Goal: Task Accomplishment & Management: Use online tool/utility

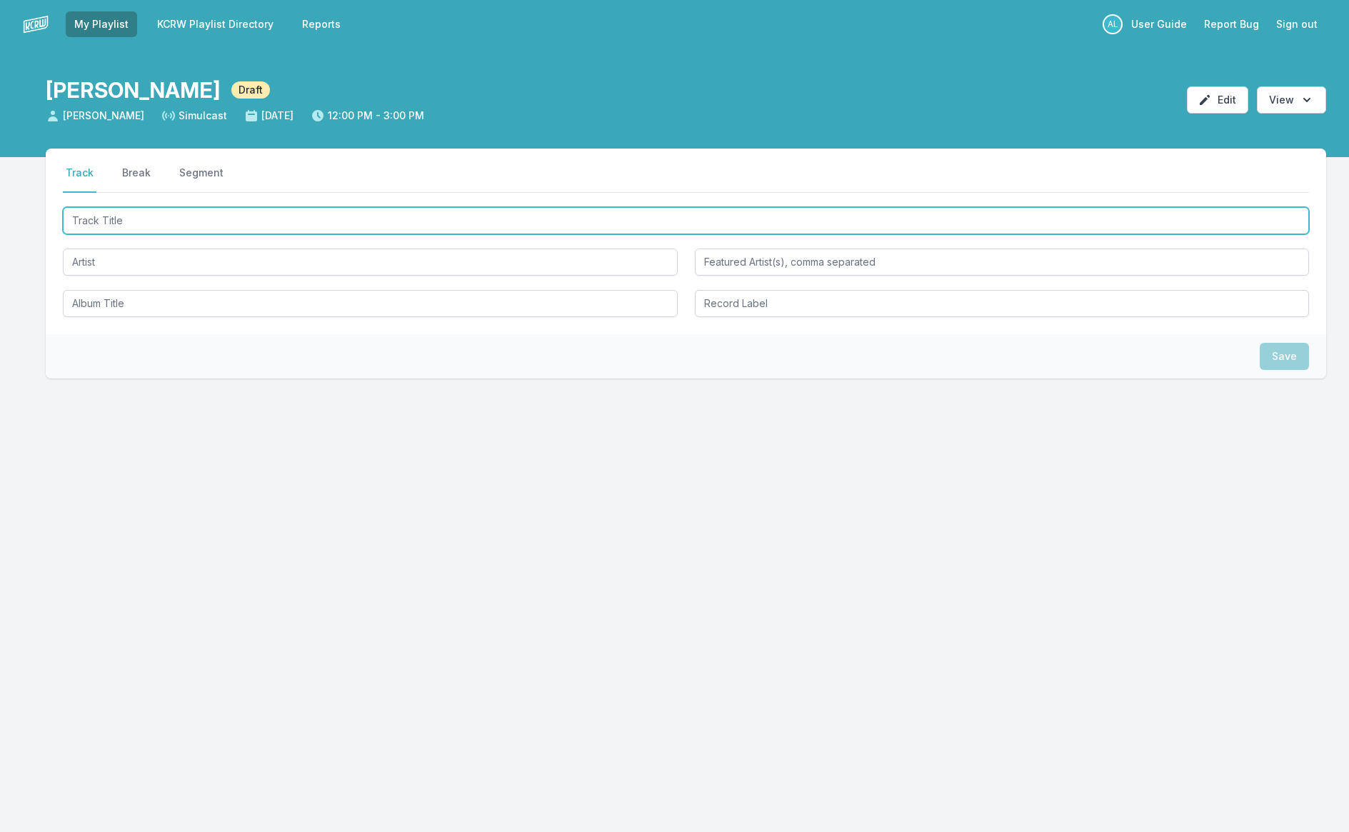
click at [528, 217] on input "Track Title" at bounding box center [686, 220] width 1247 height 27
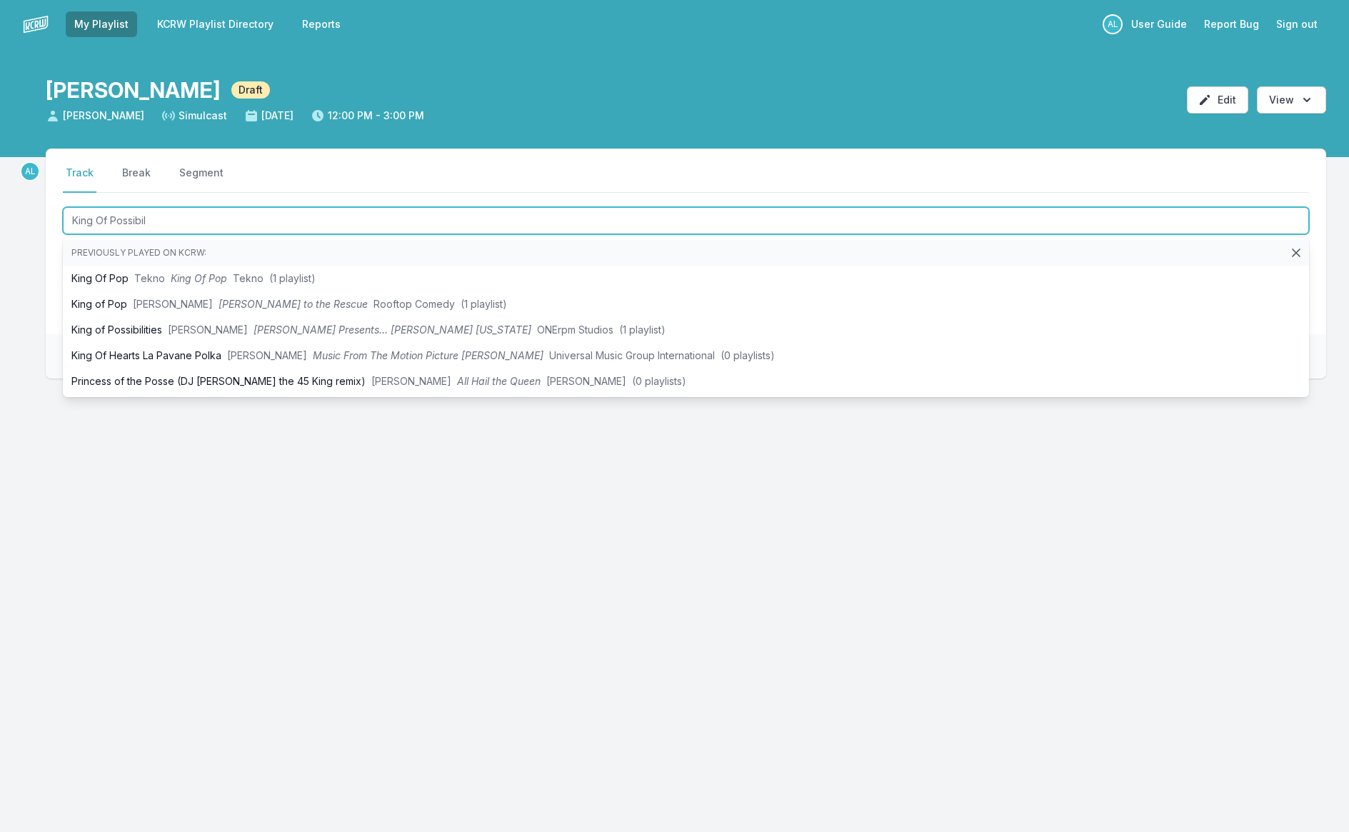
type input "King Of Possibili"
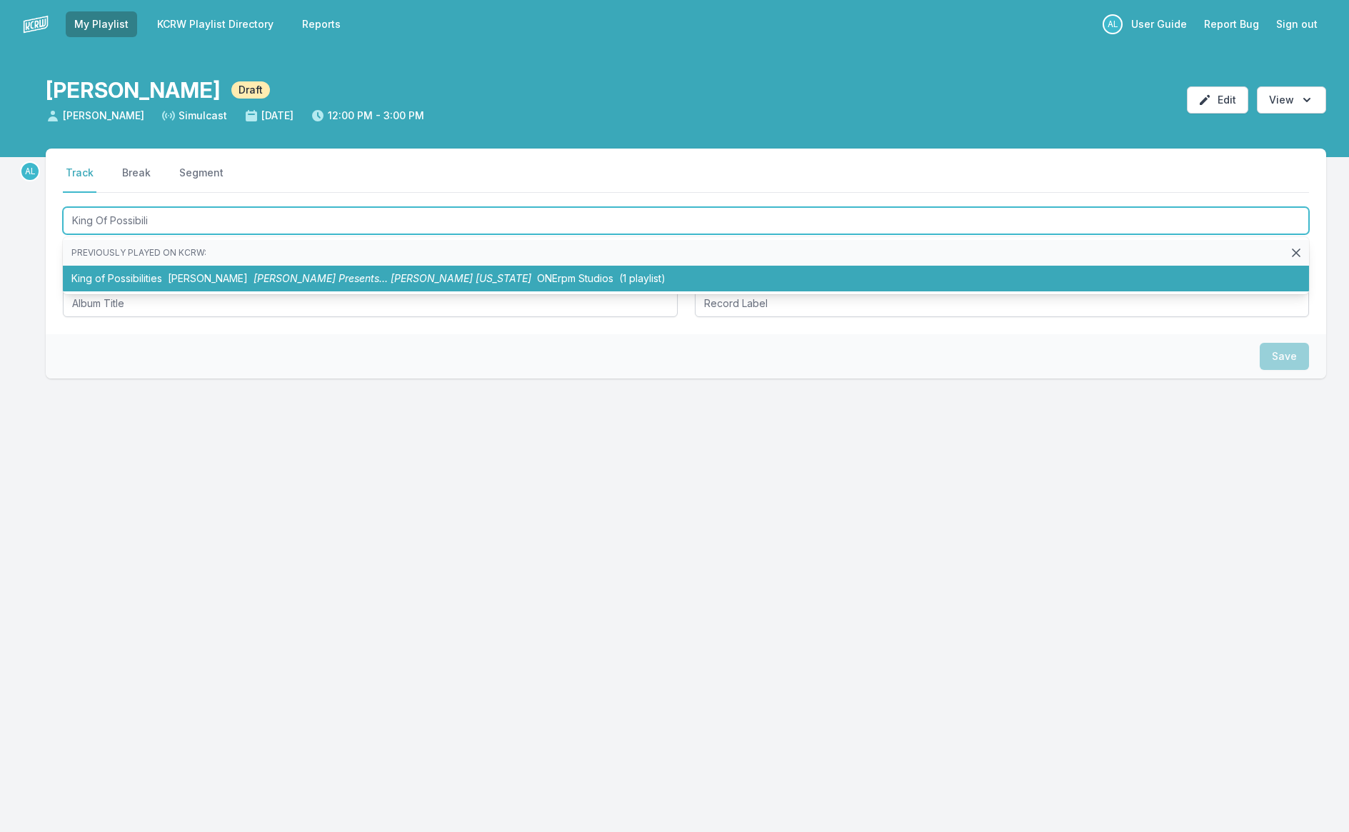
click at [619, 280] on span "(1 playlist)" at bounding box center [642, 278] width 46 height 12
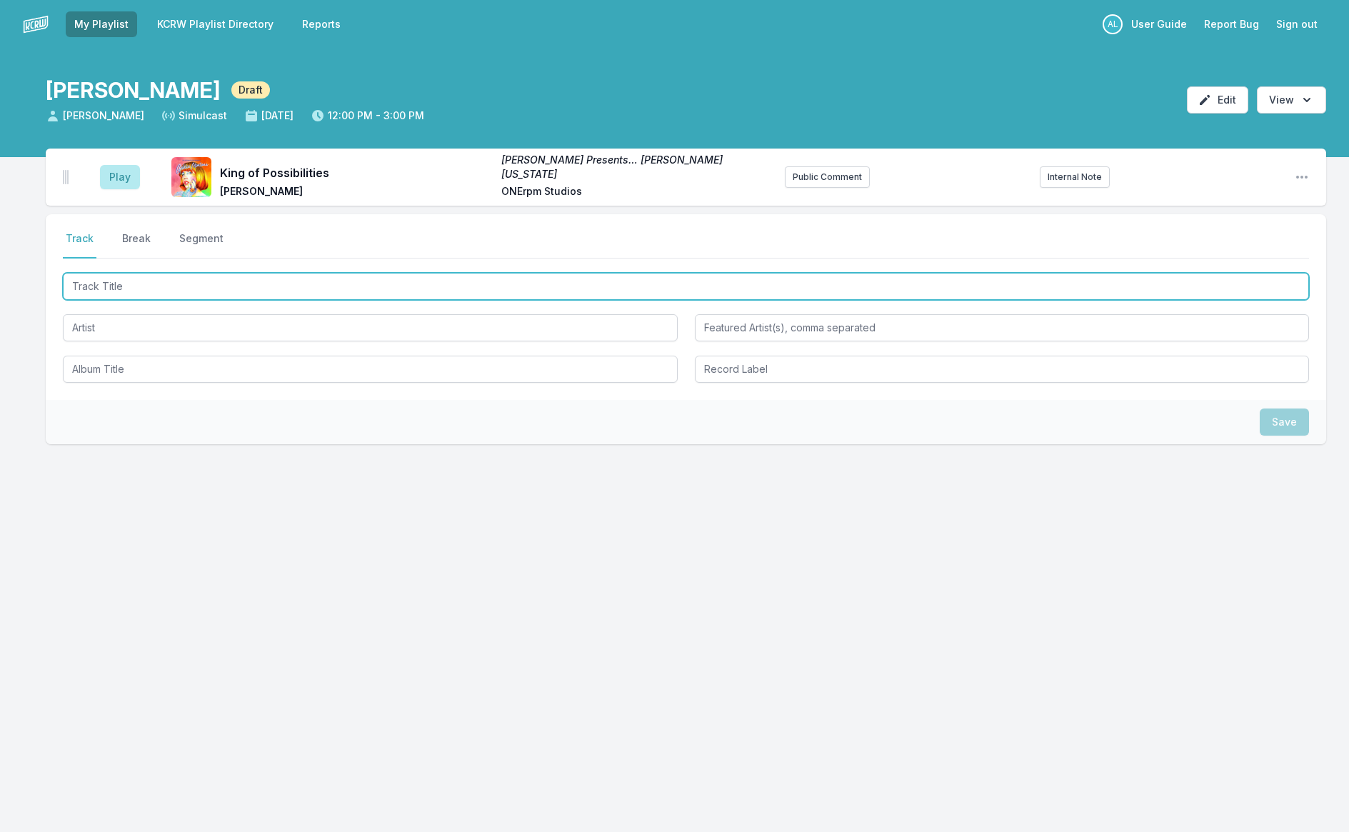
click at [95, 294] on input "Track Title" at bounding box center [686, 286] width 1247 height 27
type input "portions for foxes"
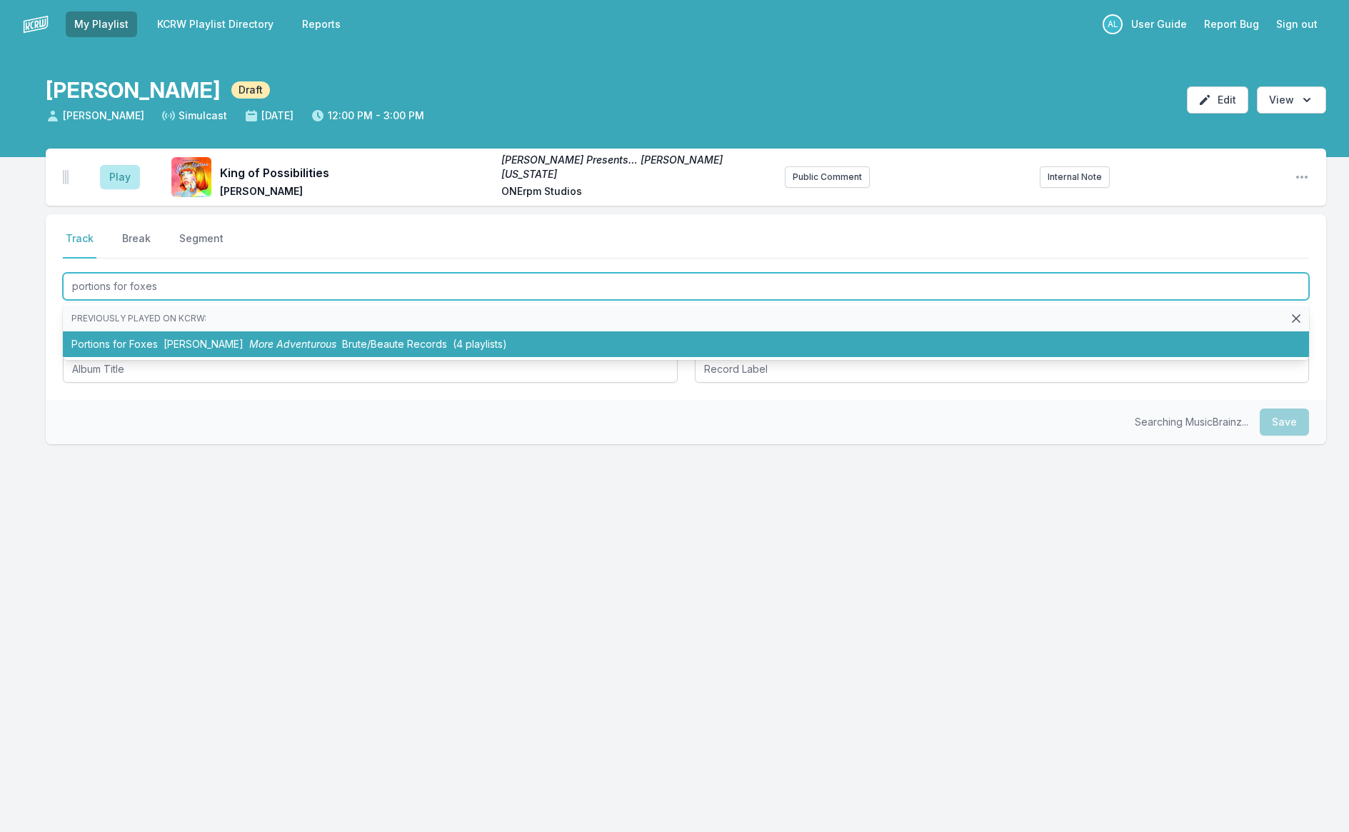
click at [129, 341] on li "Portions for Foxes [PERSON_NAME] More Adventurous Brute/Beaute Records (4 playl…" at bounding box center [686, 344] width 1247 height 26
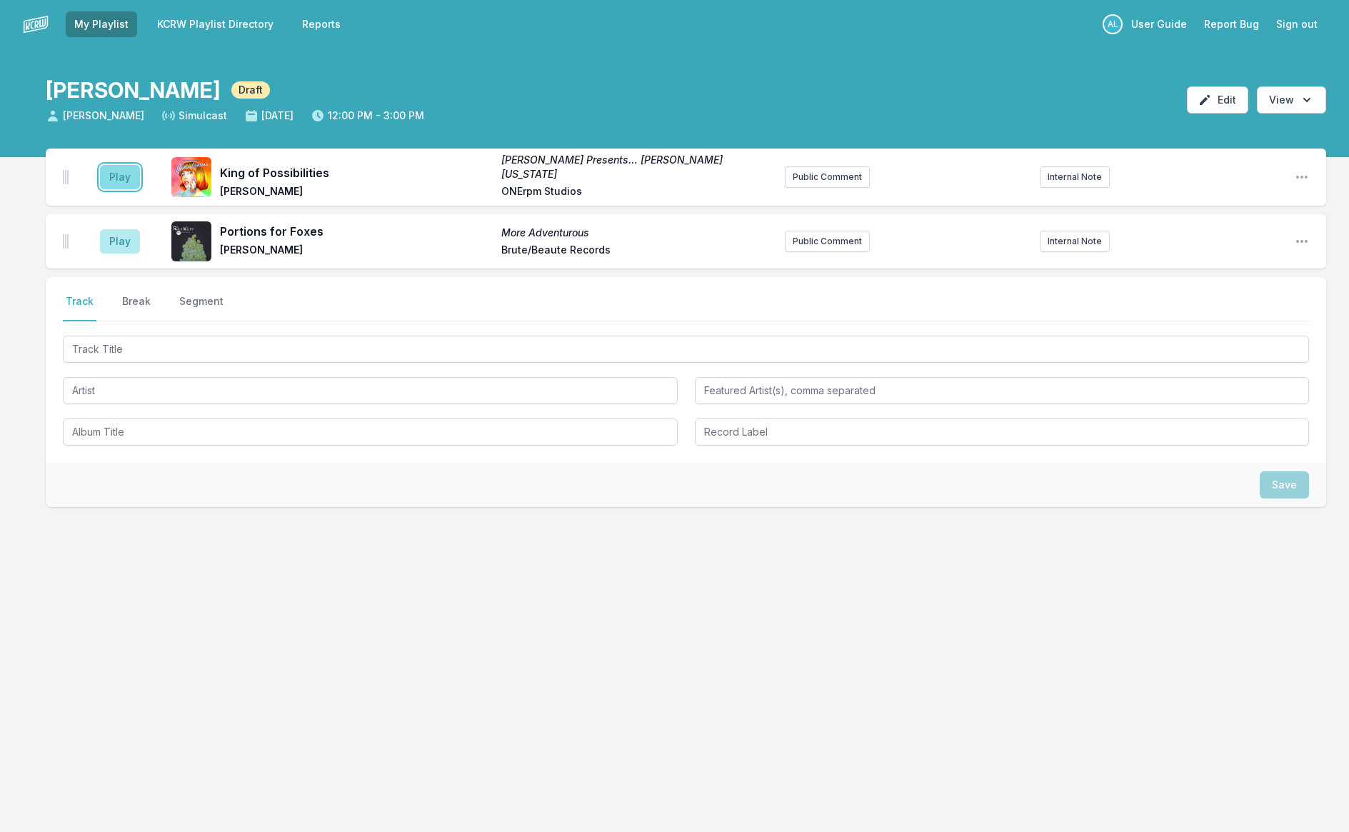
click at [124, 179] on button "Play" at bounding box center [120, 177] width 40 height 24
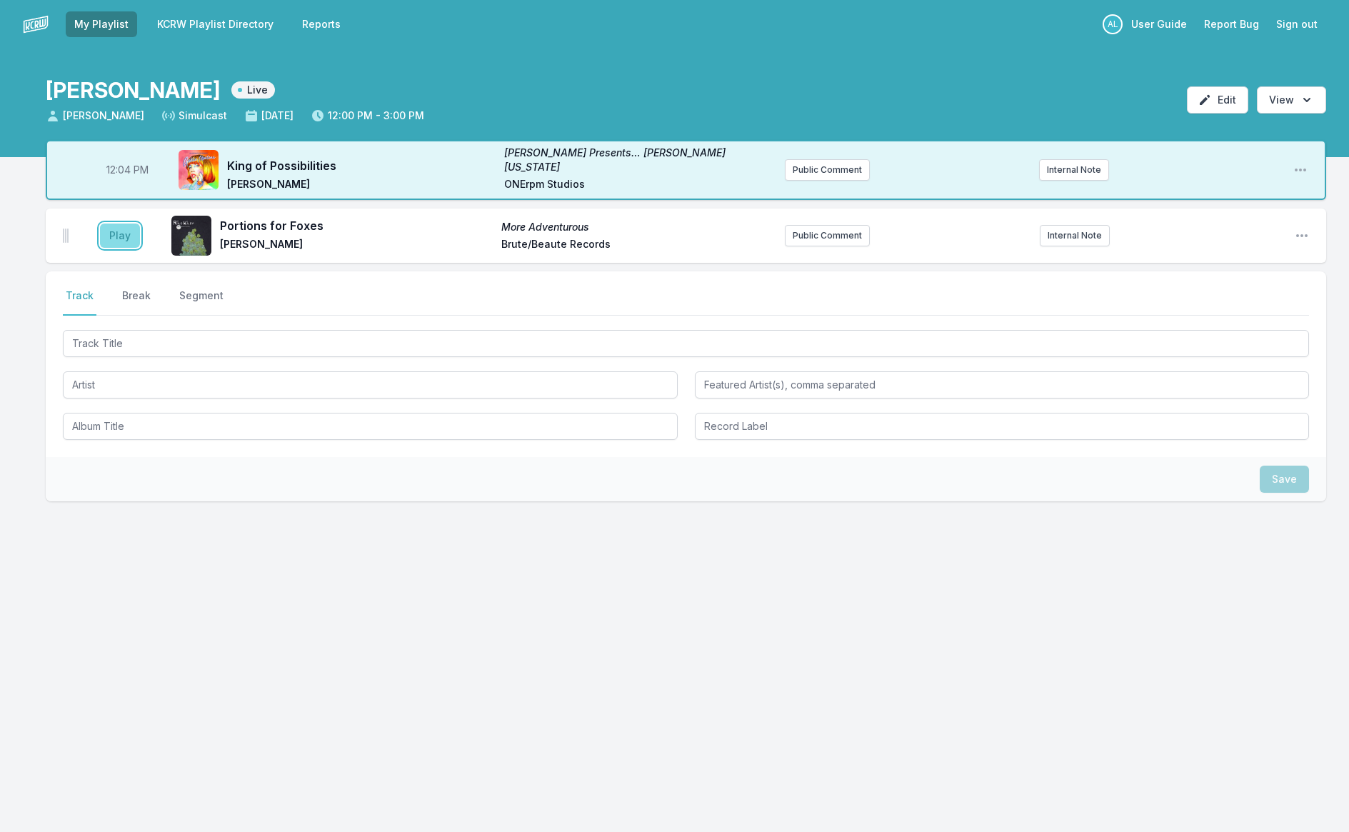
click at [122, 226] on button "Play" at bounding box center [120, 236] width 40 height 24
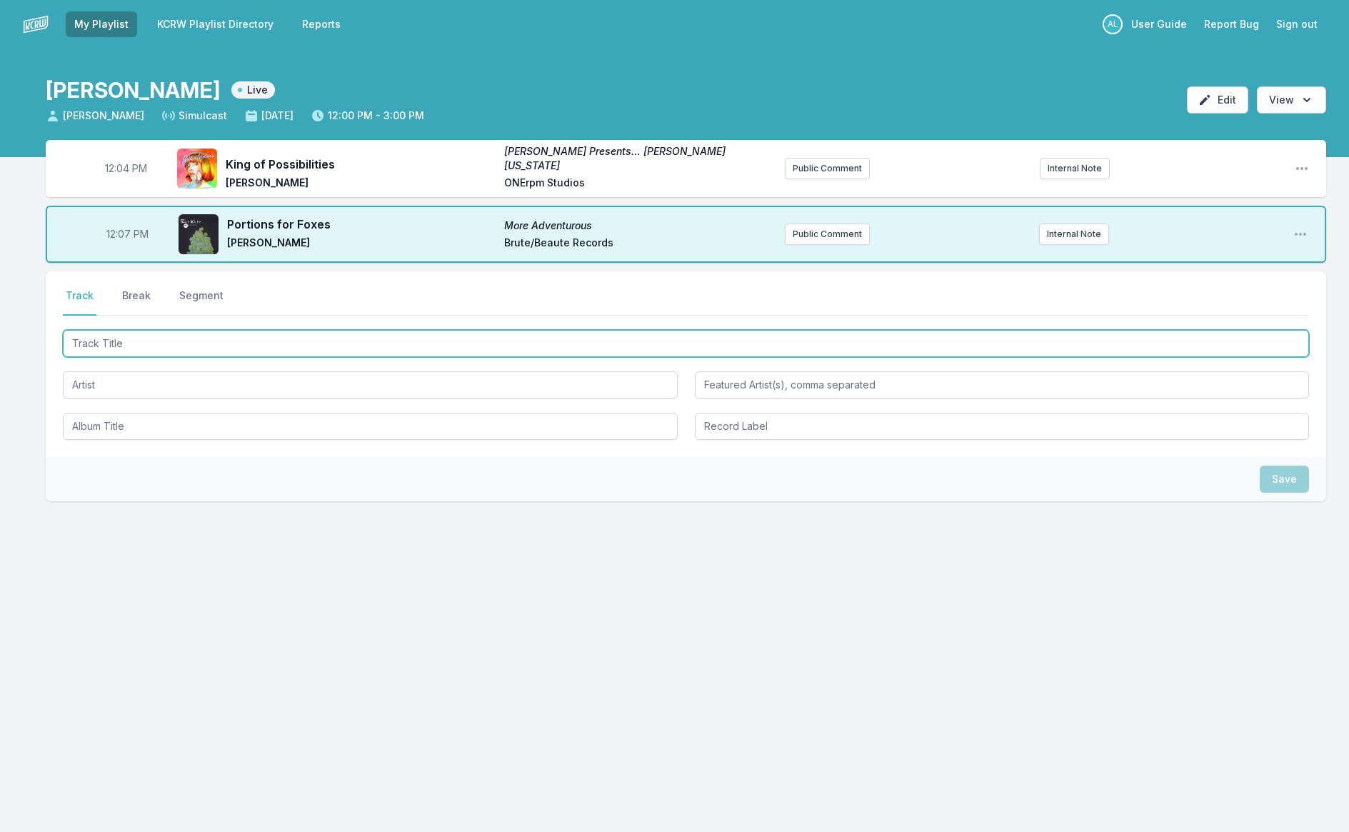
click at [148, 336] on input "Track Title" at bounding box center [686, 343] width 1247 height 27
type input "My Melody"
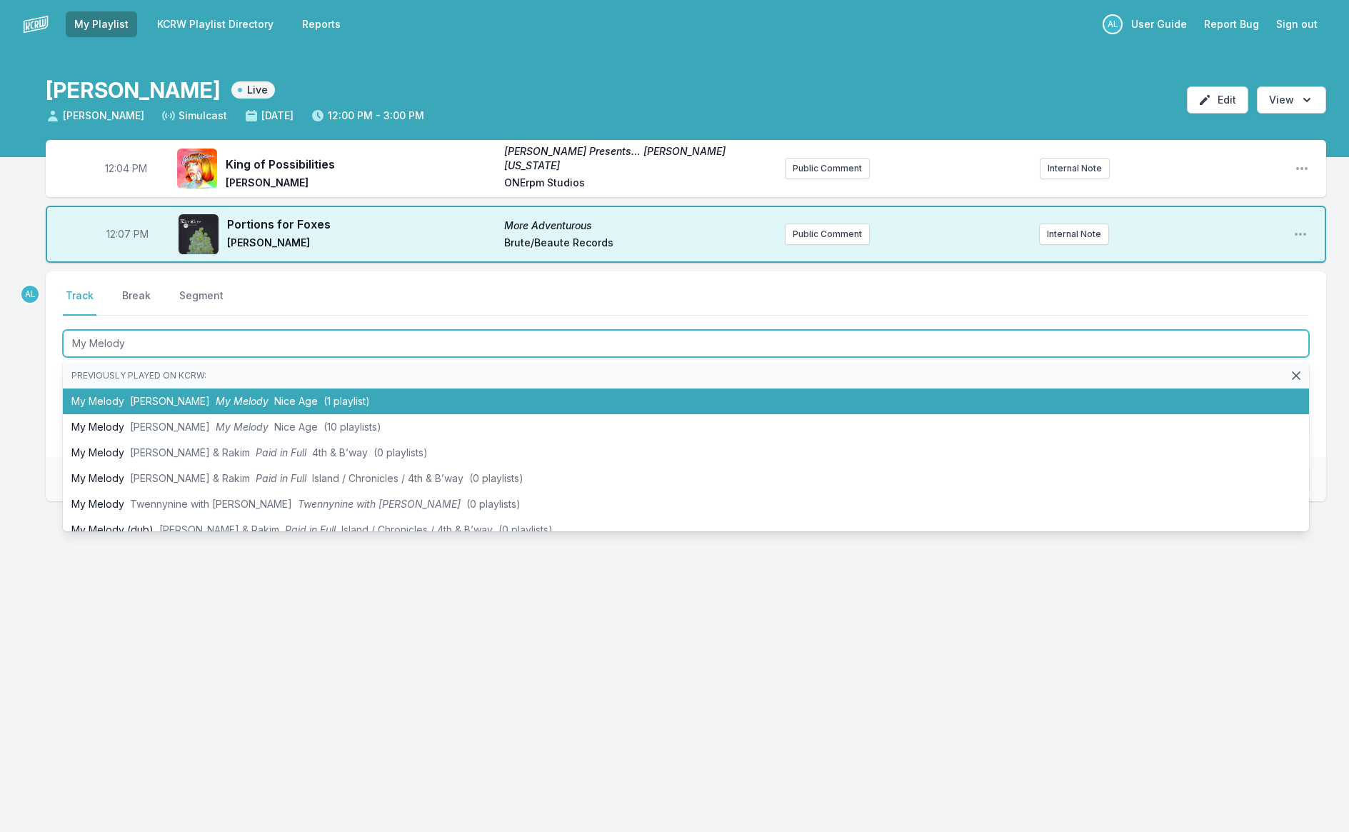
click at [216, 399] on span "My Melody" at bounding box center [242, 401] width 53 height 12
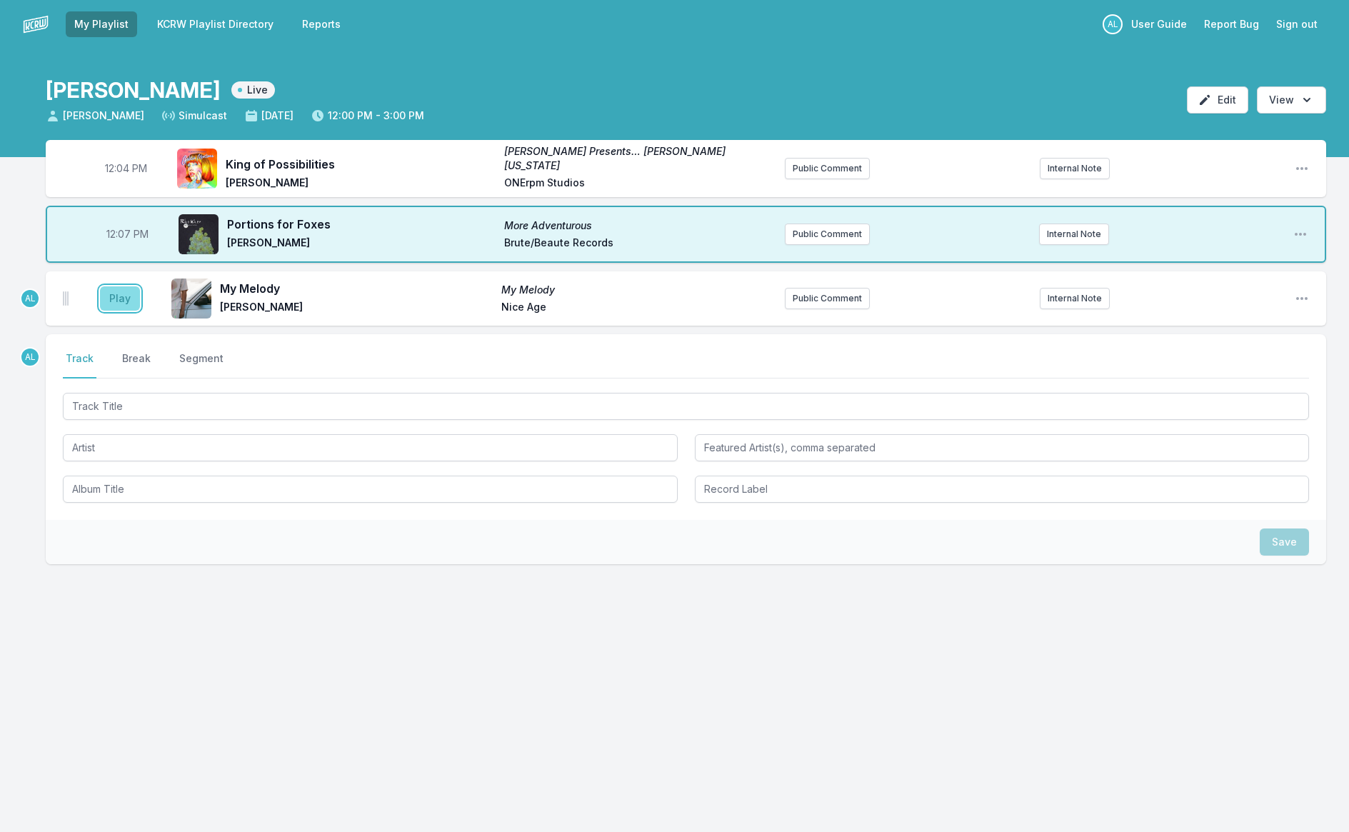
click at [119, 296] on button "Play" at bounding box center [120, 298] width 40 height 24
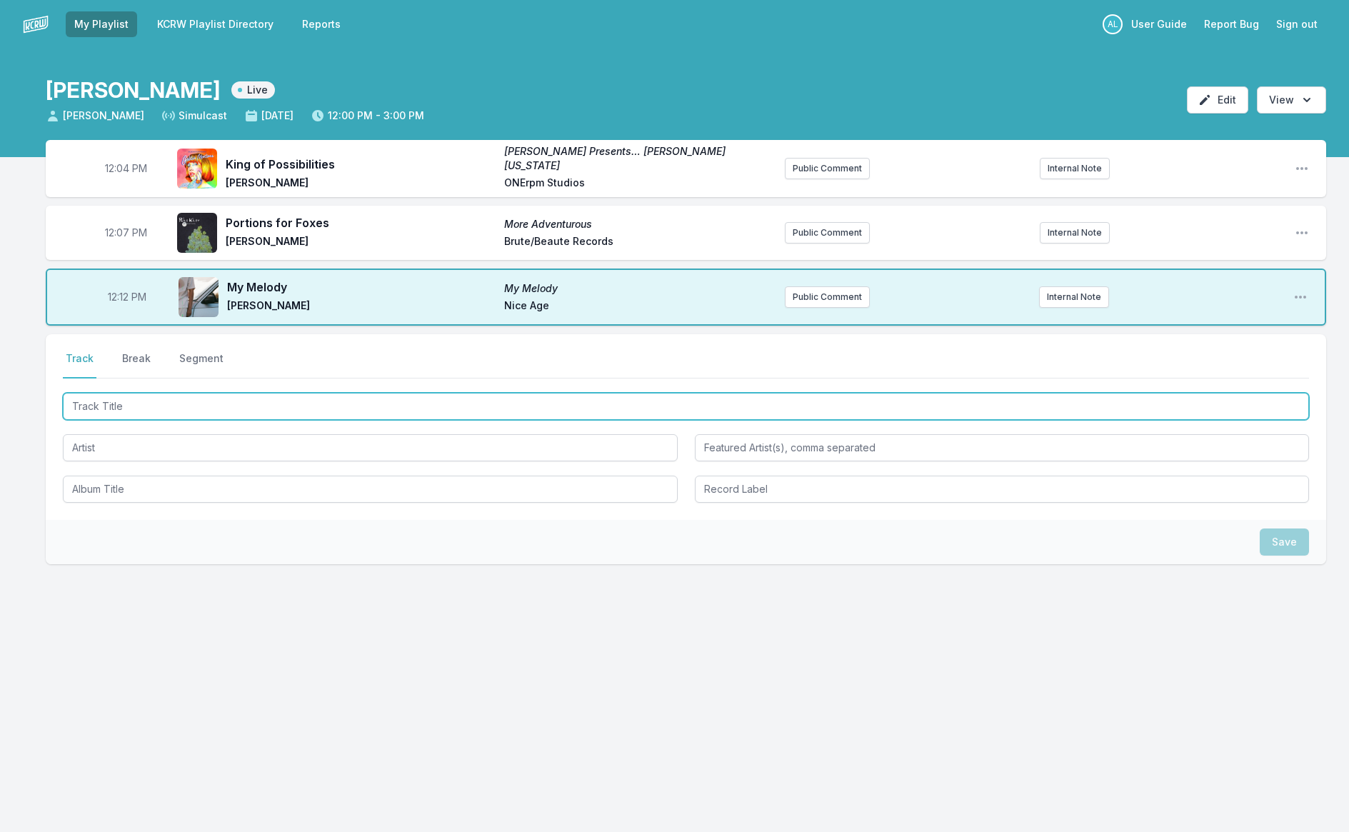
click at [89, 399] on input "Track Title" at bounding box center [686, 406] width 1247 height 27
type input "s"
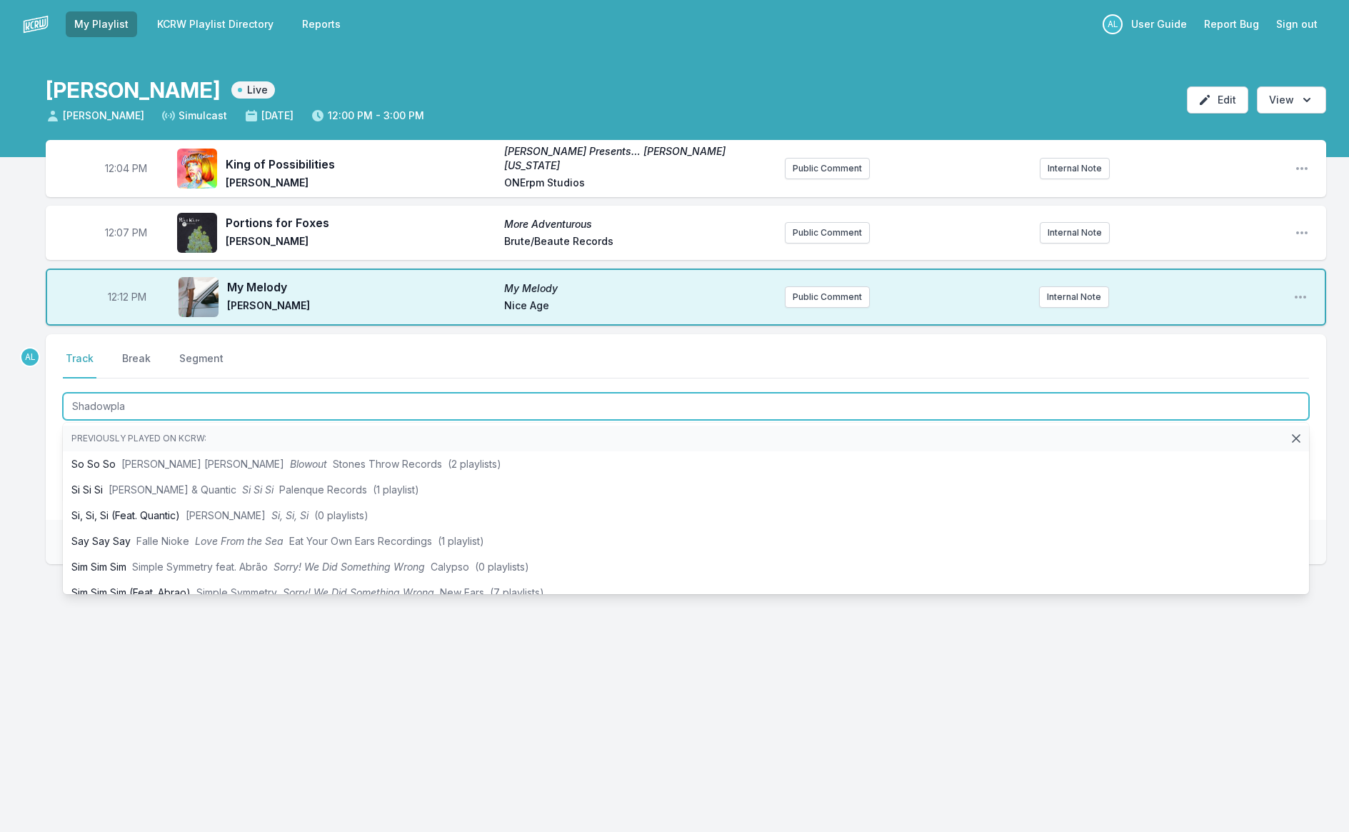
type input "Shadowplay"
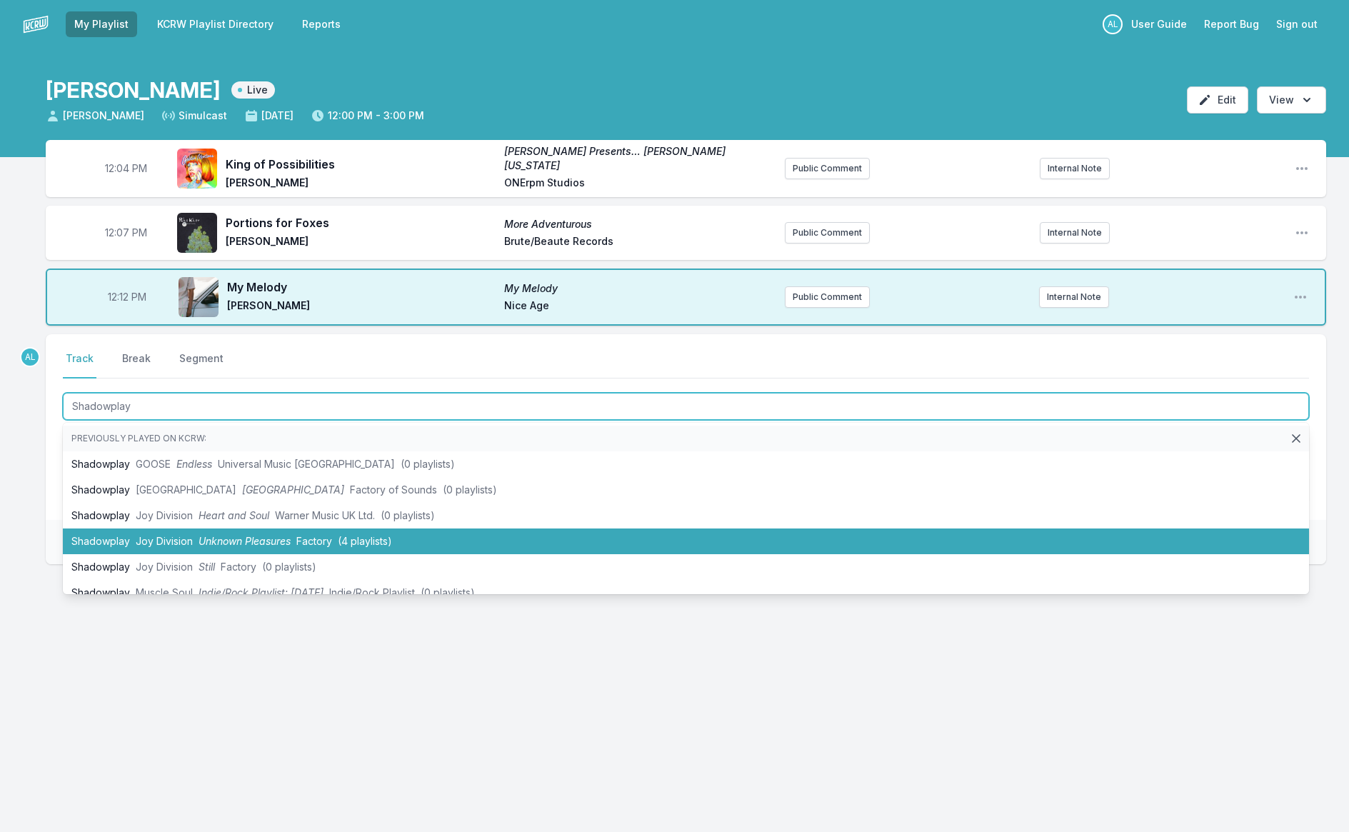
click at [218, 539] on span "Unknown Pleasures" at bounding box center [245, 541] width 92 height 12
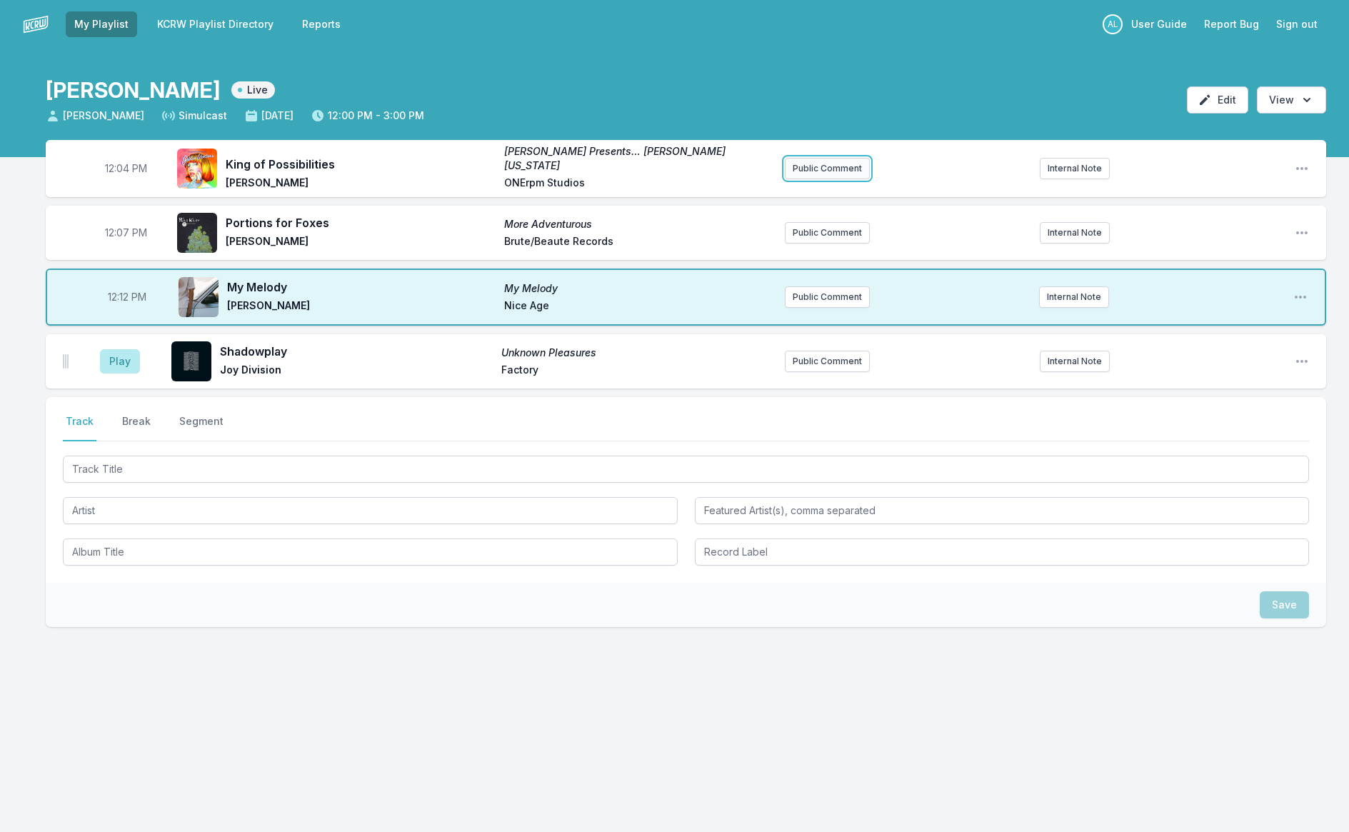
click at [828, 164] on button "Public Comment" at bounding box center [827, 168] width 85 height 21
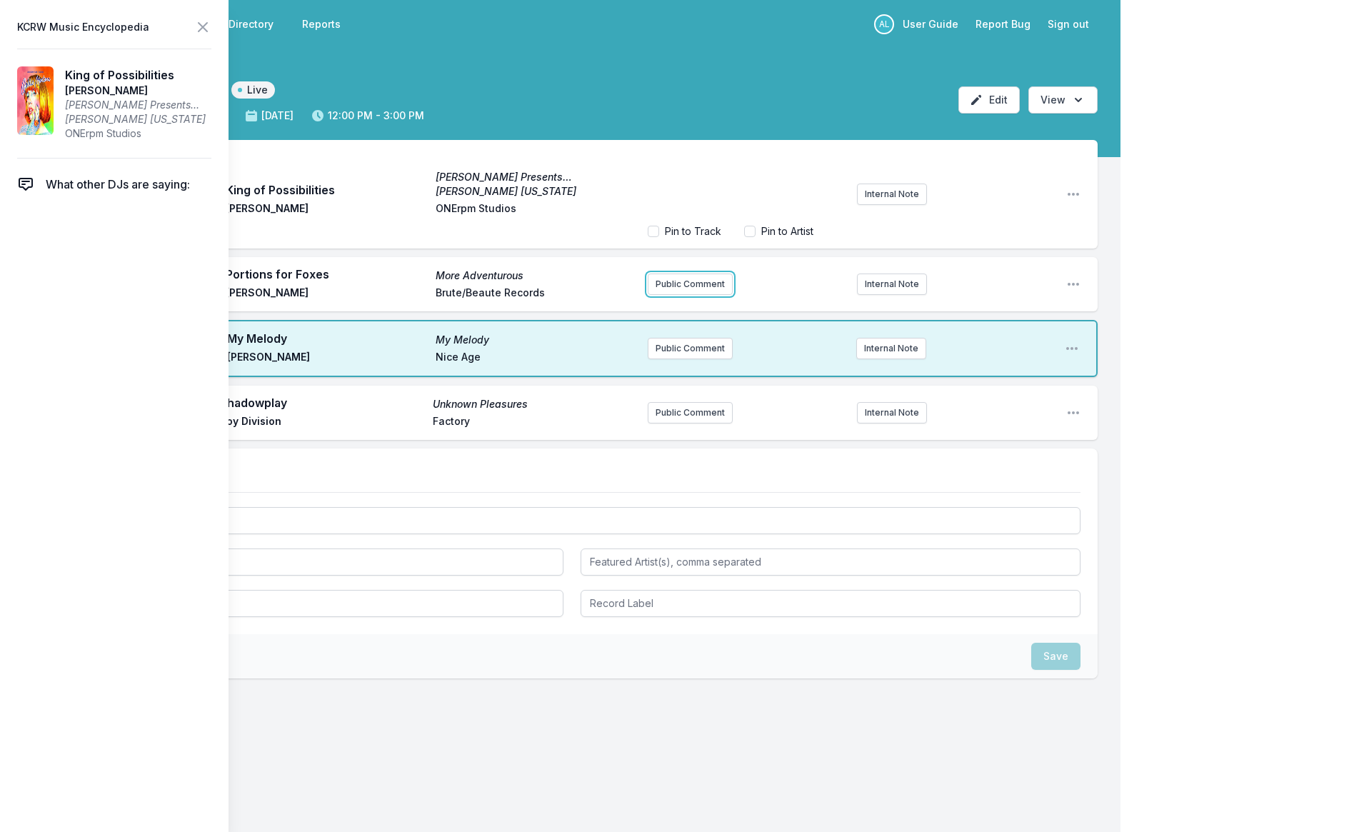
click at [709, 284] on ul "AL 12:04 PM King of Possibilities [PERSON_NAME] Presents… [PERSON_NAME][US_STAT…" at bounding box center [572, 258] width 1052 height 237
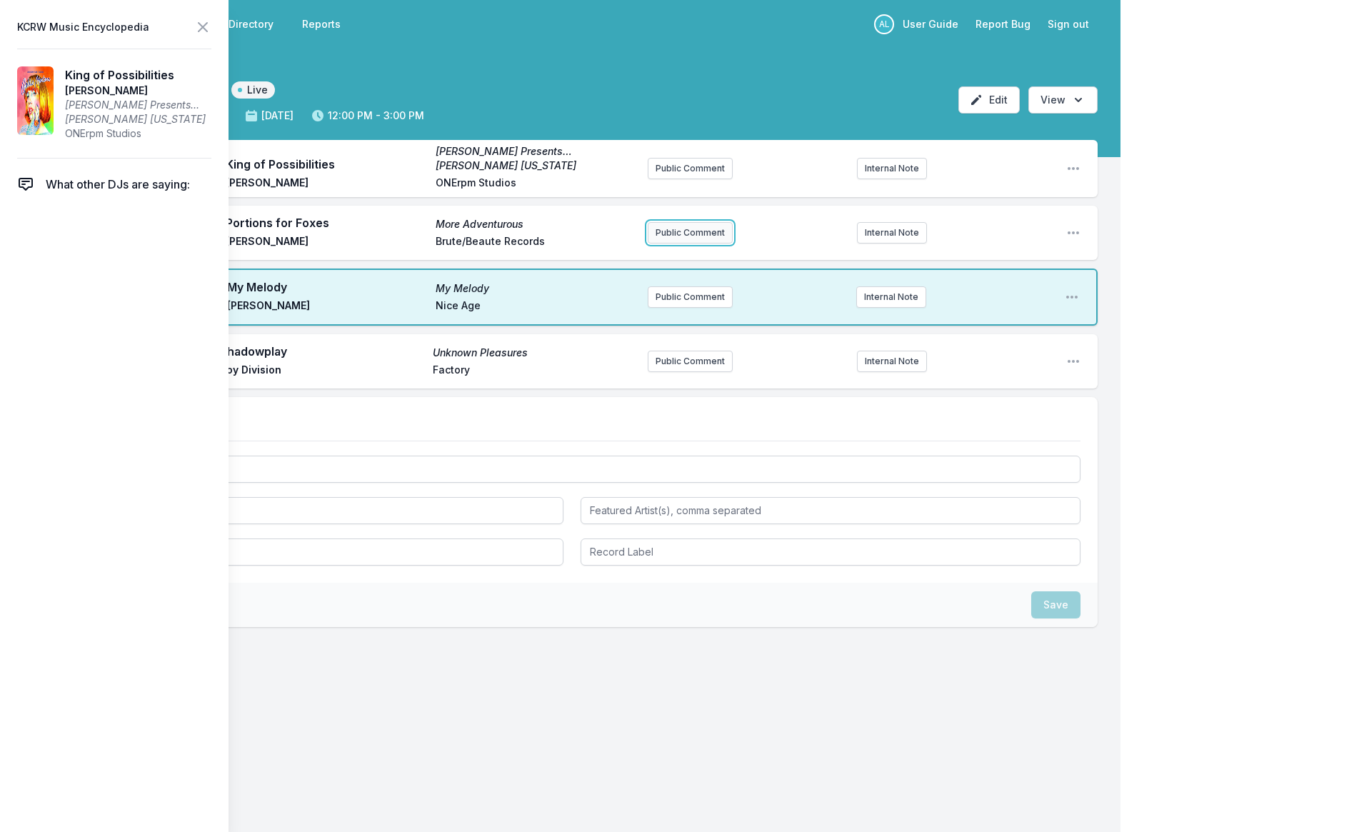
click at [701, 234] on button "Public Comment" at bounding box center [690, 232] width 85 height 21
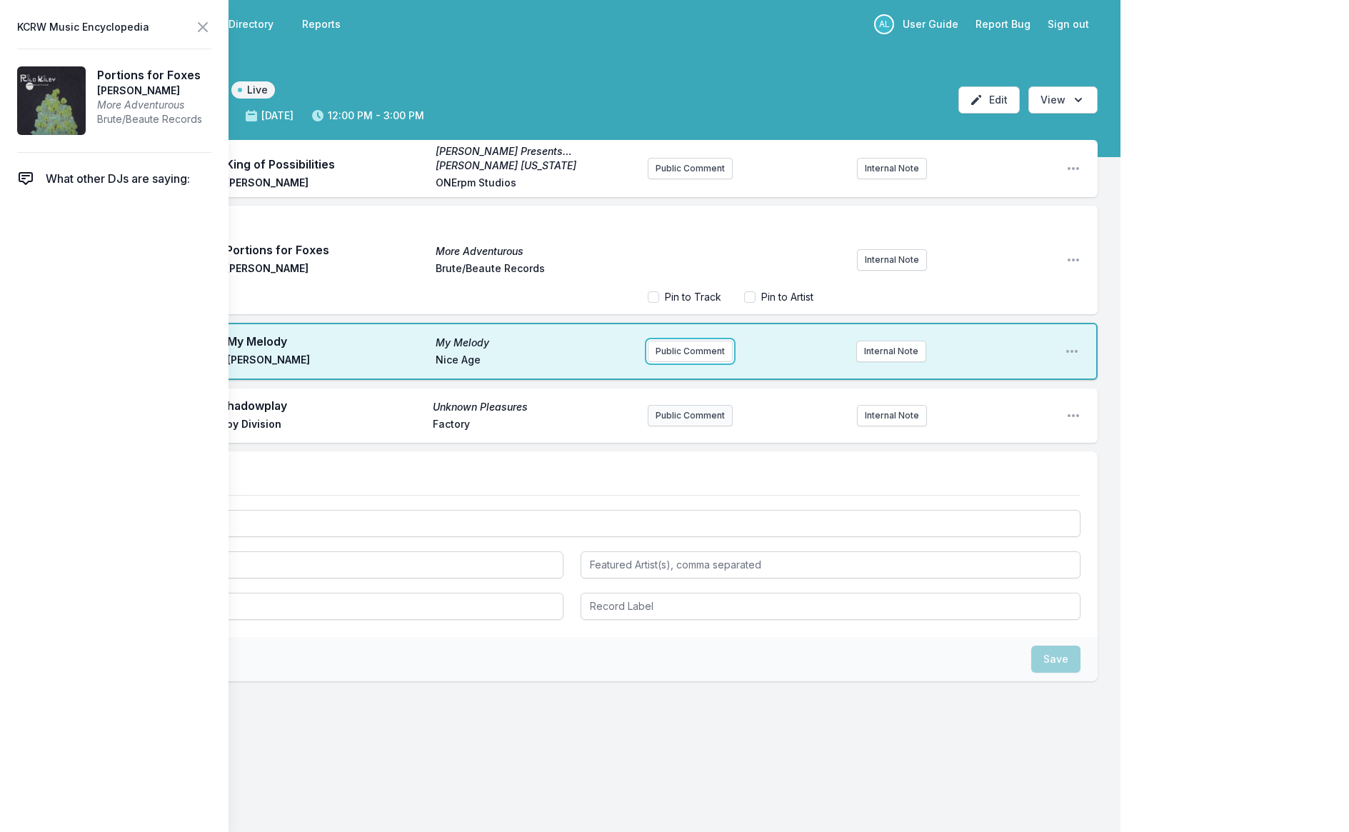
click at [702, 352] on div "12:04 PM King of Possibilities [PERSON_NAME] Presents… [PERSON_NAME] [US_STATE]…" at bounding box center [560, 479] width 1121 height 679
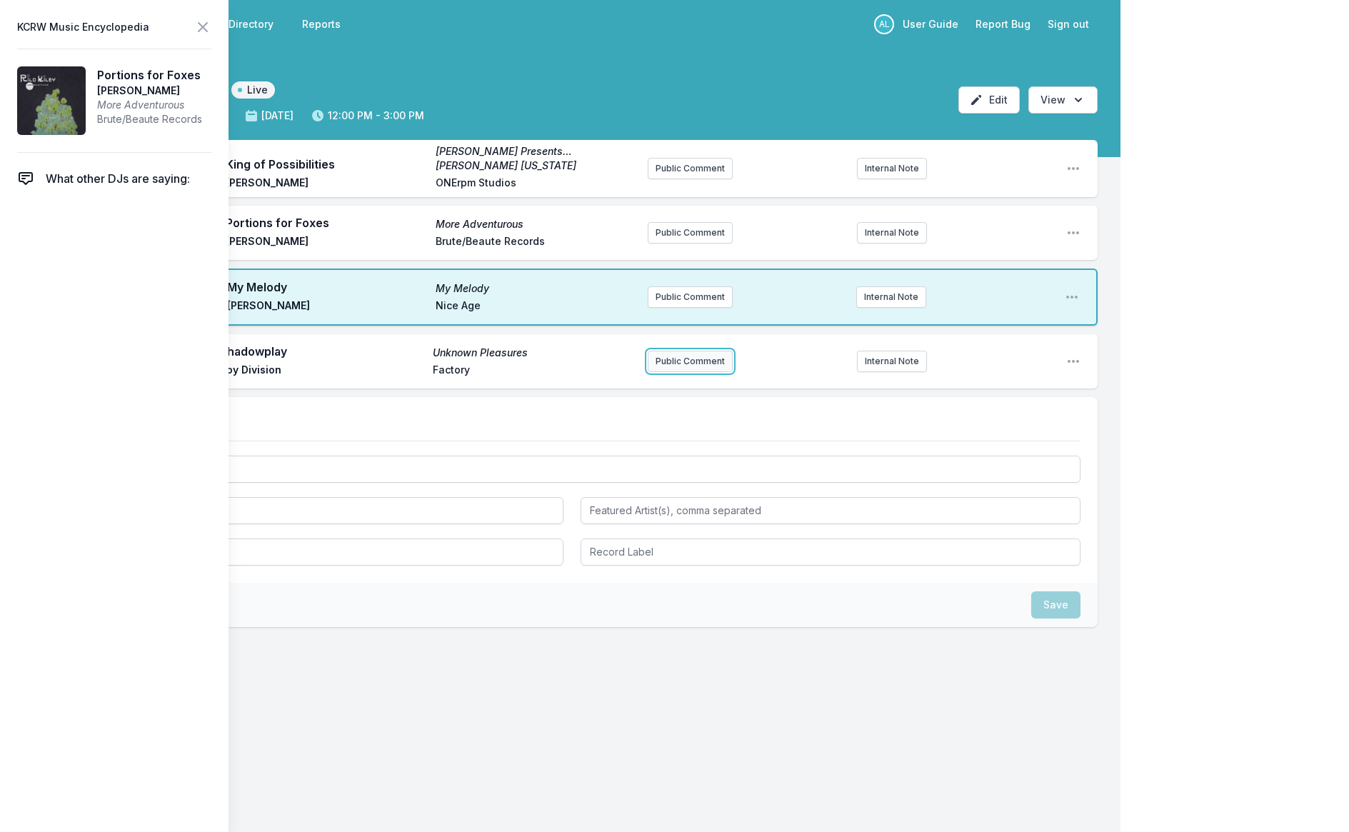
click at [704, 366] on button "Public Comment" at bounding box center [690, 361] width 85 height 21
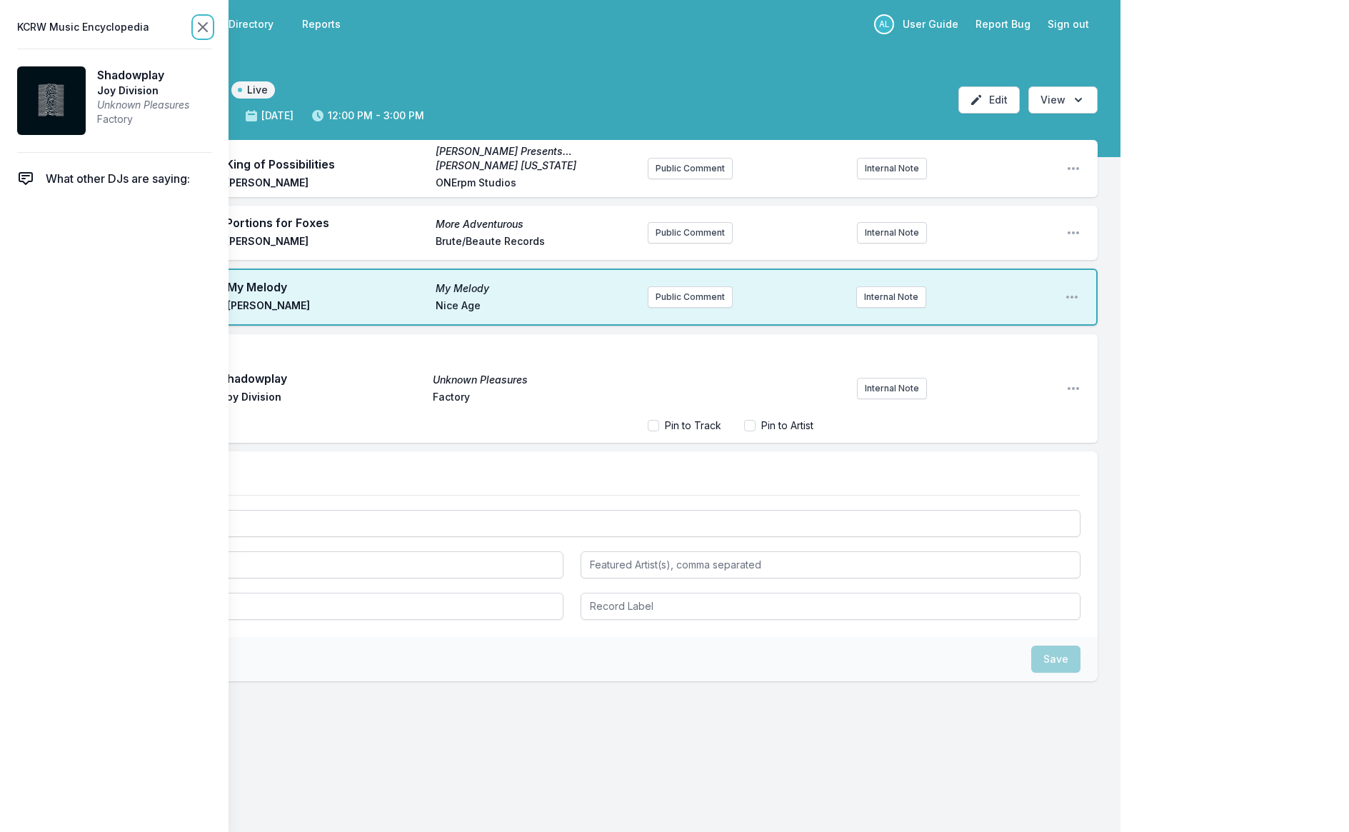
click at [198, 24] on icon at bounding box center [202, 27] width 17 height 17
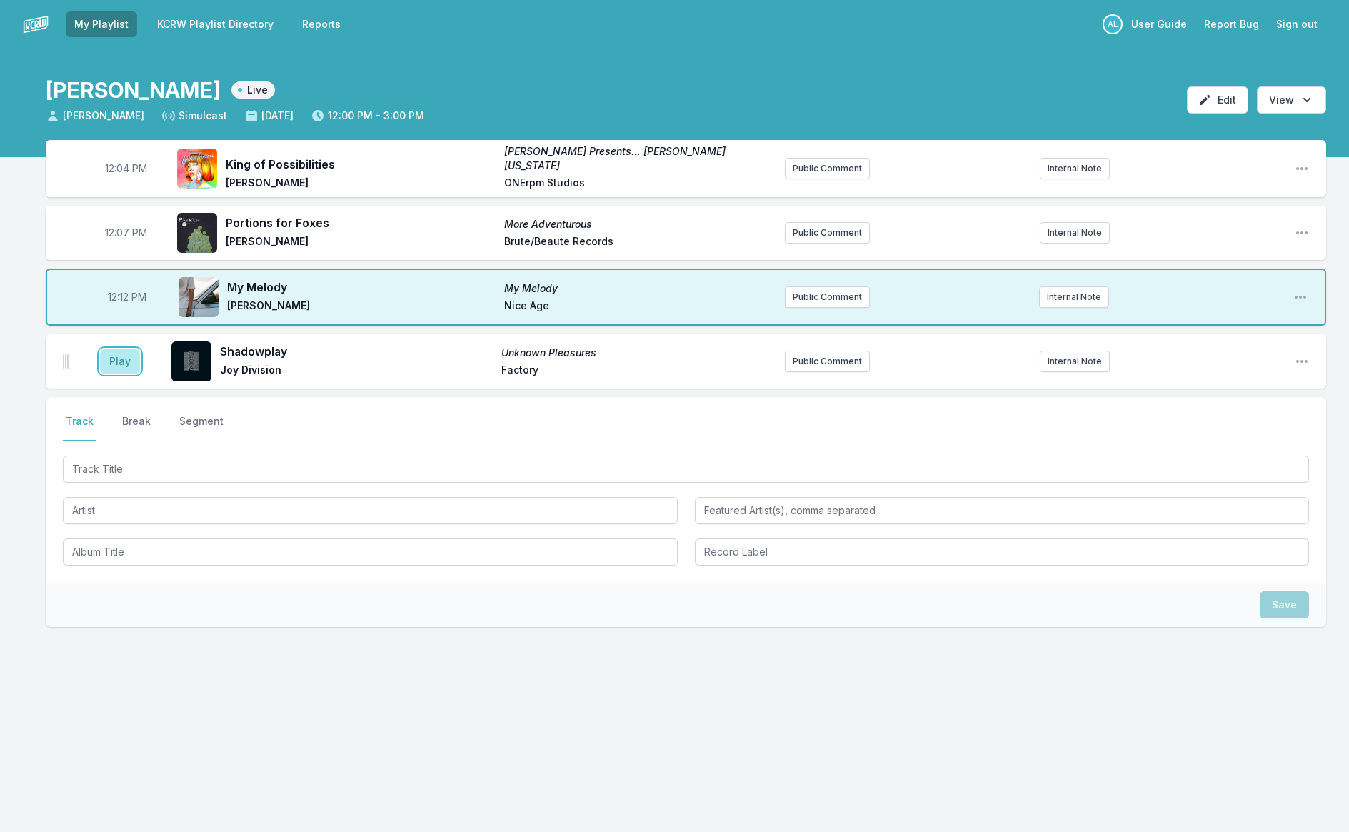
drag, startPoint x: 111, startPoint y: 364, endPoint x: 156, endPoint y: 373, distance: 46.0
click at [111, 364] on button "Play" at bounding box center [120, 361] width 40 height 24
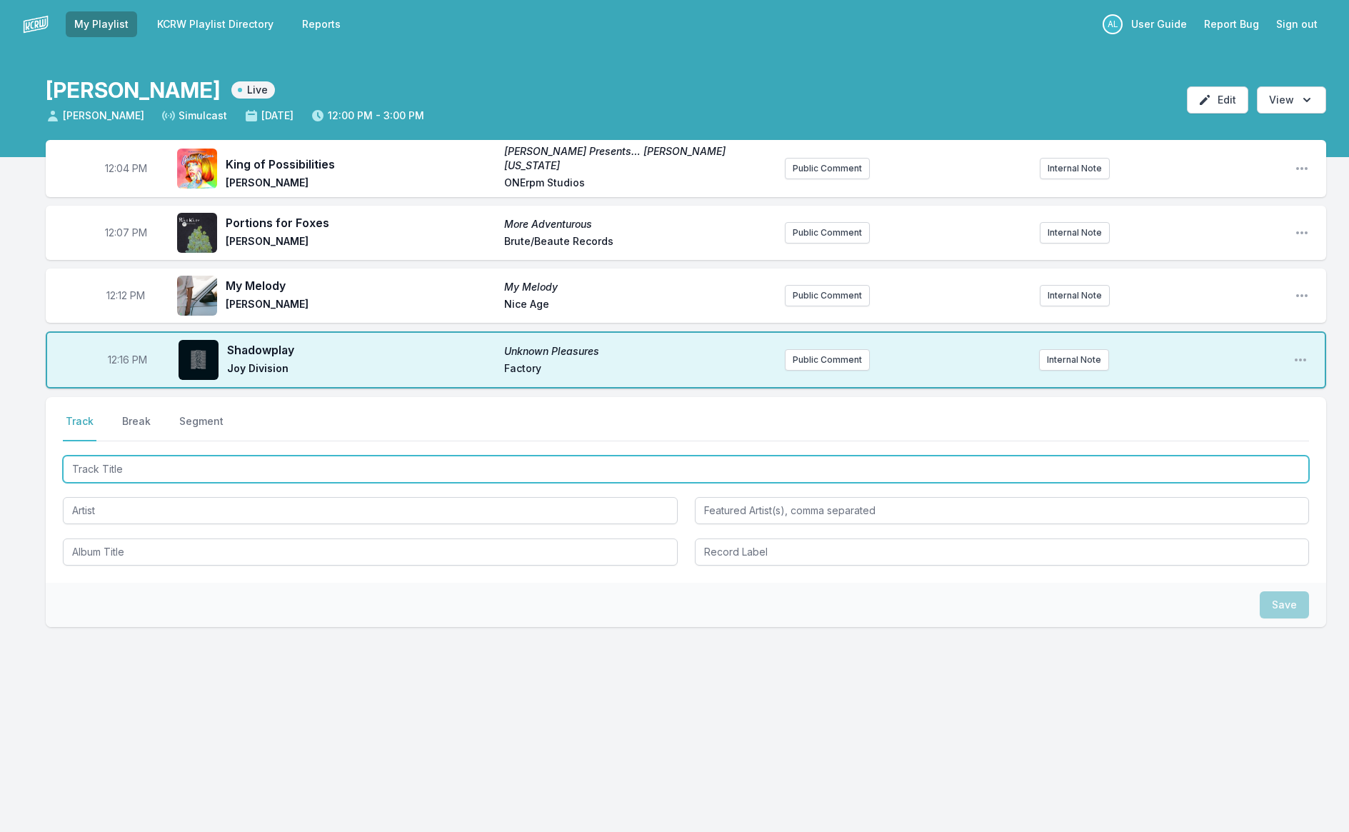
click at [280, 473] on input "Track Title" at bounding box center [686, 469] width 1247 height 27
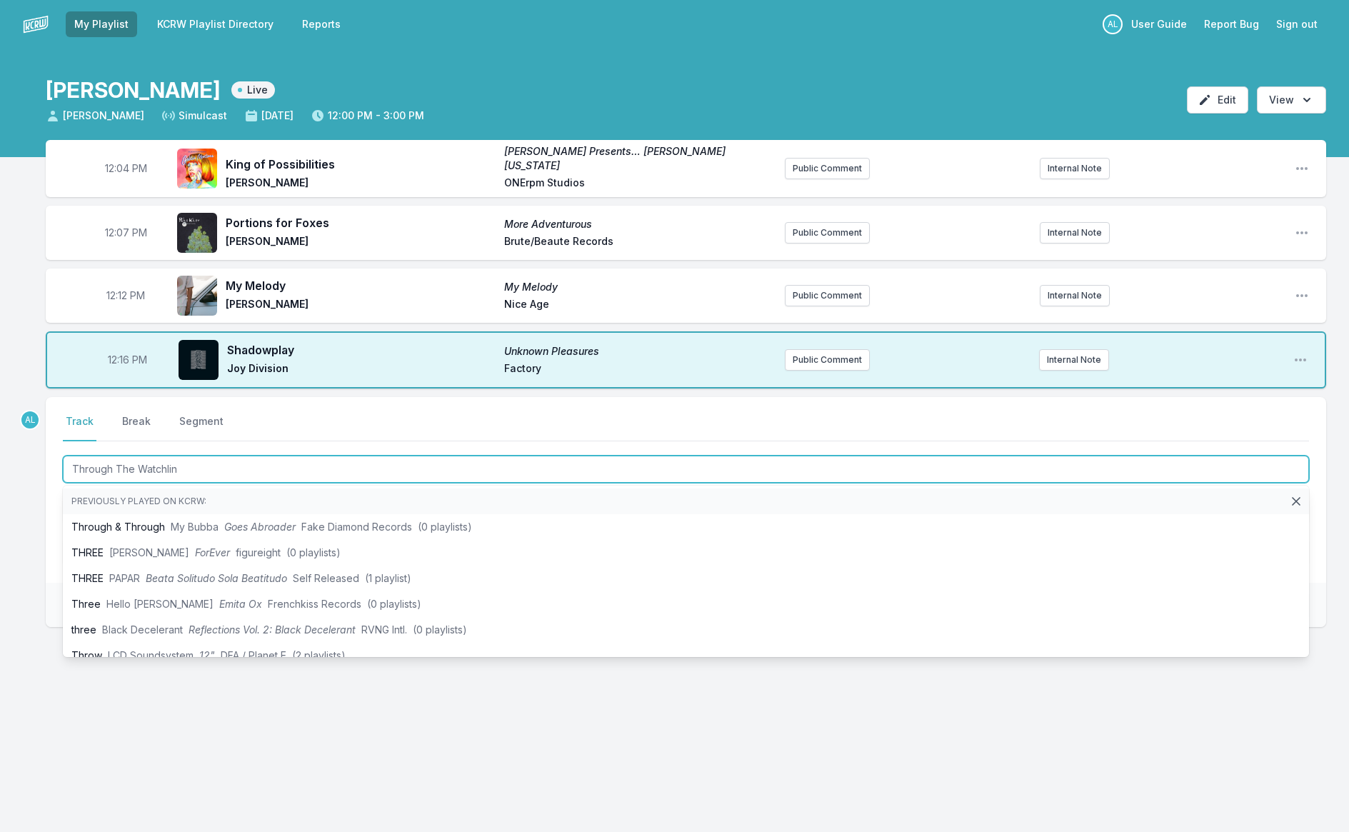
type input "Through The Watchline"
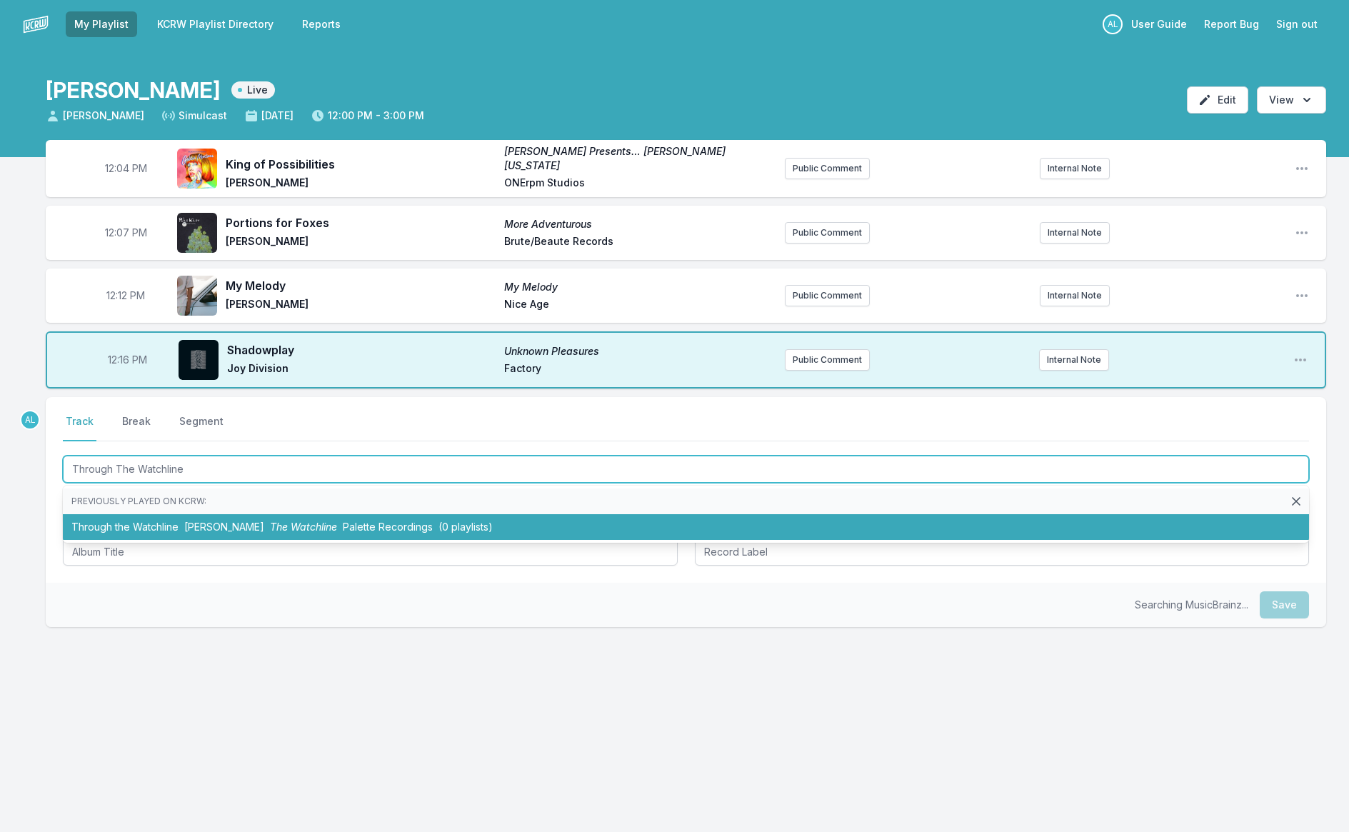
click at [277, 535] on li "Through the Watchline [PERSON_NAME] The Watchline Palette Recordings (0 playlis…" at bounding box center [686, 527] width 1247 height 26
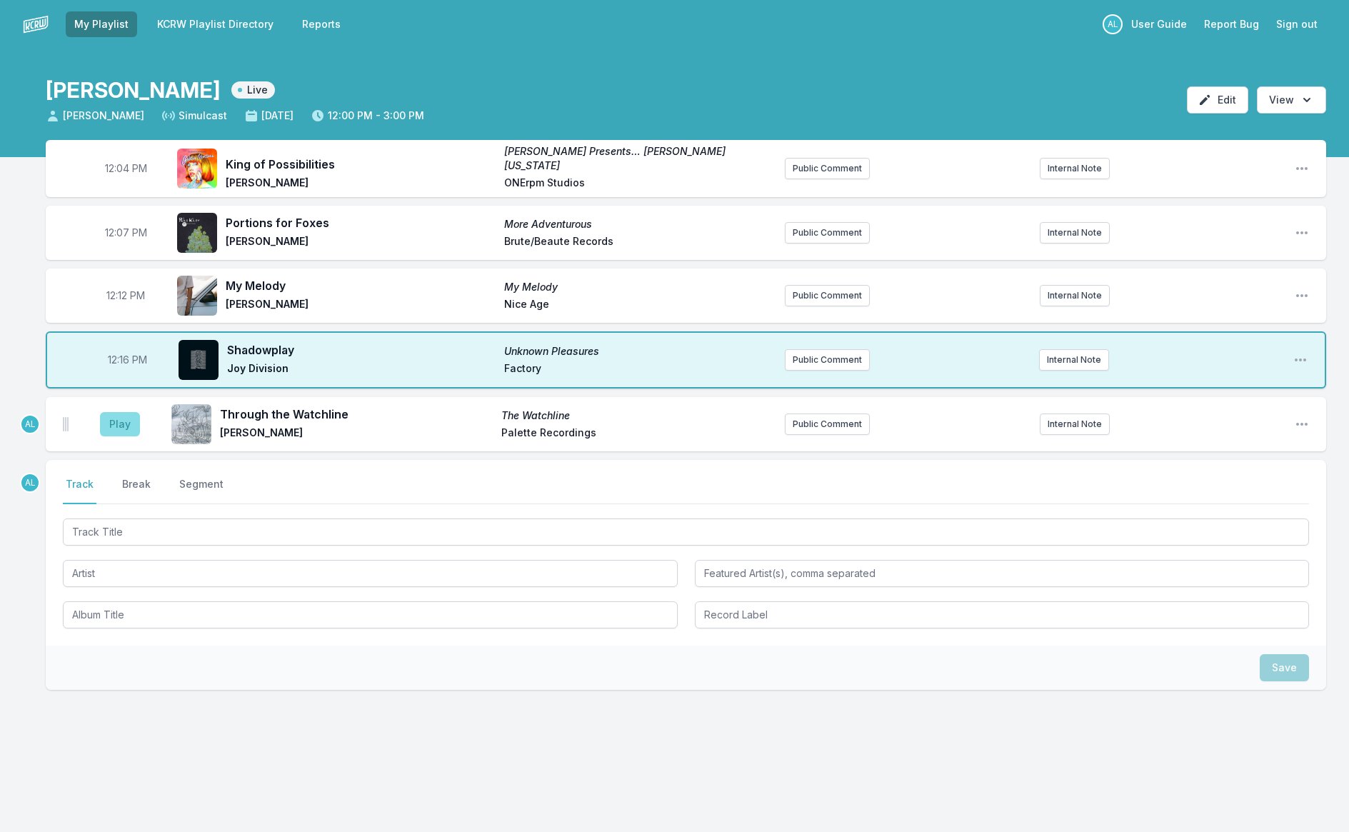
drag, startPoint x: 133, startPoint y: 434, endPoint x: 122, endPoint y: 431, distance: 11.1
click at [132, 432] on aside "Play" at bounding box center [120, 424] width 80 height 46
click at [117, 421] on button "Play" at bounding box center [120, 424] width 40 height 24
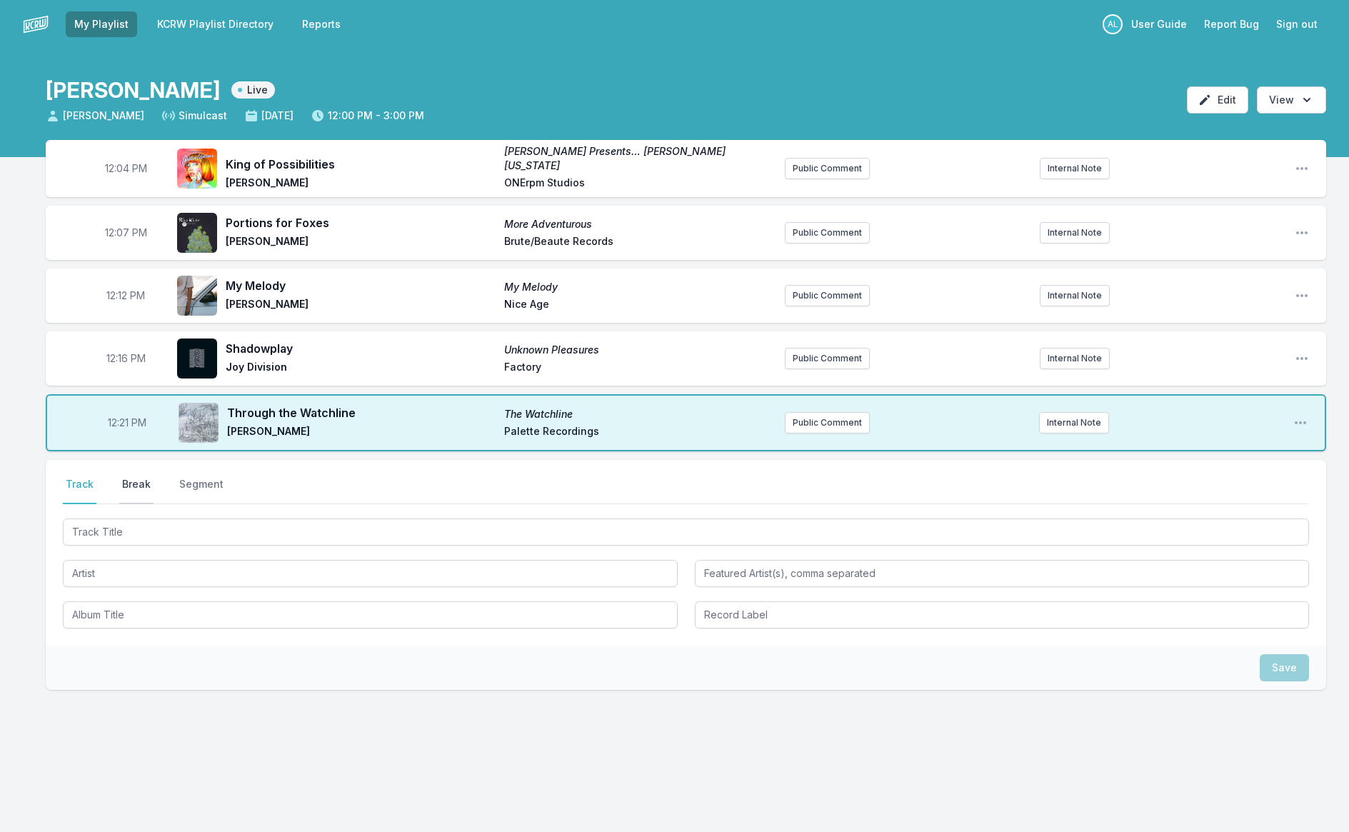
click at [135, 482] on button "Break" at bounding box center [136, 490] width 34 height 27
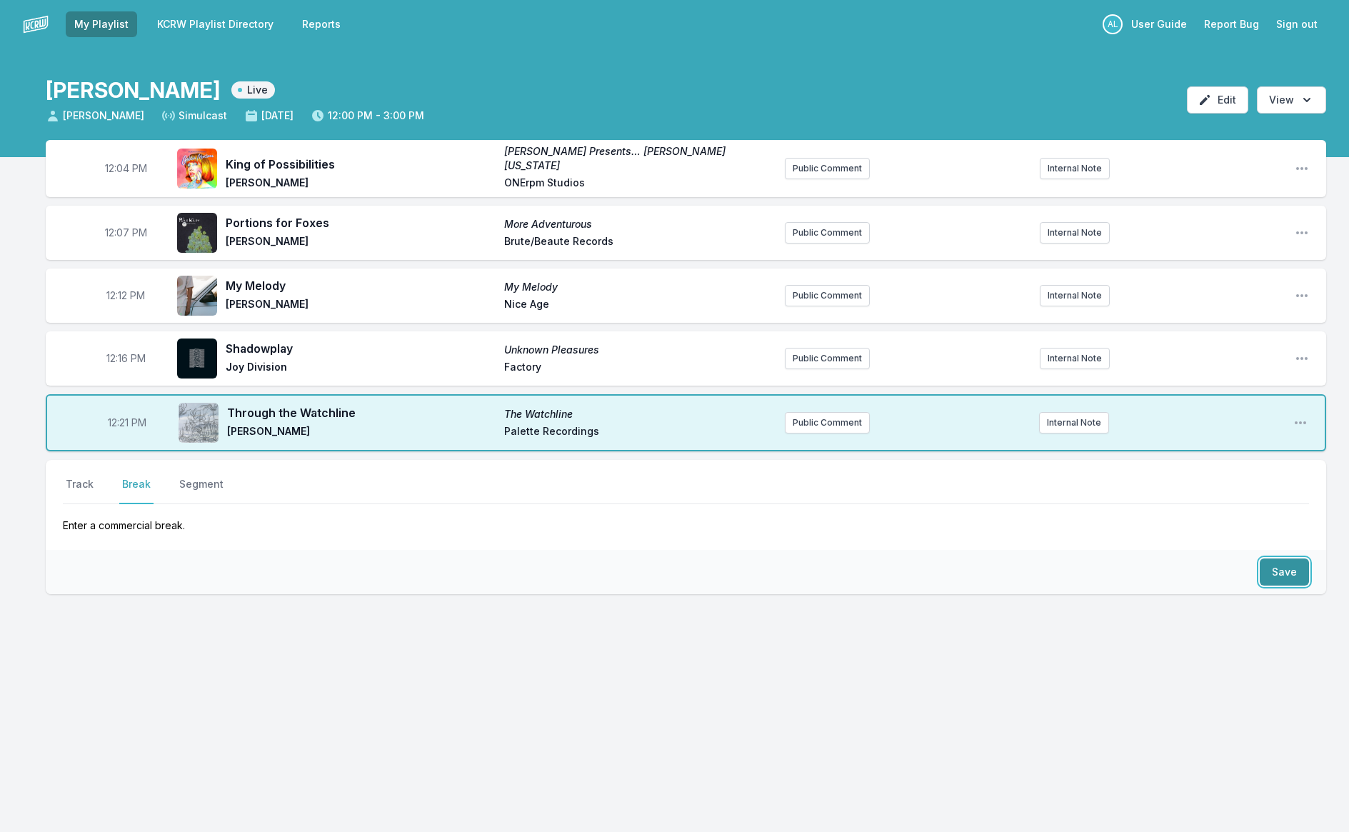
click at [1283, 578] on button "Save" at bounding box center [1284, 572] width 49 height 27
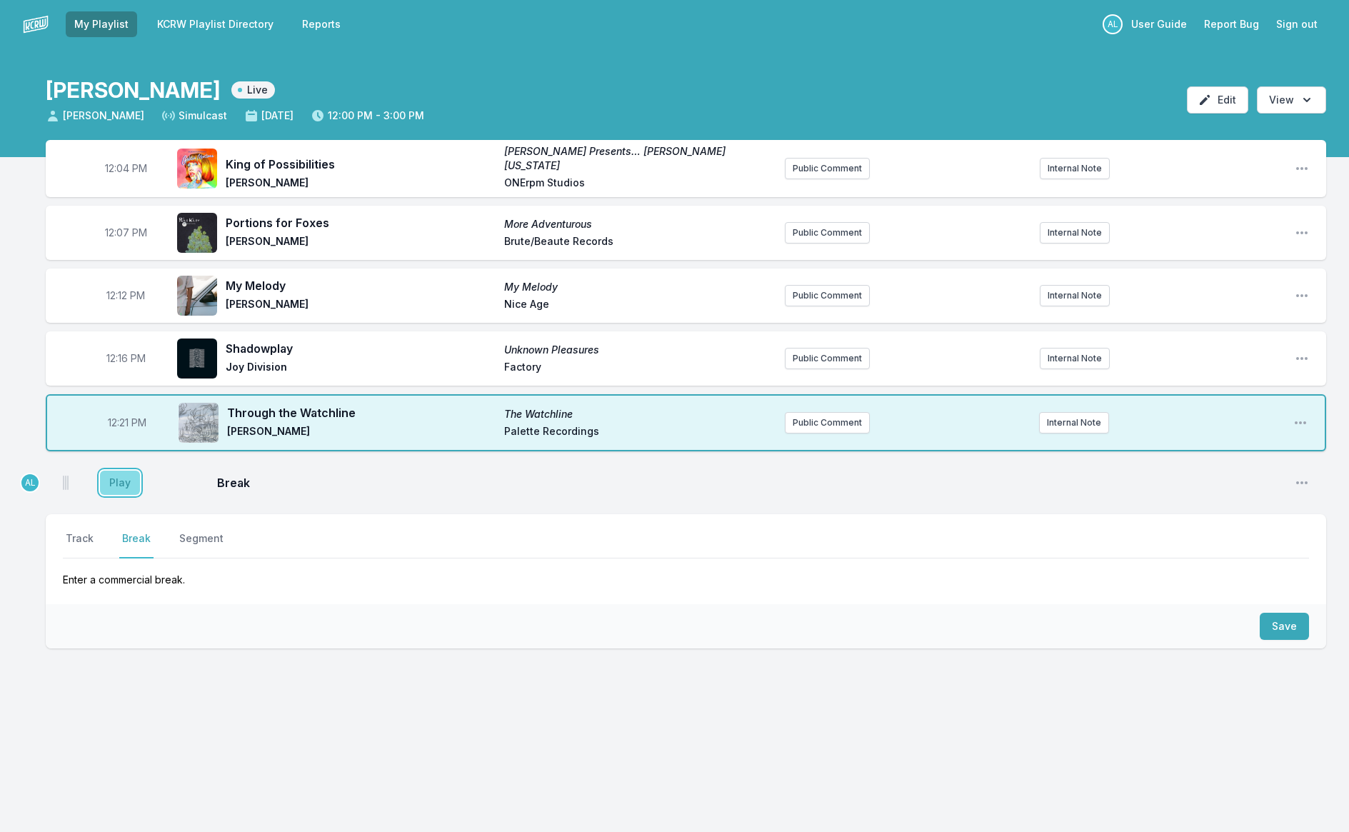
click at [116, 476] on button "Play" at bounding box center [120, 483] width 40 height 24
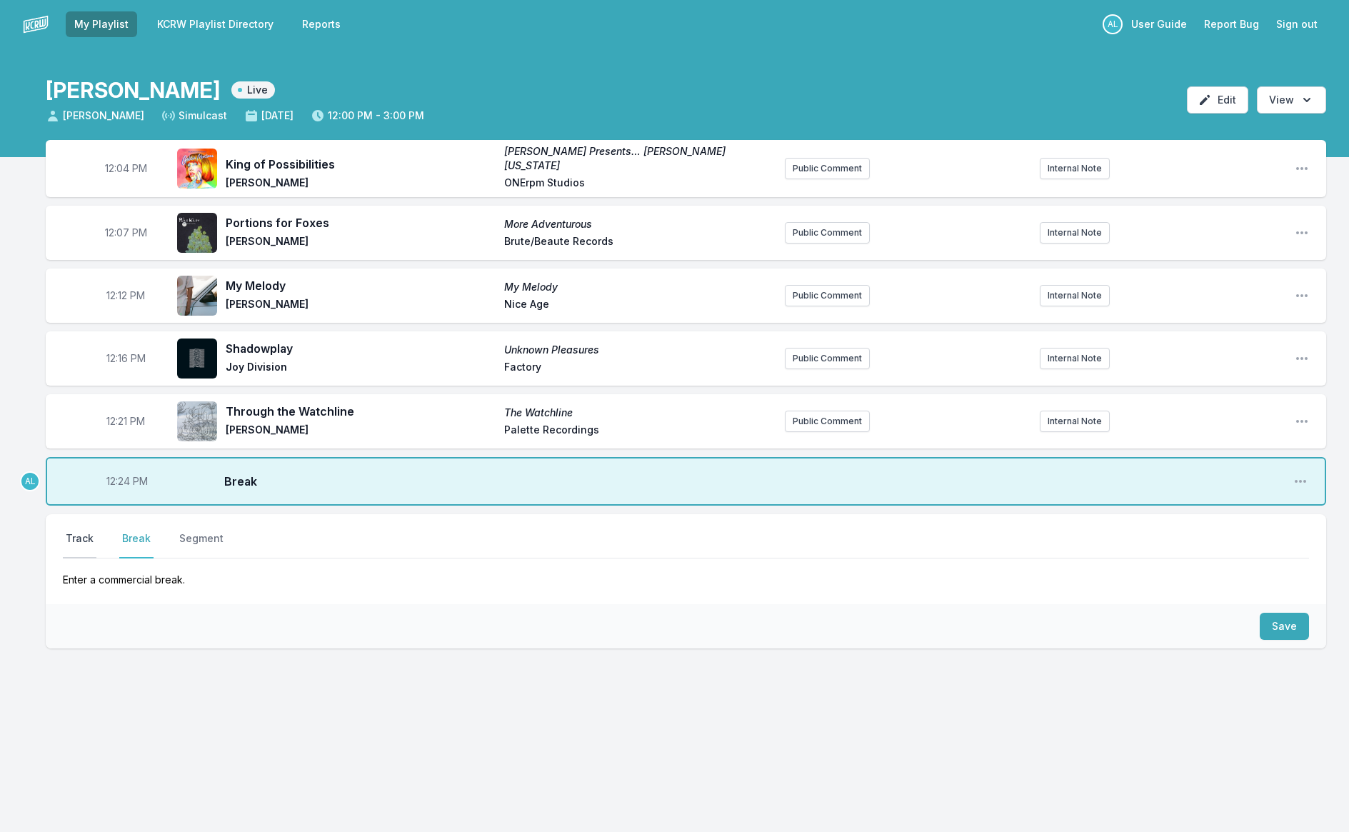
click at [85, 537] on button "Track" at bounding box center [80, 545] width 34 height 27
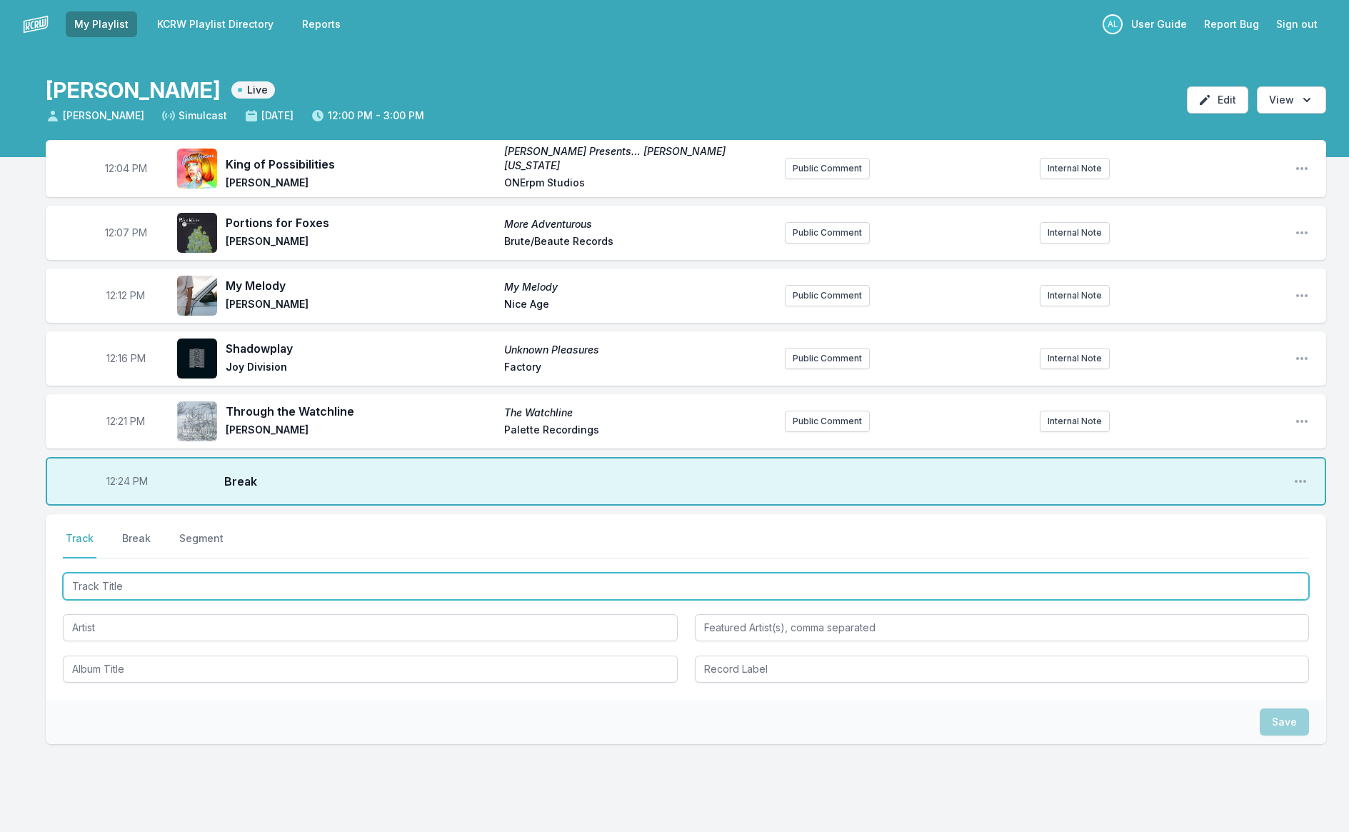
click at [160, 587] on input "Track Title" at bounding box center [686, 586] width 1247 height 27
click at [106, 585] on input "[PERSON_NAME]" at bounding box center [686, 586] width 1247 height 27
drag, startPoint x: 140, startPoint y: 588, endPoint x: 69, endPoint y: 575, distance: 71.9
click at [62, 579] on div "Select a tab Track Break Segment Track Break Segment Siestaa ahi" at bounding box center [686, 607] width 1281 height 186
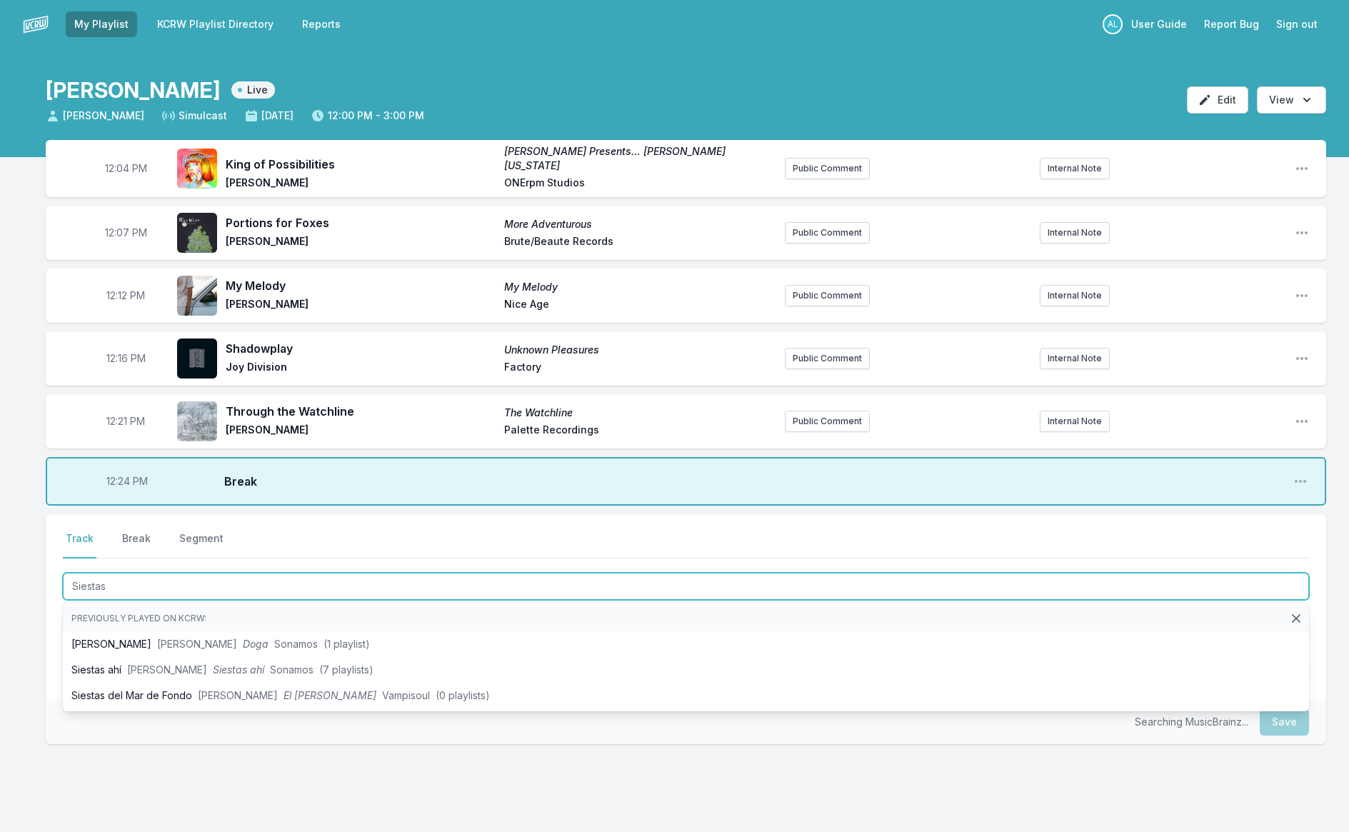
type input "Siestas"
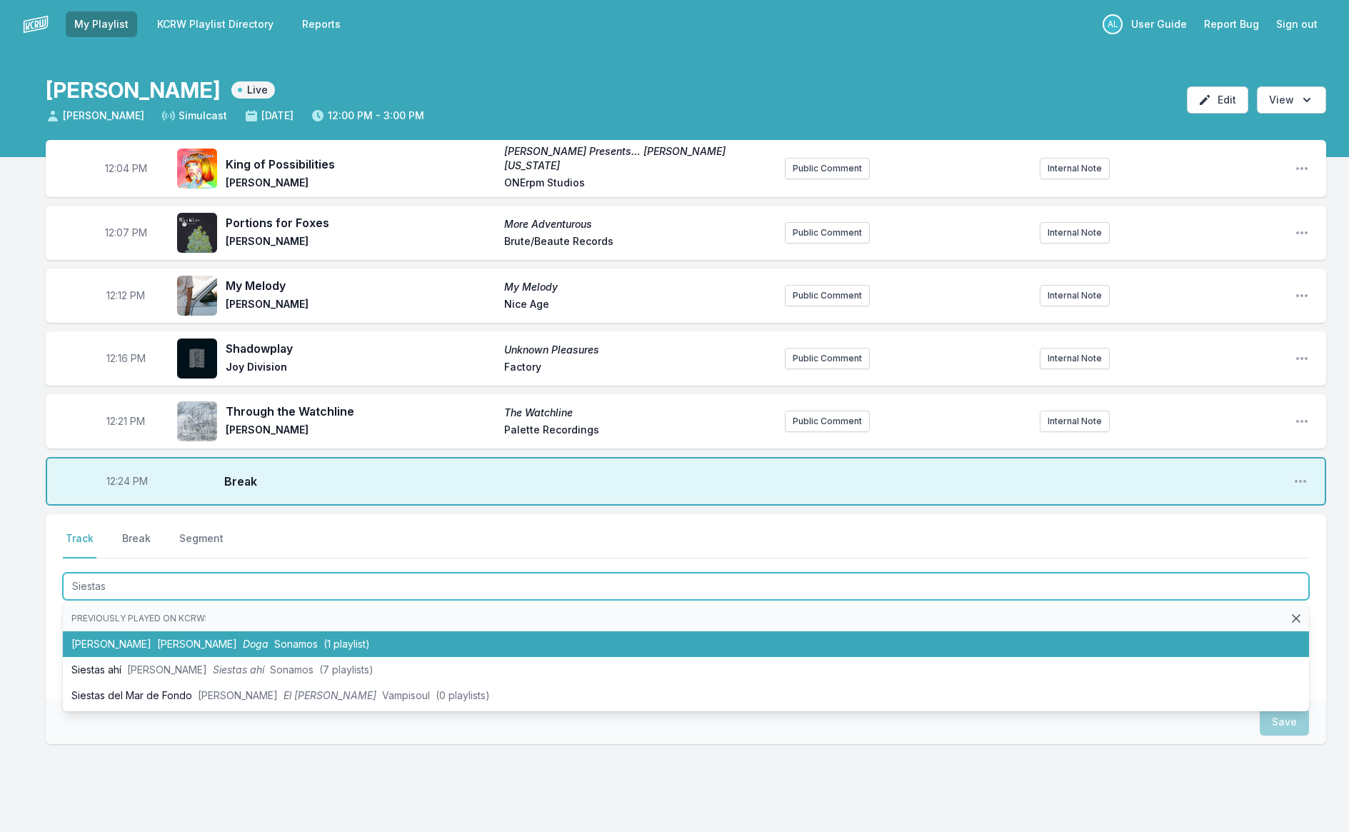
click at [74, 638] on li "Siestas [PERSON_NAME] (1 playlist)" at bounding box center [686, 645] width 1247 height 26
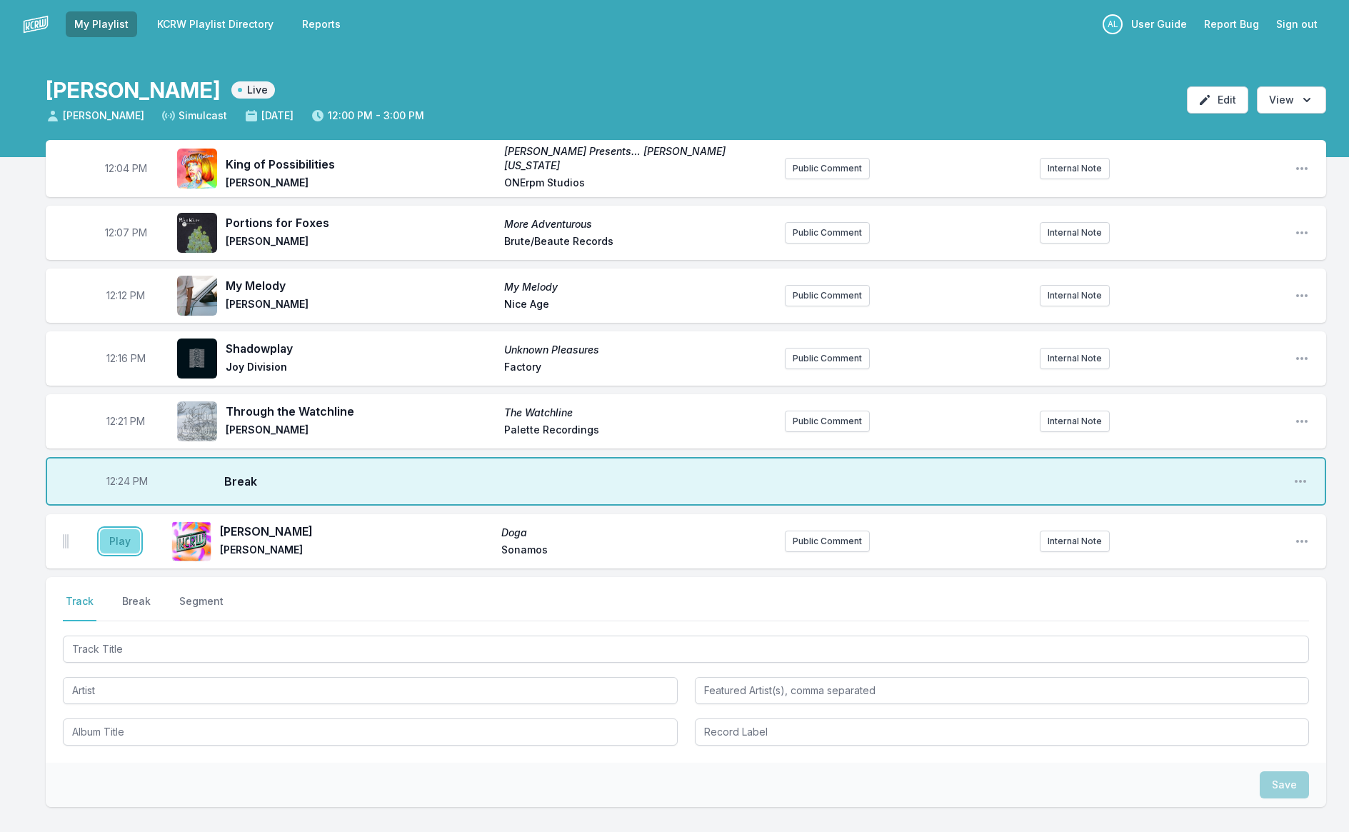
click at [116, 545] on button "Play" at bounding box center [120, 541] width 40 height 24
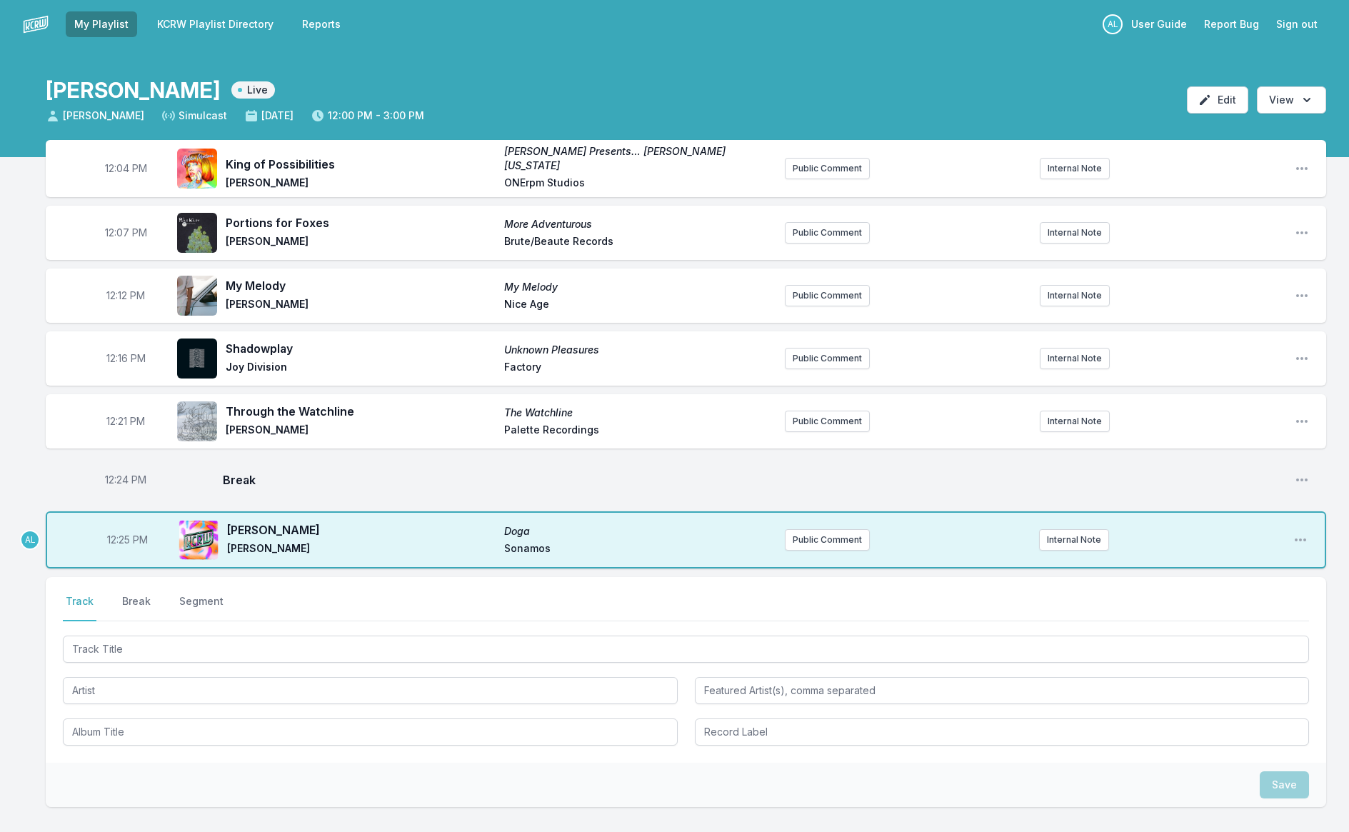
click at [112, 538] on span "12:25 PM" at bounding box center [127, 540] width 41 height 14
type input "12:24"
drag, startPoint x: 122, startPoint y: 478, endPoint x: 131, endPoint y: 481, distance: 9.0
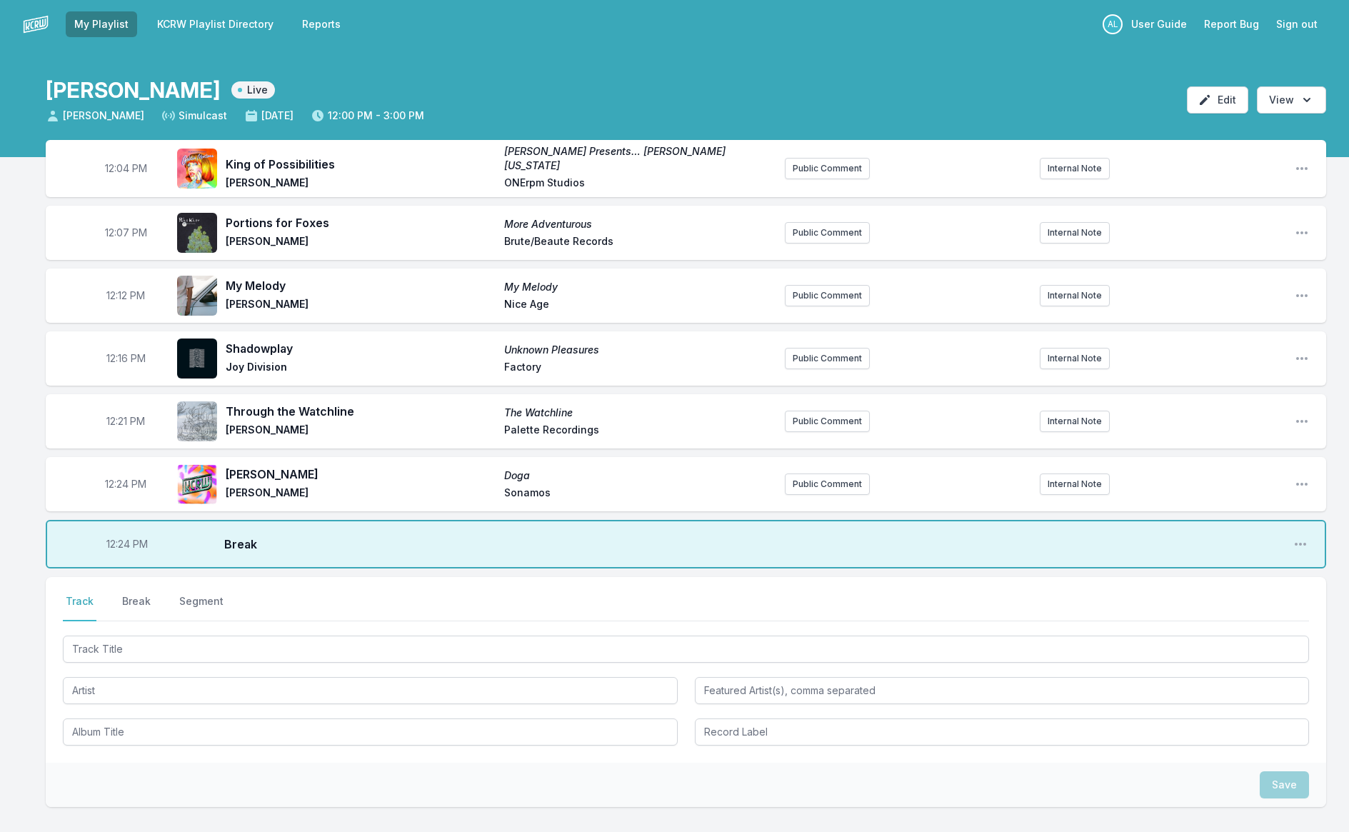
click at [127, 481] on span "12:24 PM" at bounding box center [125, 484] width 41 height 14
type input "12:23"
click at [124, 421] on span "12:21 PM" at bounding box center [125, 421] width 39 height 14
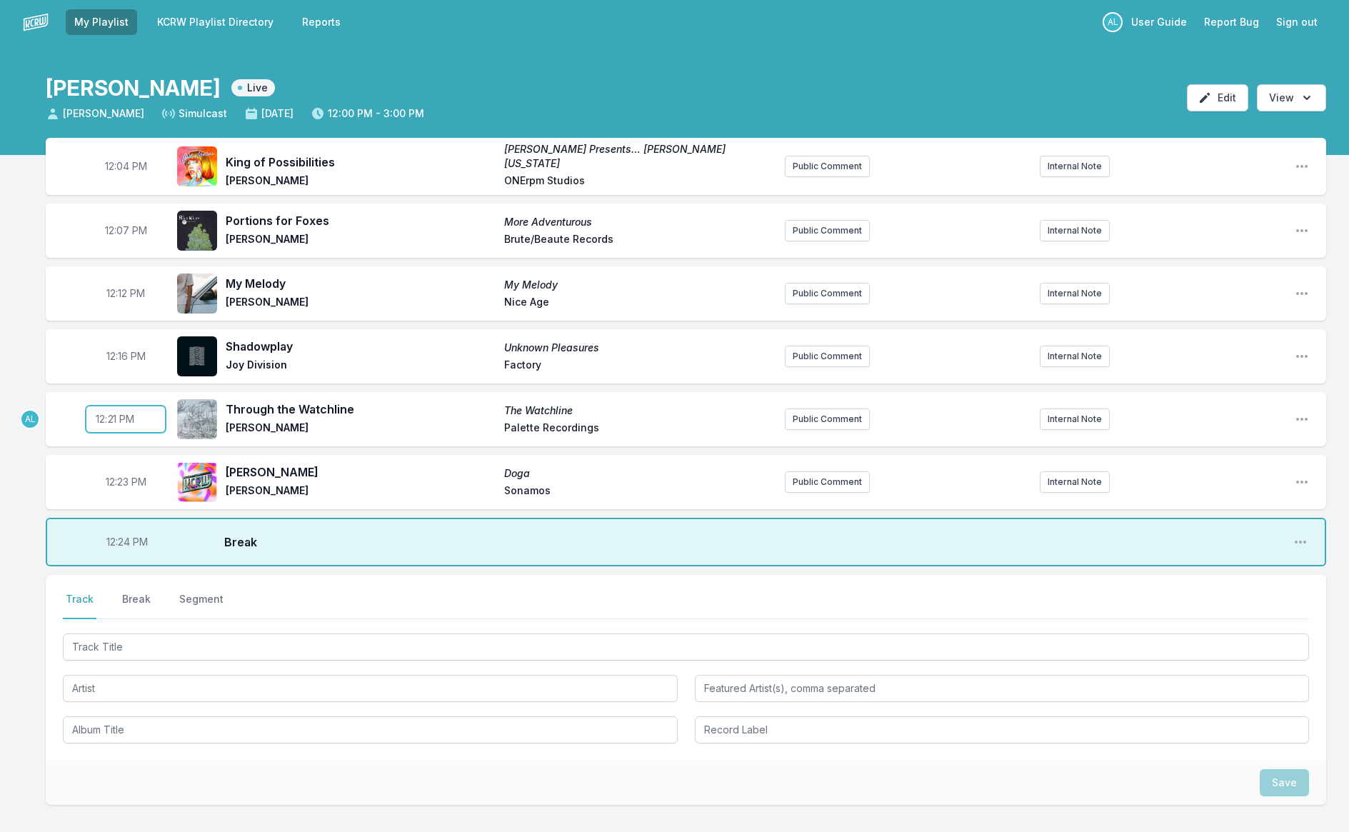
click at [114, 421] on input "12:21" at bounding box center [126, 419] width 80 height 27
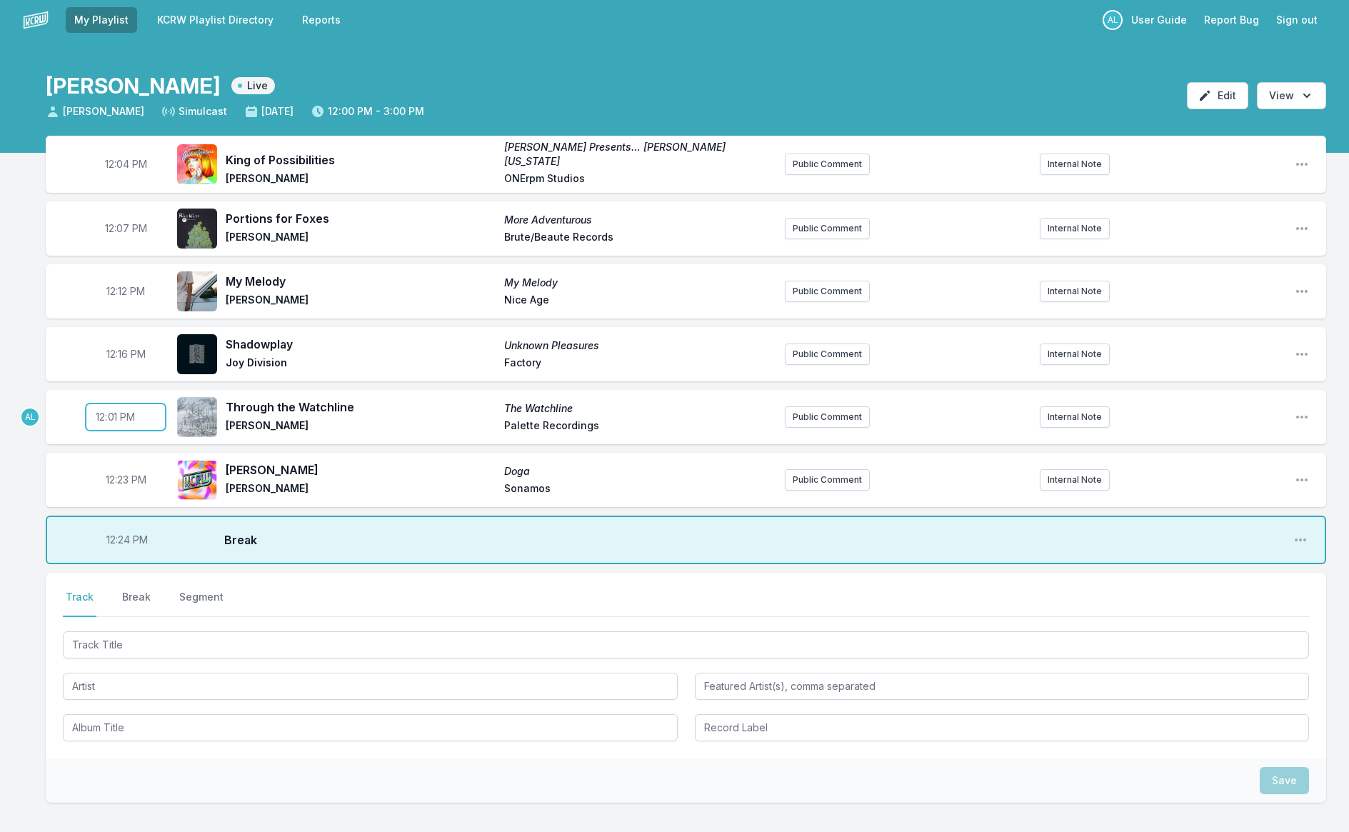
type input "12:19"
click at [112, 534] on span "12:24 PM" at bounding box center [126, 540] width 41 height 14
type input "12:21"
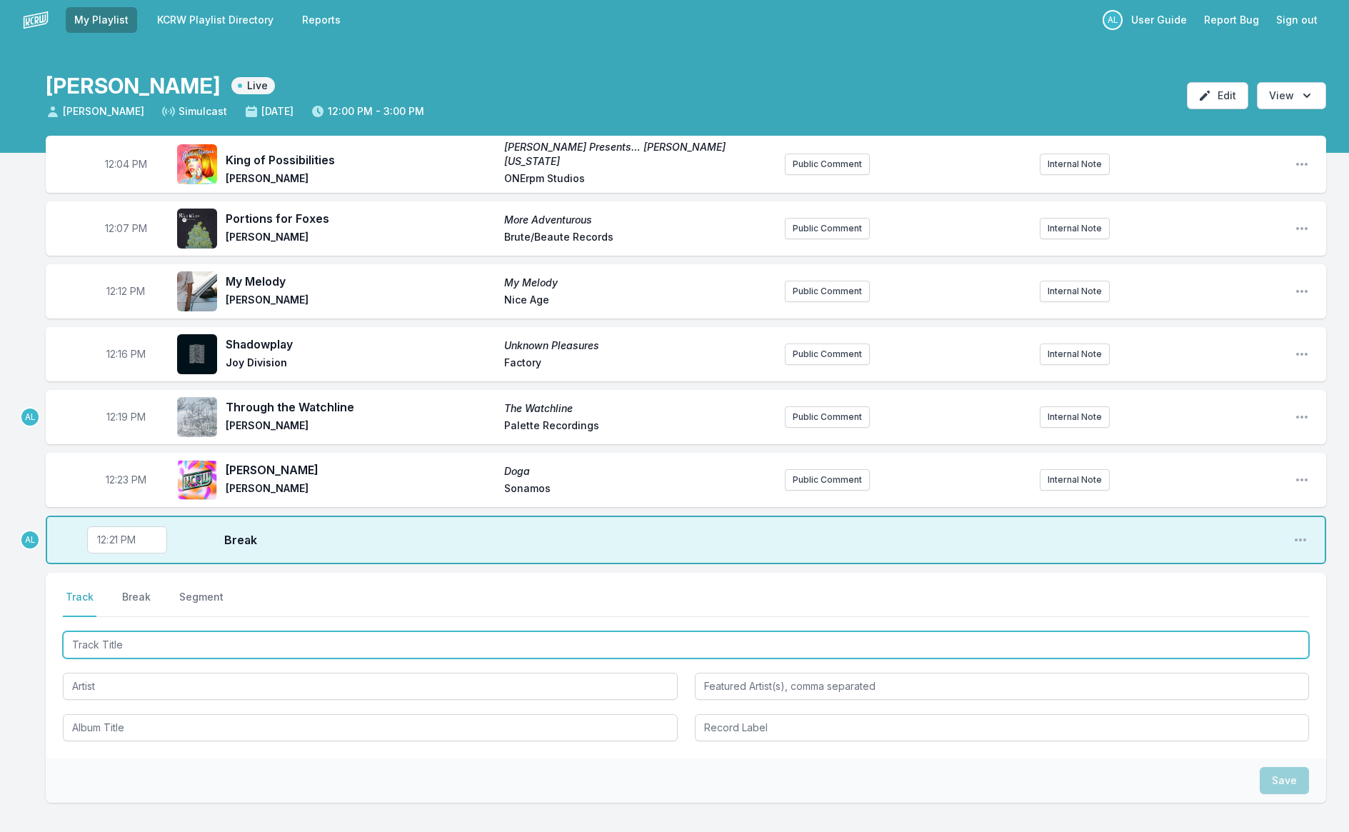
click at [300, 643] on input "Track Title" at bounding box center [686, 645] width 1247 height 27
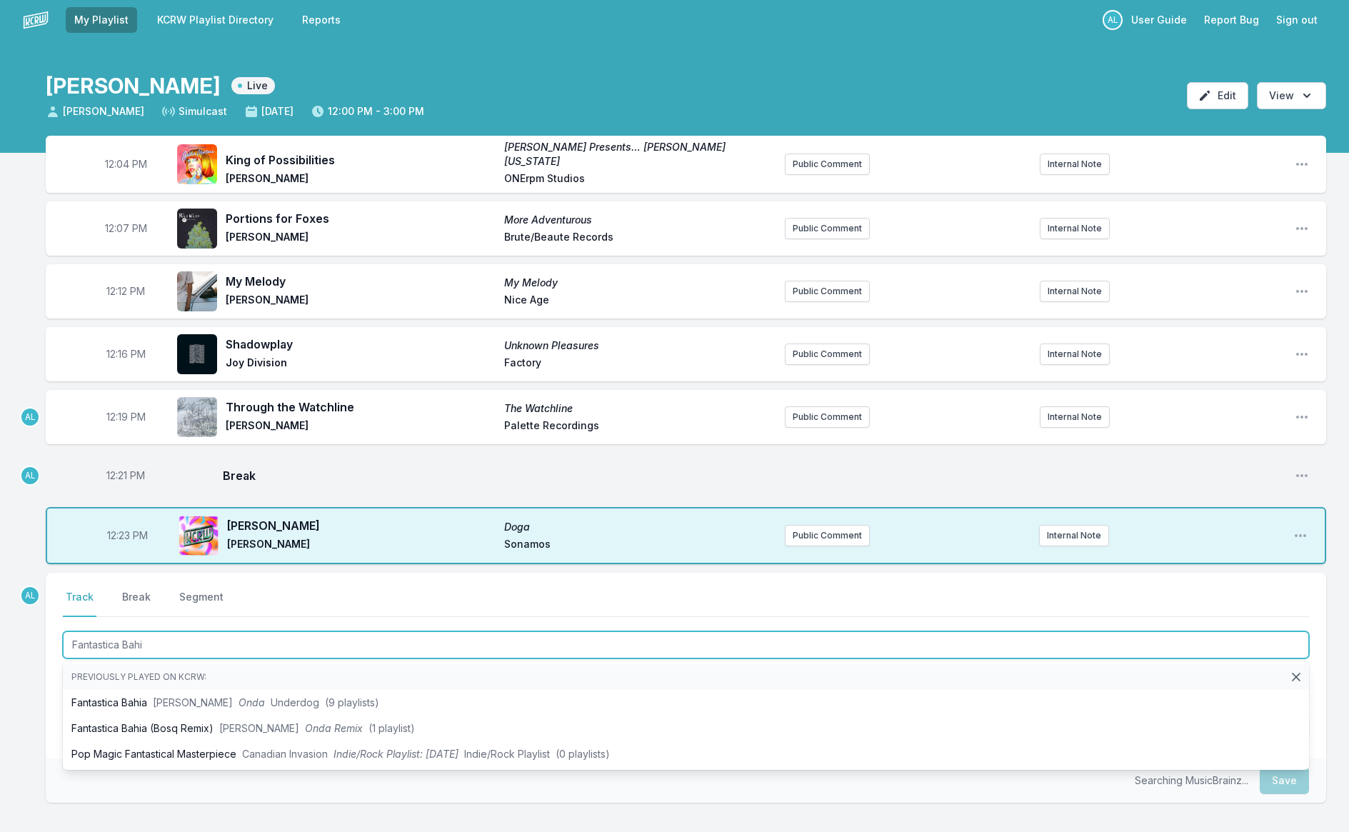
type input "Fantastica Bahia"
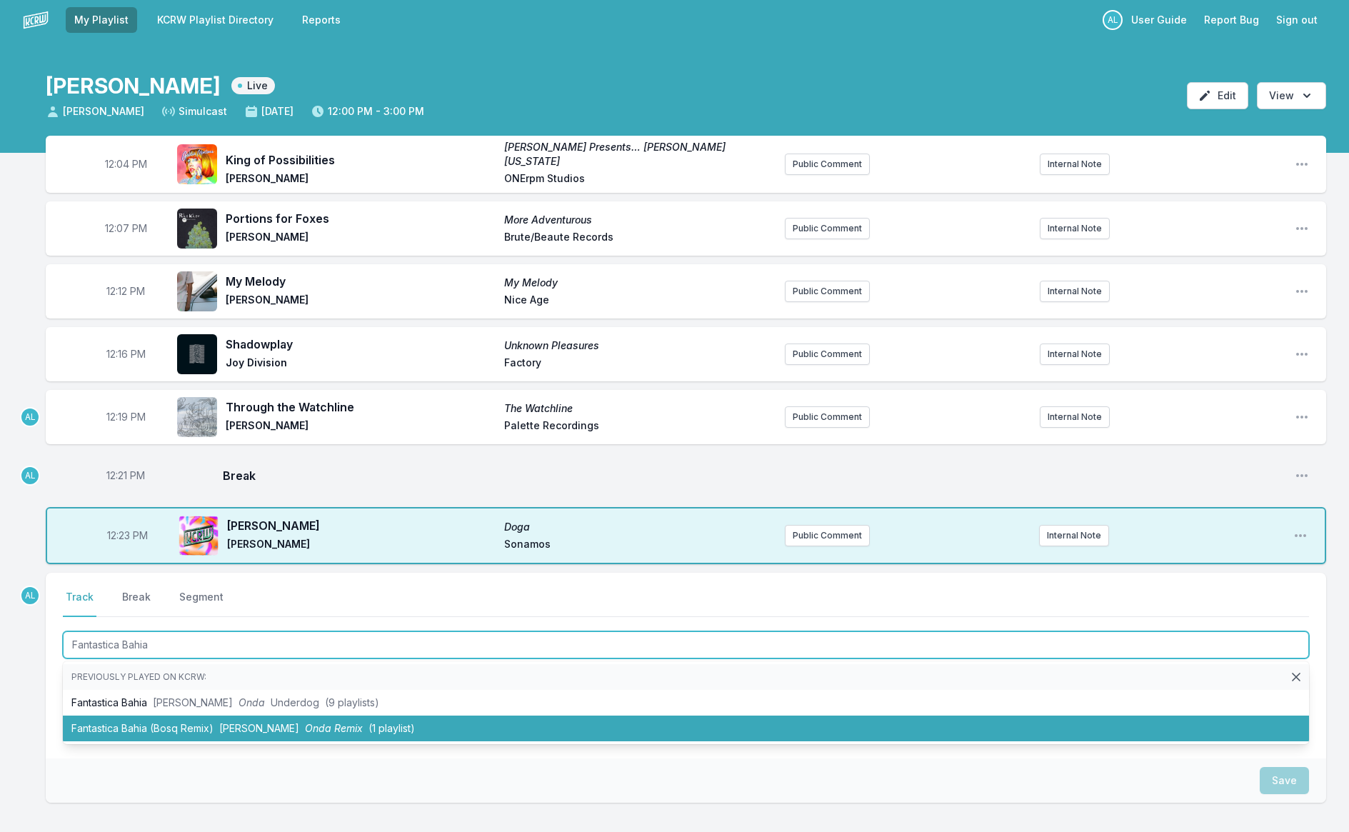
click at [329, 732] on span "Onda Remix" at bounding box center [334, 728] width 58 height 12
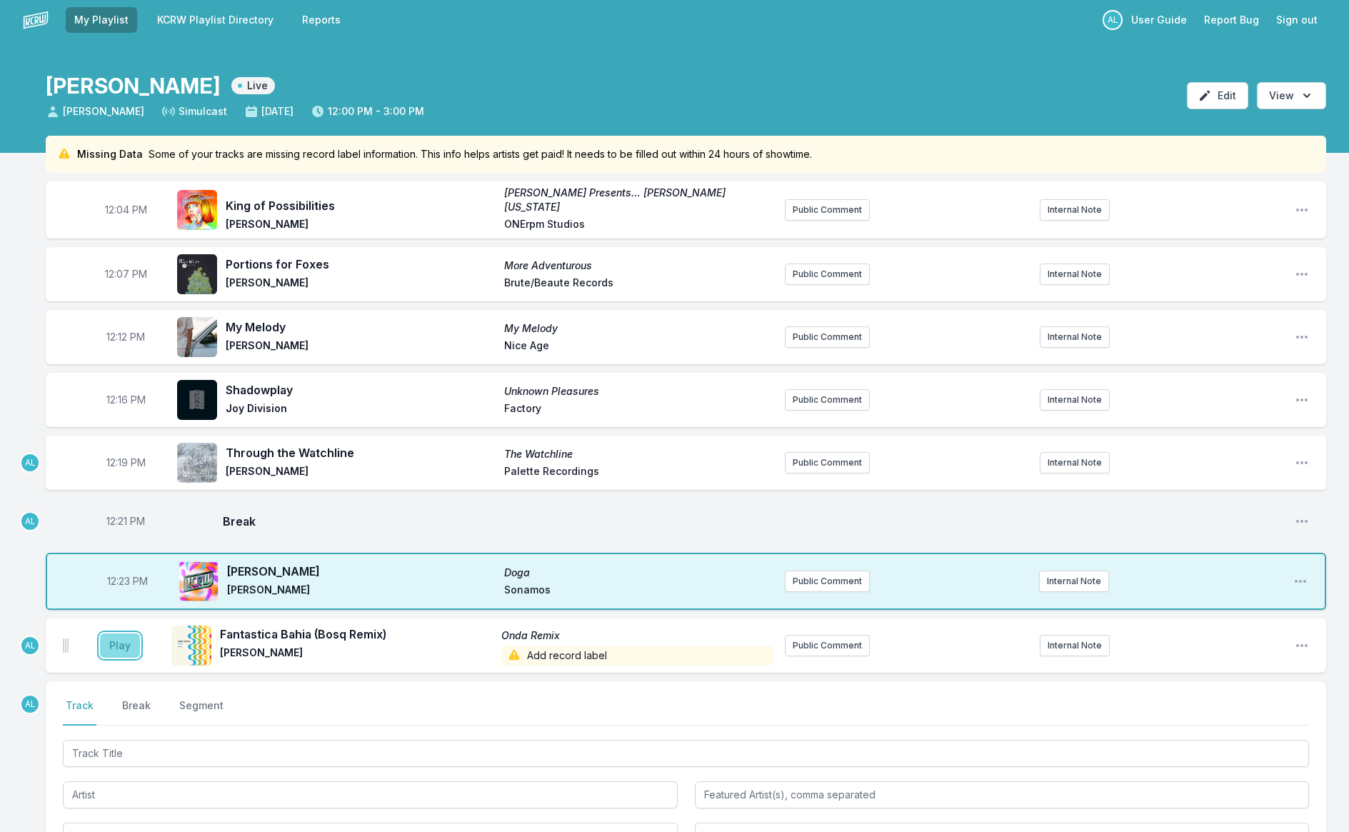
click at [127, 642] on button "Play" at bounding box center [120, 646] width 40 height 24
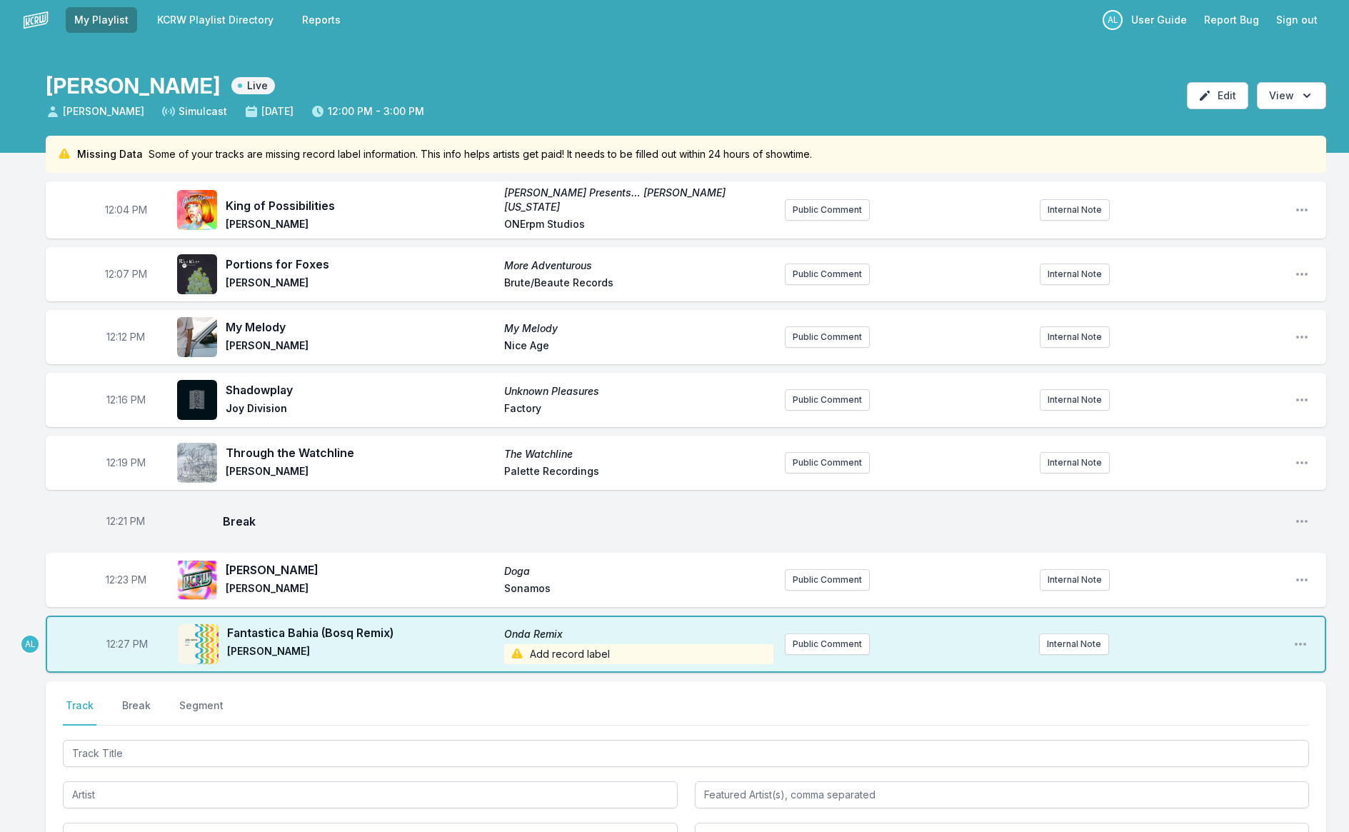
click at [614, 656] on span "Add record label" at bounding box center [638, 654] width 269 height 20
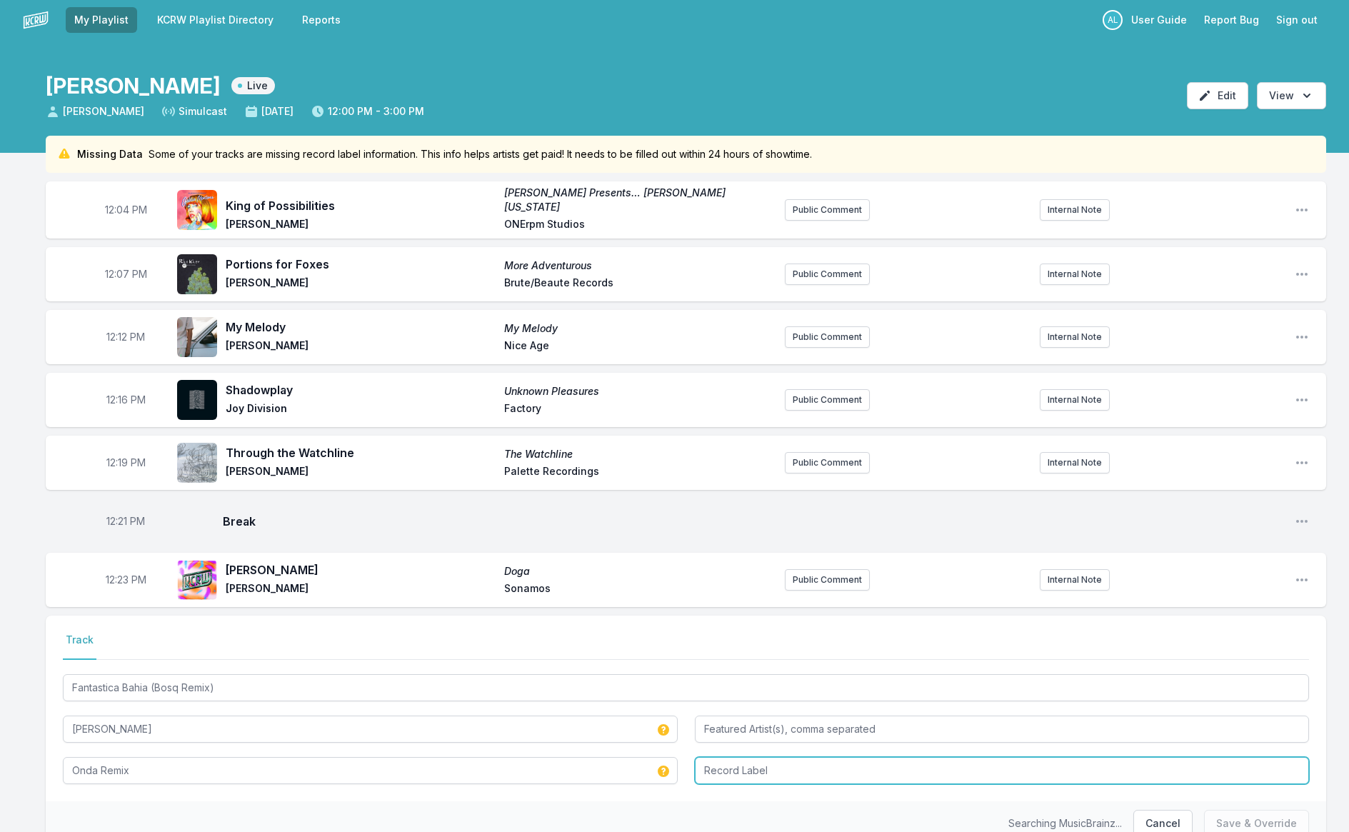
click at [782, 760] on input "Record Label" at bounding box center [1002, 770] width 615 height 27
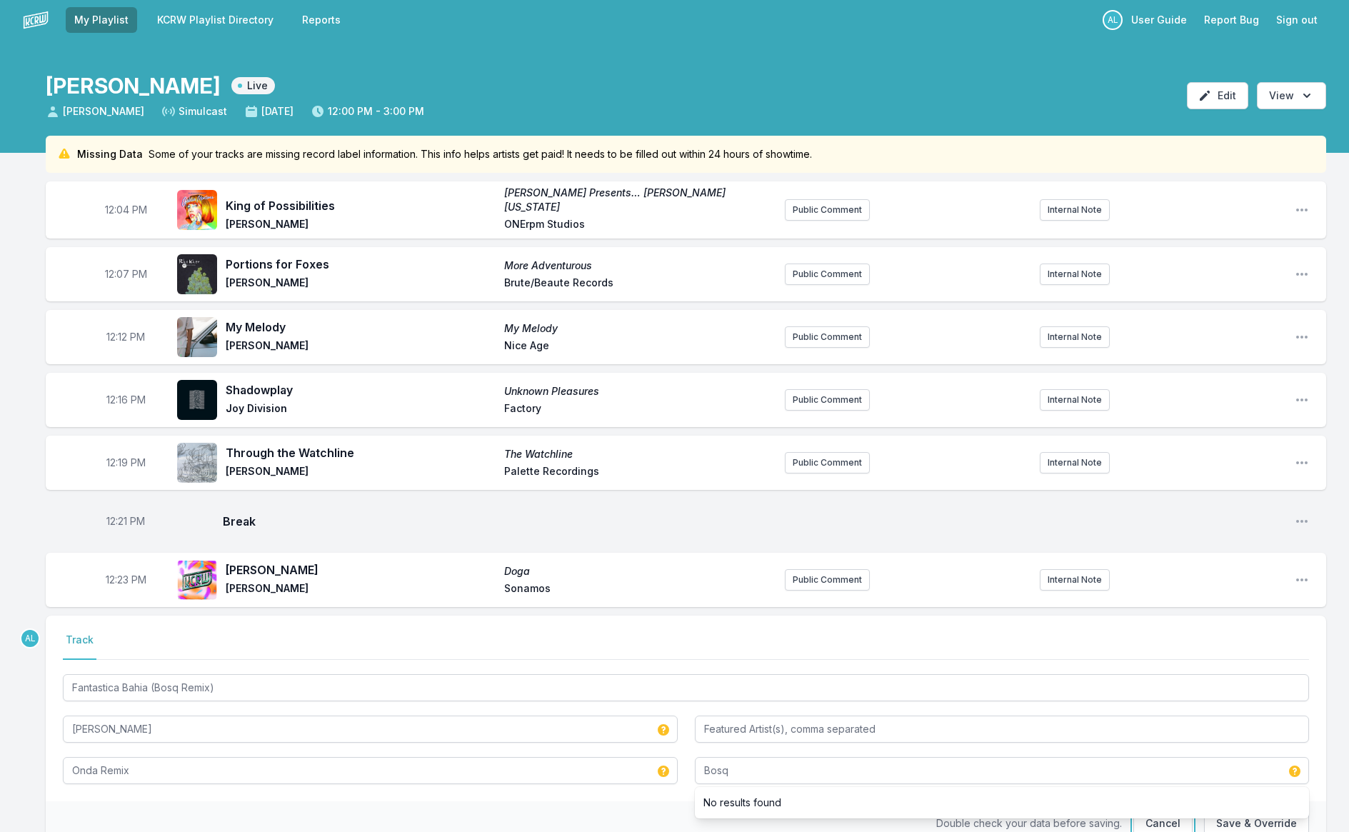
type input "Bosq"
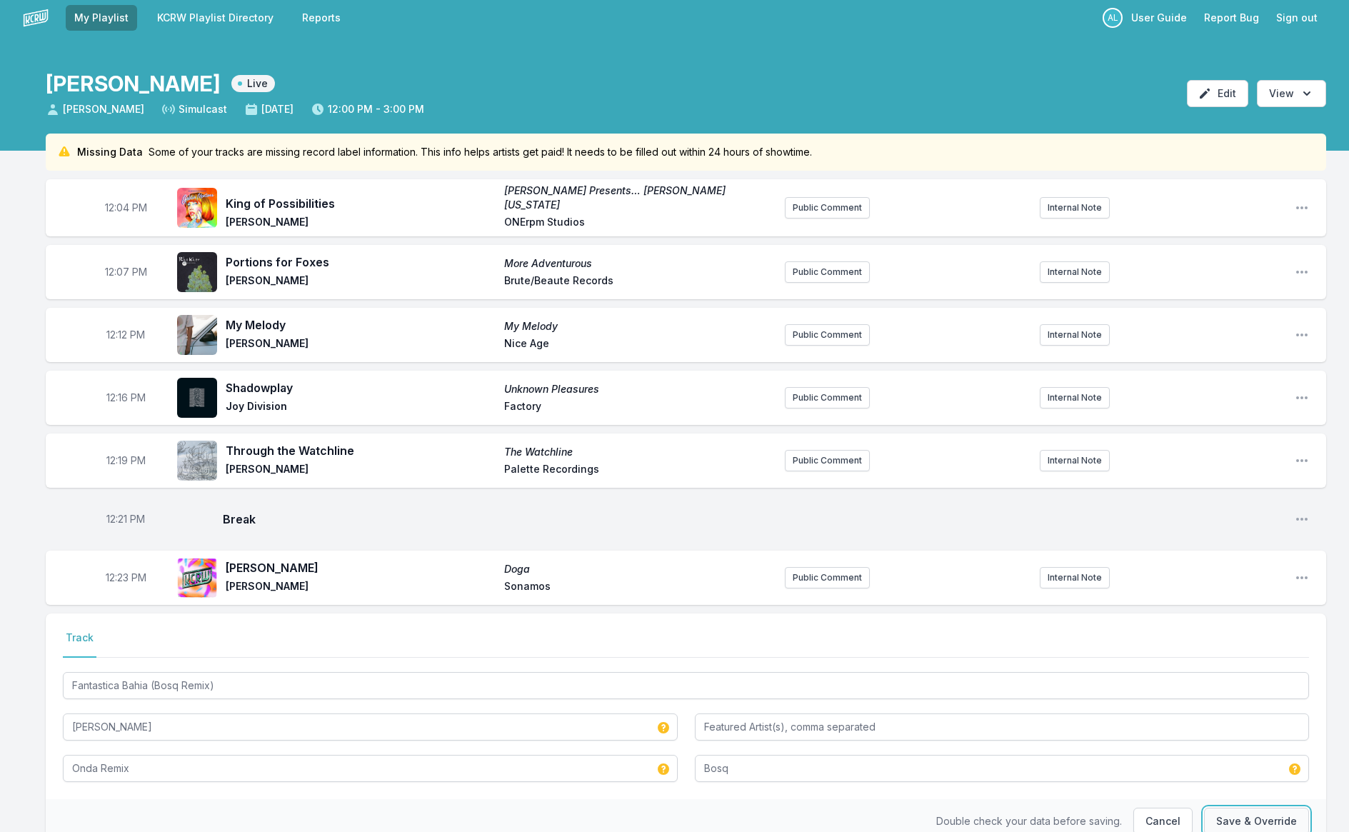
click at [1264, 824] on button "Save & Override" at bounding box center [1256, 821] width 105 height 27
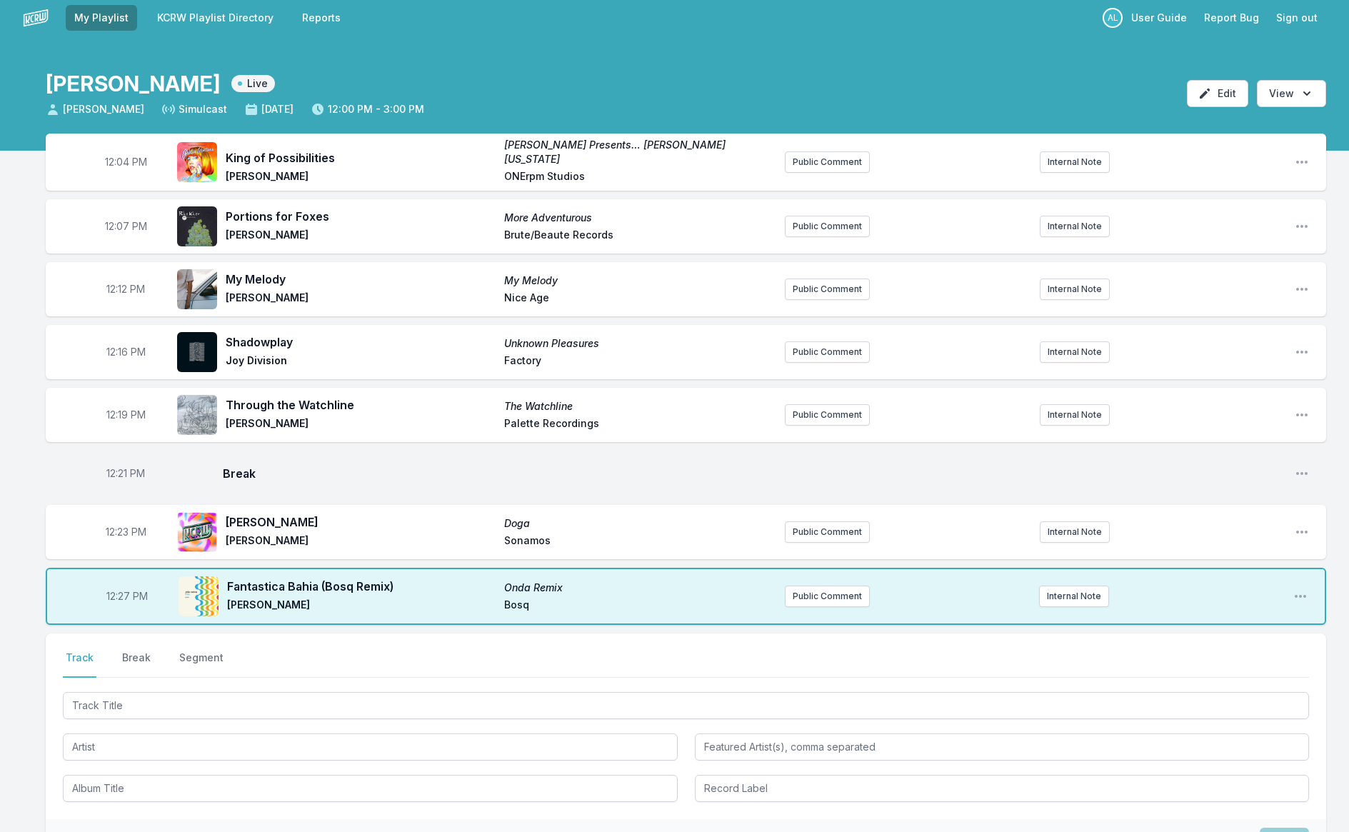
scroll to position [172, 0]
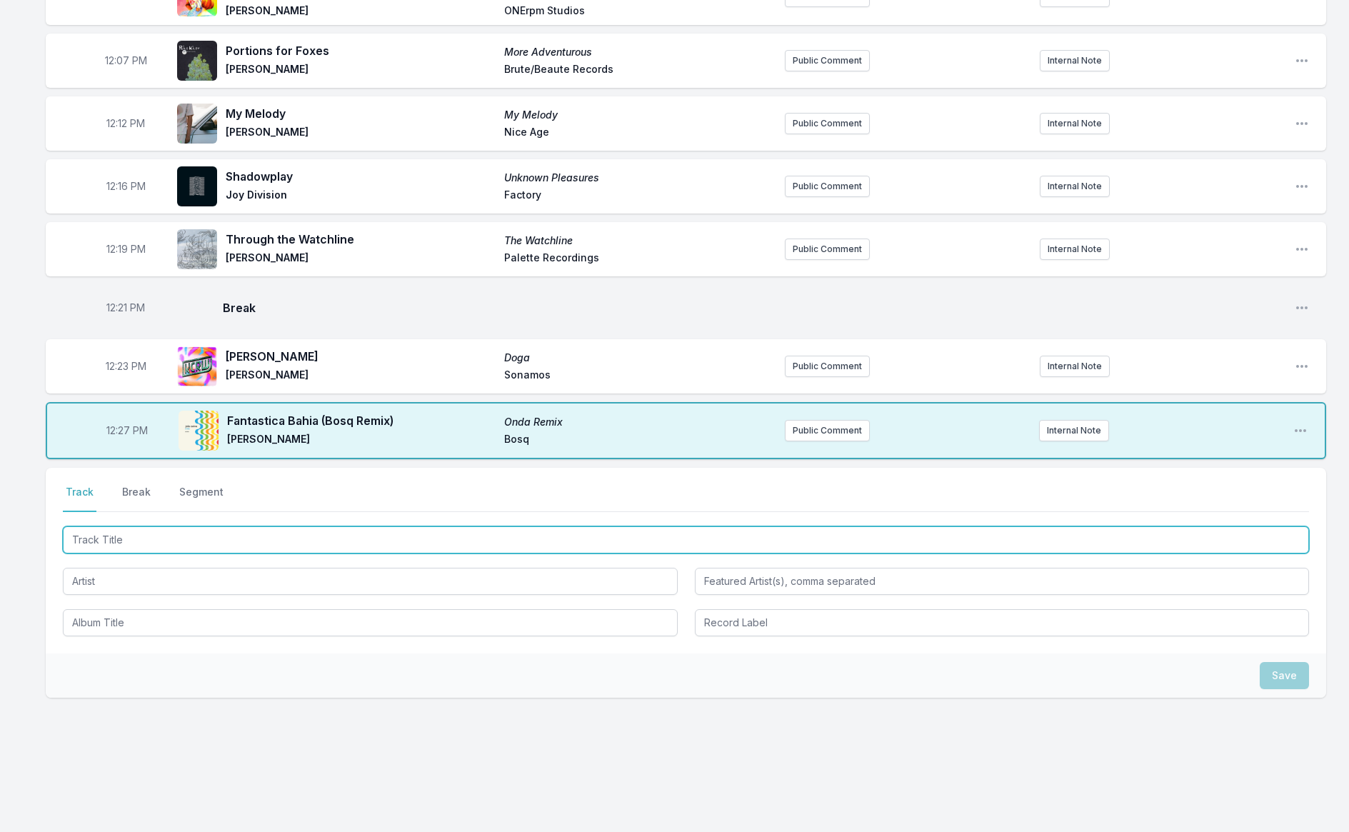
click at [346, 543] on input "Track Title" at bounding box center [686, 539] width 1247 height 27
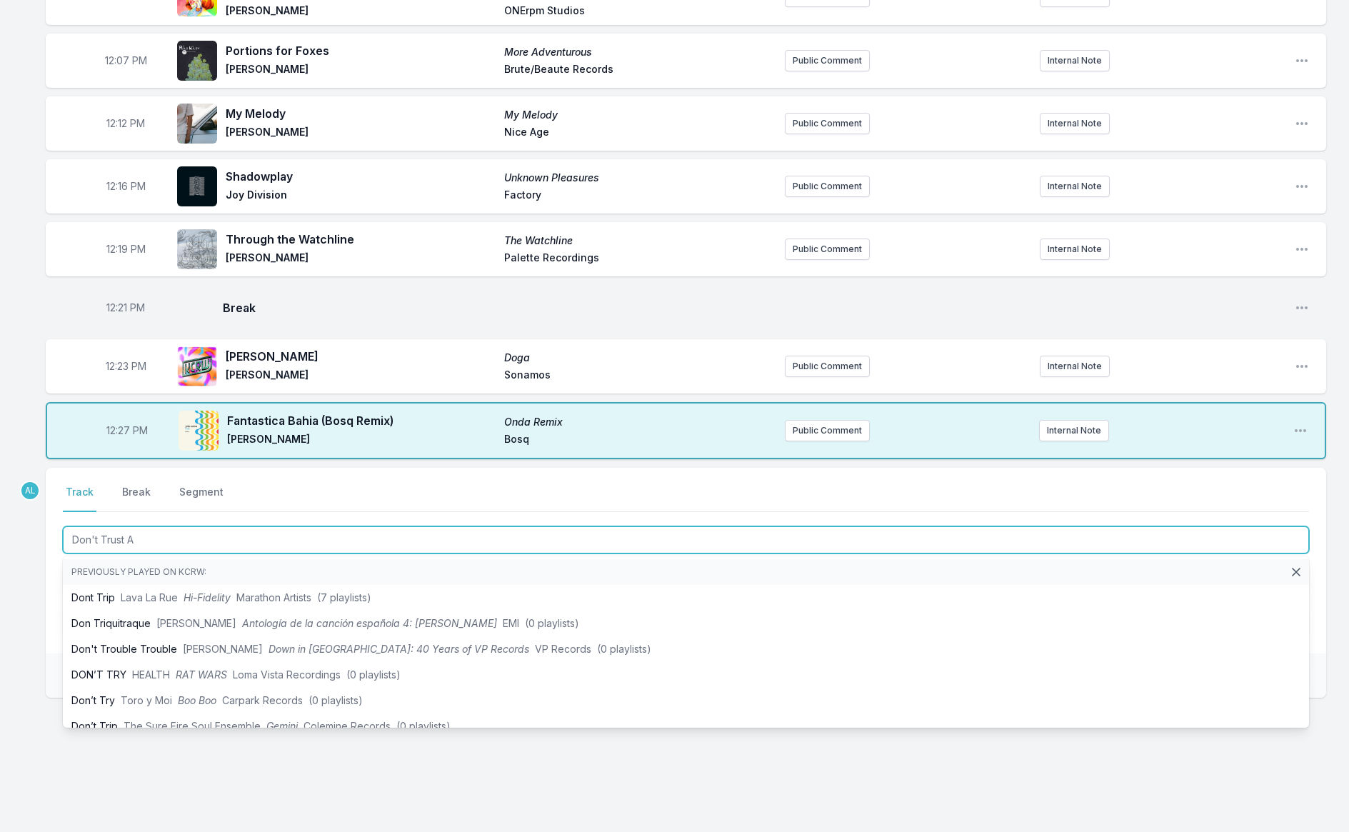
type input "Don't Trust A"
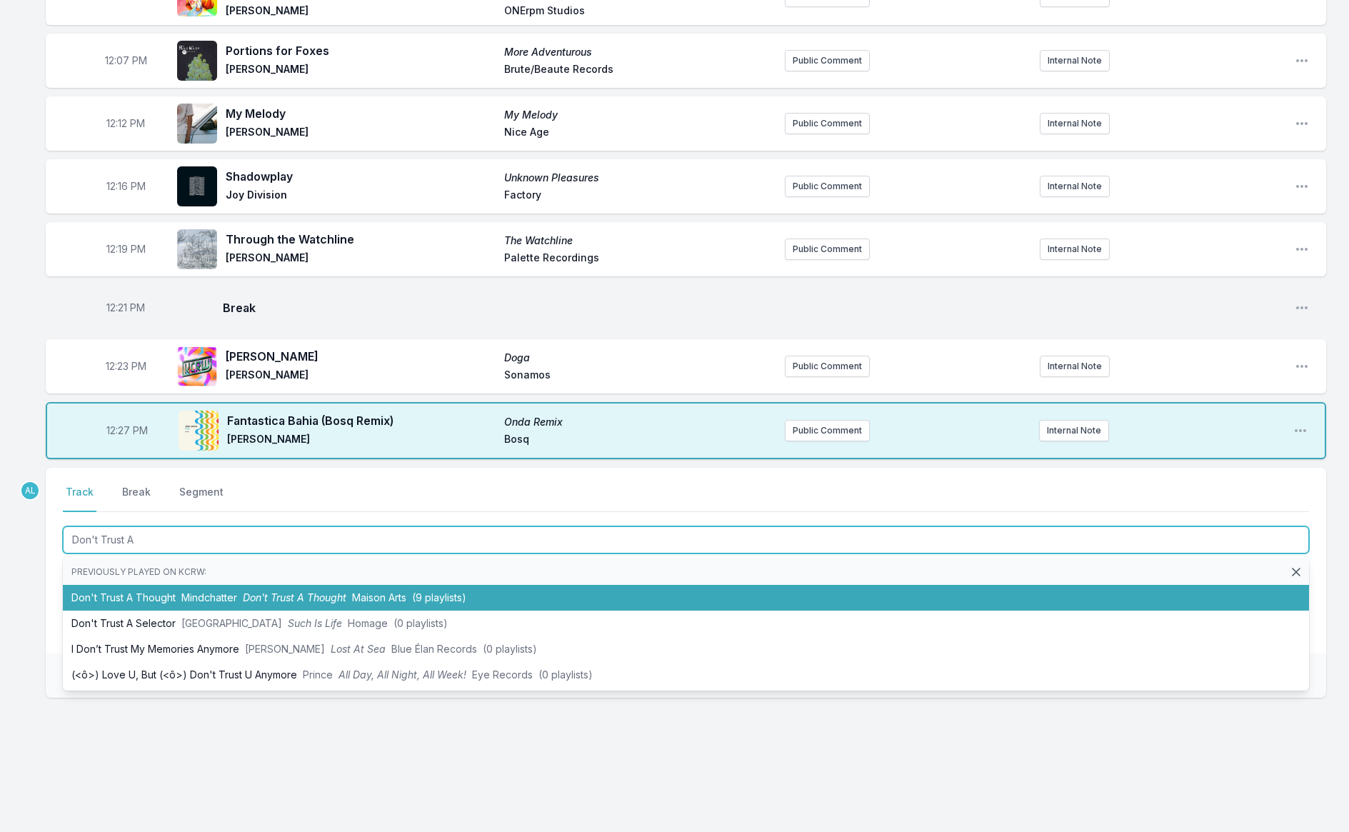
click at [380, 593] on span "Maison Arts" at bounding box center [379, 598] width 54 height 12
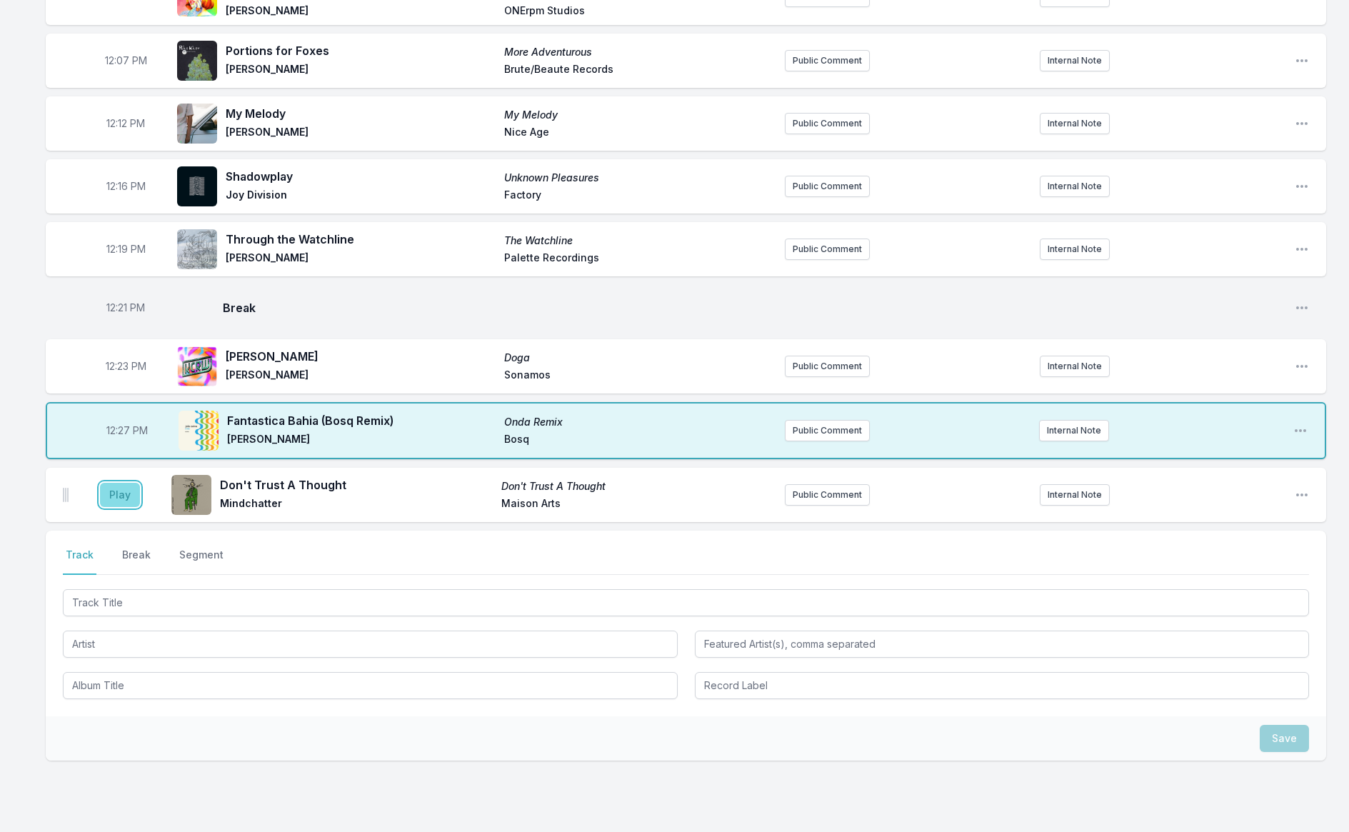
click at [127, 490] on button "Play" at bounding box center [120, 495] width 40 height 24
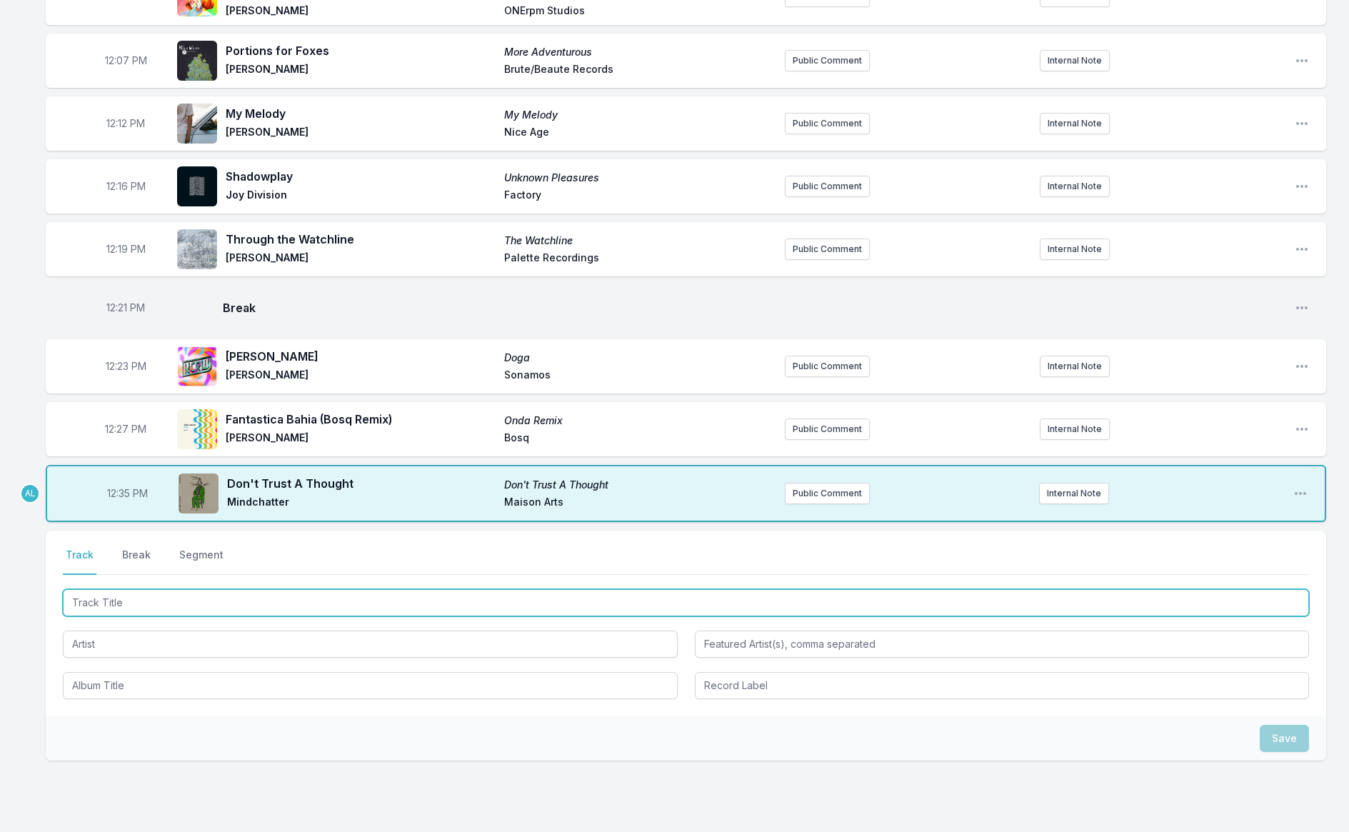
click at [182, 597] on input "Track Title" at bounding box center [686, 602] width 1247 height 27
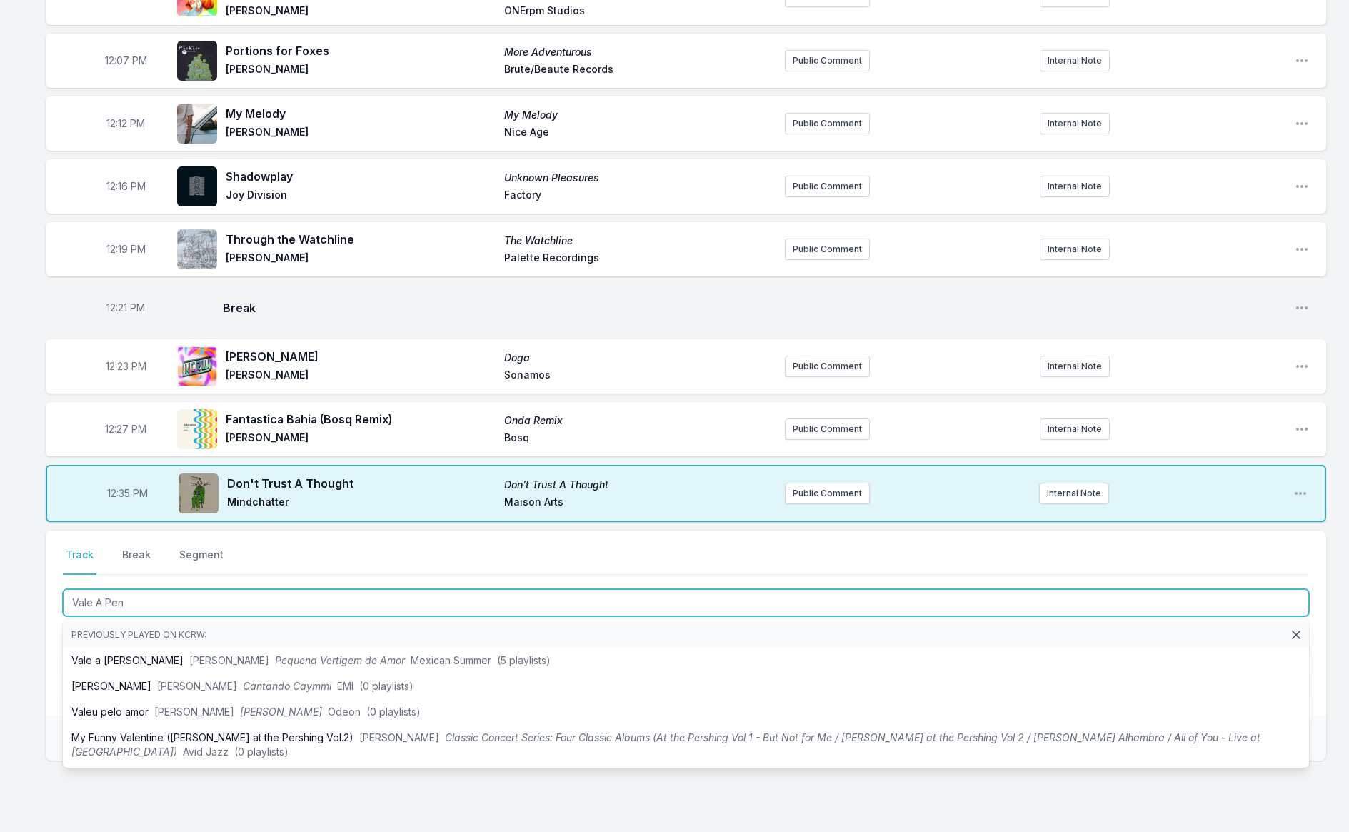
type input "Vale A [PERSON_NAME]"
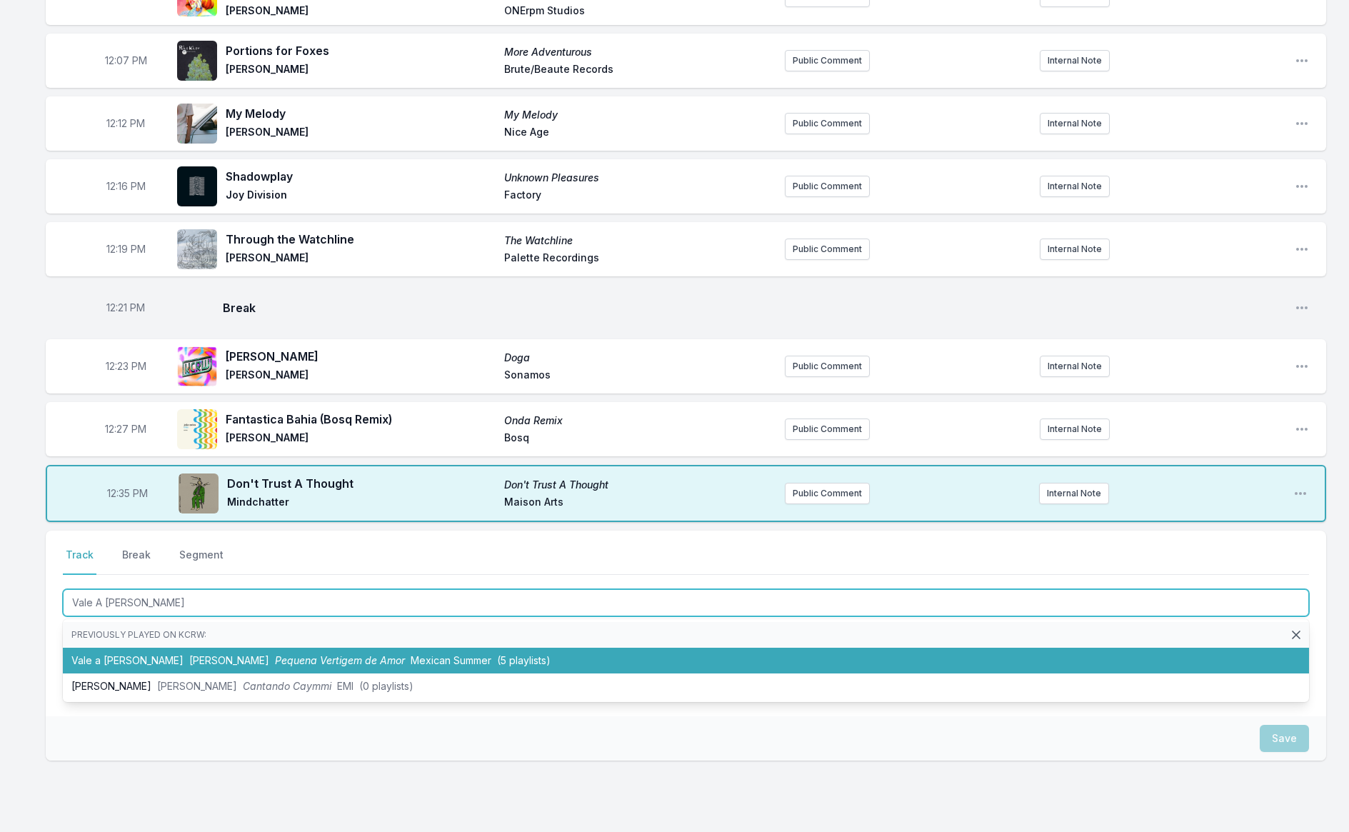
click at [224, 649] on li "Vale a [PERSON_NAME] Pequena Vertigem de Amor Mexican Summer (5 playlists)" at bounding box center [686, 661] width 1247 height 26
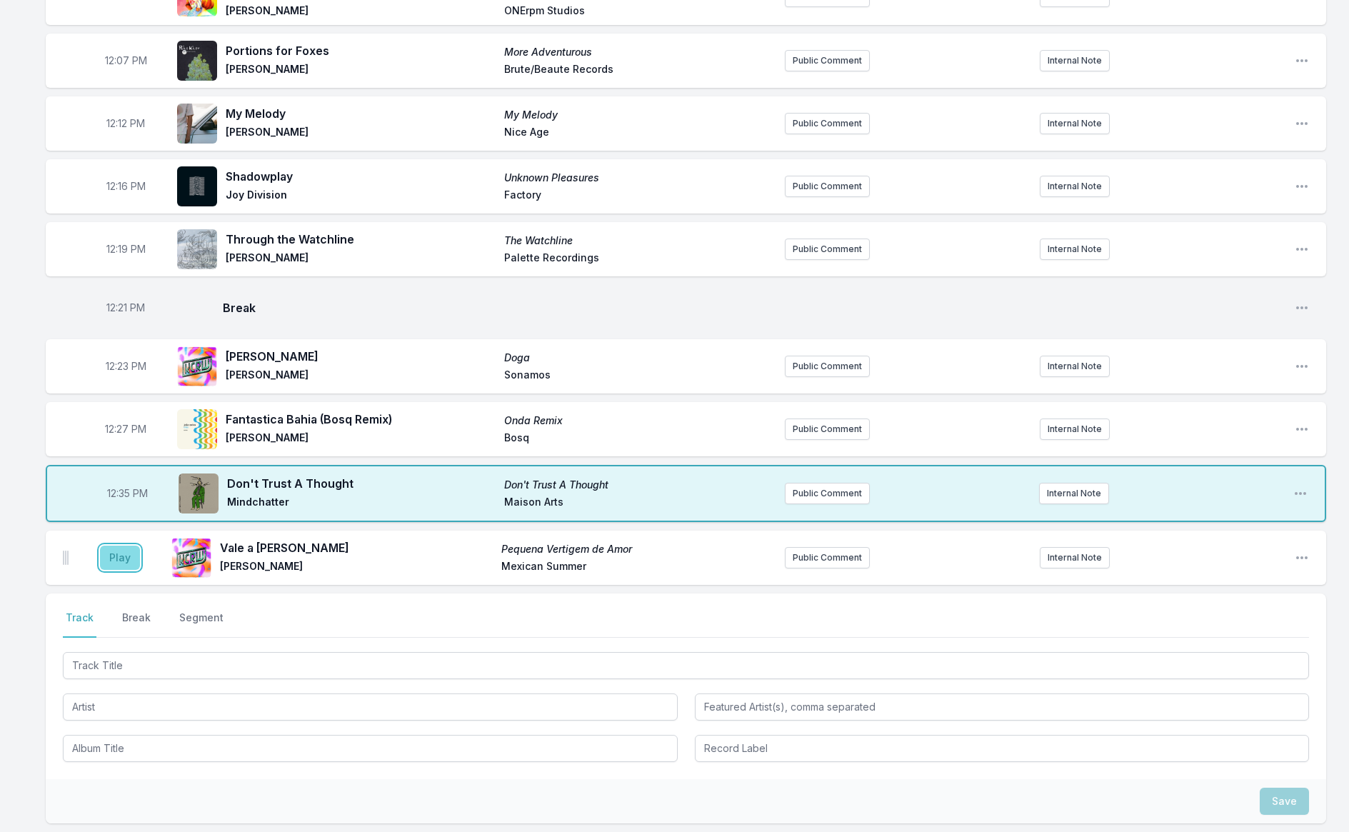
click at [116, 552] on button "Play" at bounding box center [120, 558] width 40 height 24
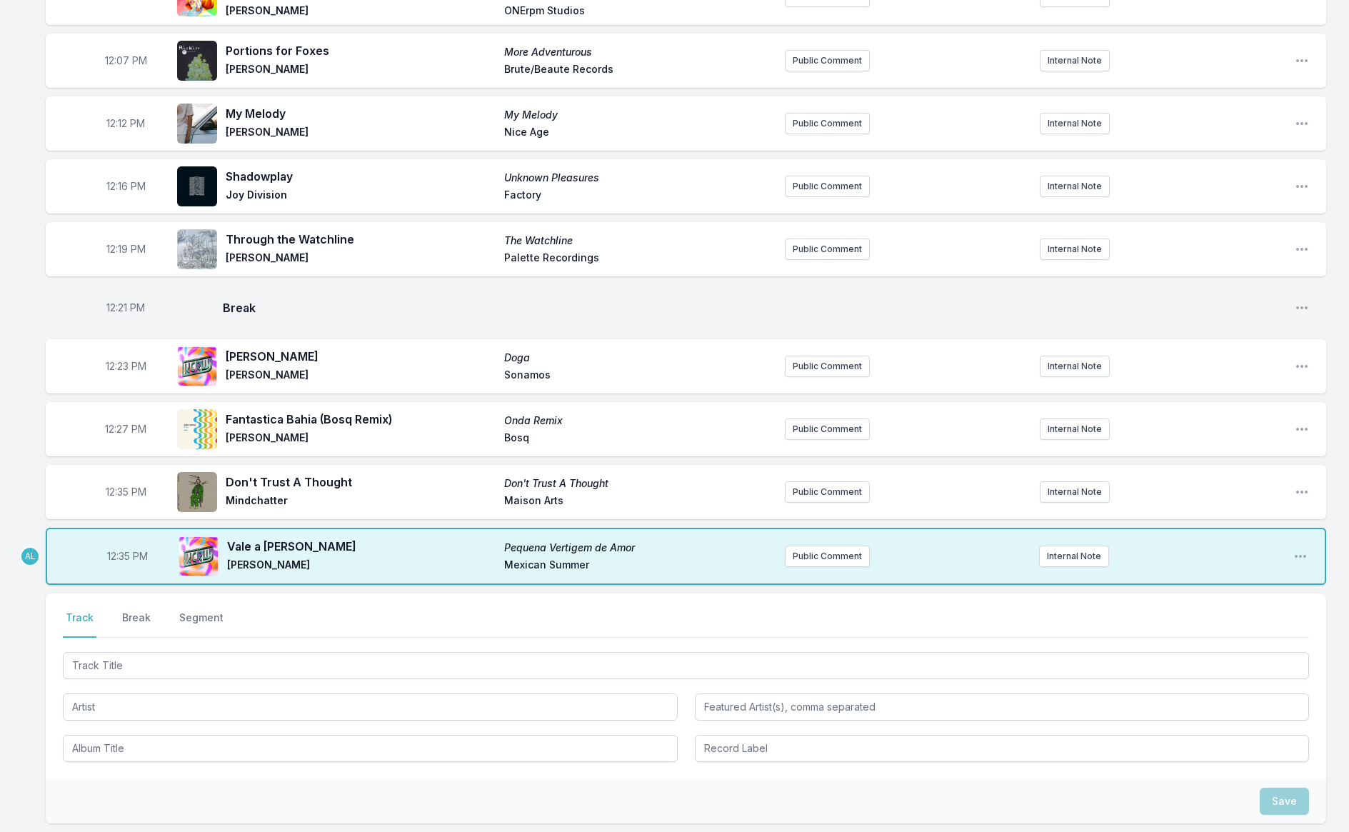
click at [110, 494] on span "12:35 PM" at bounding box center [126, 492] width 41 height 14
type input "12:32"
click at [207, 682] on div at bounding box center [686, 705] width 1247 height 113
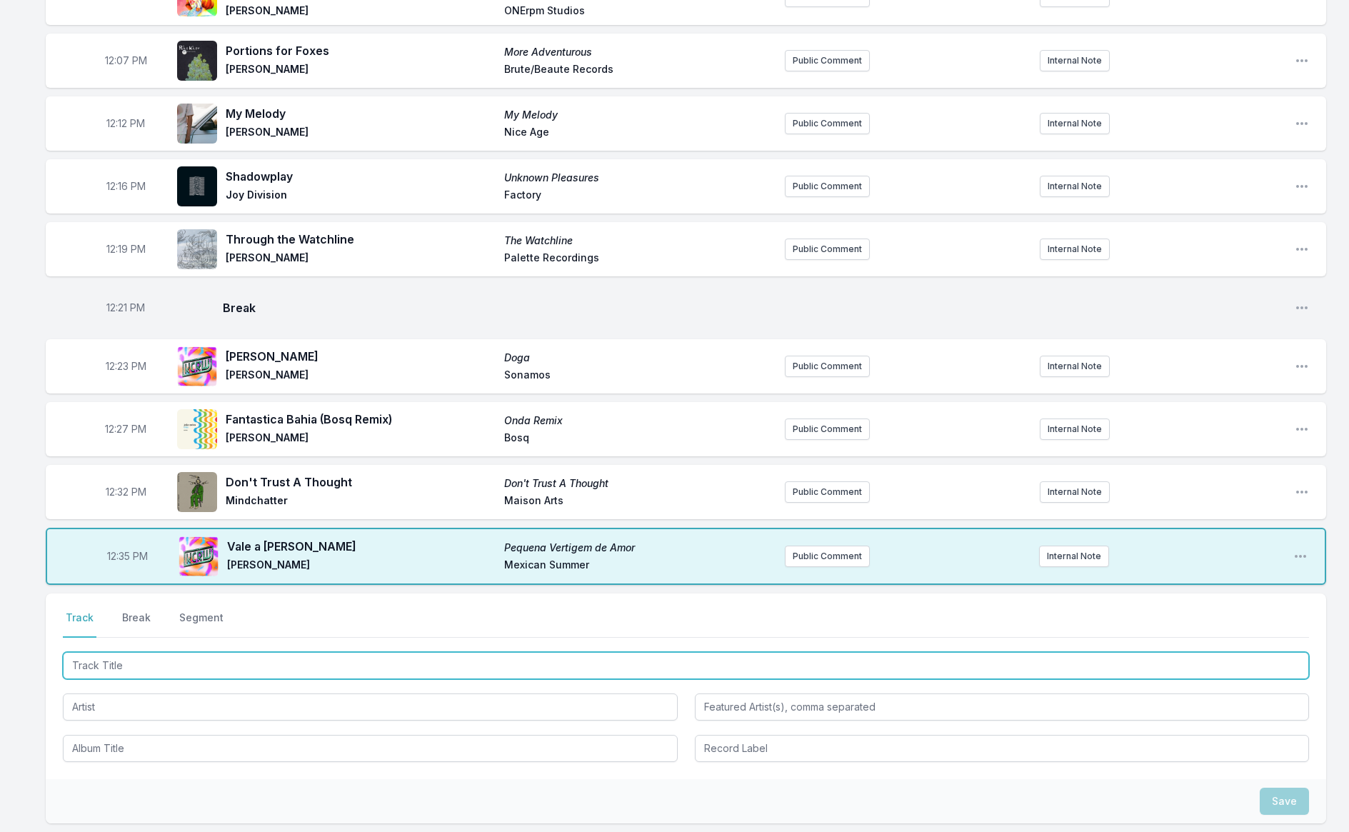
click at [206, 671] on input "Track Title" at bounding box center [686, 665] width 1247 height 27
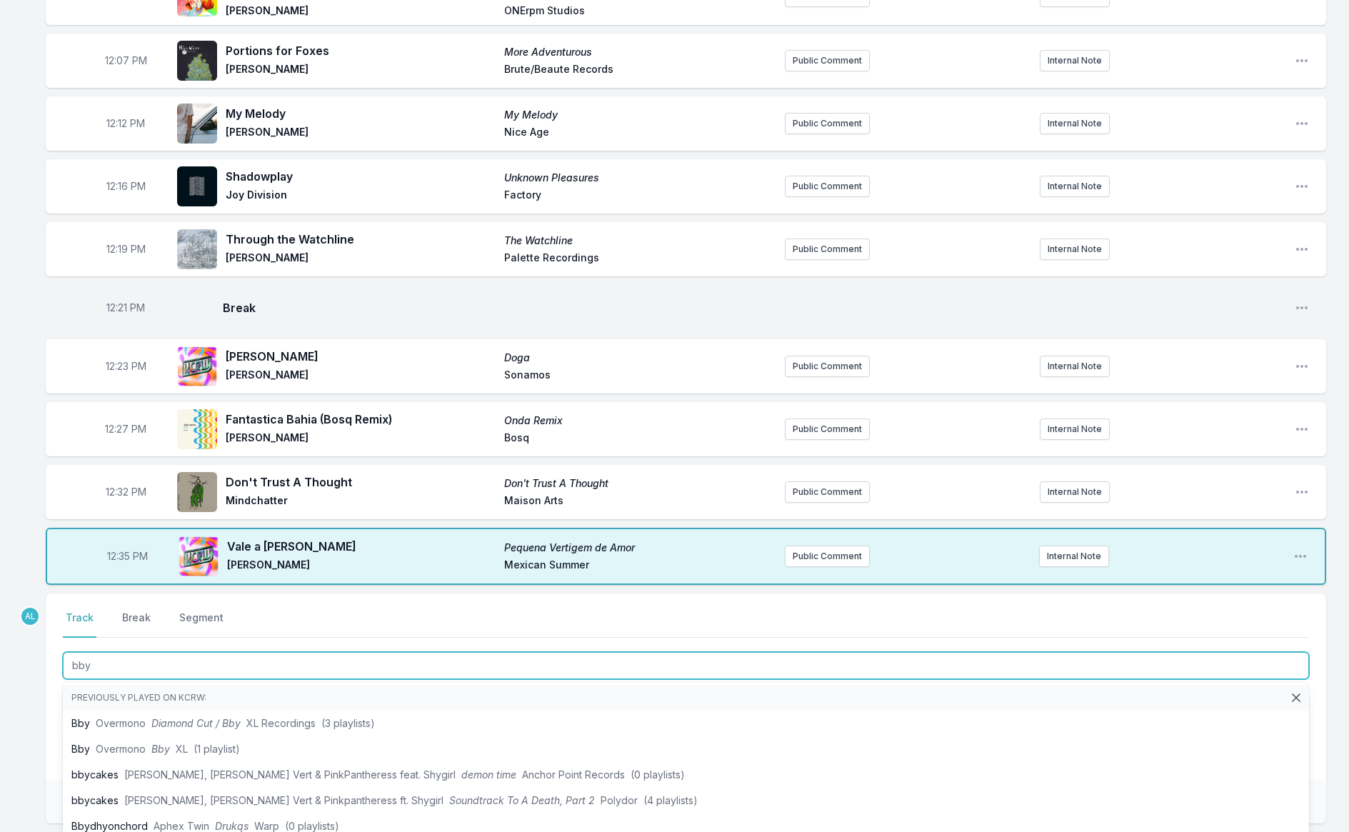
type input "bby"
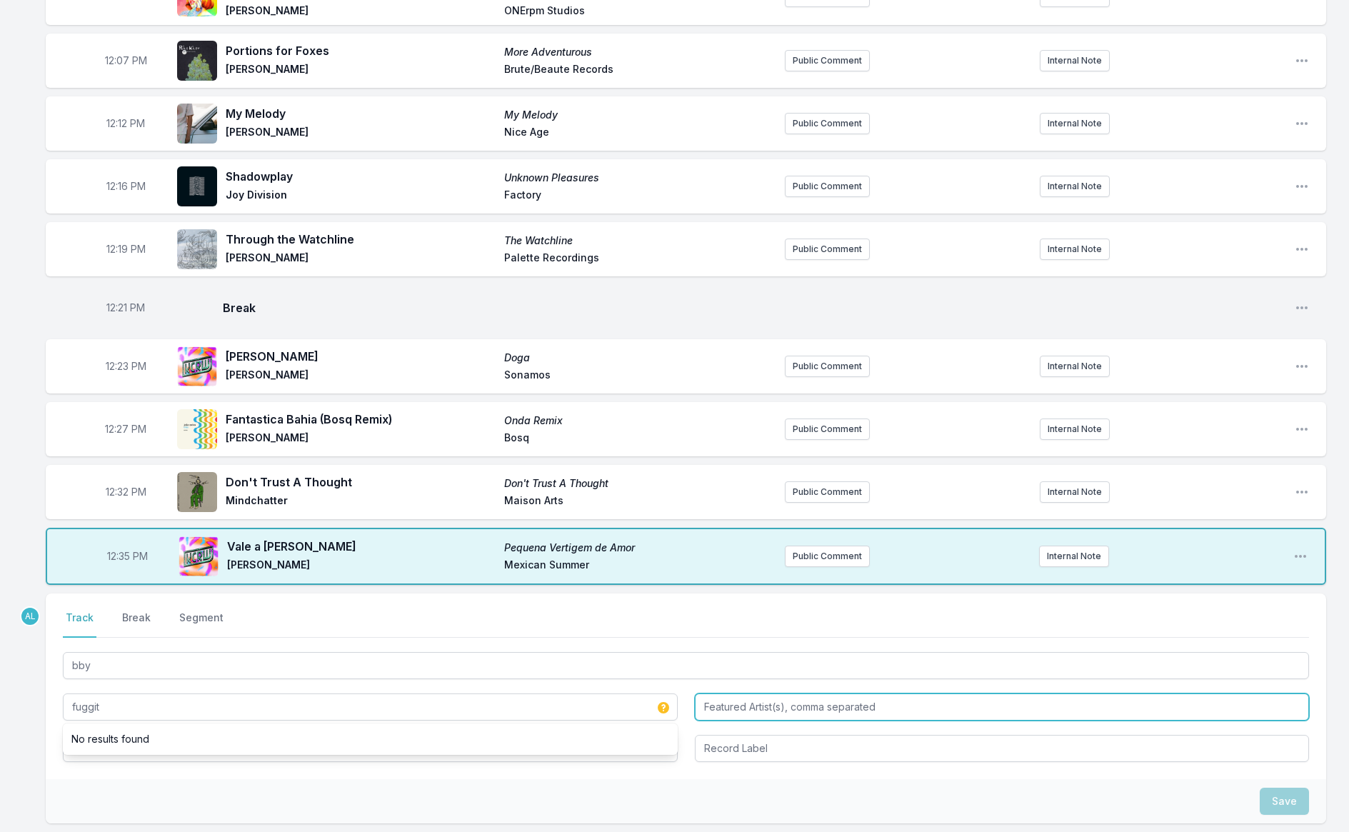
type input "fuggit"
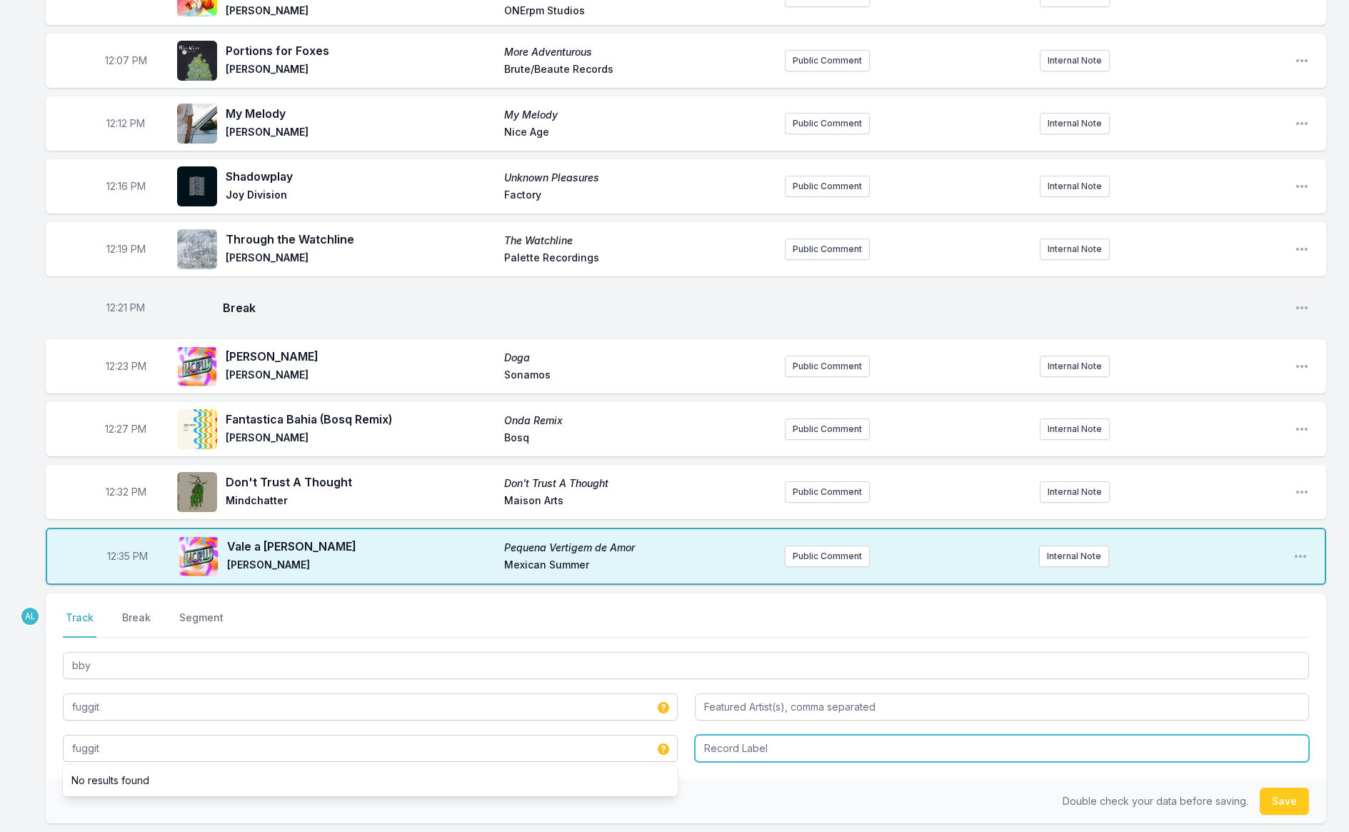
type input "fuggit"
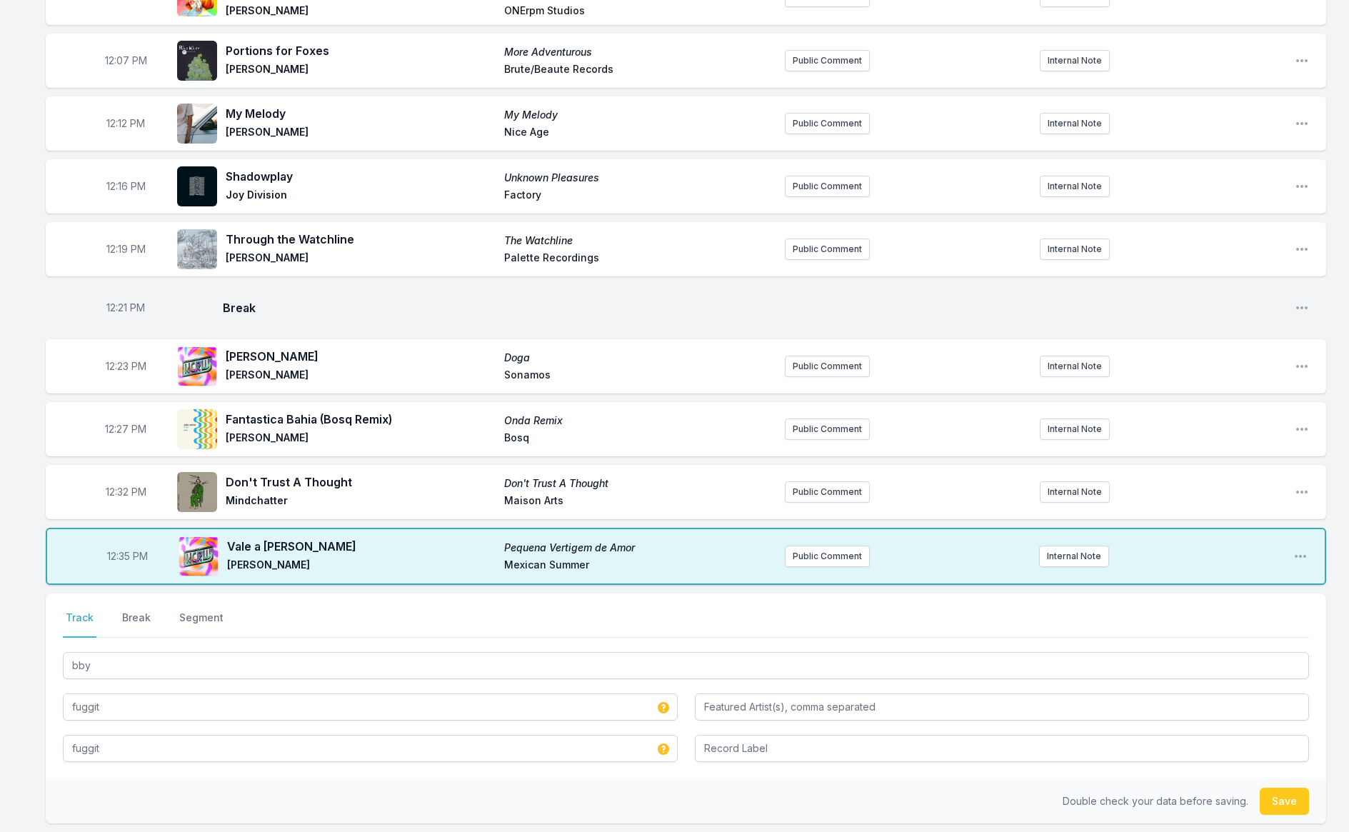
click at [1299, 587] on div "12:04 PM King of Possibilities [PERSON_NAME] Presents… [PERSON_NAME] [US_STATE]…" at bounding box center [674, 464] width 1349 height 993
click at [1288, 807] on button "Save" at bounding box center [1284, 801] width 49 height 27
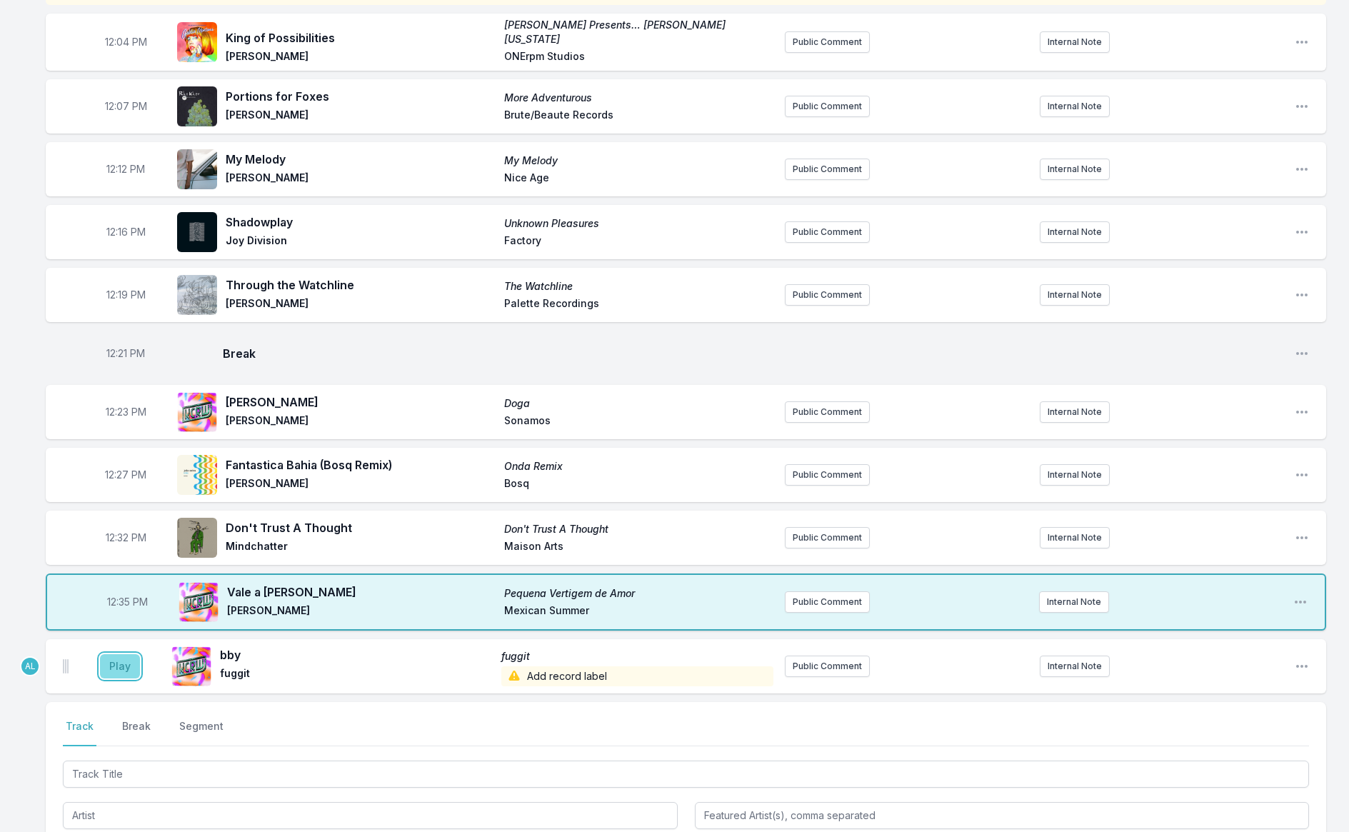
click at [136, 669] on button "Play" at bounding box center [120, 666] width 40 height 24
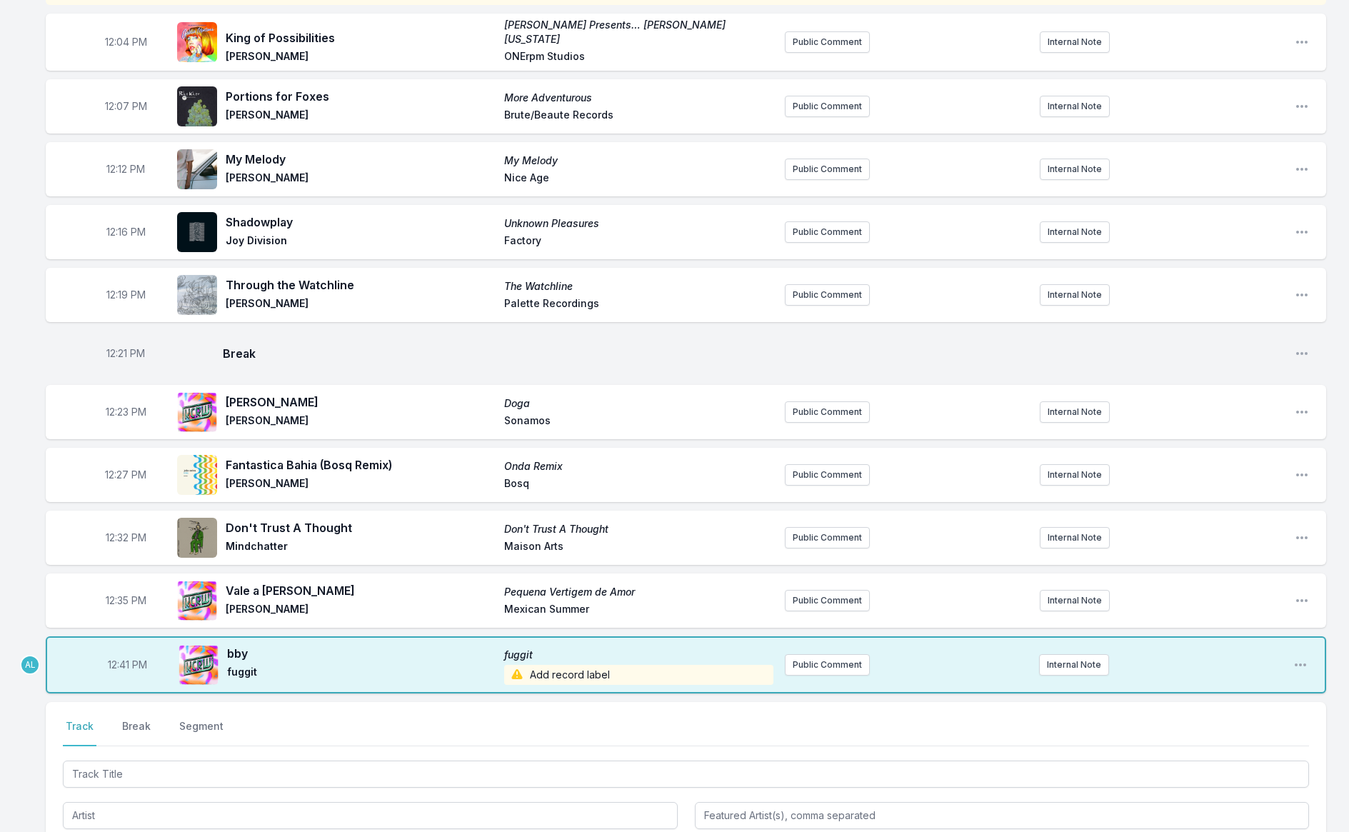
click at [119, 663] on span "12:41 PM" at bounding box center [127, 665] width 39 height 14
type input "12:40"
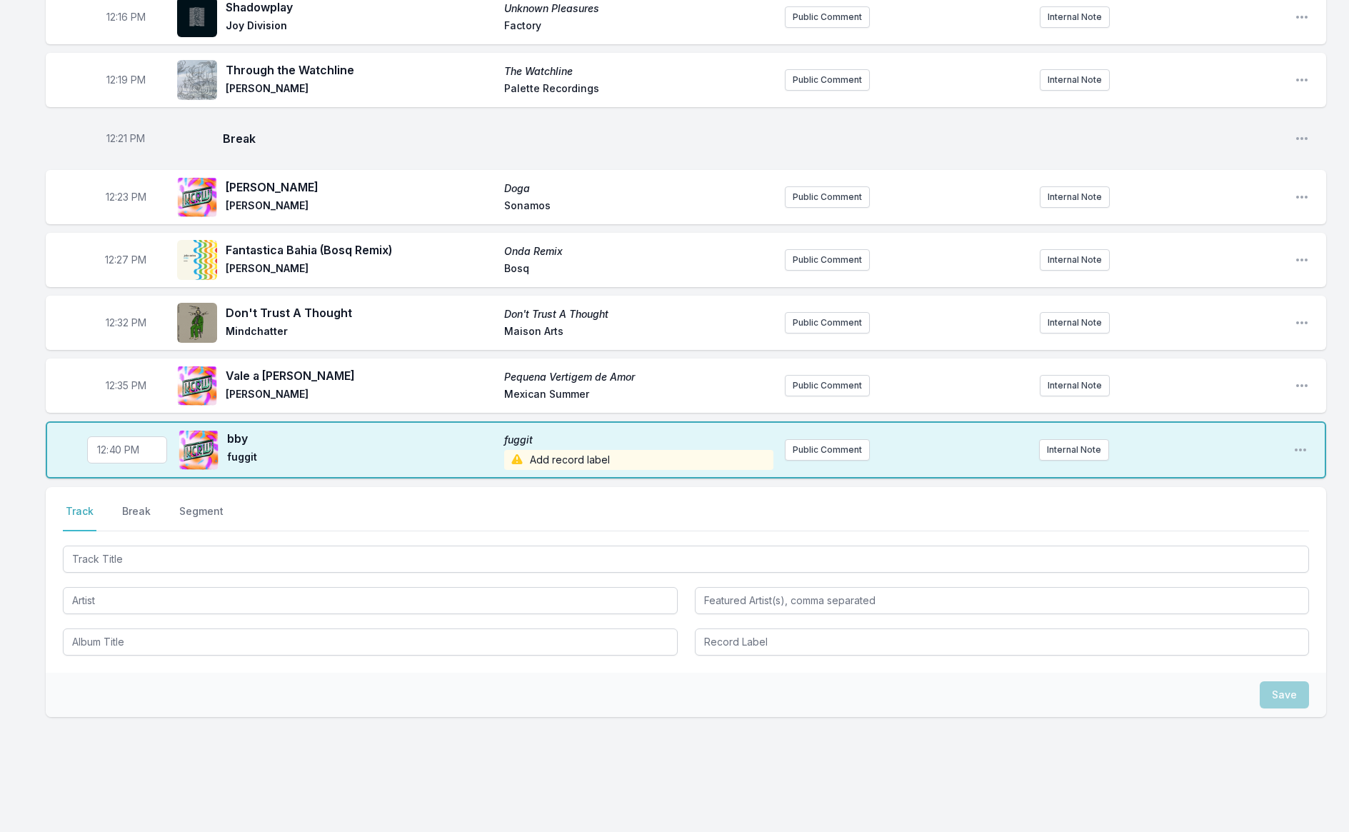
scroll to position [406, 0]
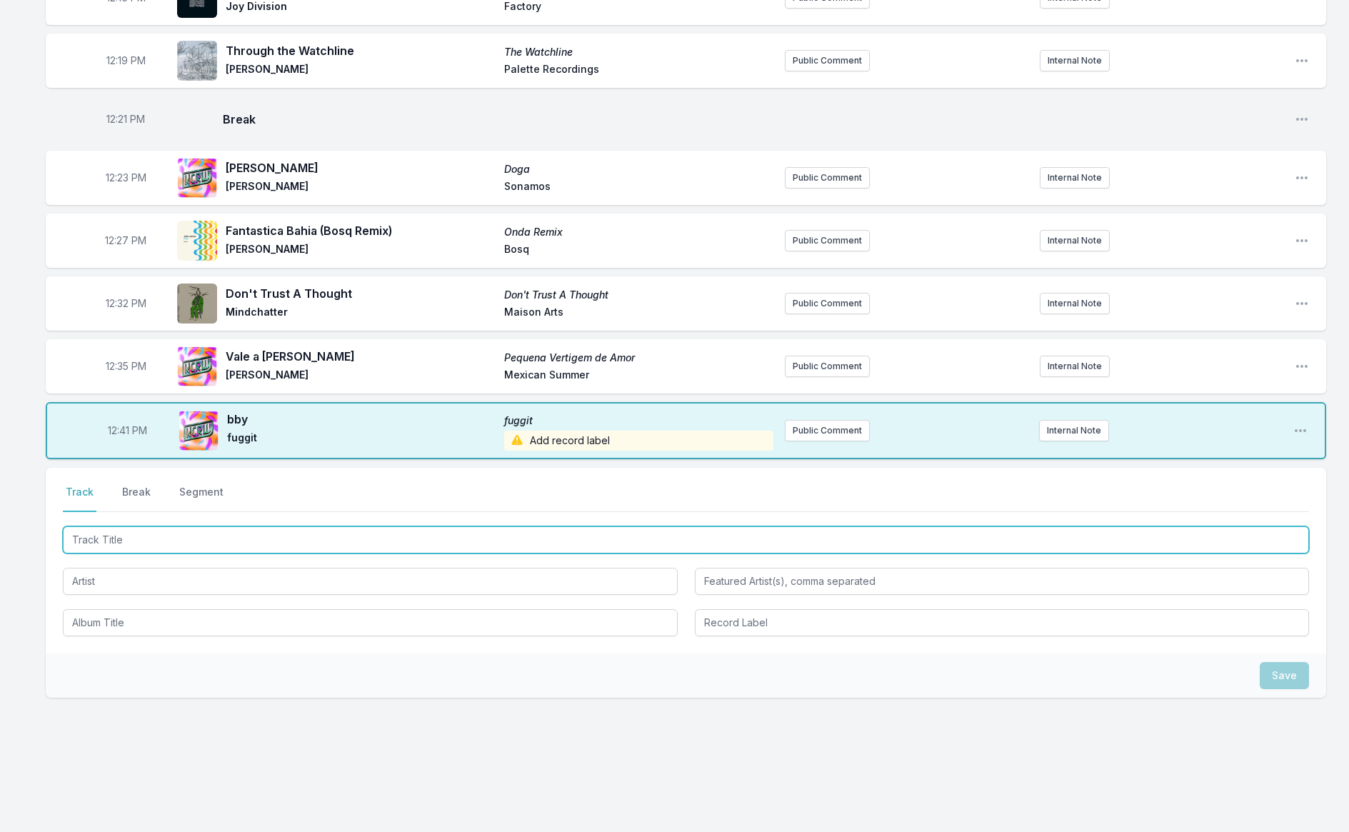
click at [99, 536] on input "Track Title" at bounding box center [686, 539] width 1247 height 27
click at [123, 534] on input "Track Title" at bounding box center [686, 539] width 1247 height 27
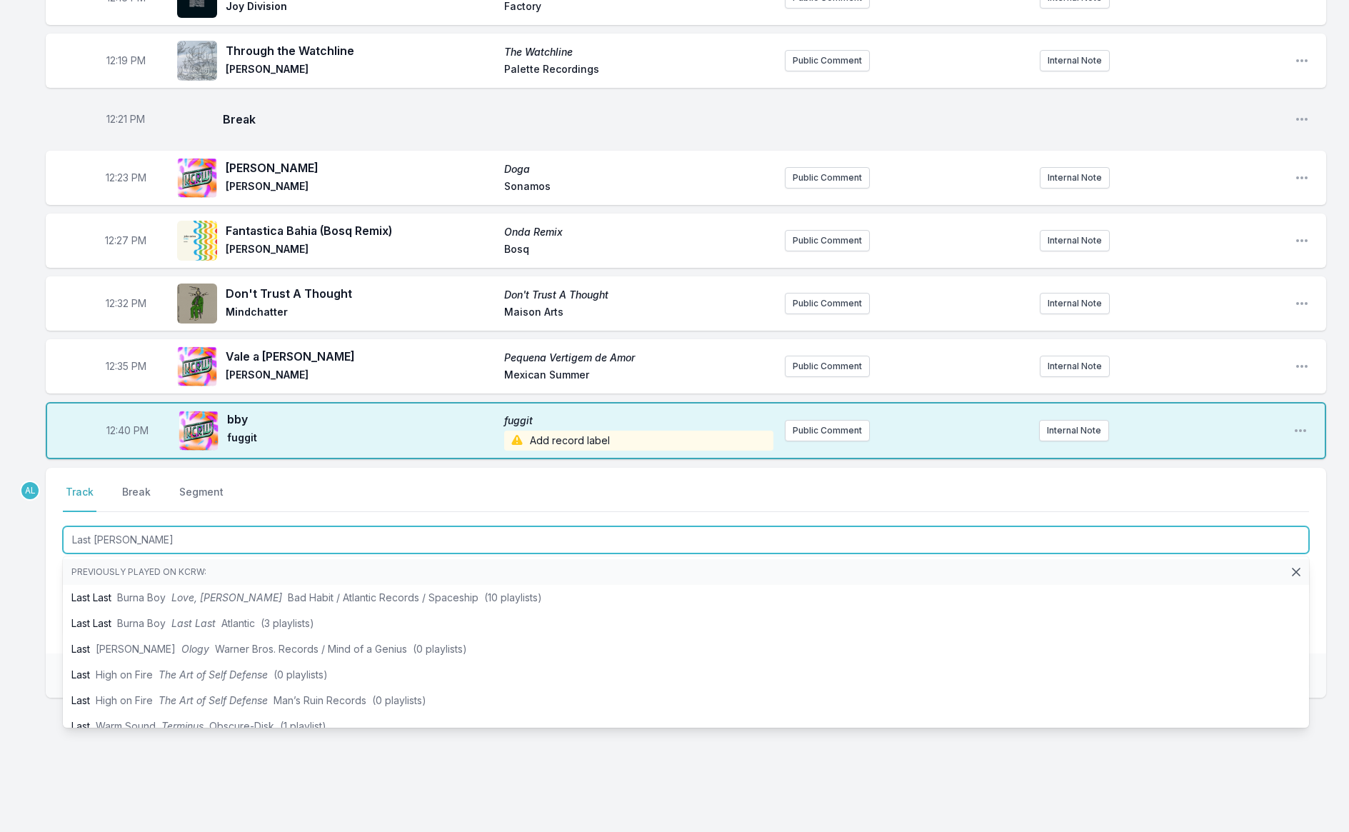
type input "Last Time"
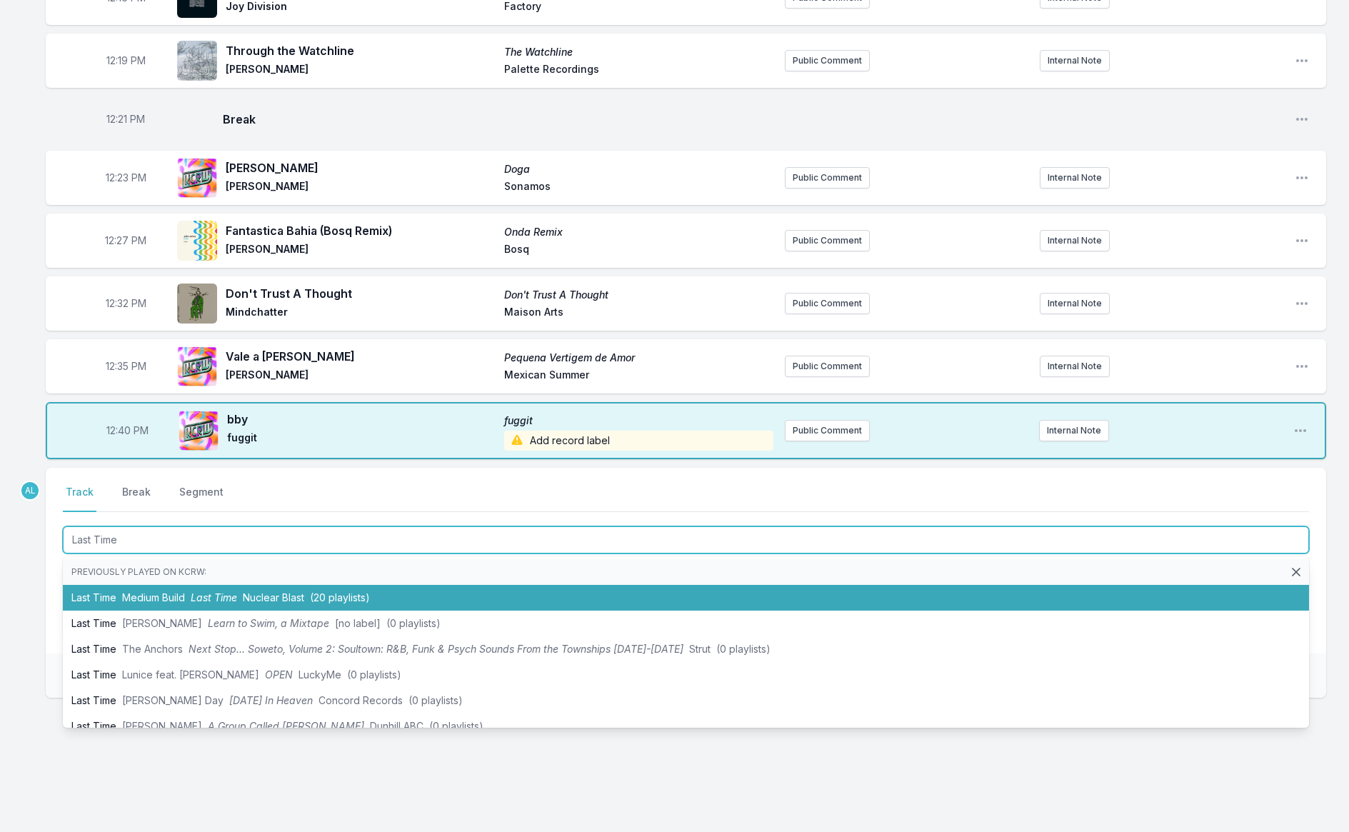
click at [385, 599] on li "Last Time Medium Build Last Time Nuclear Blast (20 playlists)" at bounding box center [686, 598] width 1247 height 26
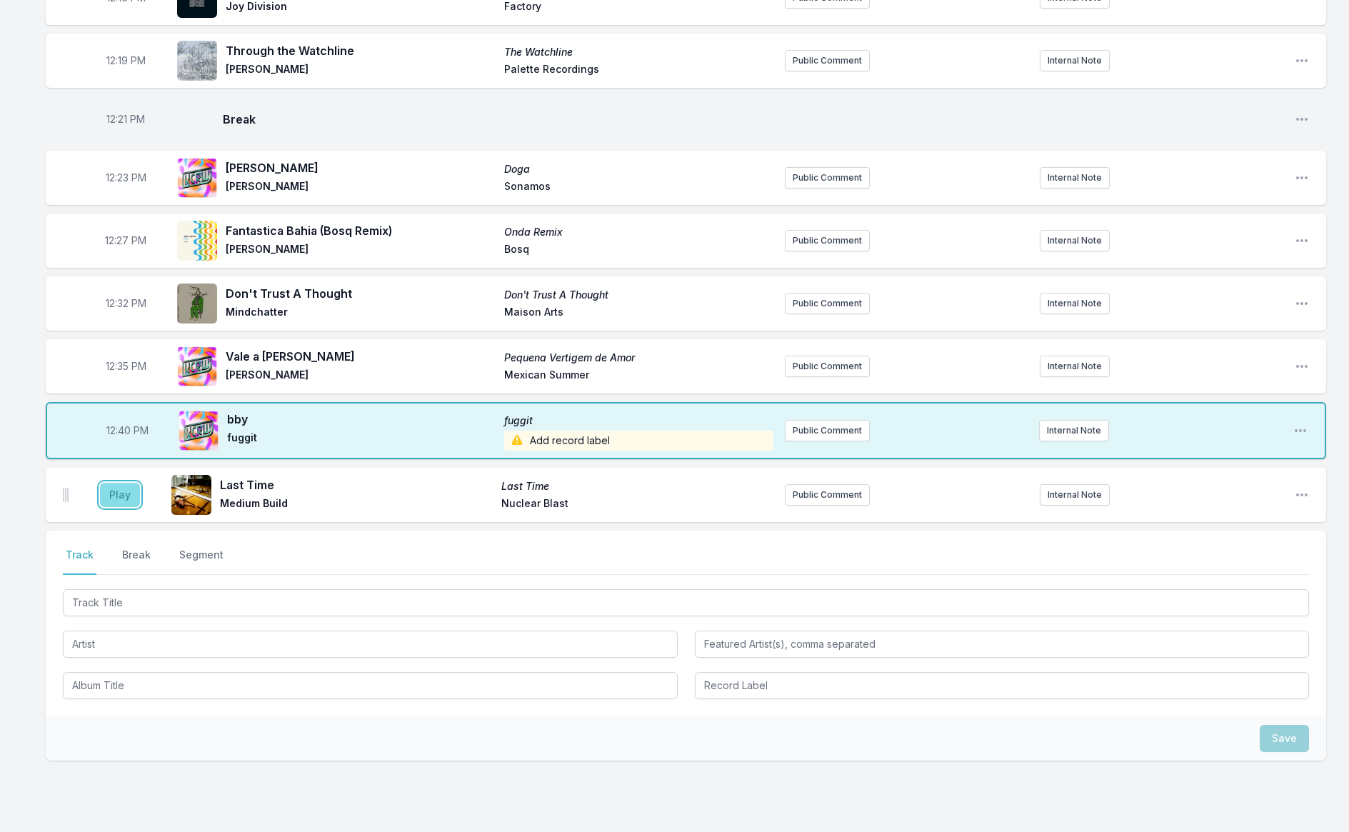
click at [110, 499] on button "Play" at bounding box center [120, 495] width 40 height 24
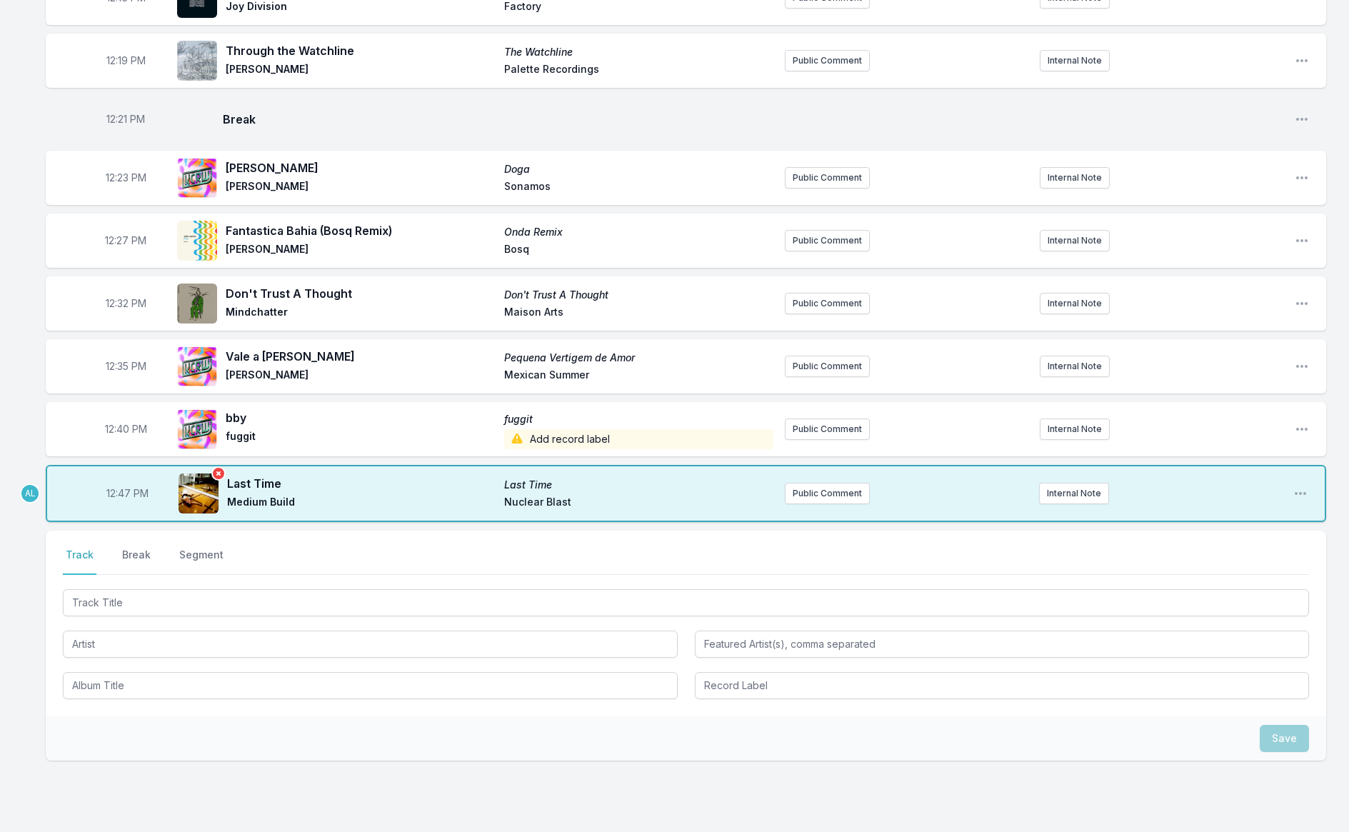
drag, startPoint x: 112, startPoint y: 491, endPoint x: 193, endPoint y: 496, distance: 80.9
click at [115, 491] on span "12:47 PM" at bounding box center [127, 493] width 42 height 14
type input "12:46"
click at [72, 552] on button "Track" at bounding box center [80, 561] width 34 height 27
click at [125, 552] on button "Break" at bounding box center [136, 561] width 34 height 27
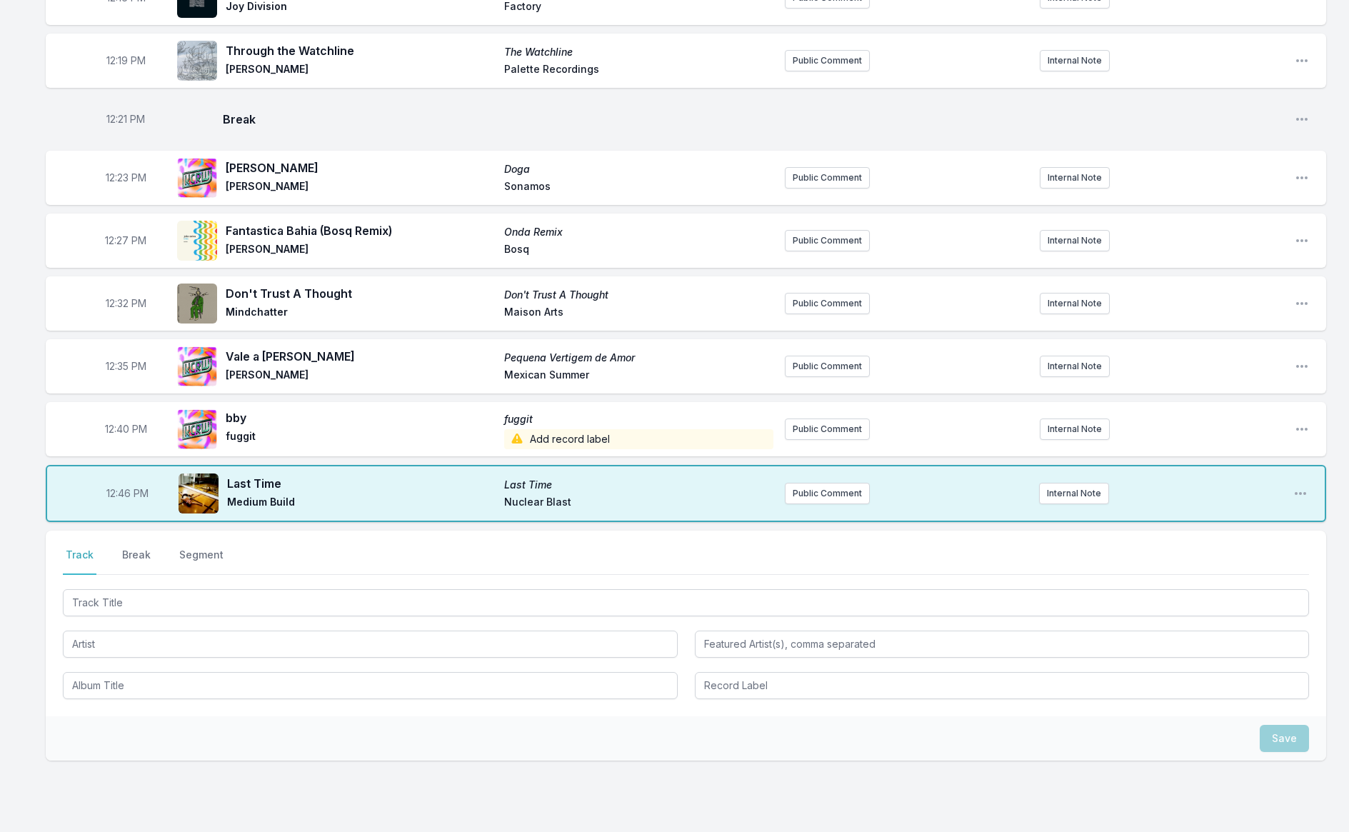
scroll to position [374, 0]
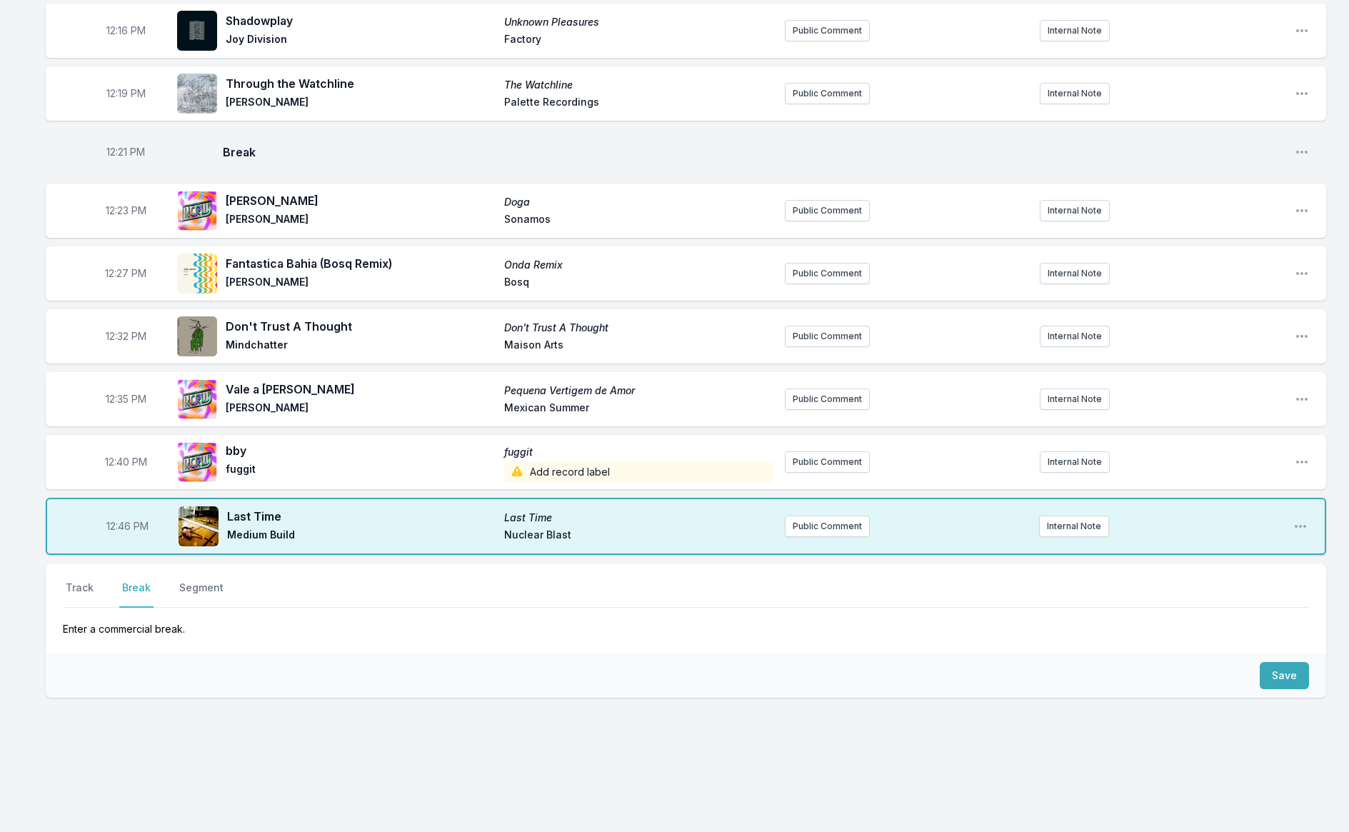
drag, startPoint x: 126, startPoint y: 552, endPoint x: 307, endPoint y: 578, distance: 183.3
click at [126, 552] on div "Missing Data Some of your tracks are missing record label information. This inf…" at bounding box center [674, 300] width 1349 height 1069
click at [1286, 670] on button "Save" at bounding box center [1284, 675] width 49 height 27
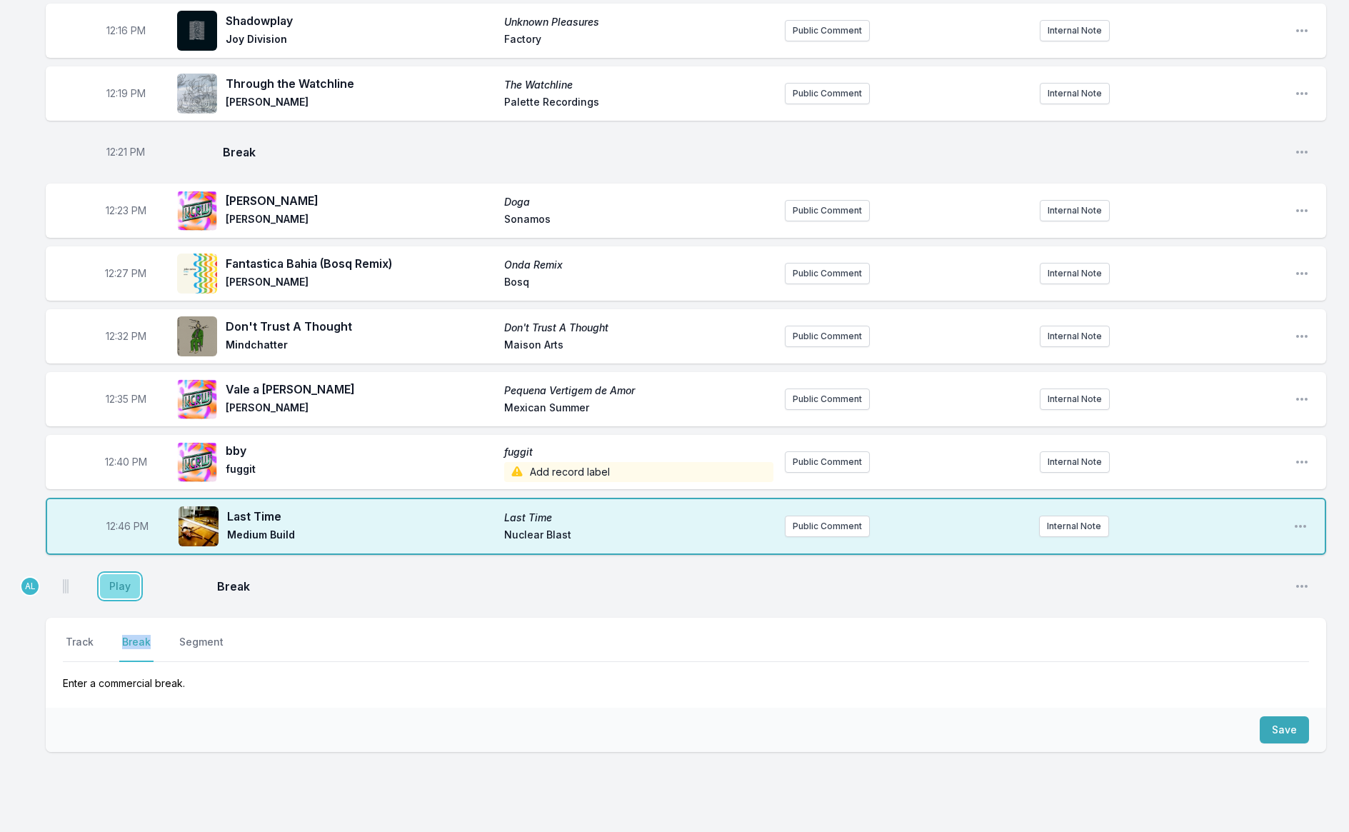
click at [124, 587] on button "Play" at bounding box center [120, 586] width 40 height 24
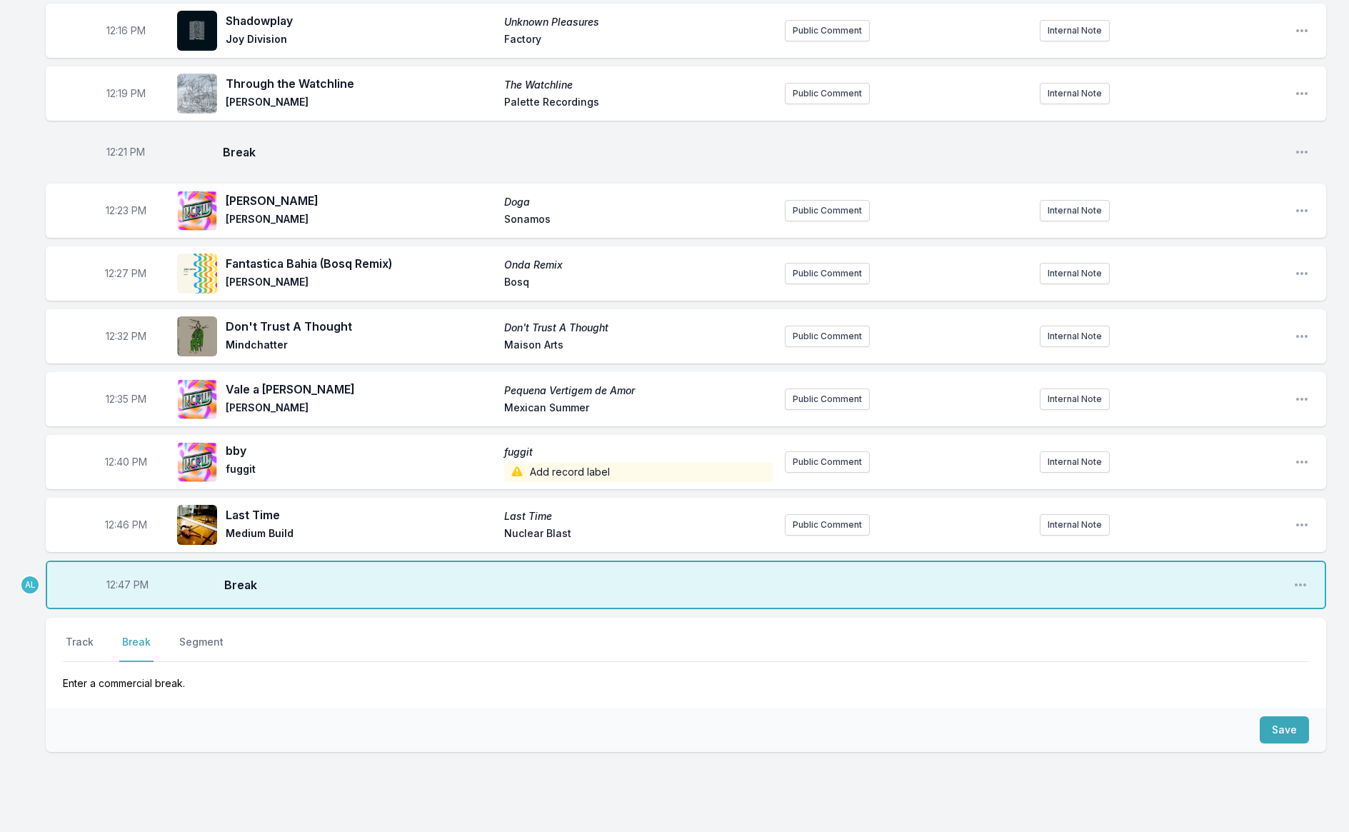
click at [109, 585] on span "12:47 PM" at bounding box center [127, 585] width 42 height 14
type input "12:43"
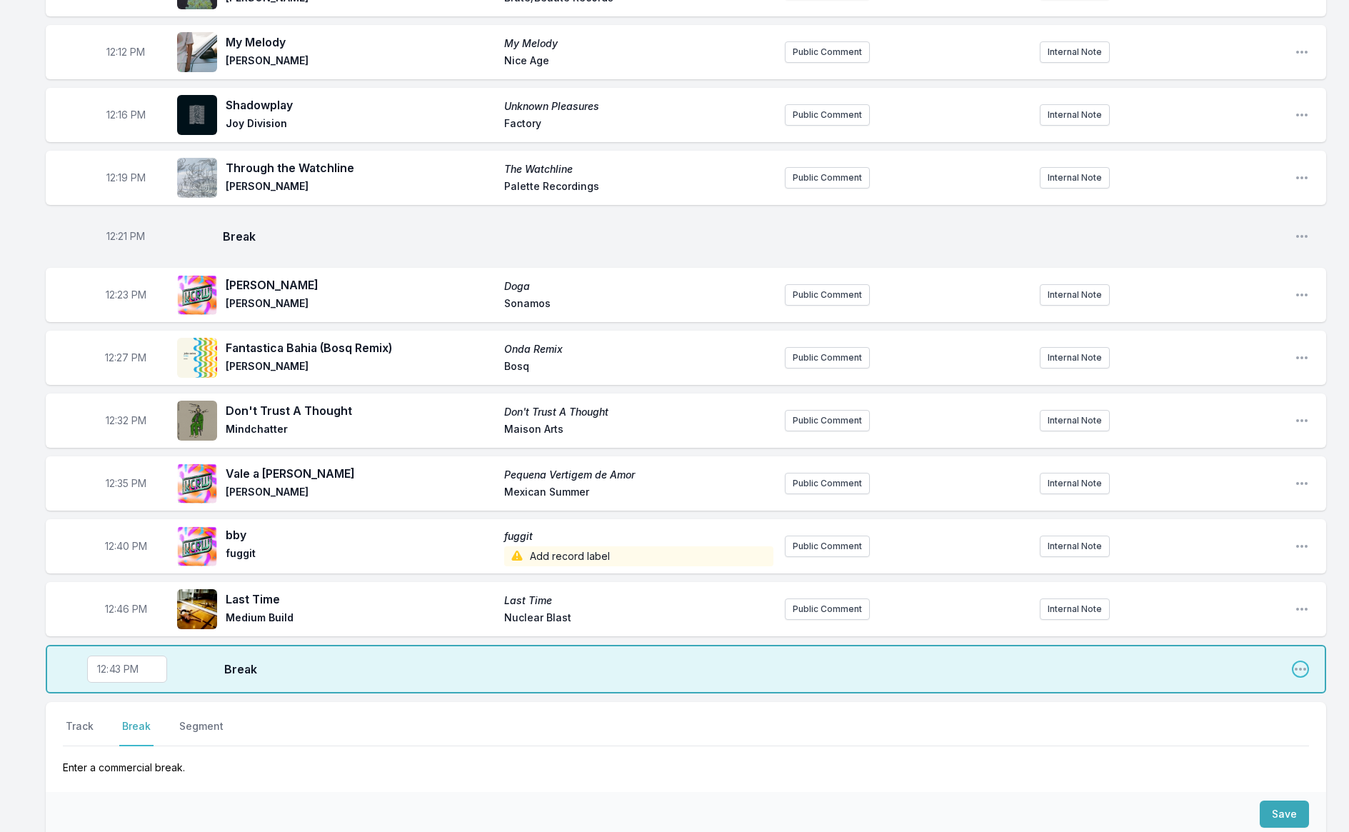
scroll to position [288, 0]
click at [79, 730] on button "Track" at bounding box center [80, 734] width 34 height 27
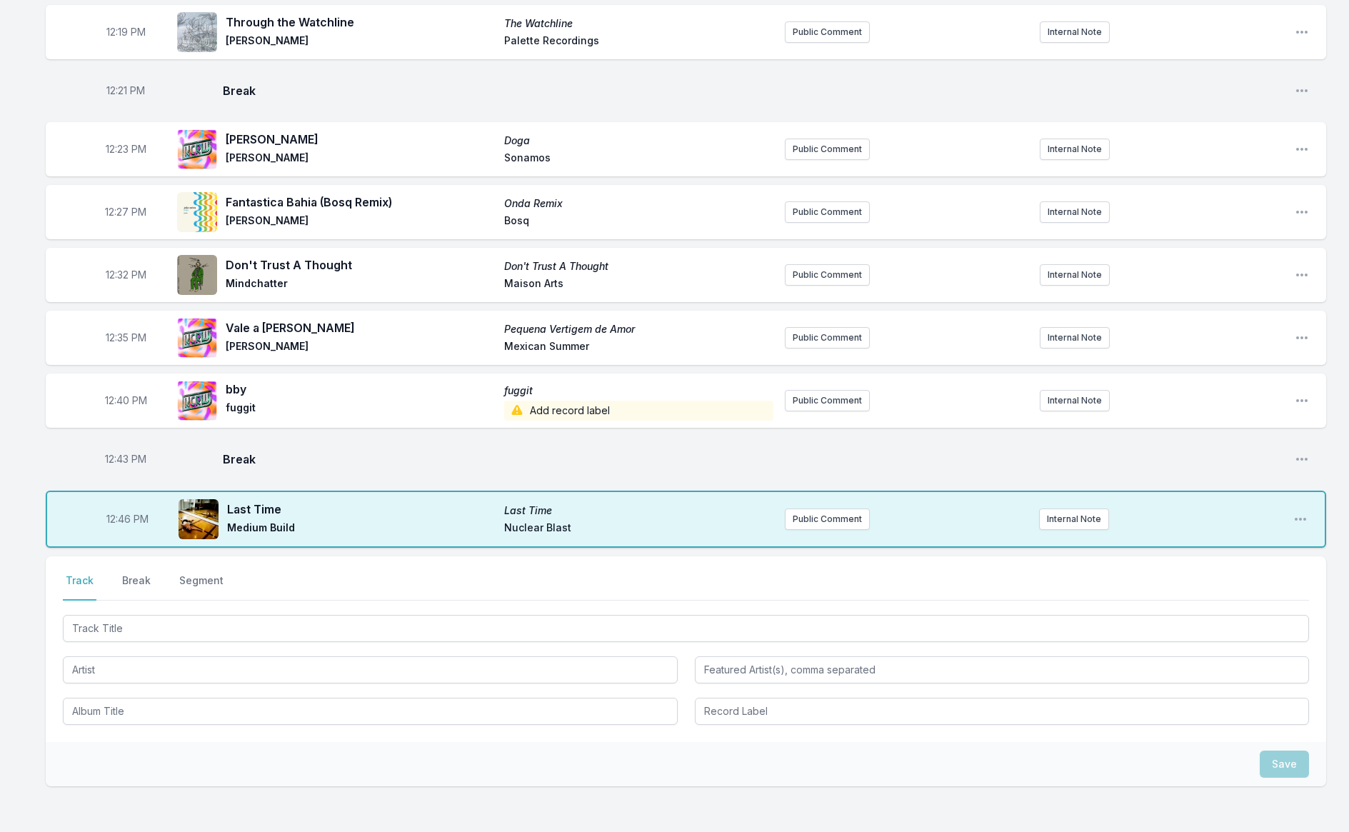
scroll to position [524, 0]
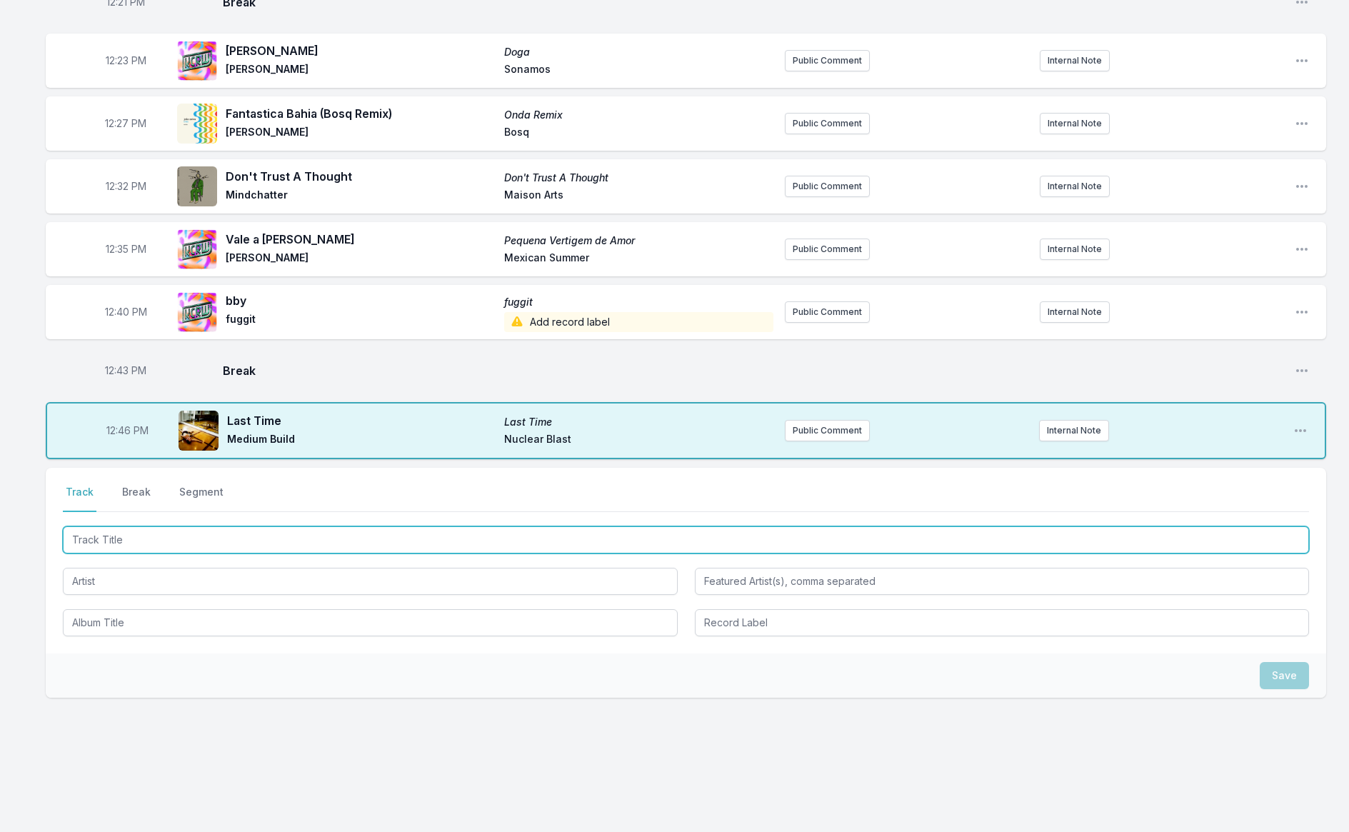
click at [184, 539] on input "Track Title" at bounding box center [686, 539] width 1247 height 27
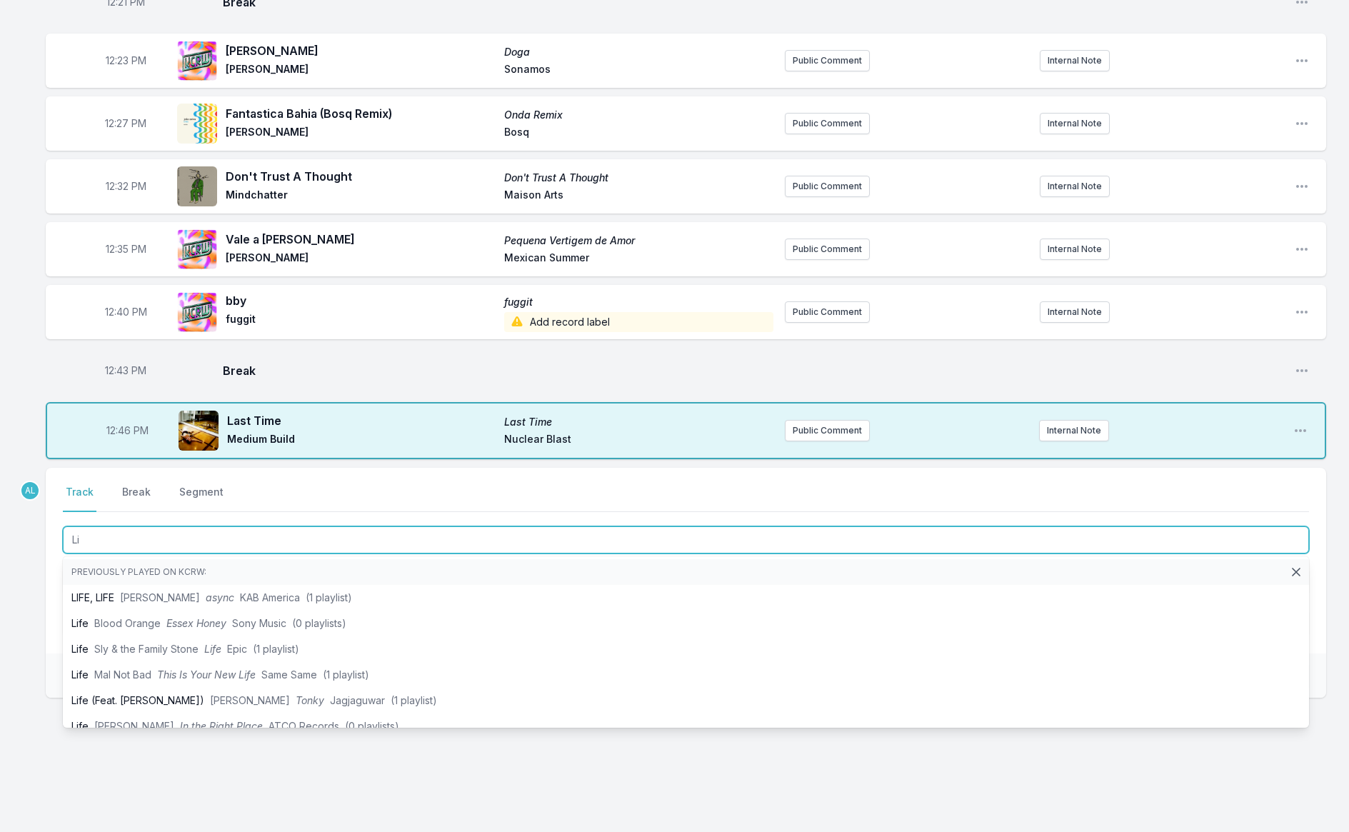
type input "L"
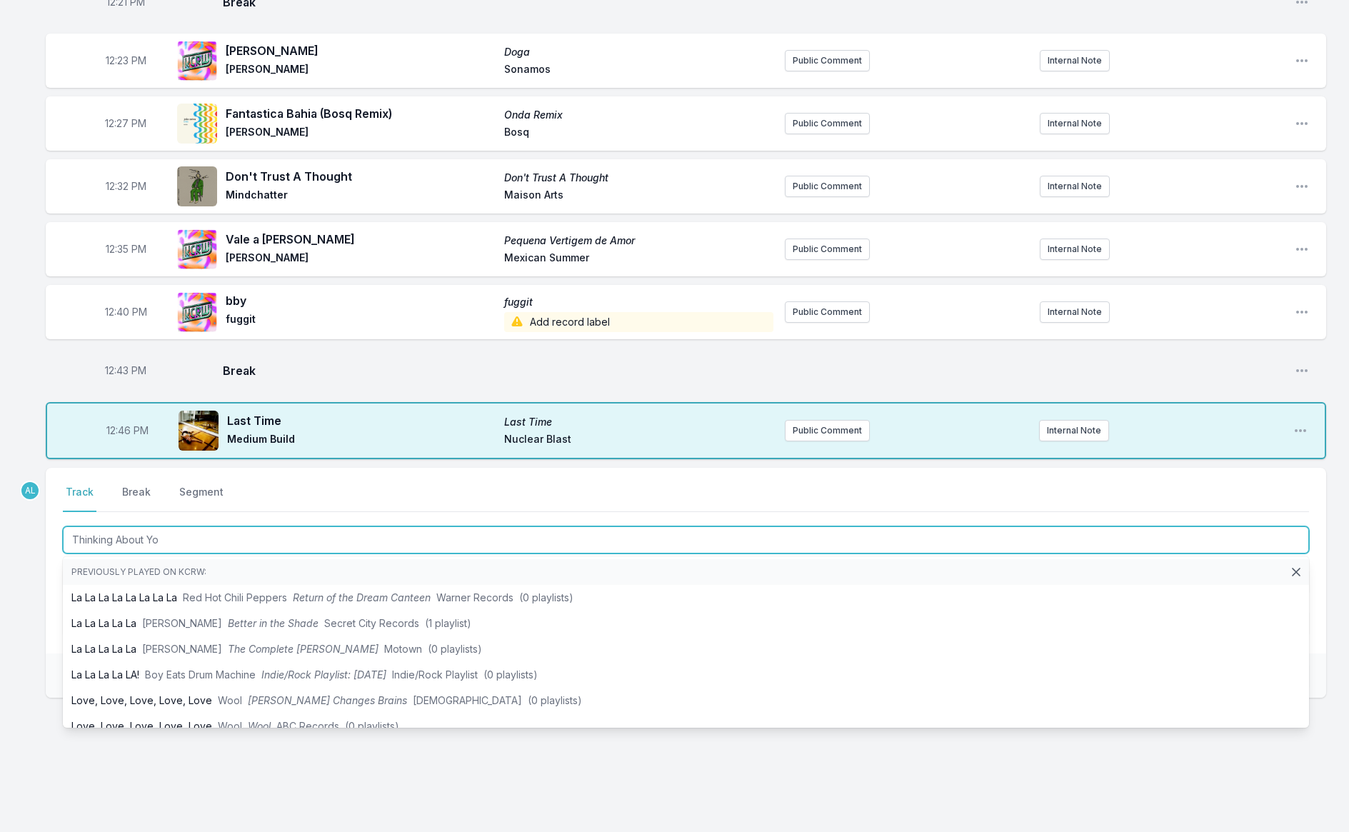
type input "Thinking About You"
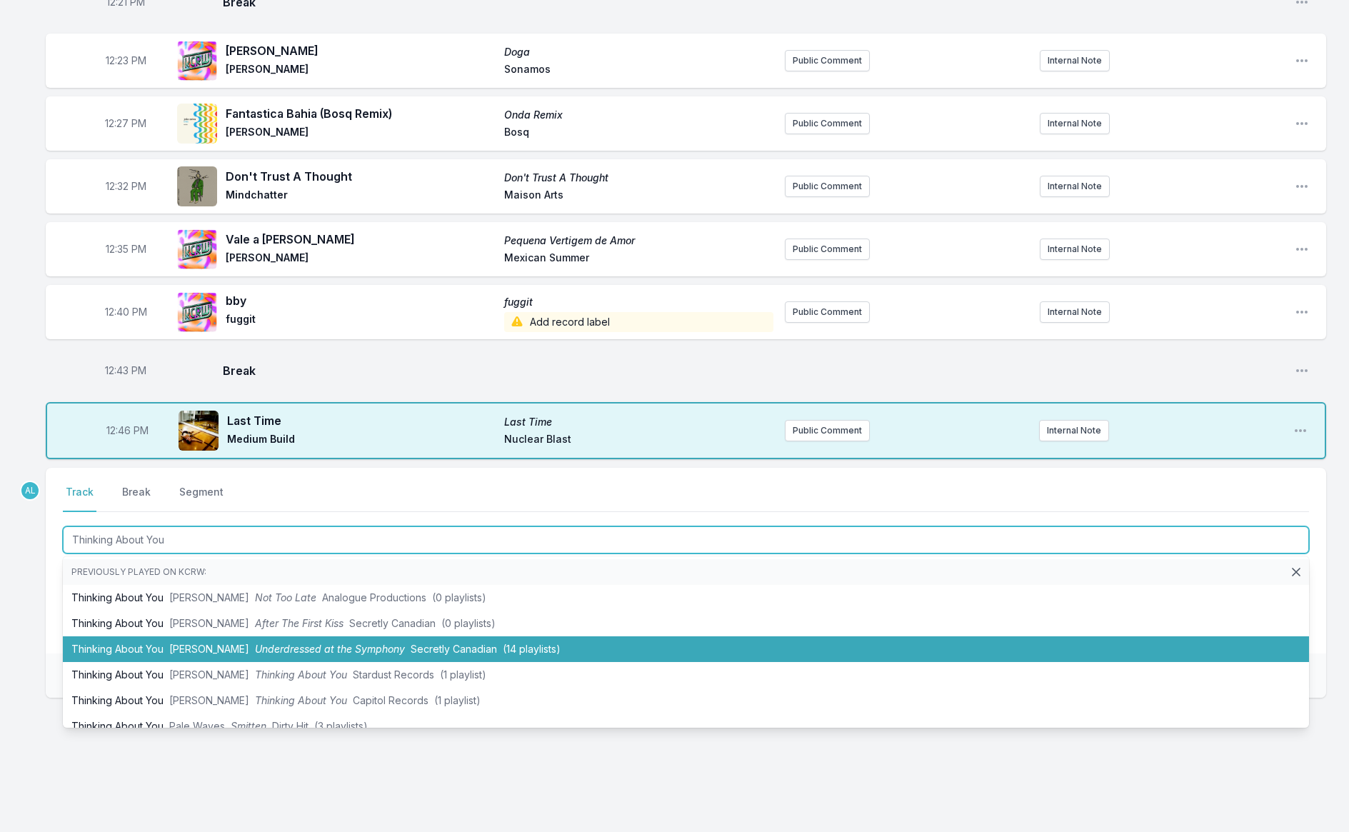
click at [274, 643] on span "Underdressed at the Symphony" at bounding box center [330, 649] width 150 height 12
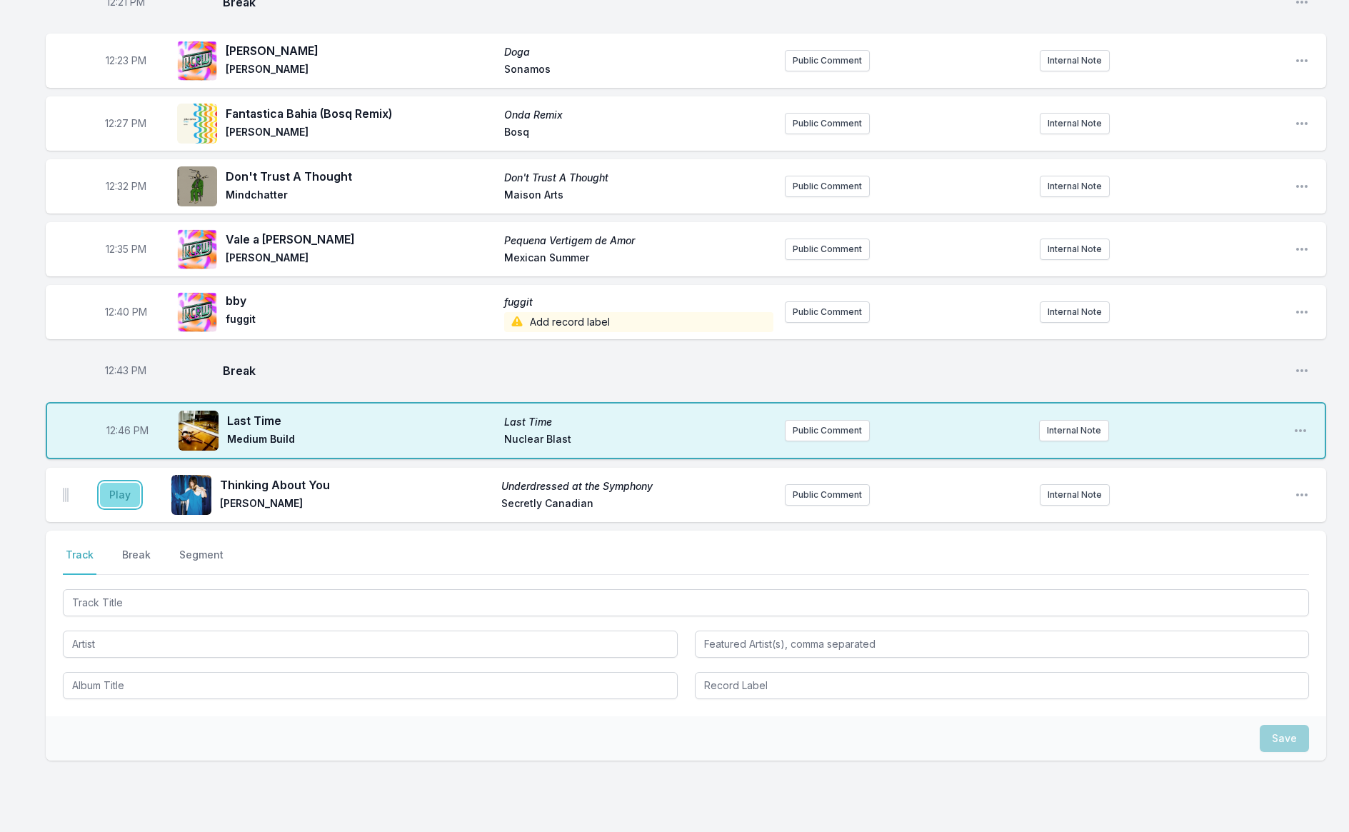
click at [121, 492] on button "Play" at bounding box center [120, 495] width 40 height 24
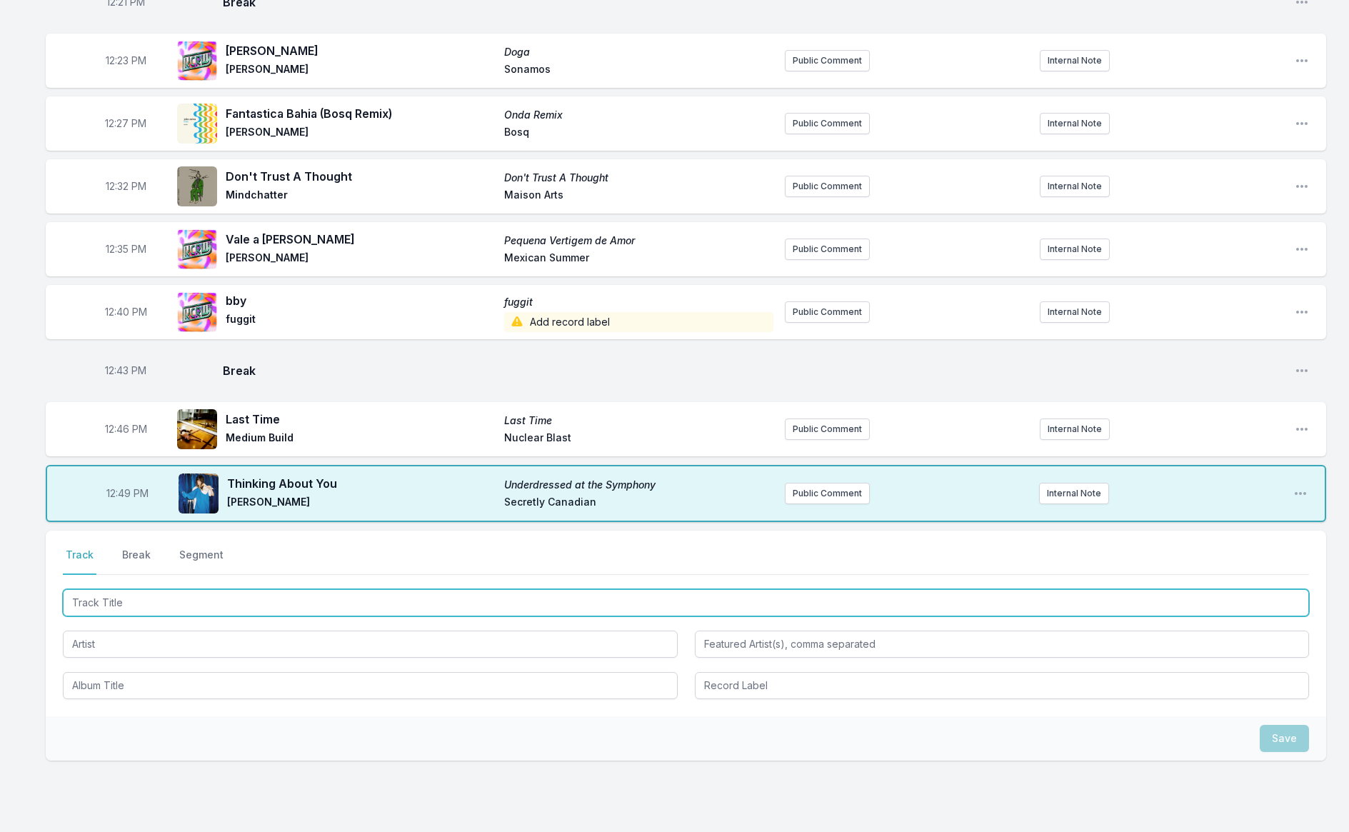
click at [384, 594] on input "Track Title" at bounding box center [686, 602] width 1247 height 27
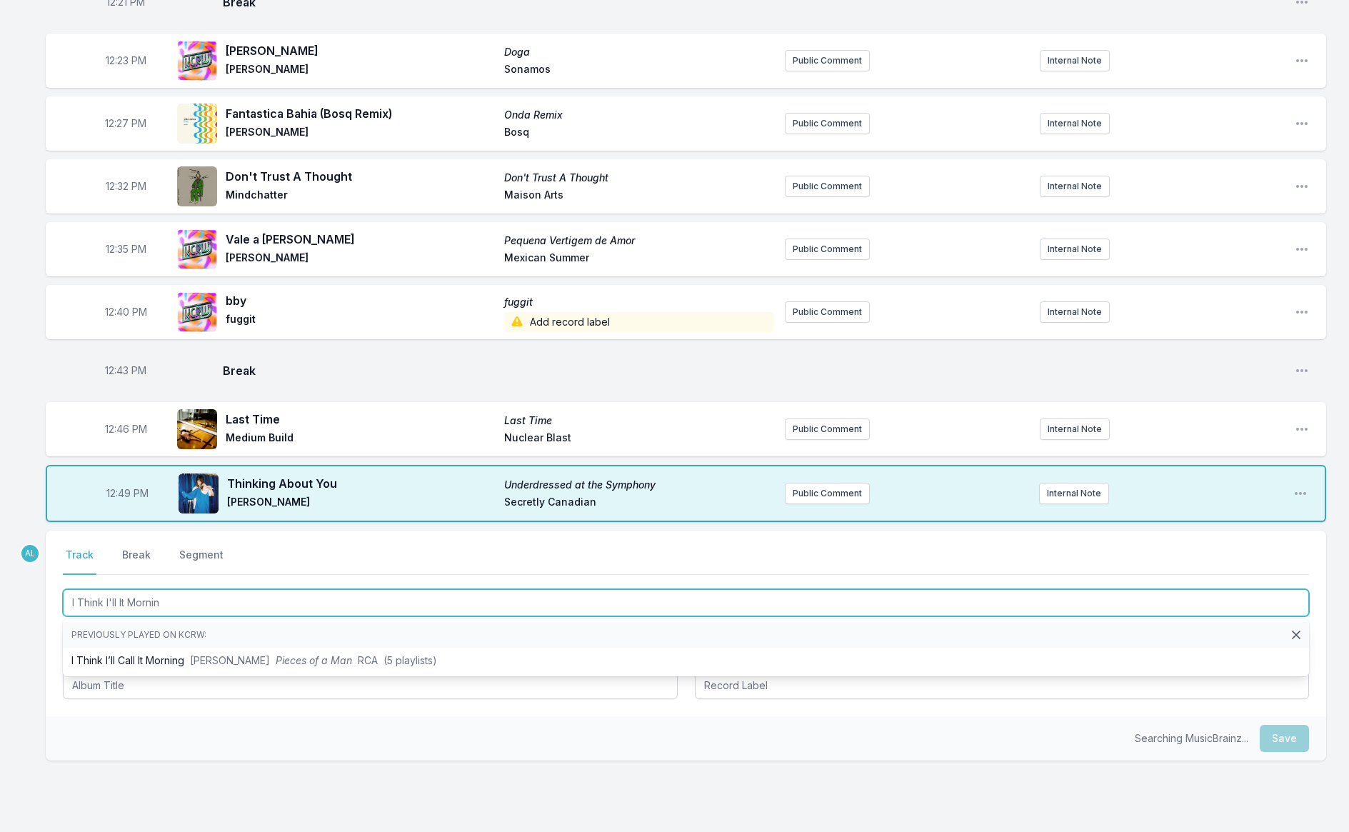
type input "I Think I'll It Morning"
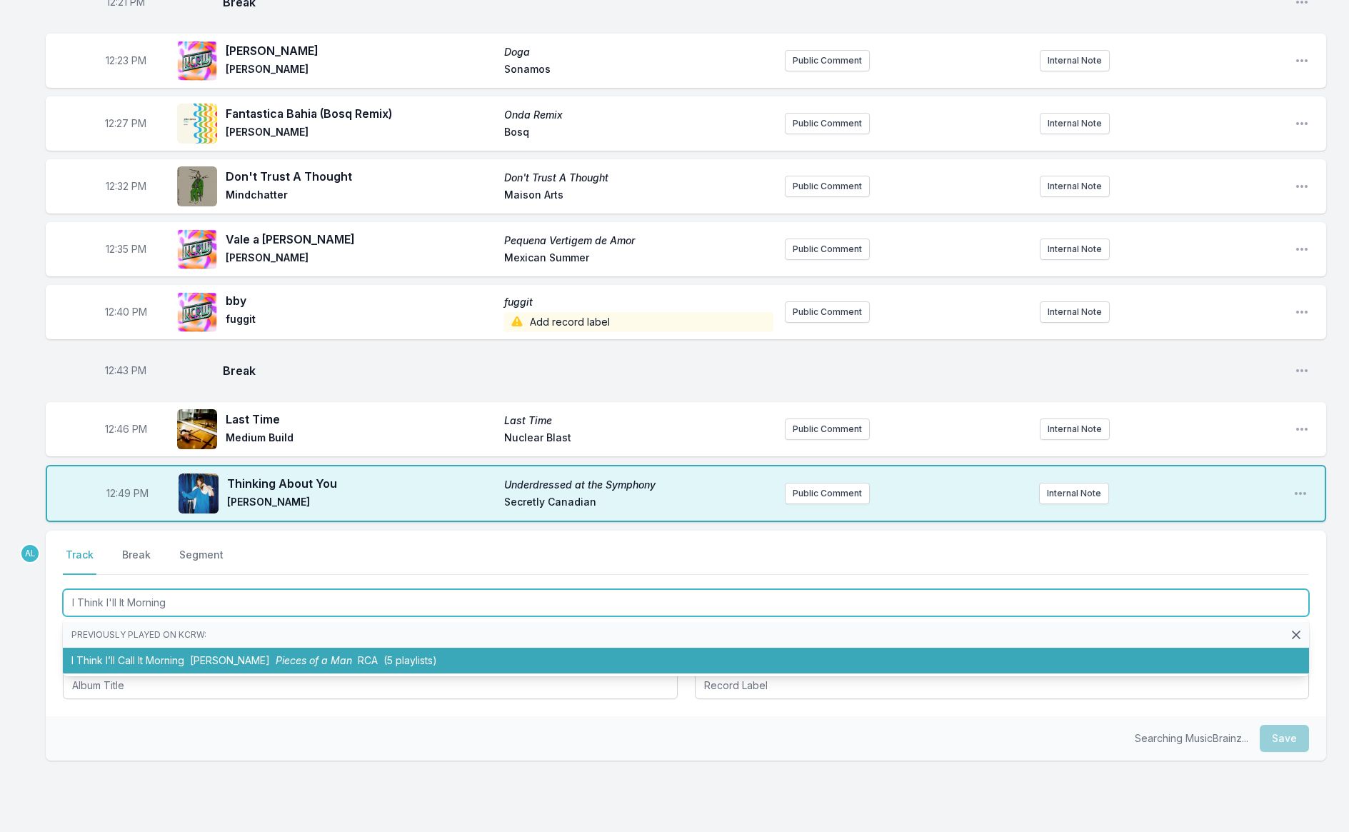
click at [410, 660] on span "(5 playlists)" at bounding box center [411, 660] width 54 height 12
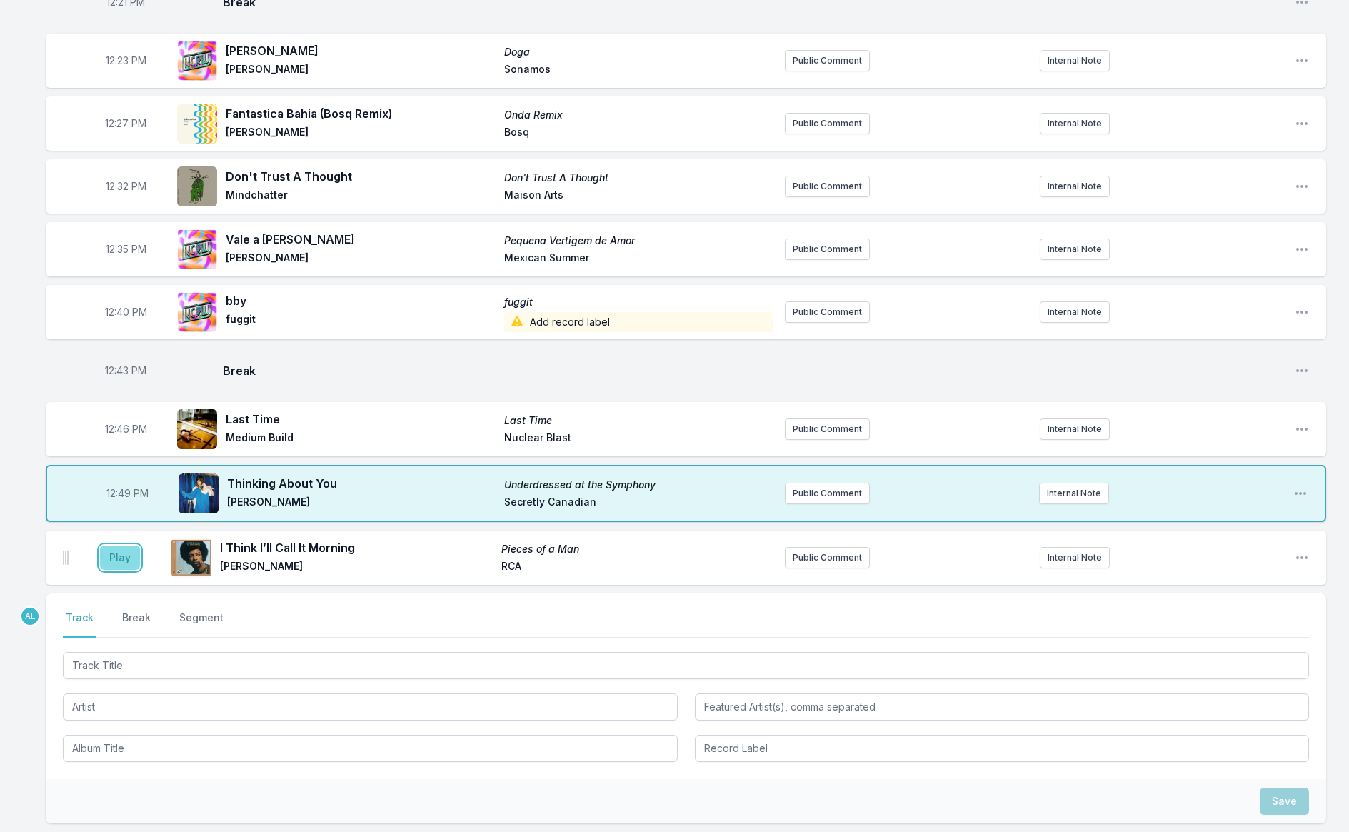
click at [124, 555] on button "Play" at bounding box center [120, 558] width 40 height 24
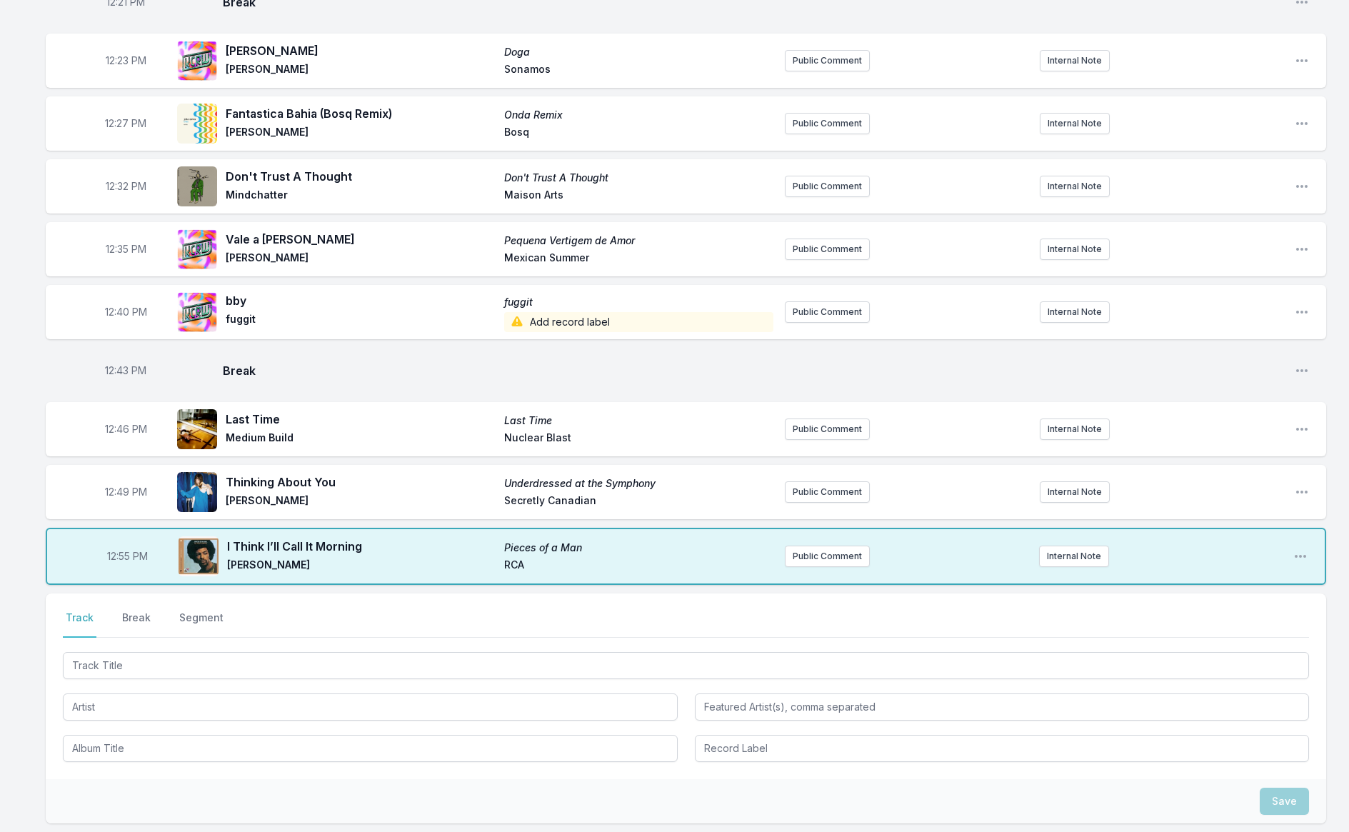
drag, startPoint x: 132, startPoint y: 618, endPoint x: 173, endPoint y: 619, distance: 40.7
click at [133, 618] on button "Break" at bounding box center [136, 624] width 34 height 27
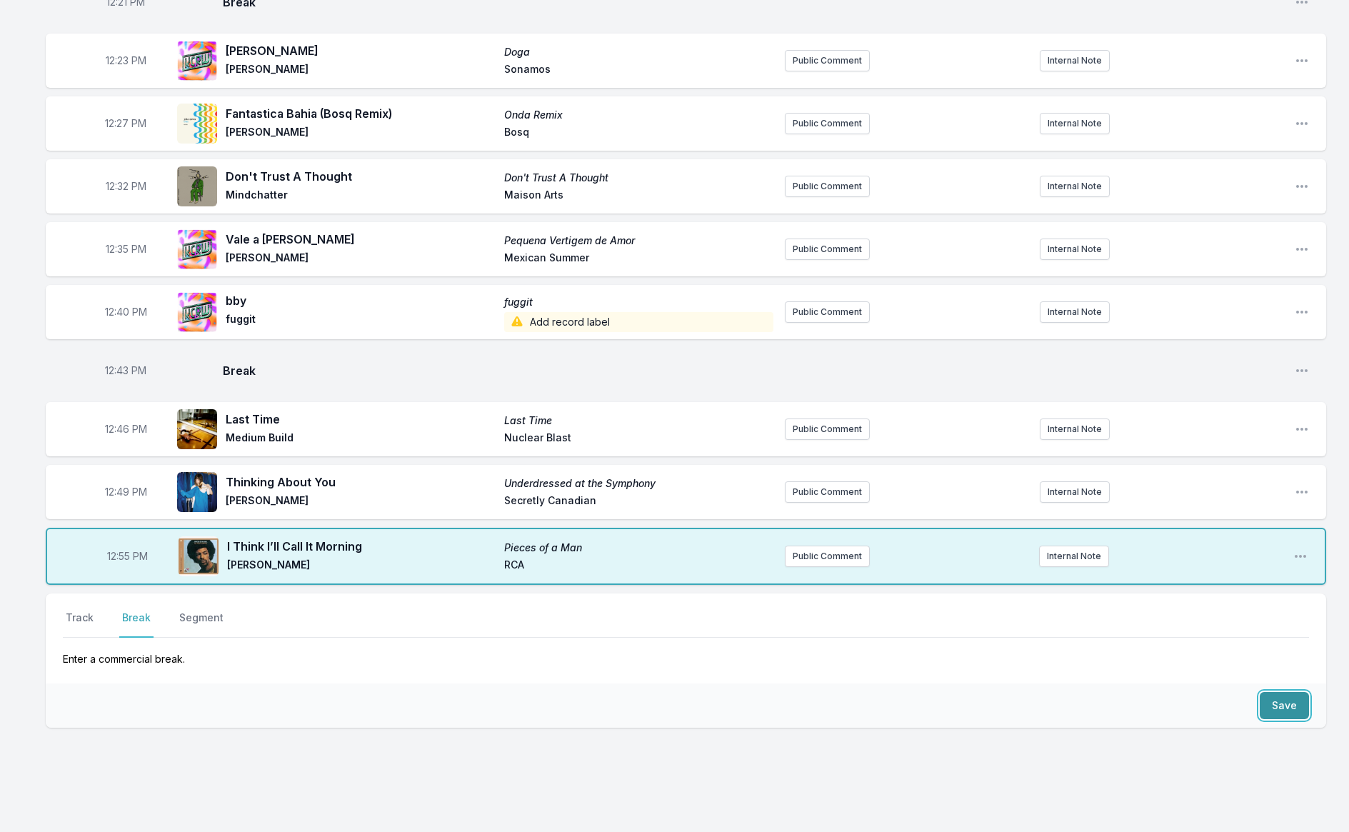
click at [1292, 701] on button "Save" at bounding box center [1284, 705] width 49 height 27
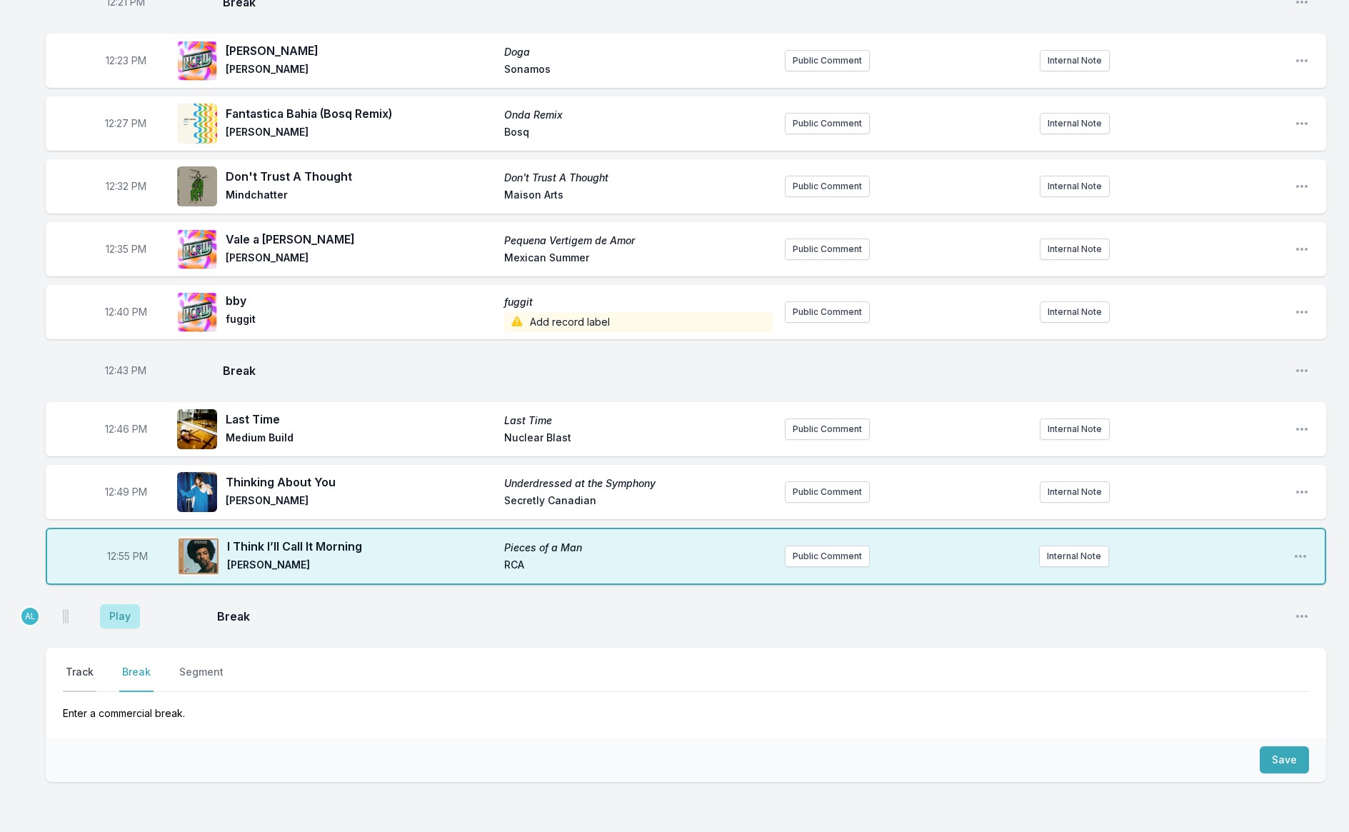
click at [79, 674] on button "Track" at bounding box center [80, 678] width 34 height 27
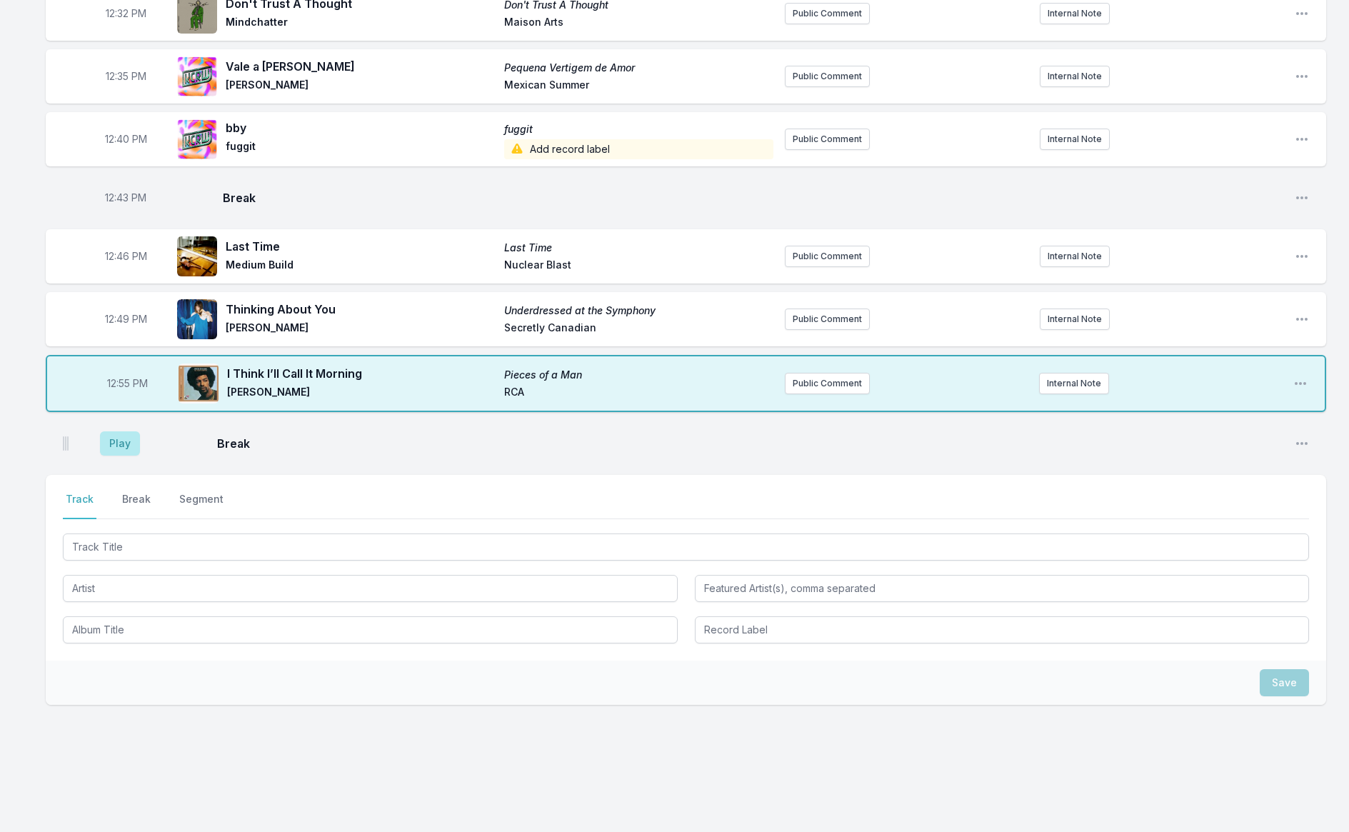
scroll to position [704, 0]
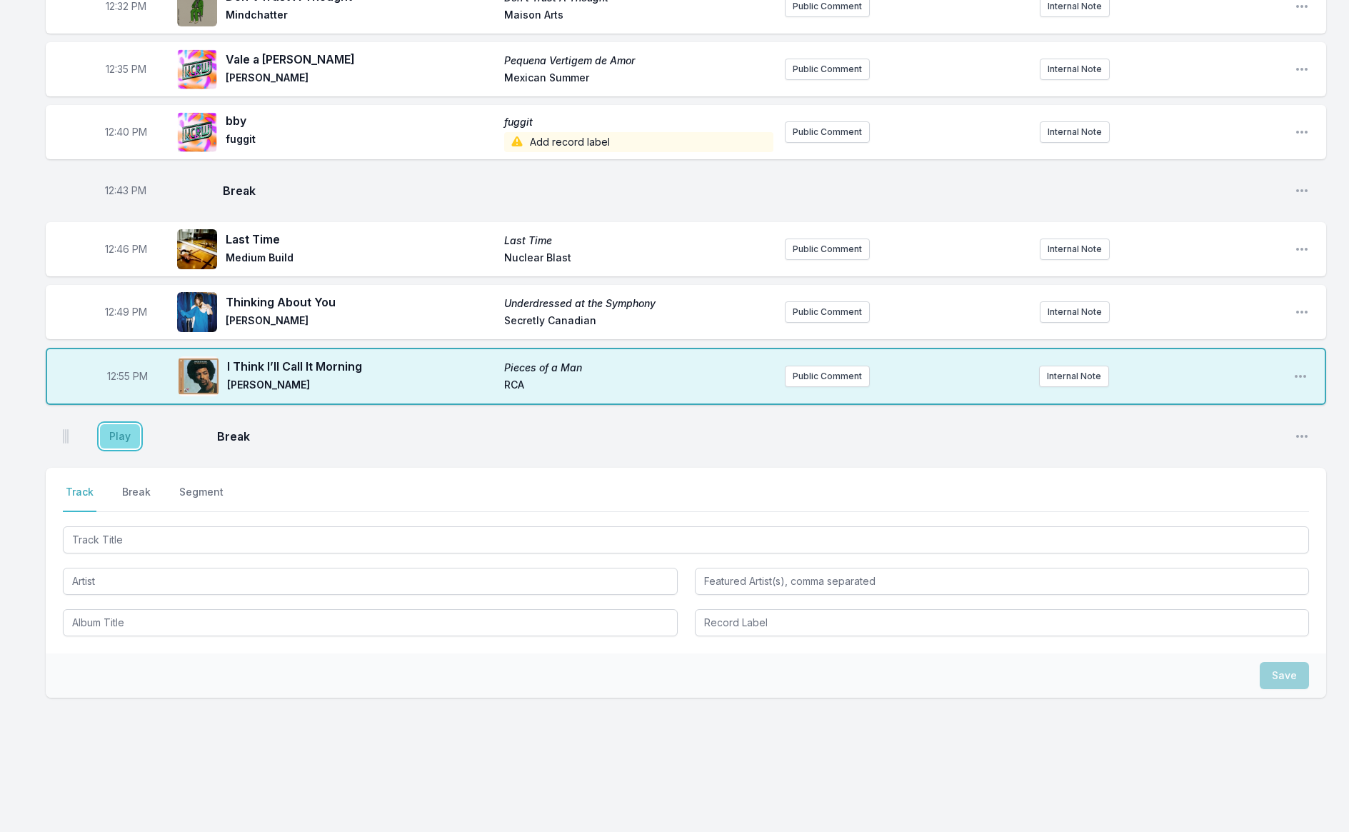
click at [116, 436] on button "Play" at bounding box center [120, 436] width 40 height 24
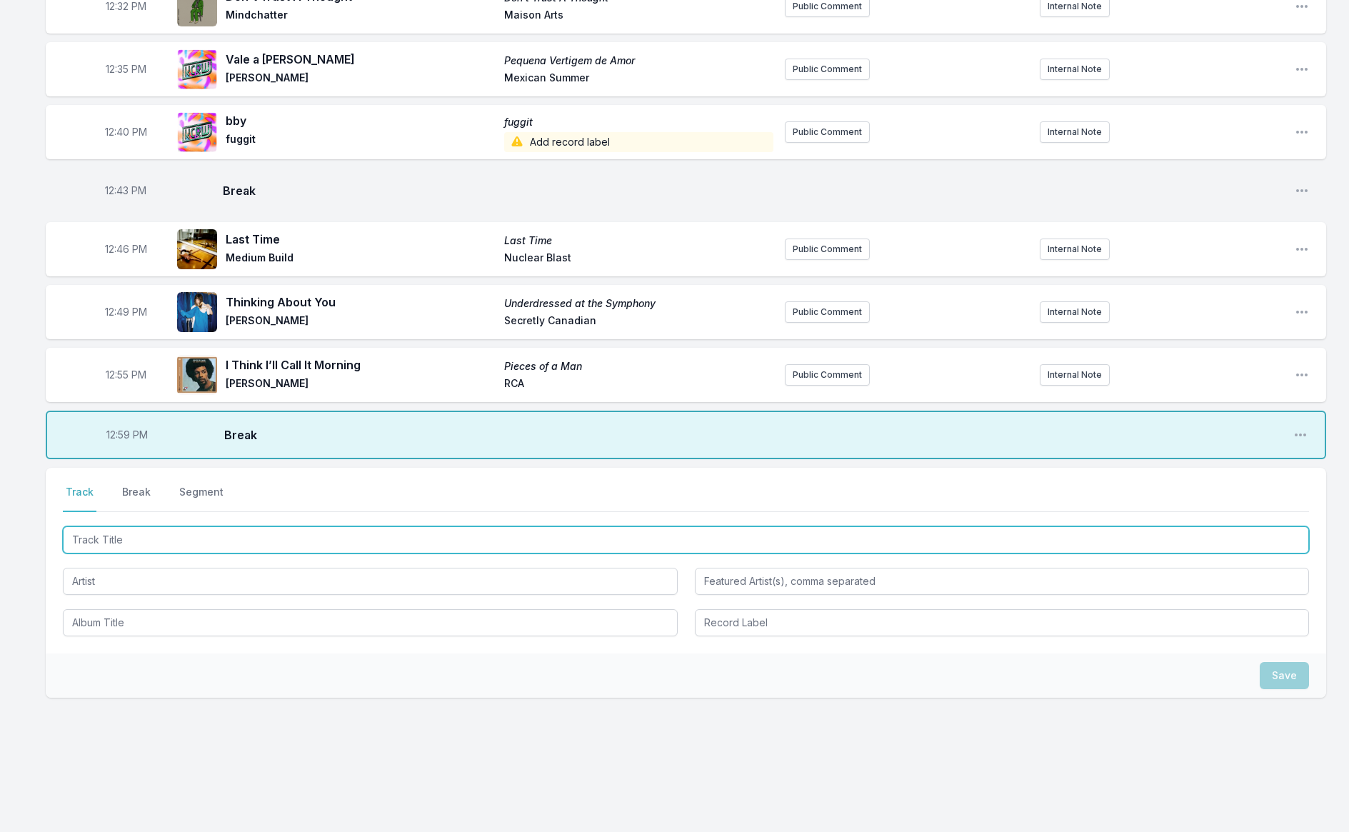
click at [126, 537] on input "Track Title" at bounding box center [686, 539] width 1247 height 27
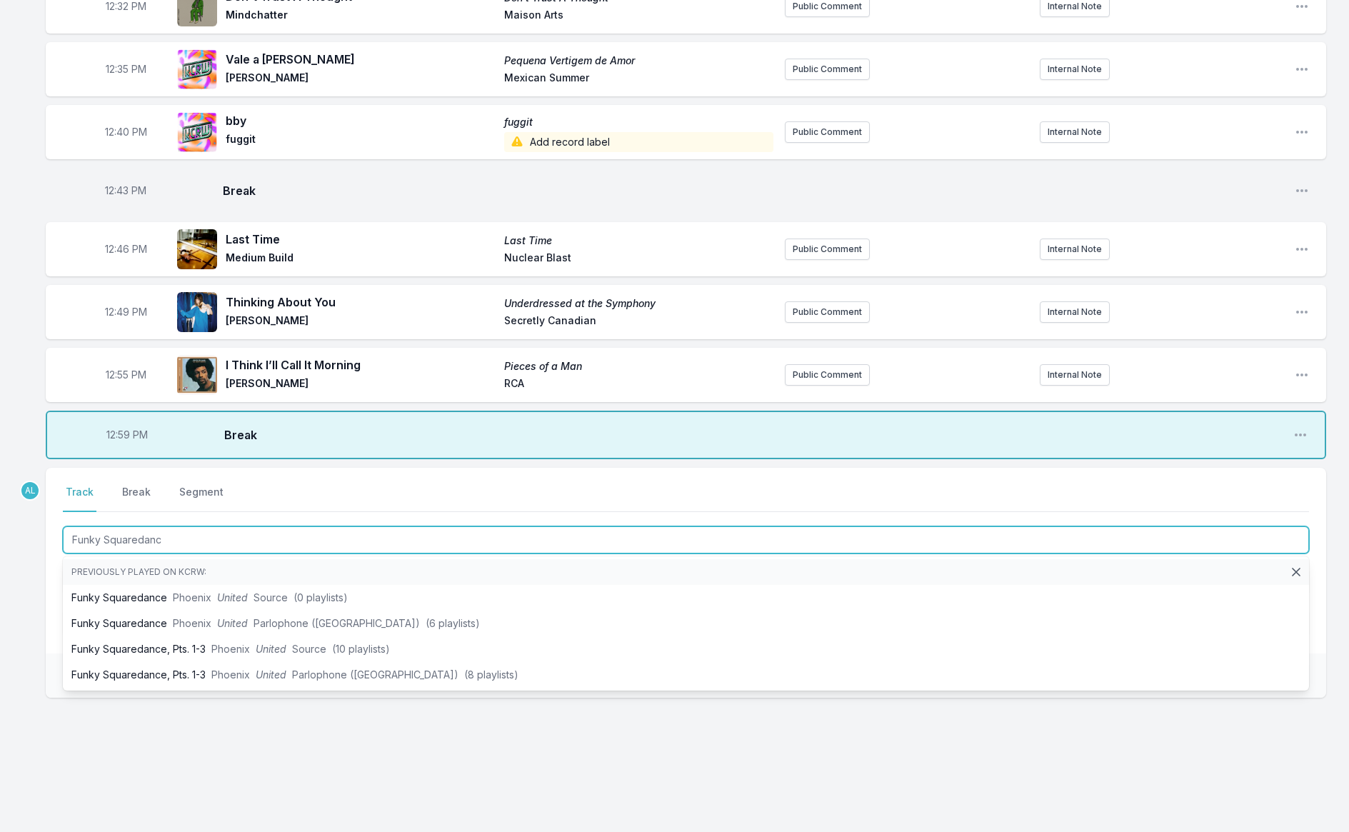
type input "Funky Squaredance"
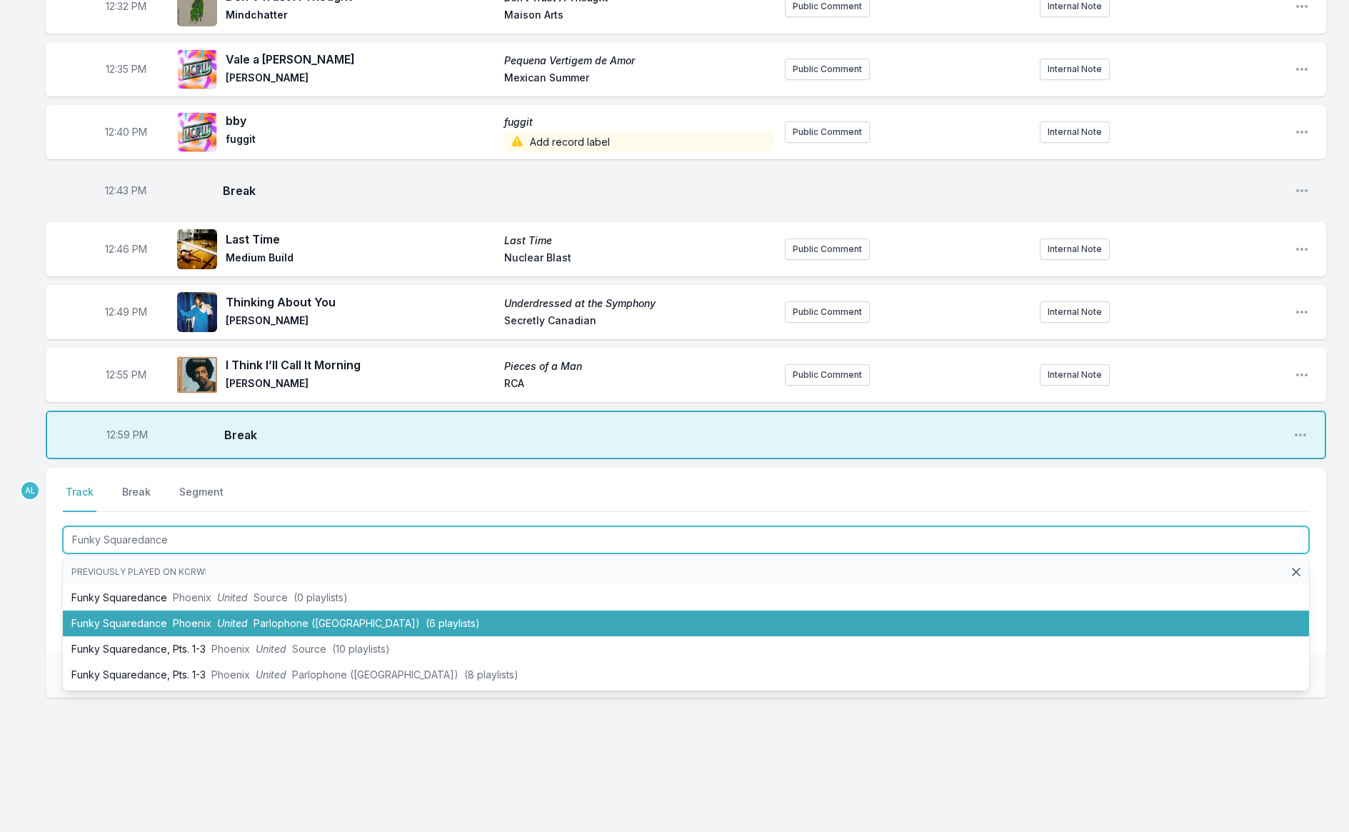
click at [262, 628] on li "Funky Squaredance Phoenix United Parlophone ([GEOGRAPHIC_DATA]) (6 playlists)" at bounding box center [686, 624] width 1247 height 26
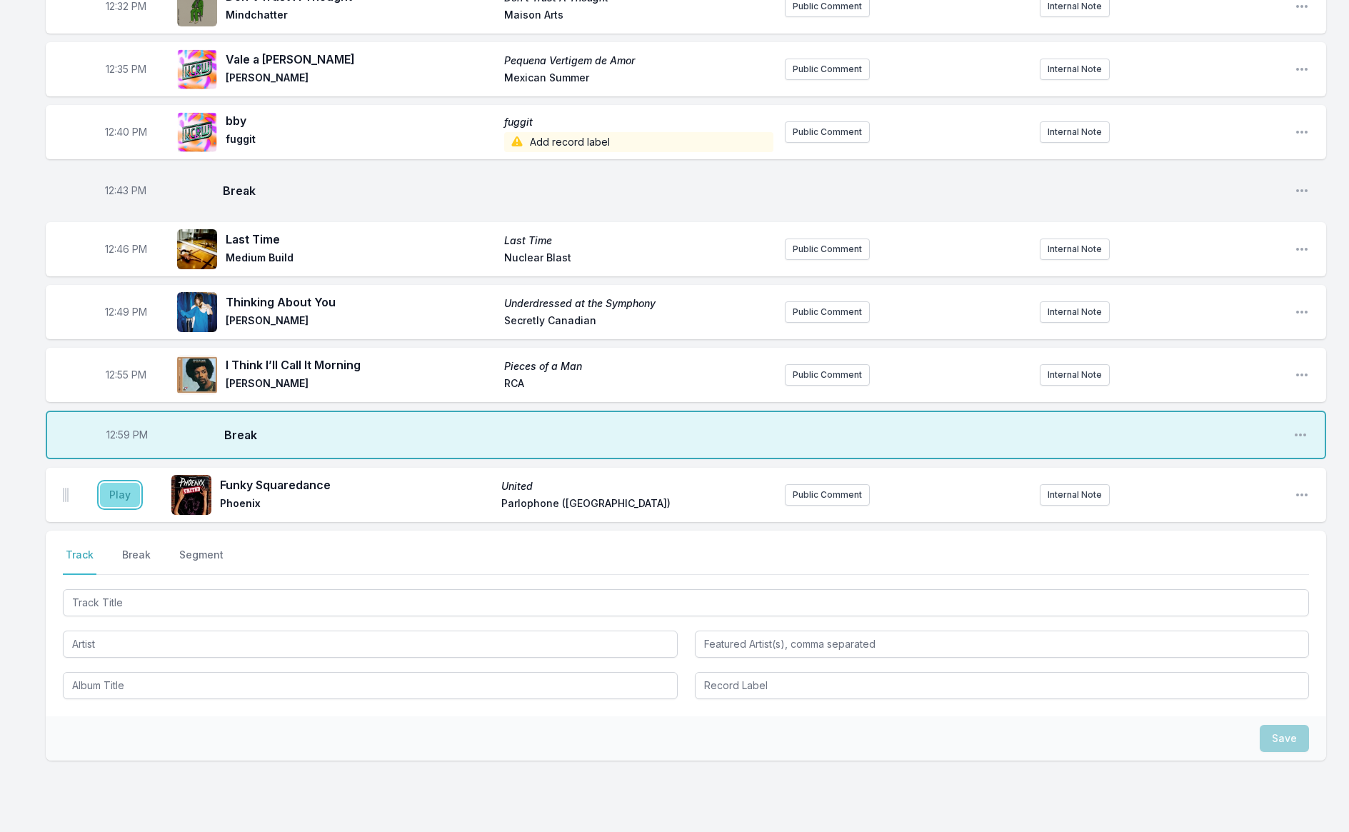
click at [122, 494] on button "Play" at bounding box center [120, 495] width 40 height 24
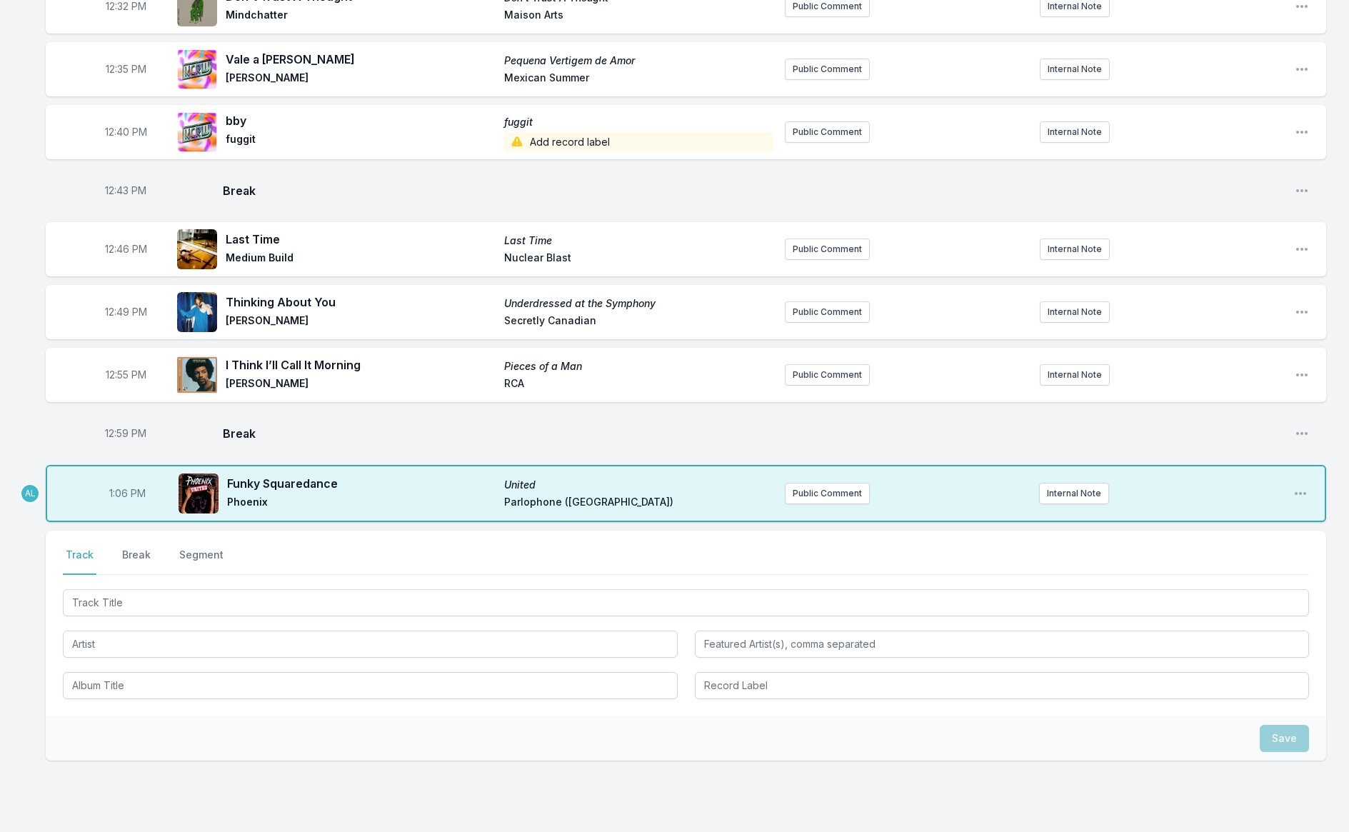
click at [119, 494] on span "1:06 PM" at bounding box center [127, 493] width 36 height 14
type input "13:04"
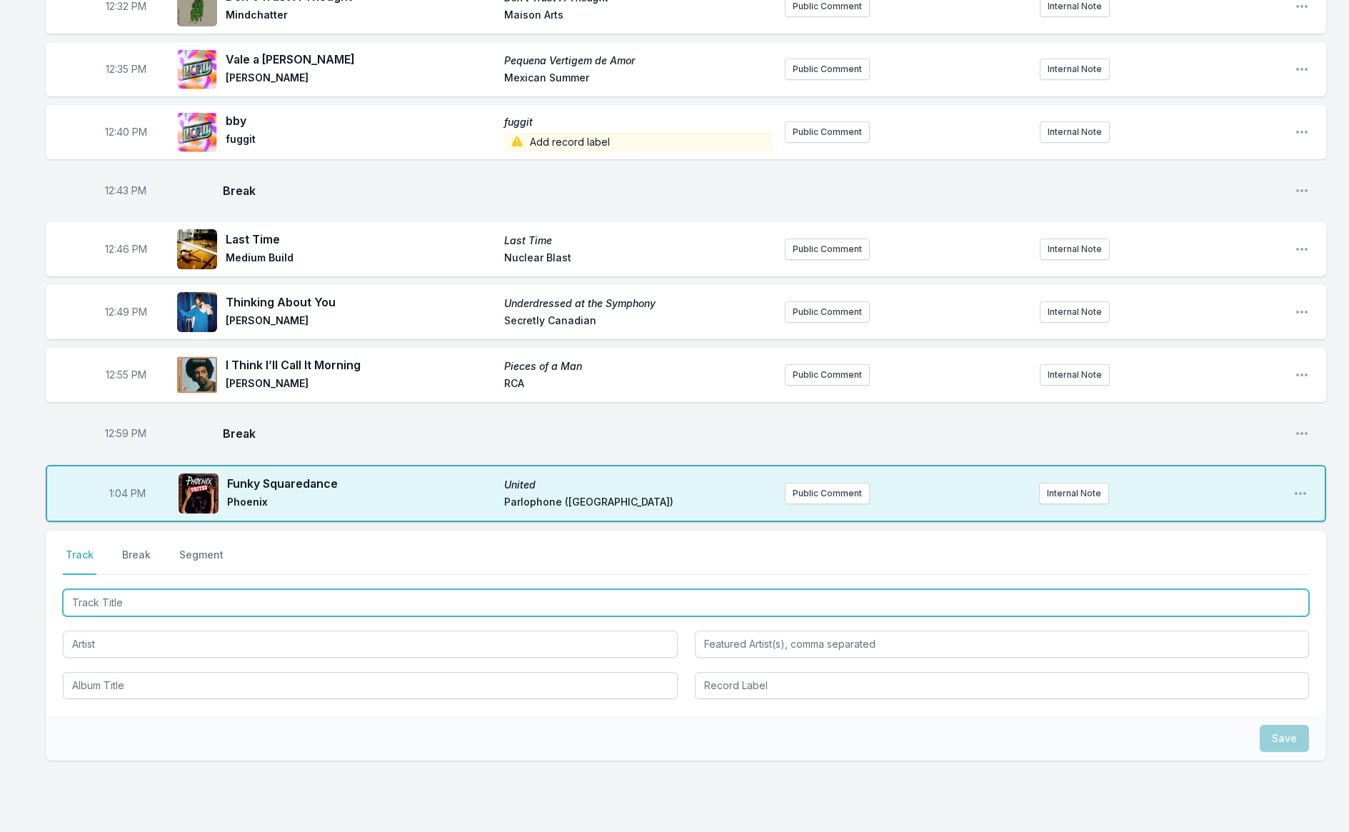
click at [187, 602] on input "Track Title" at bounding box center [686, 602] width 1247 height 27
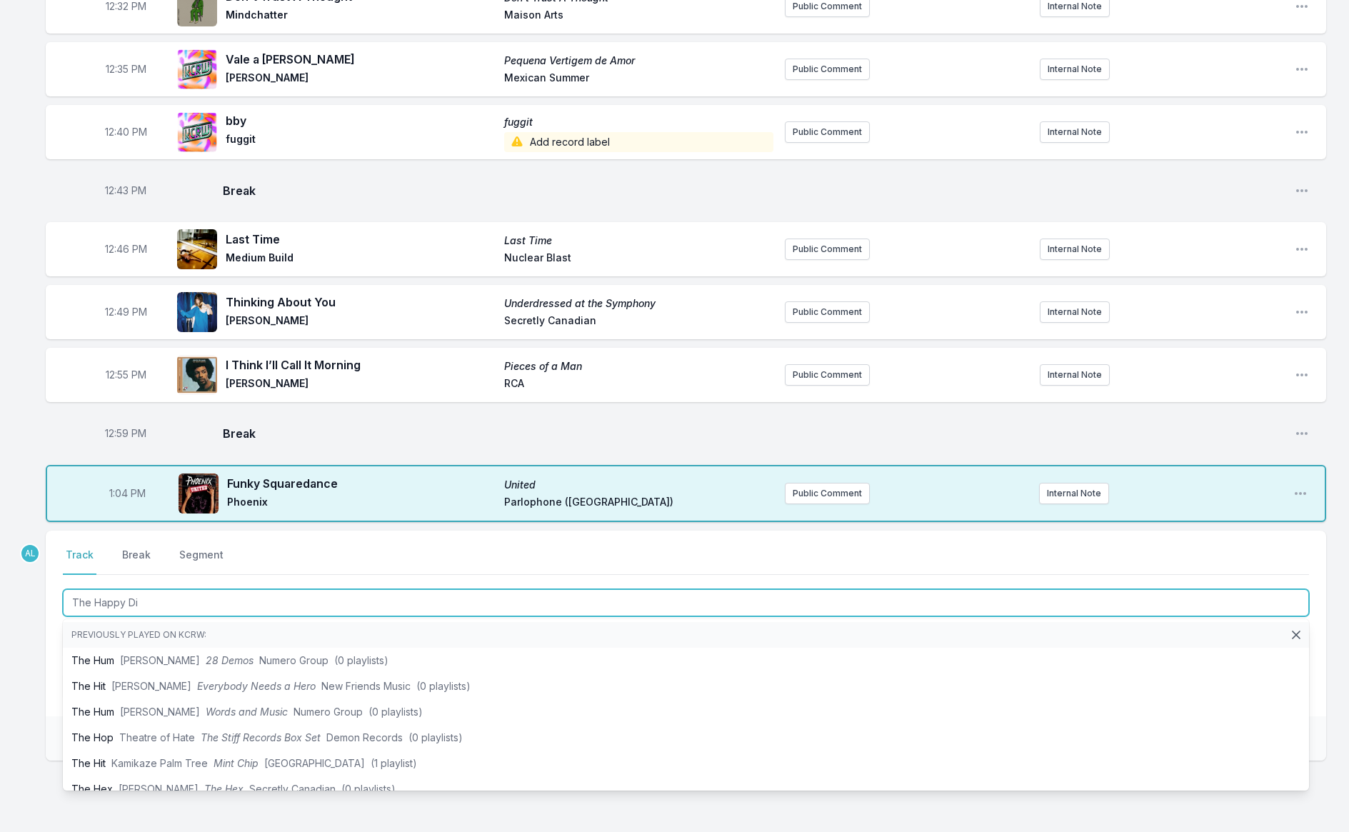
type input "The Happy Dic"
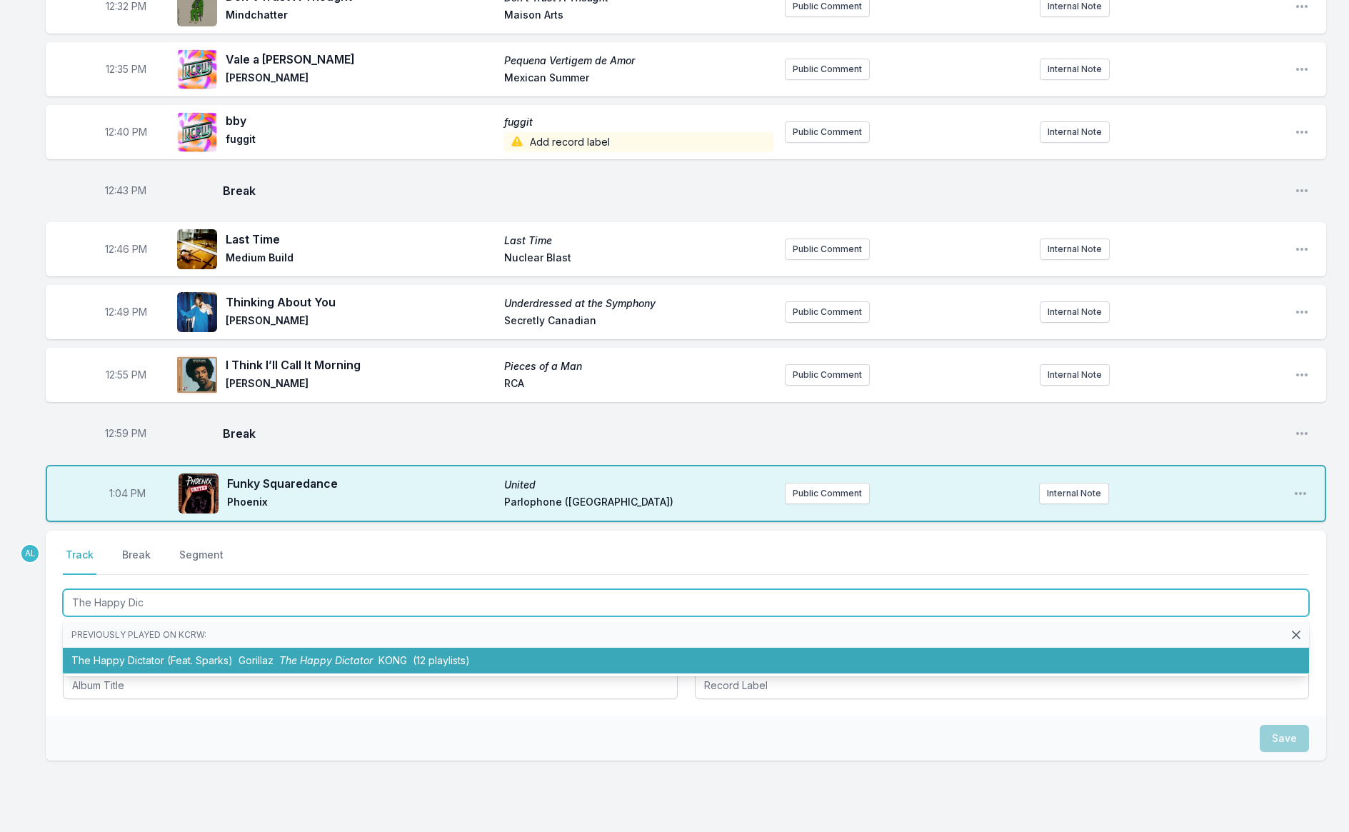
drag, startPoint x: 234, startPoint y: 659, endPoint x: 219, endPoint y: 654, distance: 16.1
click at [234, 659] on li "The Happy Dictator (Feat. [PERSON_NAME]) Gorillaz The Happy Dictator KONG (12 p…" at bounding box center [686, 661] width 1247 height 26
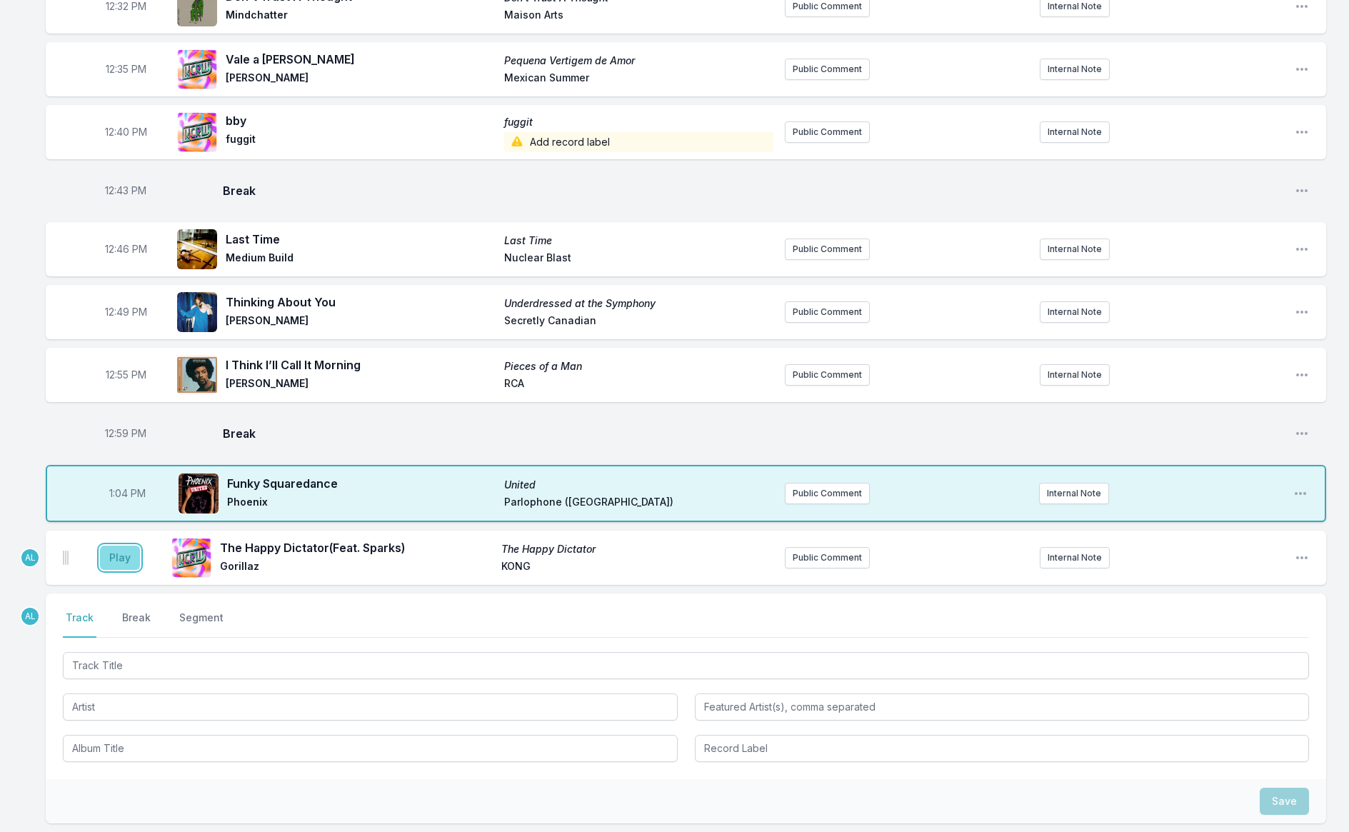
click at [121, 560] on button "Play" at bounding box center [120, 558] width 40 height 24
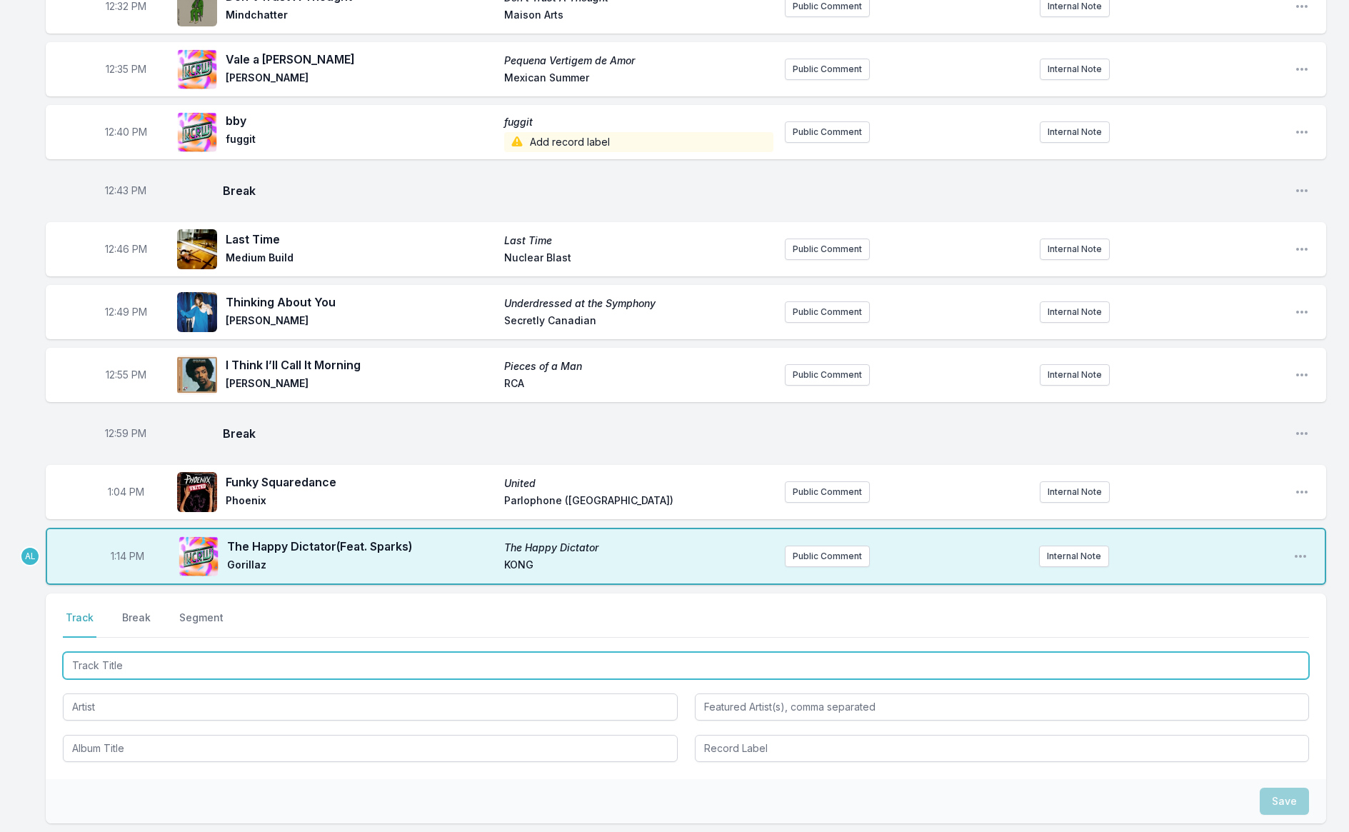
click at [164, 668] on input "Track Title" at bounding box center [686, 665] width 1247 height 27
click at [154, 673] on input "Track Title" at bounding box center [686, 665] width 1247 height 27
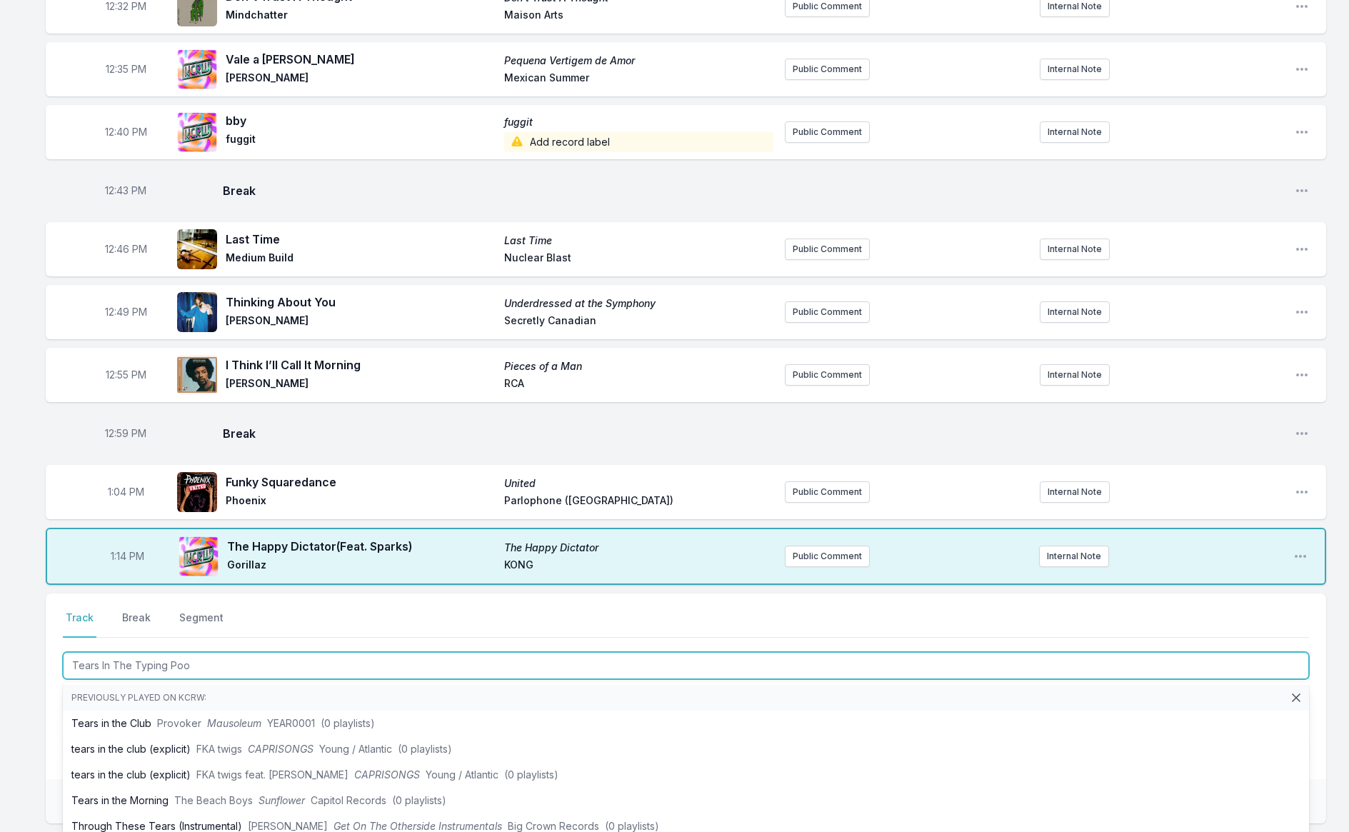
type input "Tears In The Typing Pool"
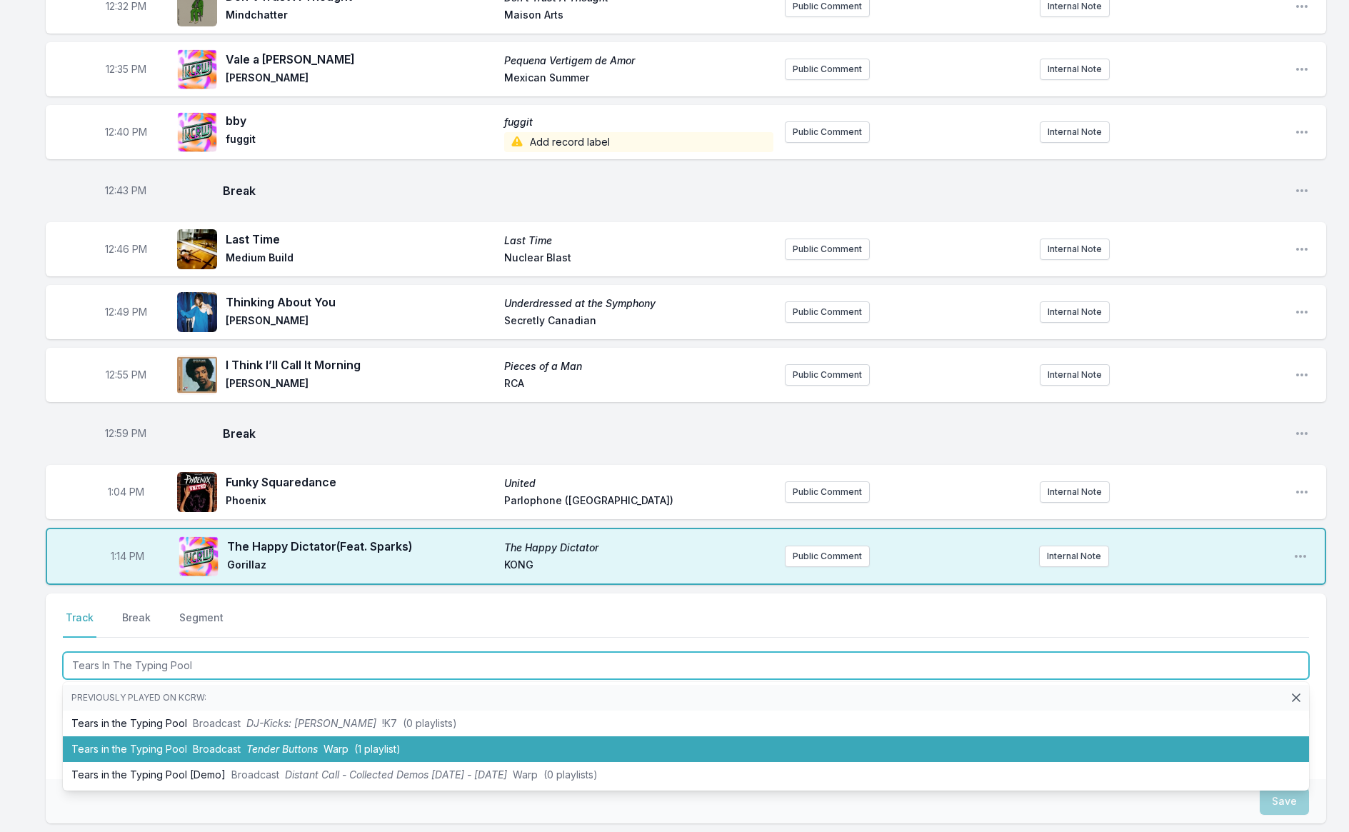
click at [160, 741] on li "Tears in the Typing Pool Broadcast Tender Buttons Warp (1 playlist)" at bounding box center [686, 750] width 1247 height 26
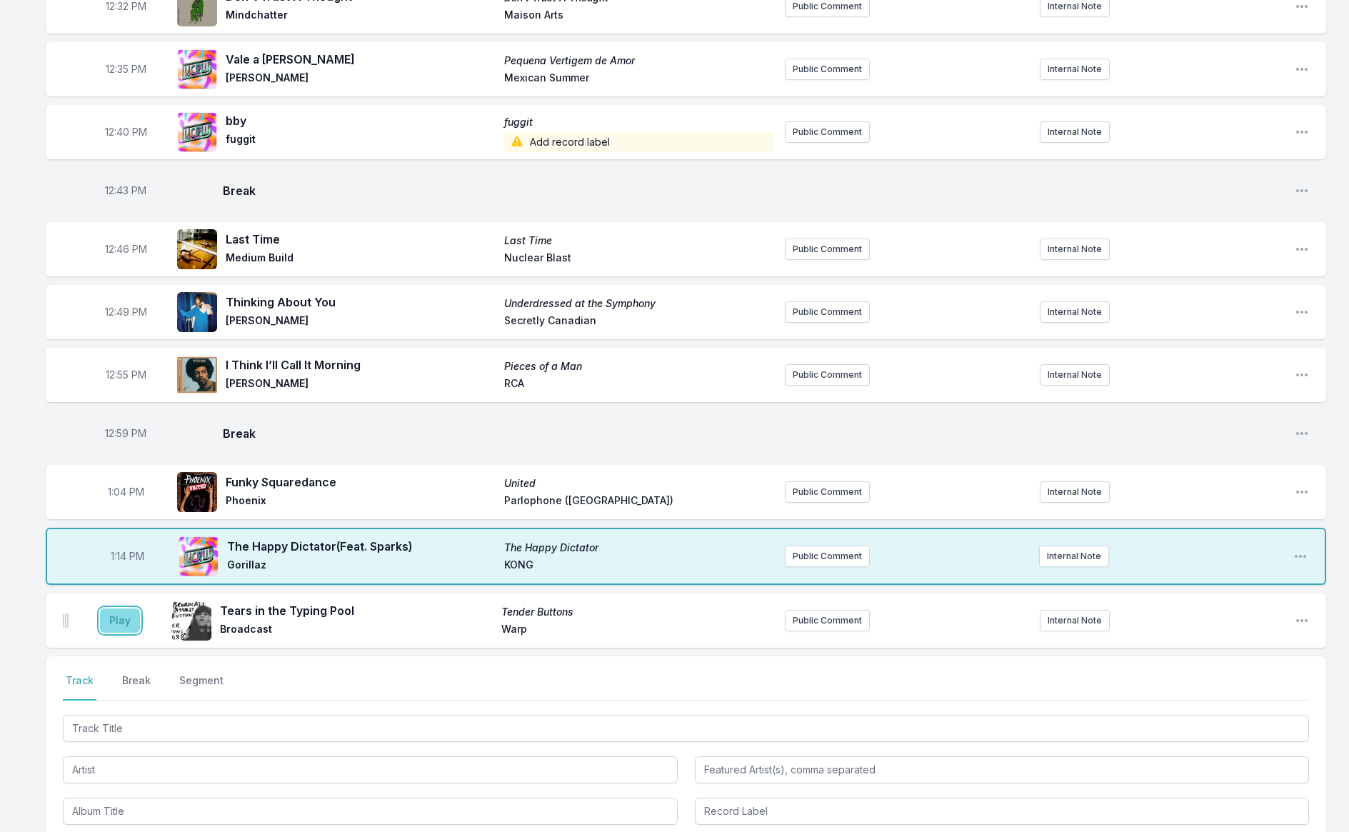
click at [107, 617] on button "Play" at bounding box center [120, 621] width 40 height 24
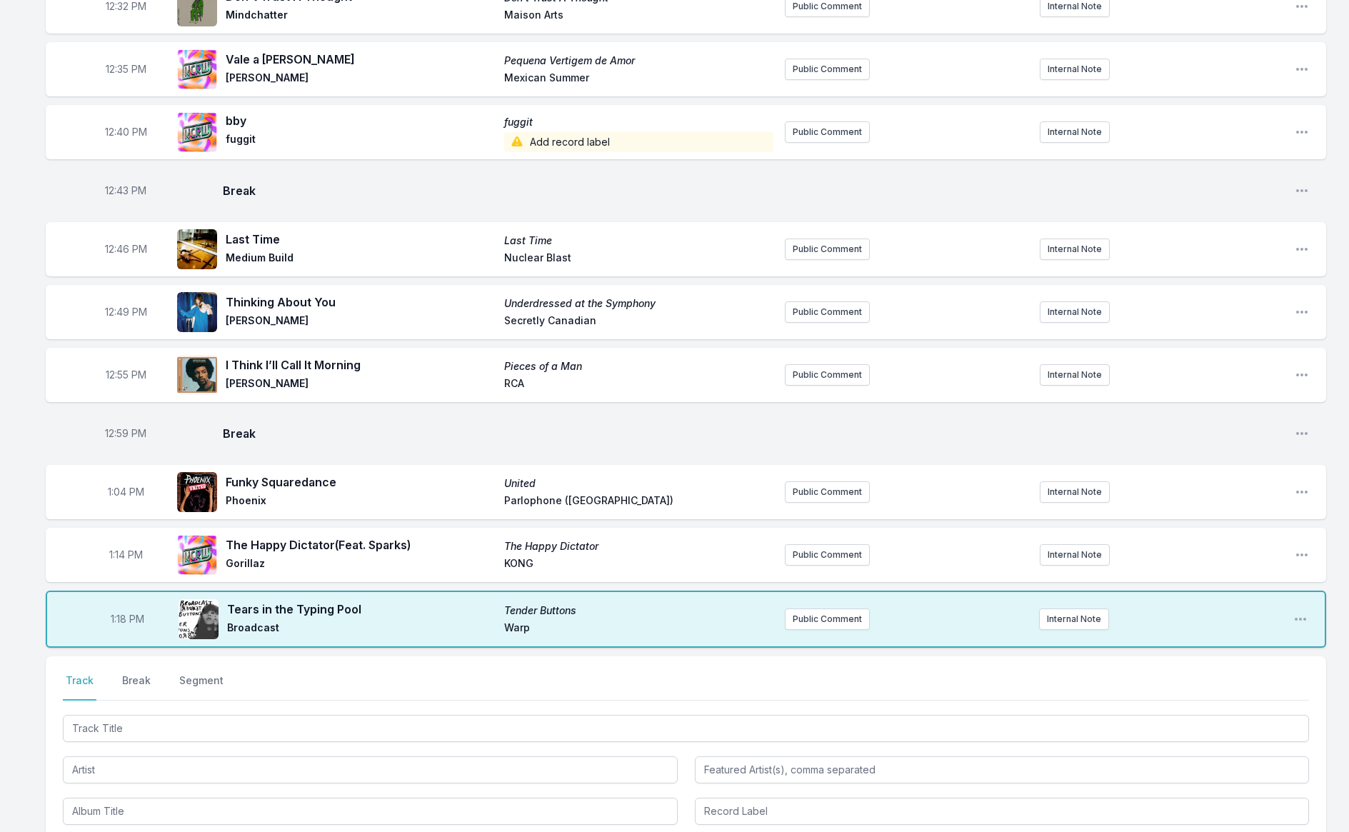
scroll to position [712, 0]
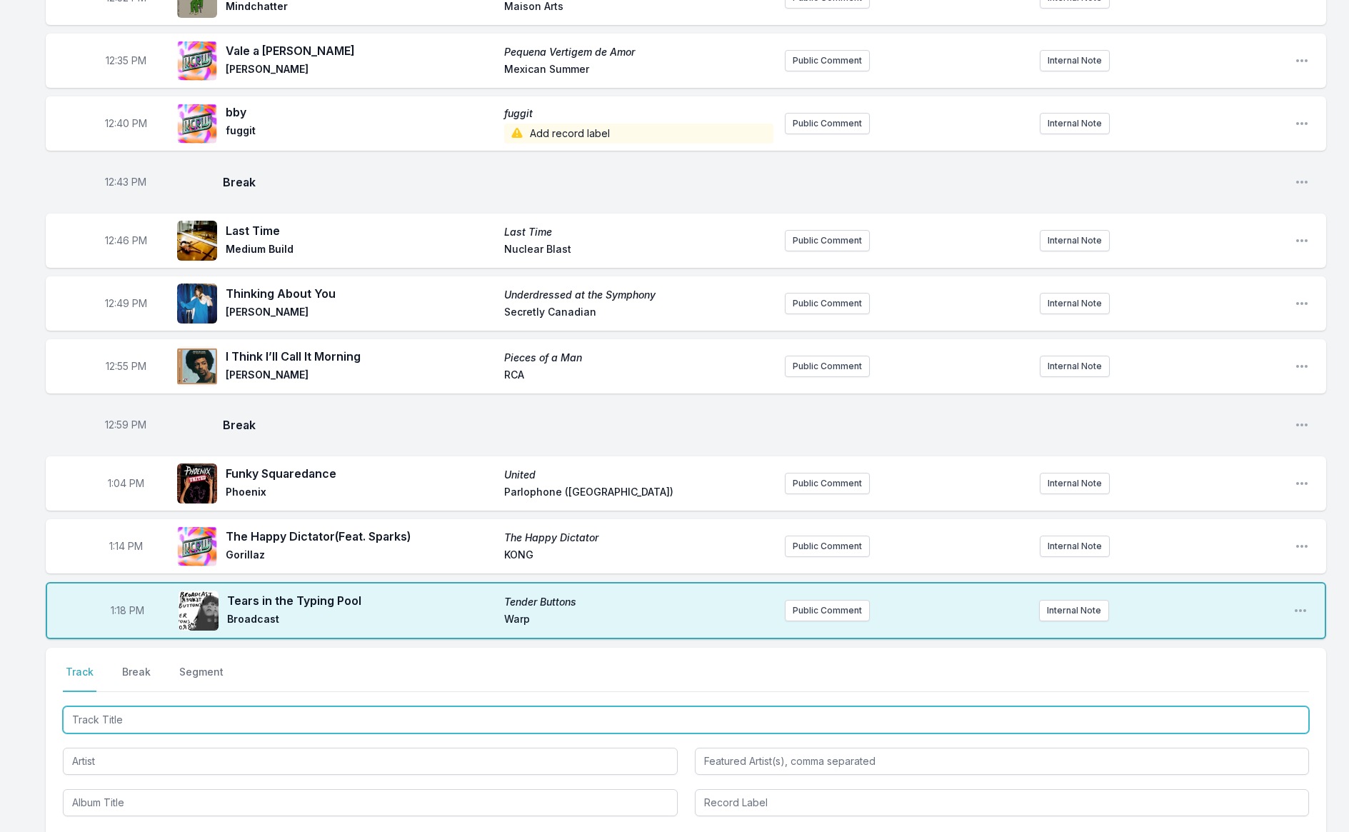
click at [276, 712] on input "Track Title" at bounding box center [686, 720] width 1247 height 27
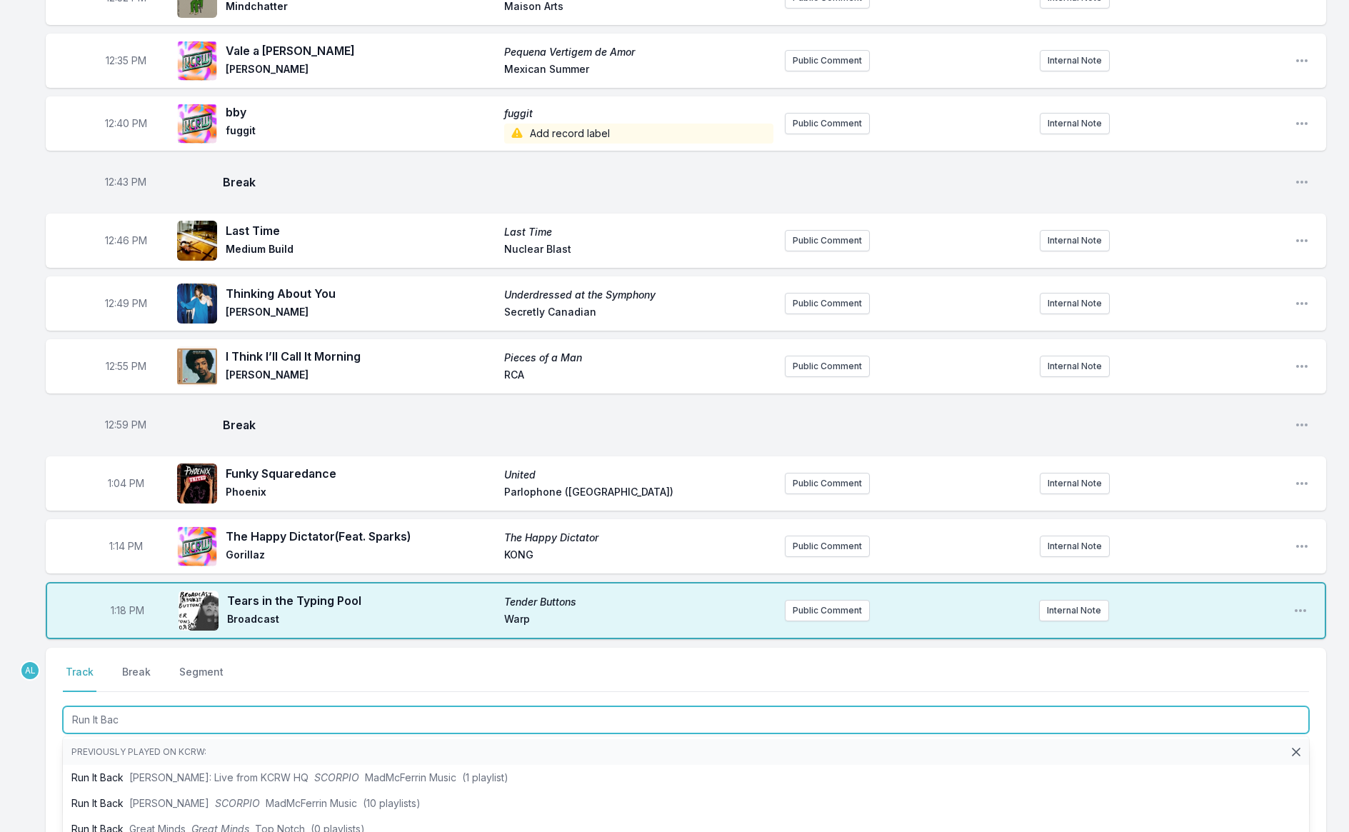
type input "Run It Back"
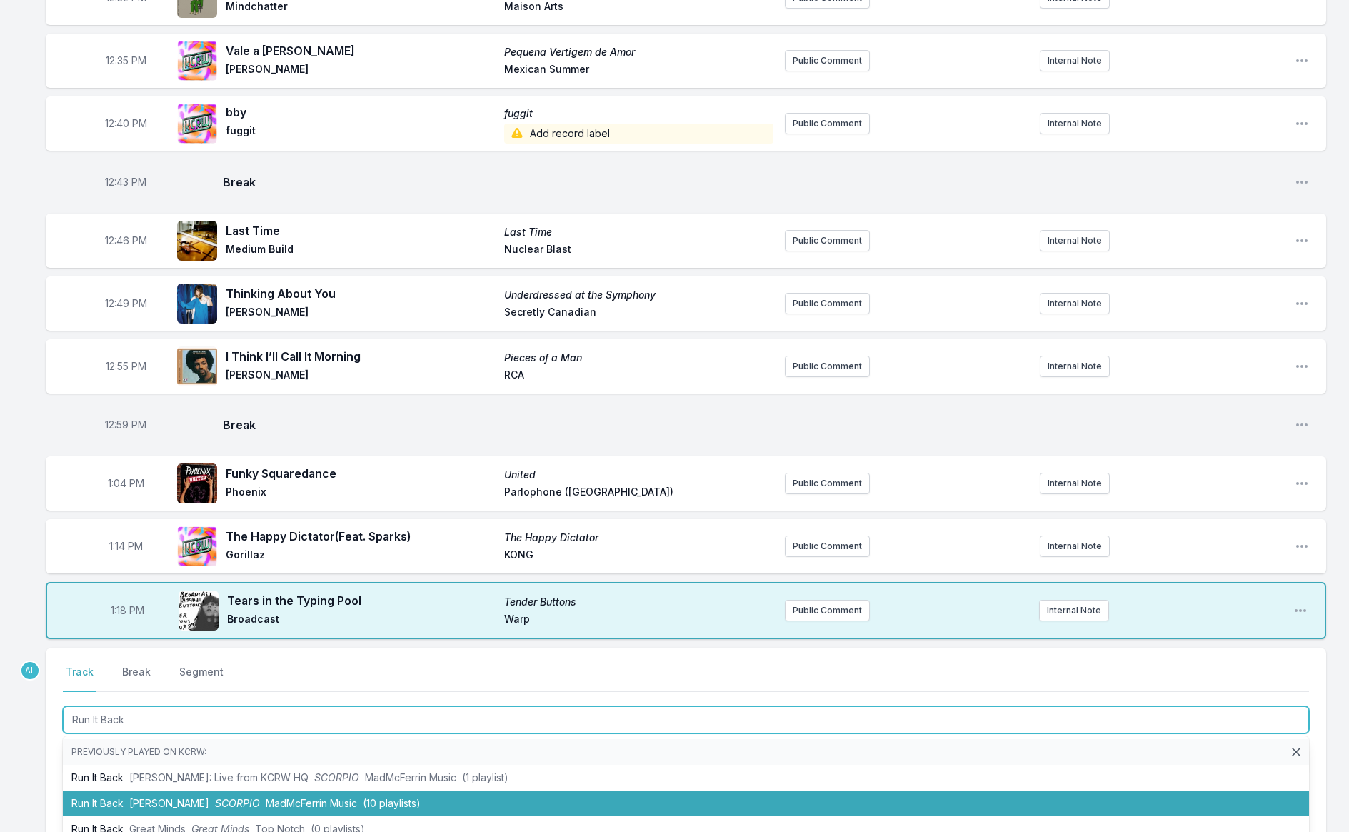
click at [357, 799] on span "MadMcFerrin Music" at bounding box center [311, 803] width 91 height 12
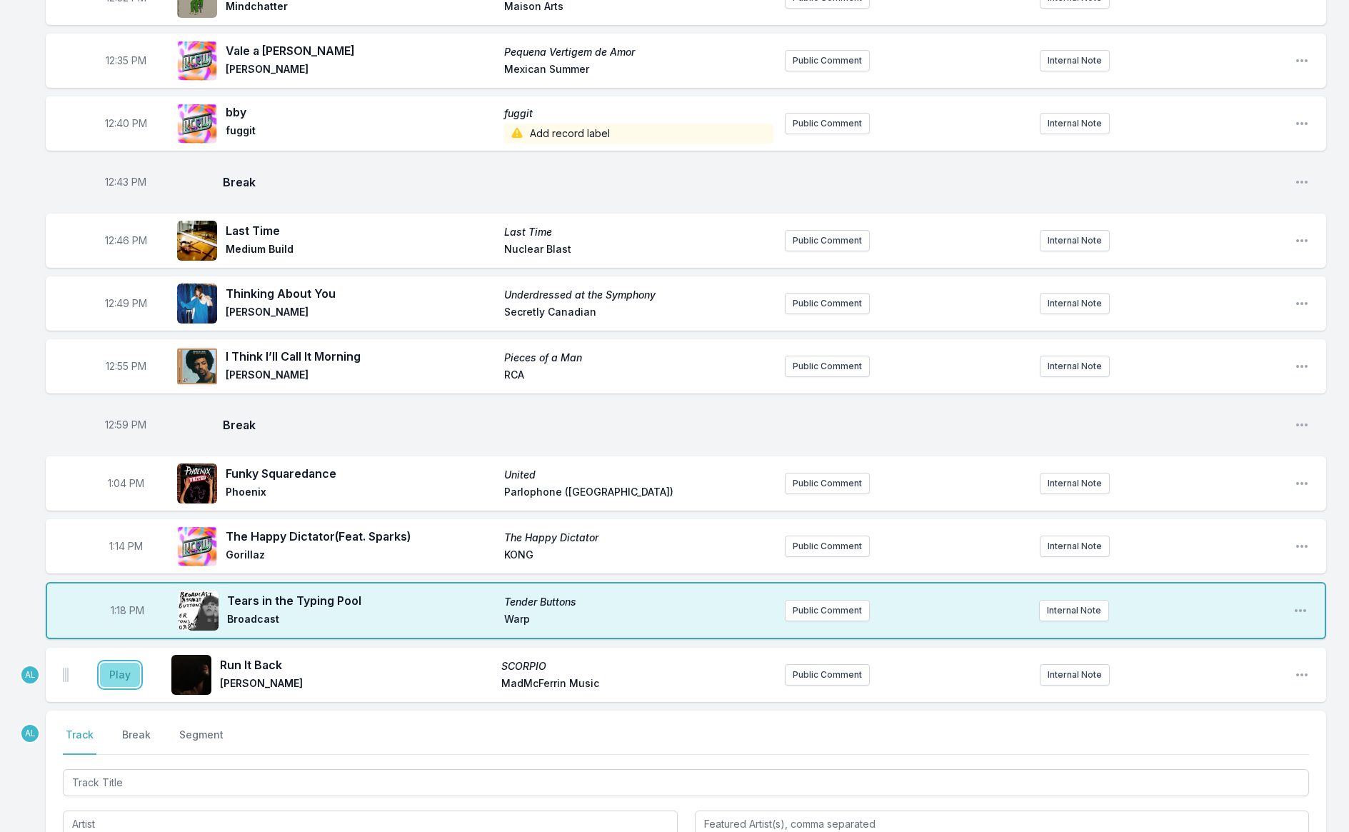
click at [121, 670] on button "Play" at bounding box center [120, 675] width 40 height 24
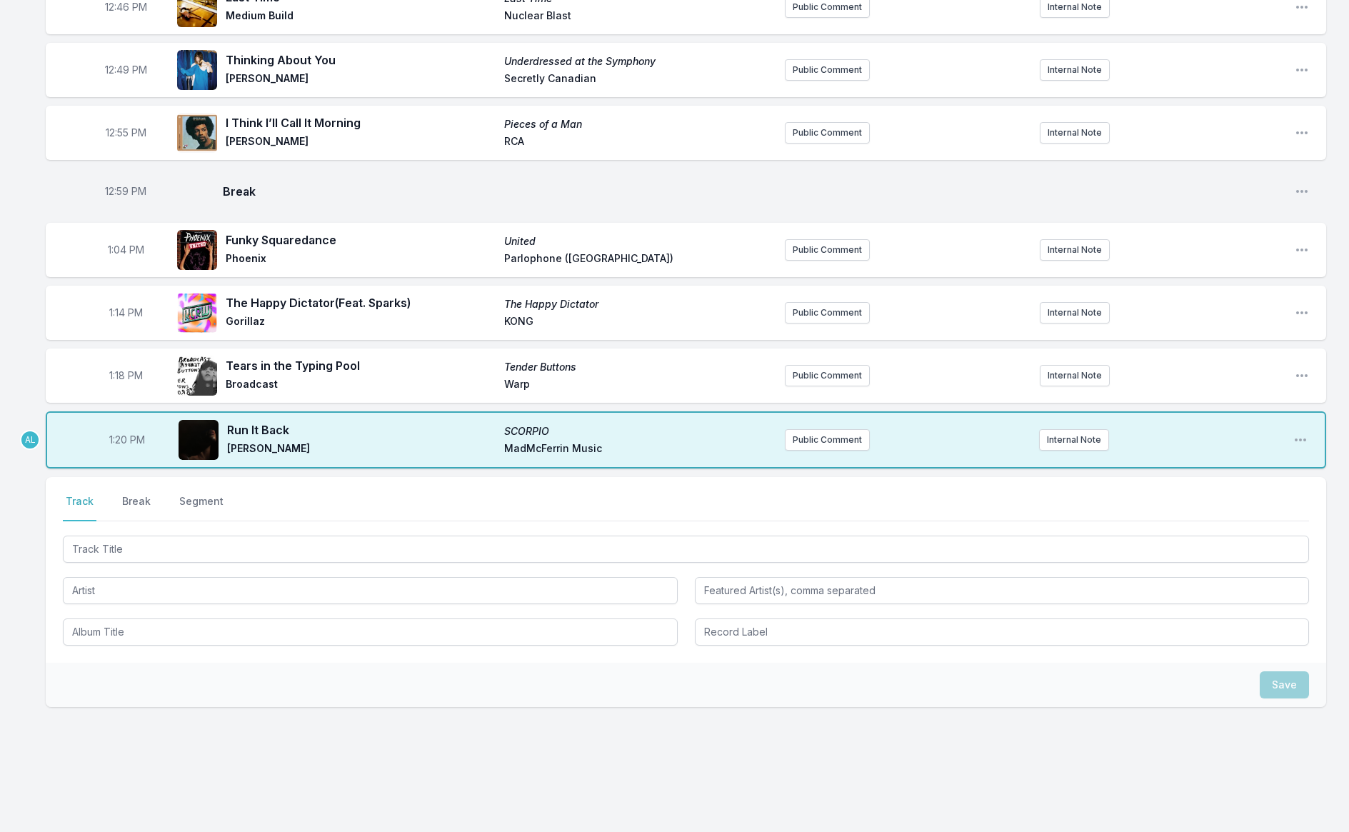
scroll to position [955, 0]
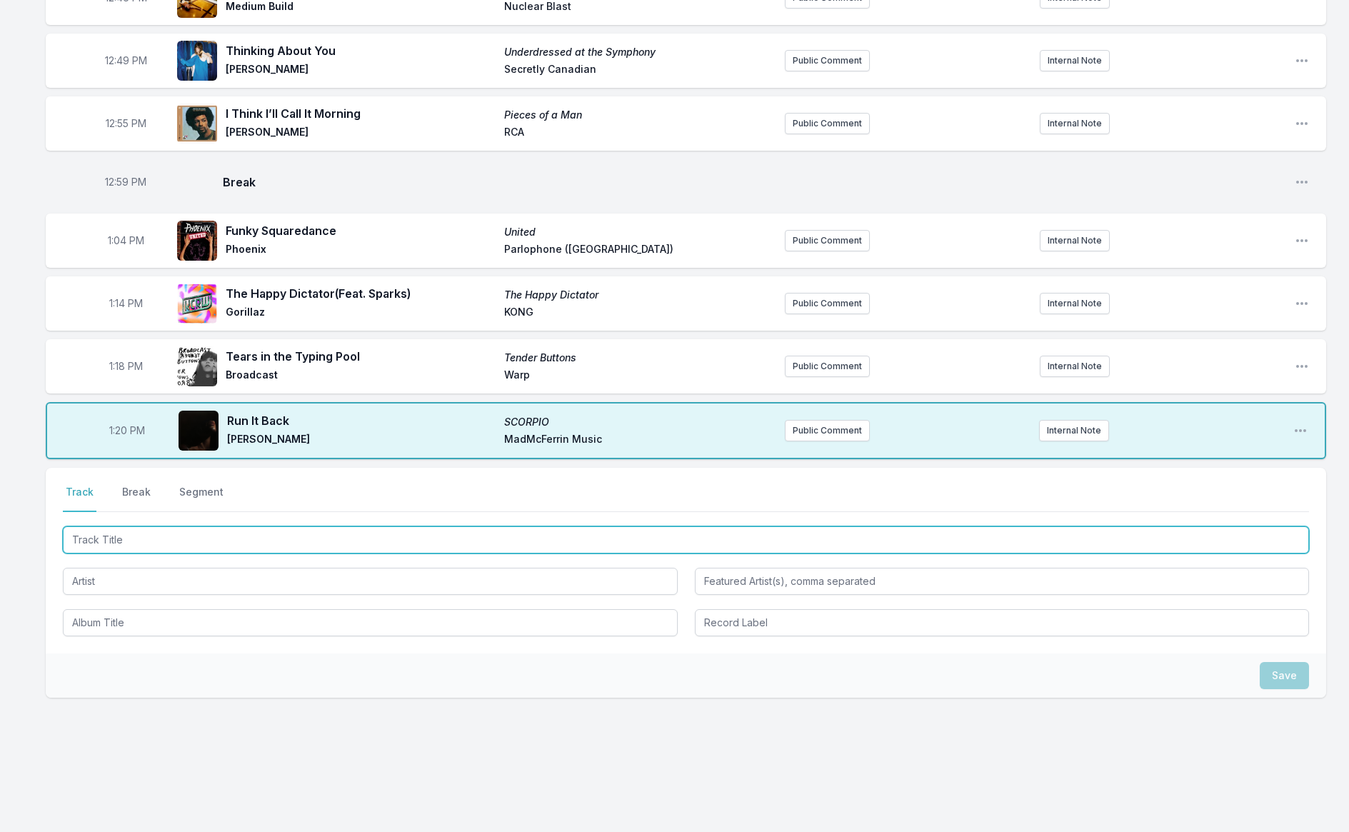
click at [208, 538] on input "Track Title" at bounding box center [686, 539] width 1247 height 27
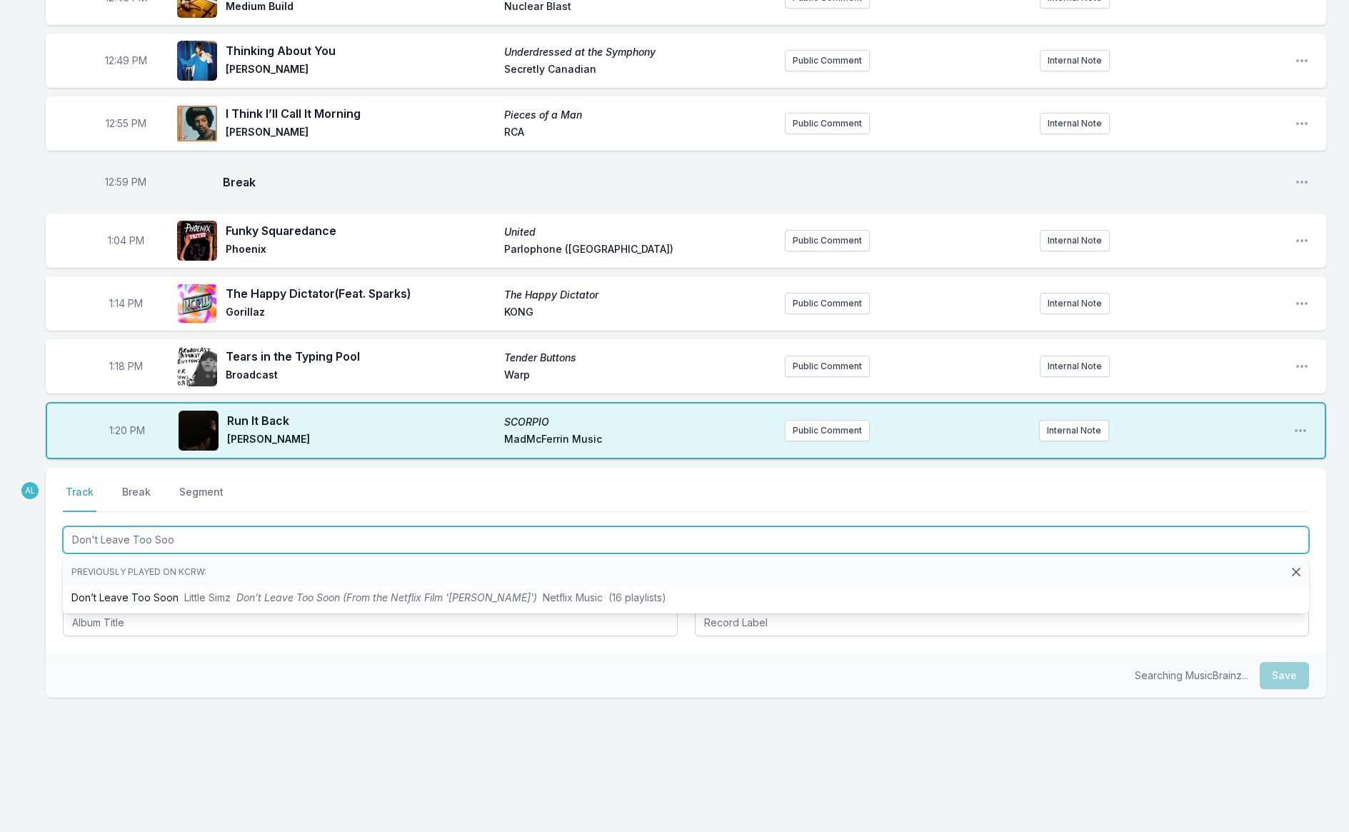
type input "Don't Leave Too Soon"
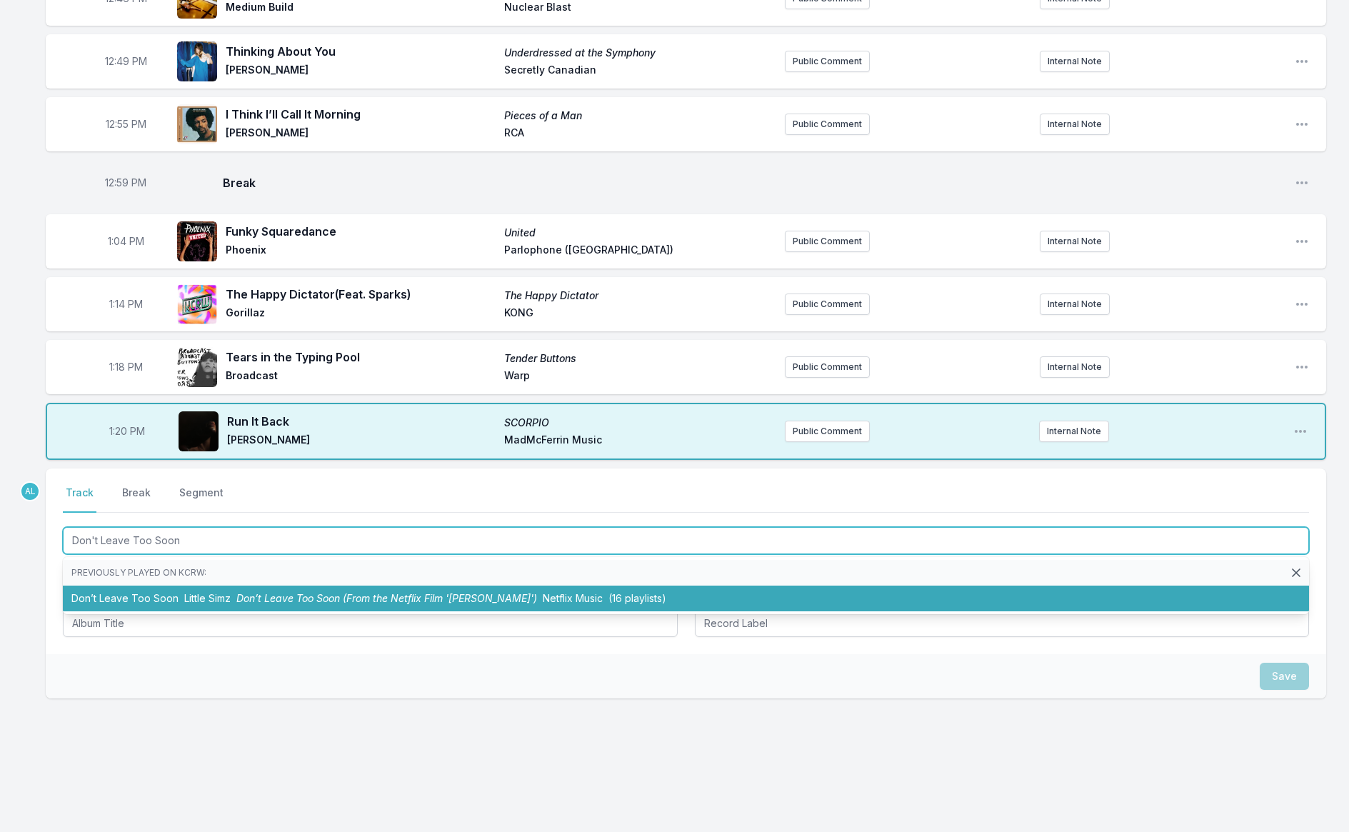
drag, startPoint x: 258, startPoint y: 597, endPoint x: 243, endPoint y: 582, distance: 21.7
click at [258, 597] on span "Don’t Leave Too Soon (From the Netflix Film '[PERSON_NAME]')" at bounding box center [386, 598] width 301 height 12
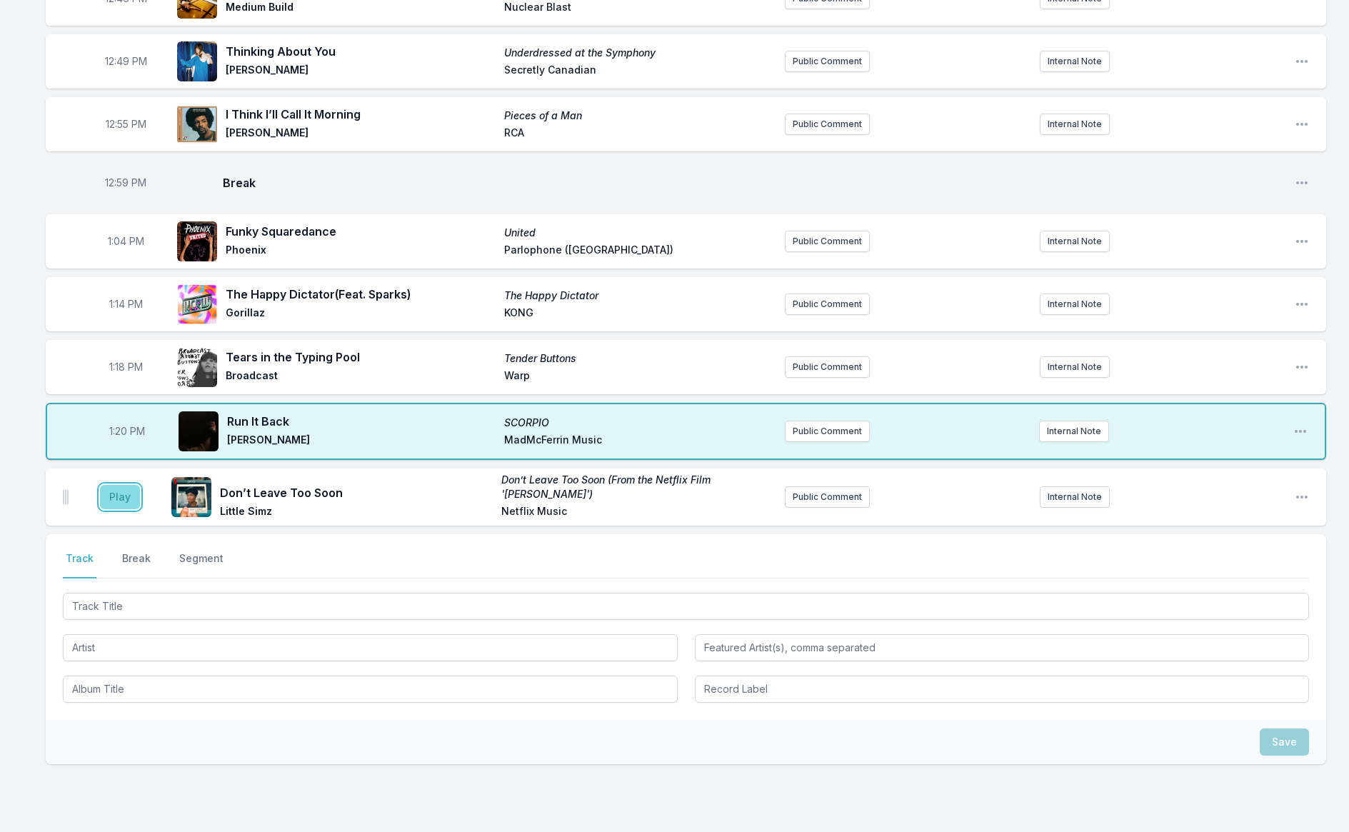
click at [105, 499] on button "Play" at bounding box center [120, 497] width 40 height 24
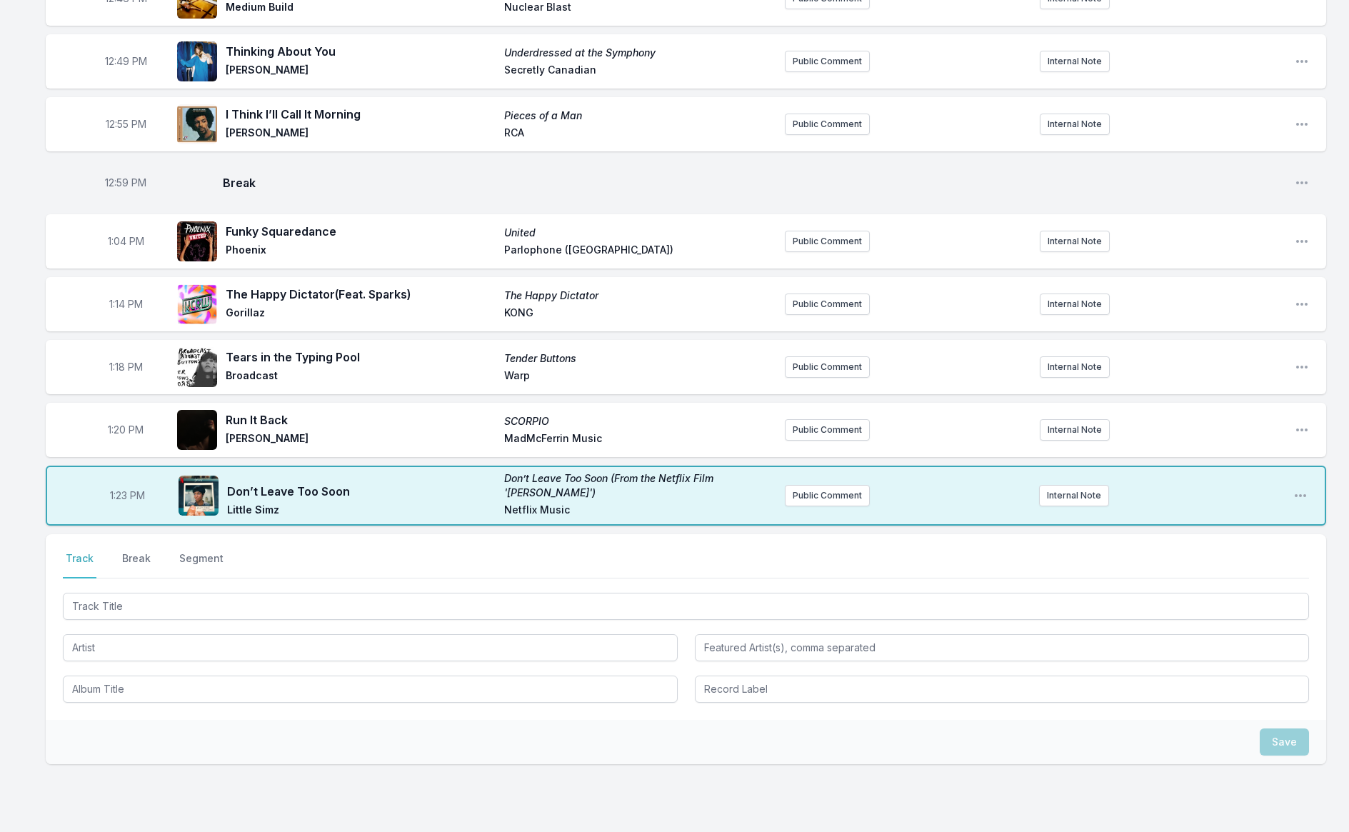
click at [139, 552] on button "Break" at bounding box center [136, 565] width 34 height 27
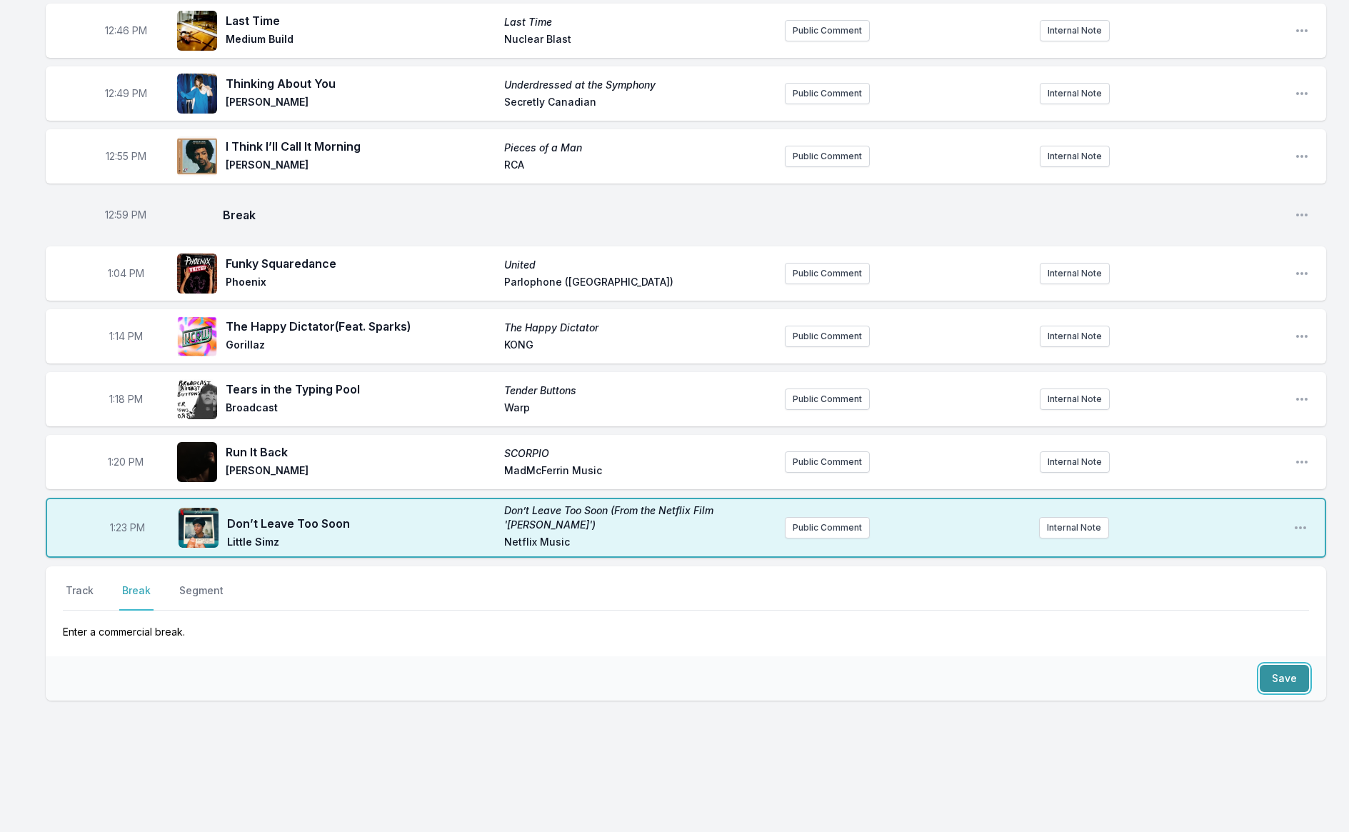
click at [1291, 684] on button "Save" at bounding box center [1284, 678] width 49 height 27
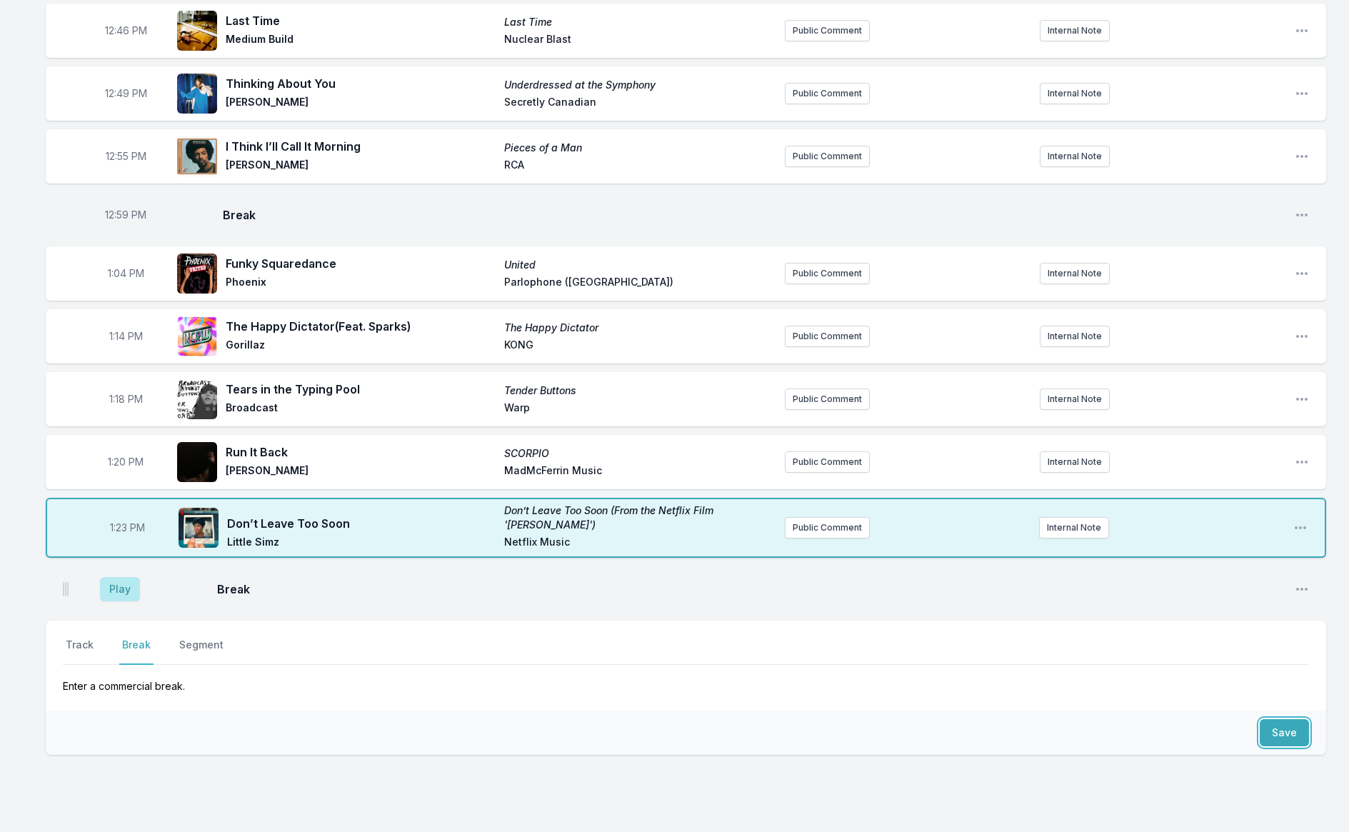
scroll to position [977, 0]
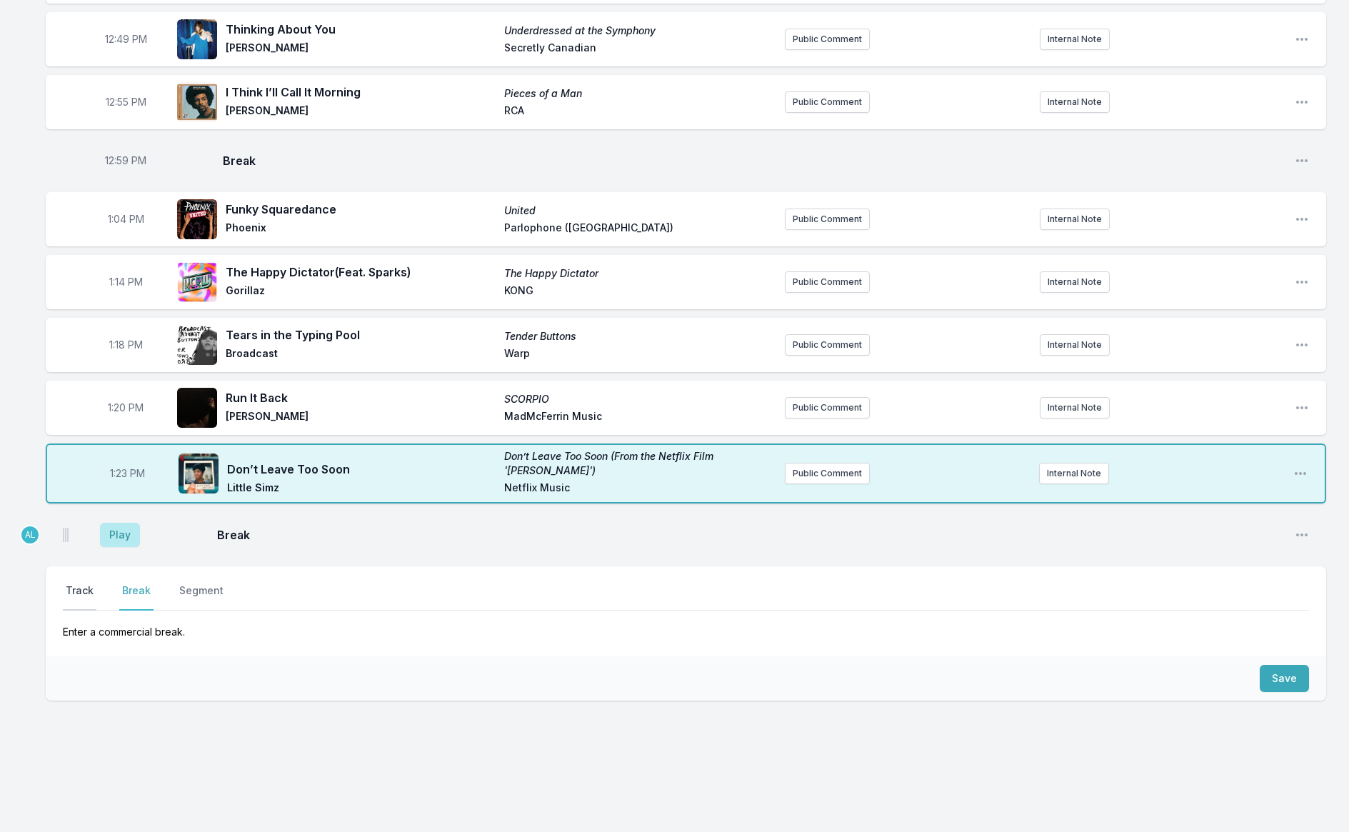
click at [76, 586] on button "Track" at bounding box center [80, 597] width 34 height 27
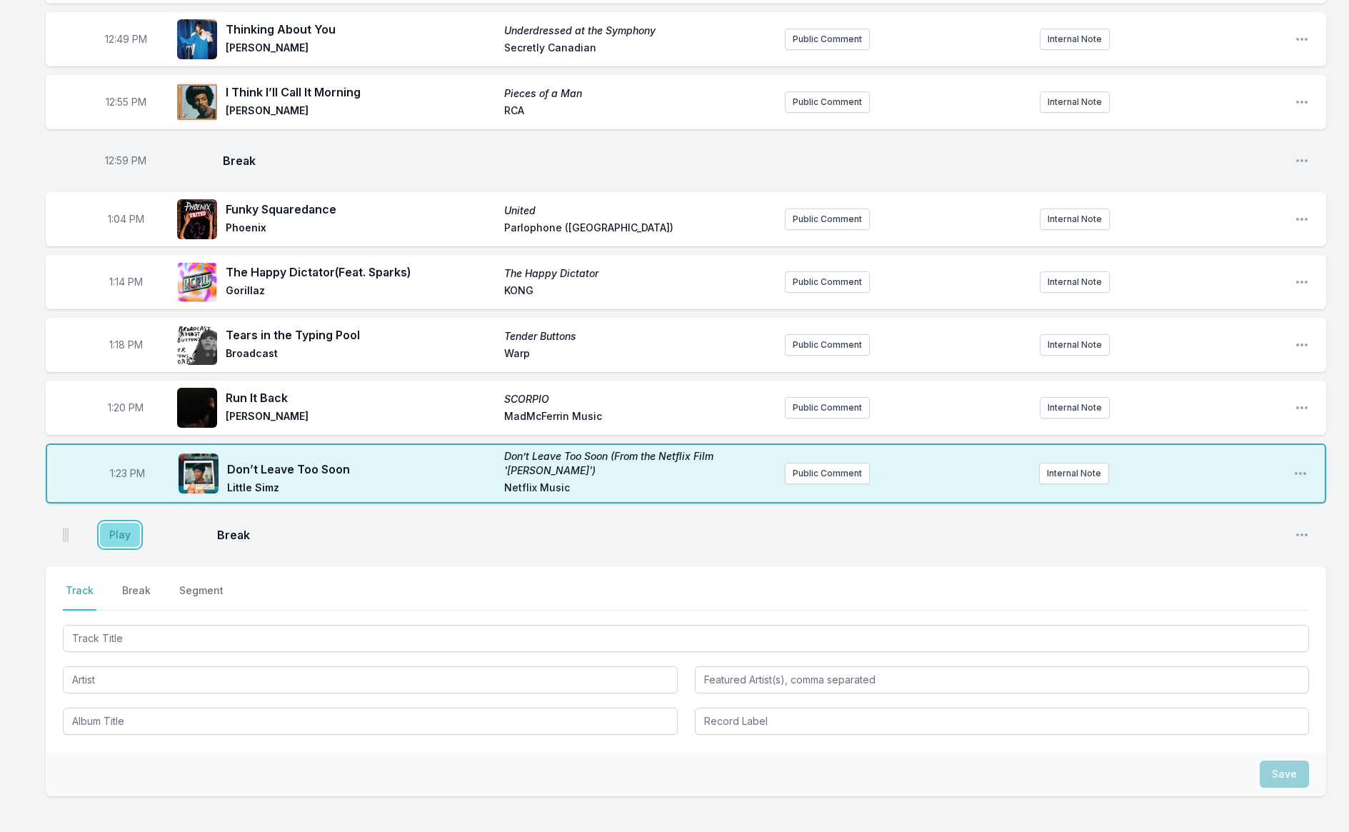
click at [115, 525] on button "Play" at bounding box center [120, 535] width 40 height 24
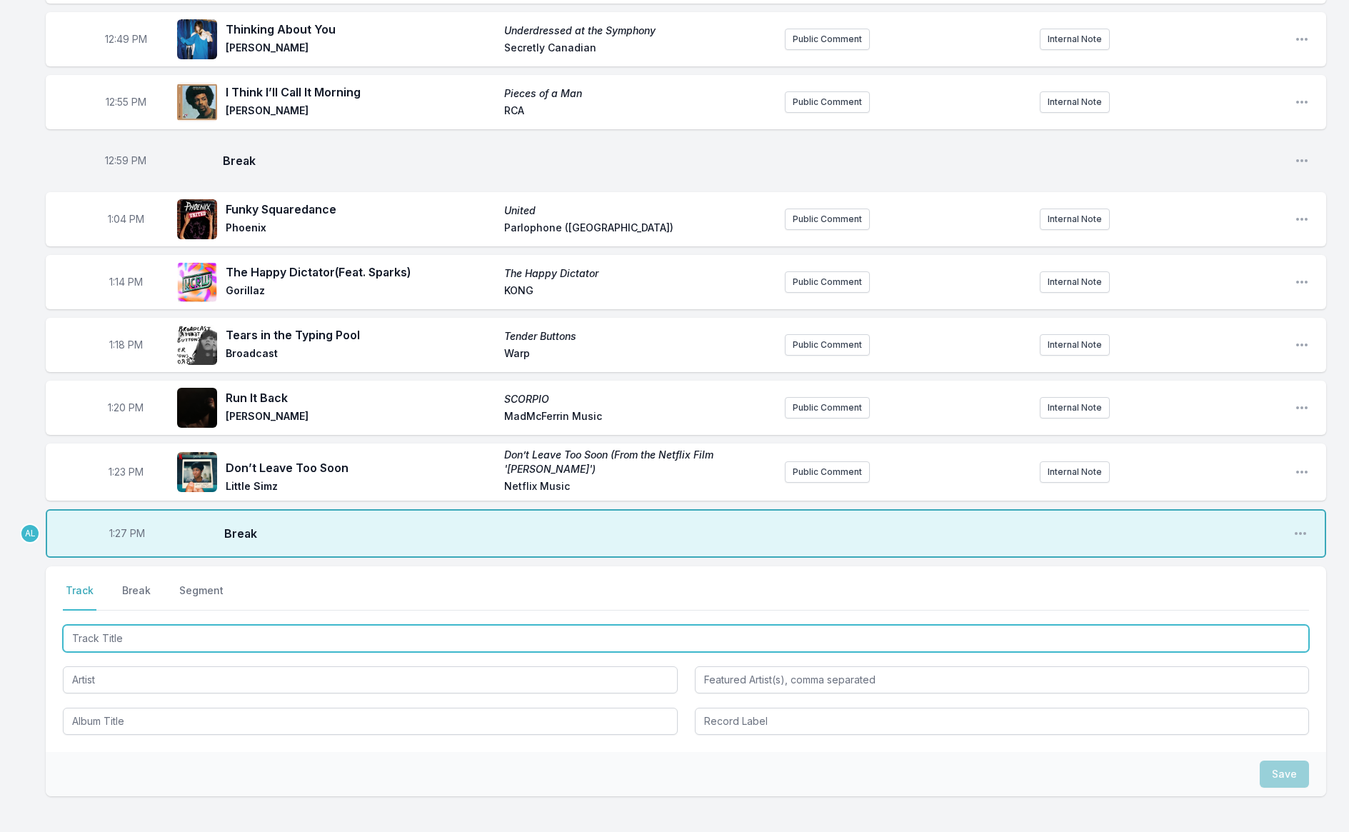
click at [118, 635] on input "Track Title" at bounding box center [686, 638] width 1247 height 27
click at [86, 631] on input "Track Title" at bounding box center [686, 638] width 1247 height 27
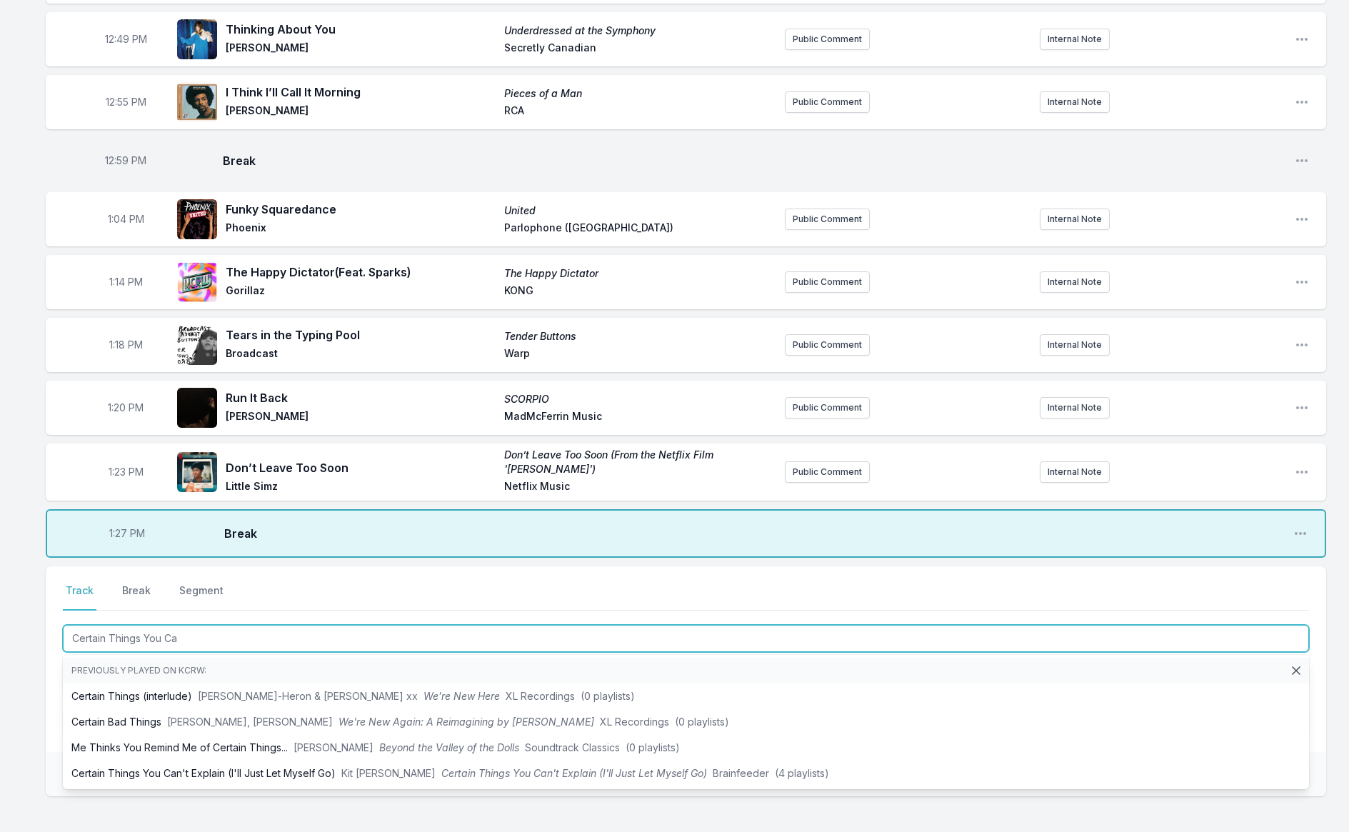
type input "Certain Things You Can"
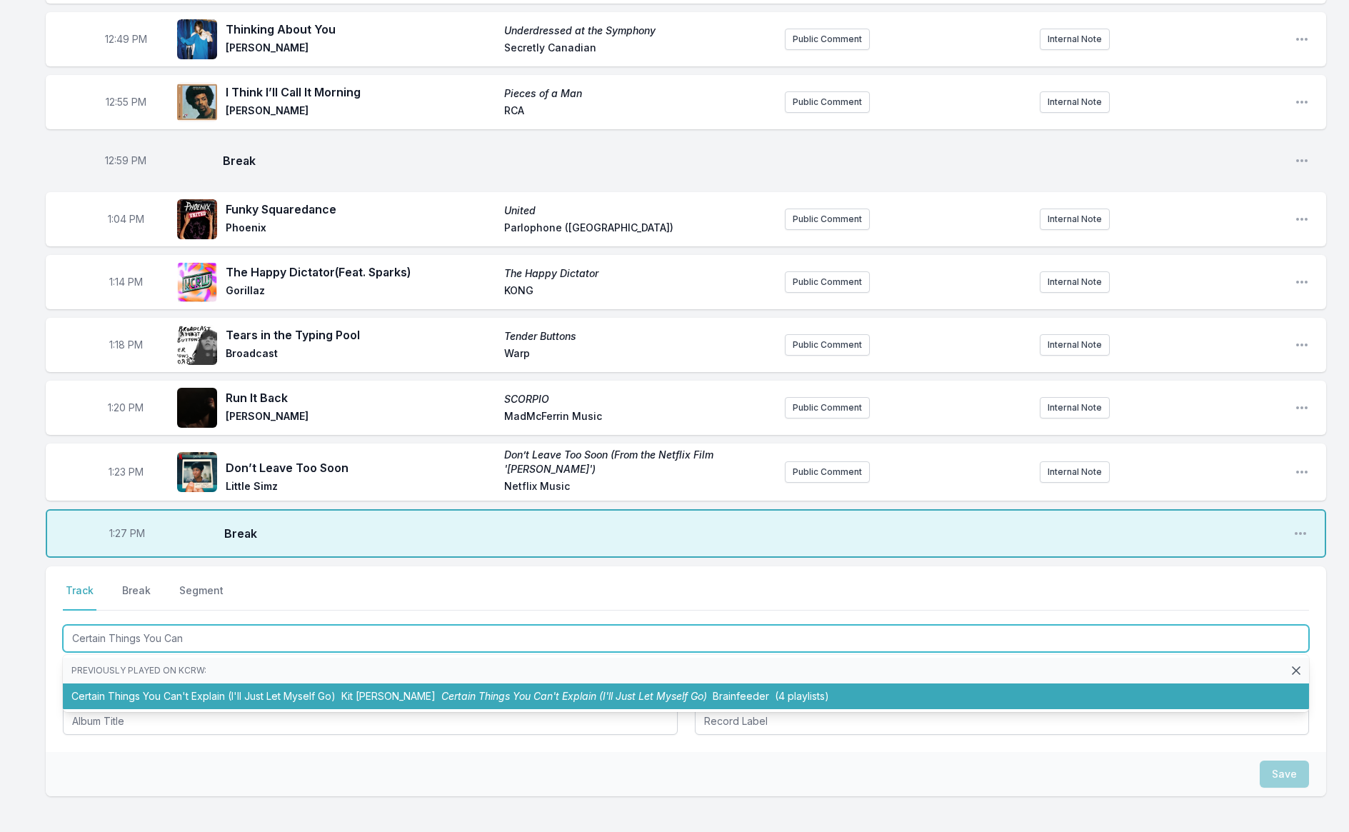
drag, startPoint x: 233, startPoint y: 689, endPoint x: 225, endPoint y: 682, distance: 10.2
click at [232, 689] on li "Certain Things You Can't Explain (I'll Just Let Myself Go) Kit [PERSON_NAME] Th…" at bounding box center [686, 697] width 1247 height 26
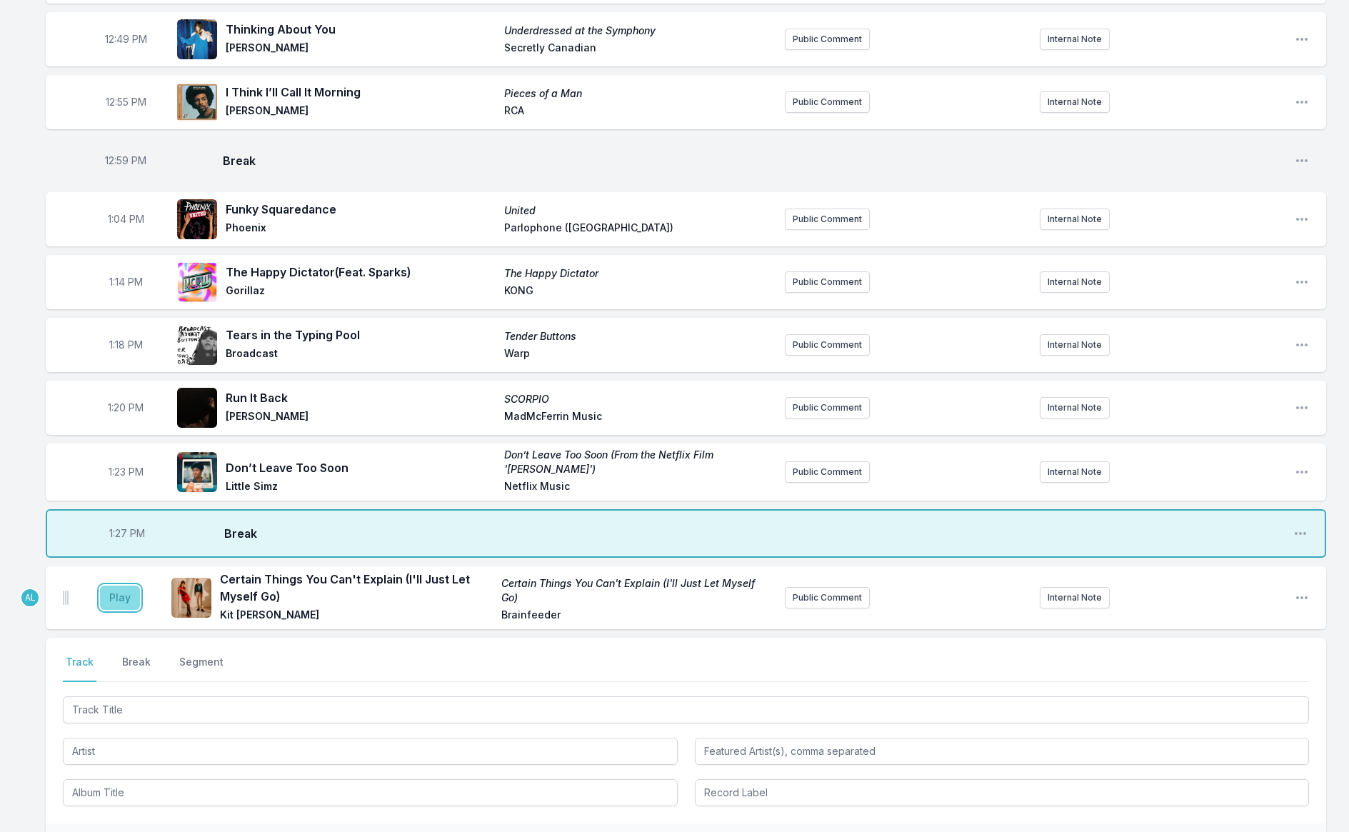
click at [121, 586] on button "Play" at bounding box center [120, 598] width 40 height 24
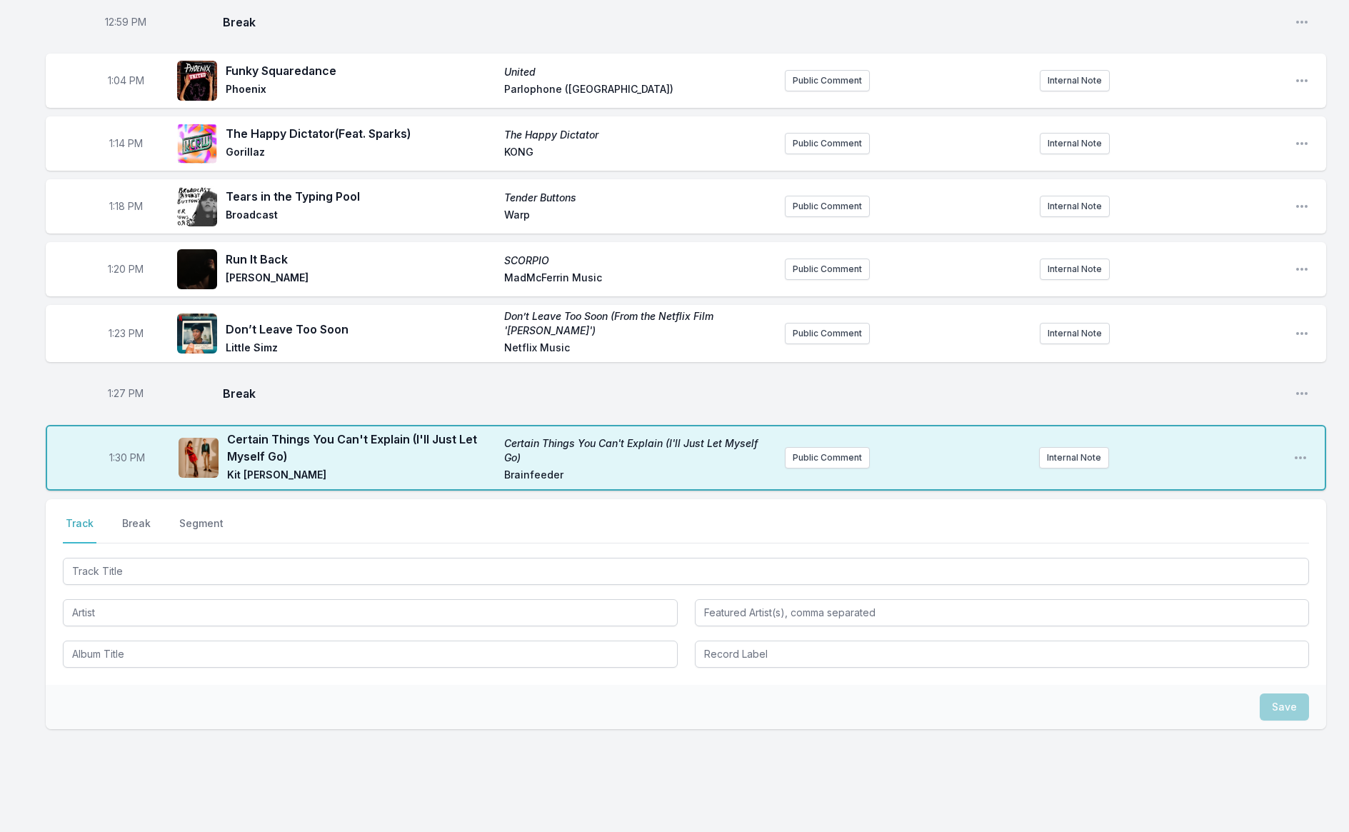
scroll to position [1109, 0]
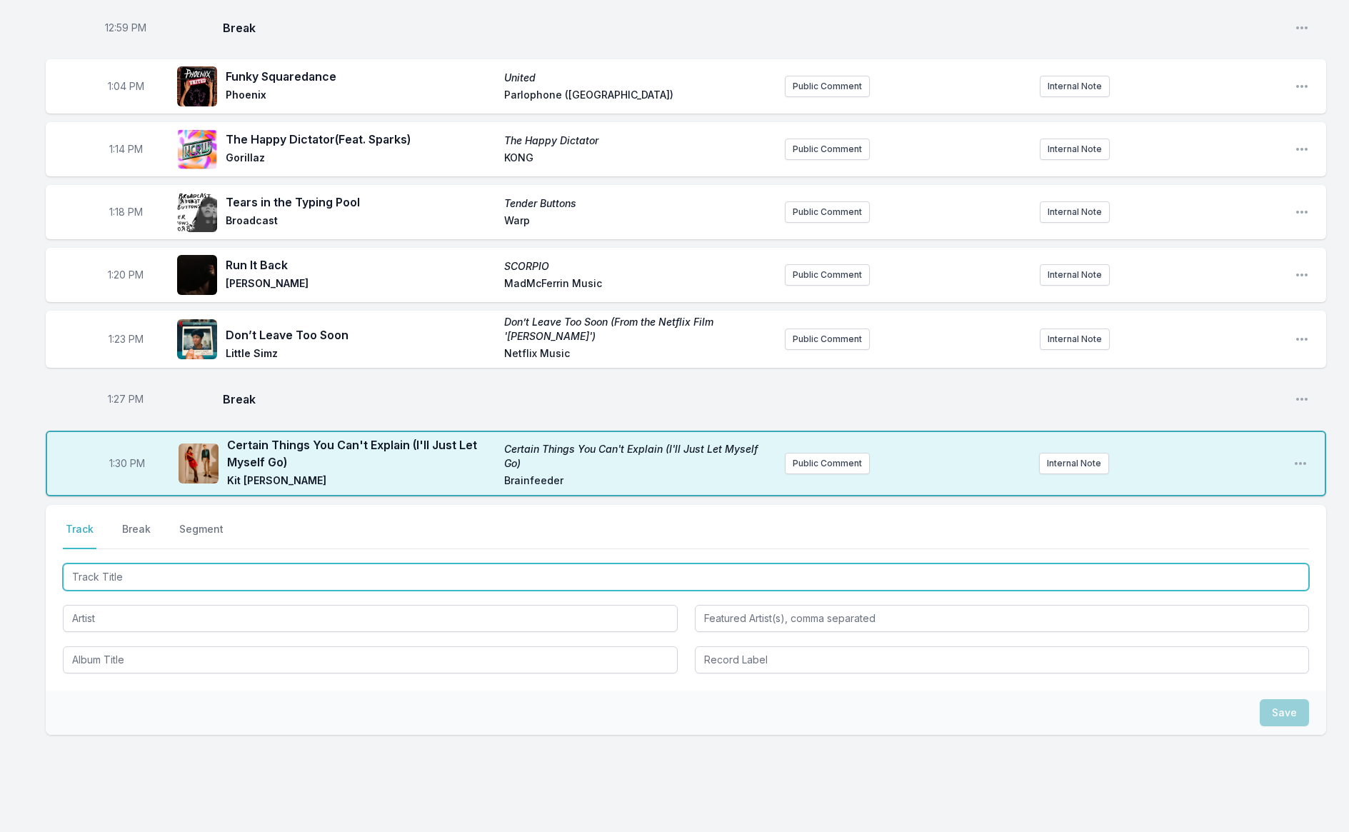
click at [537, 577] on input "Track Title" at bounding box center [686, 577] width 1247 height 27
type input "Ayrilik Ola BILE"
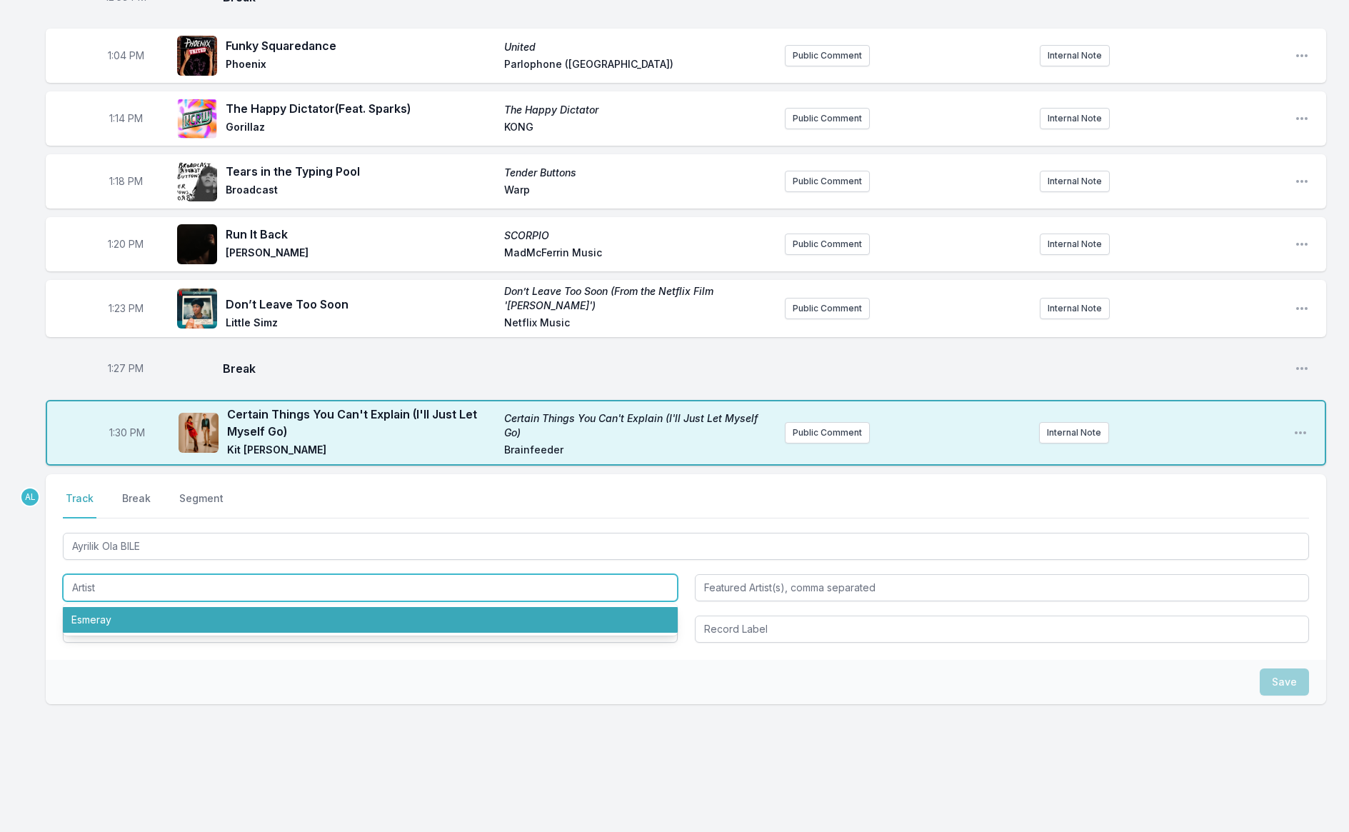
scroll to position [1138, 0]
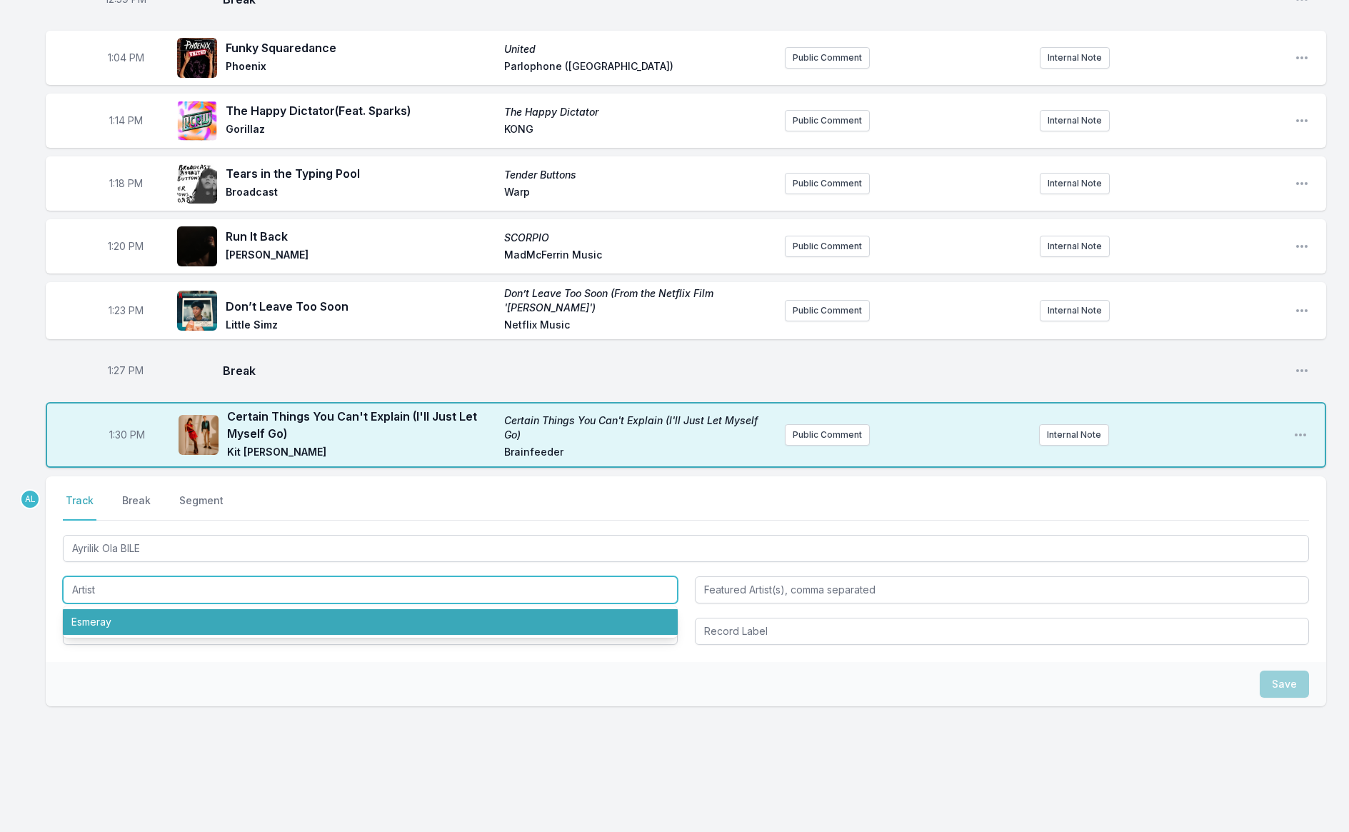
click at [239, 618] on li "Esmeray" at bounding box center [370, 622] width 615 height 26
type input "Esmeray"
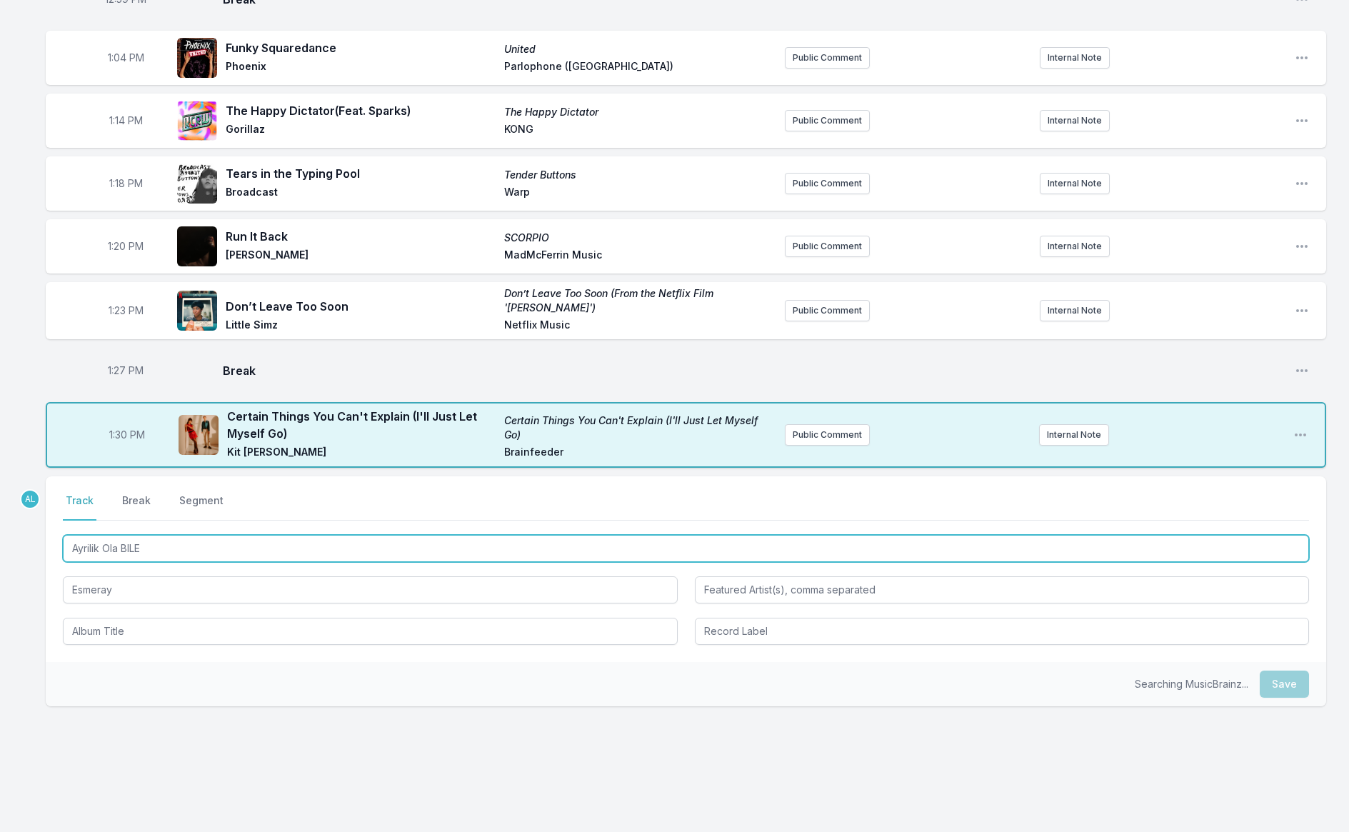
click at [209, 544] on input "Ayrilik Ola BILE" at bounding box center [686, 548] width 1247 height 27
type input "[PERSON_NAME]"
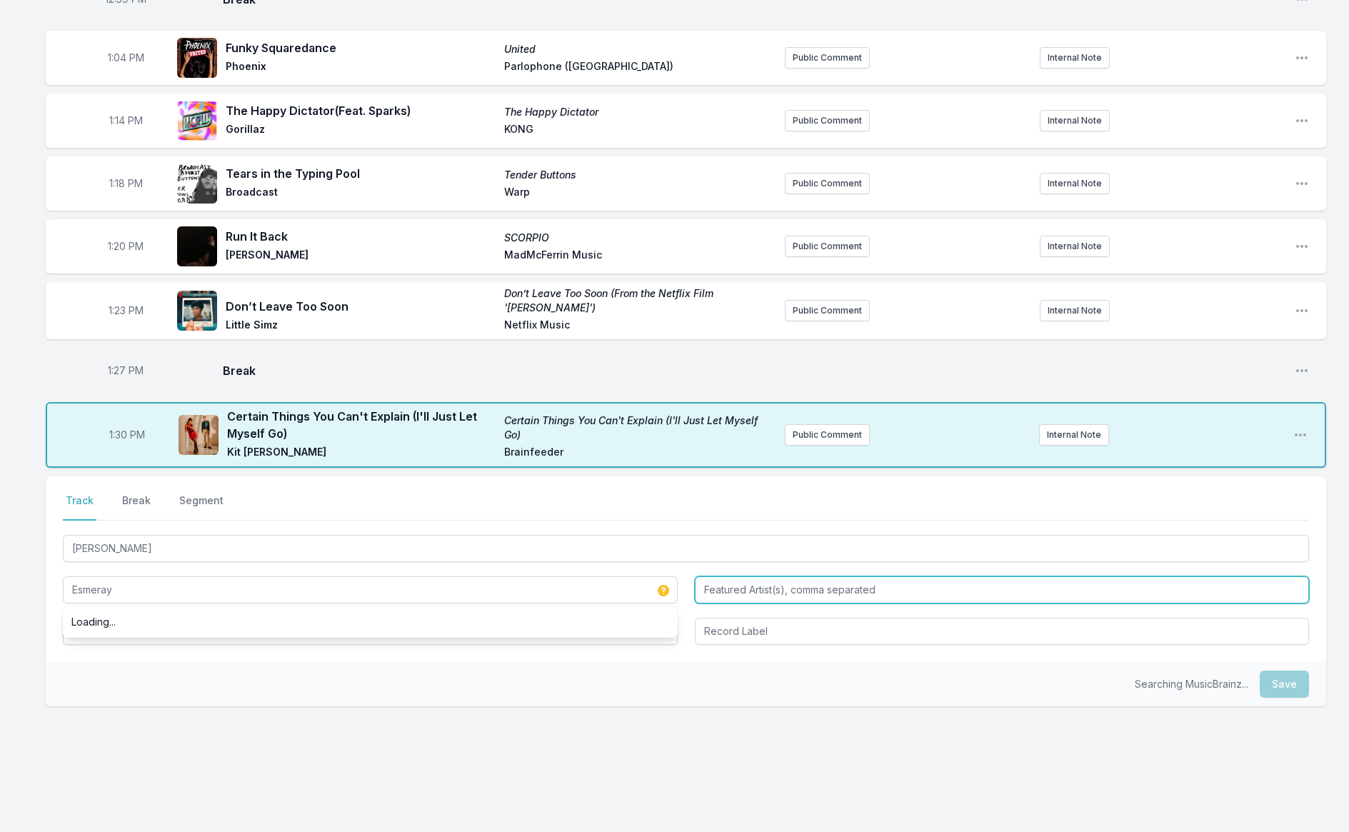
type input "Esmeray"
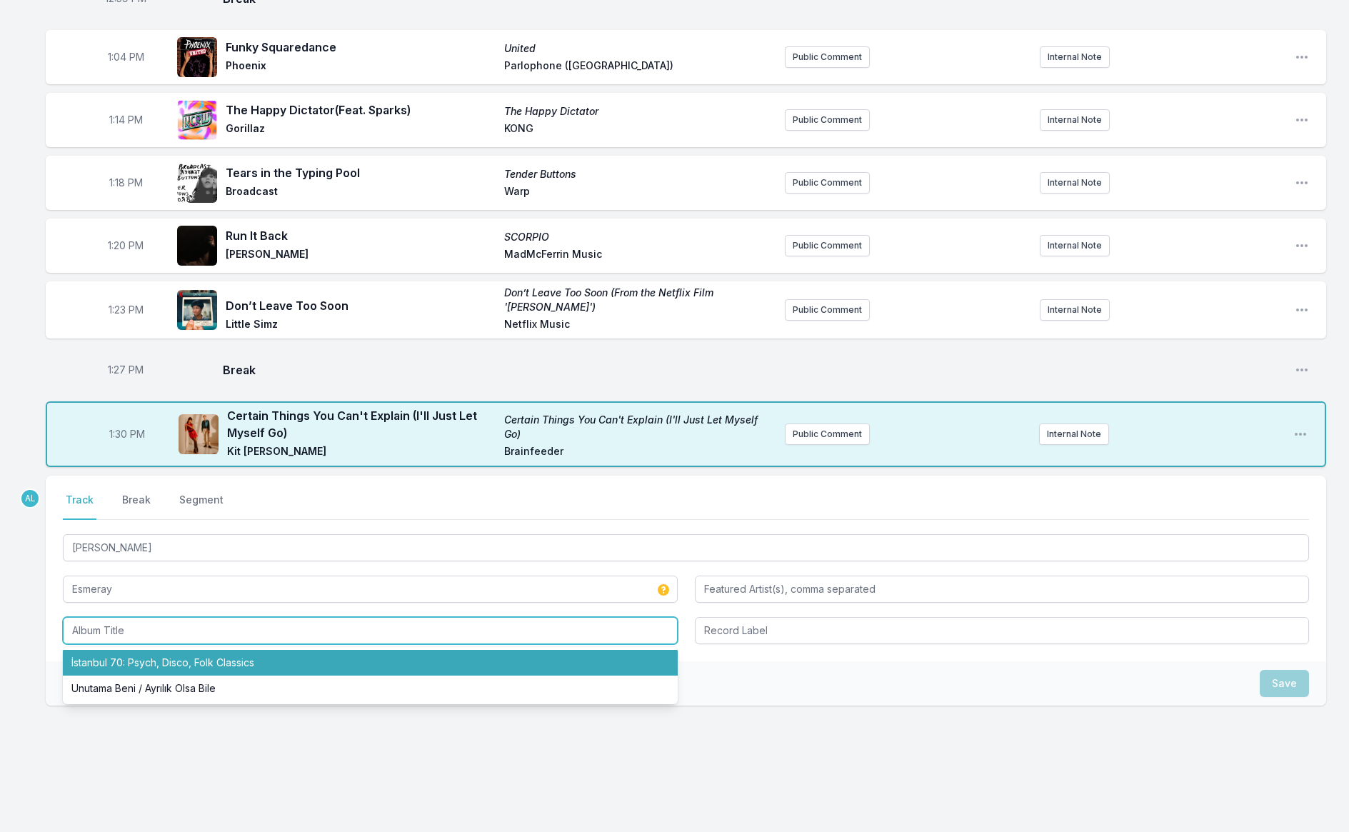
click at [297, 656] on li "İstanbul 70: Psych, Disco, Folk Classics" at bounding box center [370, 663] width 615 height 26
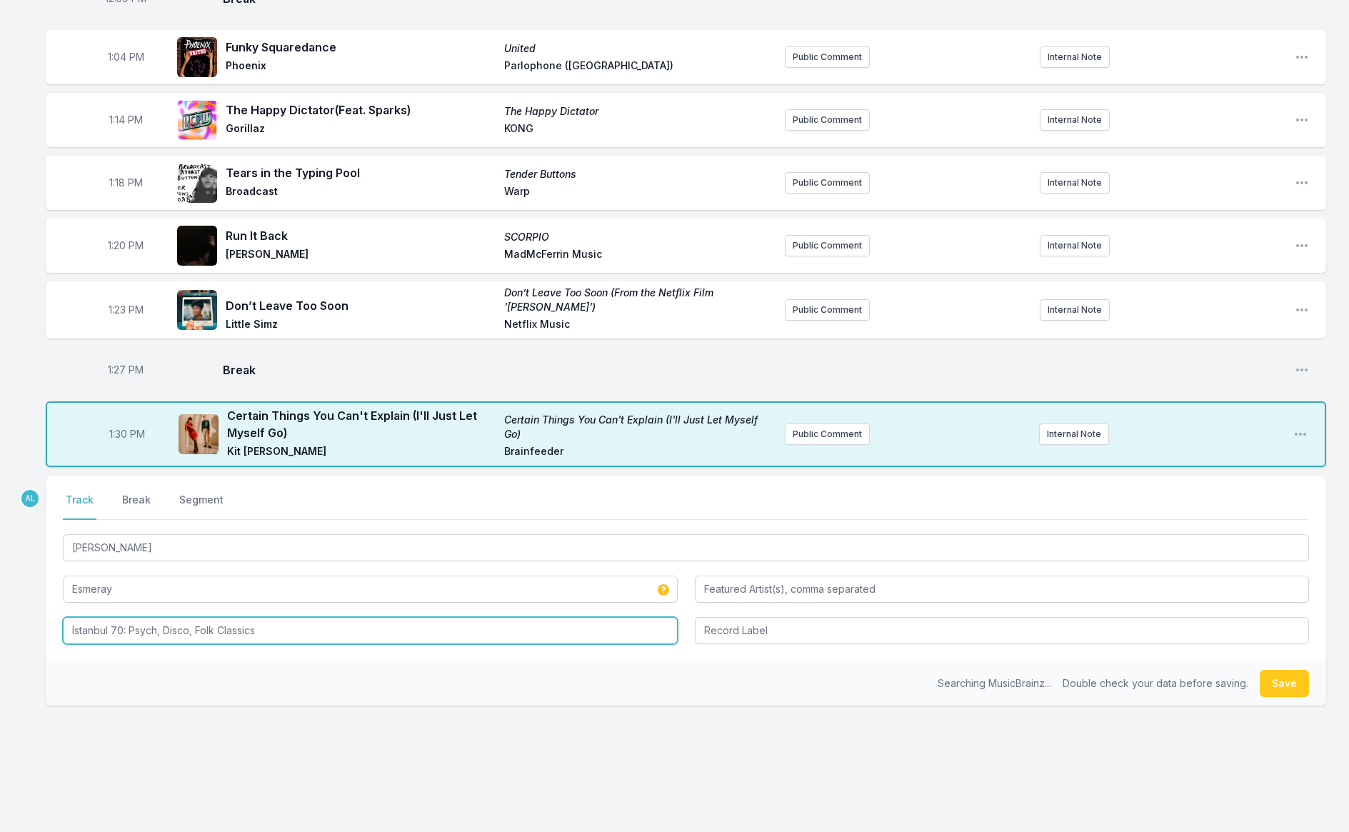
scroll to position [1138, 0]
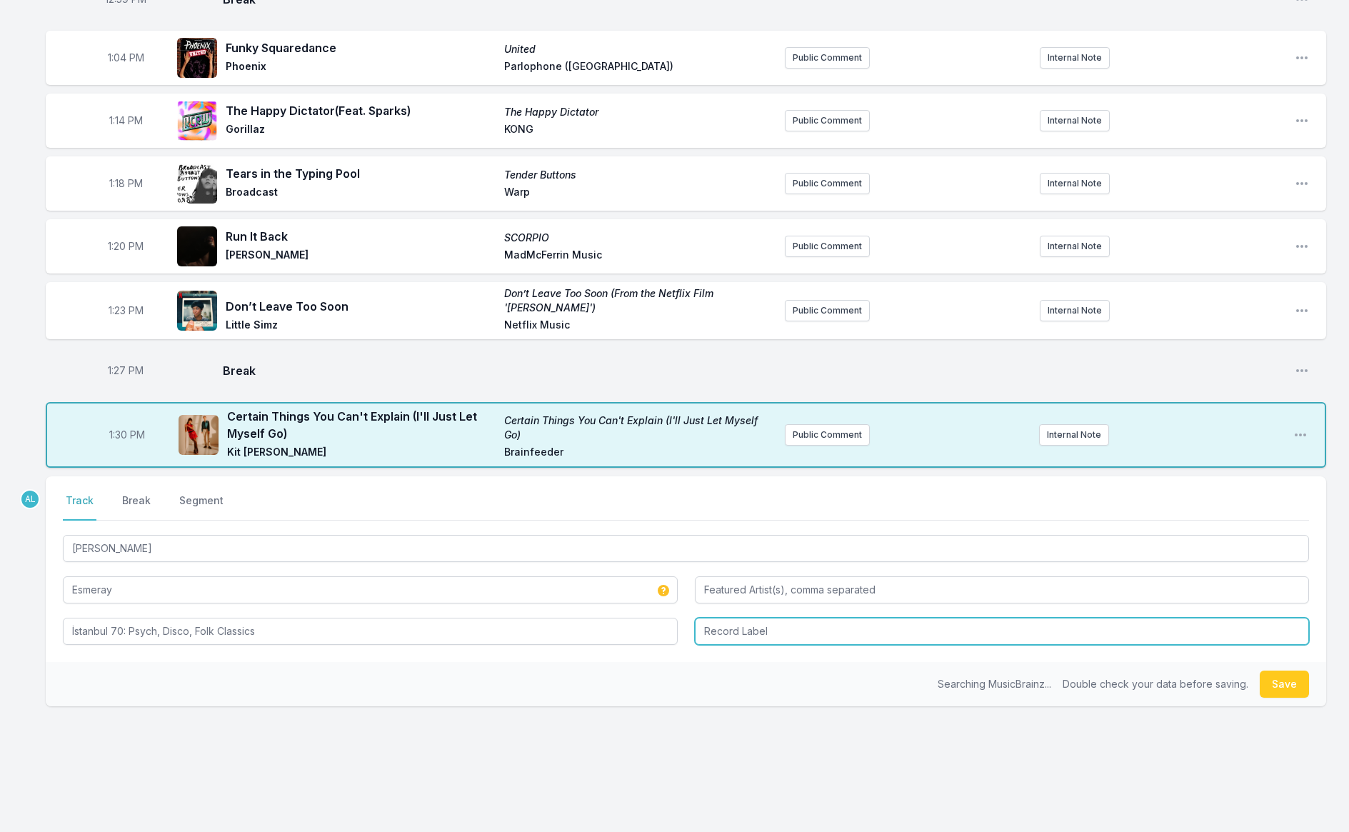
type input "İstanbul 70: Psych, Disco, Folk Classics"
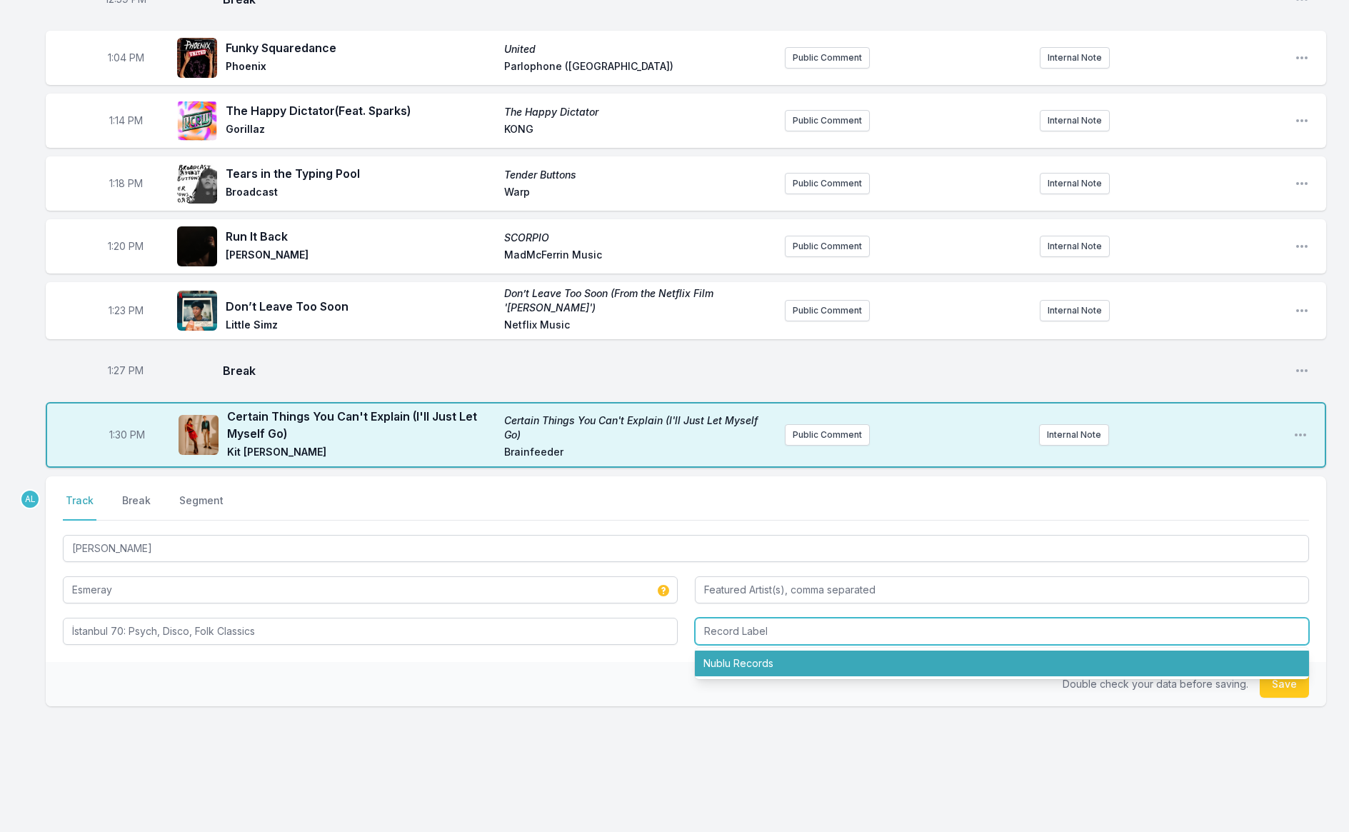
click at [722, 654] on li "Nublu Records" at bounding box center [1002, 664] width 615 height 26
type input "Nublu Records"
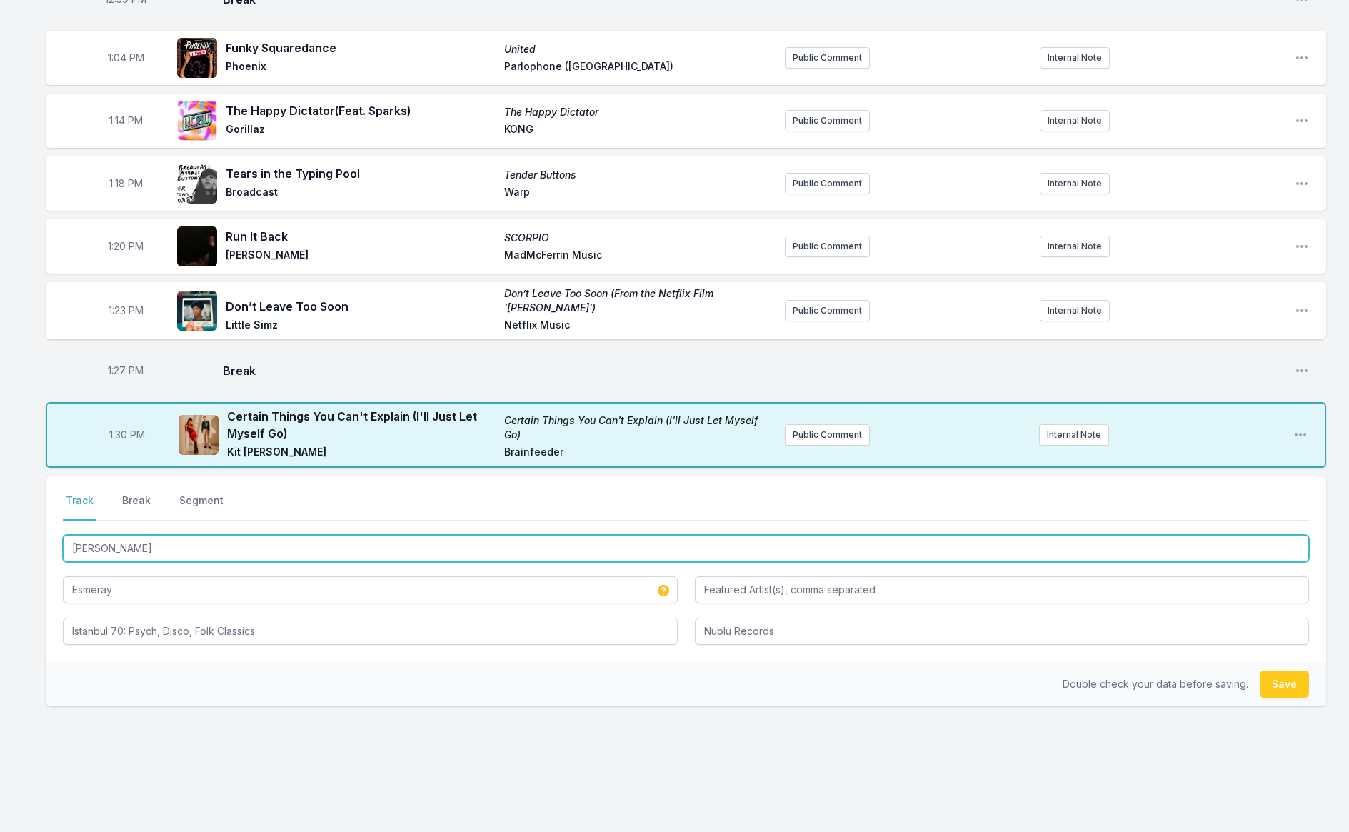
click at [189, 544] on input "[PERSON_NAME]" at bounding box center [686, 548] width 1247 height 27
drag, startPoint x: 238, startPoint y: 545, endPoint x: 248, endPoint y: 546, distance: 10.0
click at [238, 545] on input "[PERSON_NAME]" at bounding box center [686, 548] width 1247 height 27
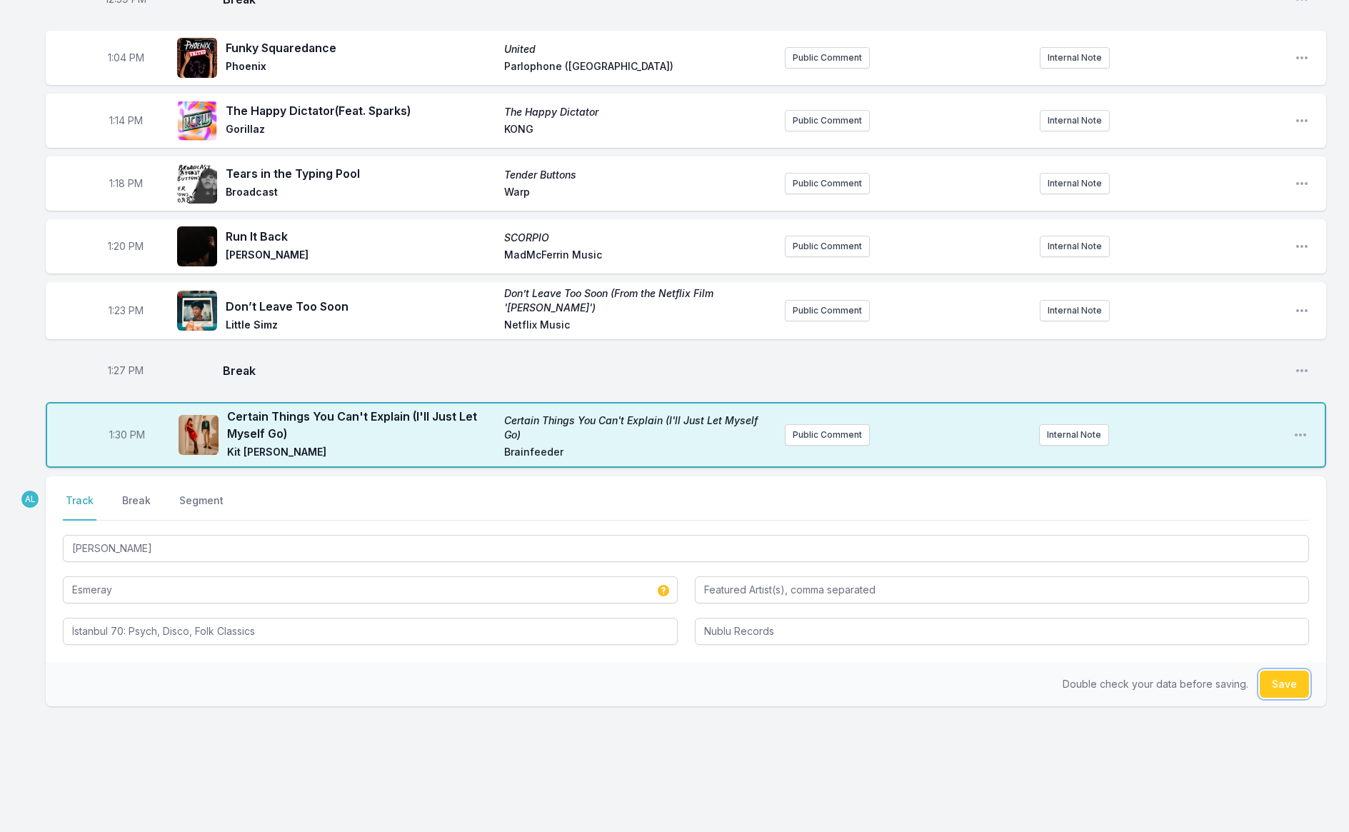
click at [1285, 678] on button "Save" at bounding box center [1284, 684] width 49 height 27
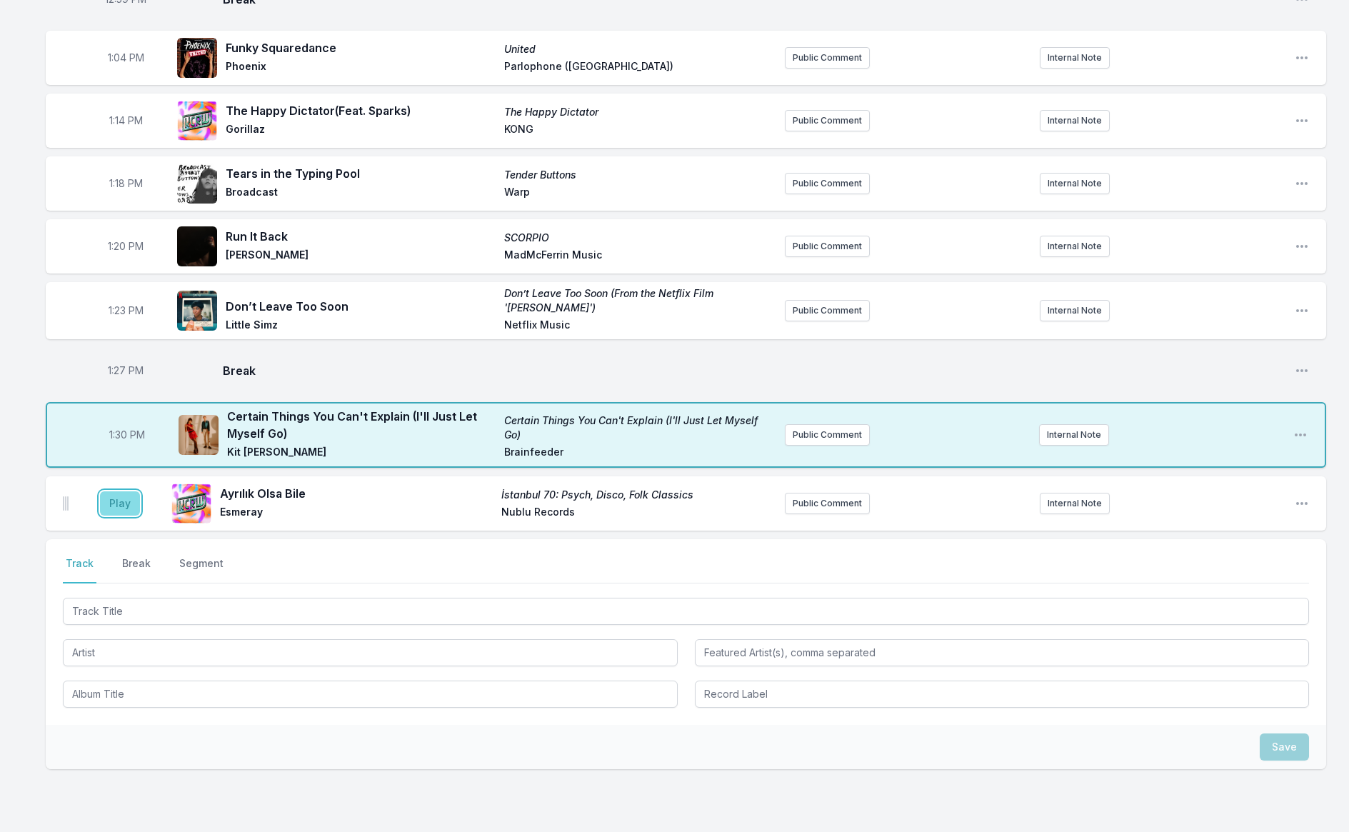
click at [106, 501] on button "Play" at bounding box center [120, 503] width 40 height 24
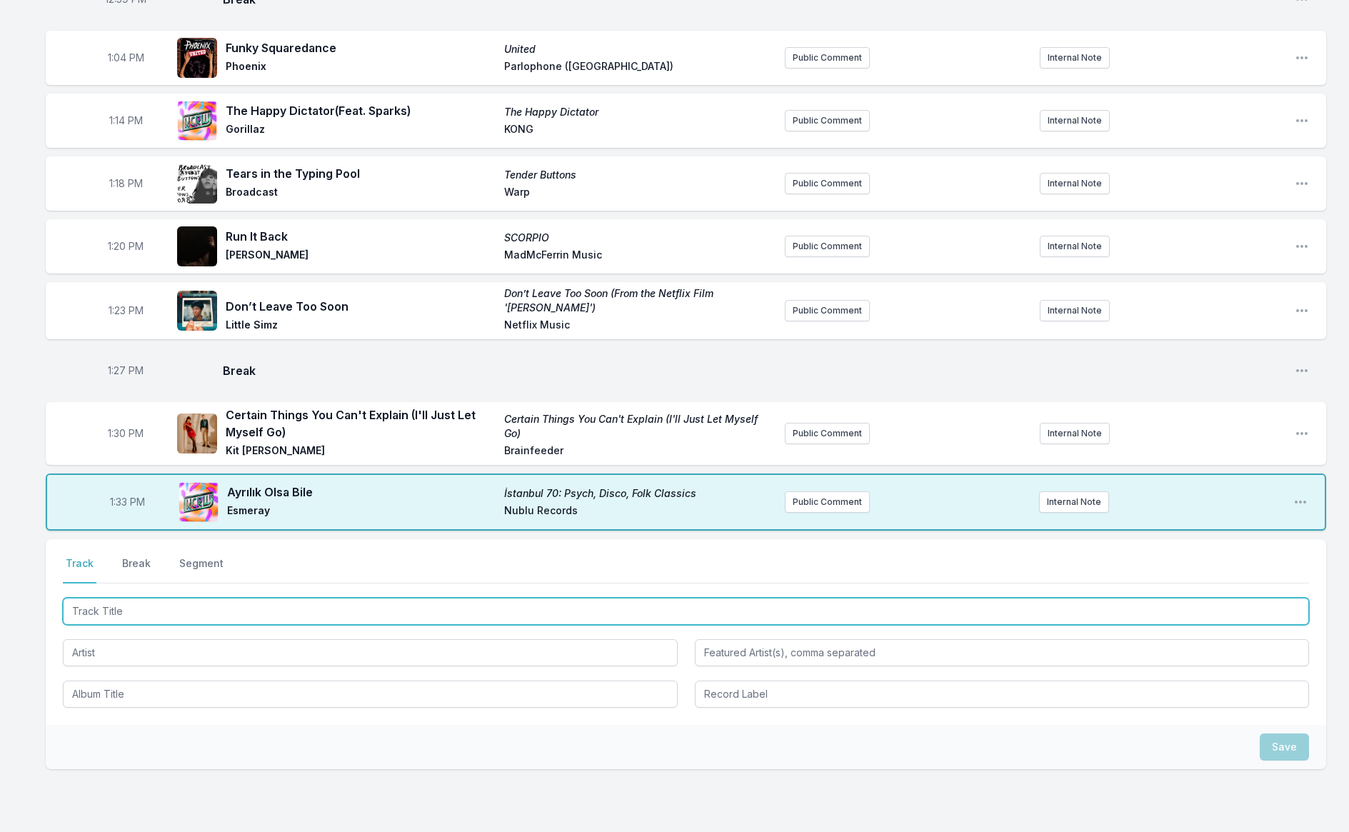
click at [154, 607] on input "Track Title" at bounding box center [686, 611] width 1247 height 27
type input "Black Box"
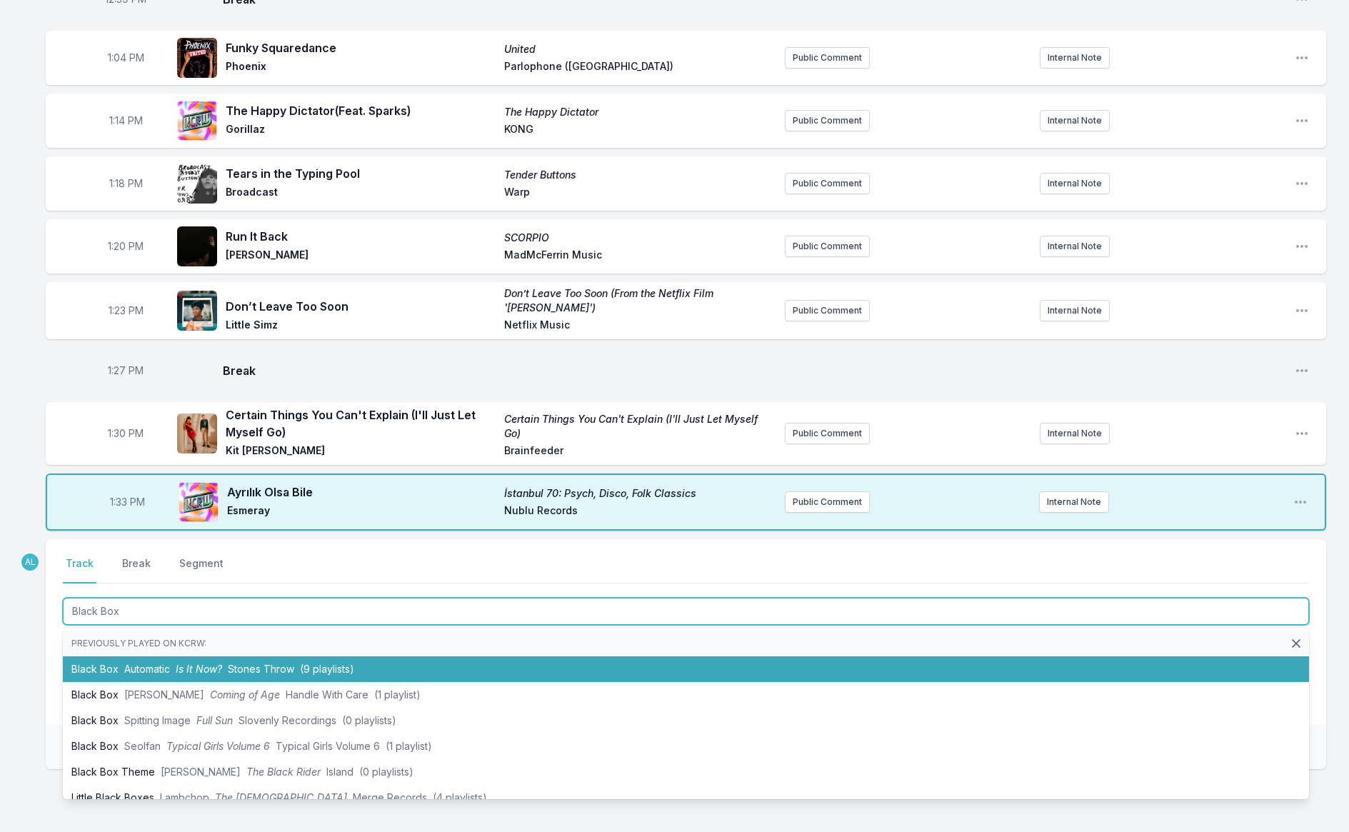
click at [224, 667] on li "Black Box Automatic Is It Now? Stones Throw (9 playlists)" at bounding box center [686, 670] width 1247 height 26
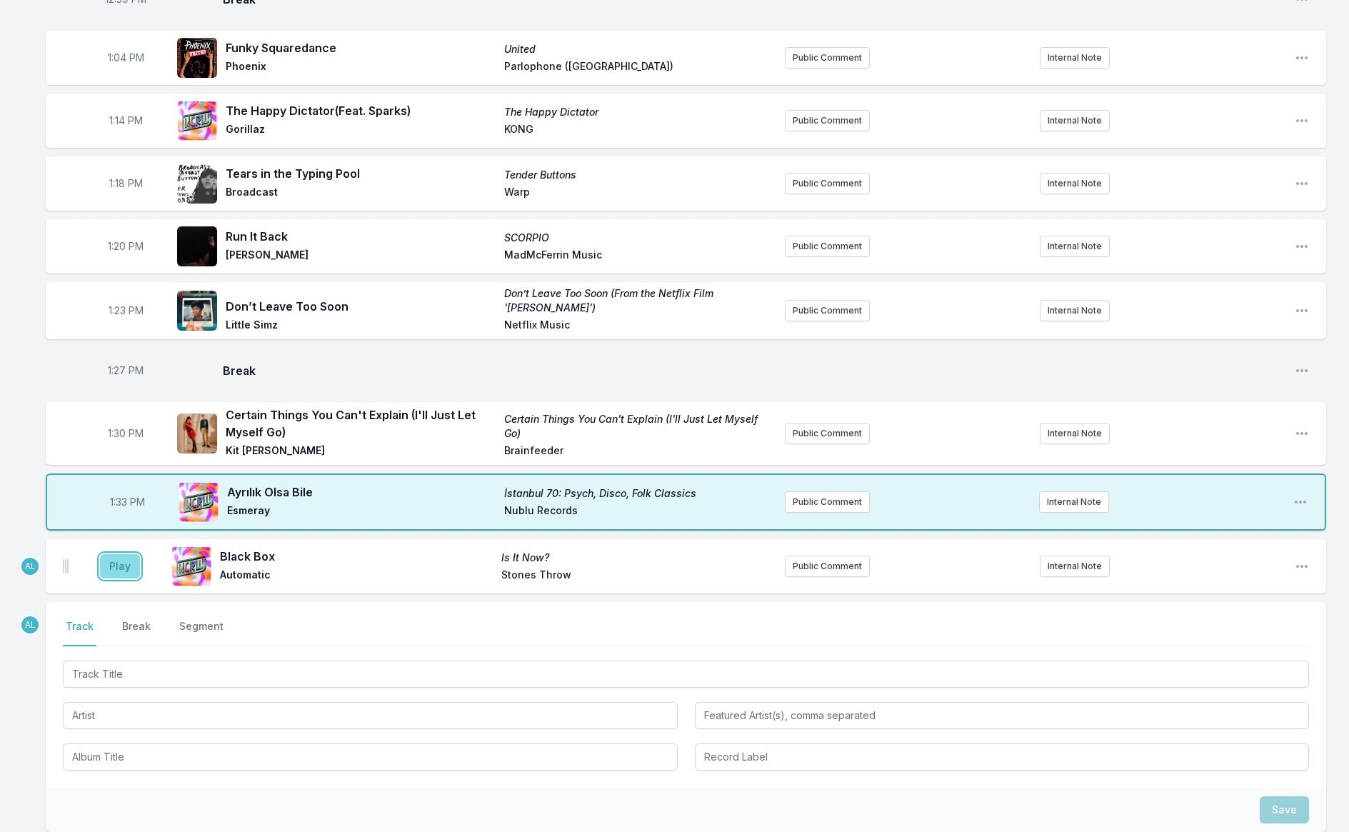
click at [122, 559] on button "Play" at bounding box center [120, 566] width 40 height 24
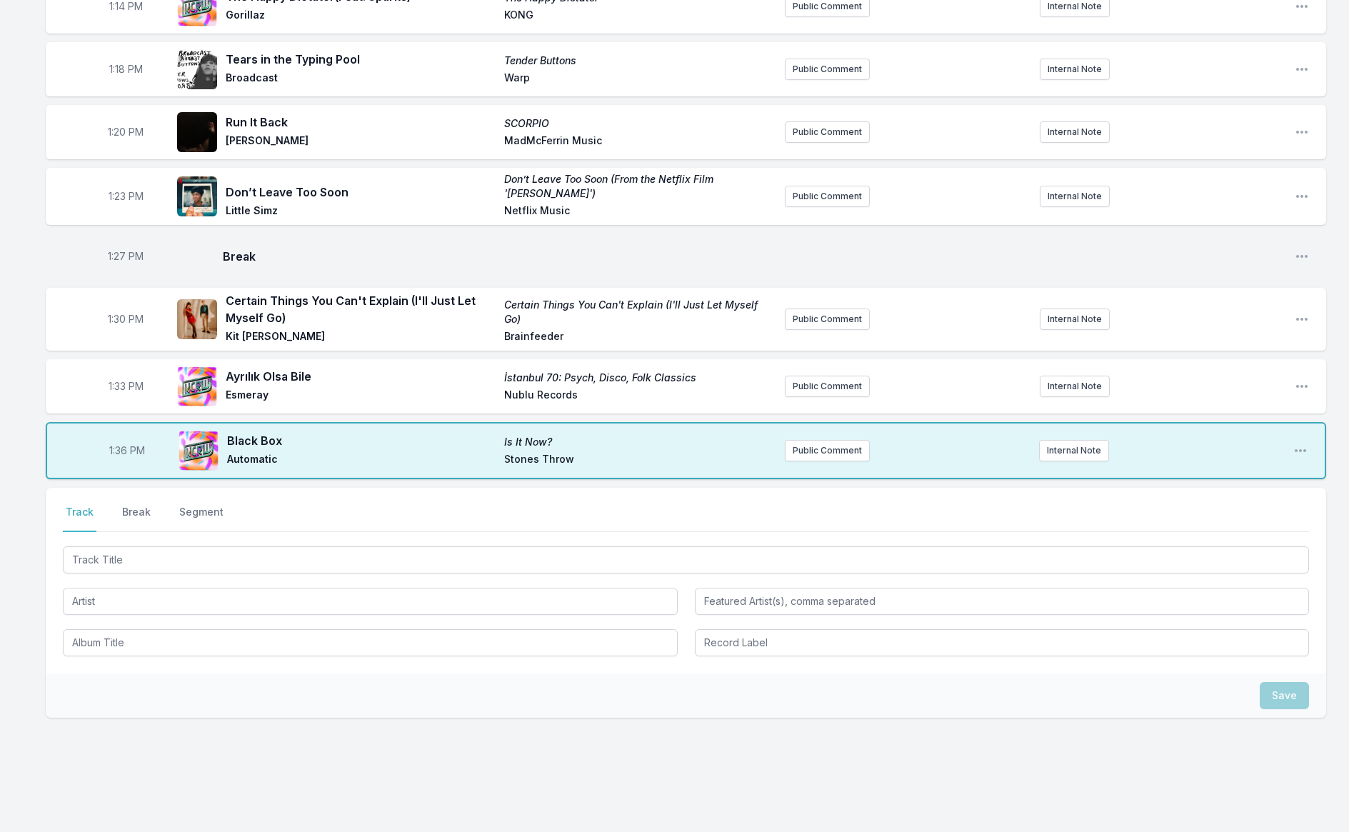
scroll to position [1254, 0]
click at [819, 446] on button "Public Comment" at bounding box center [827, 448] width 85 height 21
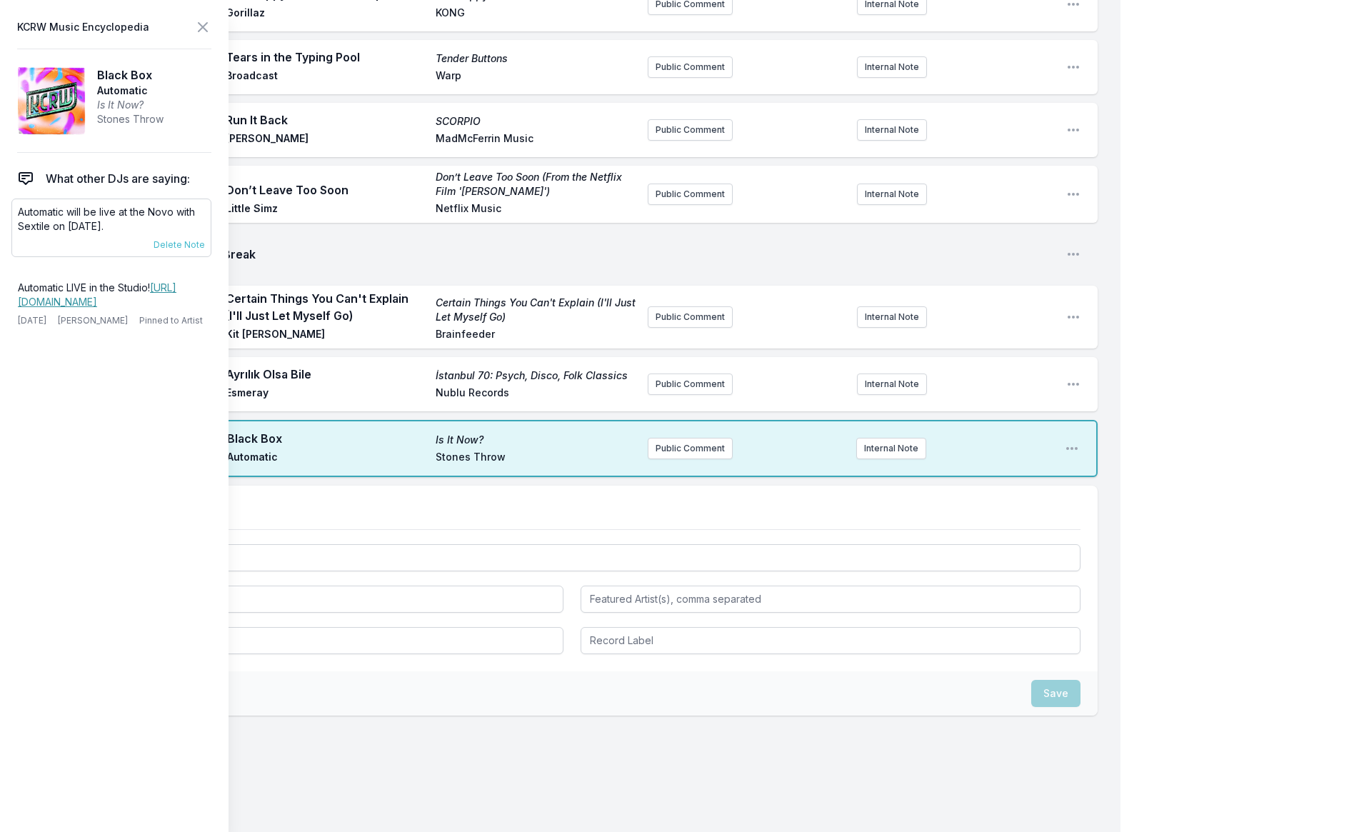
click at [136, 227] on p "Automatic will be live at the Novo with Sextile on [DATE]." at bounding box center [111, 219] width 187 height 29
drag, startPoint x: 144, startPoint y: 331, endPoint x: 3, endPoint y: 214, distance: 183.6
click at [3, 214] on aside "KCRW Music Encyclopedia Black Box Automatic Is It Now? Stones Throw What other …" at bounding box center [114, 416] width 229 height 832
copy aside "Automatic will be live at the Novo with Sextile on [DATE]. [DATE] [PERSON_NAME]…"
click at [683, 453] on button "Public Comment" at bounding box center [690, 448] width 85 height 21
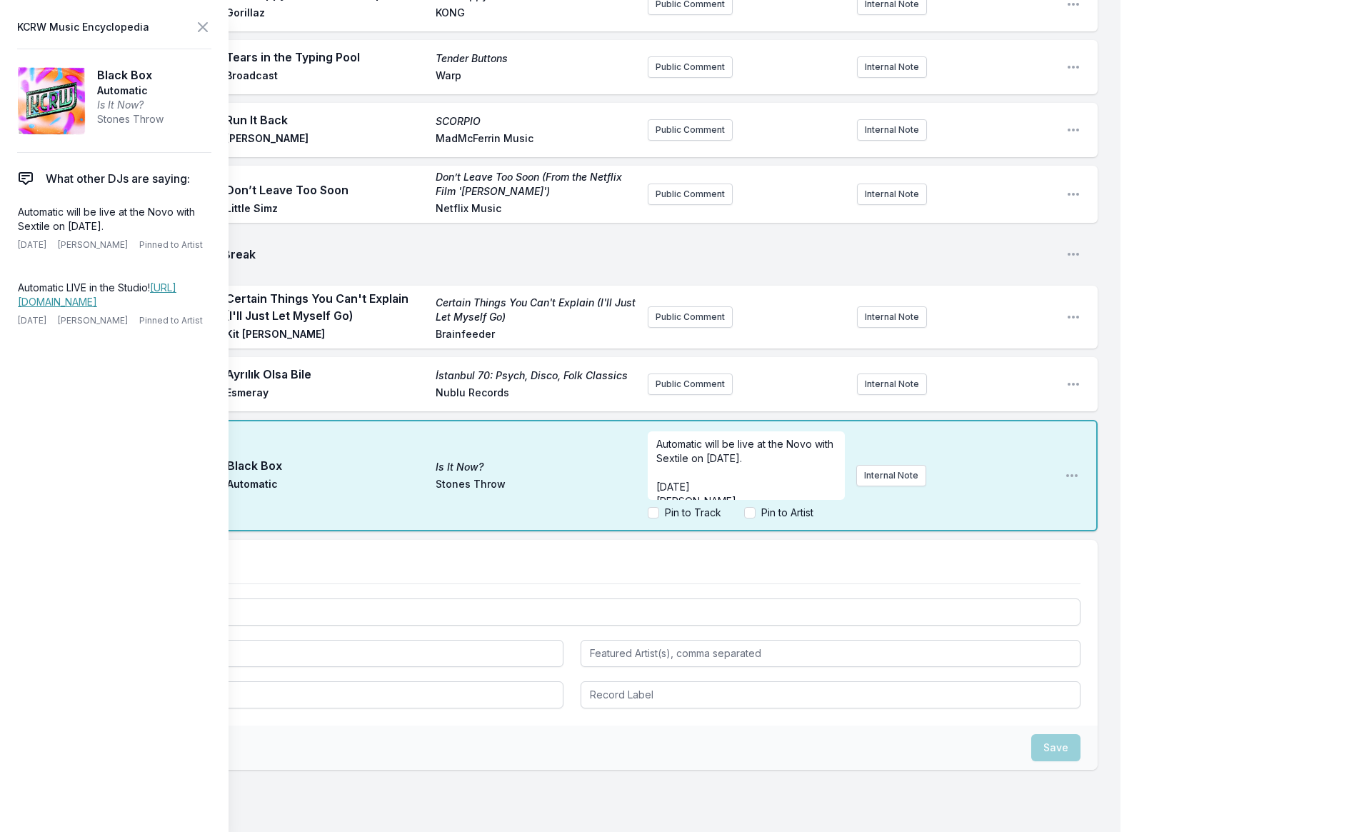
scroll to position [86, 0]
drag, startPoint x: 780, startPoint y: 487, endPoint x: 651, endPoint y: 458, distance: 132.6
click at [652, 458] on div "Automatic will be live at the Novo with Sextile on [DATE]. ﻿ [DATE] [PERSON_NAM…" at bounding box center [746, 465] width 197 height 69
drag, startPoint x: 734, startPoint y: 475, endPoint x: 651, endPoint y: 449, distance: 86.8
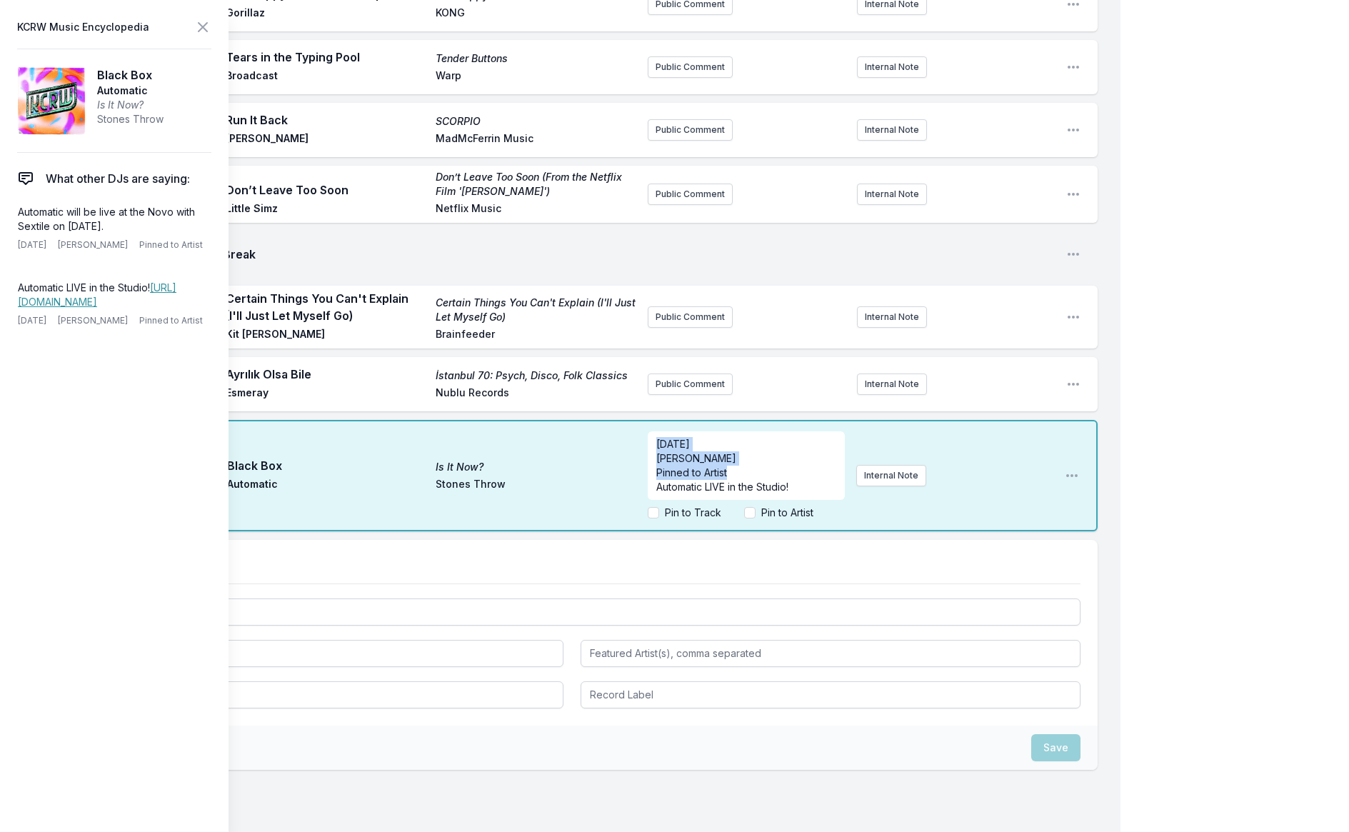
click at [651, 449] on div "Automatic will be live at the Novo with Sextile on [DATE]. ﻿ [DATE] [PERSON_NAM…" at bounding box center [746, 465] width 197 height 69
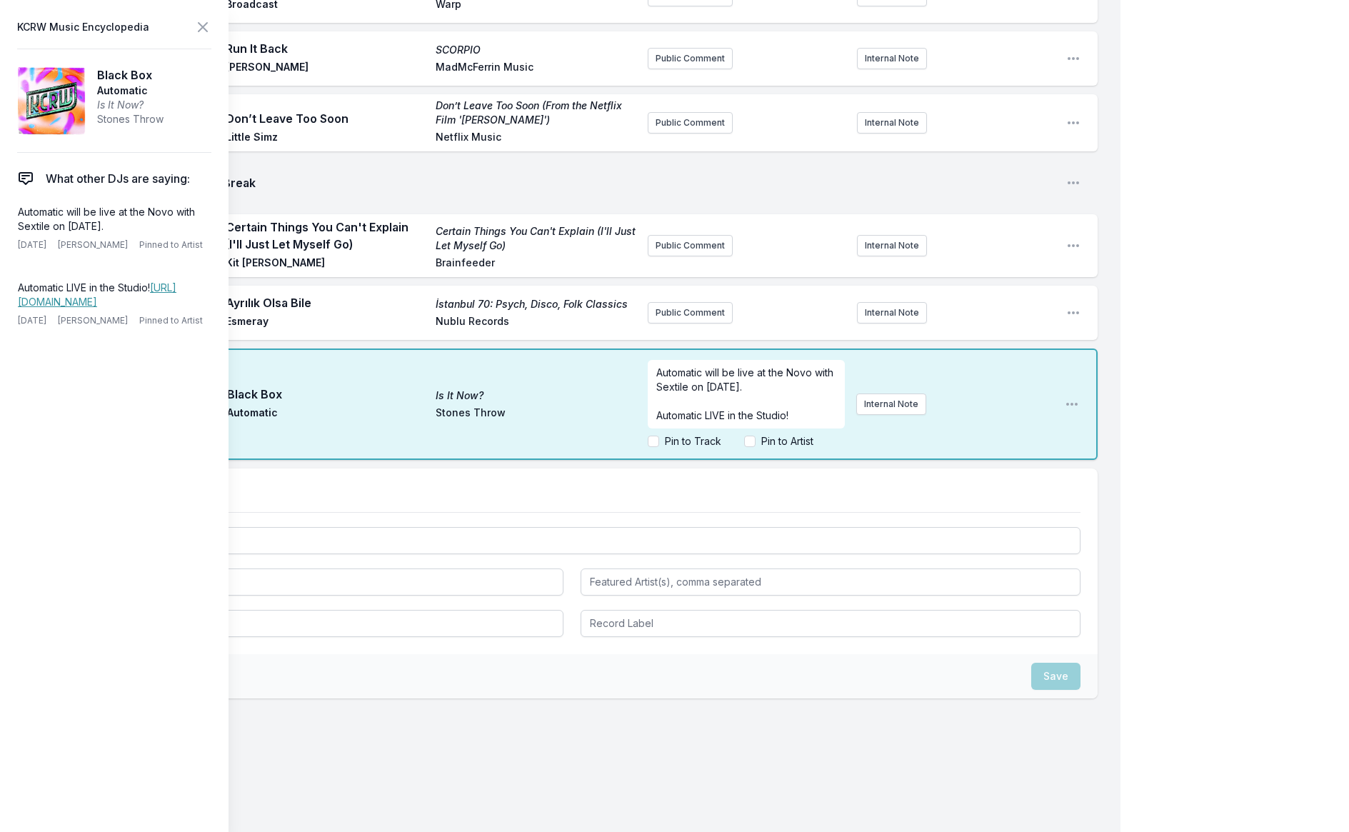
scroll to position [0, 0]
click at [703, 402] on span "Automatic LIVE in the Studio!" at bounding box center [723, 401] width 132 height 12
click at [704, 402] on span "Automatic LIVE in the Studio!" at bounding box center [723, 401] width 132 height 12
click at [779, 416] on div "Automatic will be live at the Novo with Sextile on [DATE]. Automatic LIVE in th…" at bounding box center [746, 394] width 197 height 69
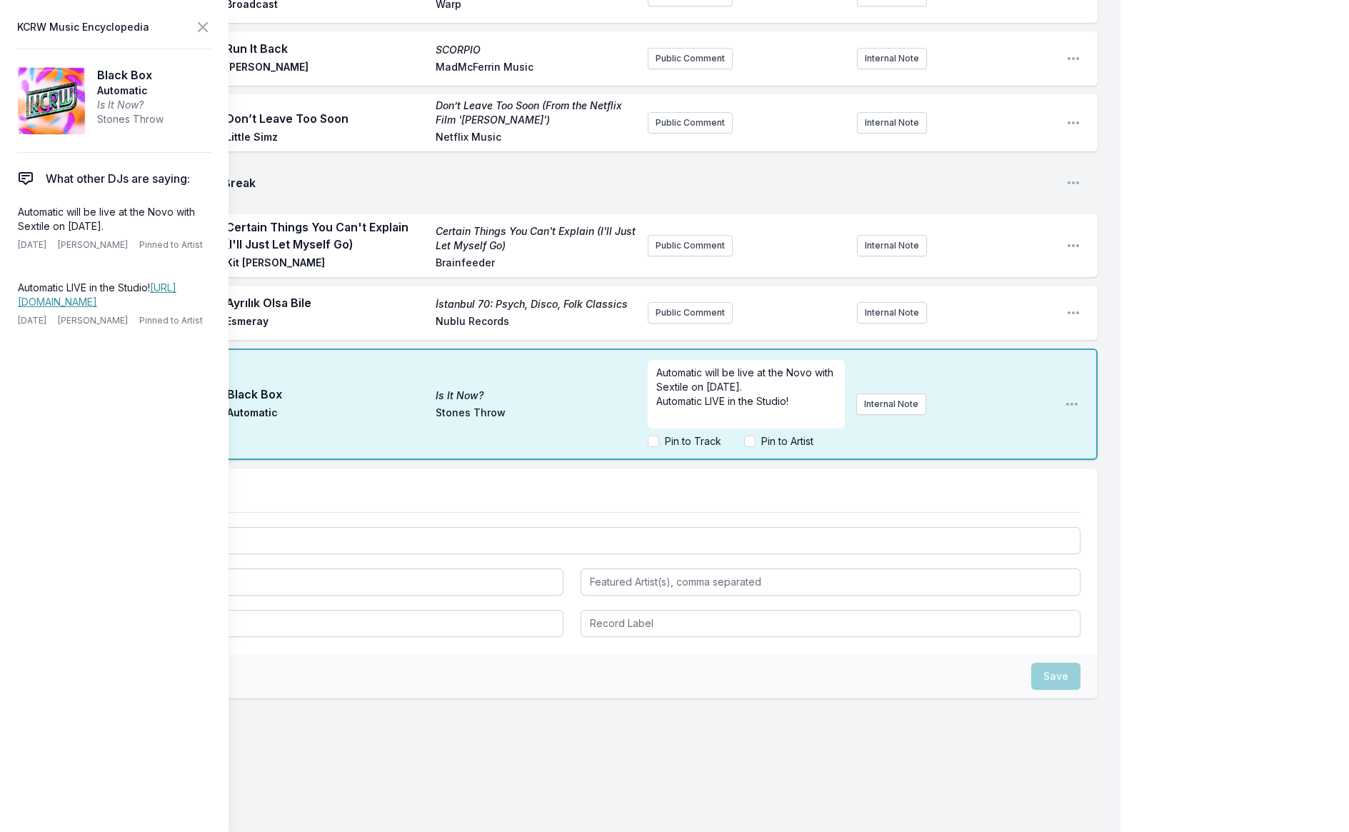
click at [769, 391] on p "Automatic will be live at the Novo with Sextile on [DATE]." at bounding box center [747, 380] width 180 height 29
click at [779, 390] on p "Automatic will be live at the Novo with Sextile on [DATE]." at bounding box center [747, 380] width 180 height 29
click at [766, 406] on span "Automatic LIVE in the Studio!" at bounding box center [723, 401] width 132 height 12
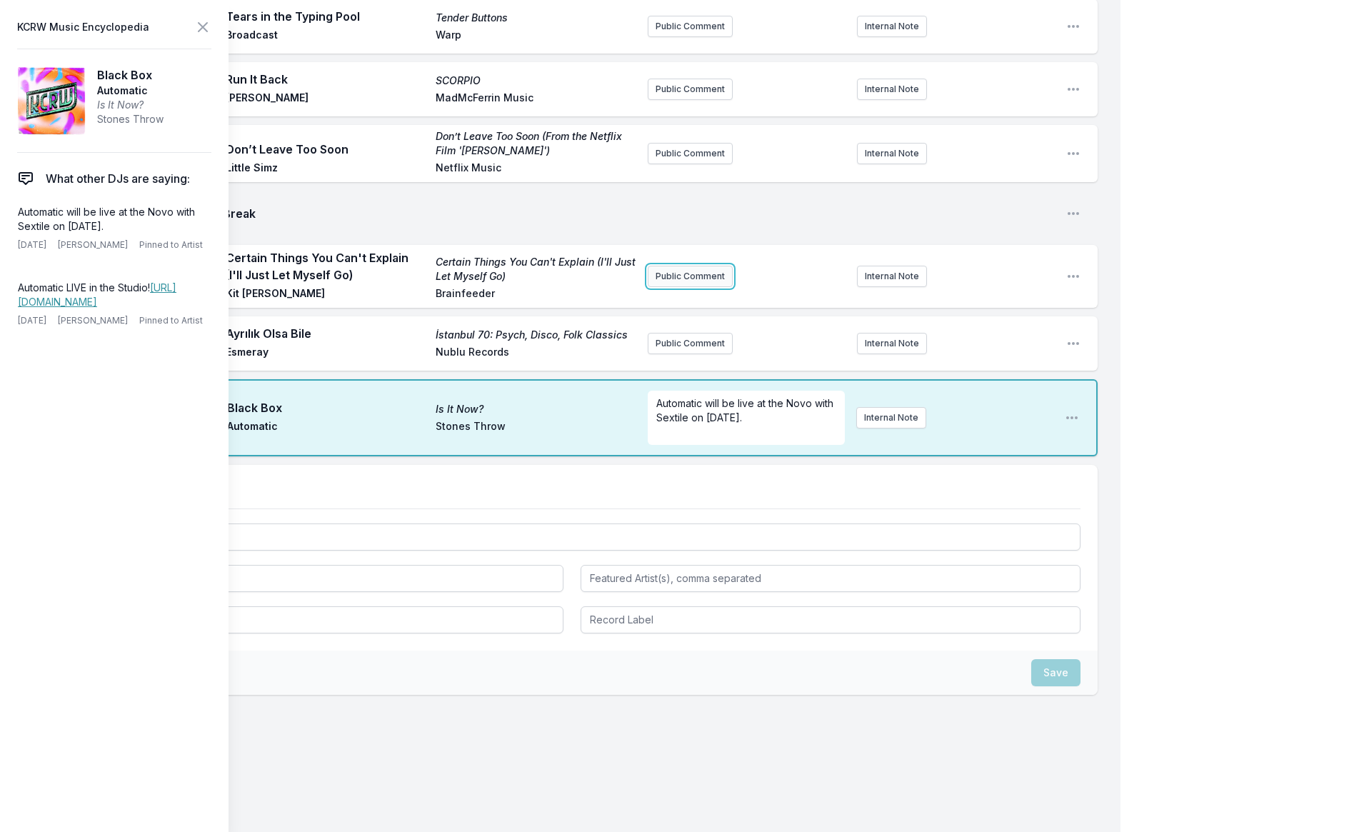
scroll to position [1295, 0]
click at [670, 251] on div "1:30 PM Certain Things You Can't Explain (I'll Just Let Myself Go) Certain Thin…" at bounding box center [572, 276] width 1052 height 63
click at [677, 274] on button "Public Comment" at bounding box center [690, 276] width 85 height 21
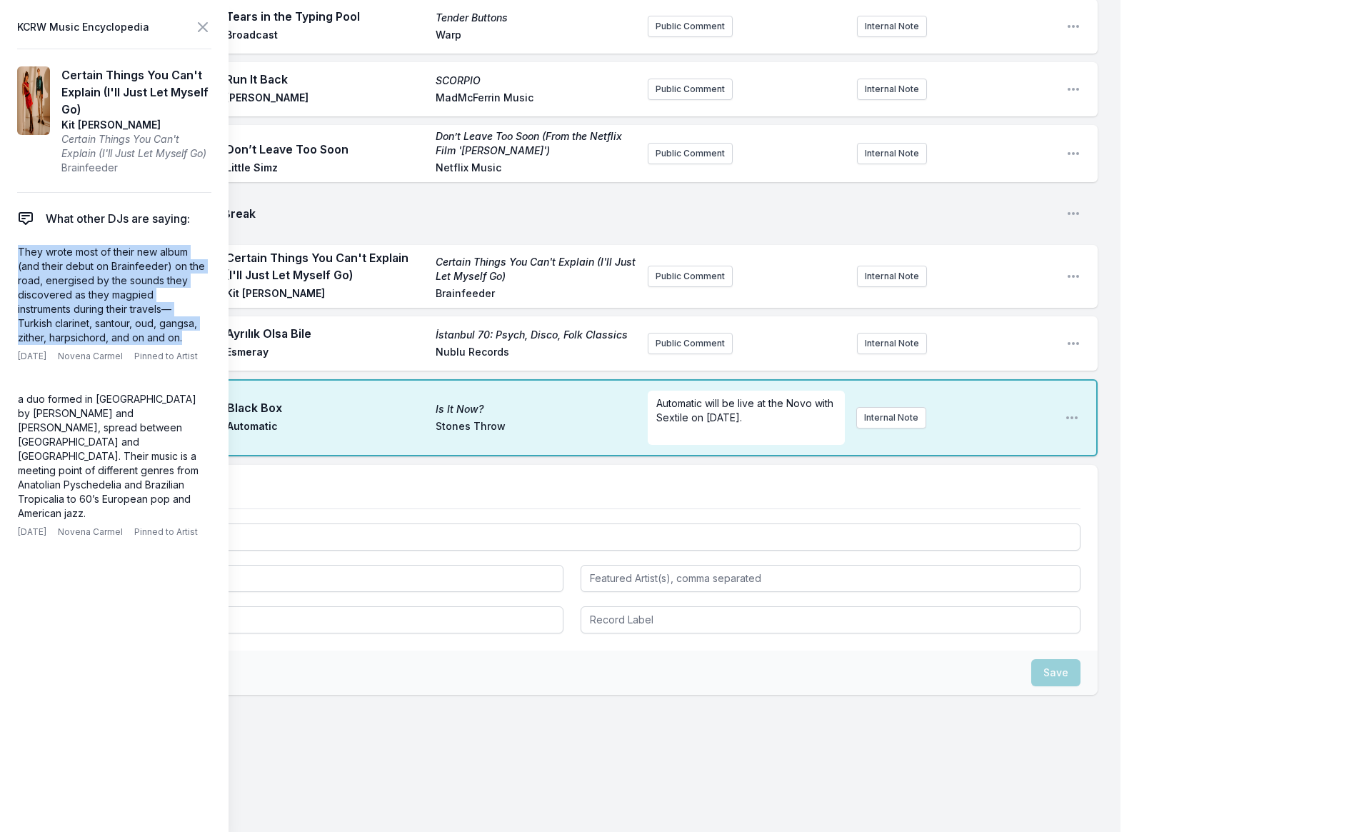
drag, startPoint x: 188, startPoint y: 343, endPoint x: 11, endPoint y: 247, distance: 201.4
click at [8, 247] on aside "KCRW Music Encyclopedia Certain Things You Can't Explain (I'll Just Let Myself …" at bounding box center [114, 416] width 229 height 832
copy p "They wrote most of their new album (and their debut on Brainfeeder) on the road…"
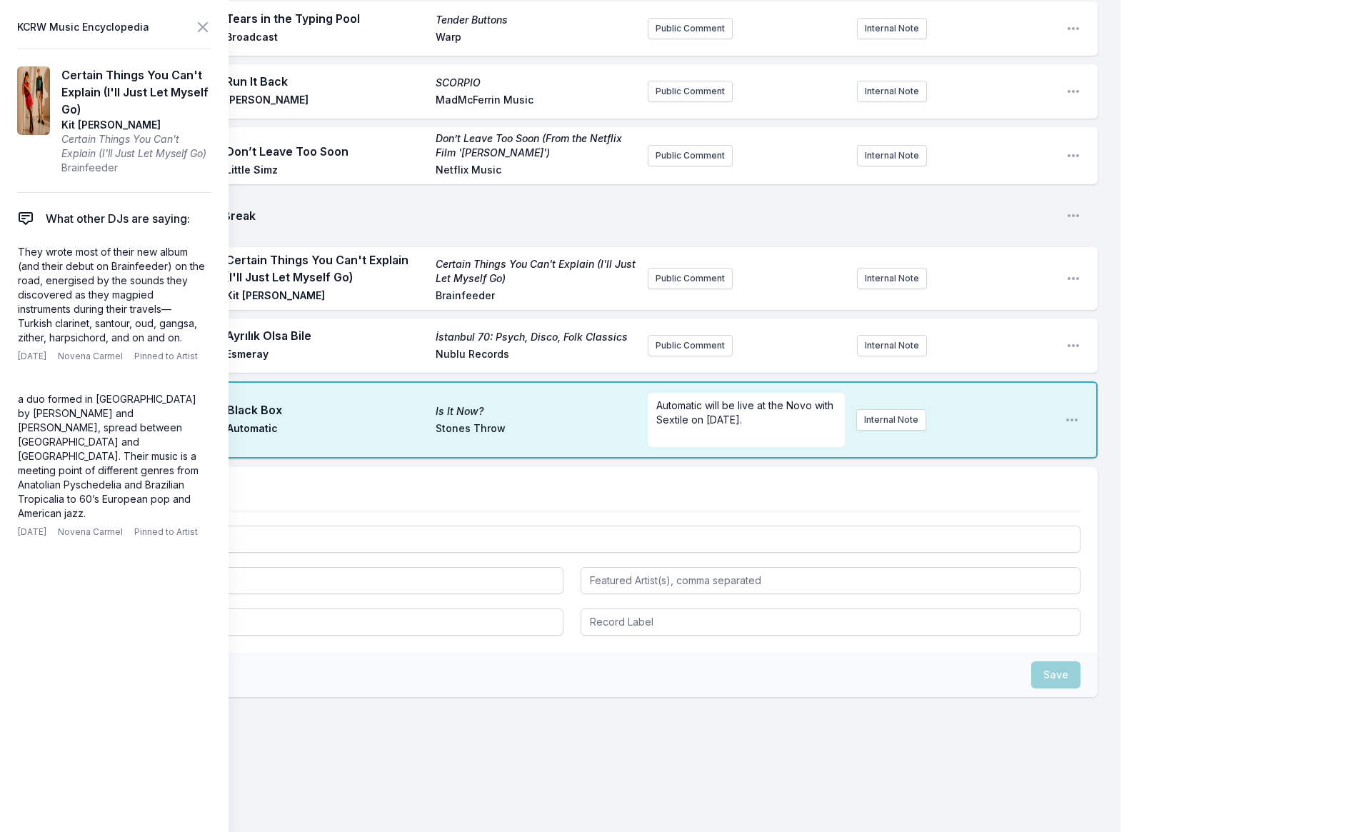
click at [695, 290] on div "1:30 PM Certain Things You Can't Explain (I'll Just Let Myself Go) Certain Thin…" at bounding box center [572, 278] width 1052 height 63
click at [693, 284] on button "Public Comment" at bounding box center [690, 278] width 85 height 21
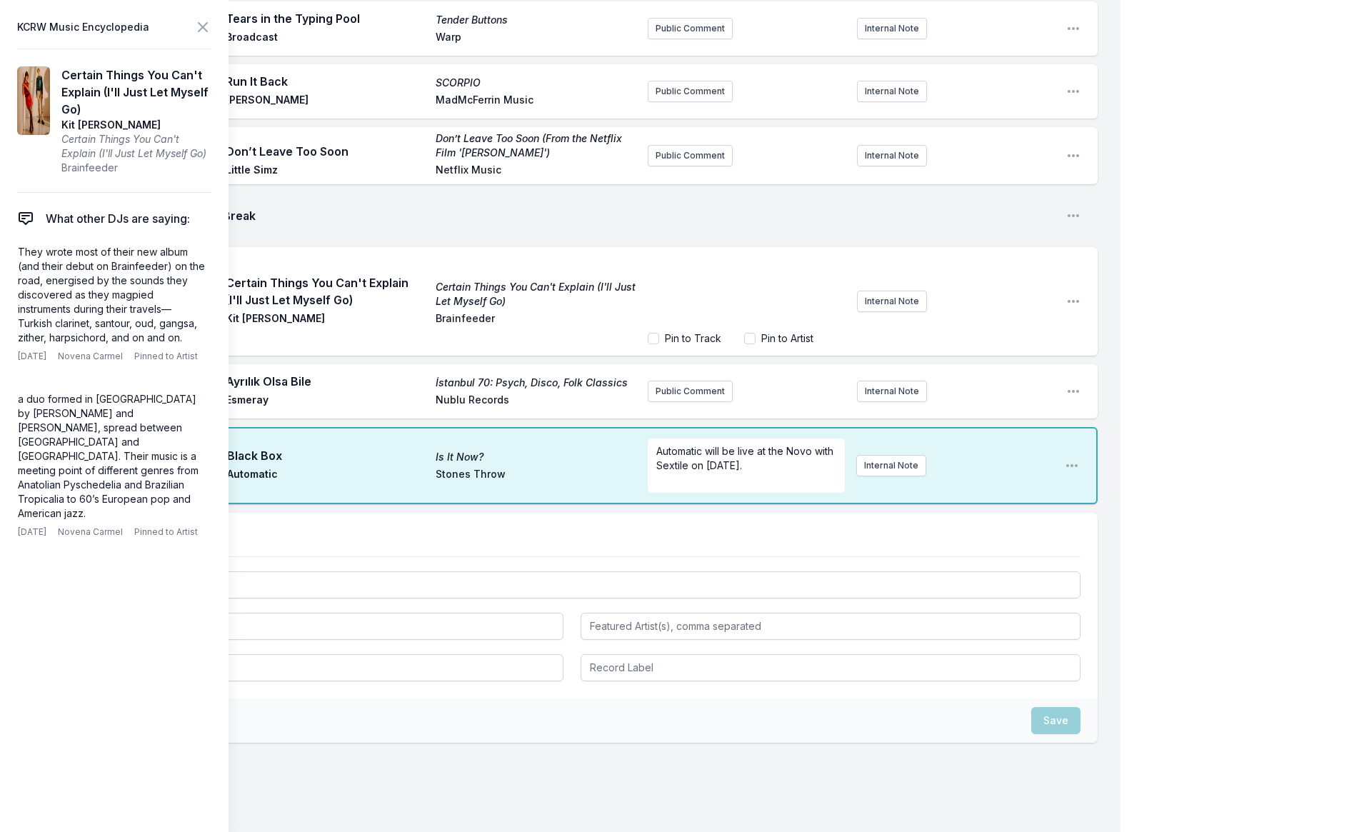
scroll to position [43, 0]
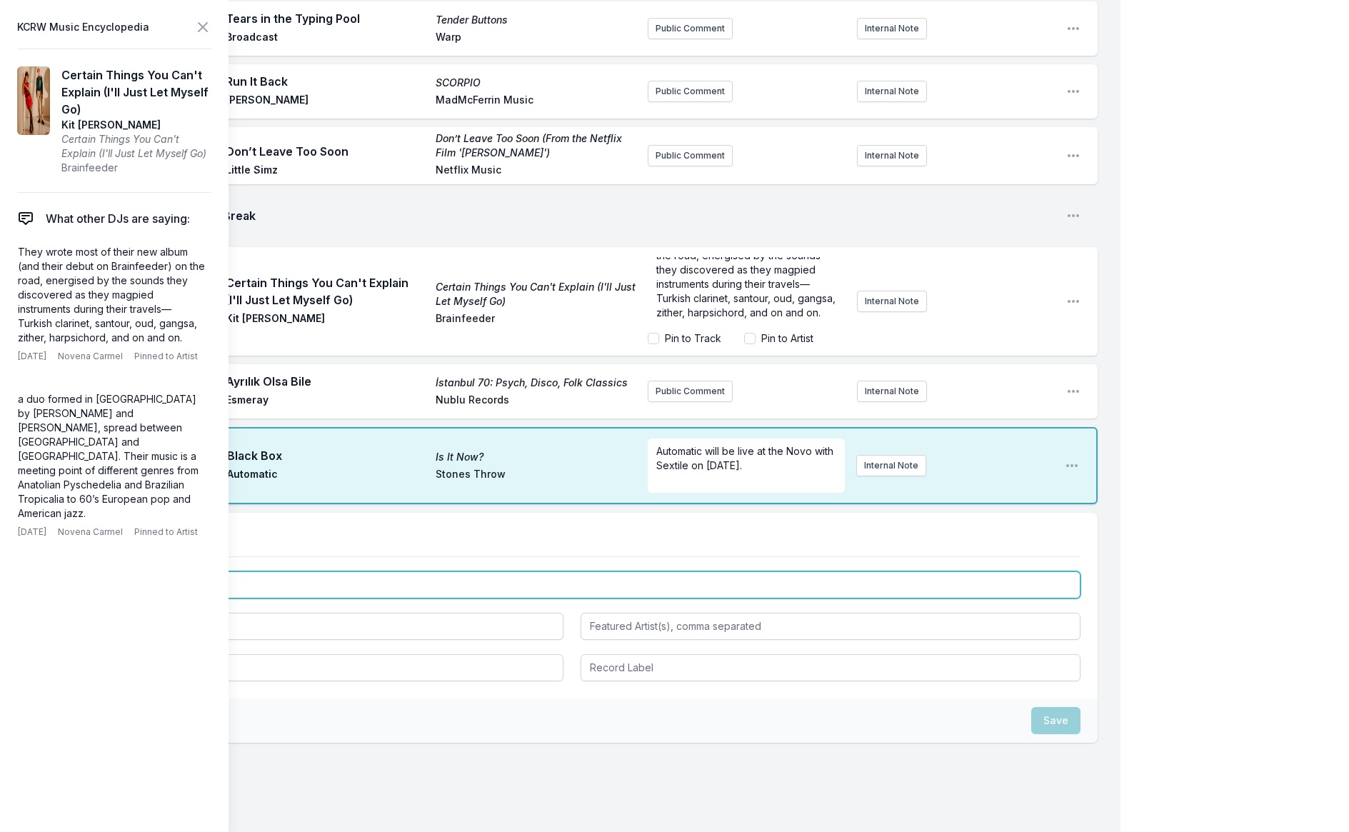
click at [717, 589] on div "Select a tab Track Break Segment Track Break Segment" at bounding box center [572, 606] width 1052 height 186
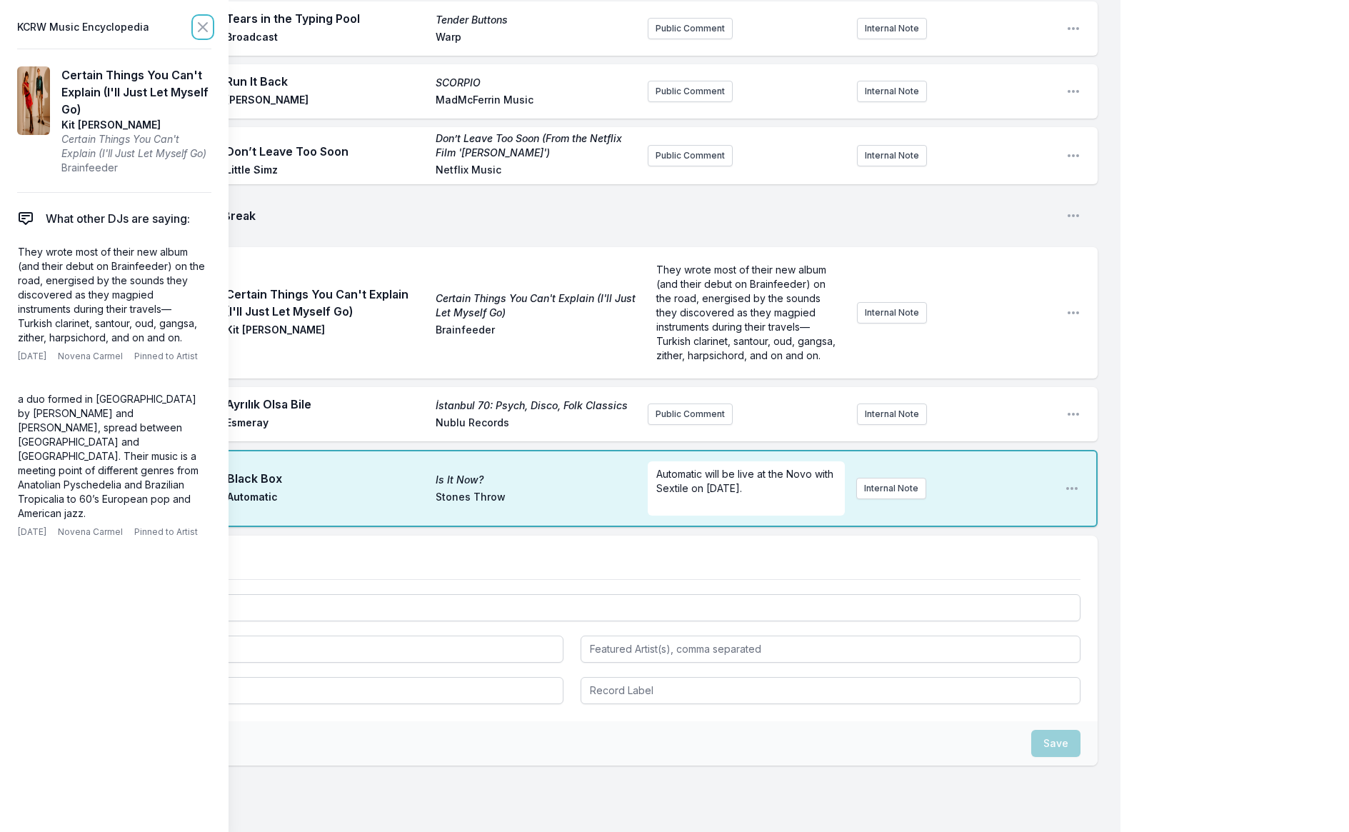
click at [199, 31] on icon at bounding box center [203, 27] width 9 height 9
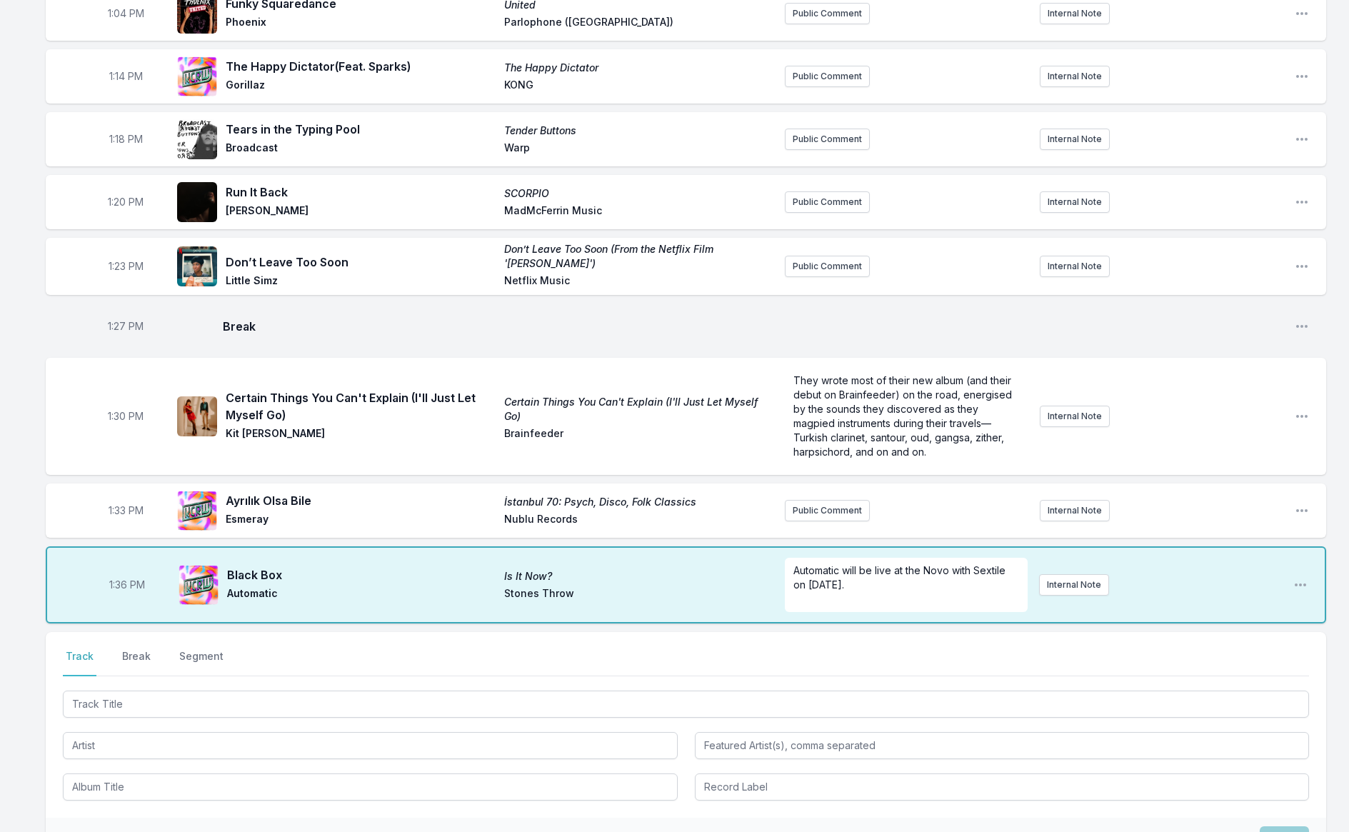
scroll to position [1344, 0]
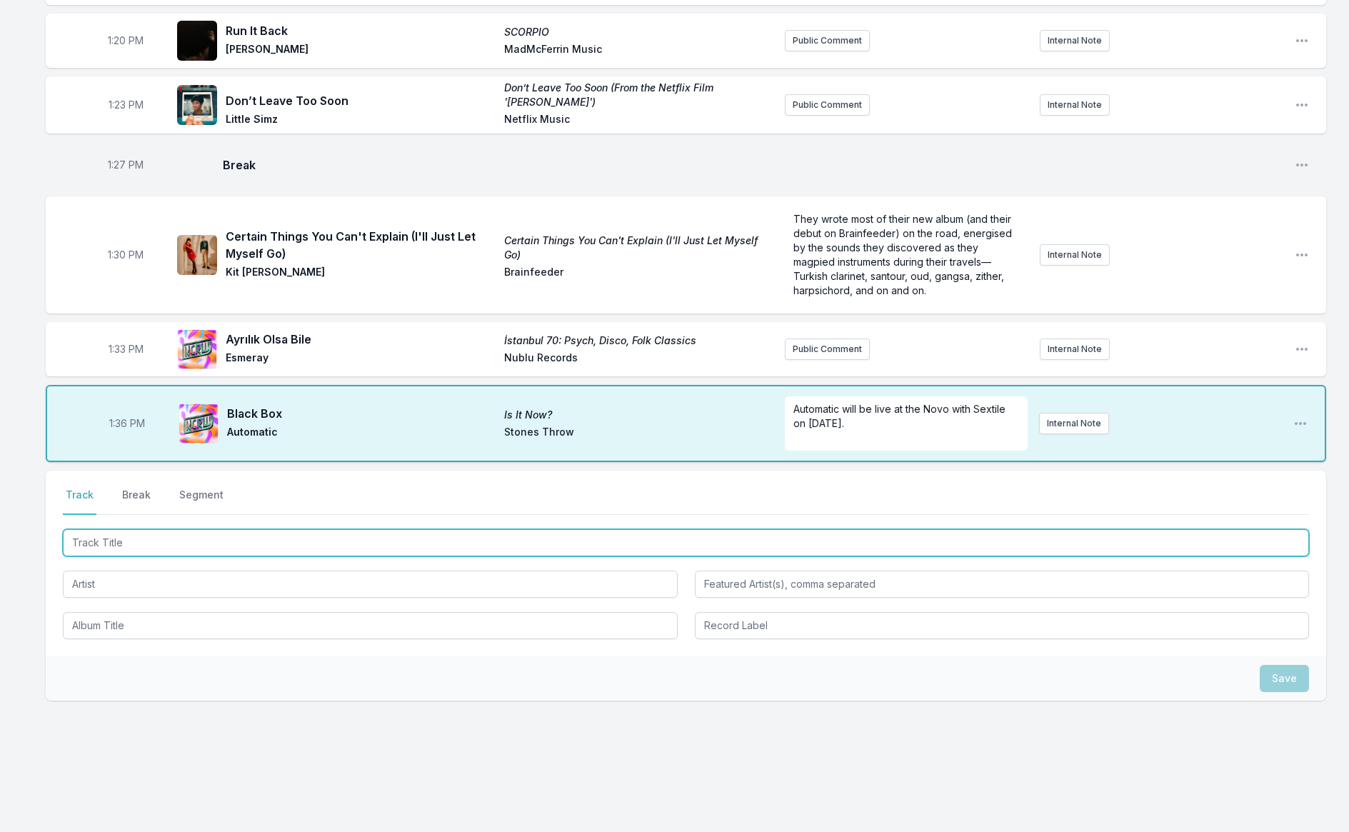
click at [271, 537] on input "Track Title" at bounding box center [686, 542] width 1247 height 27
type input "Summer Is Almost"
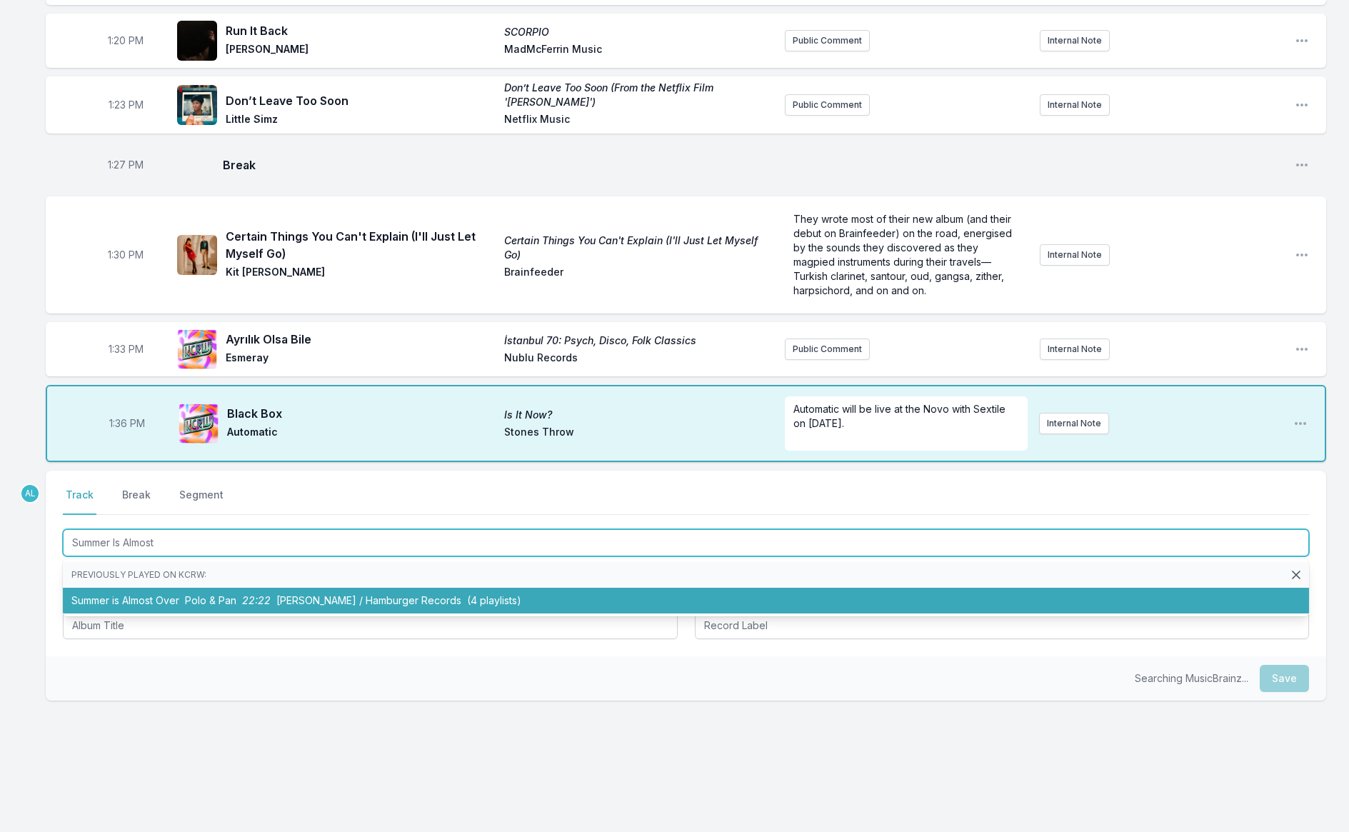
click at [324, 594] on span "[PERSON_NAME] / Hamburger Records" at bounding box center [368, 600] width 185 height 12
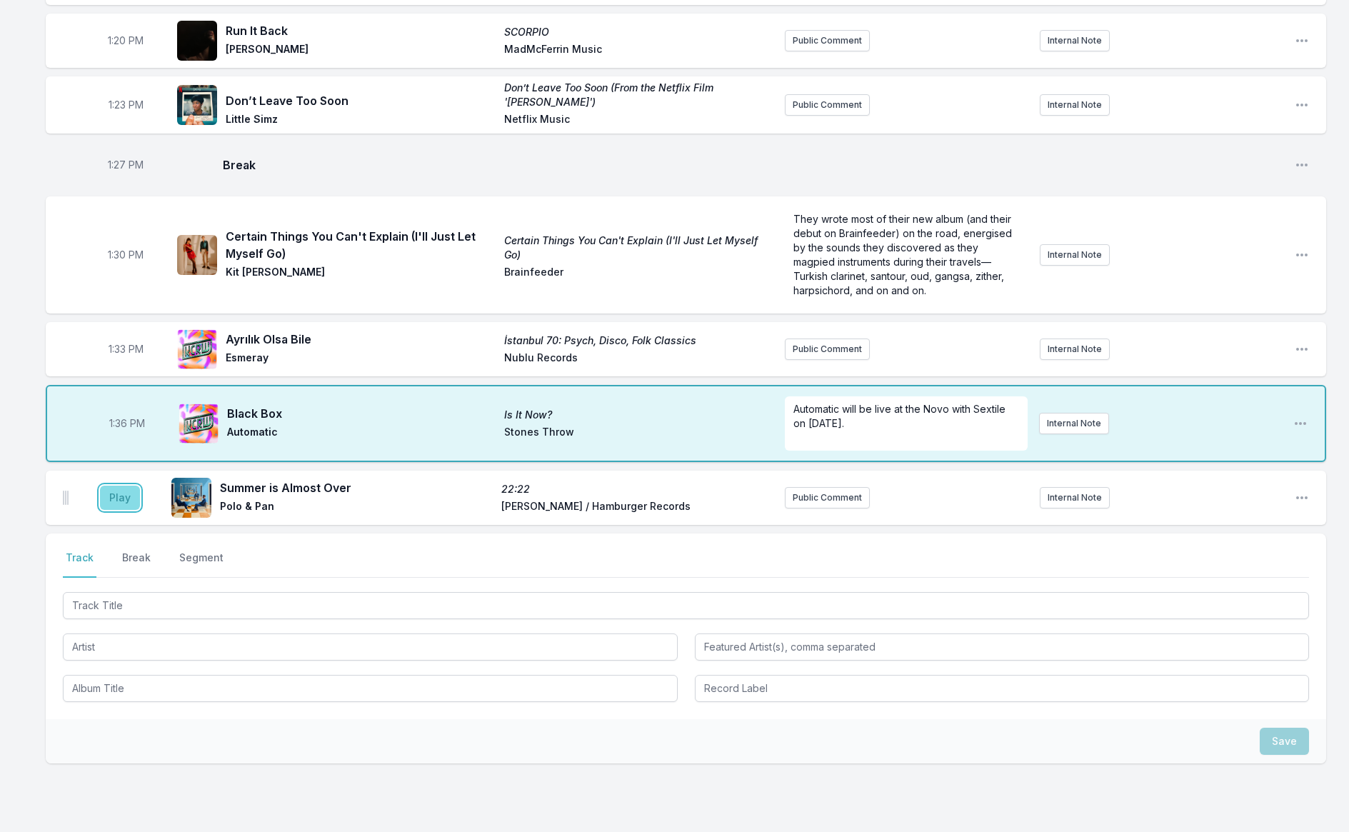
click at [121, 486] on button "Play" at bounding box center [120, 498] width 40 height 24
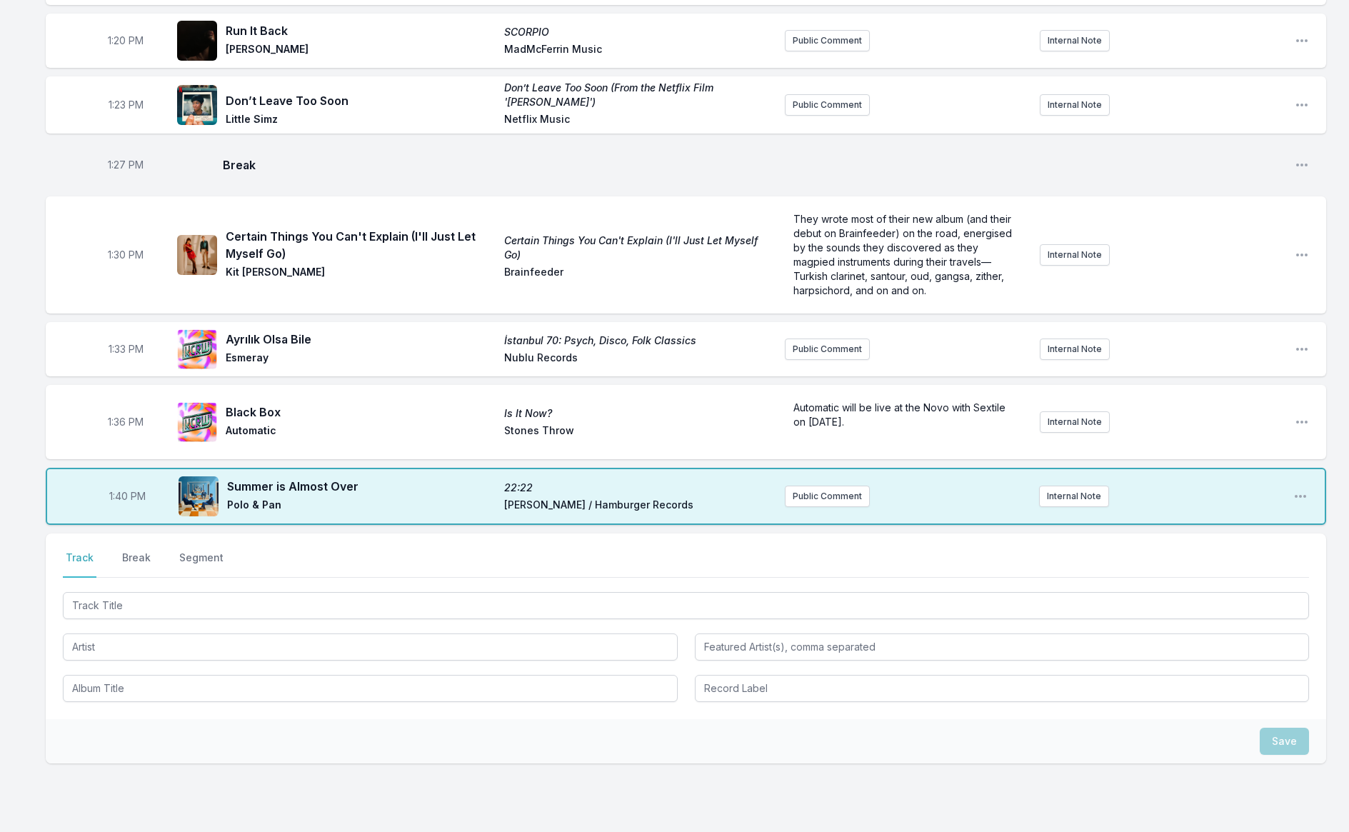
click at [138, 551] on button "Break" at bounding box center [136, 564] width 34 height 27
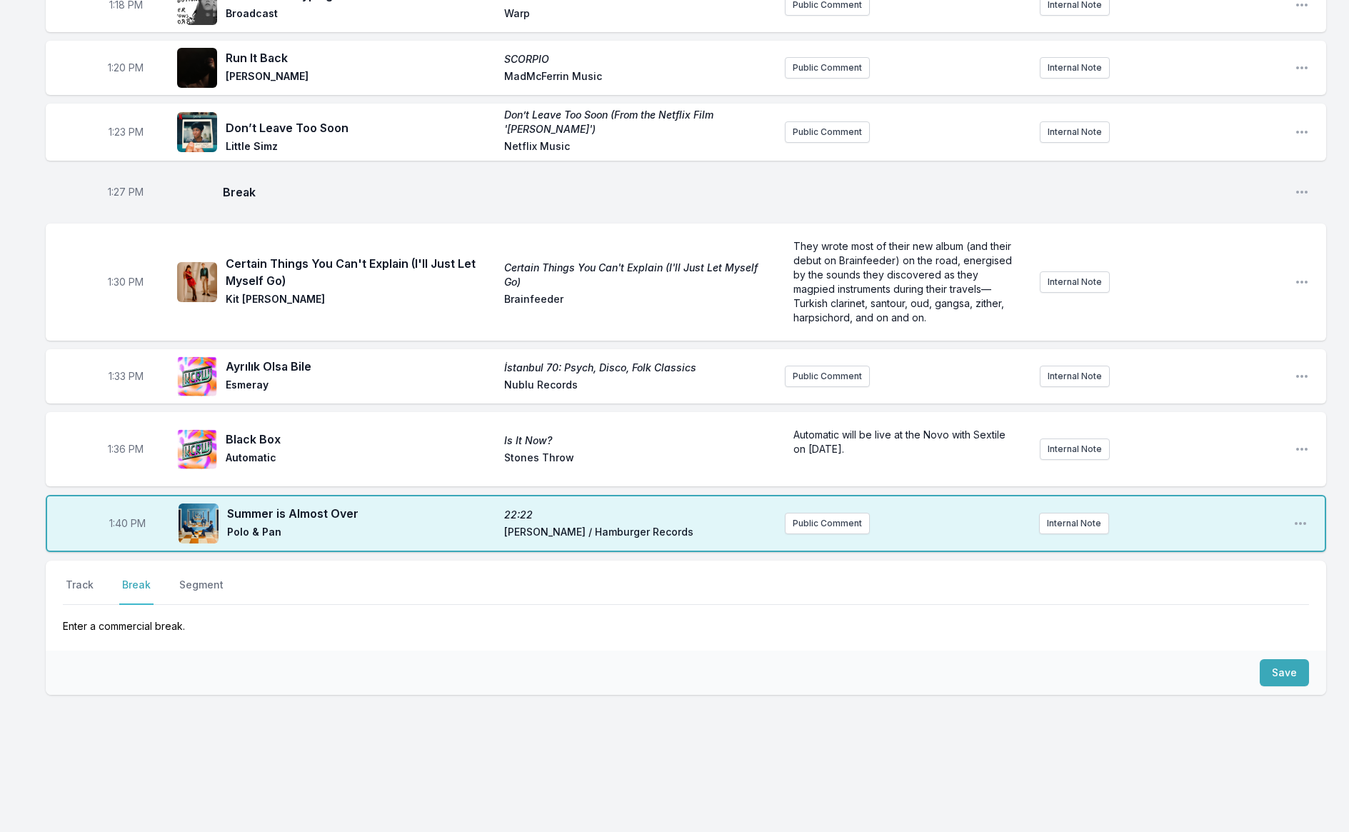
scroll to position [1311, 0]
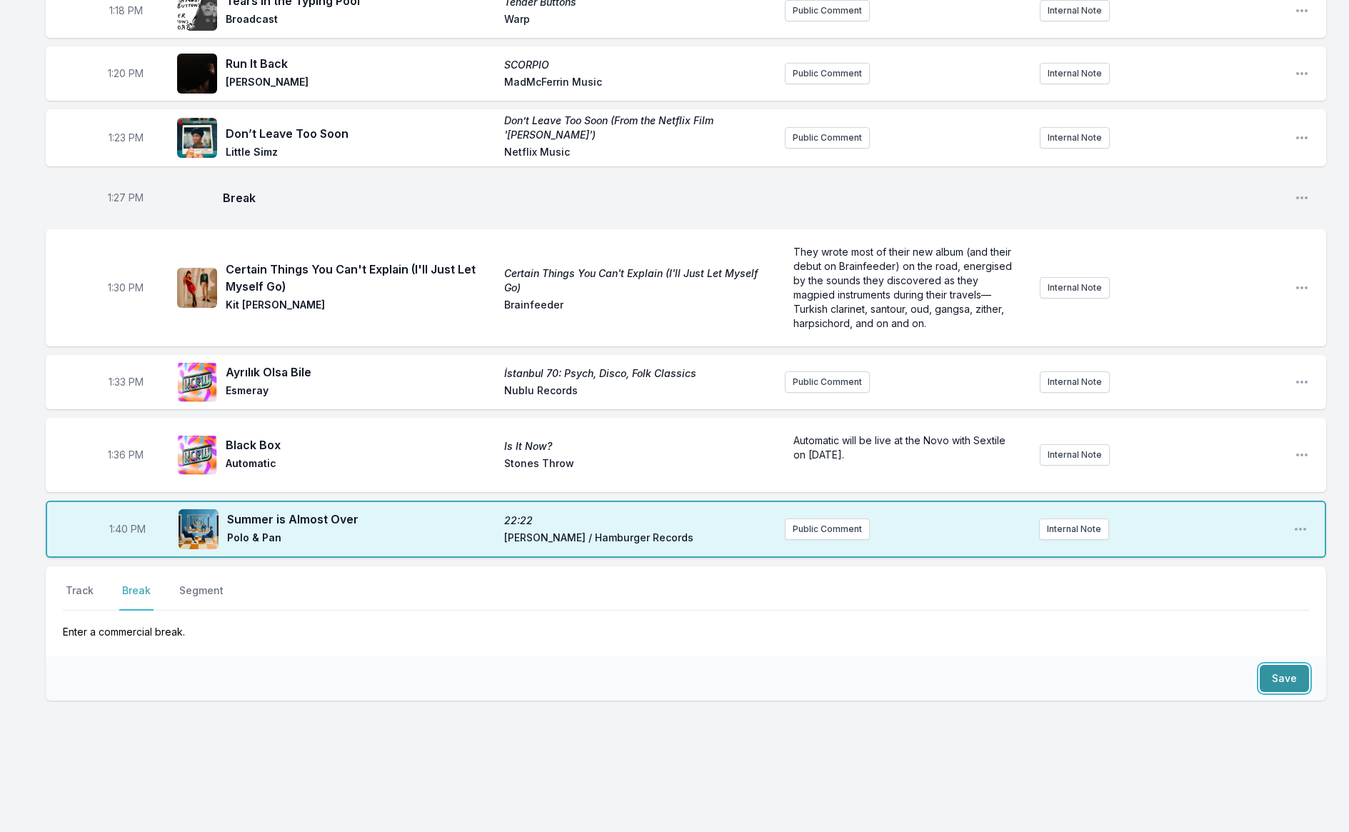
click at [1270, 681] on button "Save" at bounding box center [1284, 678] width 49 height 27
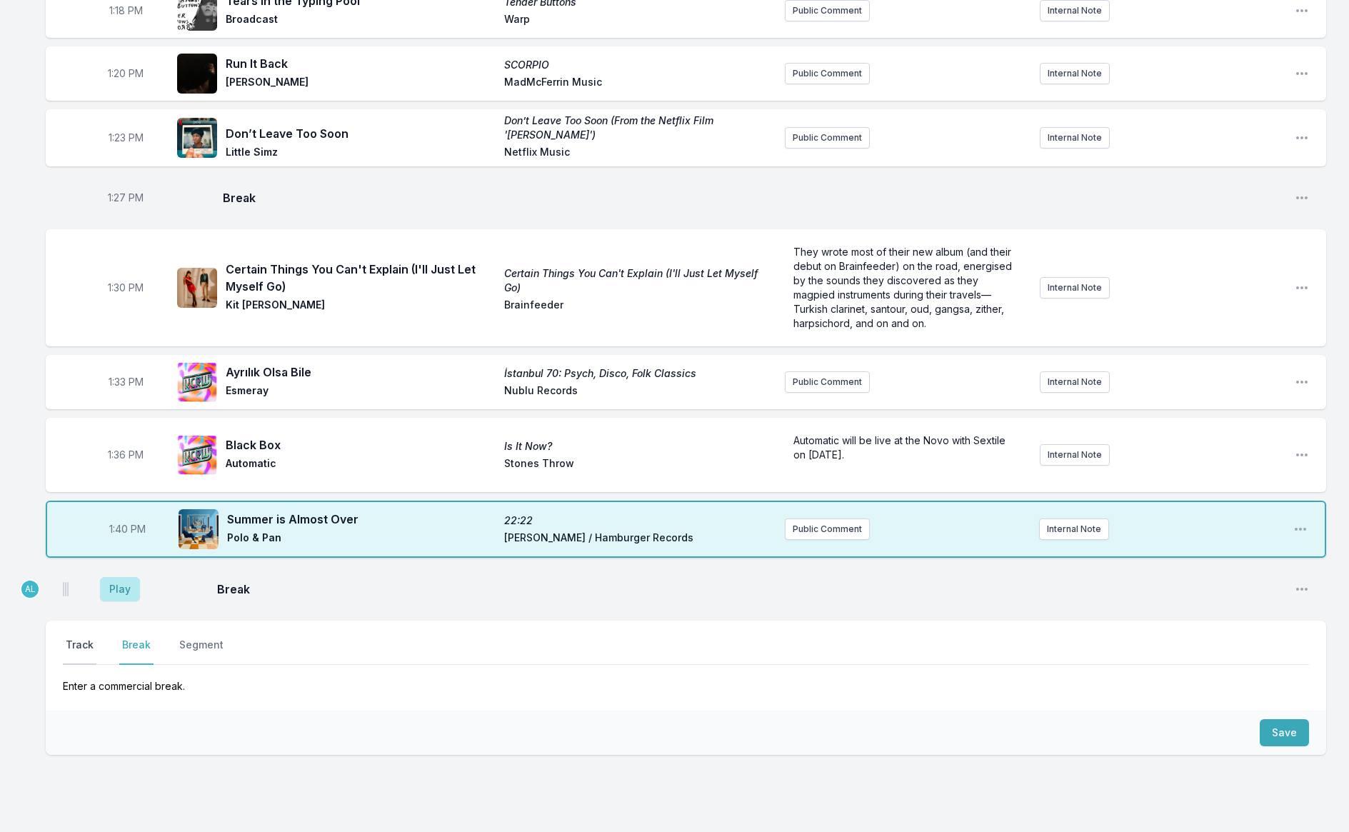
click at [79, 644] on button "Track" at bounding box center [80, 651] width 34 height 27
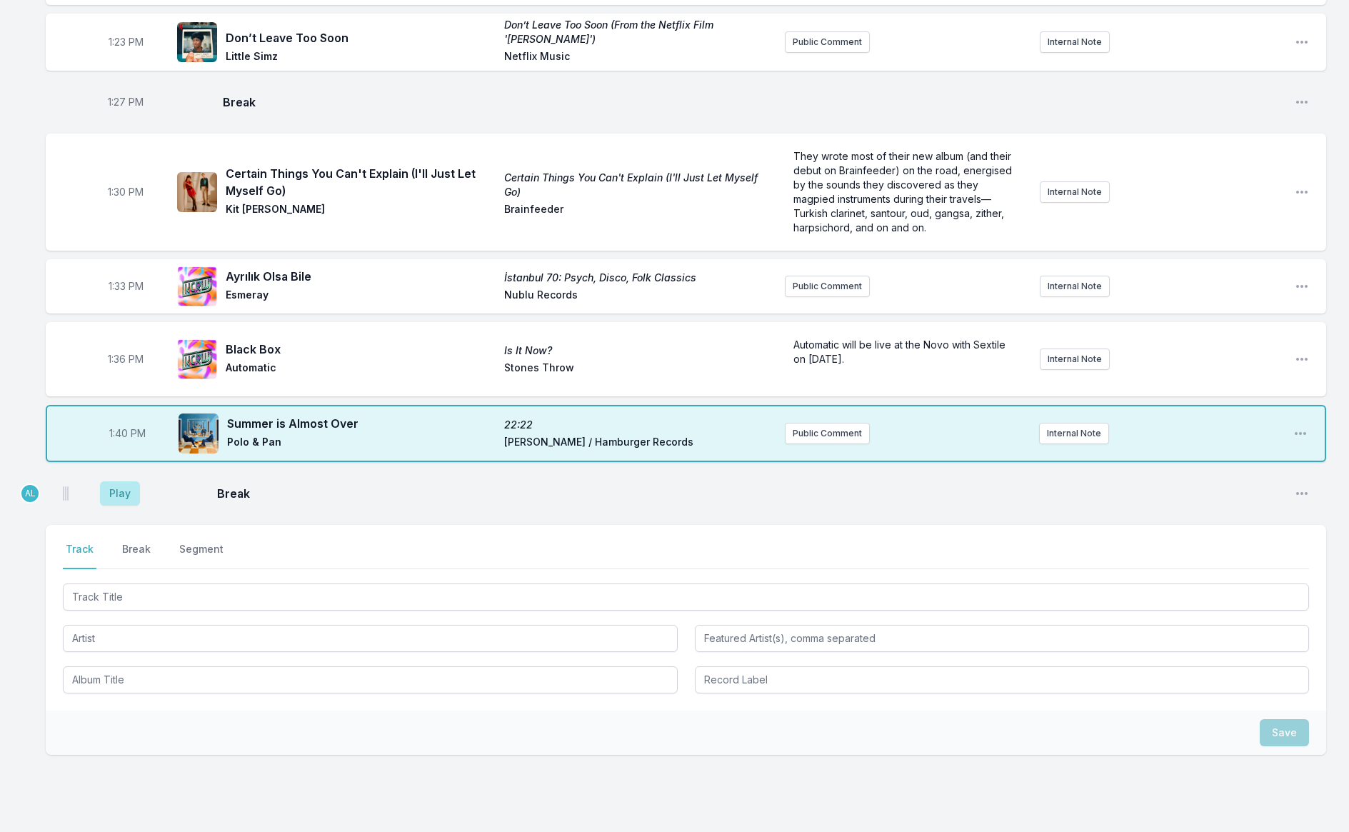
scroll to position [1461, 0]
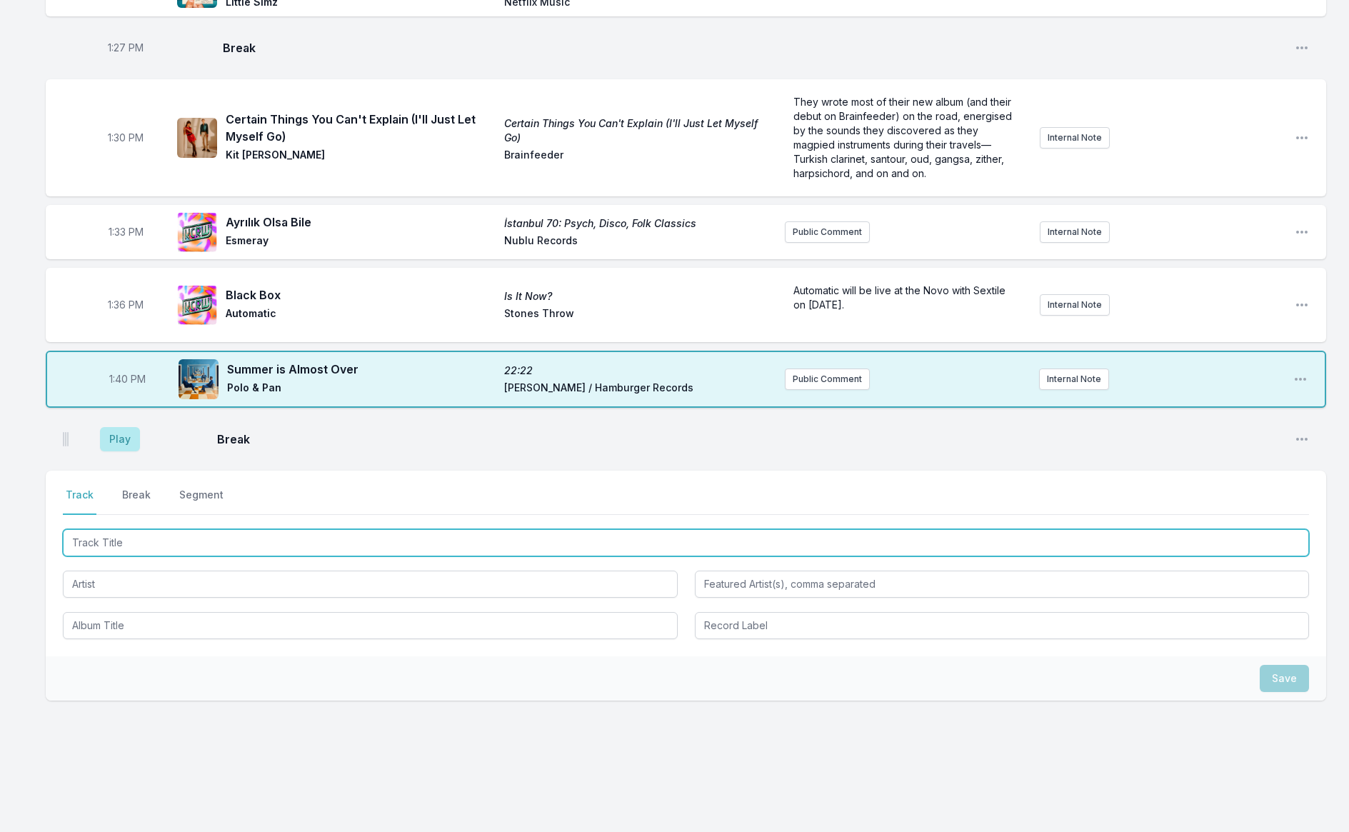
click at [151, 538] on input "Track Title" at bounding box center [686, 542] width 1247 height 27
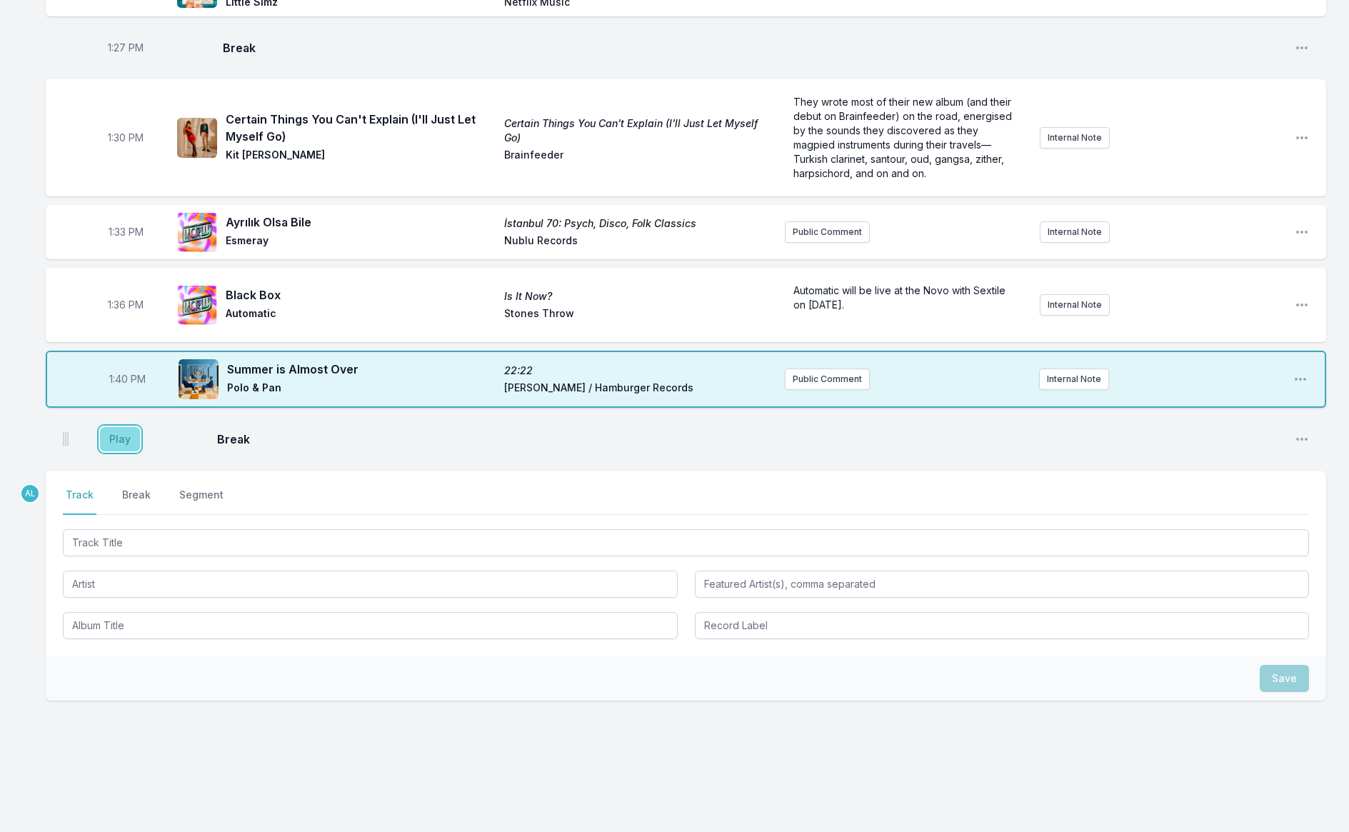
click at [118, 444] on button "Play" at bounding box center [120, 439] width 40 height 24
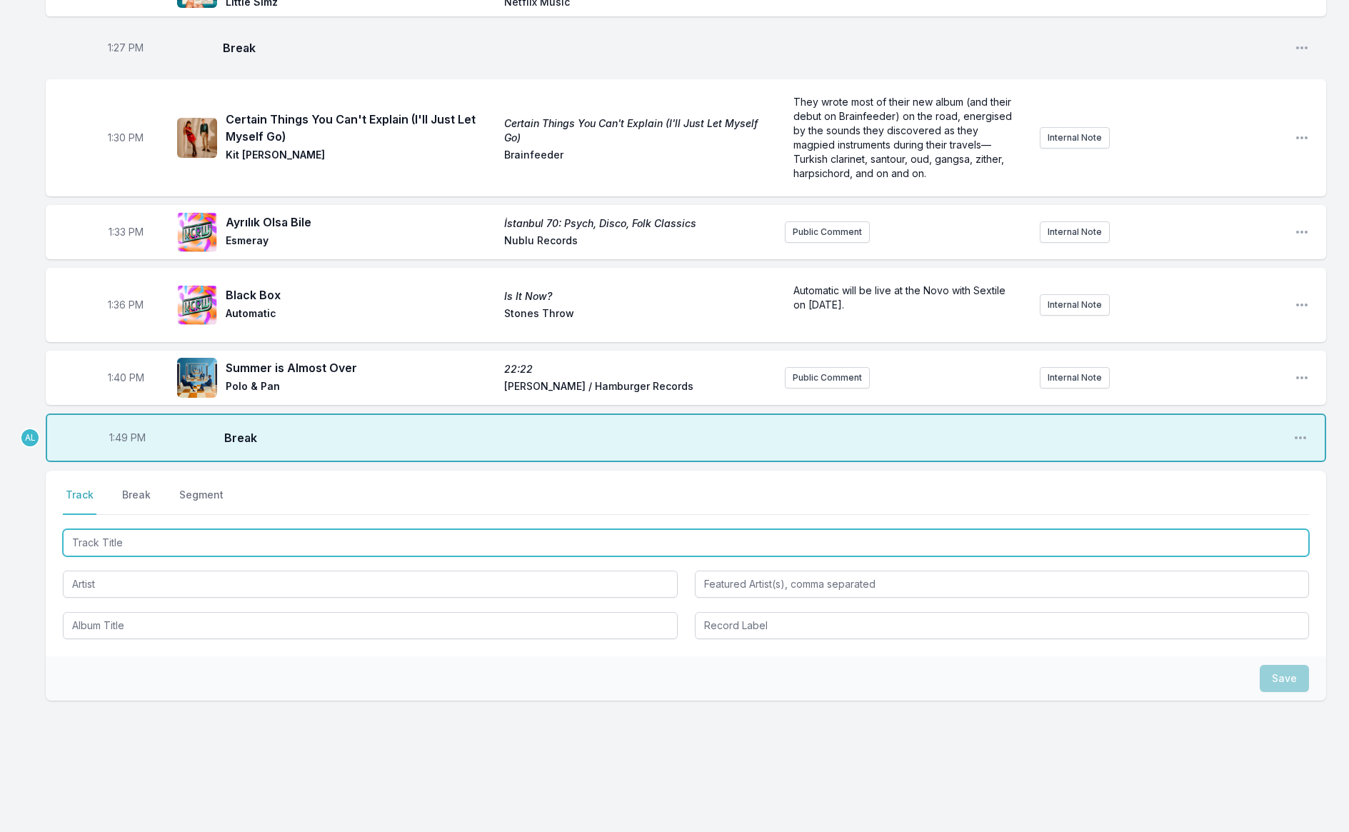
click at [166, 540] on input "Track Title" at bounding box center [686, 542] width 1247 height 27
type input "Tele Tele Ya"
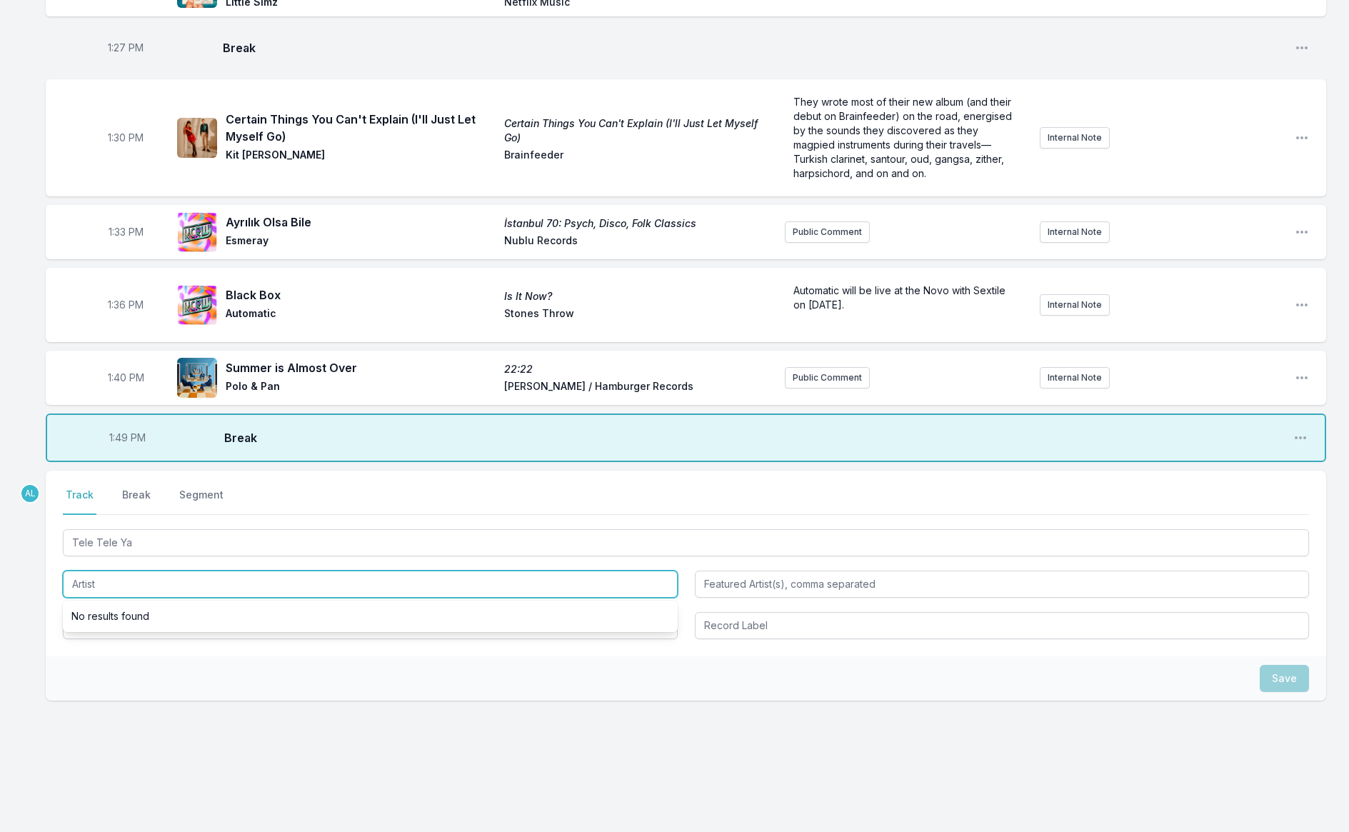
type input "D"
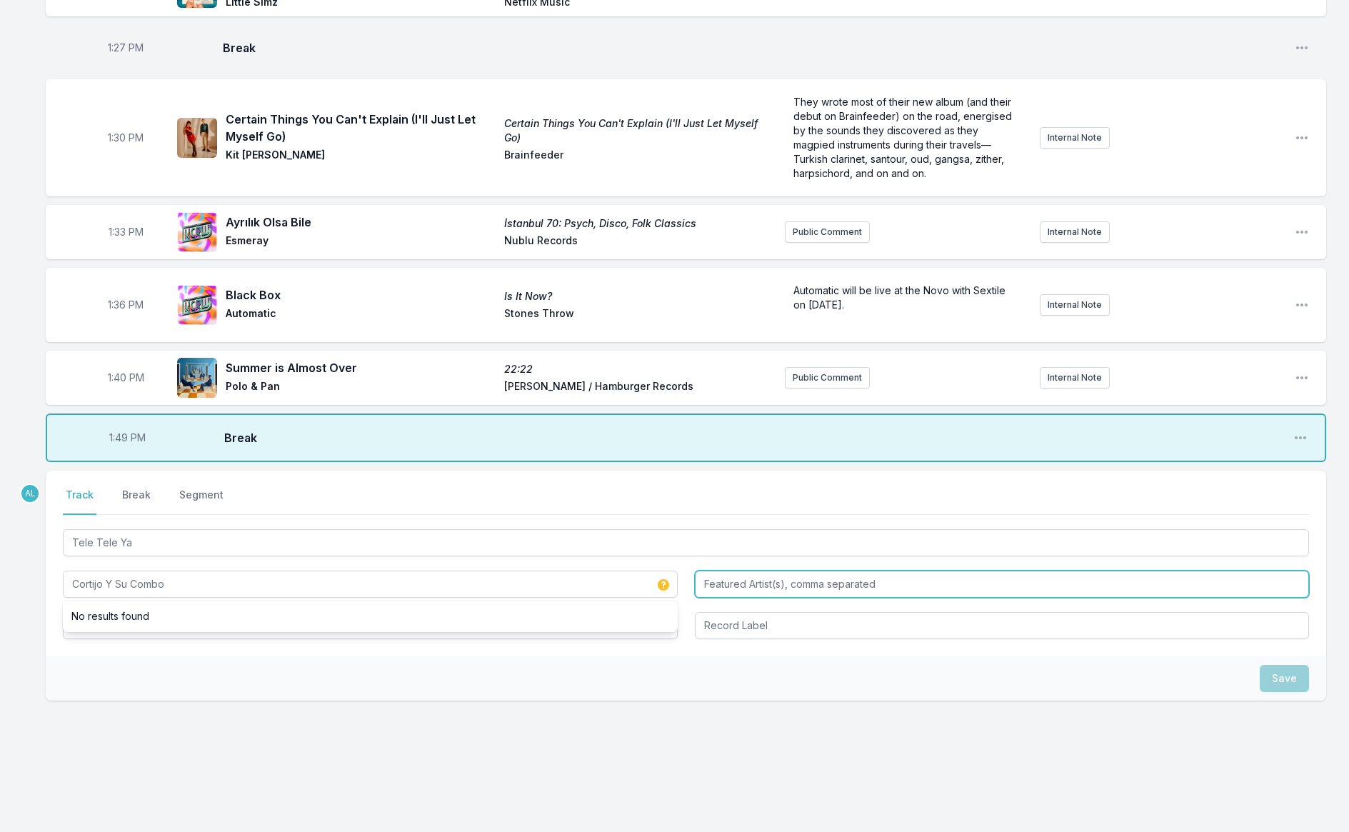
type input "Cortijo Y Su Combo"
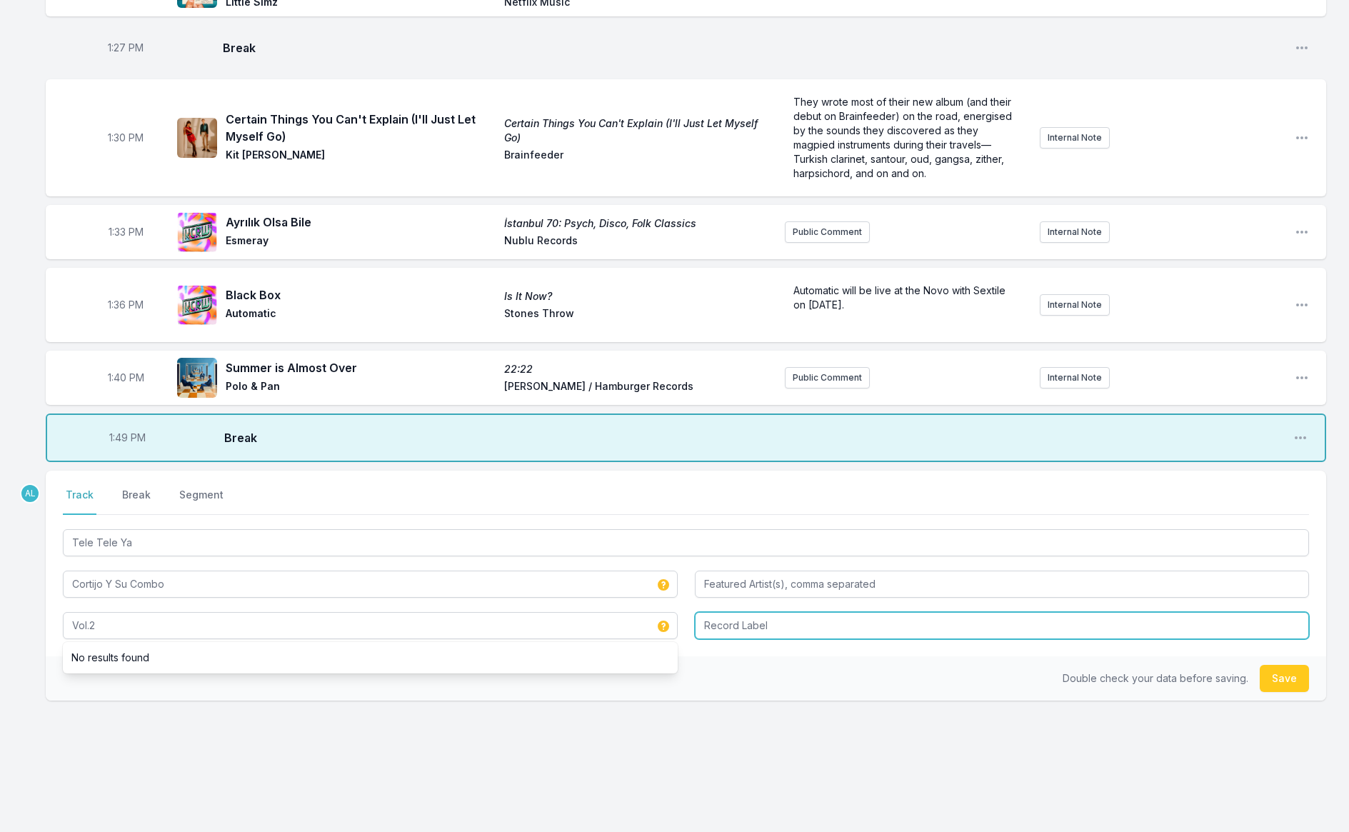
type input "Vol.2"
type input "a"
click at [770, 620] on input "Ansonia" at bounding box center [1002, 625] width 615 height 27
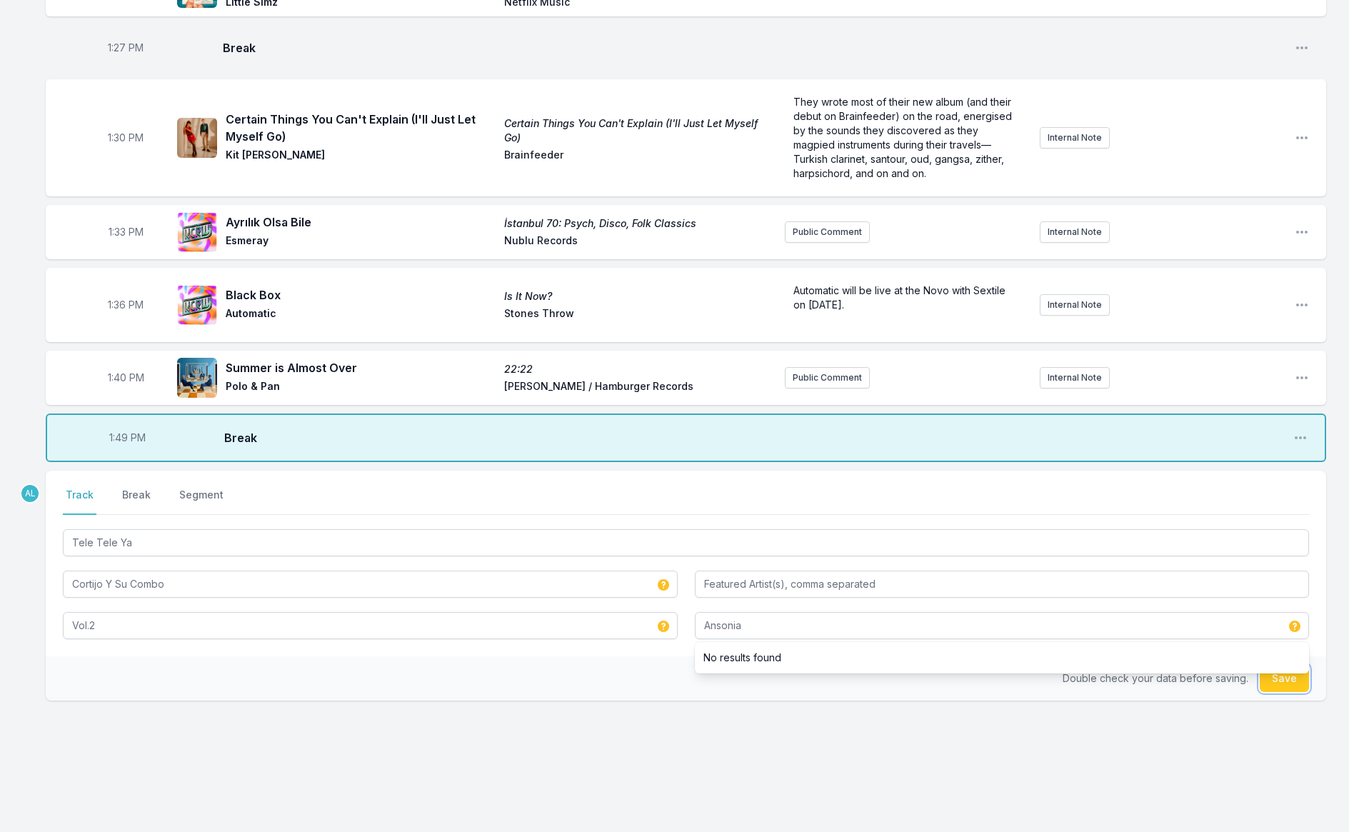
type input "Ansonia"
drag, startPoint x: 1290, startPoint y: 679, endPoint x: 1277, endPoint y: 672, distance: 15.0
click at [1290, 679] on button "Save" at bounding box center [1284, 678] width 49 height 27
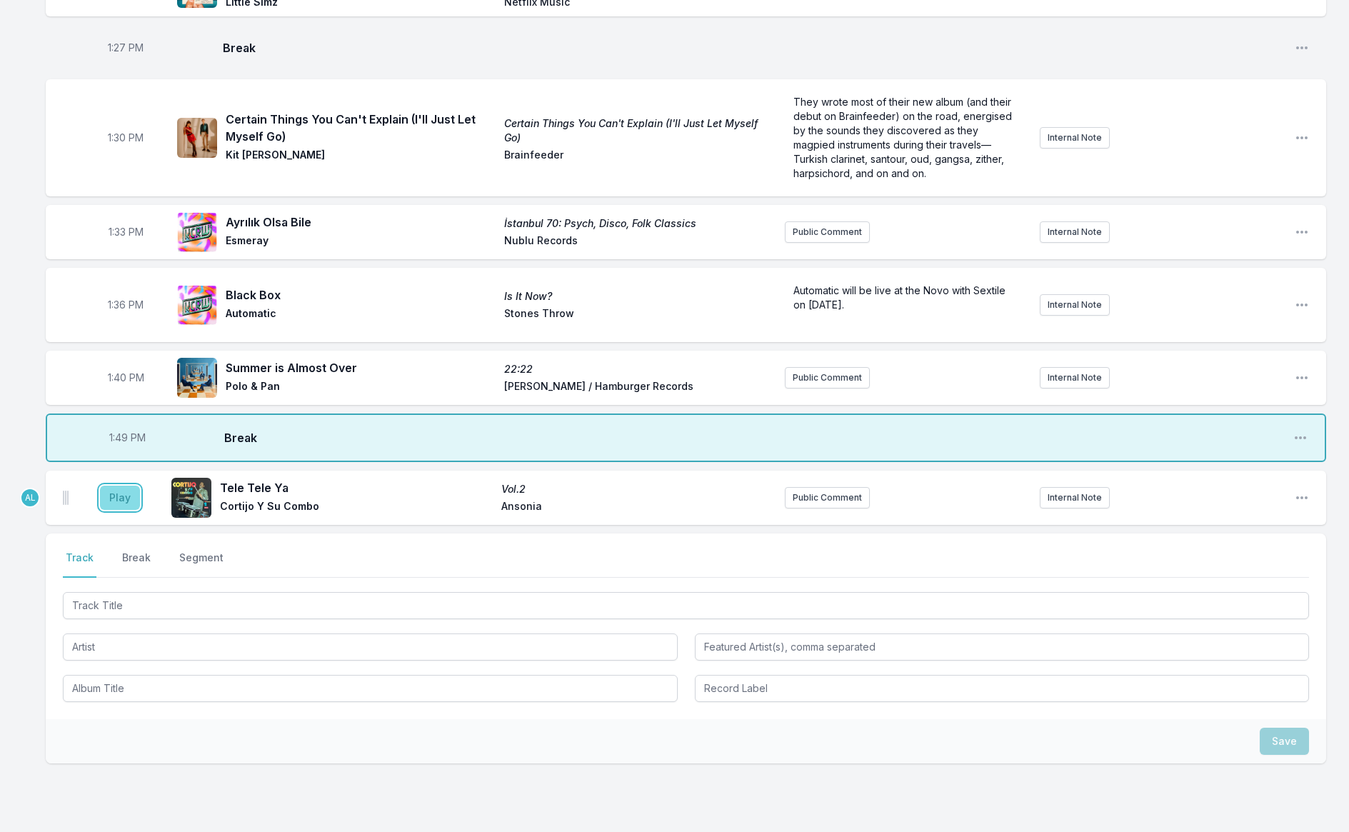
click at [114, 491] on button "Play" at bounding box center [120, 498] width 40 height 24
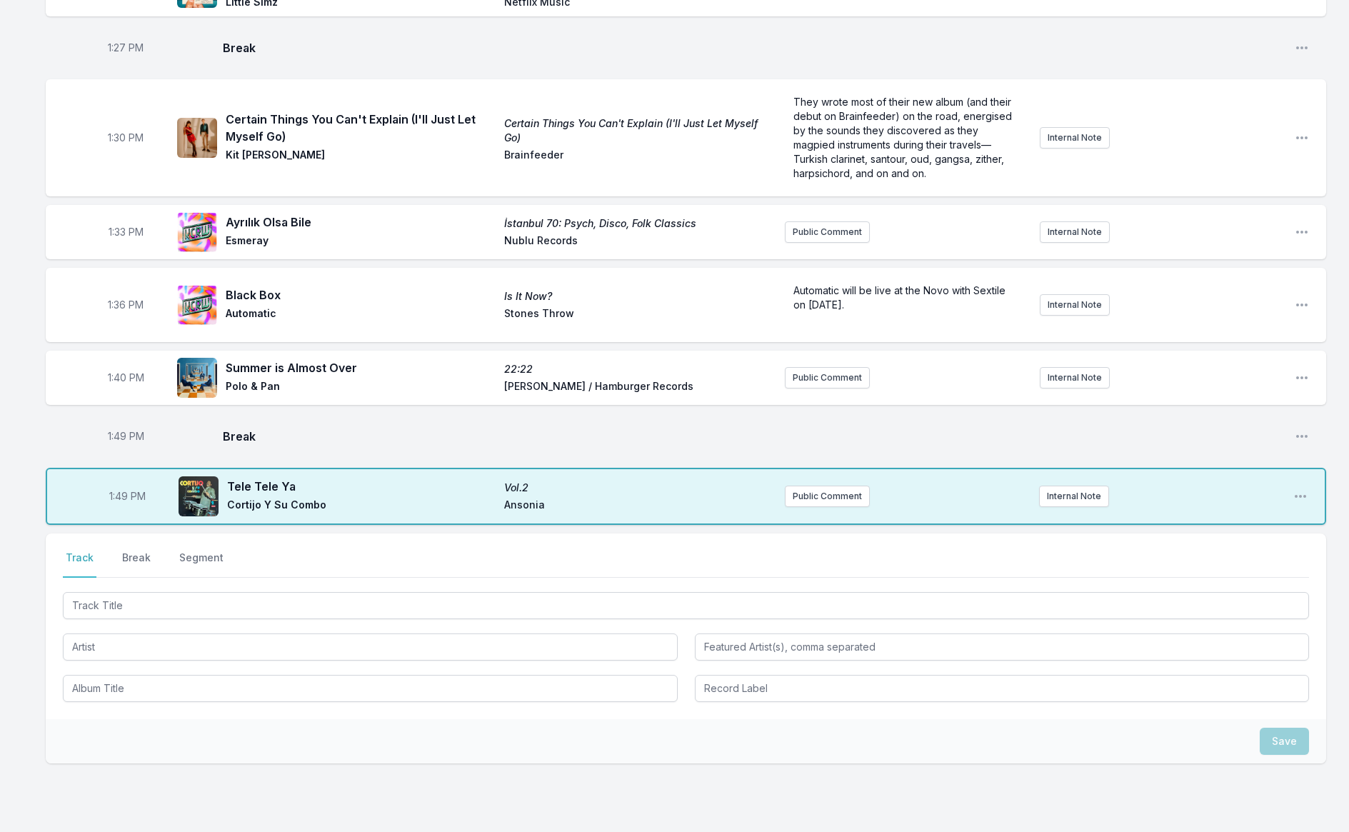
click at [120, 430] on span "1:49 PM" at bounding box center [126, 436] width 36 height 14
type input "13:47"
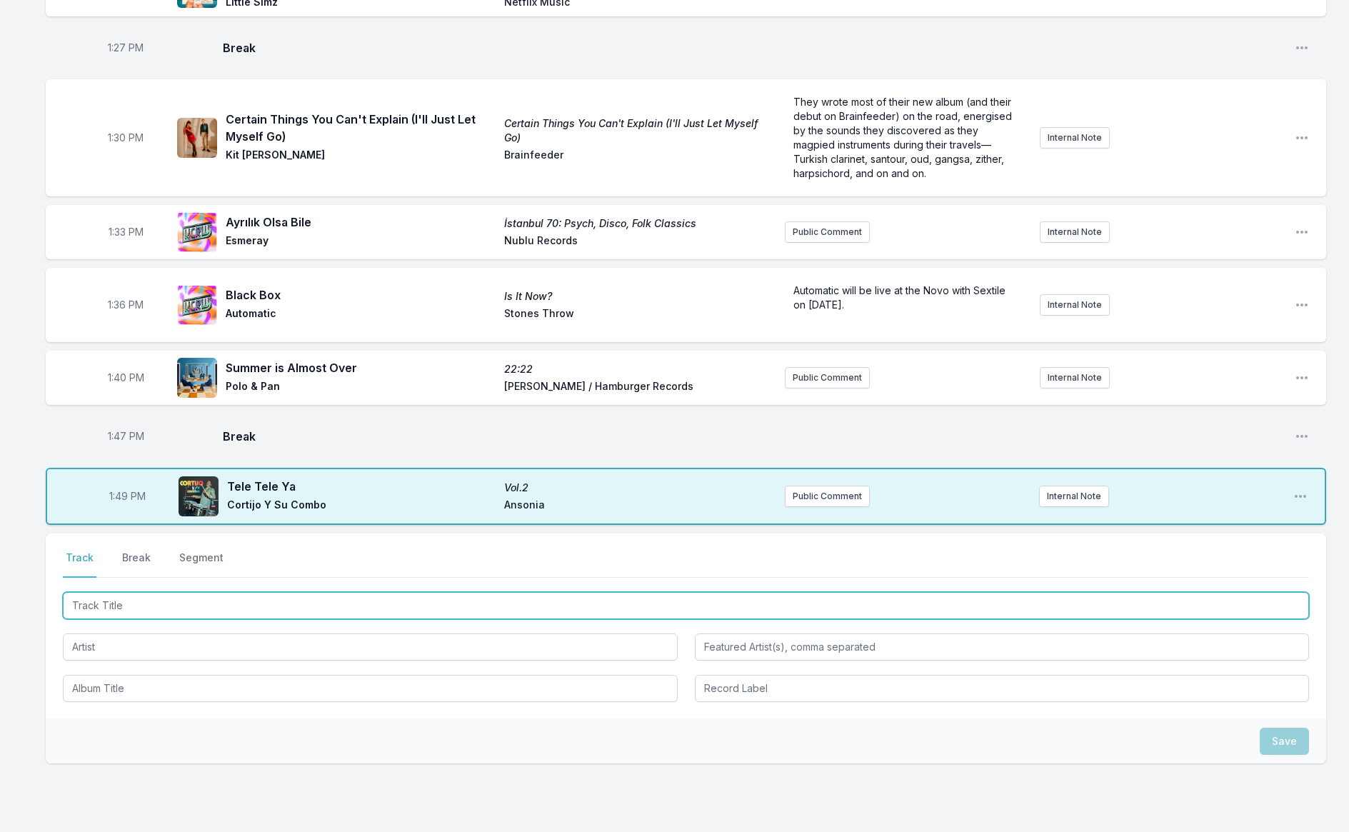
click at [139, 599] on input "Track Title" at bounding box center [686, 605] width 1247 height 27
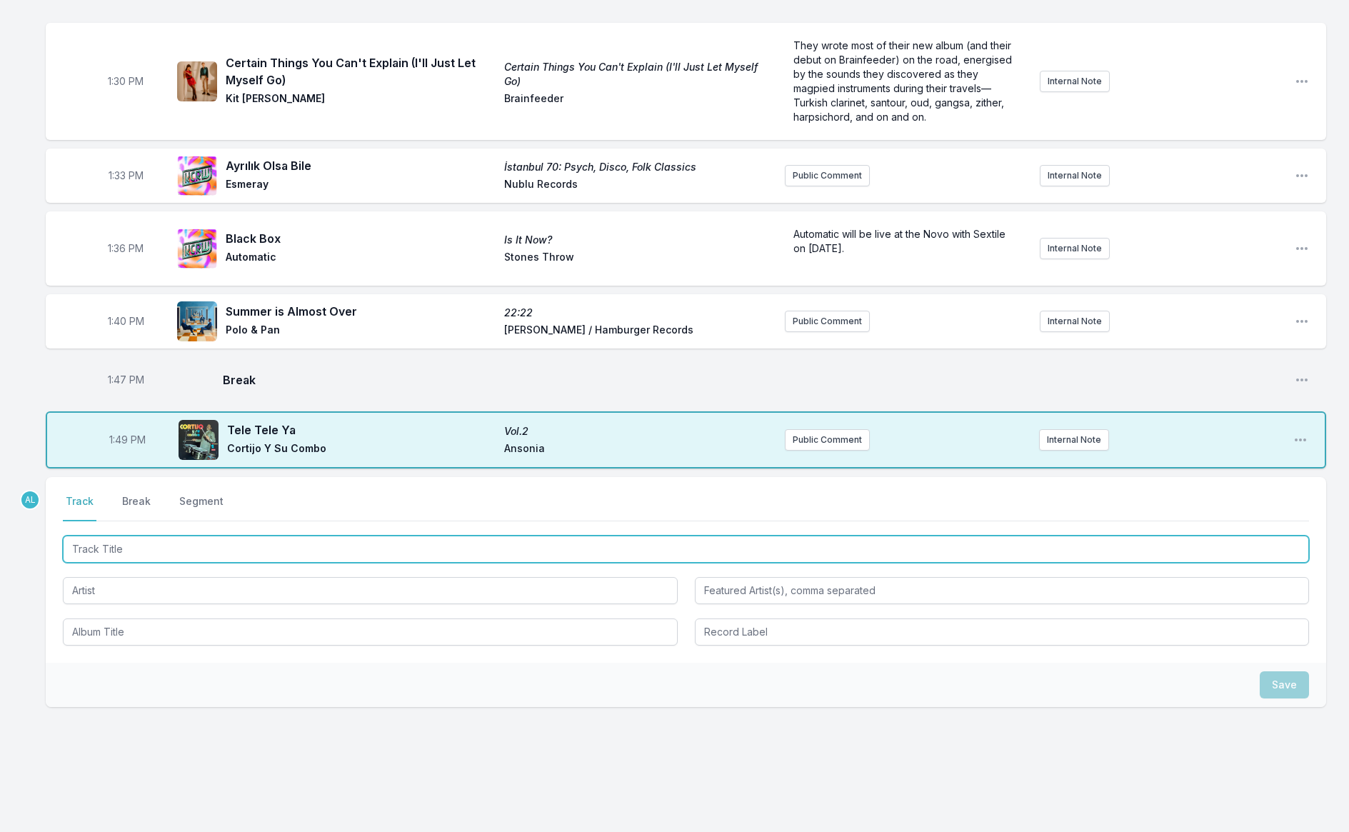
scroll to position [1524, 0]
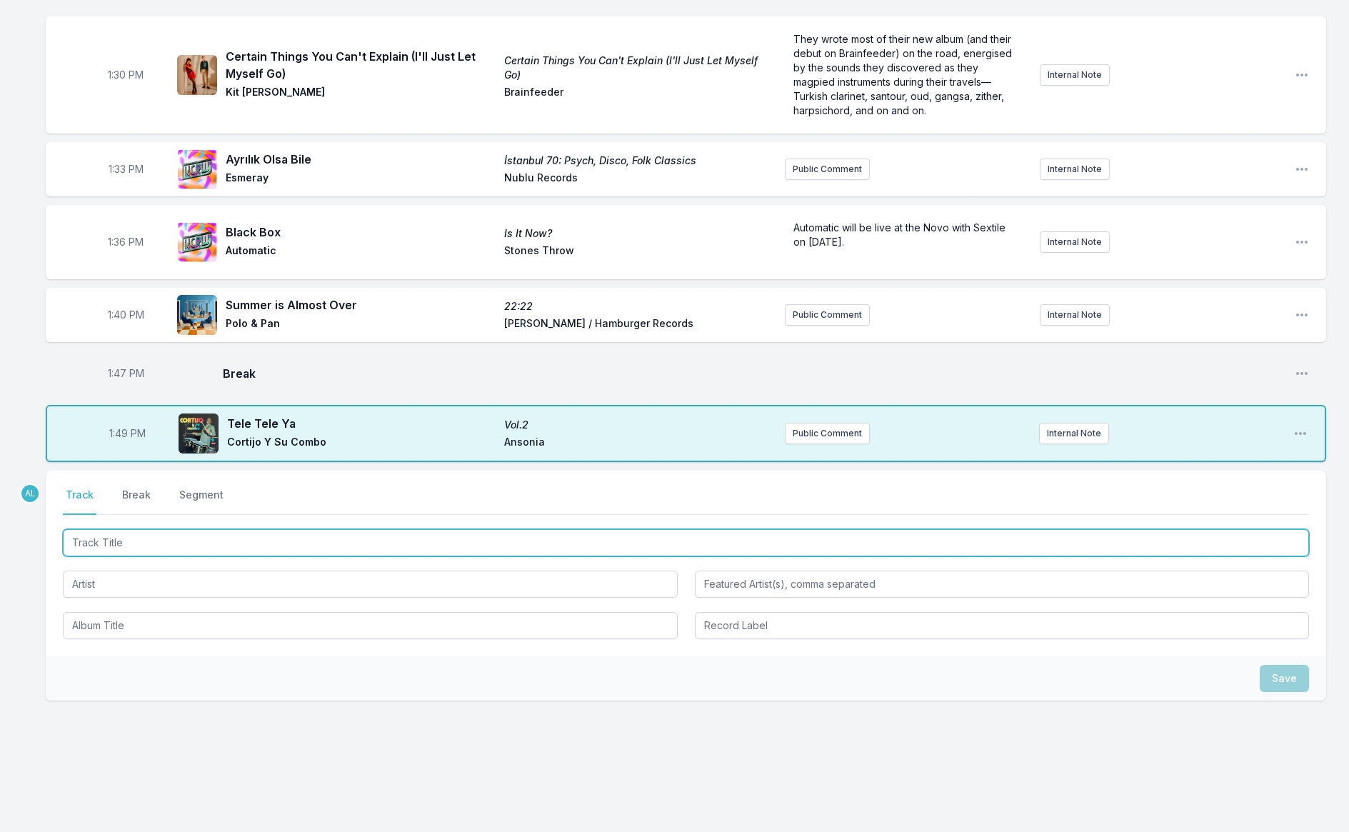
click at [158, 542] on input "Track Title" at bounding box center [686, 542] width 1247 height 27
type input "NO CAP"
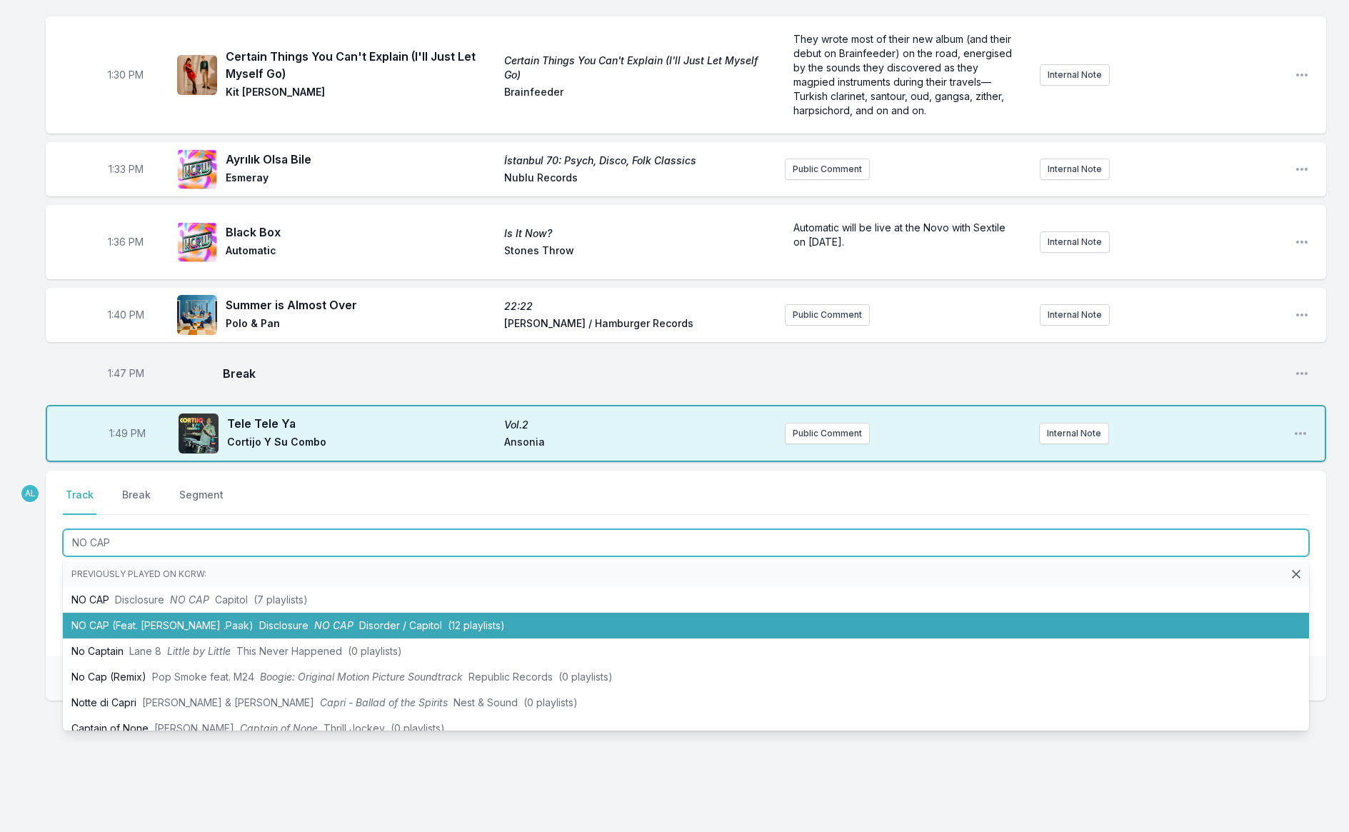
scroll to position [5, 0]
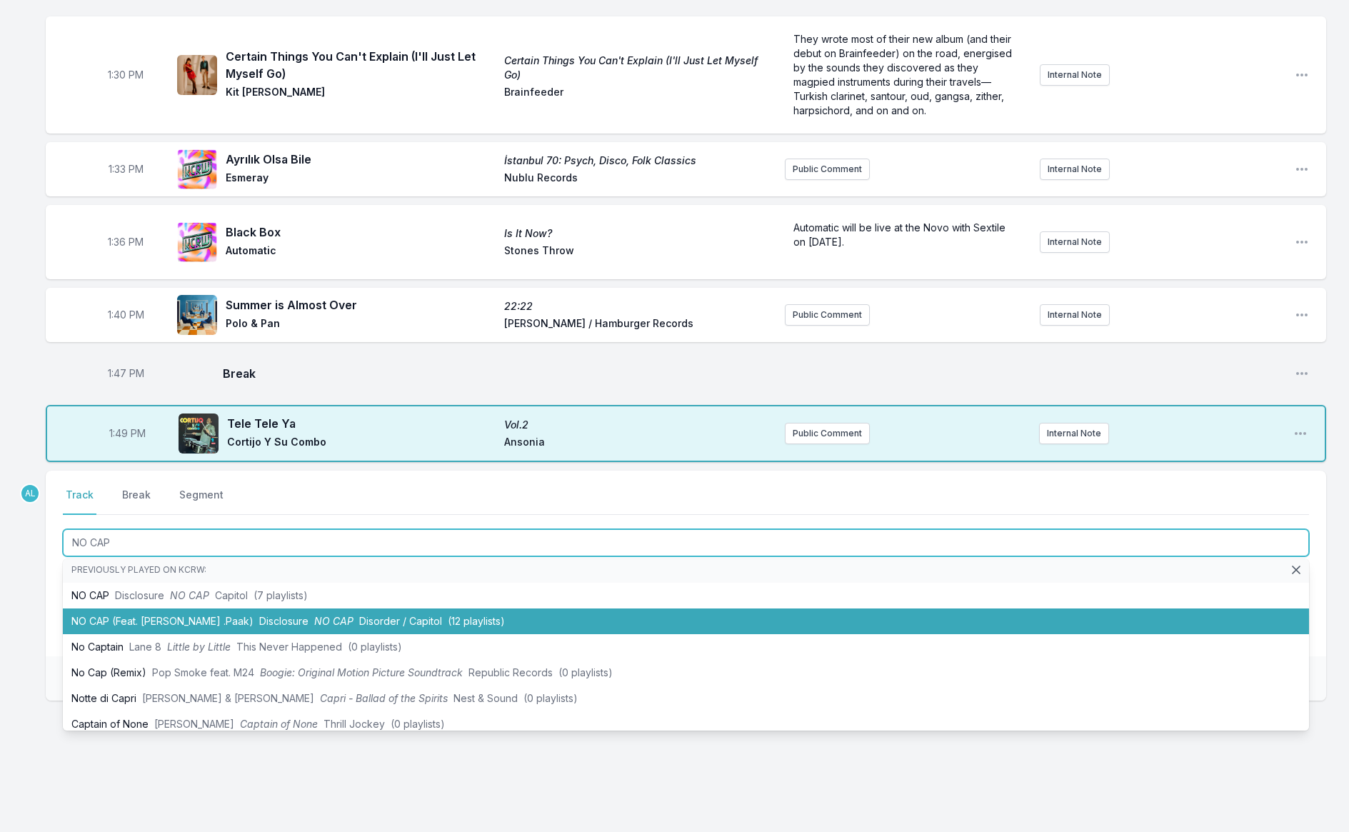
click at [212, 620] on li "NO CAP (Feat. [PERSON_NAME] .Paak) Disclosure NO CAP Disorder / Capitol (12 pla…" at bounding box center [686, 622] width 1247 height 26
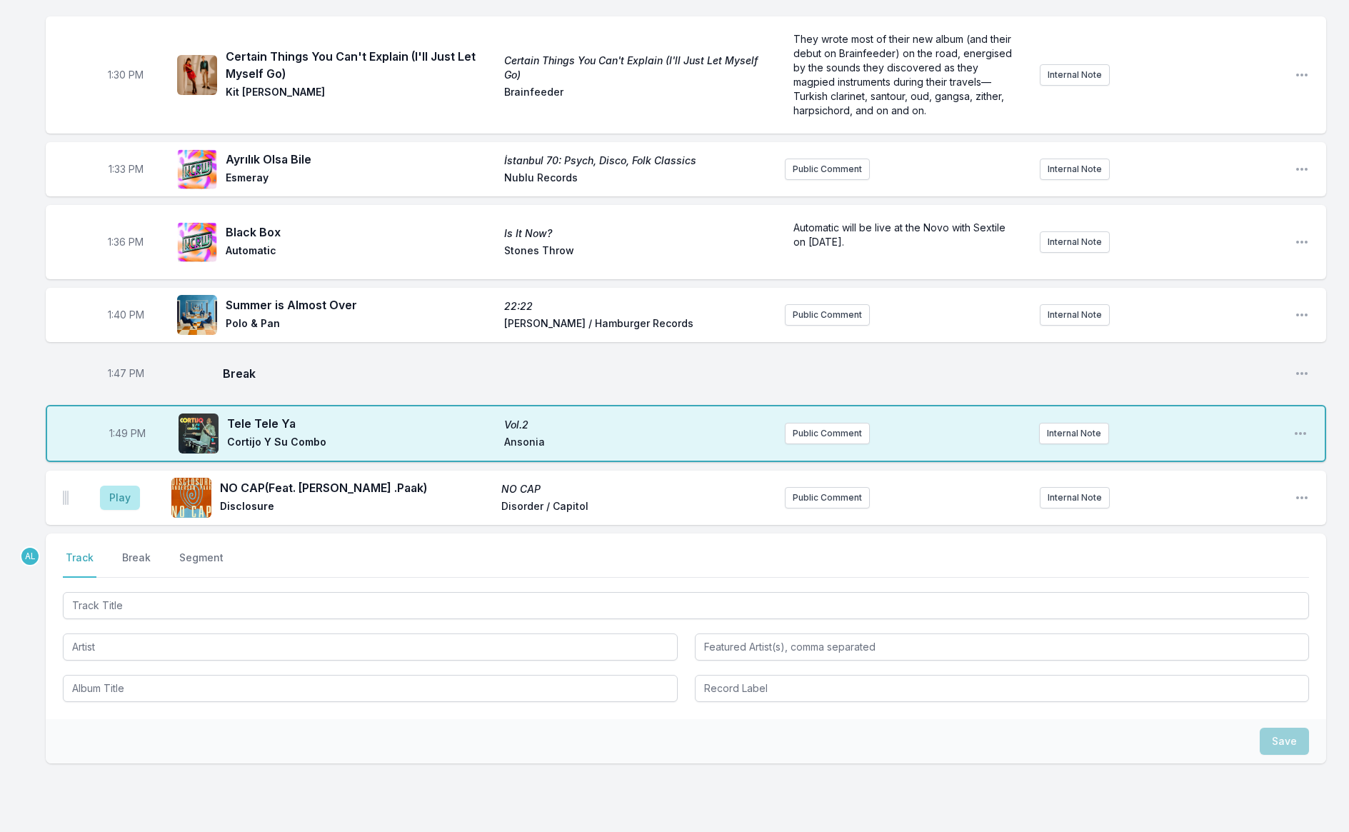
click at [116, 504] on aside "Play" at bounding box center [120, 498] width 80 height 46
click at [118, 499] on button "Play" at bounding box center [120, 498] width 40 height 24
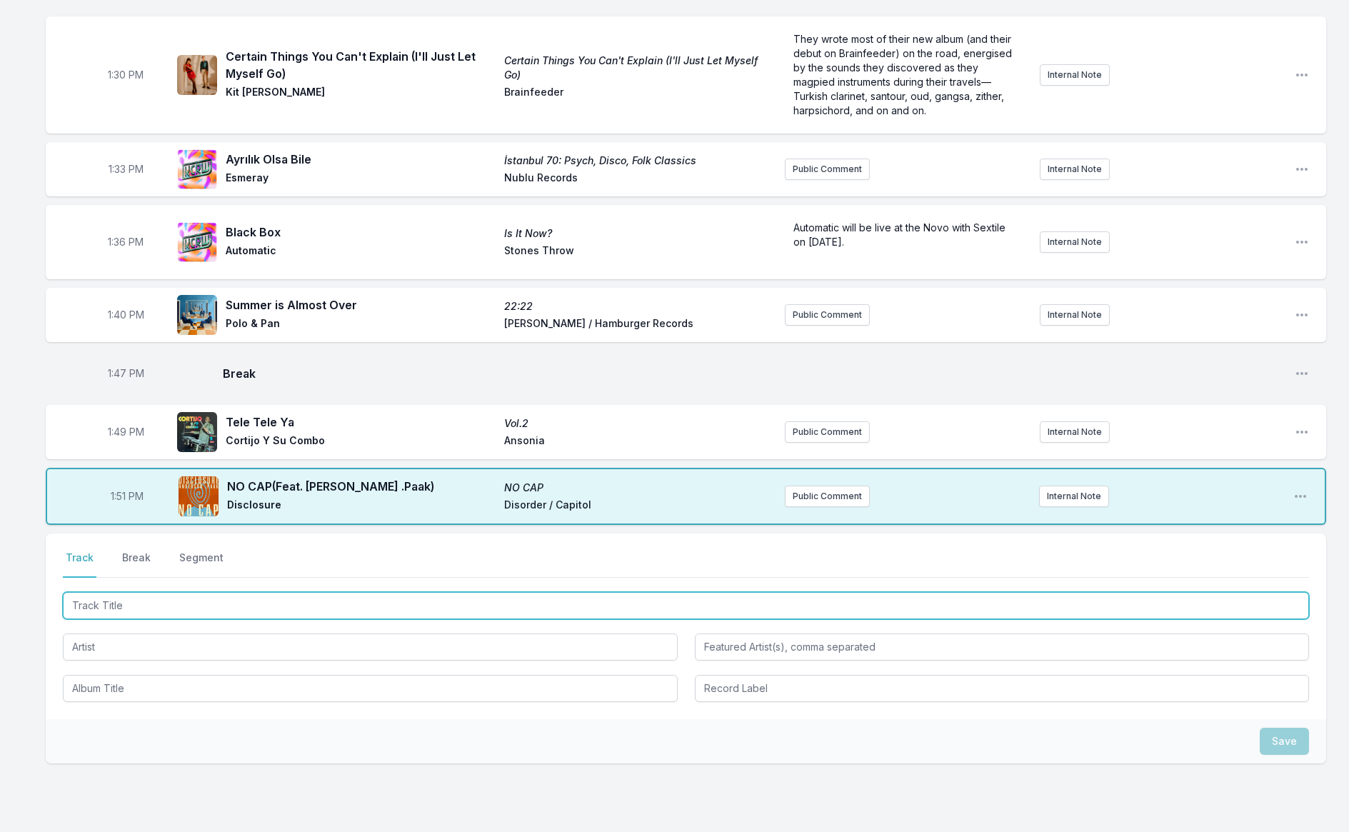
click at [322, 608] on input "Track Title" at bounding box center [686, 605] width 1247 height 27
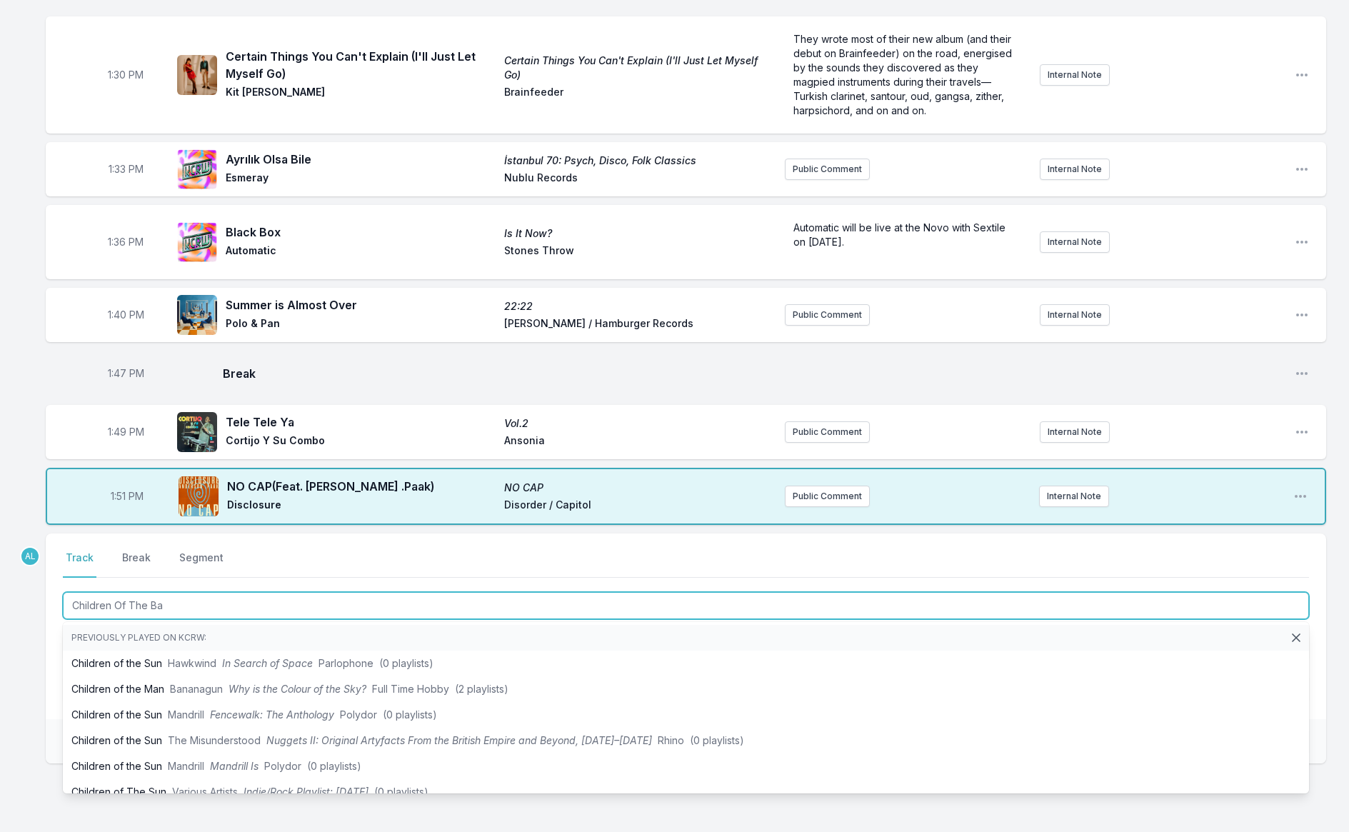
type input "Children Of The Bak"
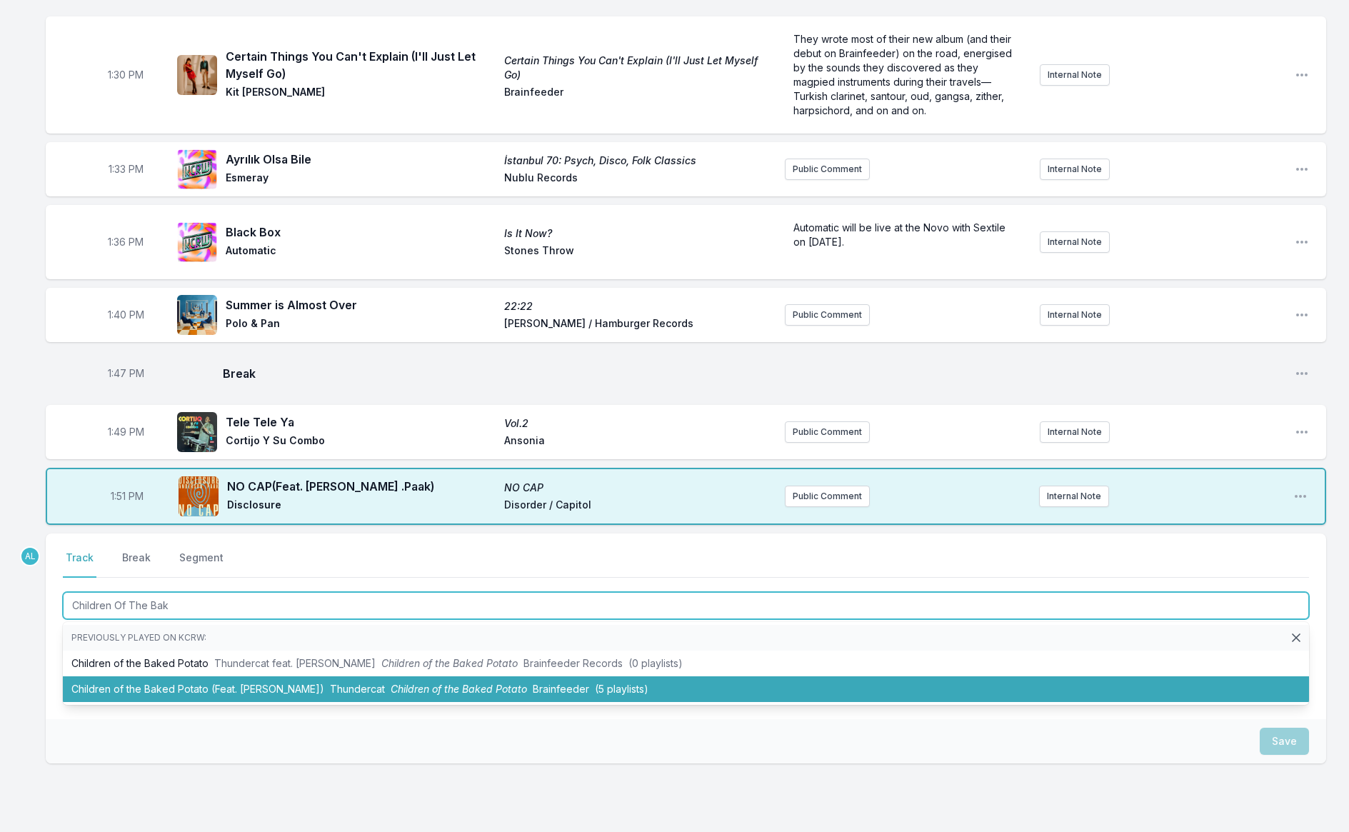
scroll to position [1526, 0]
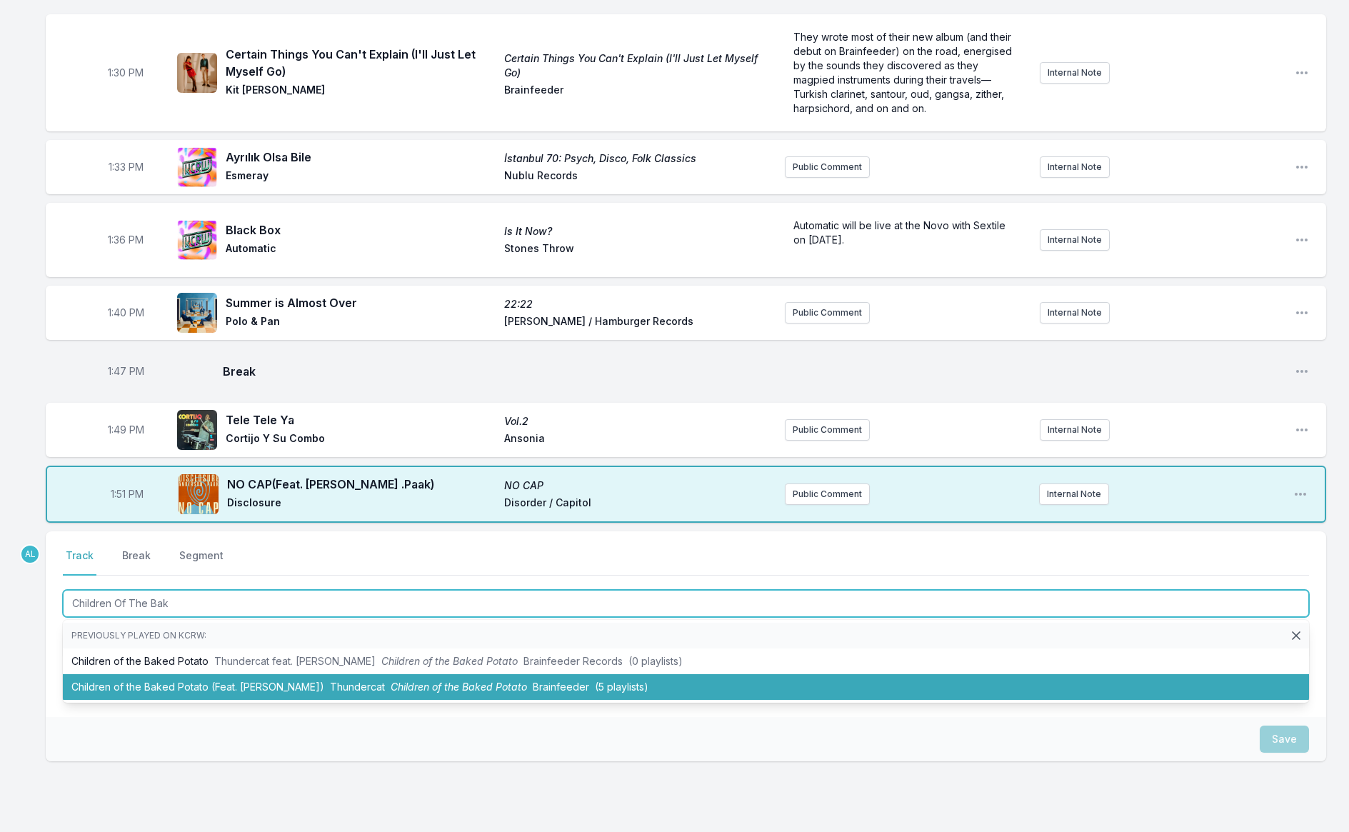
click at [348, 689] on li "Children of the Baked Potato (Feat. [PERSON_NAME]) Thundercat Children of the B…" at bounding box center [686, 687] width 1247 height 26
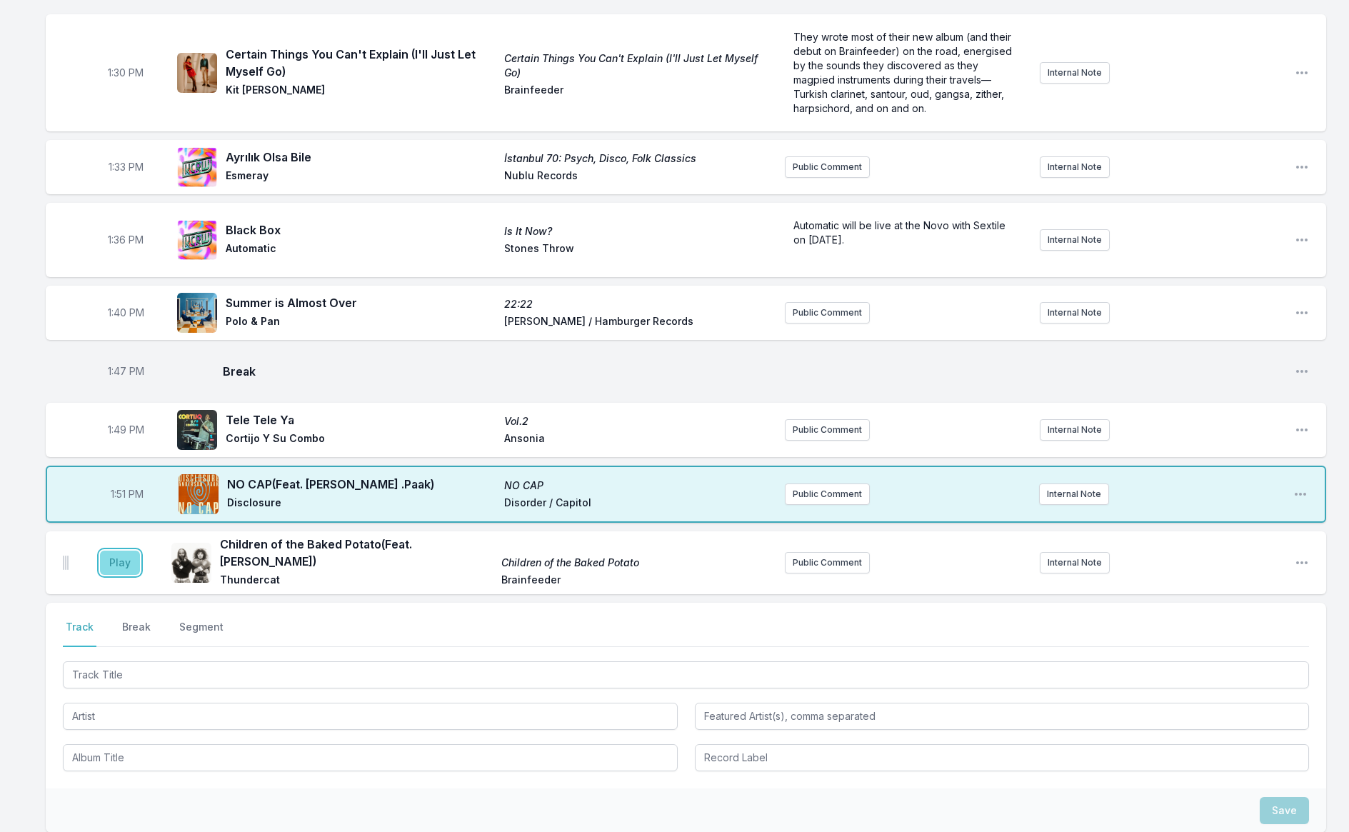
click at [134, 552] on button "Play" at bounding box center [120, 563] width 40 height 24
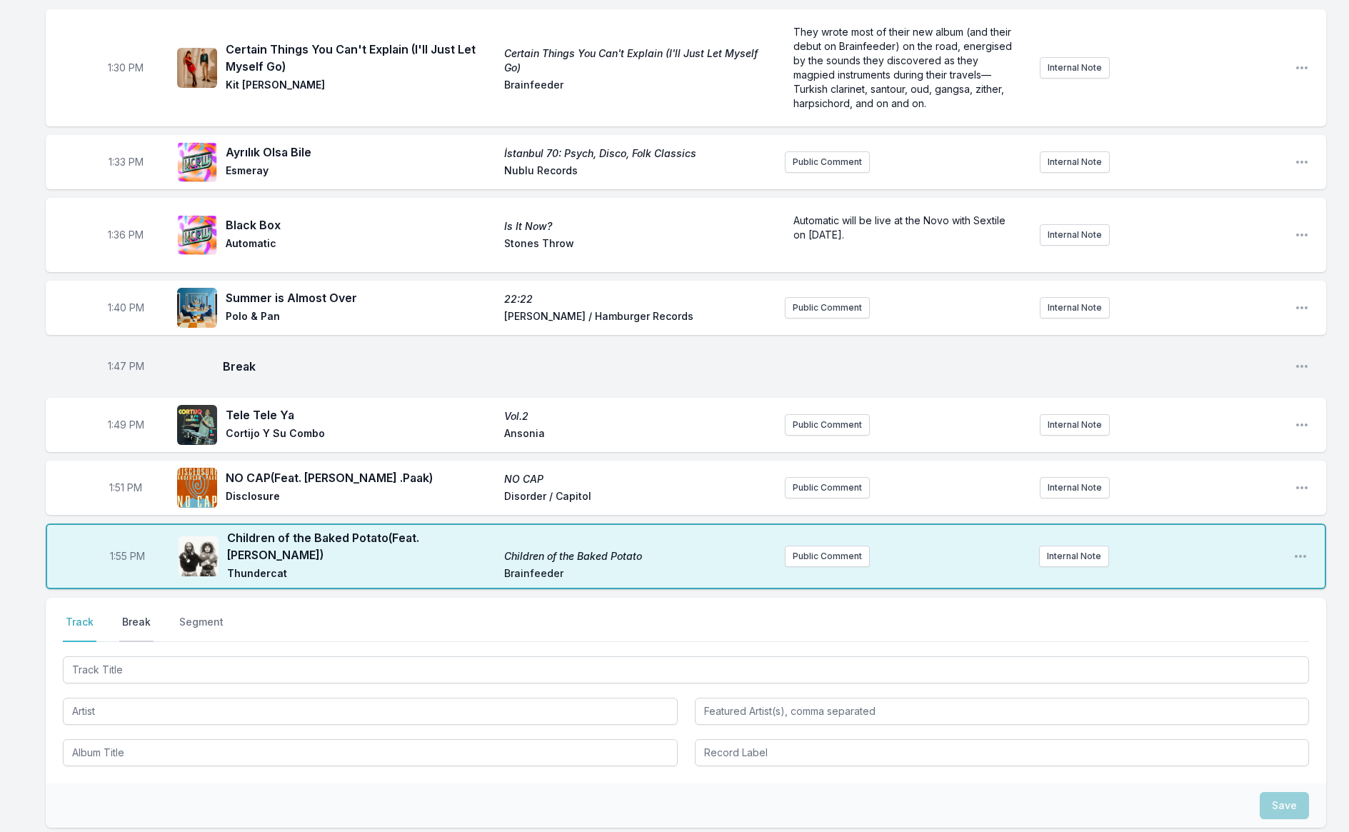
click at [135, 615] on button "Break" at bounding box center [136, 628] width 34 height 27
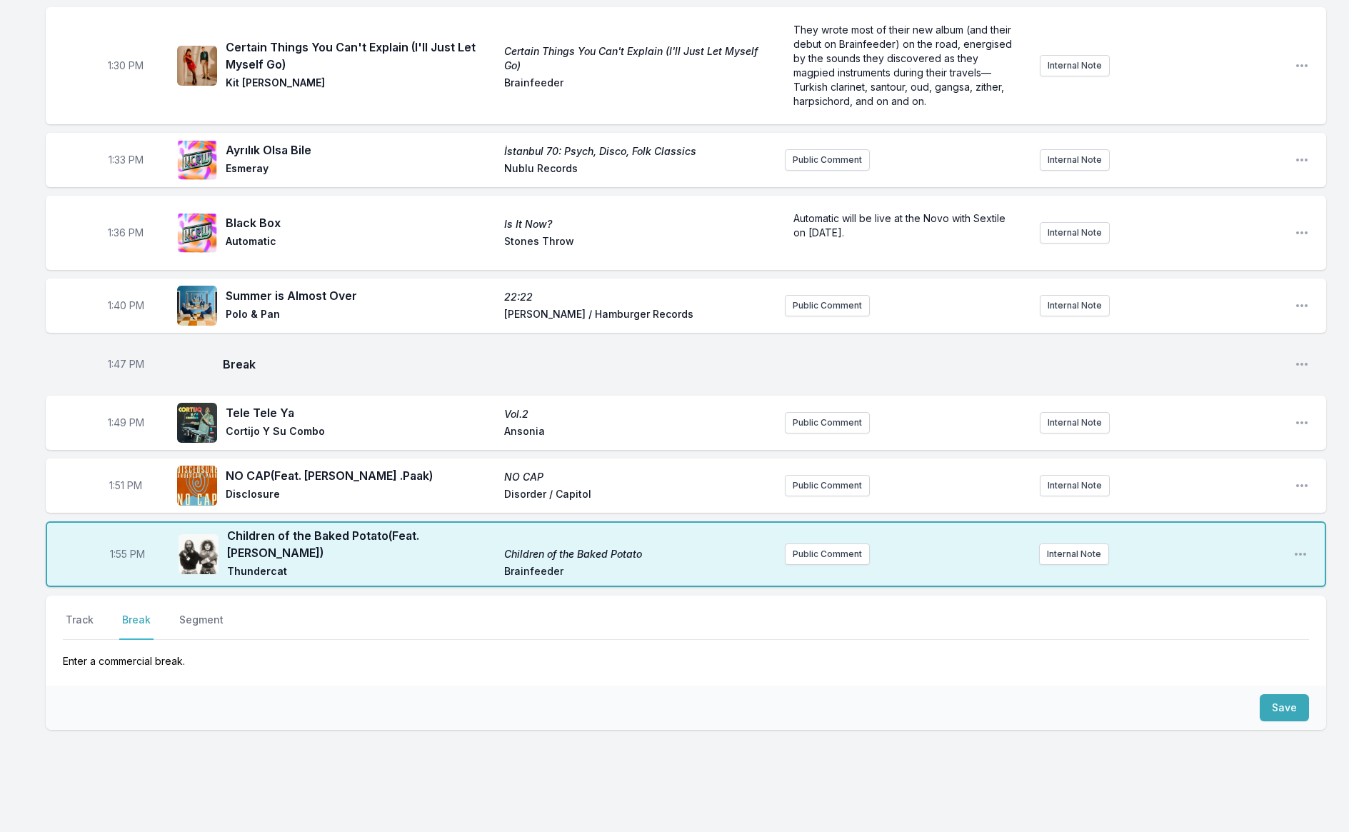
scroll to position [1531, 0]
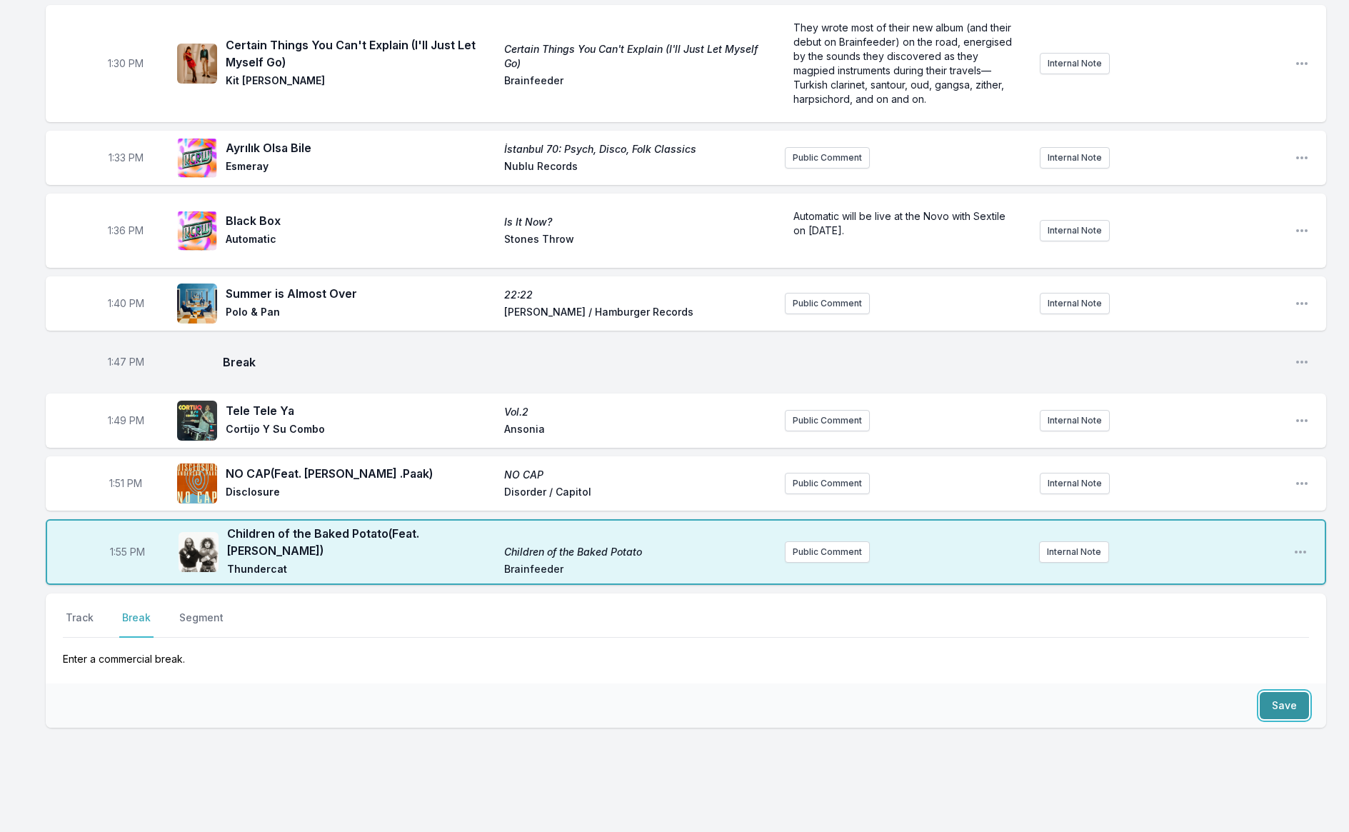
drag, startPoint x: 1291, startPoint y: 694, endPoint x: 1284, endPoint y: 689, distance: 8.1
click at [1290, 694] on button "Save" at bounding box center [1284, 705] width 49 height 27
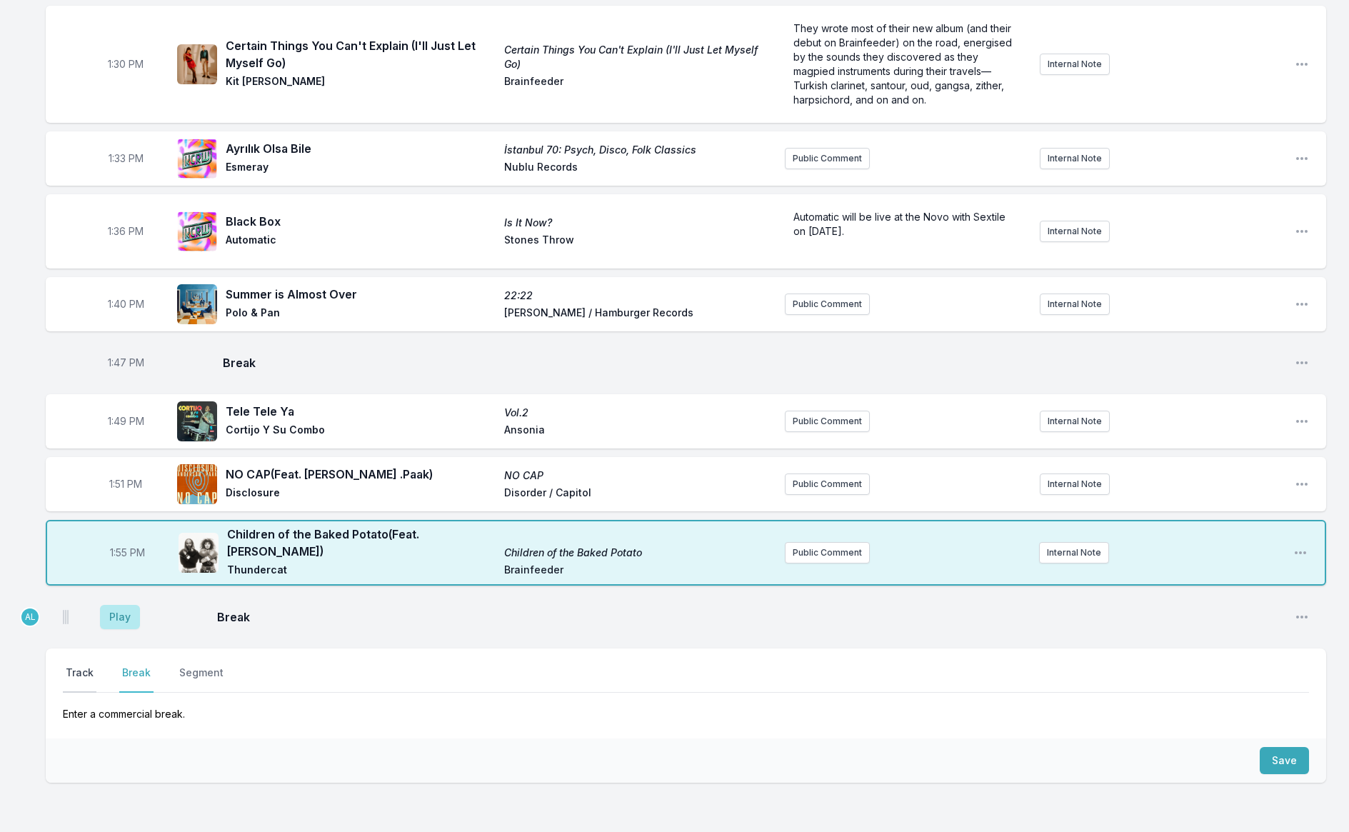
click at [86, 666] on button "Track" at bounding box center [80, 679] width 34 height 27
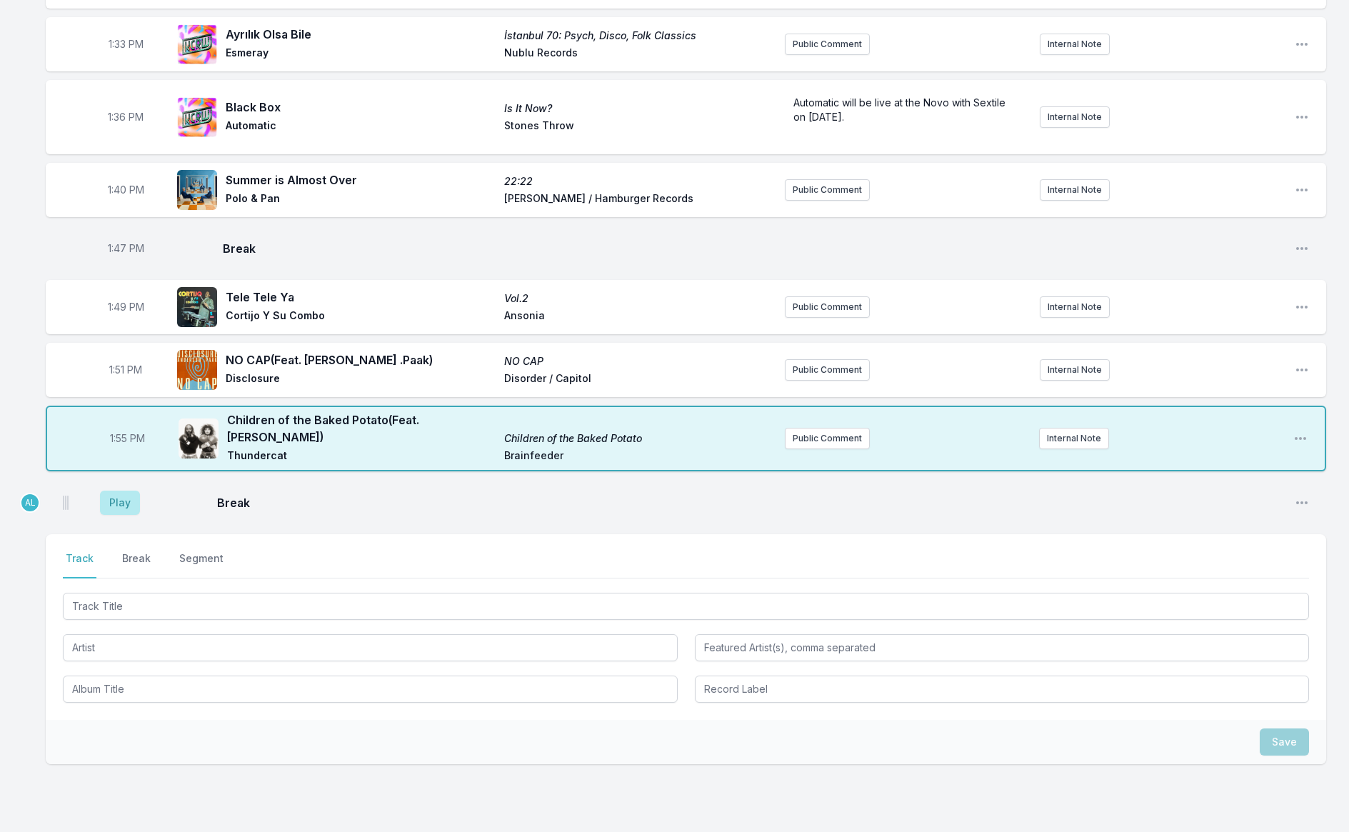
scroll to position [1704, 0]
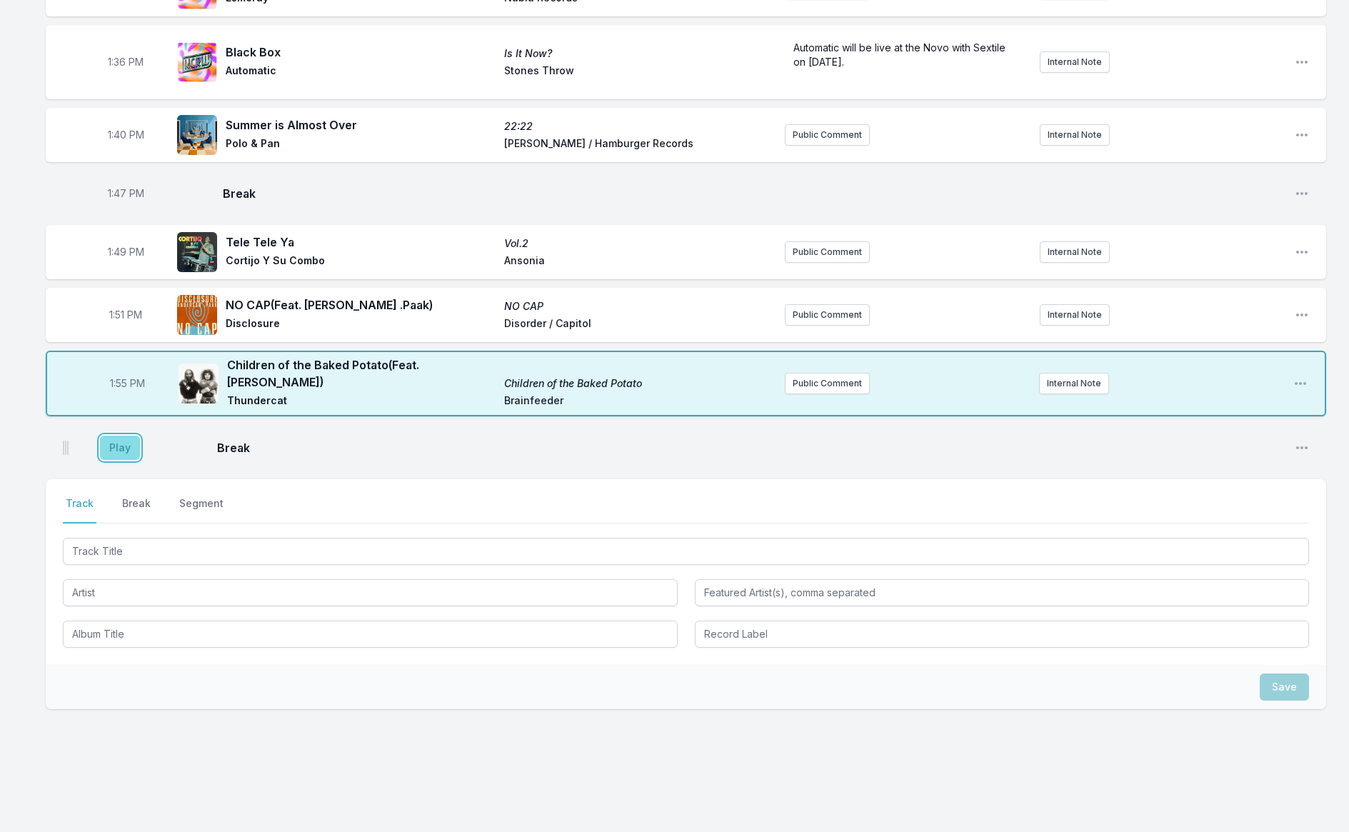
click at [111, 436] on button "Play" at bounding box center [120, 448] width 40 height 24
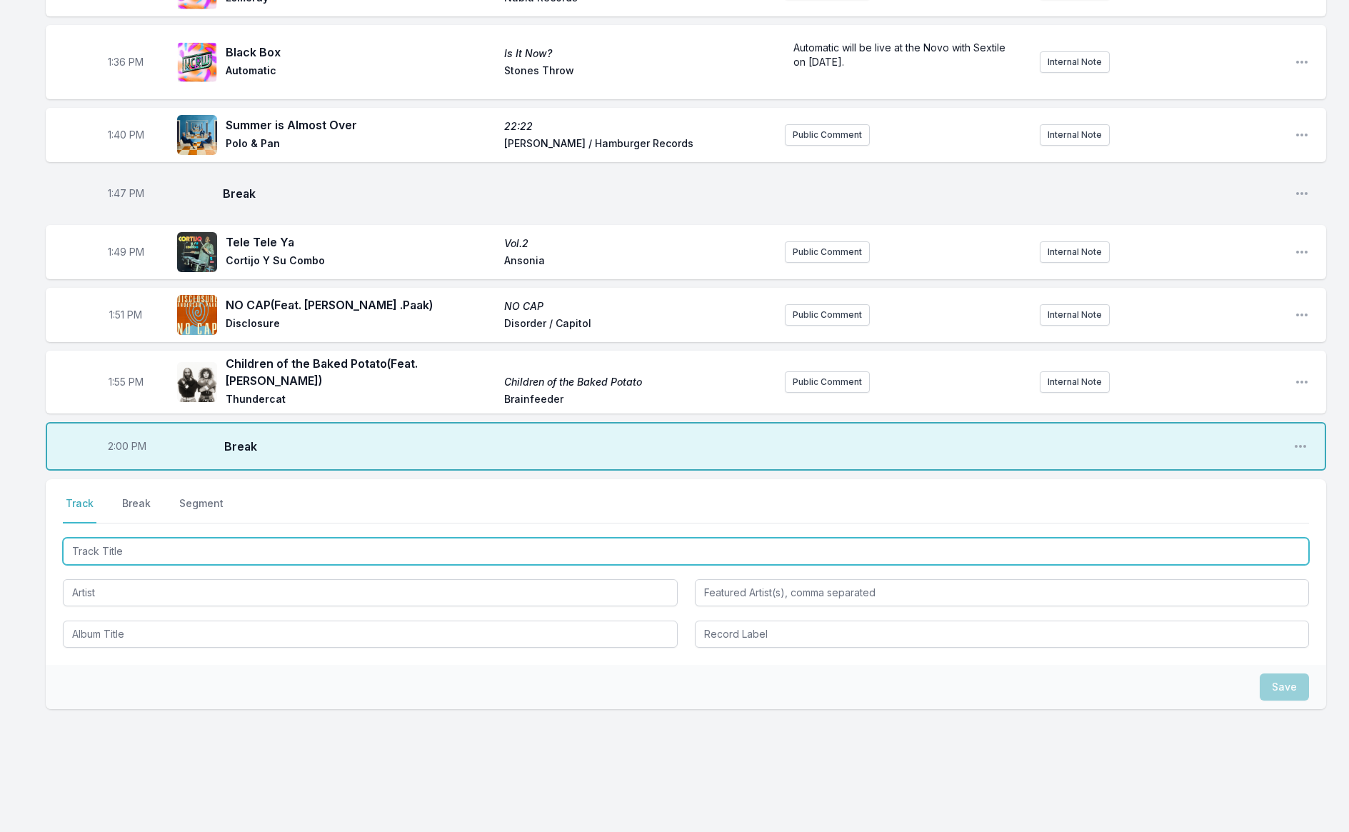
click at [183, 539] on input "Track Title" at bounding box center [686, 551] width 1247 height 27
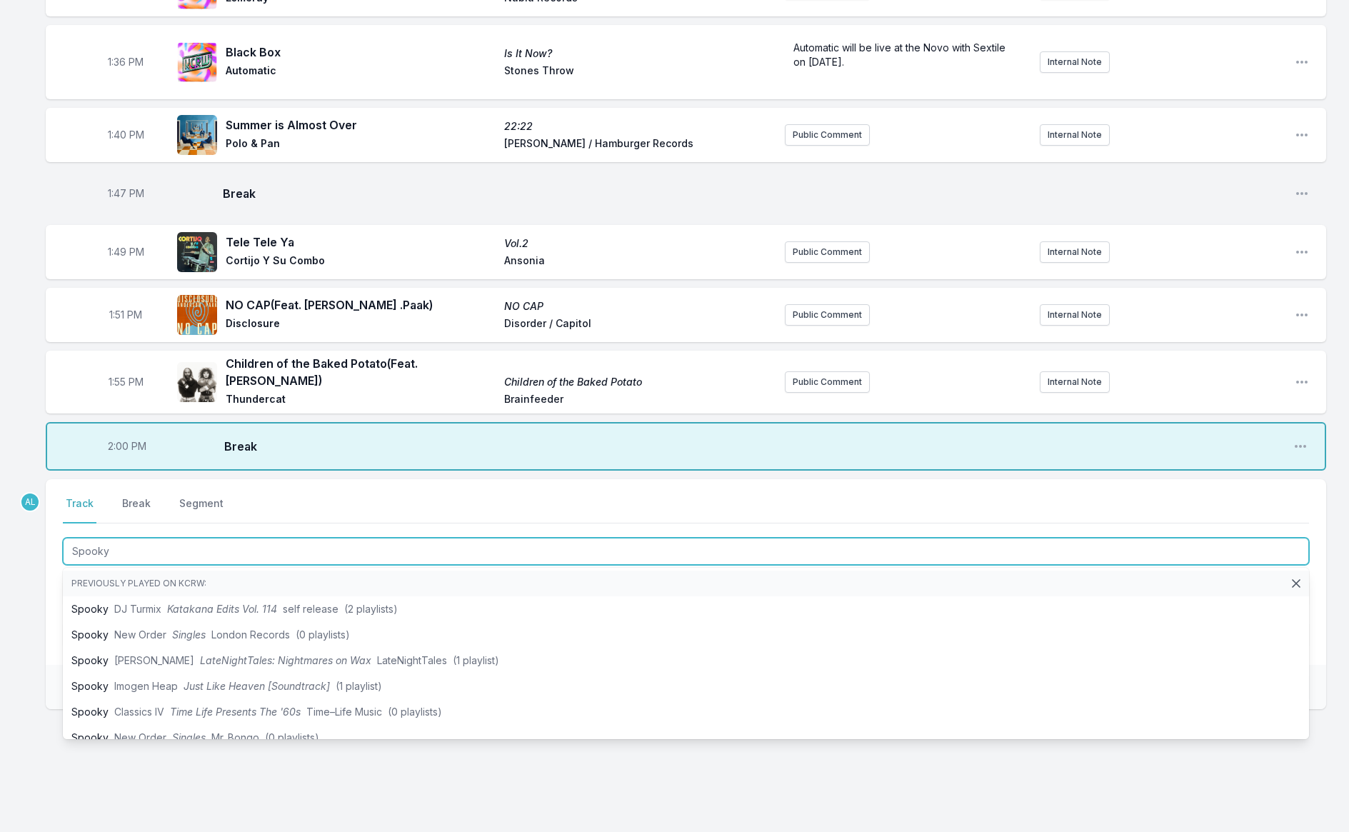
type input "Spooky"
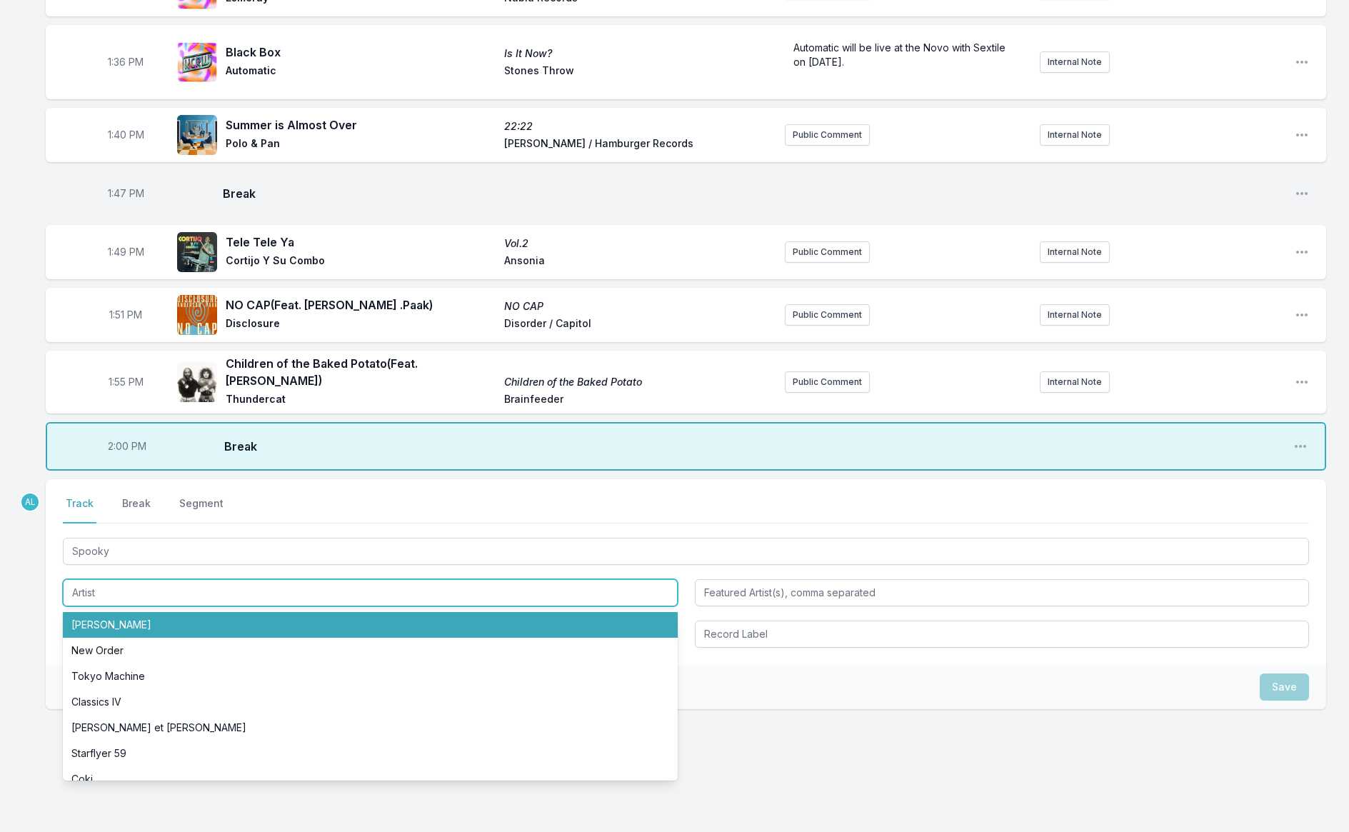
click at [194, 612] on li "[PERSON_NAME]" at bounding box center [370, 625] width 615 height 26
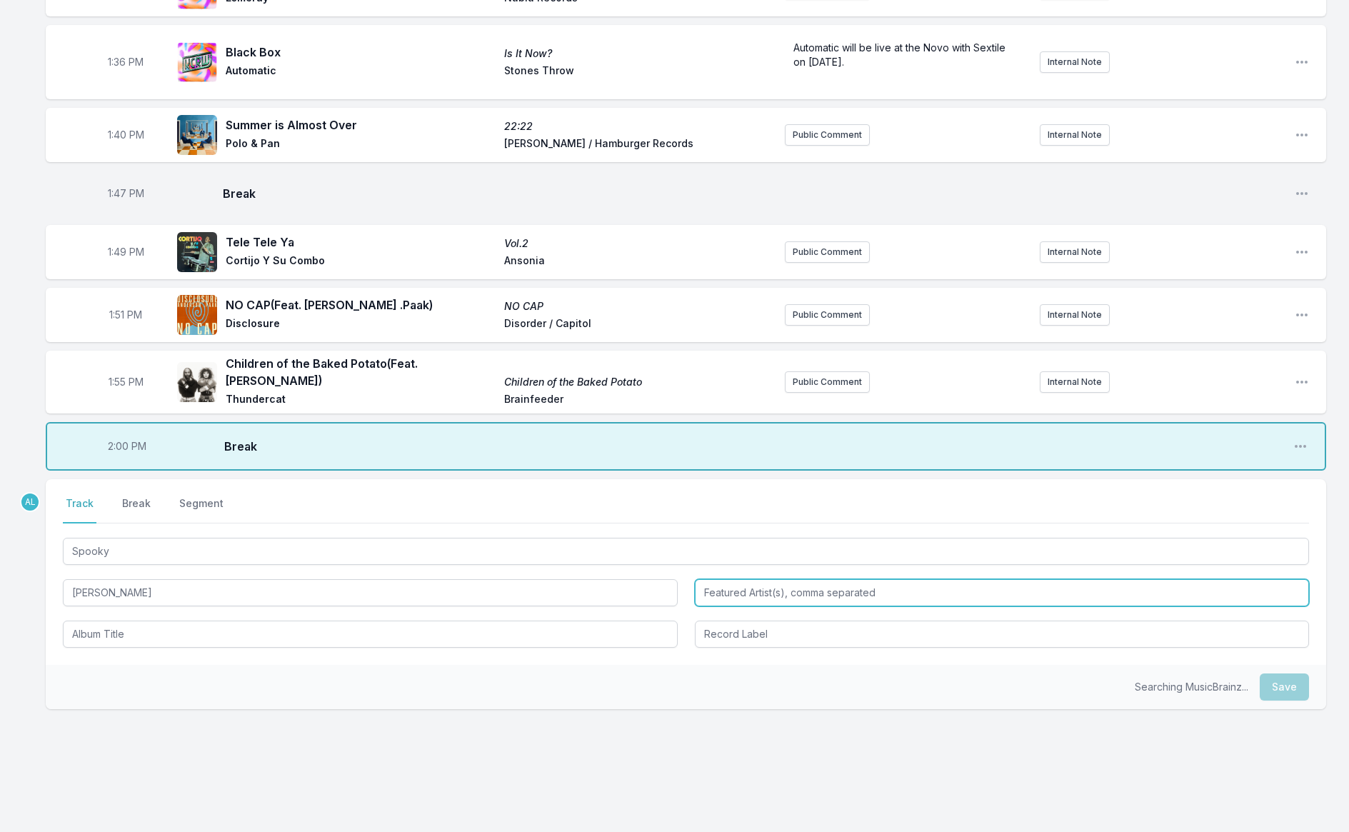
type input "[PERSON_NAME]"
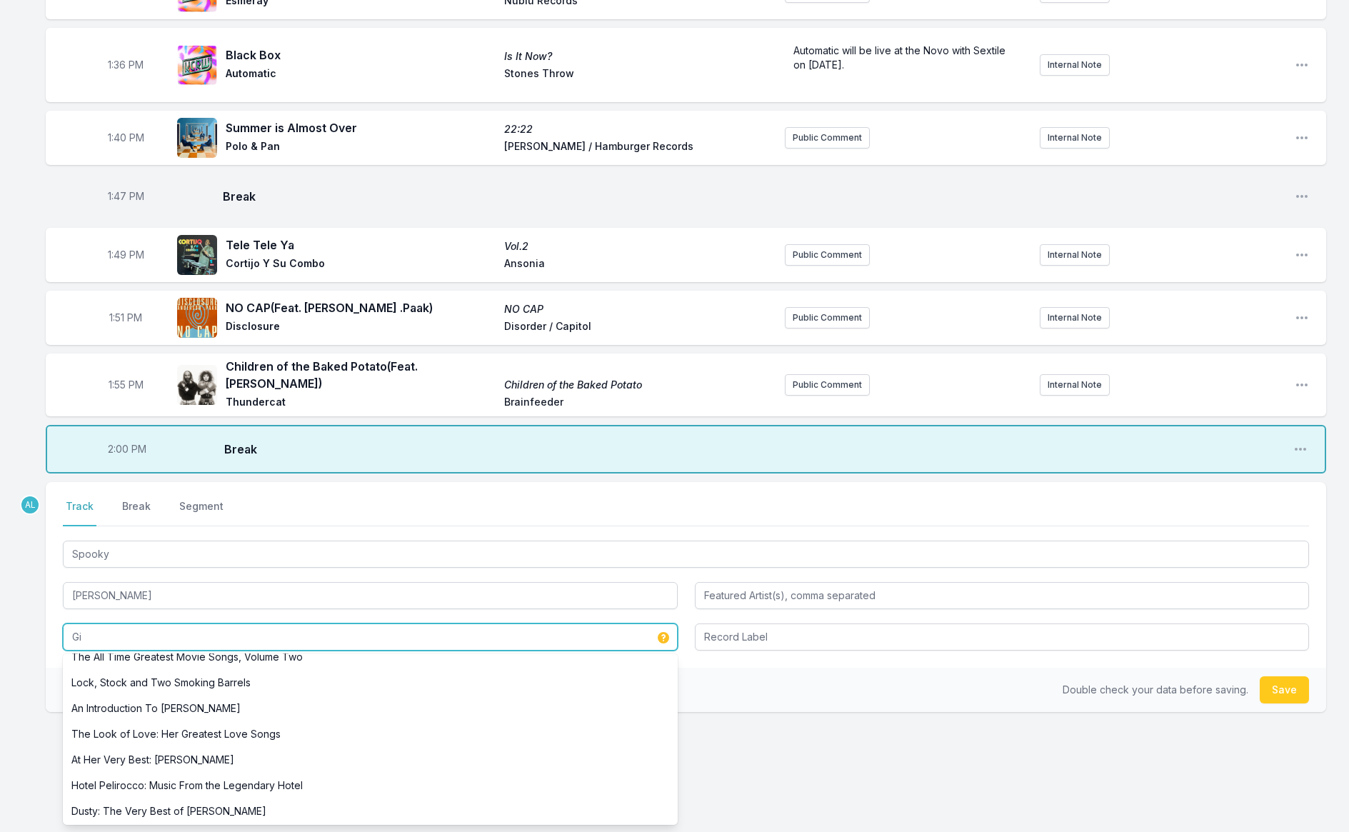
scroll to position [0, 0]
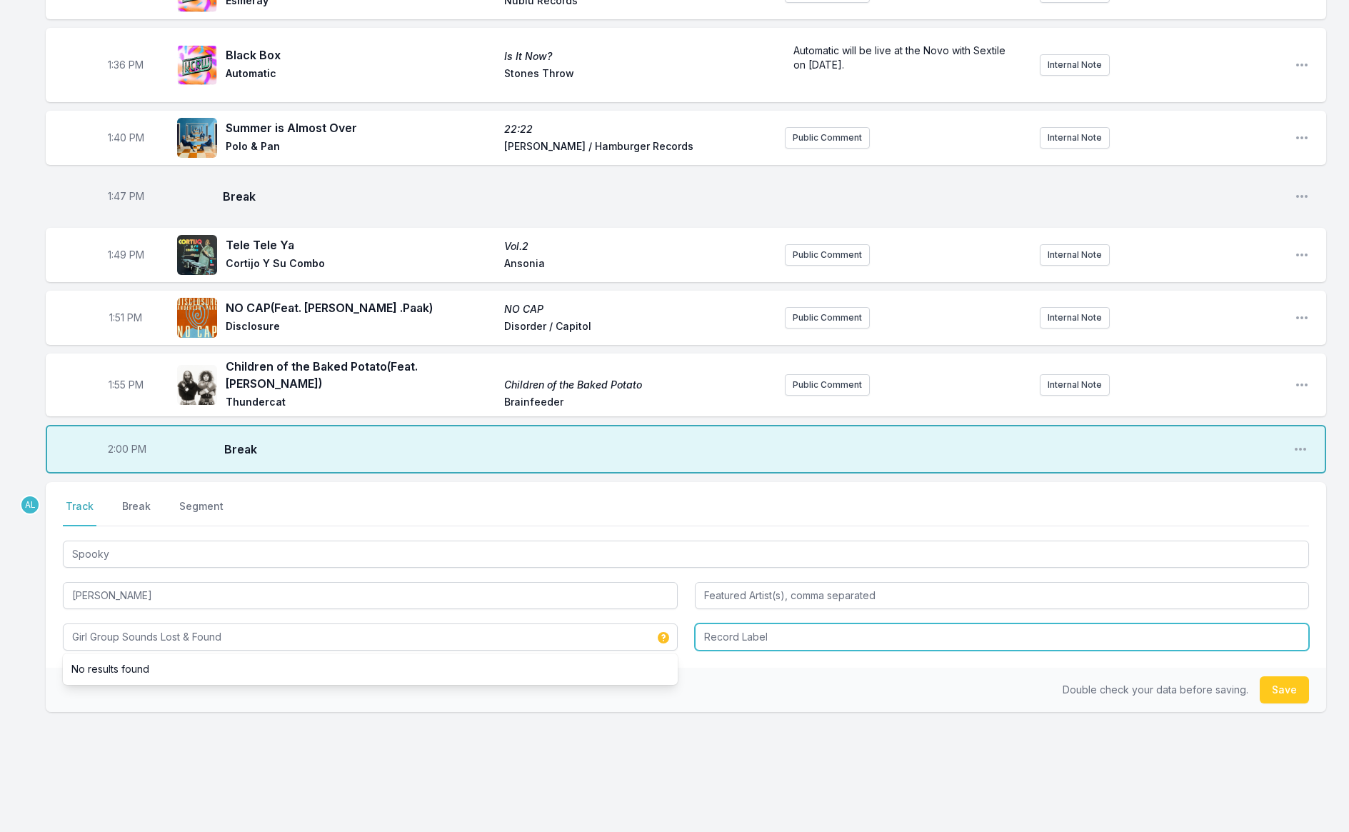
type input "Girl Group Sounds Lost & Found"
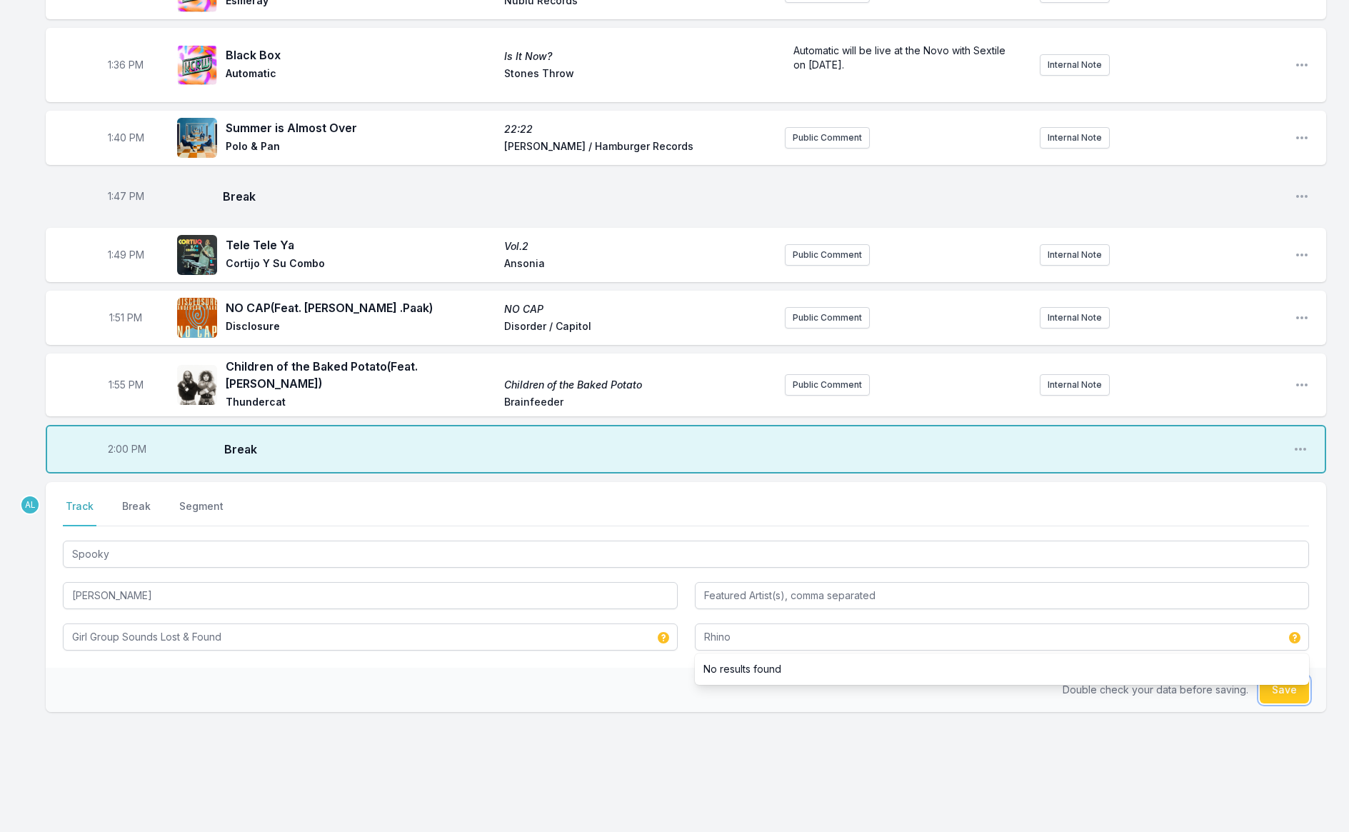
type input "Rhino"
click at [339, 648] on div "Select a tab Track Break Segment Track Break Segment Spooky [PERSON_NAME] Girl …" at bounding box center [686, 575] width 1281 height 186
click at [773, 708] on div "Select a tab Track Break Segment Track Break Segment Spooky [PERSON_NAME] Girl …" at bounding box center [686, 642] width 1281 height 321
click at [1289, 677] on button "Save" at bounding box center [1284, 690] width 49 height 27
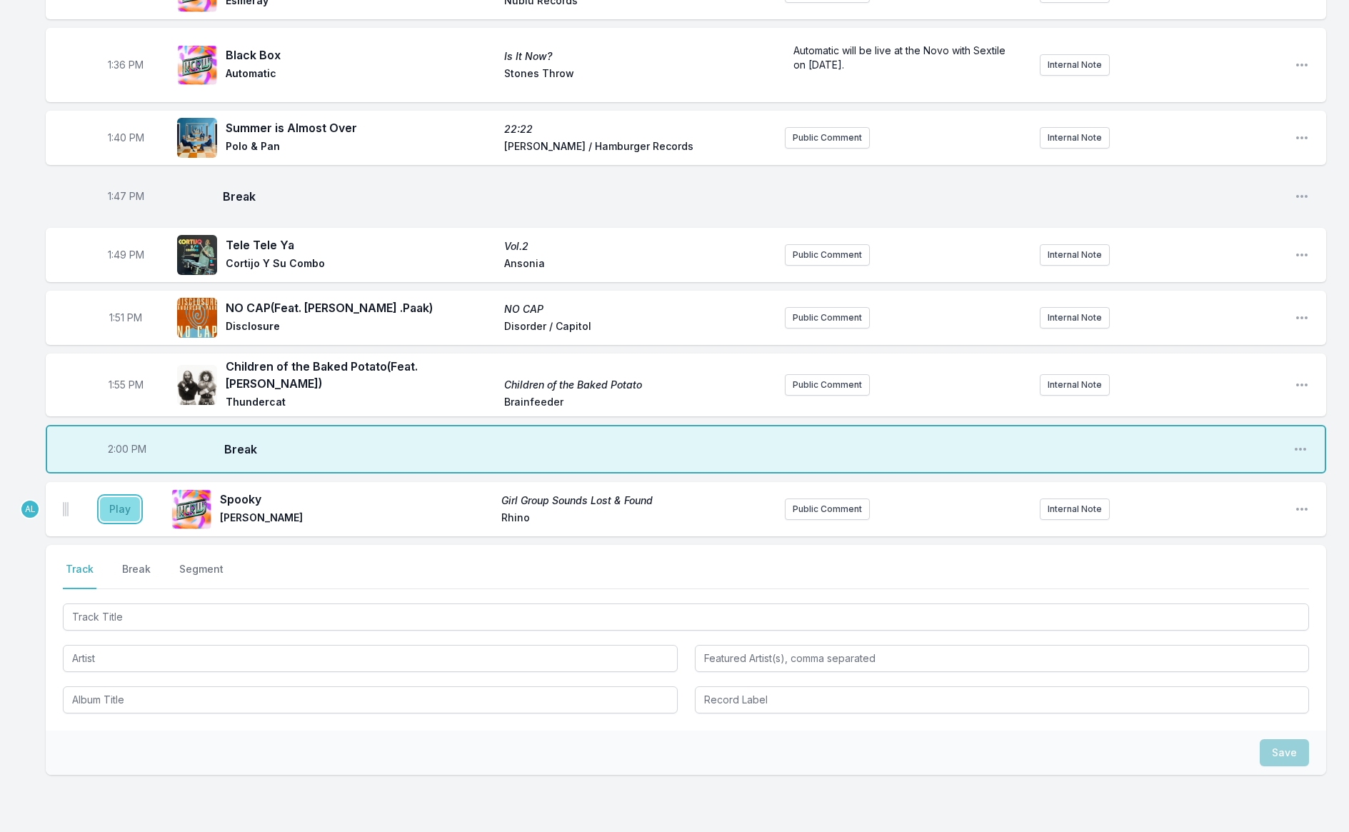
click at [113, 499] on button "Play" at bounding box center [120, 509] width 40 height 24
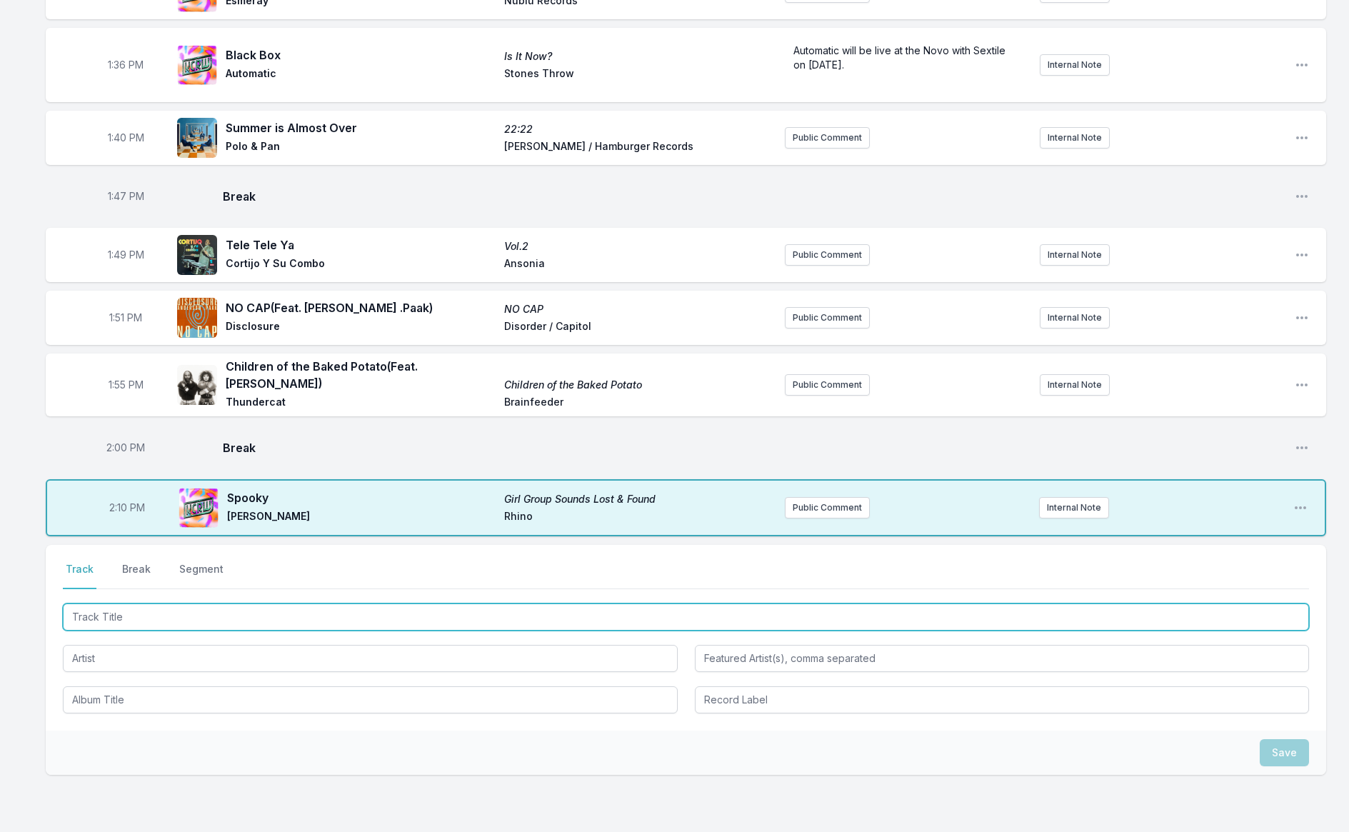
click at [137, 604] on input "Track Title" at bounding box center [686, 617] width 1247 height 27
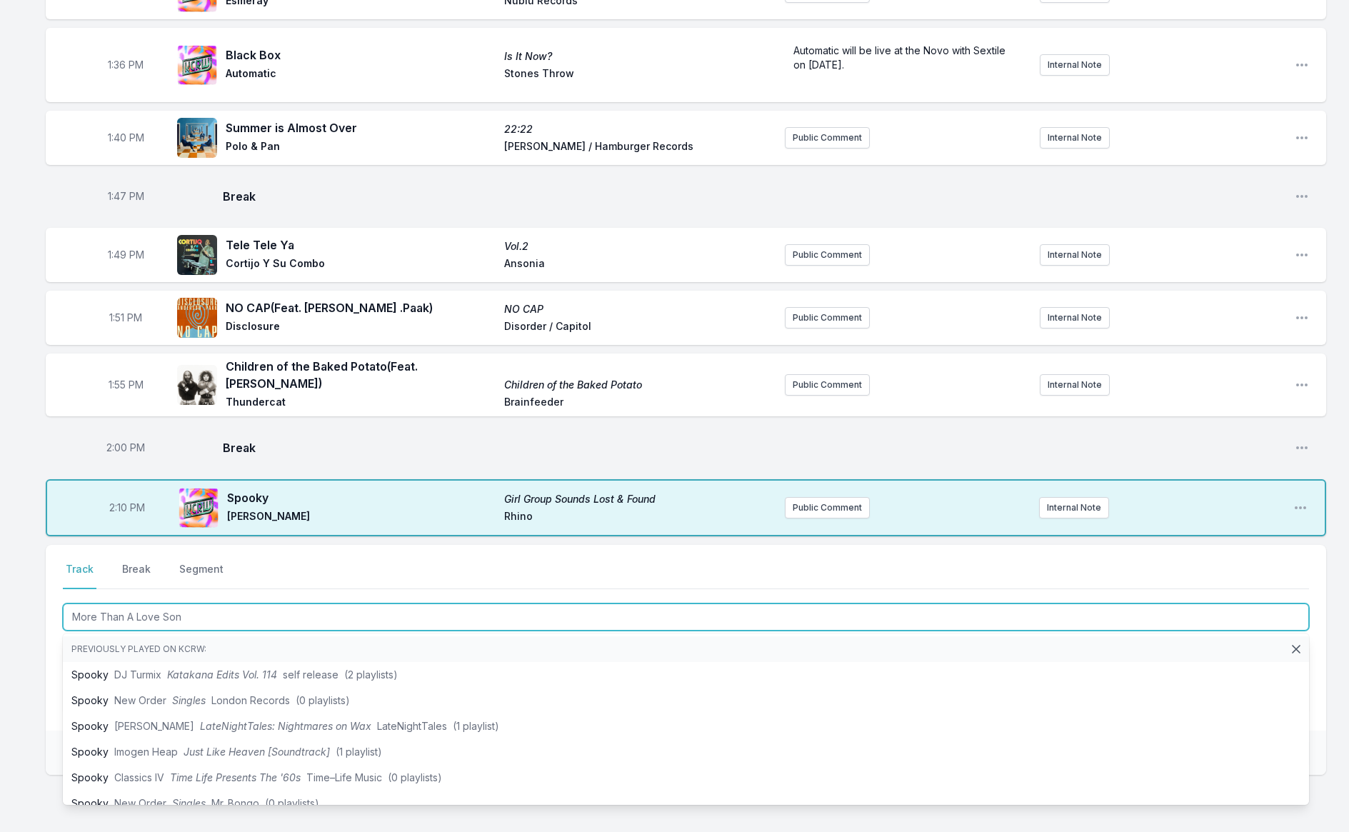
type input "More Than A Love Song"
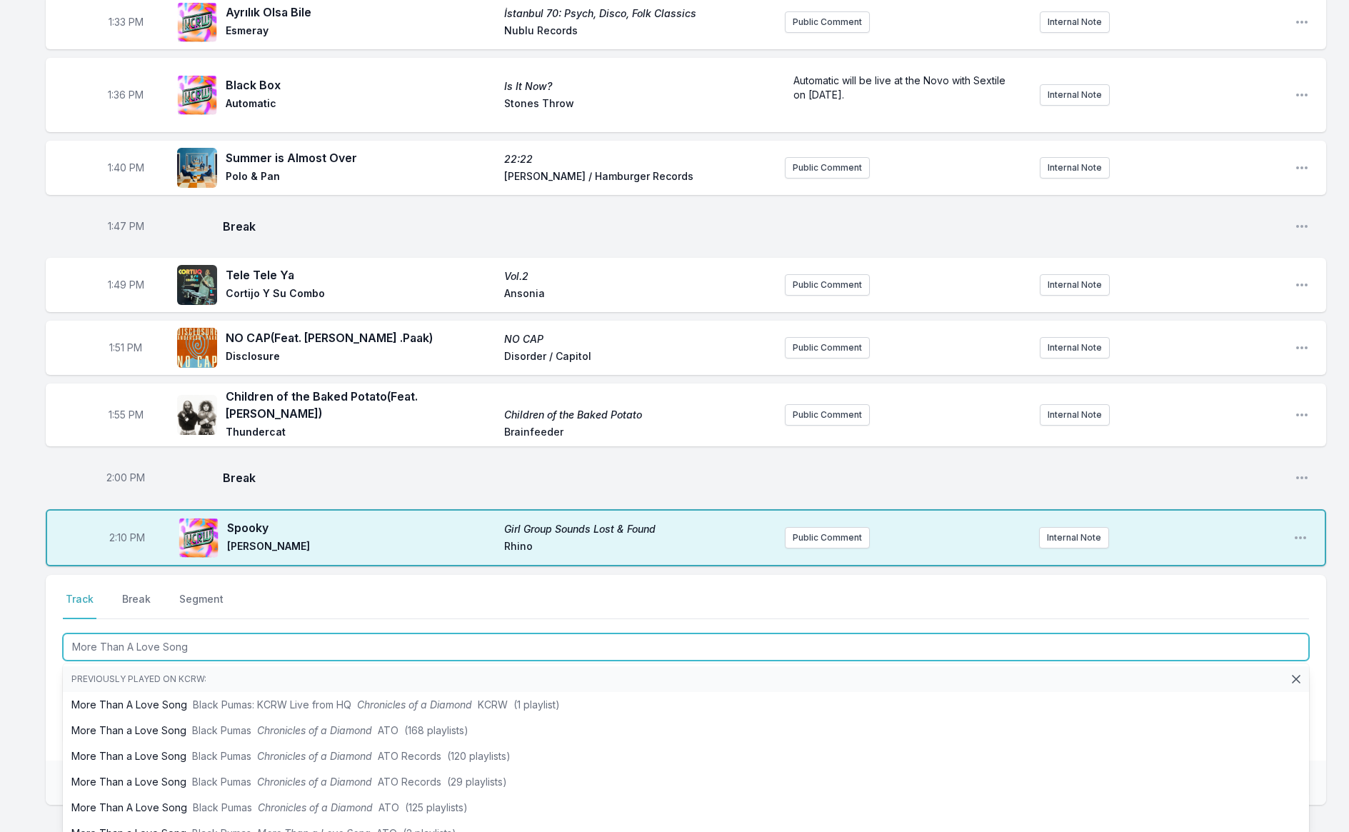
scroll to position [1679, 0]
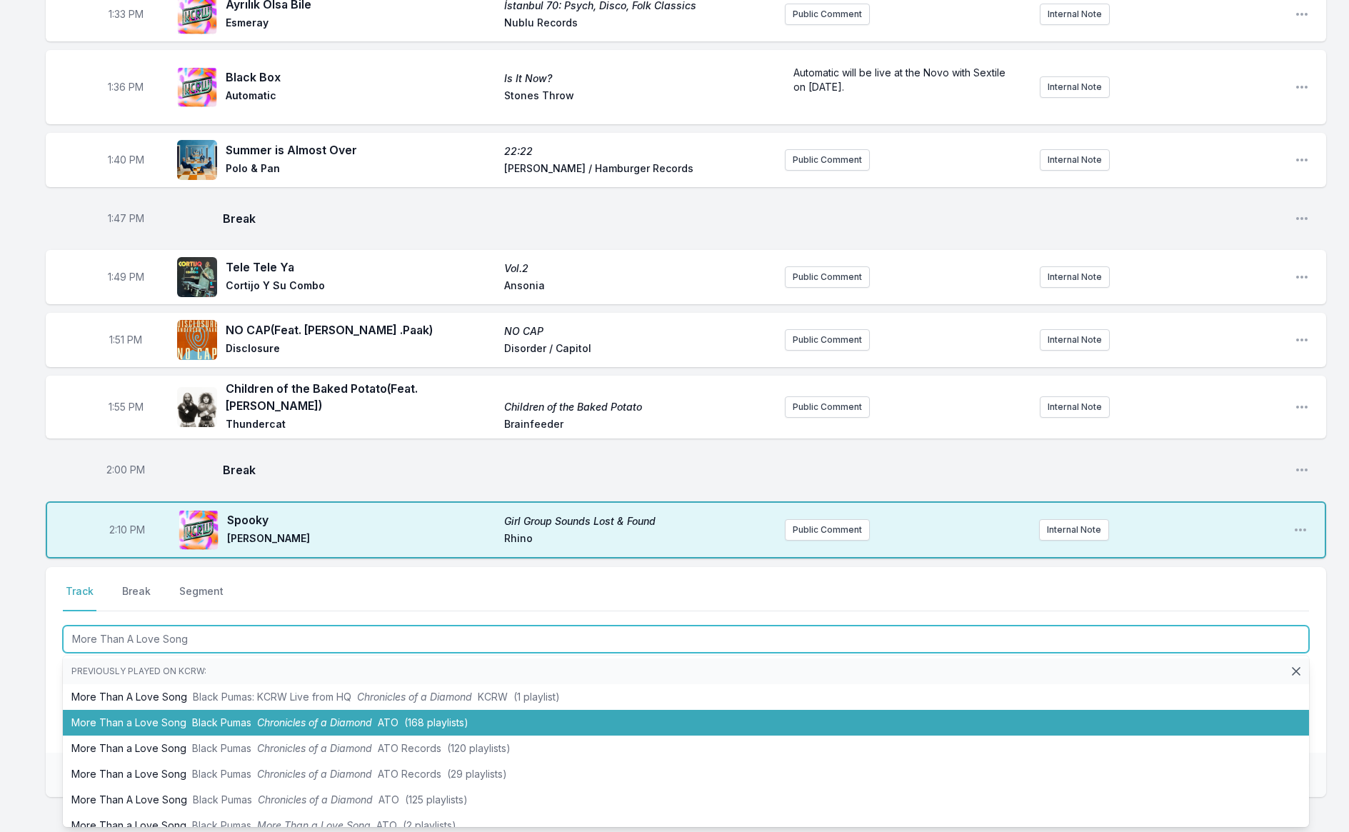
drag, startPoint x: 177, startPoint y: 703, endPoint x: 174, endPoint y: 684, distance: 18.9
click at [177, 710] on li "More Than a Love Song Black Pumas Chronicles of a Diamond ATO (168 playlists)" at bounding box center [686, 723] width 1247 height 26
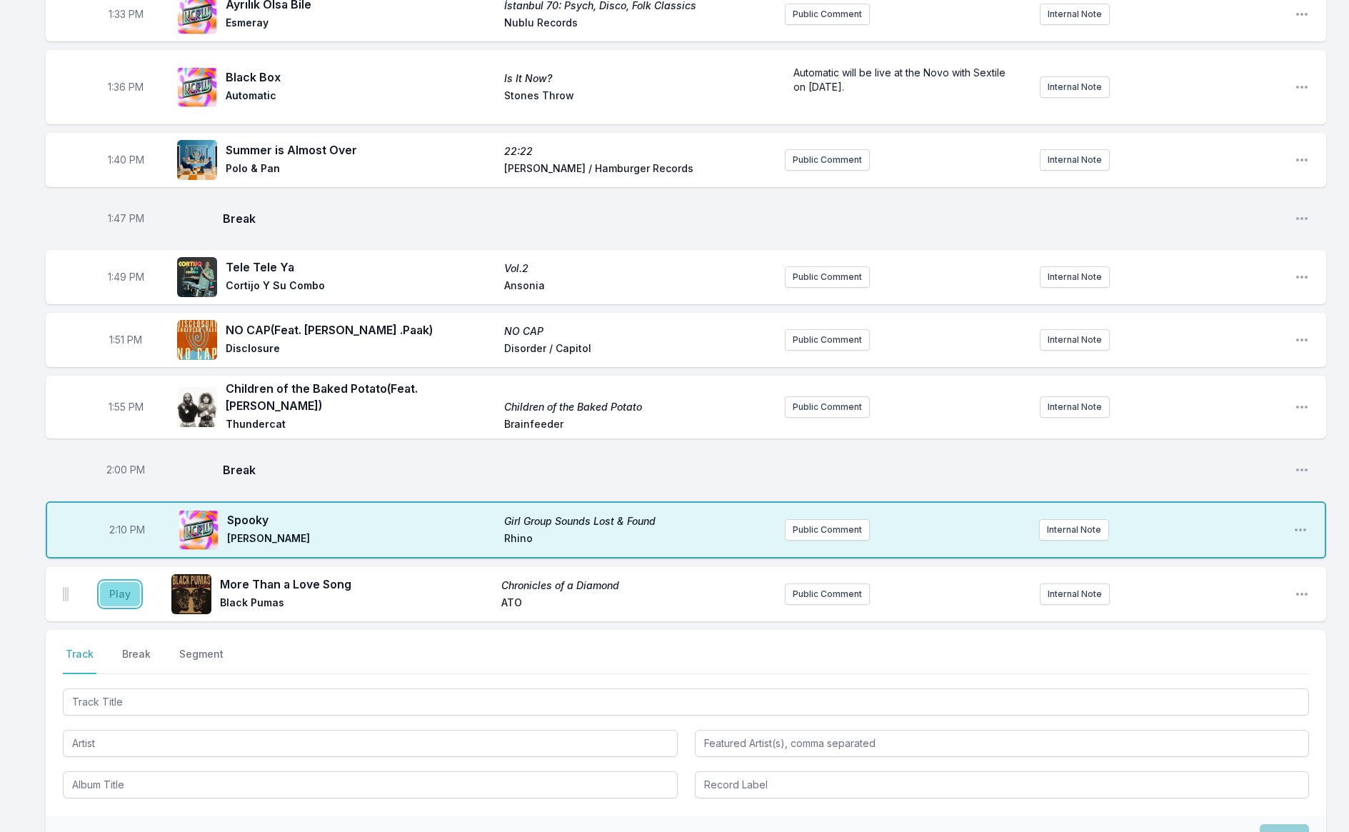
click at [112, 588] on button "Play" at bounding box center [120, 594] width 40 height 24
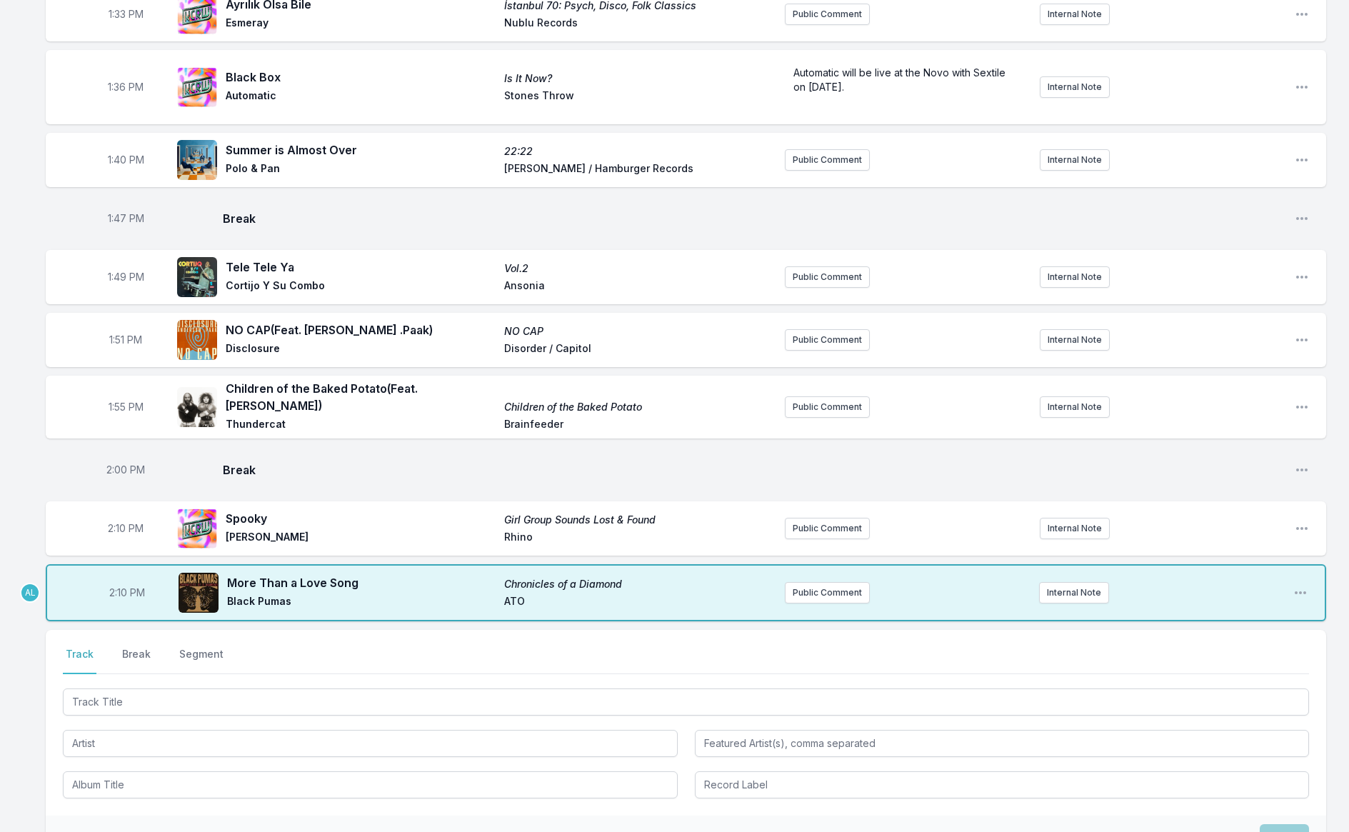
click at [110, 586] on span "2:10 PM" at bounding box center [127, 593] width 36 height 14
type input "14:04"
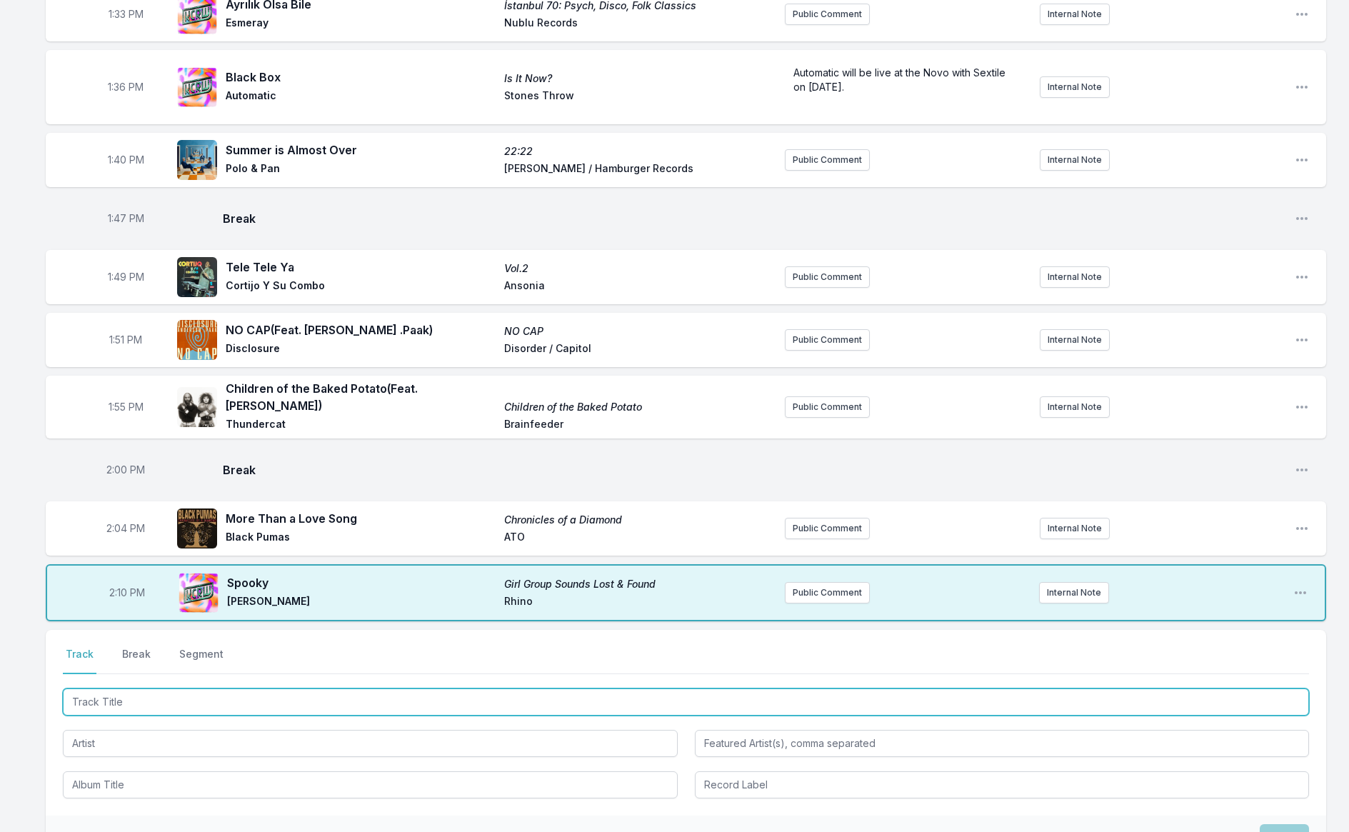
click at [139, 690] on input "Track Title" at bounding box center [686, 702] width 1247 height 27
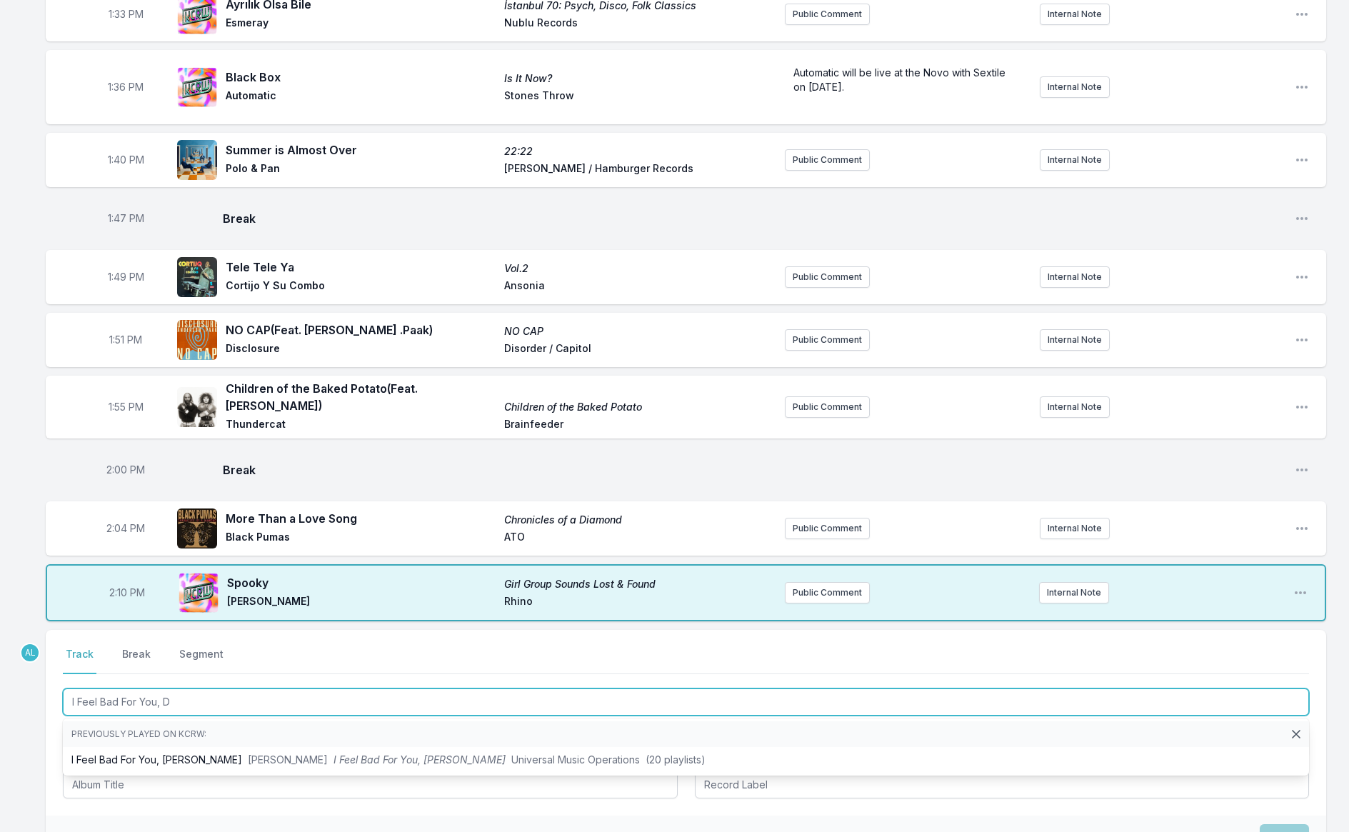
type input "I Feel Bad For You, Da"
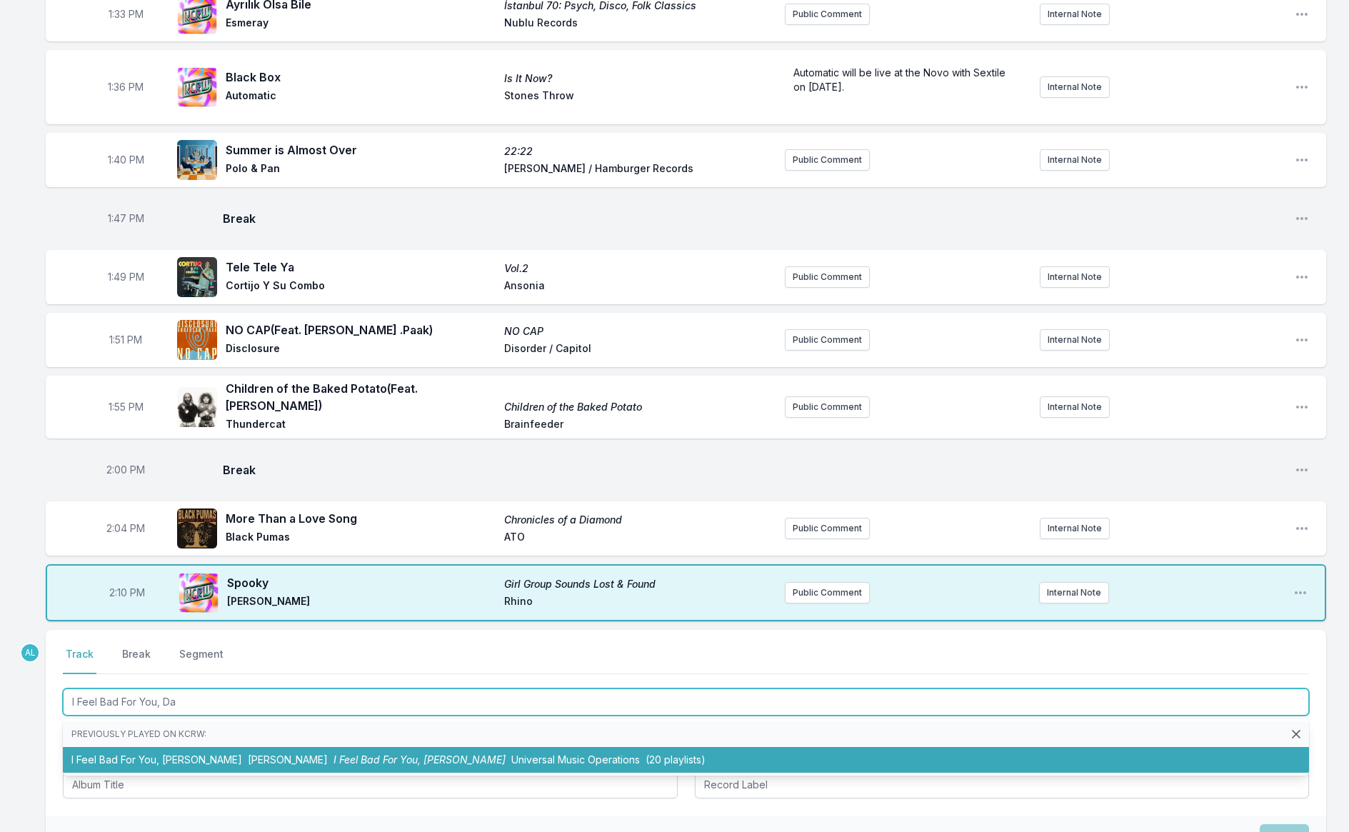
click at [143, 750] on li "I Feel Bad For You, [PERSON_NAME] [PERSON_NAME] I Feel Bad For You, [PERSON_NAM…" at bounding box center [686, 760] width 1247 height 26
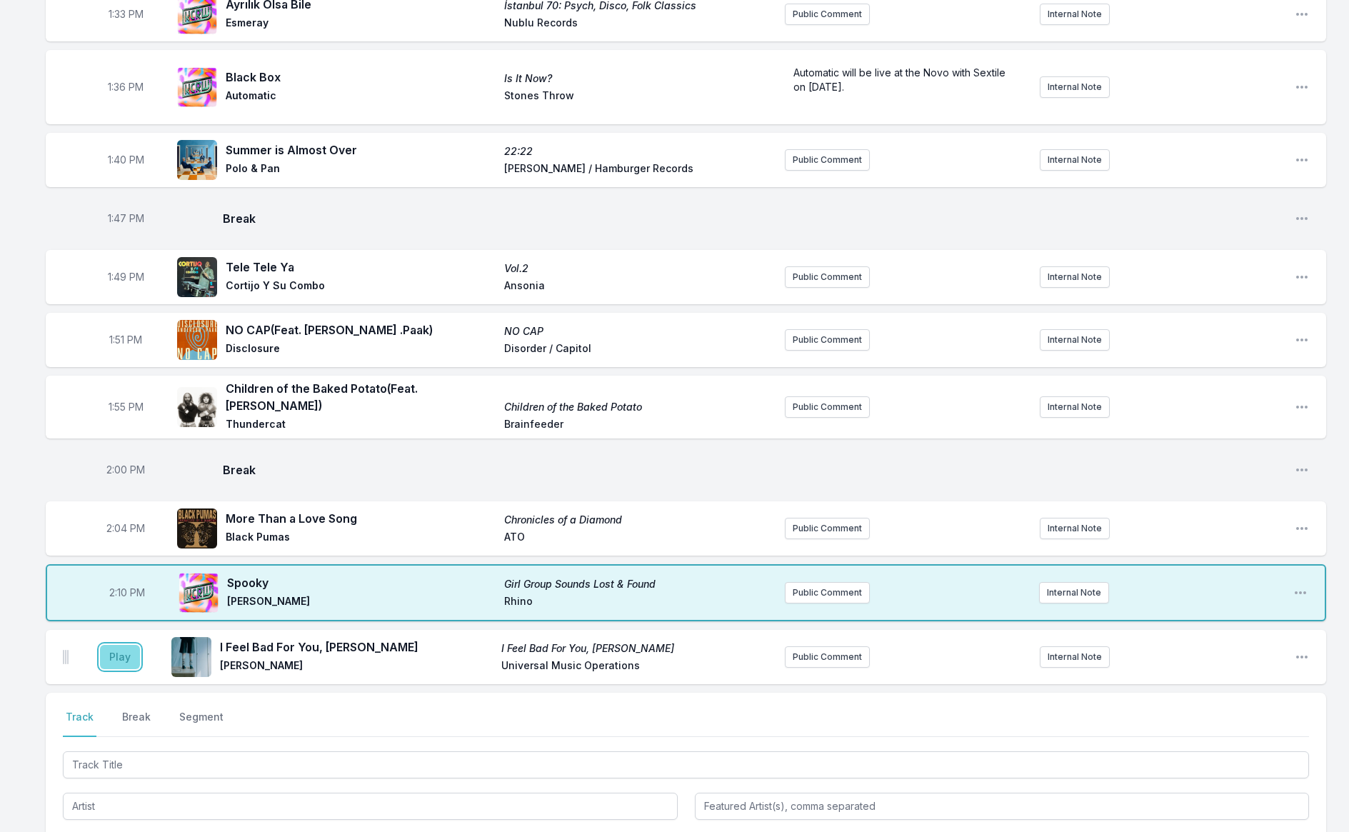
click at [119, 650] on button "Play" at bounding box center [120, 657] width 40 height 24
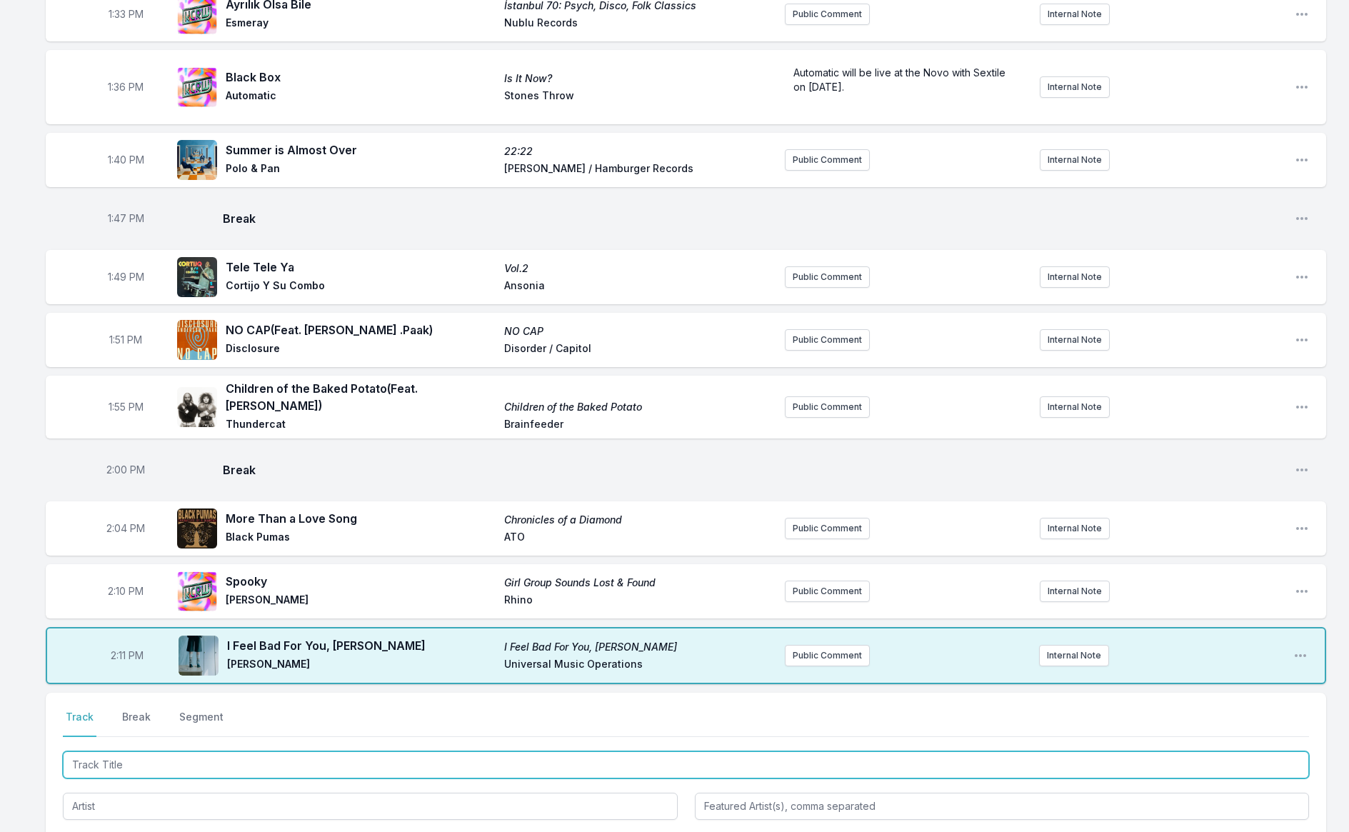
click at [209, 754] on input "Track Title" at bounding box center [686, 765] width 1247 height 27
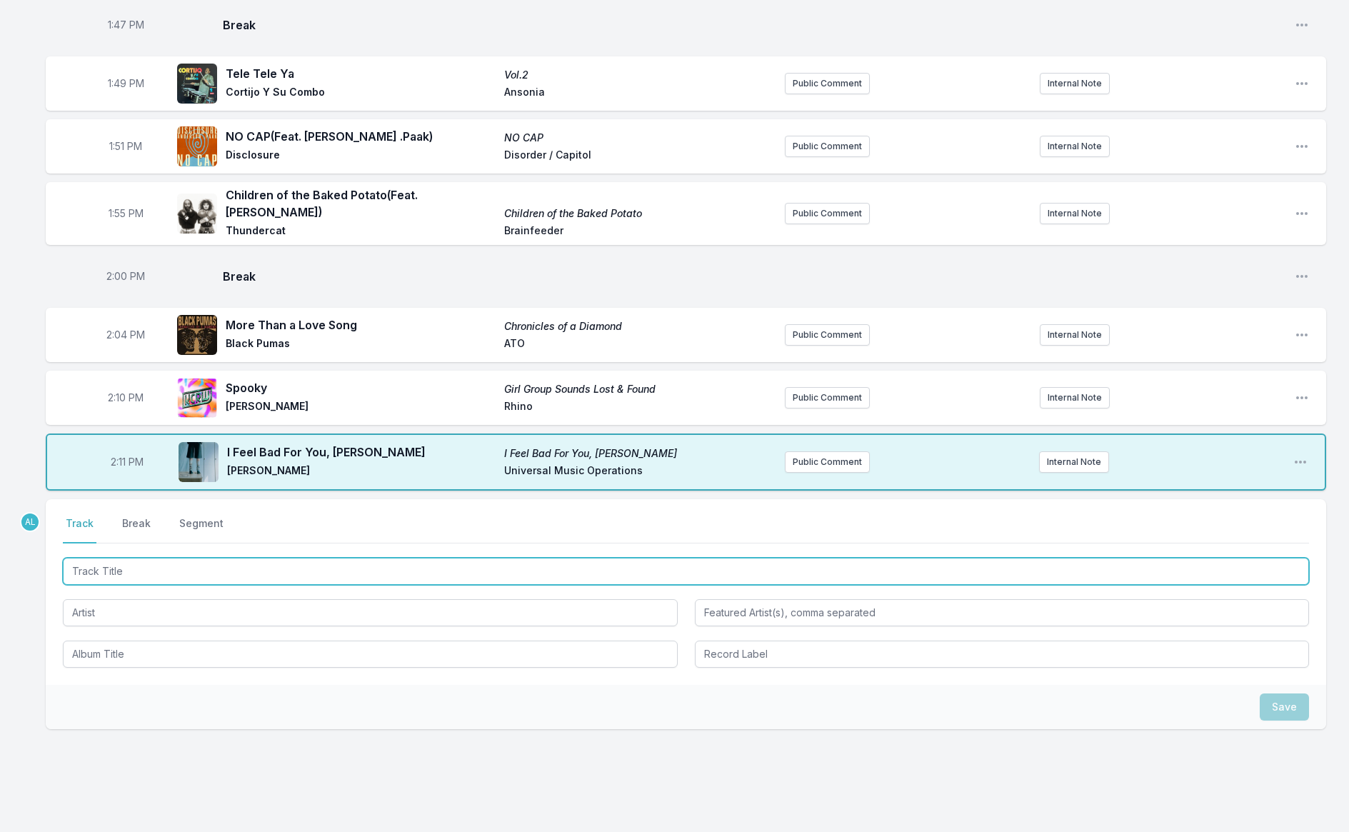
scroll to position [1892, 0]
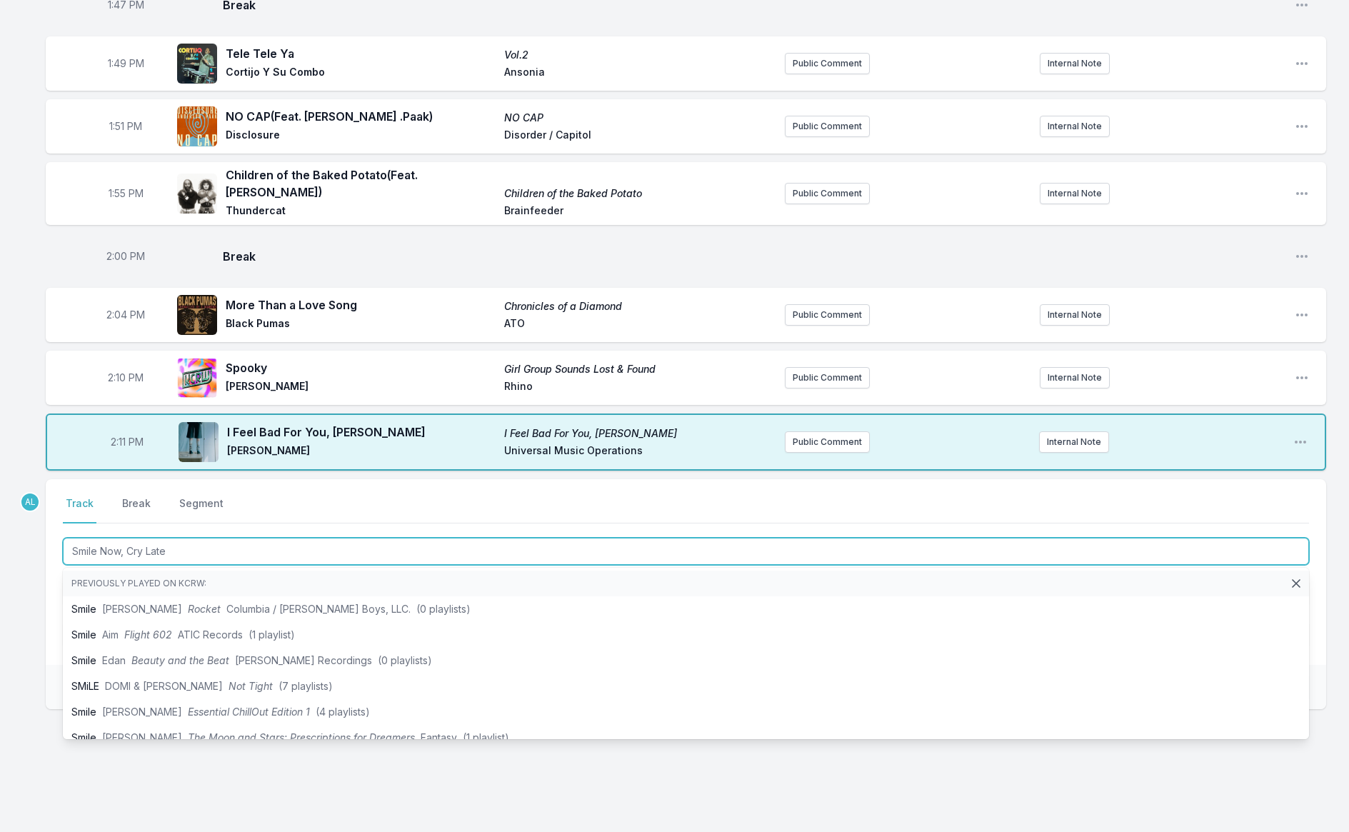
type input "Smile Now, Cry Later"
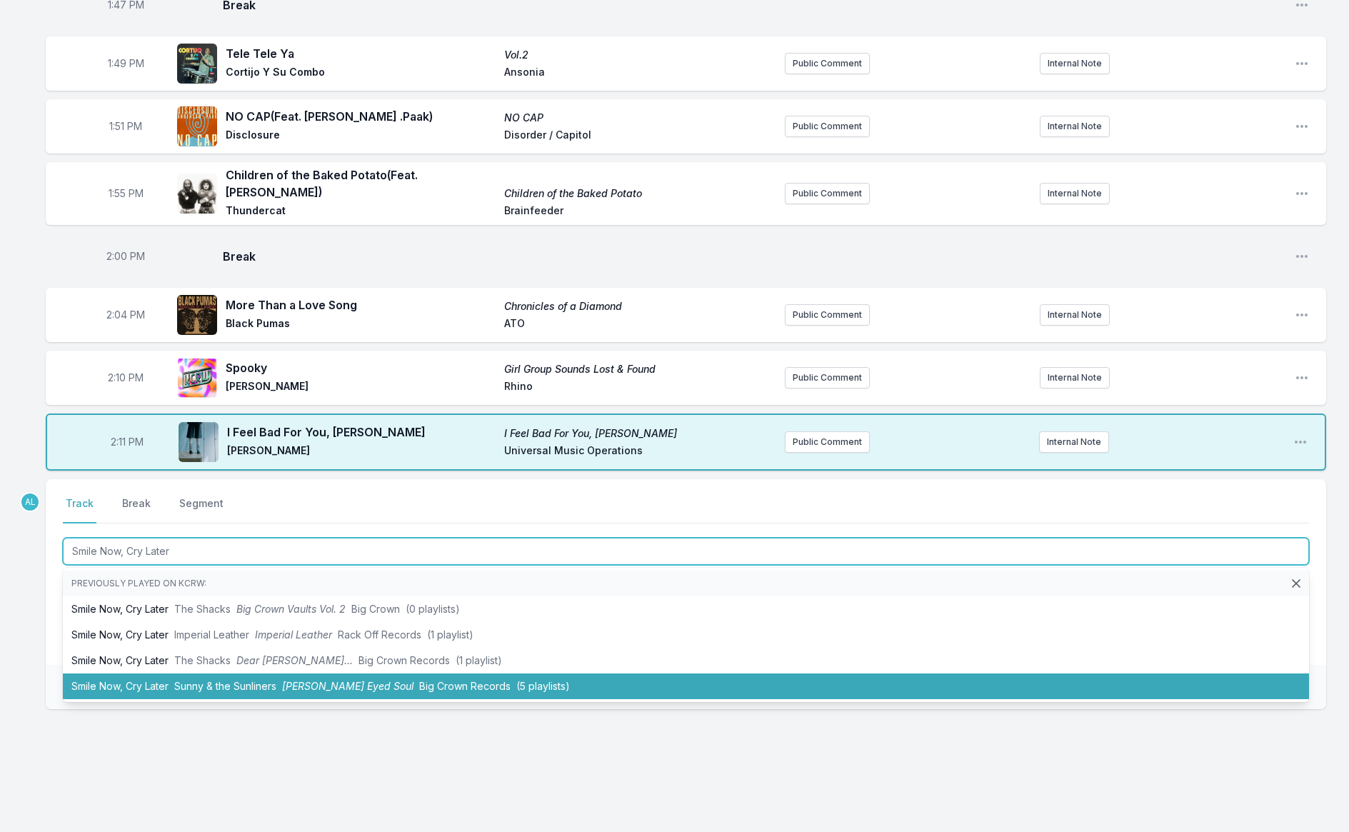
drag, startPoint x: 186, startPoint y: 667, endPoint x: 185, endPoint y: 654, distance: 12.9
click at [186, 680] on span "Sunny & the Sunliners" at bounding box center [225, 686] width 102 height 12
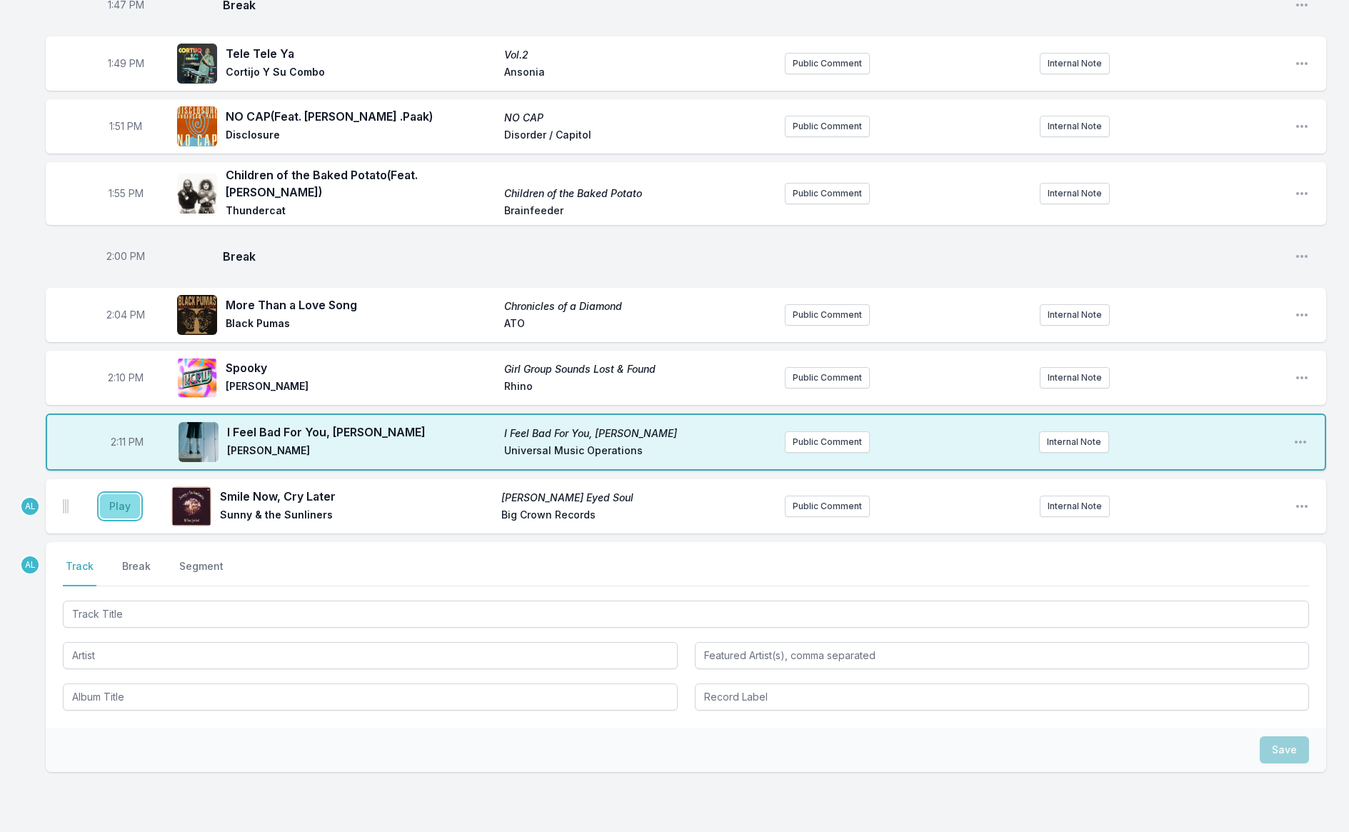
click at [126, 501] on button "Play" at bounding box center [120, 506] width 40 height 24
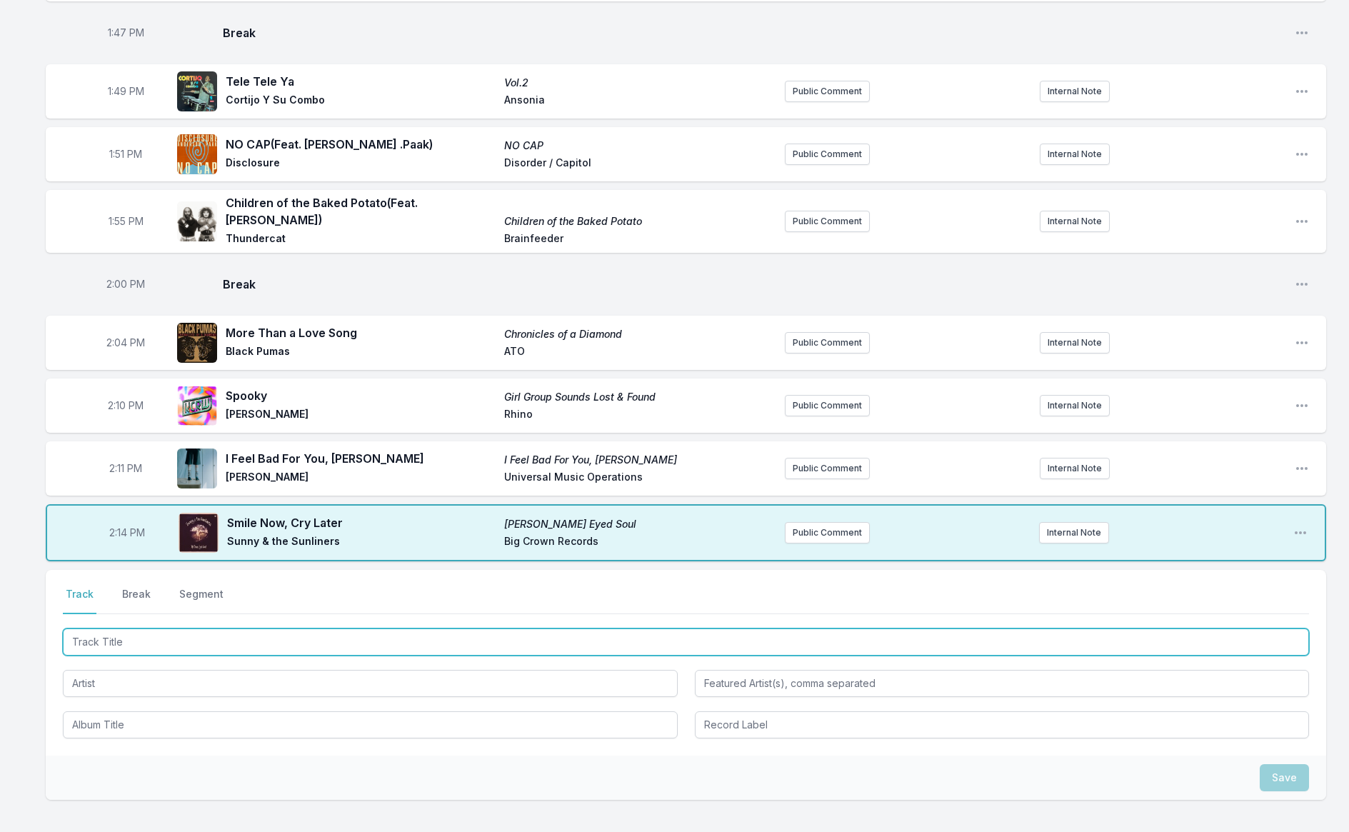
click at [128, 632] on input "Track Title" at bounding box center [686, 642] width 1247 height 27
type input "Strange Effect"
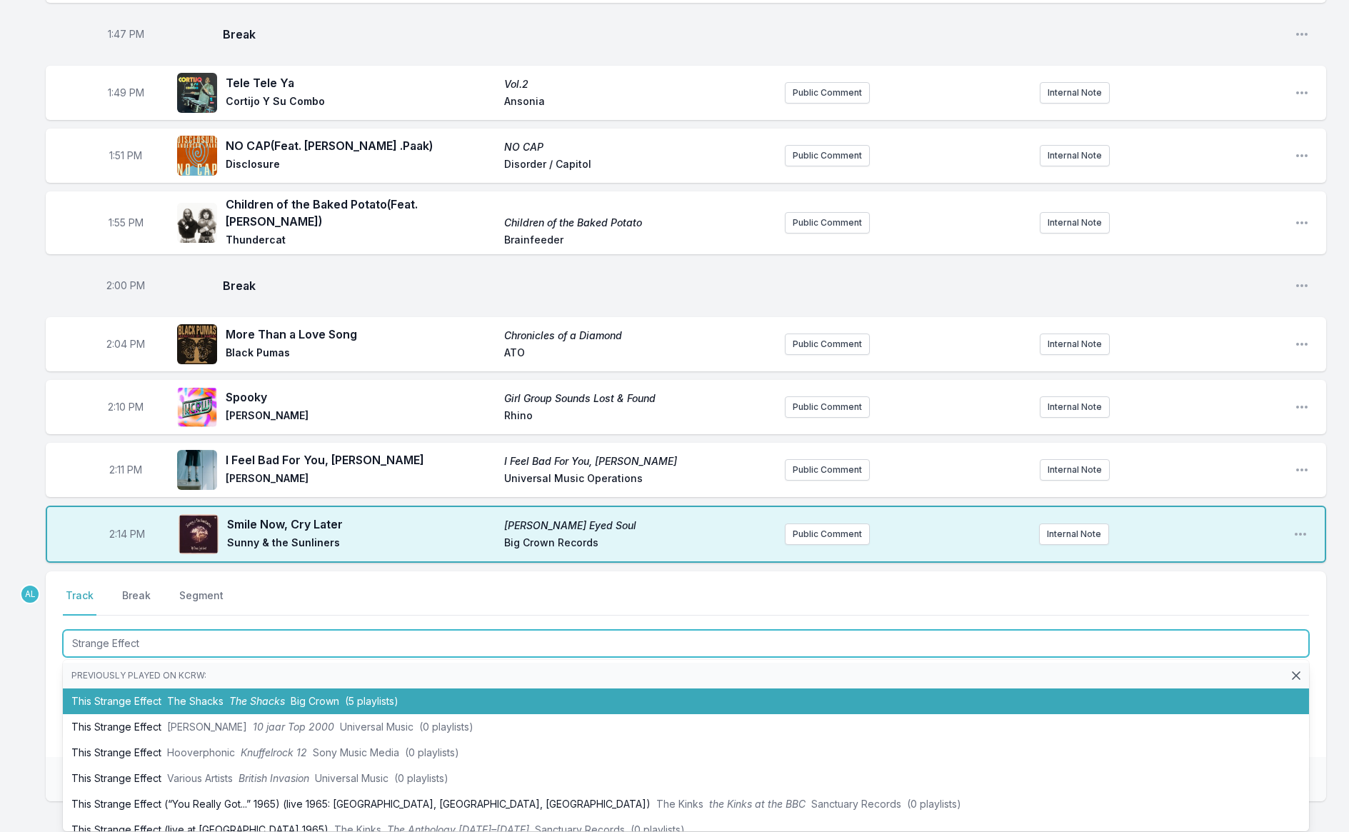
click at [161, 689] on li "This Strange Effect The Shacks The Shacks Big Crown (5 playlists)" at bounding box center [686, 702] width 1247 height 26
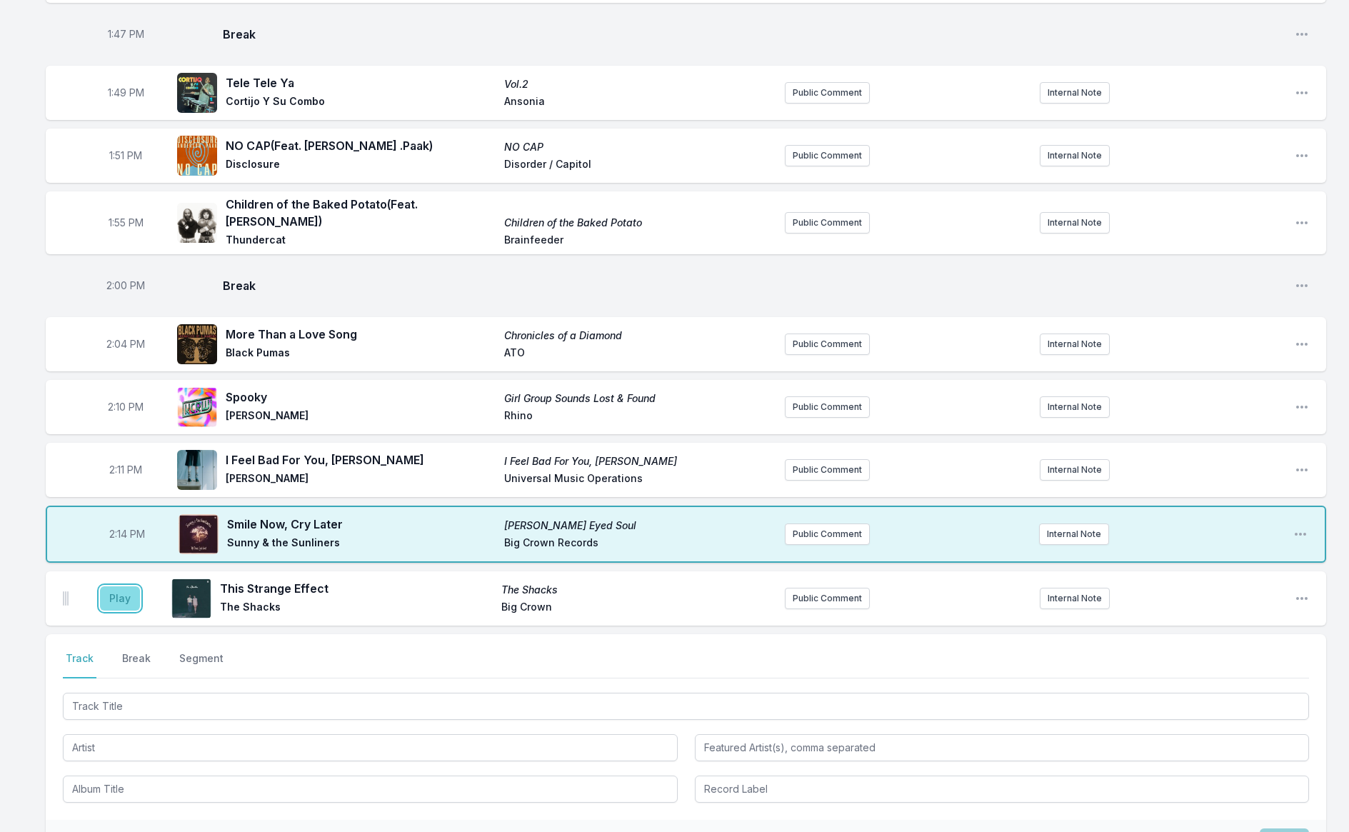
click at [121, 587] on button "Play" at bounding box center [120, 599] width 40 height 24
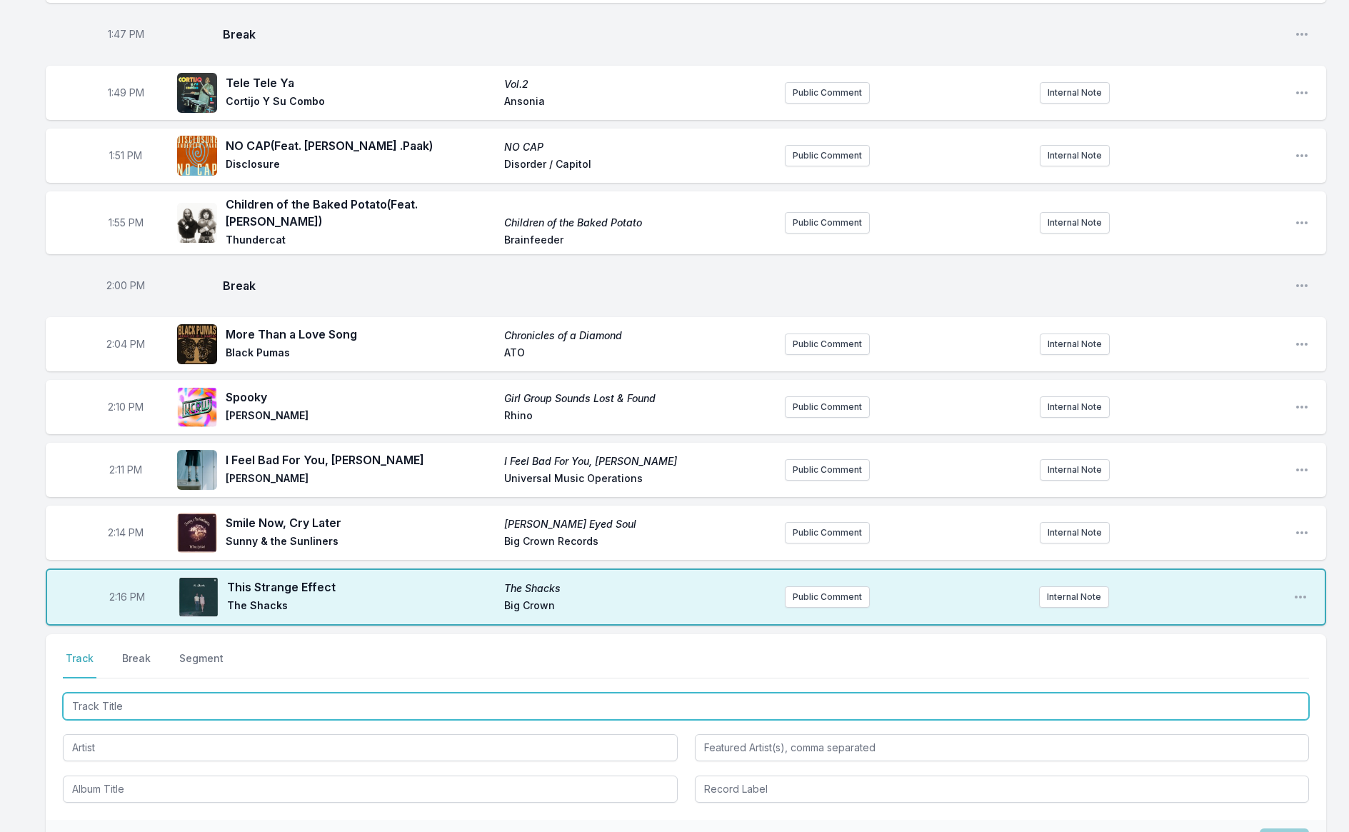
click at [160, 694] on input "Track Title" at bounding box center [686, 706] width 1247 height 27
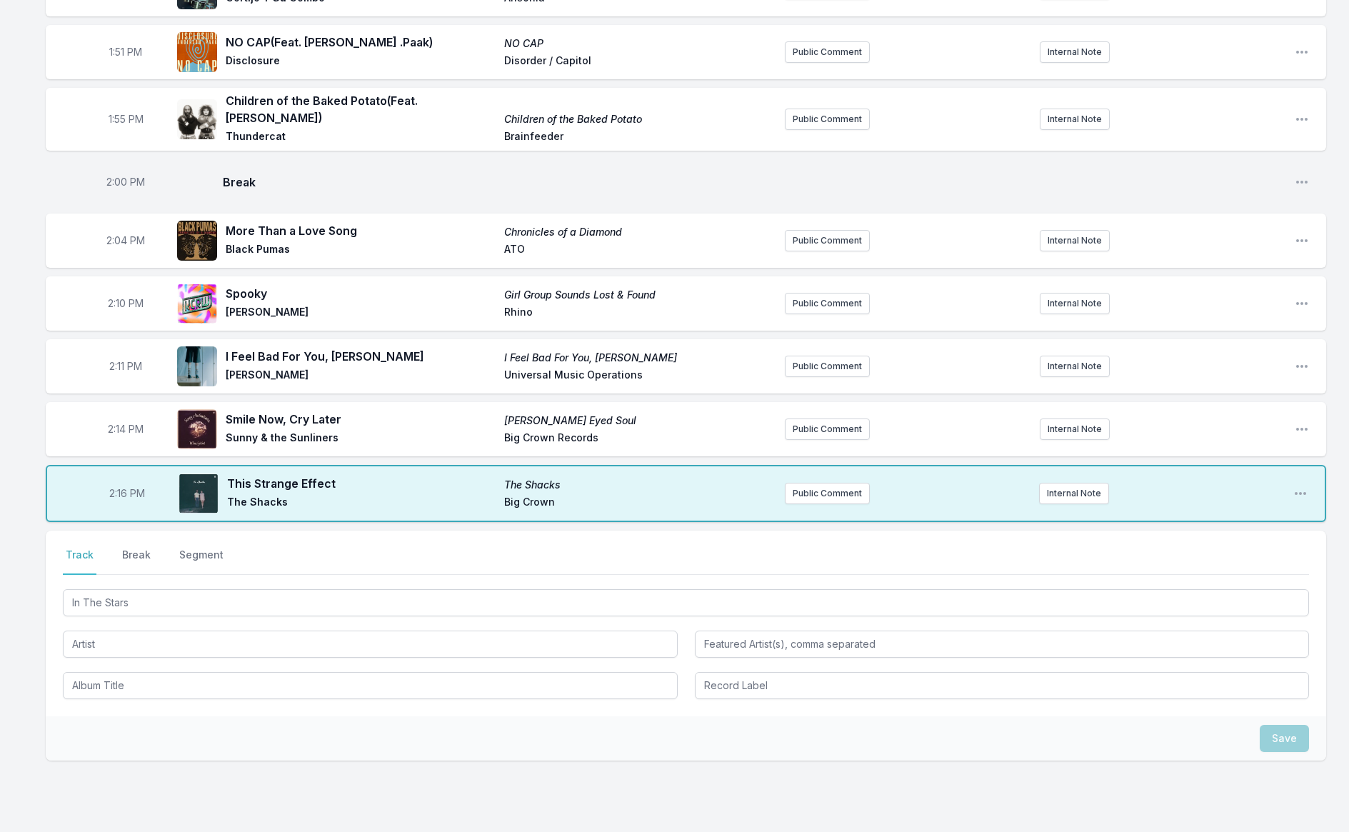
scroll to position [1975, 0]
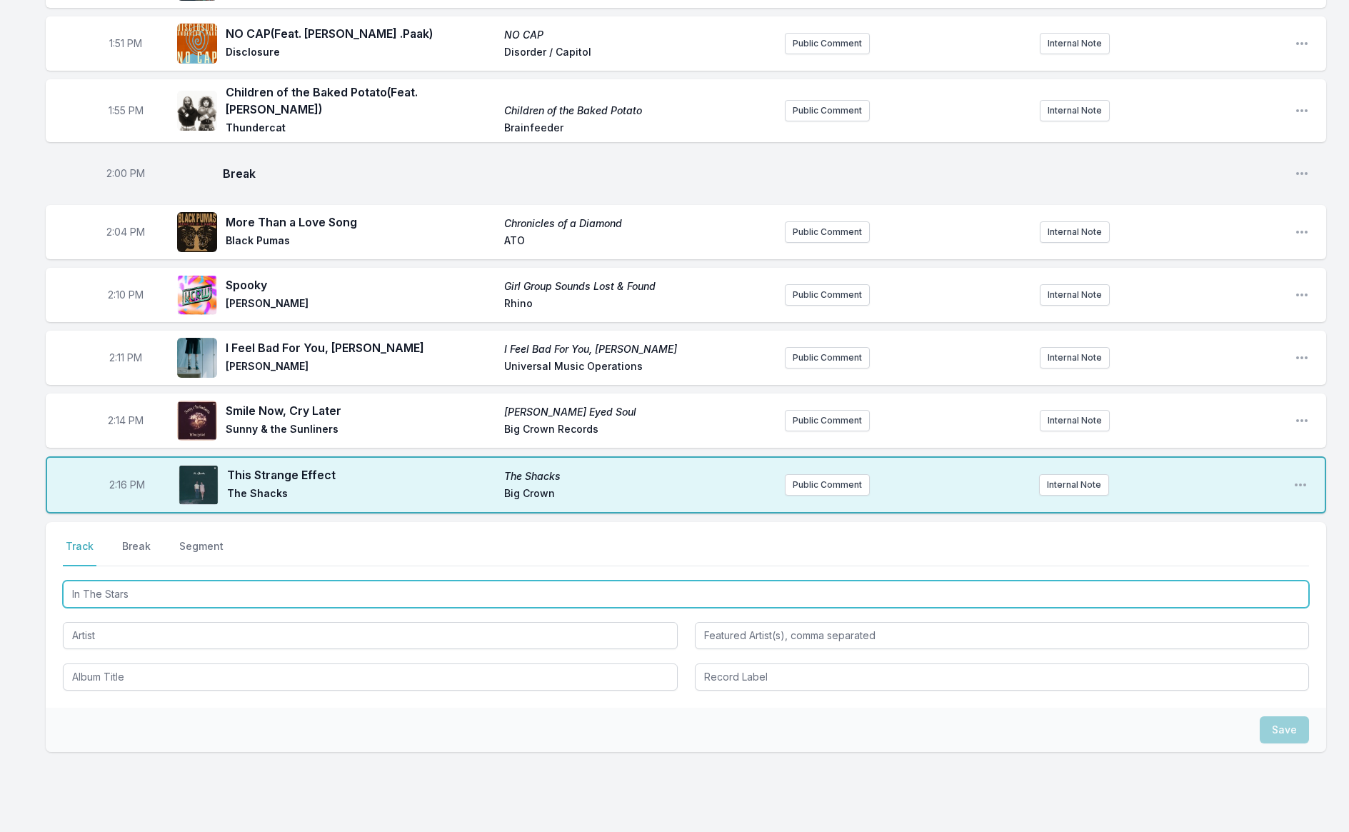
click at [142, 584] on input "In The Stars" at bounding box center [686, 594] width 1247 height 27
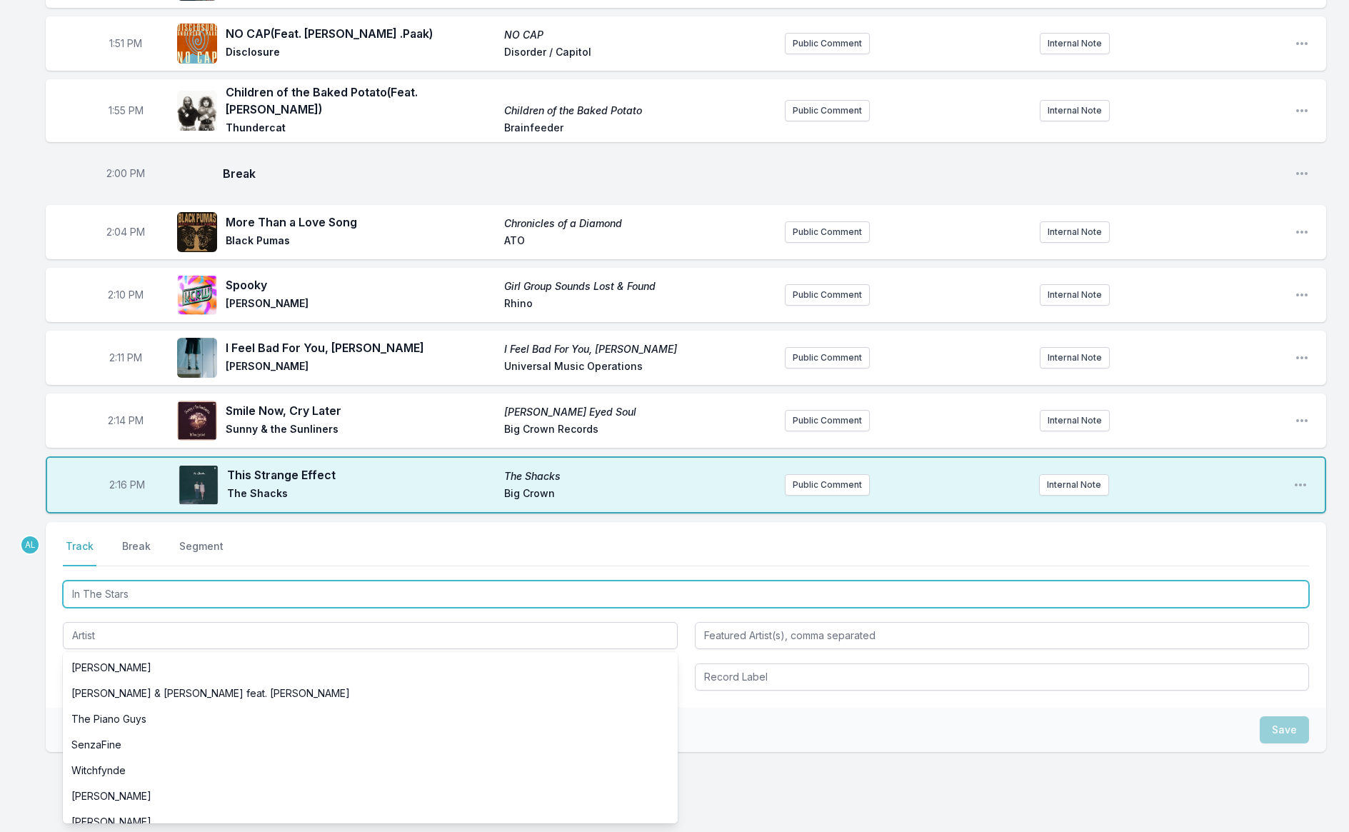
click at [172, 581] on input "In The Stars" at bounding box center [686, 594] width 1247 height 27
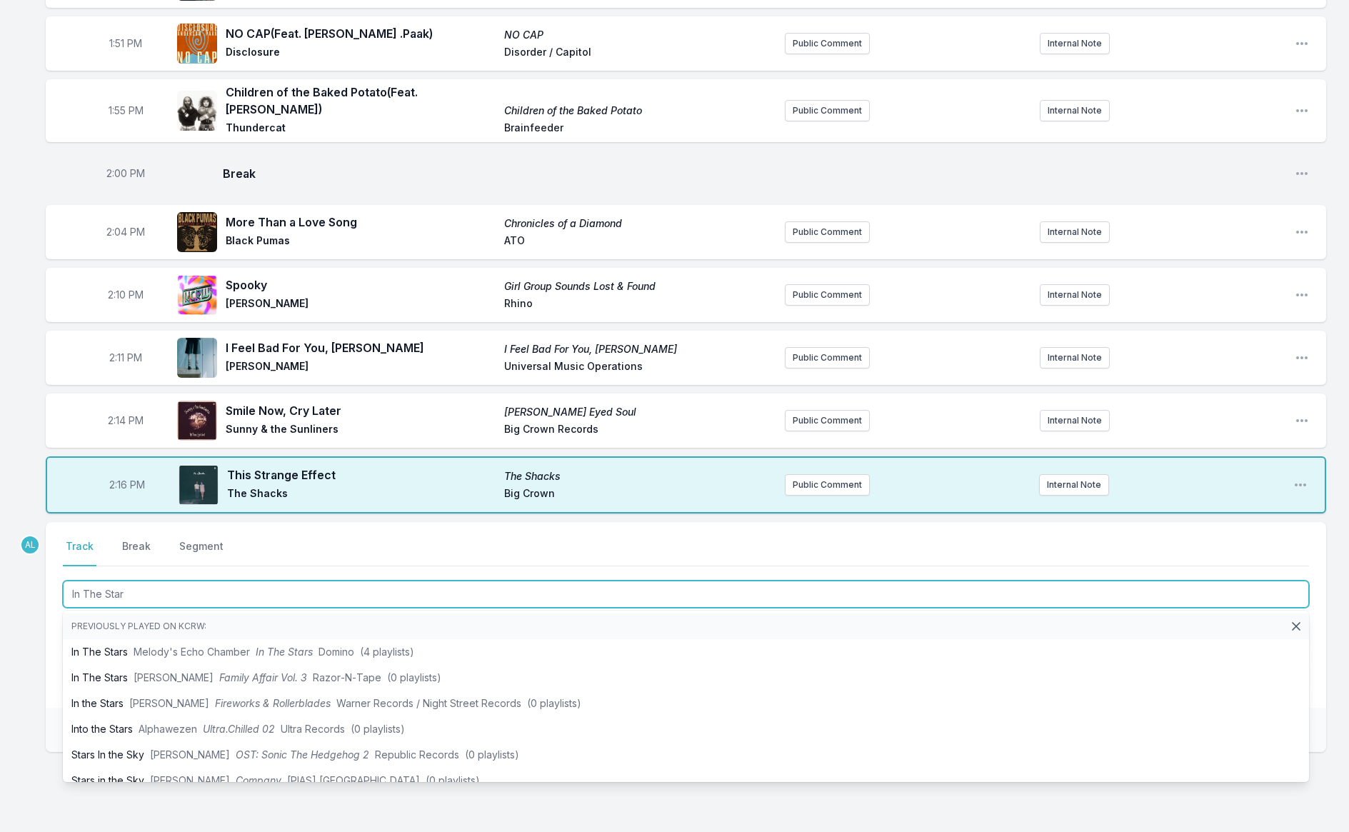
type input "In The Stars"
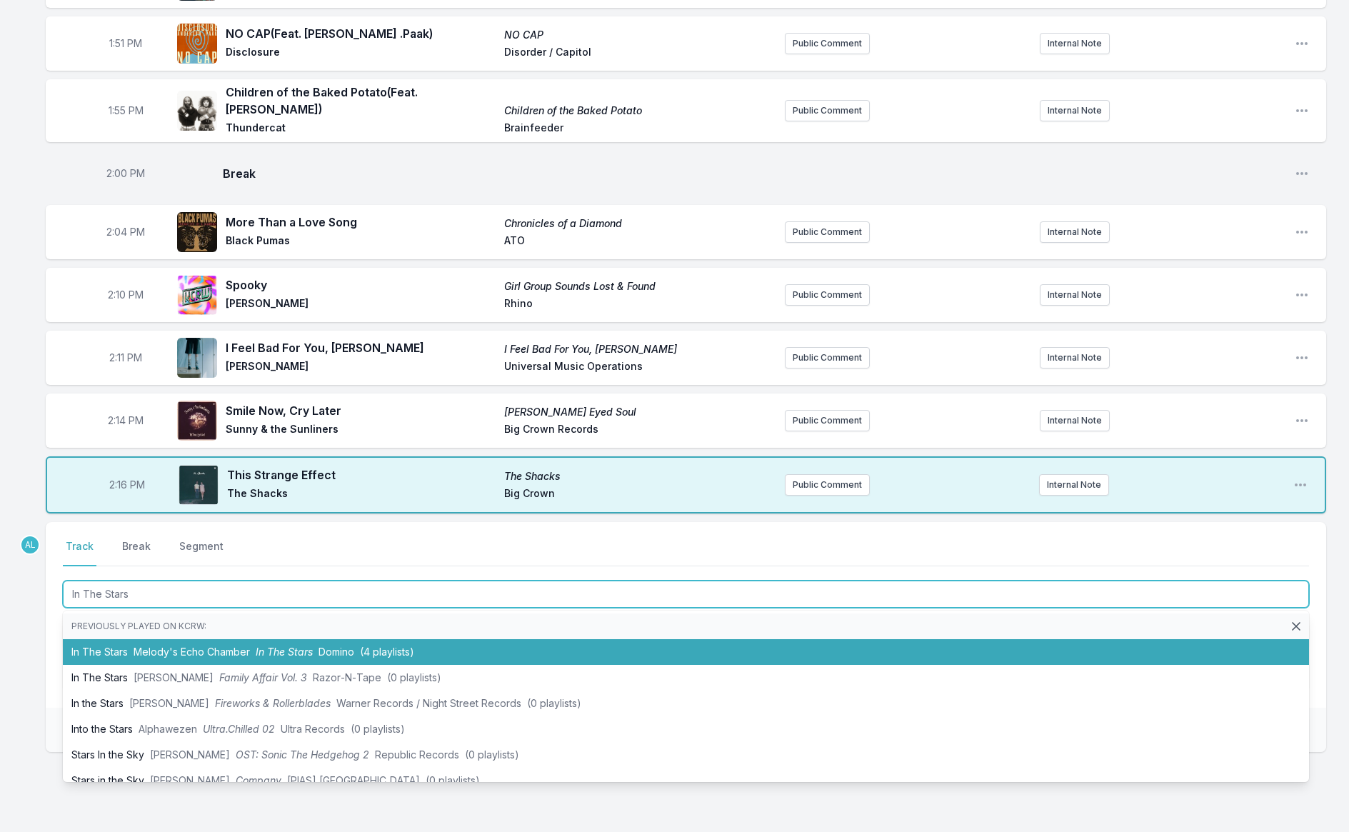
click at [194, 646] on span "Melody's Echo Chamber" at bounding box center [192, 652] width 116 height 12
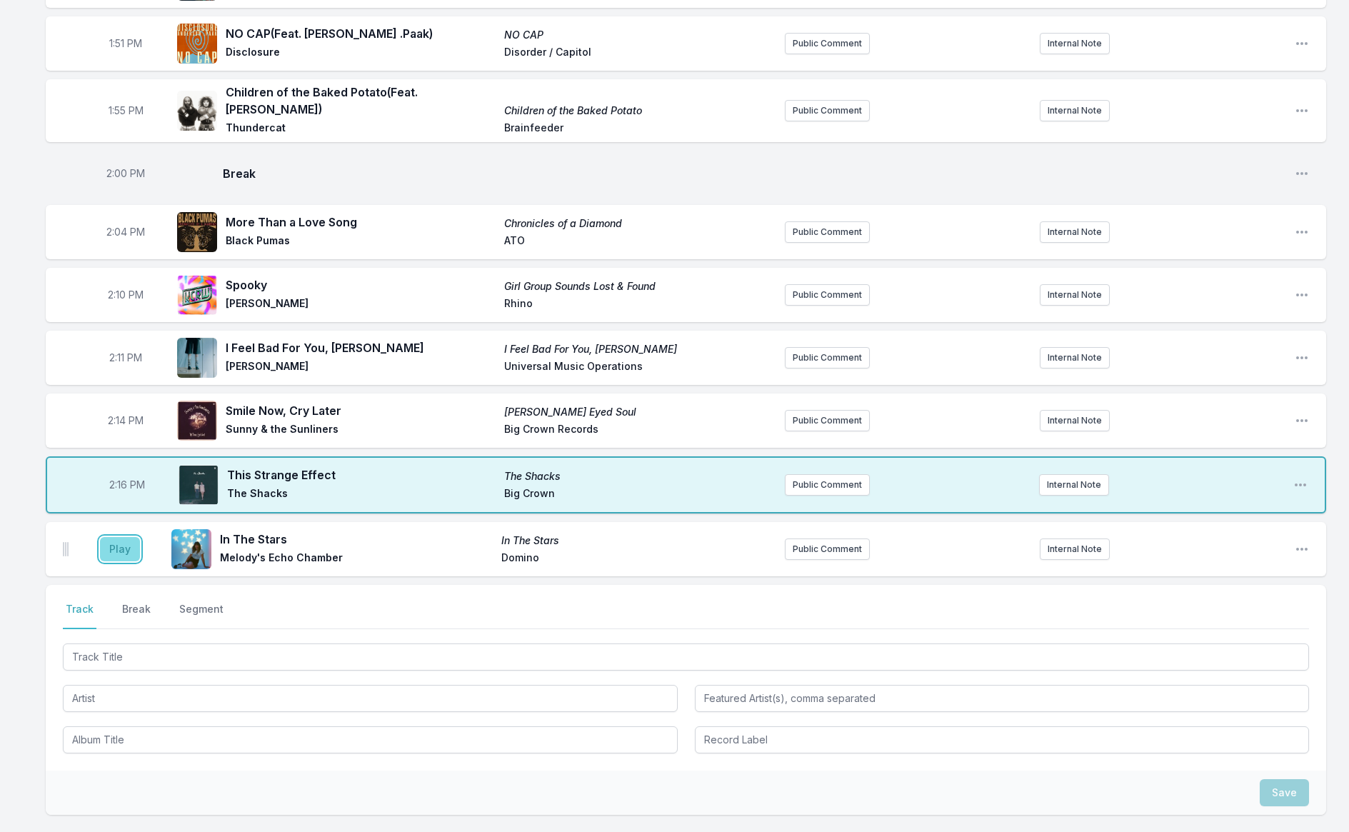
click at [107, 537] on button "Play" at bounding box center [120, 549] width 40 height 24
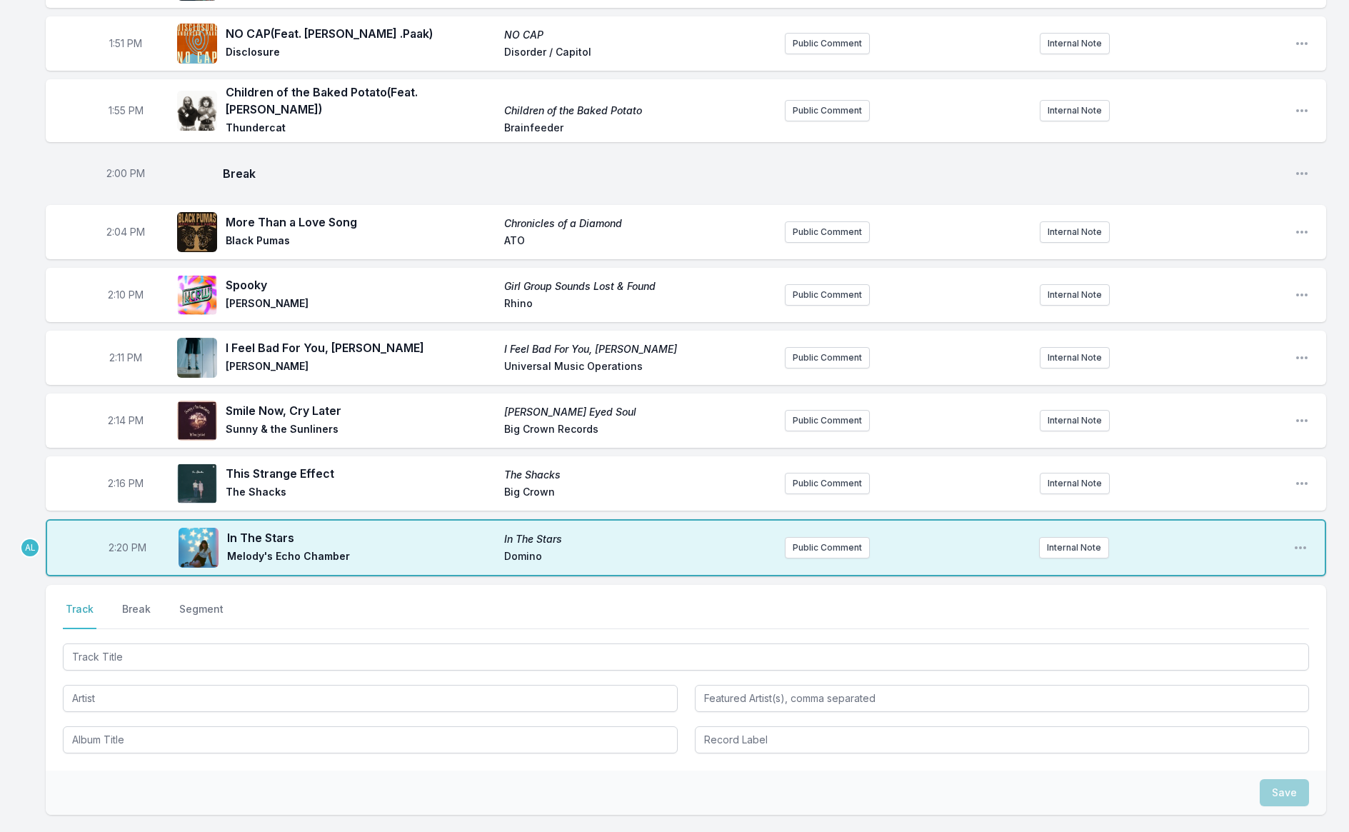
click at [119, 541] on span "2:20 PM" at bounding box center [128, 548] width 38 height 14
type input "14:19"
click at [139, 602] on button "Break" at bounding box center [136, 615] width 34 height 27
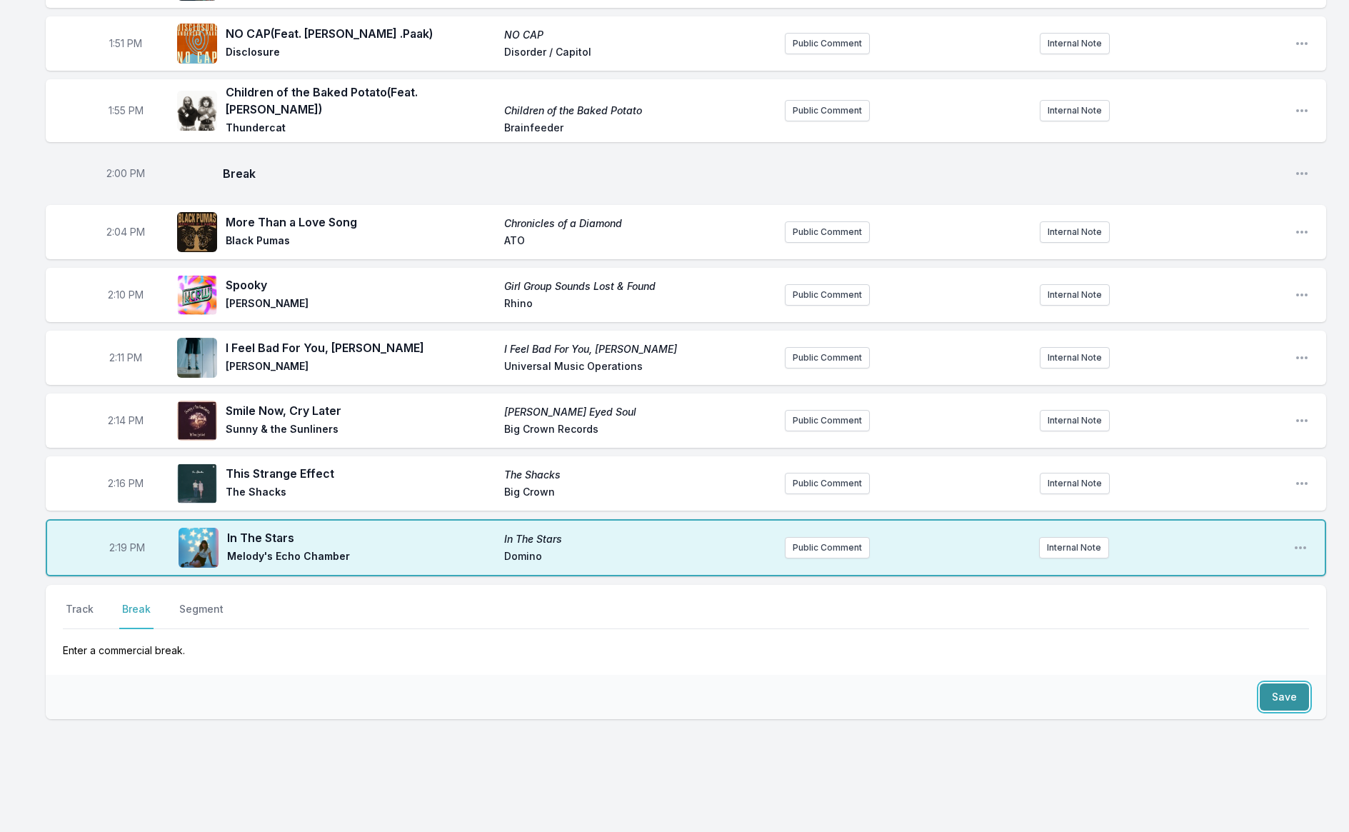
click at [1279, 689] on button "Save" at bounding box center [1284, 697] width 49 height 27
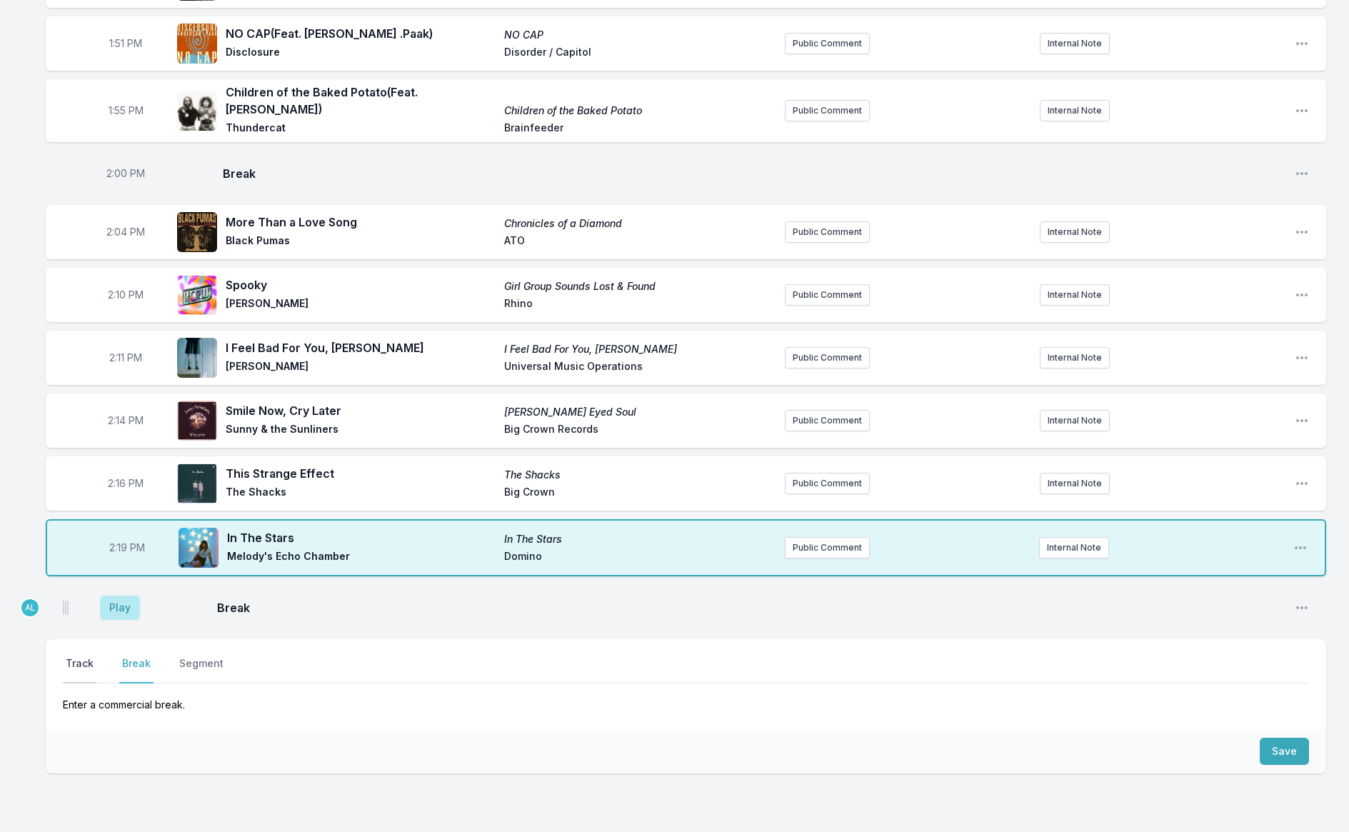
click at [79, 657] on button "Track" at bounding box center [80, 670] width 34 height 27
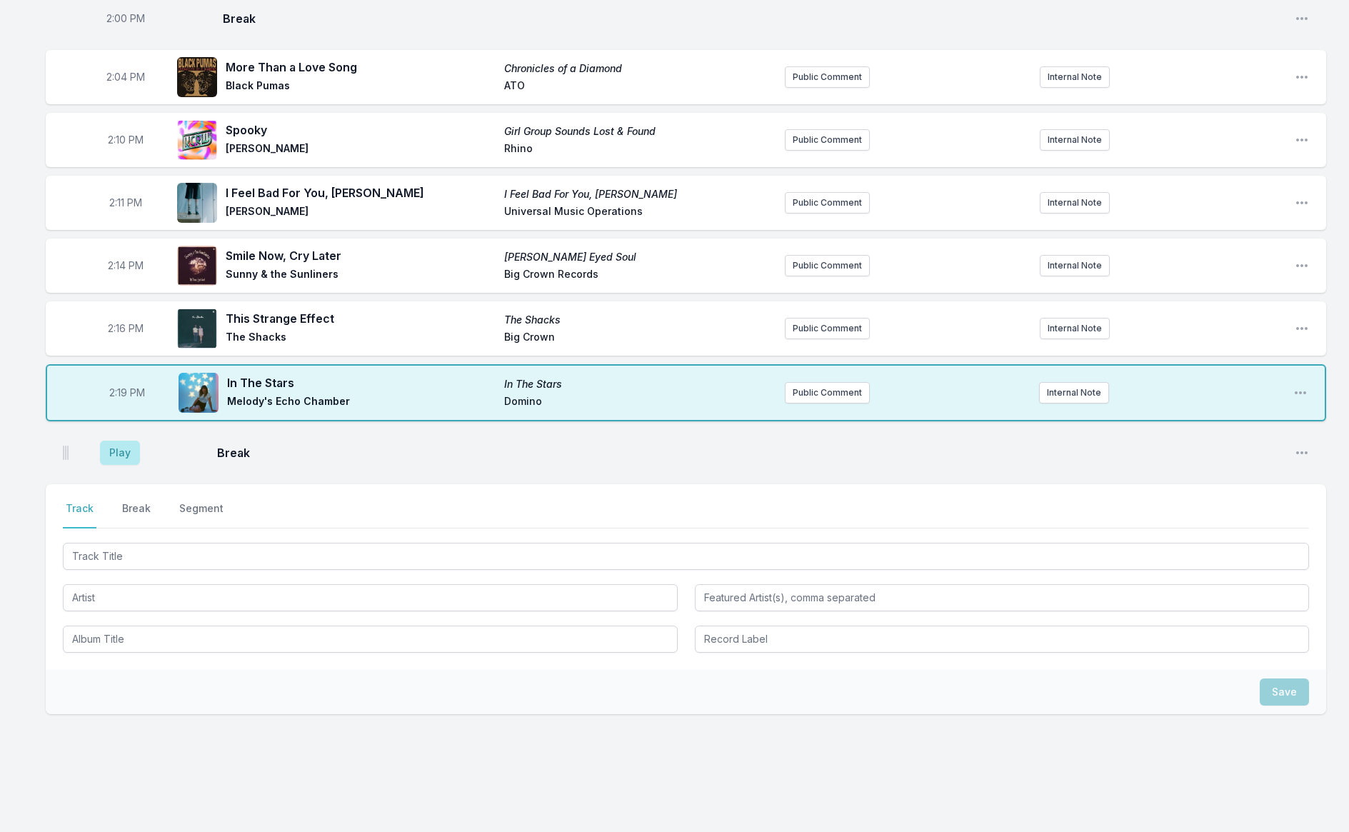
scroll to position [2131, 0]
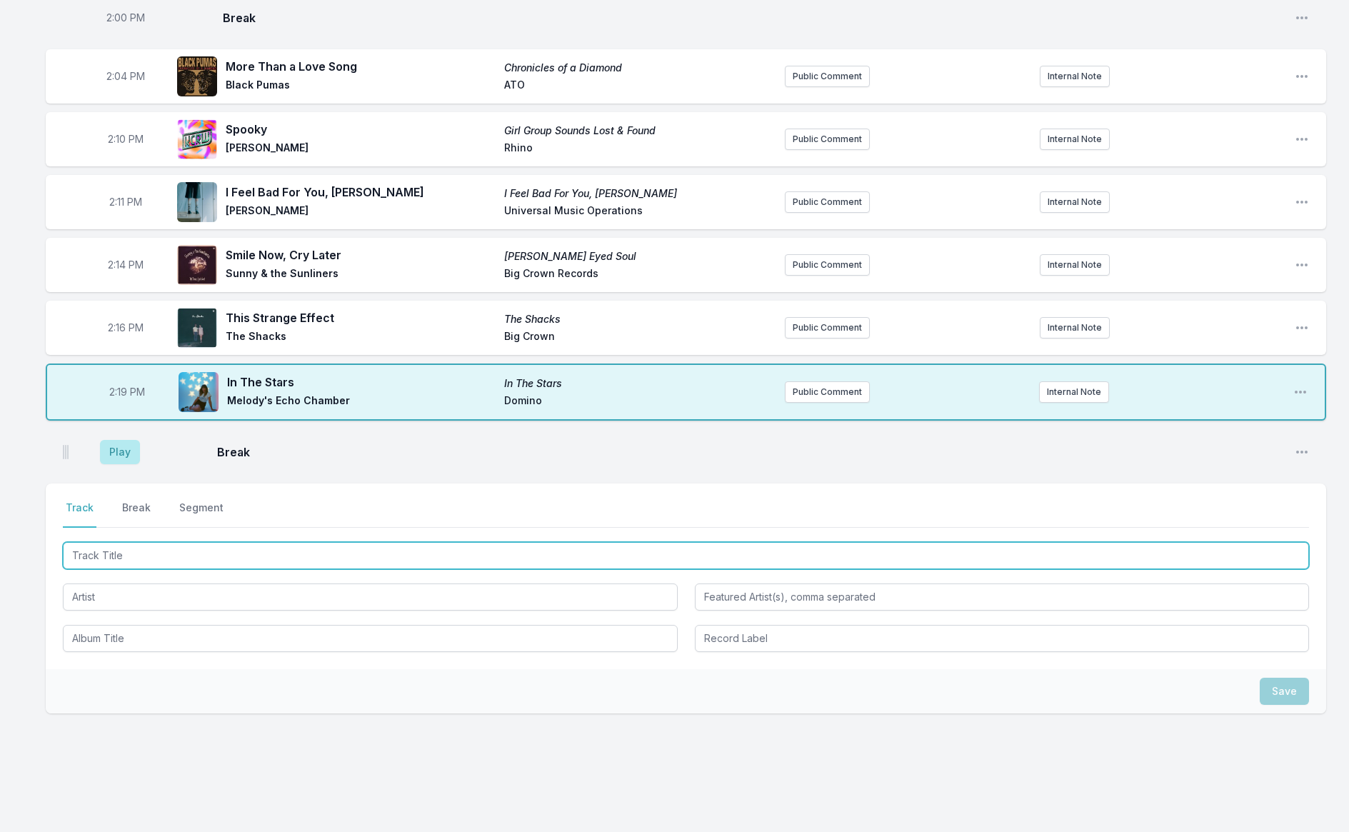
click at [112, 542] on input "Track Title" at bounding box center [686, 555] width 1247 height 27
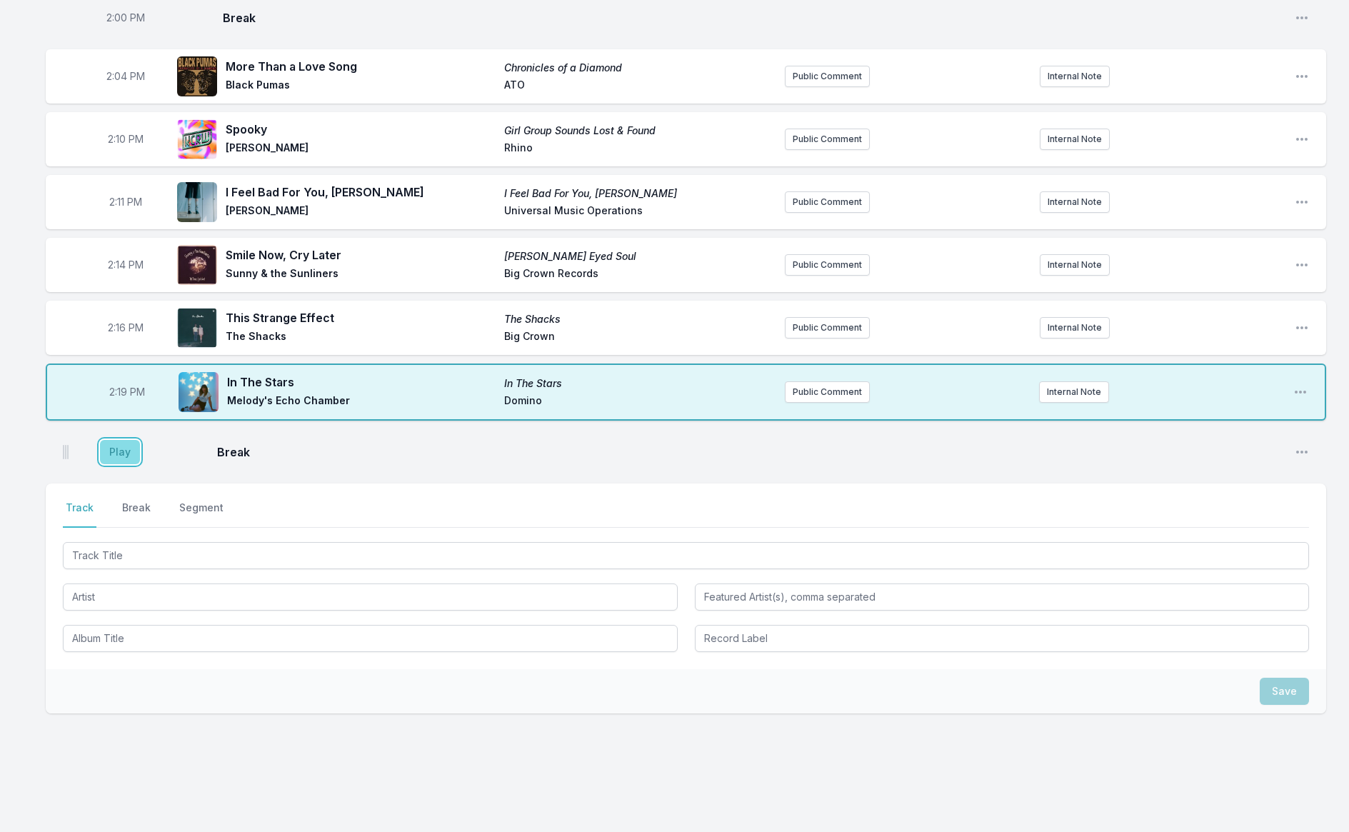
click at [123, 447] on button "Play" at bounding box center [120, 452] width 40 height 24
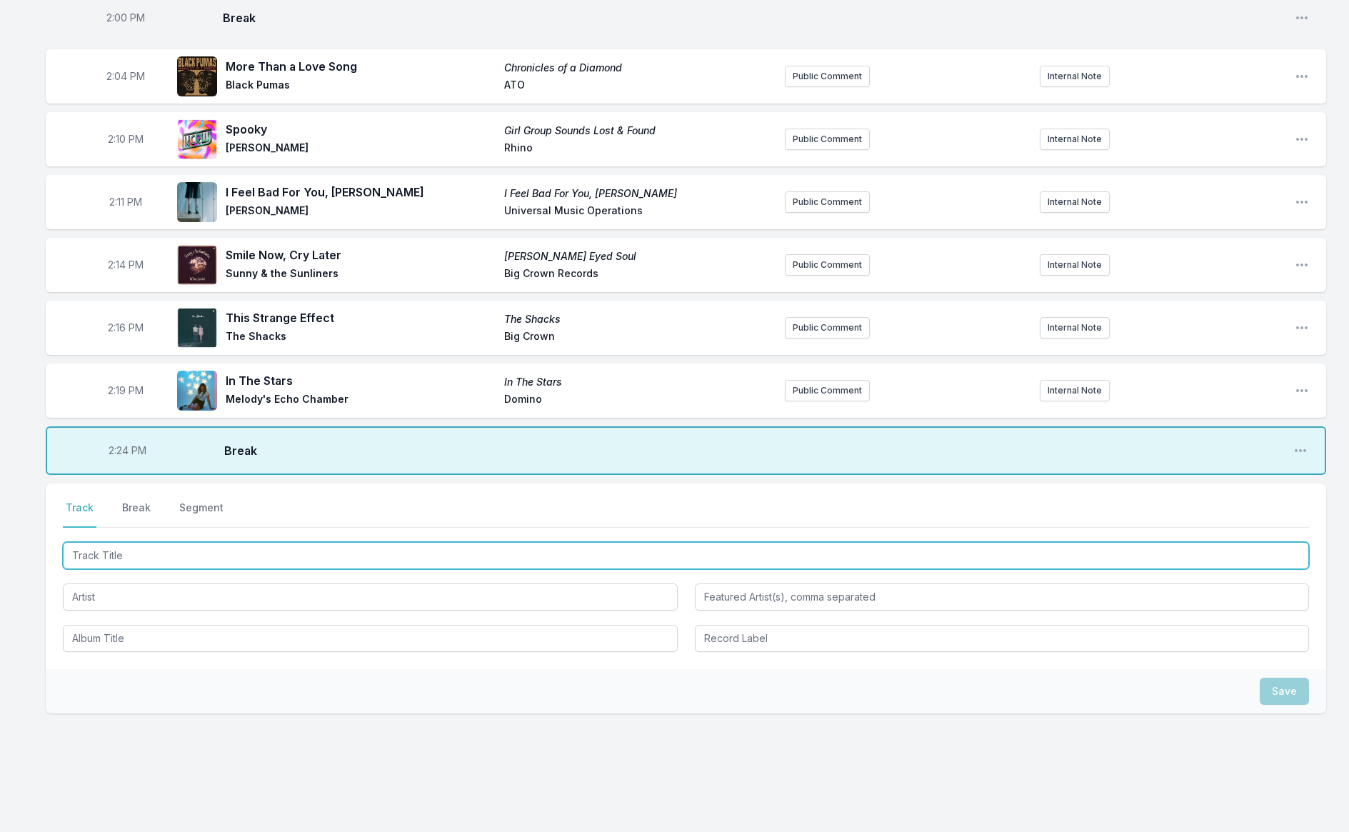
click at [101, 542] on input "Track Title" at bounding box center [686, 555] width 1247 height 27
type input "Winchester Mansion Of Sound"
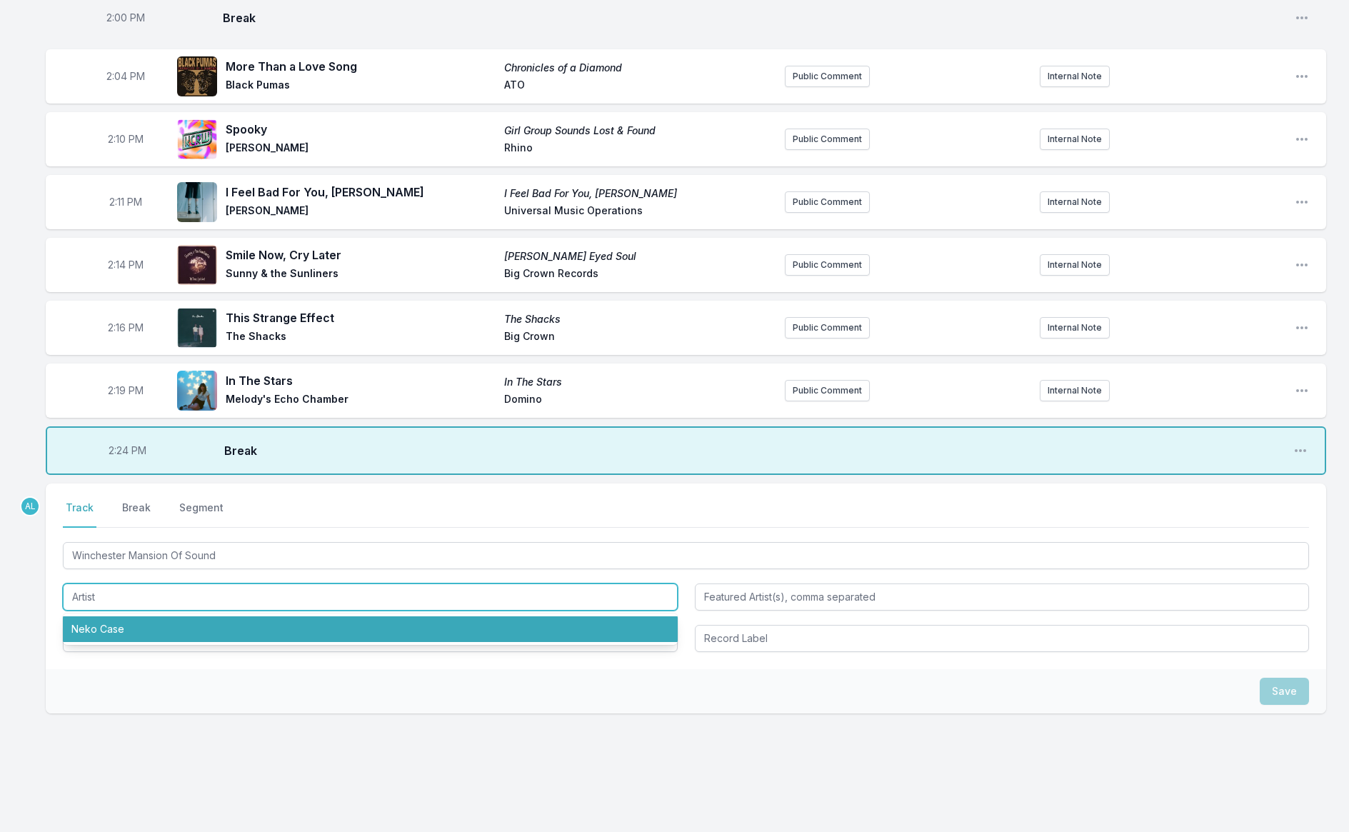
click at [218, 621] on li "Neko Case" at bounding box center [370, 630] width 615 height 26
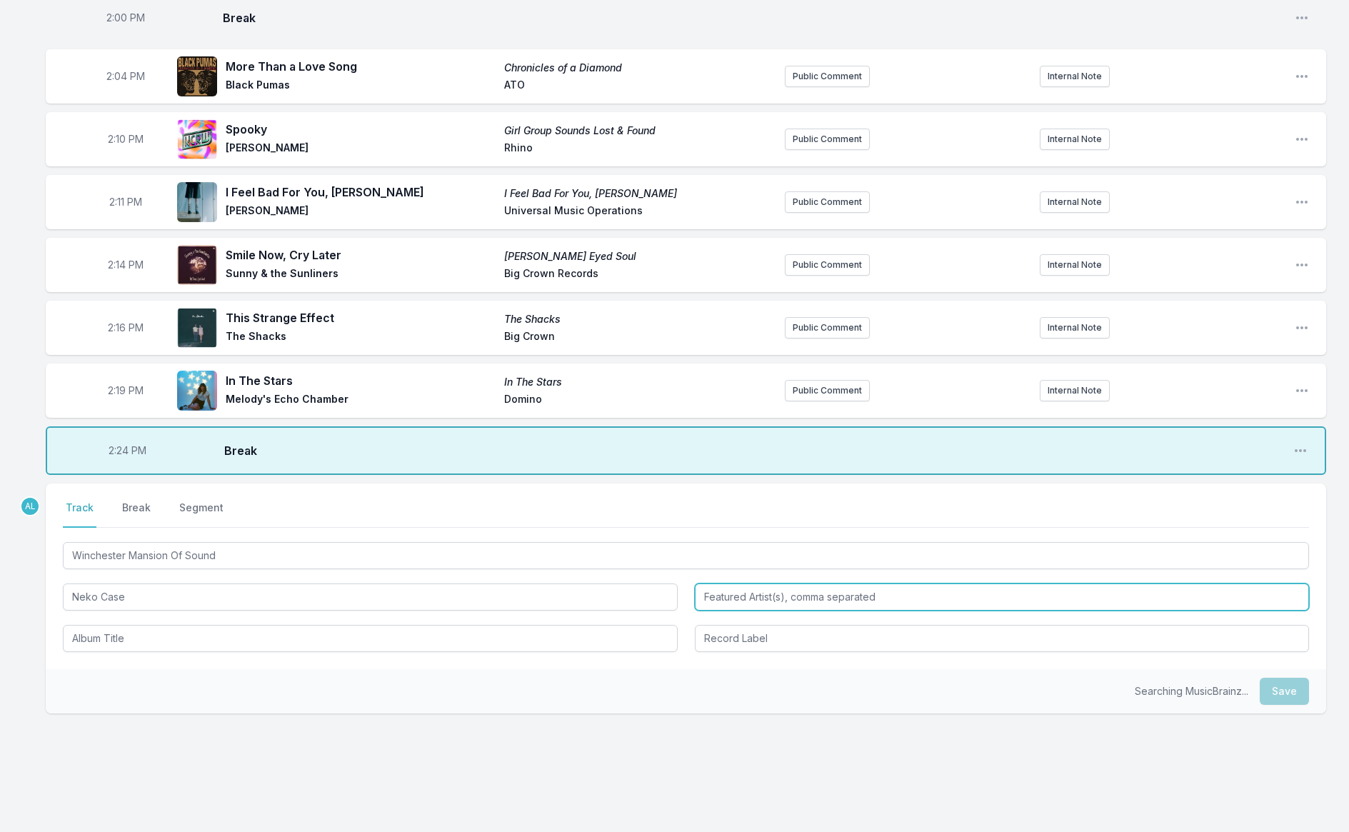
type input "Neko Case"
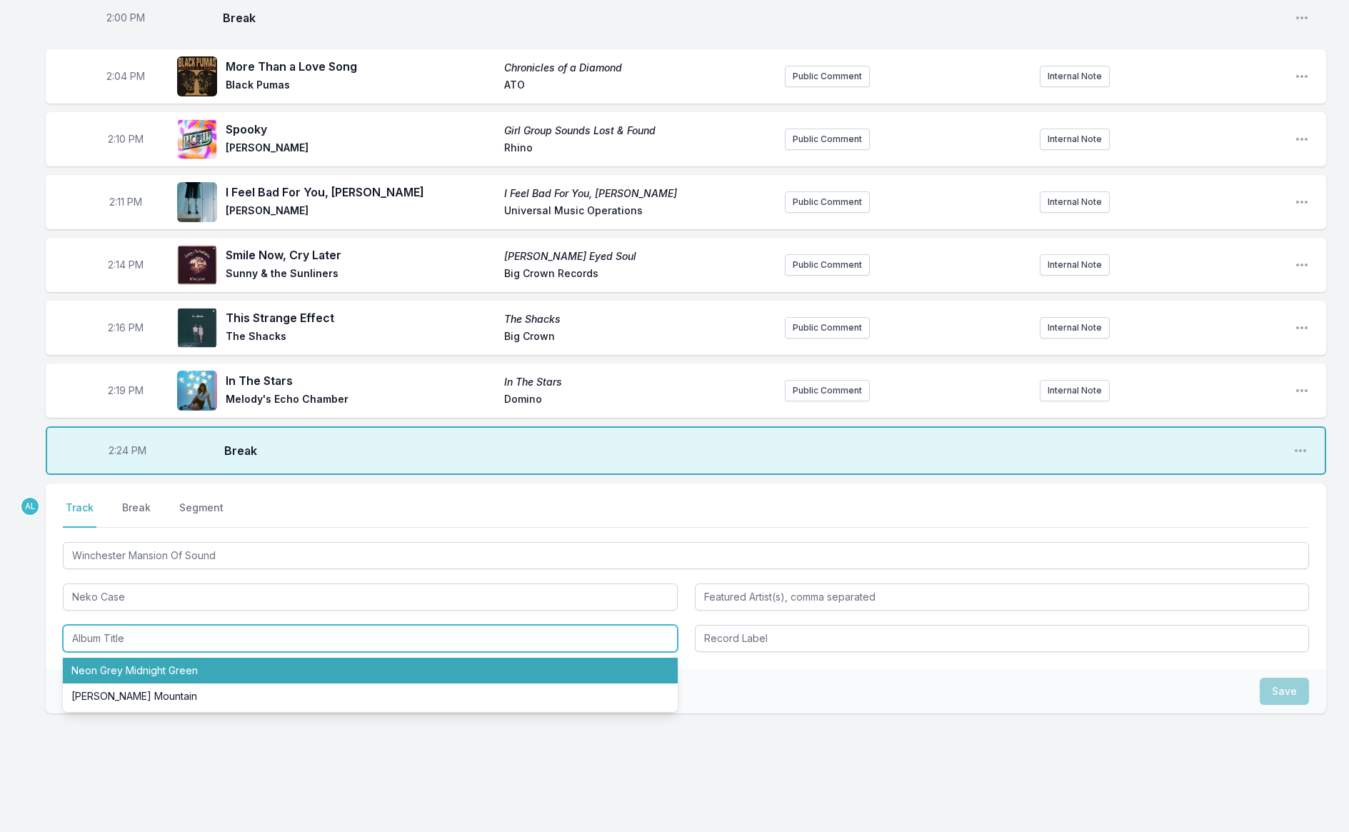
click at [216, 658] on li "Neon Grey Midnight Green" at bounding box center [370, 671] width 615 height 26
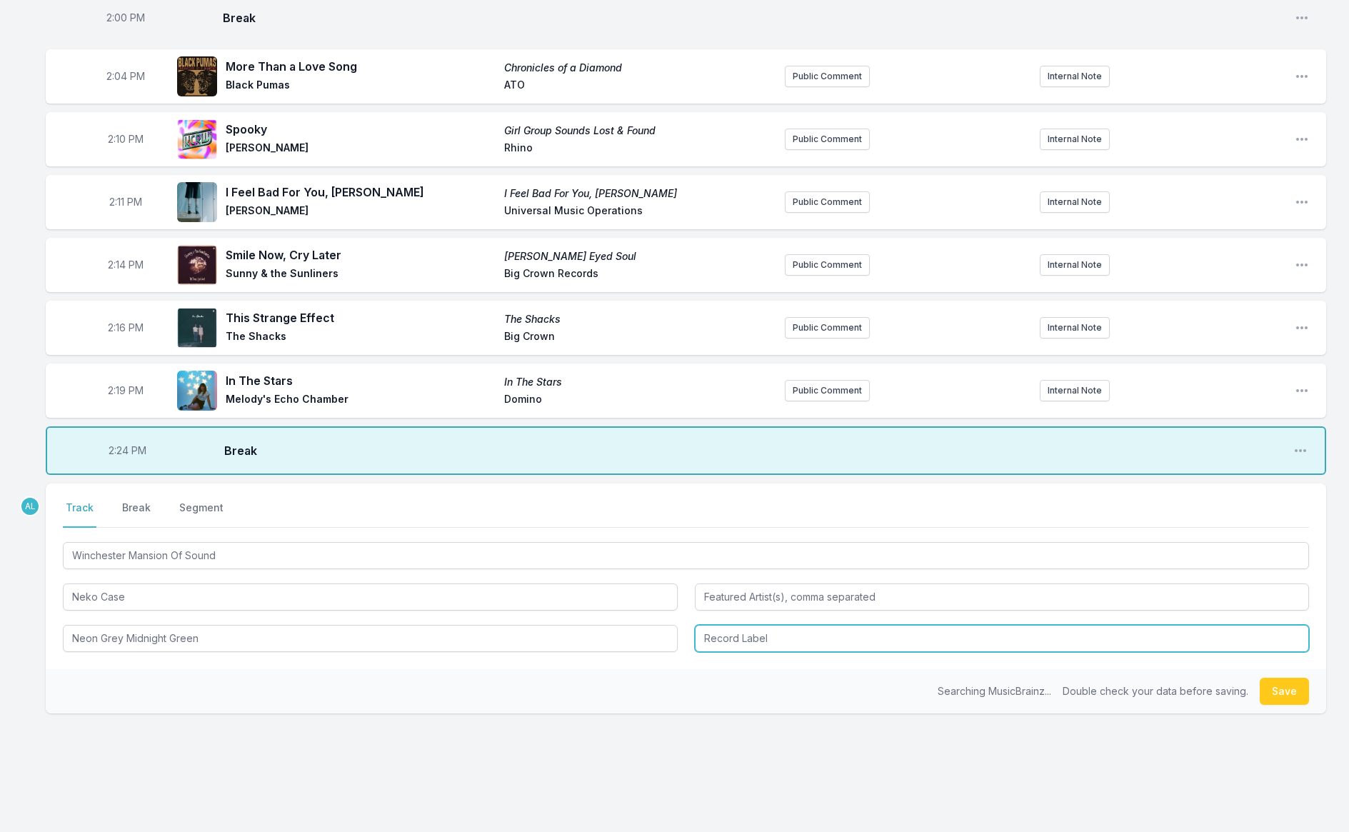
type input "Neon Grey Midnight Green"
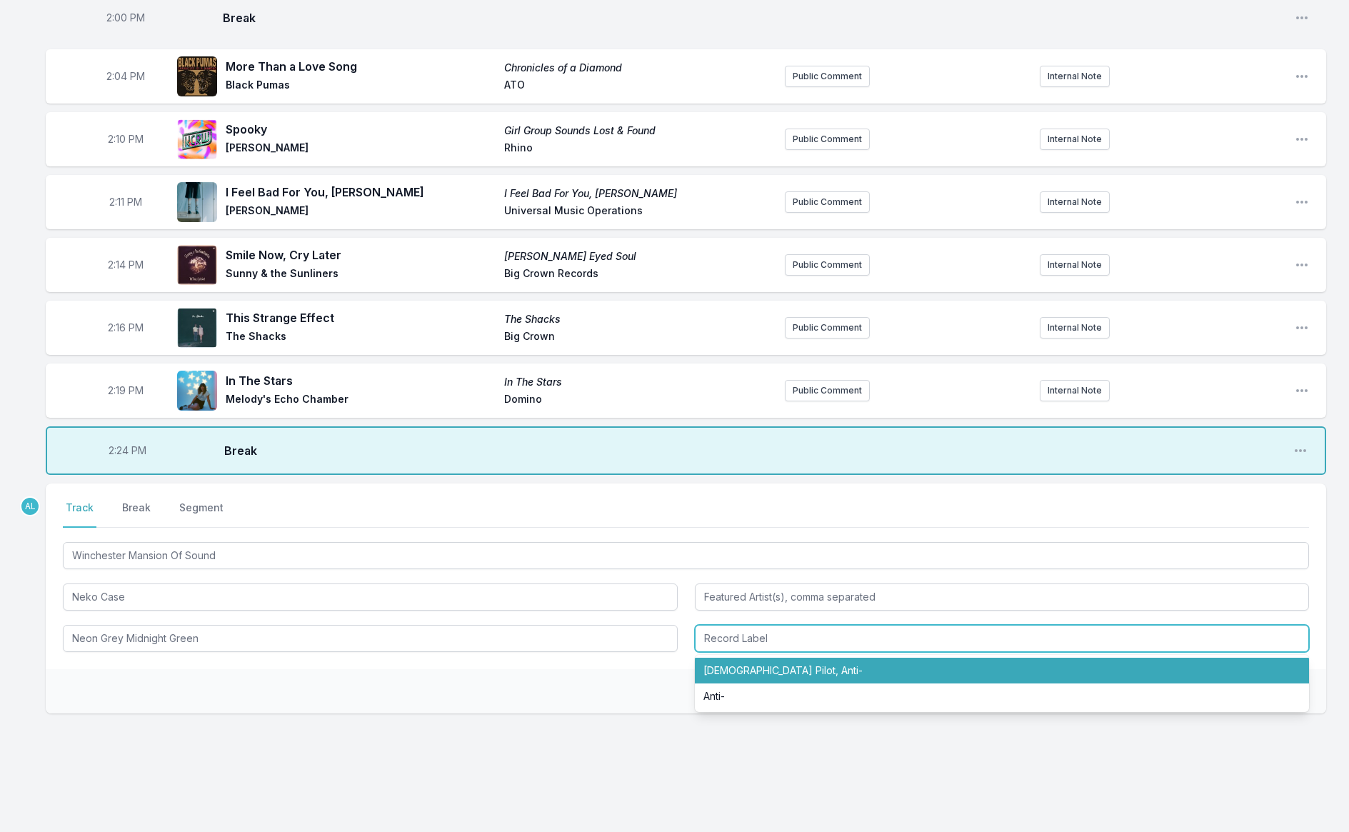
drag, startPoint x: 710, startPoint y: 661, endPoint x: 684, endPoint y: 655, distance: 27.0
click at [710, 661] on li "[DEMOGRAPHIC_DATA] Pilot, Anti‐" at bounding box center [1002, 671] width 615 height 26
type input "[DEMOGRAPHIC_DATA] Pilot, Anti‐"
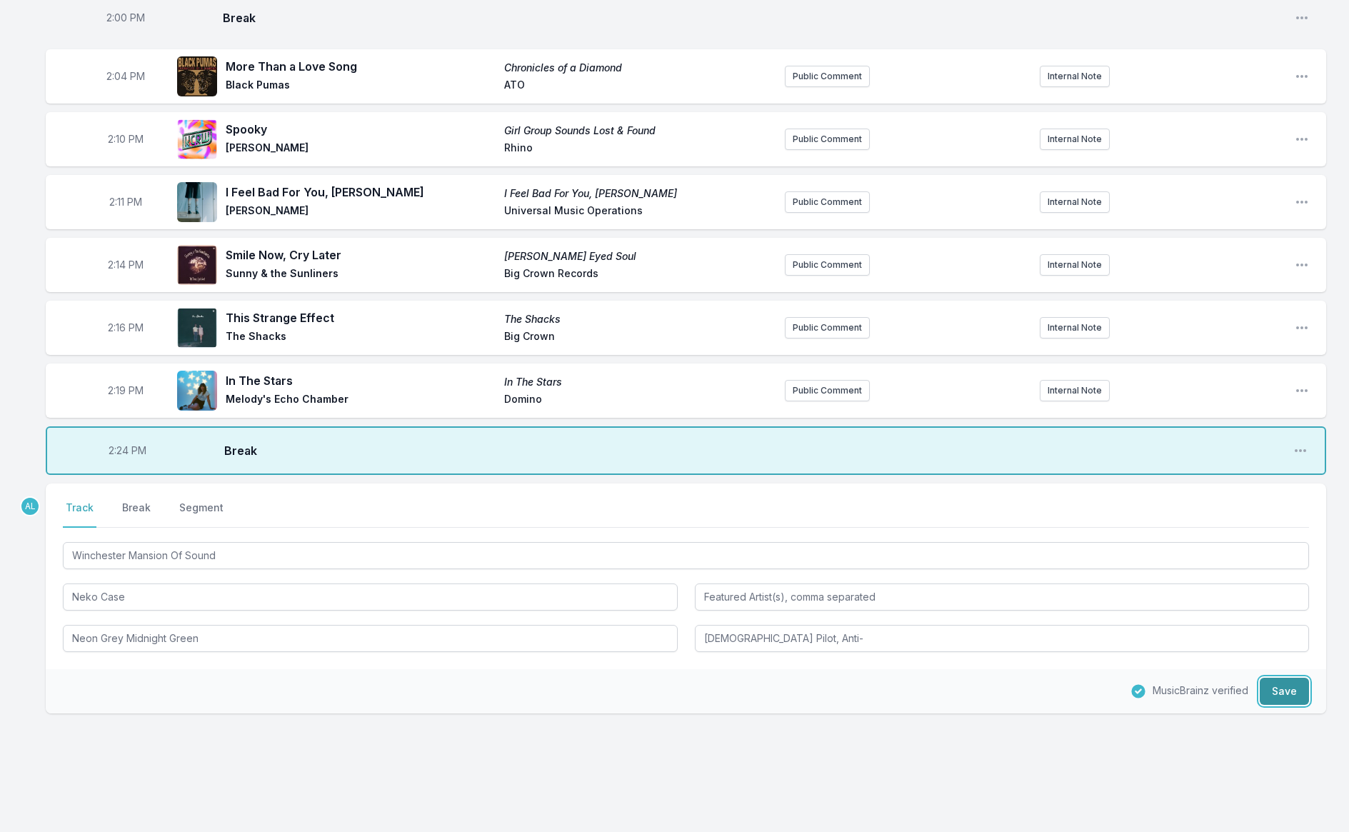
click at [1292, 678] on button "Save" at bounding box center [1284, 691] width 49 height 27
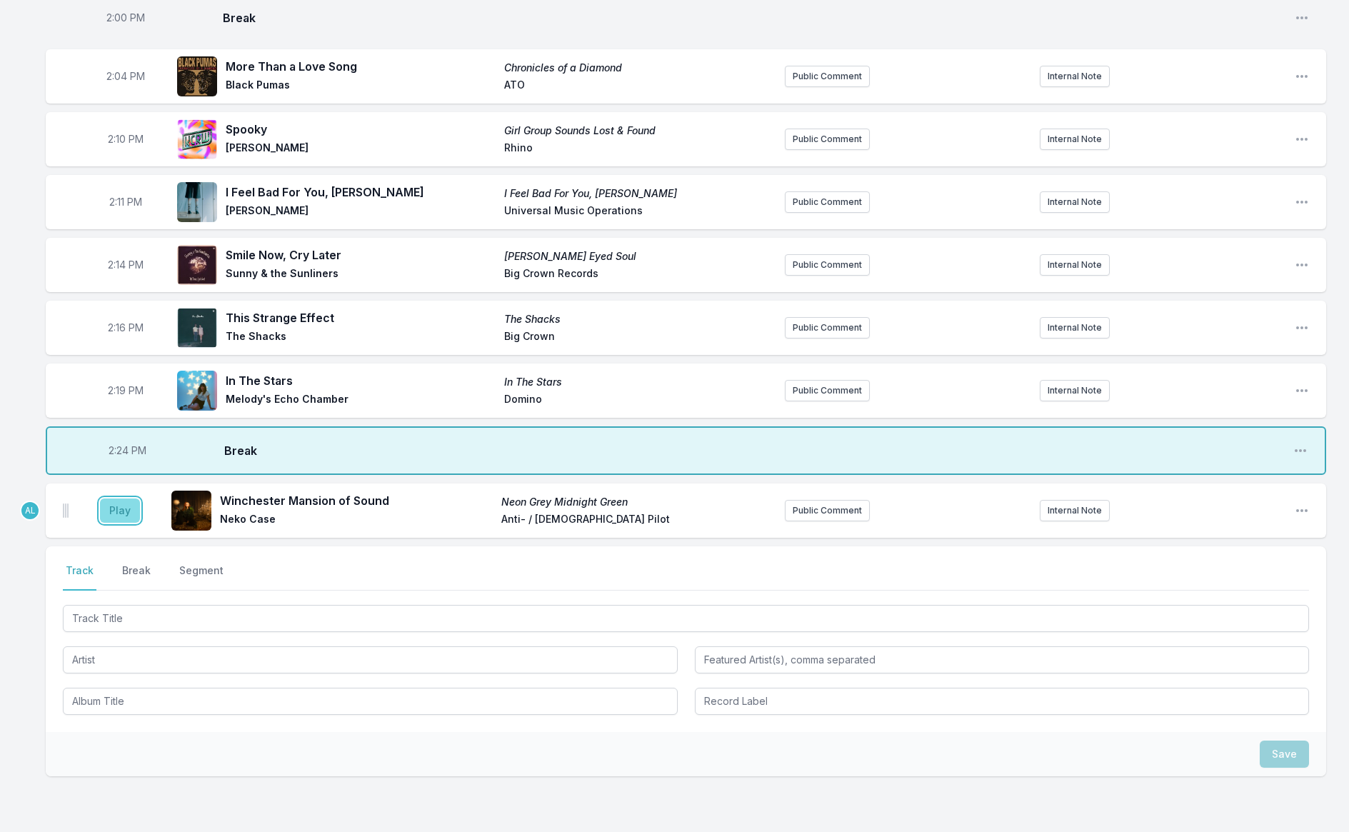
click at [111, 499] on button "Play" at bounding box center [120, 511] width 40 height 24
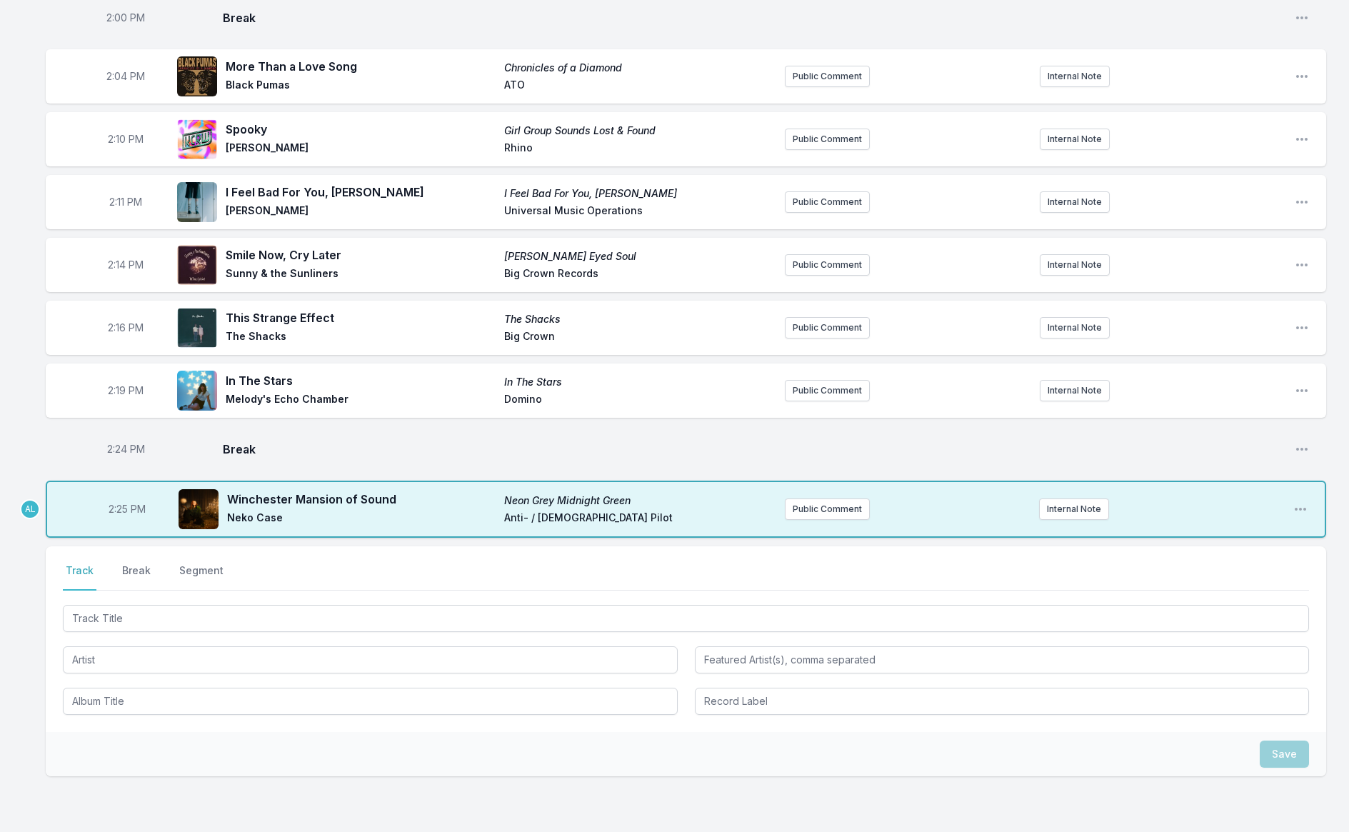
click at [107, 442] on span "2:24 PM" at bounding box center [126, 449] width 38 height 14
type input "14:23"
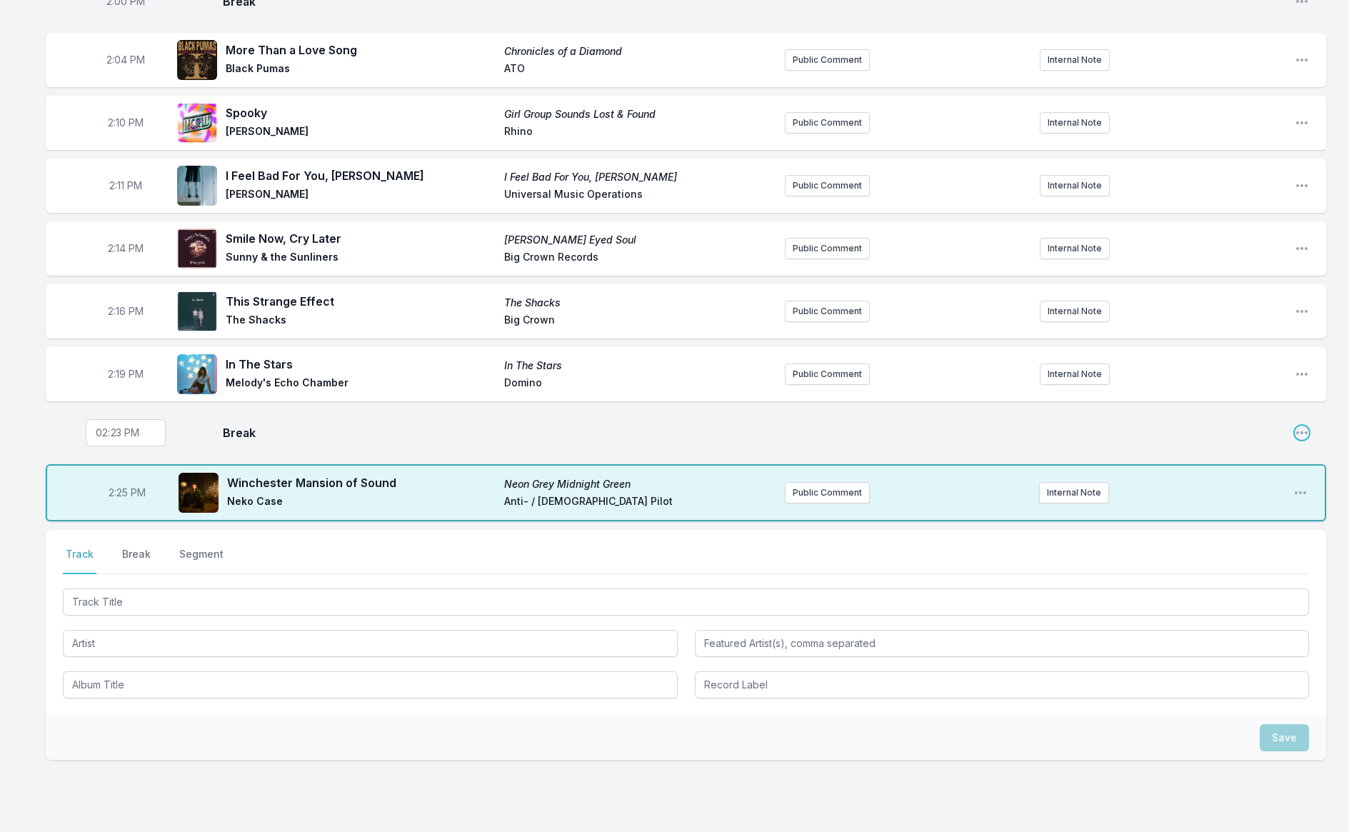
scroll to position [2148, 0]
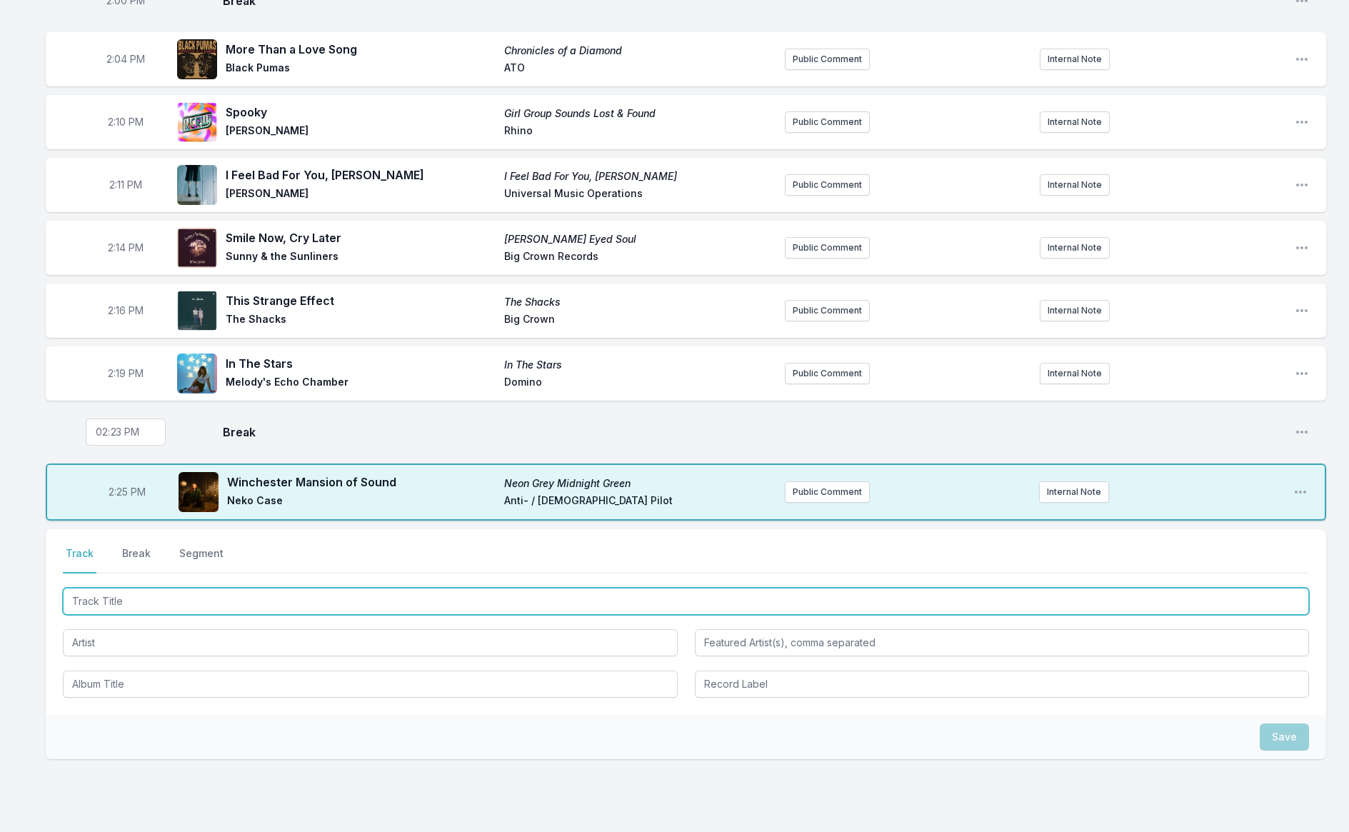
click at [276, 594] on input "Track Title" at bounding box center [686, 601] width 1247 height 27
type input "Gumball Blue"
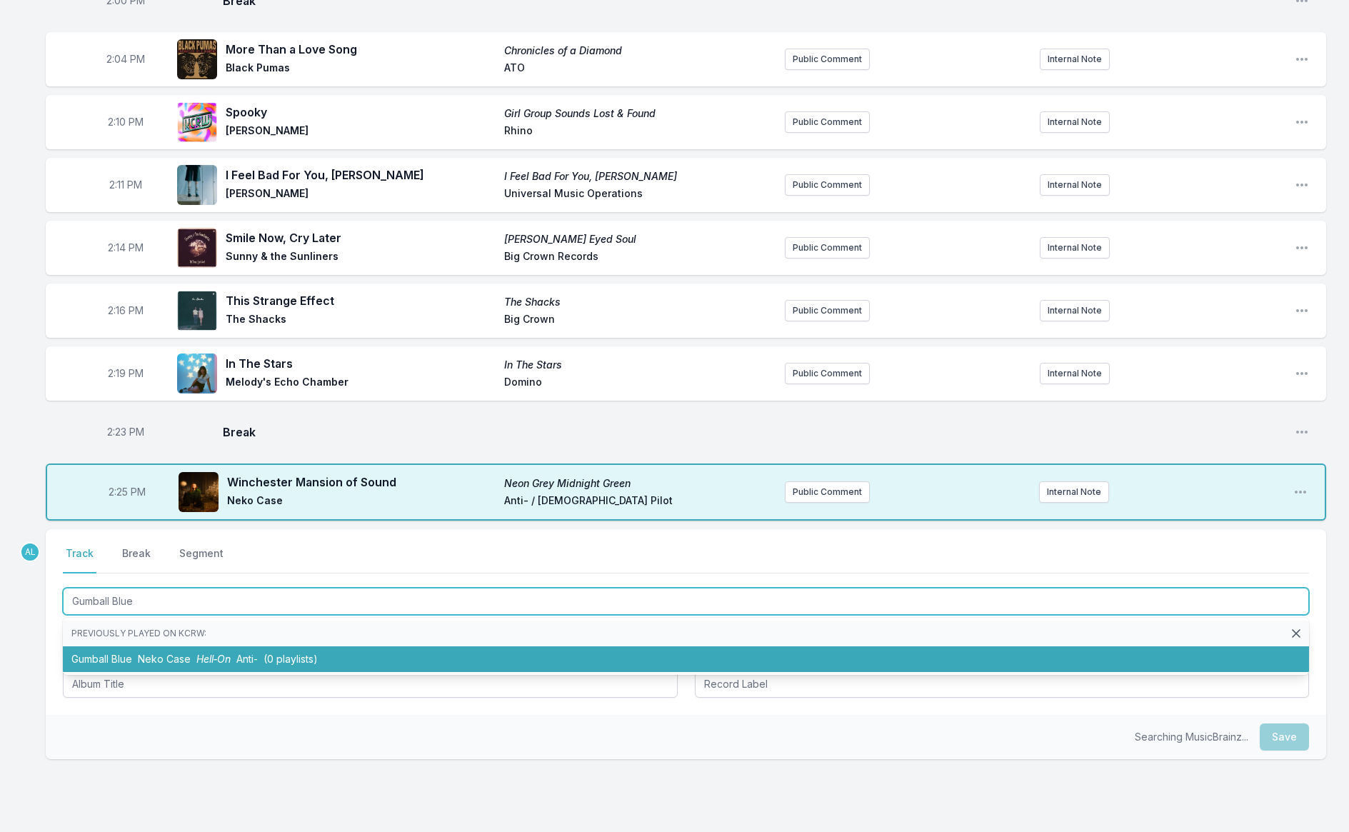
click at [278, 653] on span "(0 playlists)" at bounding box center [291, 659] width 54 height 12
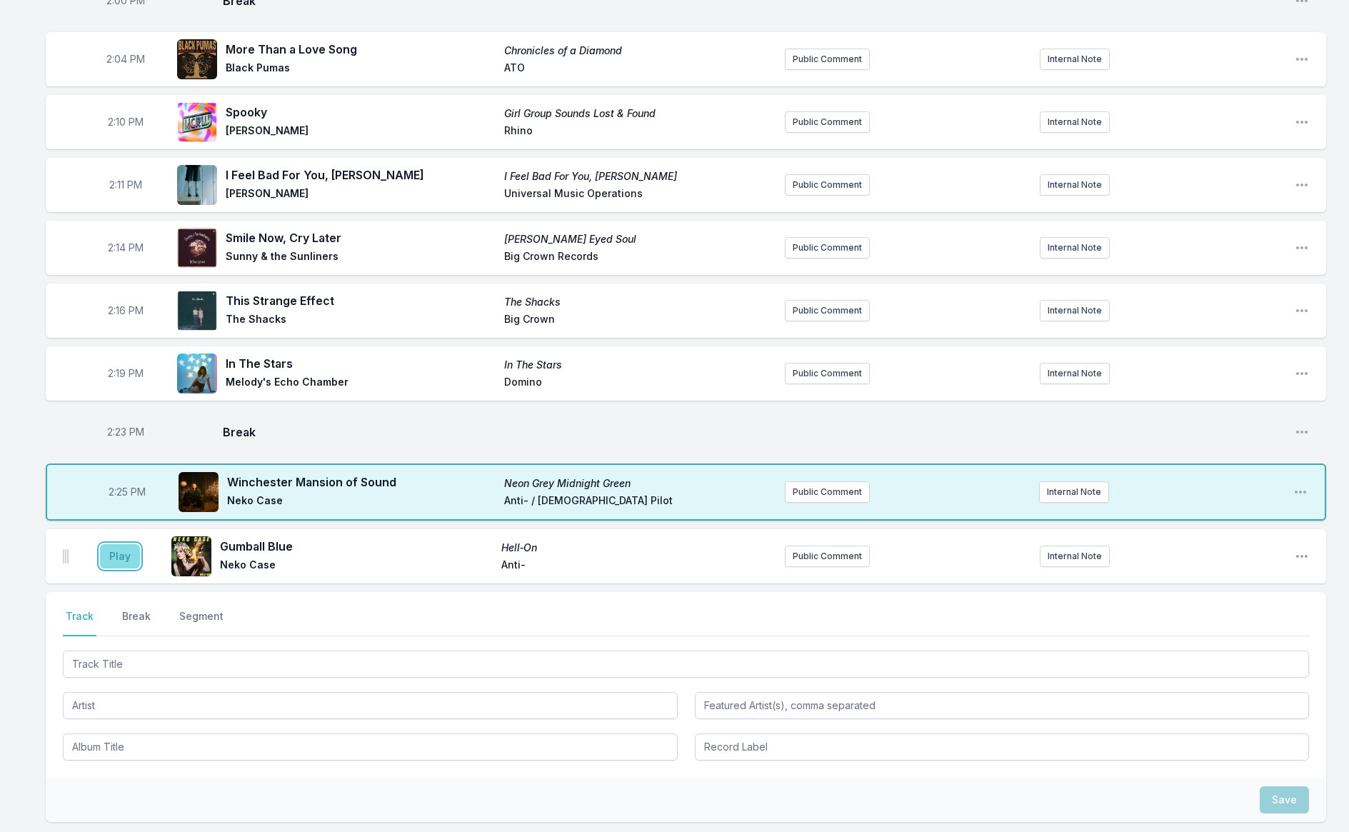
click at [136, 544] on button "Play" at bounding box center [120, 556] width 40 height 24
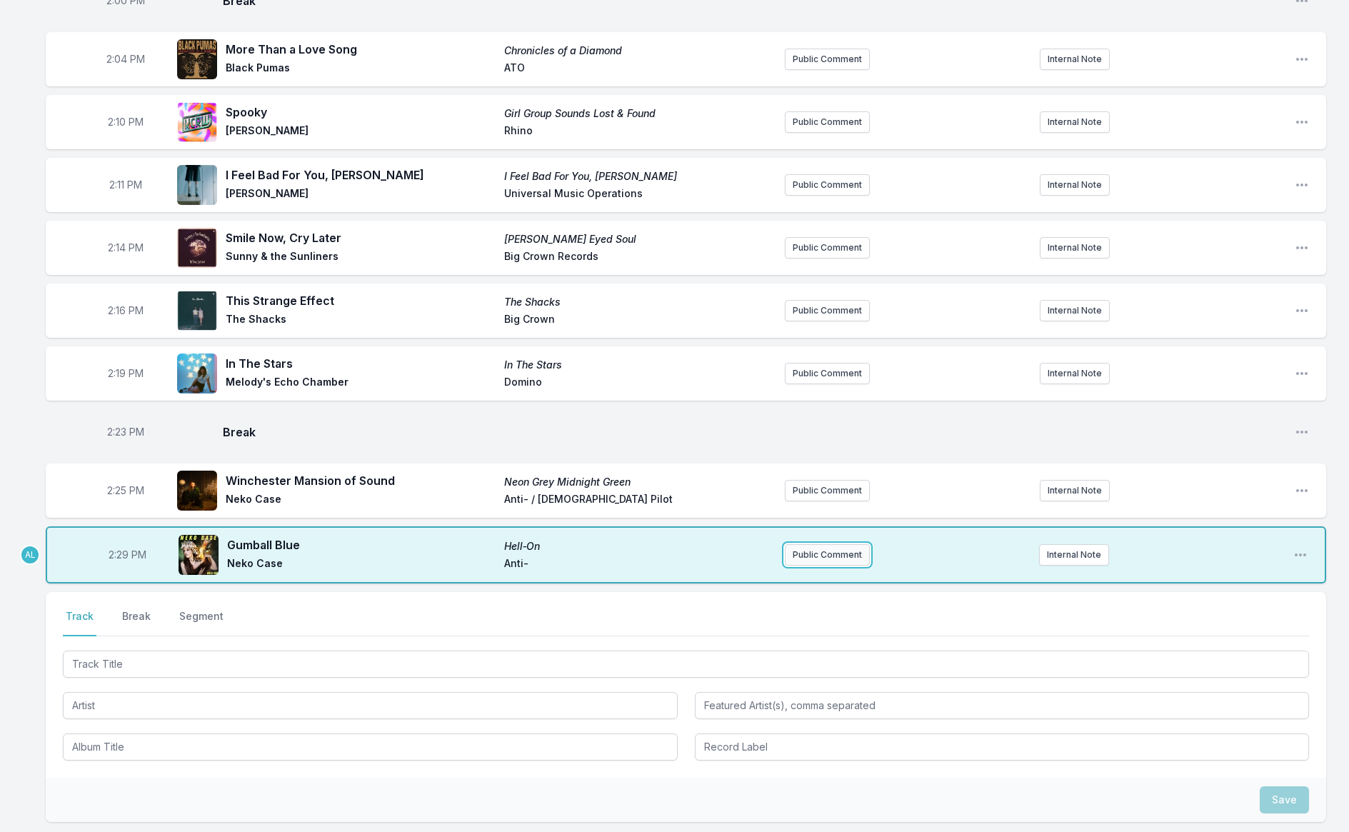
click at [849, 548] on button "Public Comment" at bounding box center [827, 554] width 85 height 21
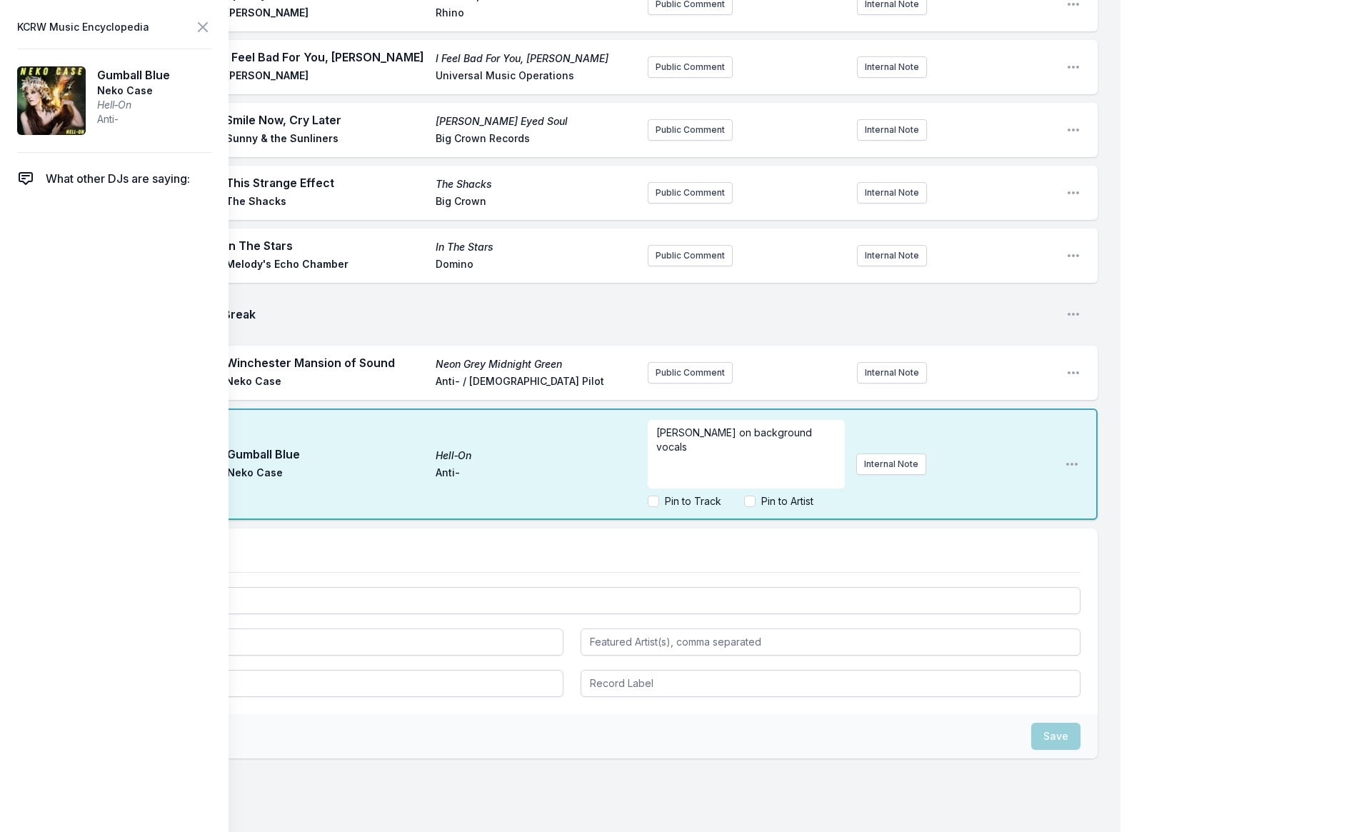
scroll to position [2290, 0]
click at [652, 495] on input "Pin to Track" at bounding box center [653, 500] width 11 height 11
checkbox input "true"
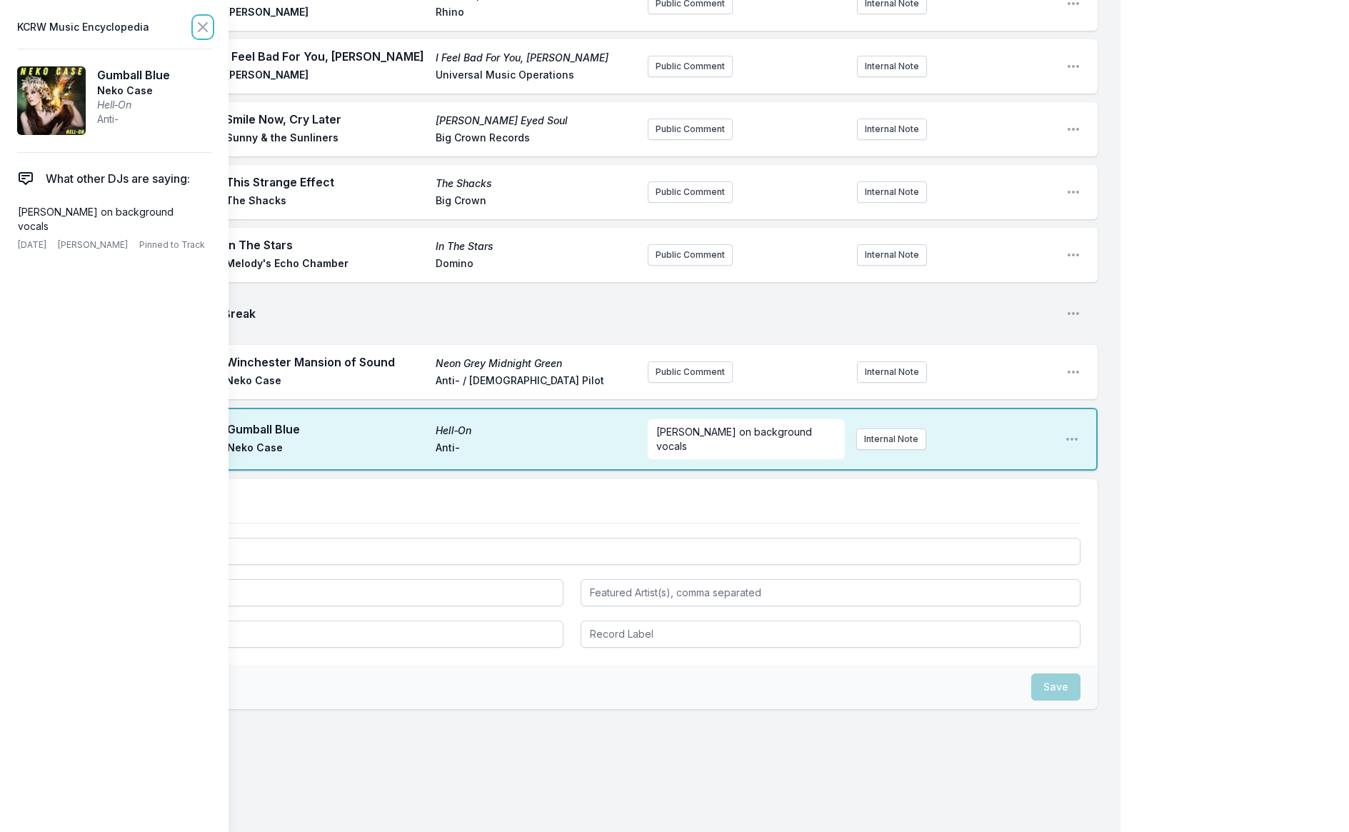
click at [201, 31] on icon at bounding box center [202, 27] width 17 height 17
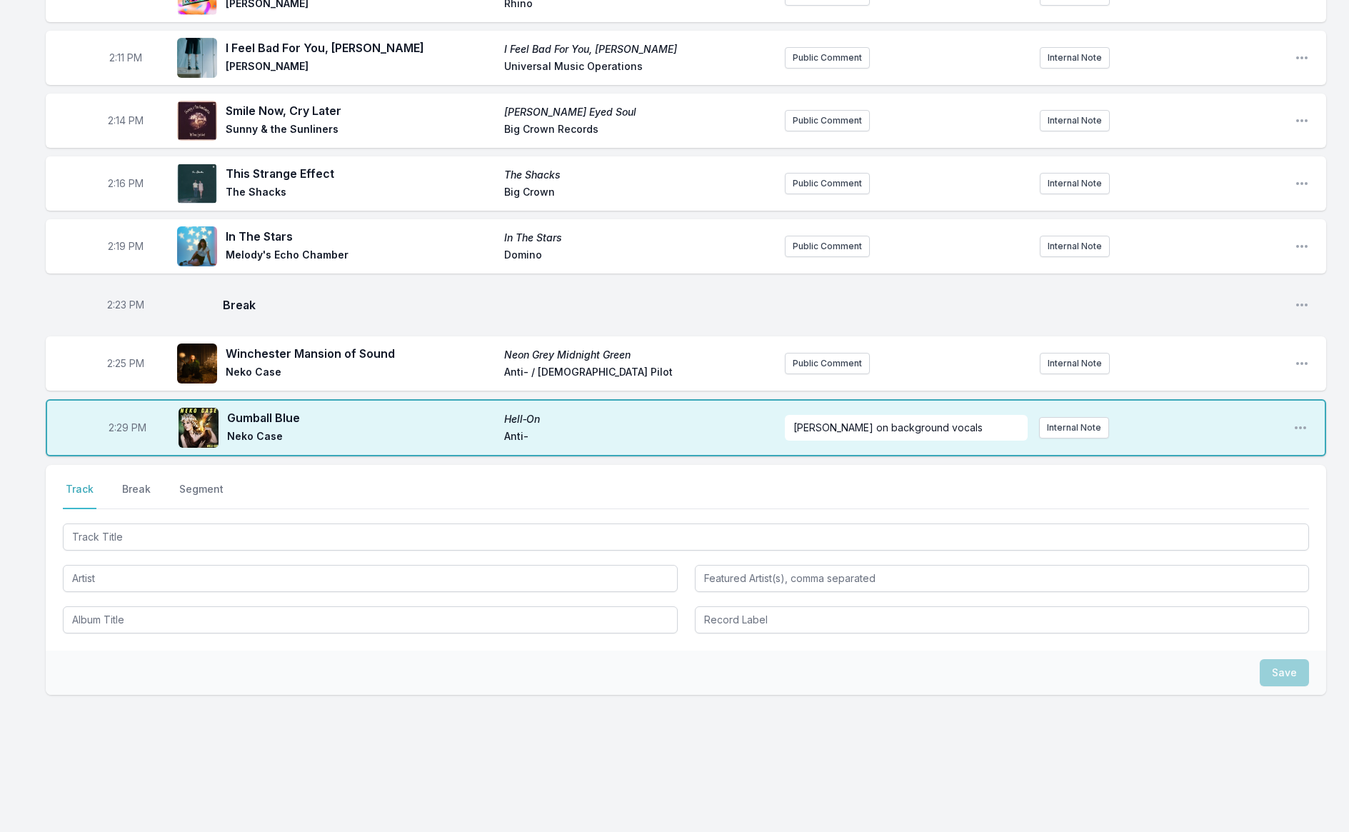
scroll to position [2261, 0]
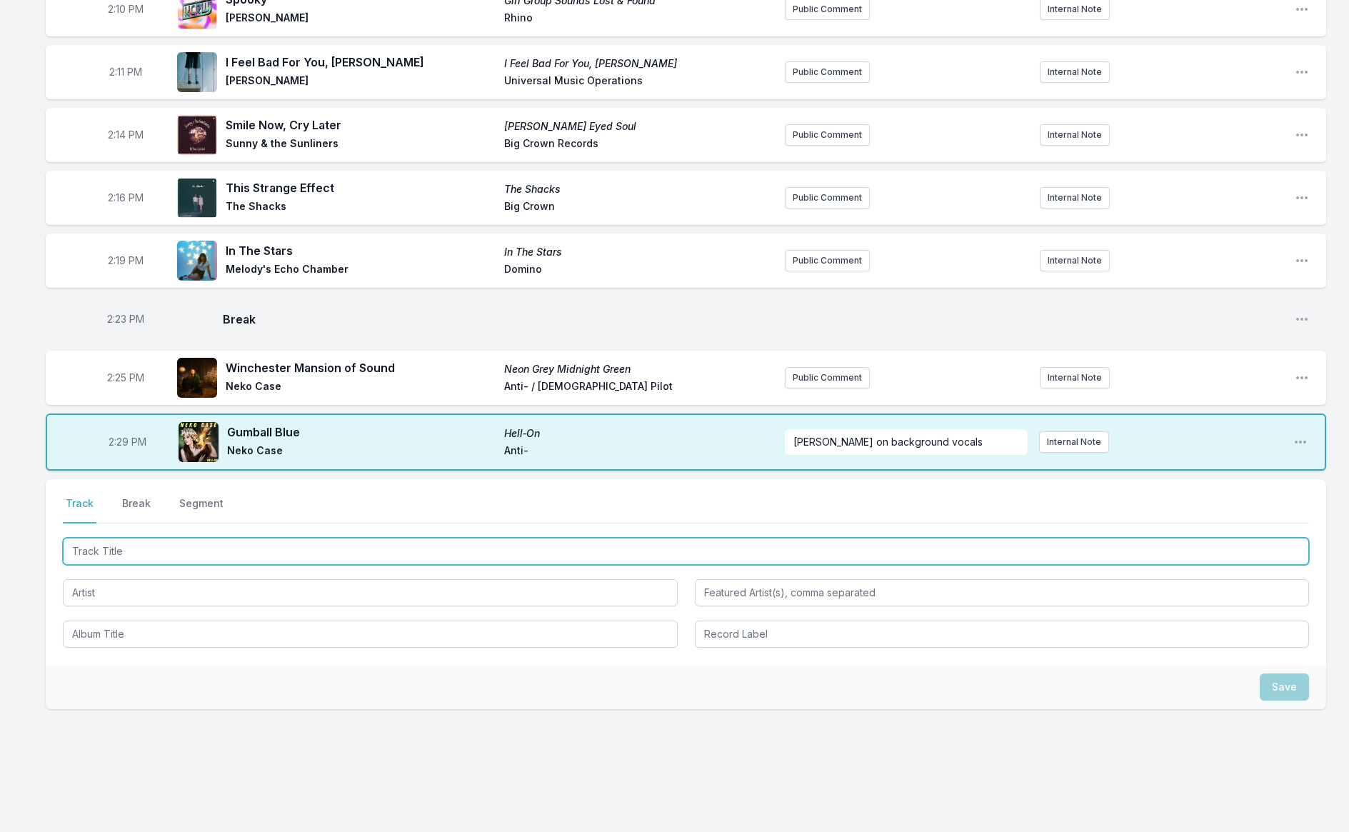
click at [403, 548] on input "Track Title" at bounding box center [686, 551] width 1247 height 27
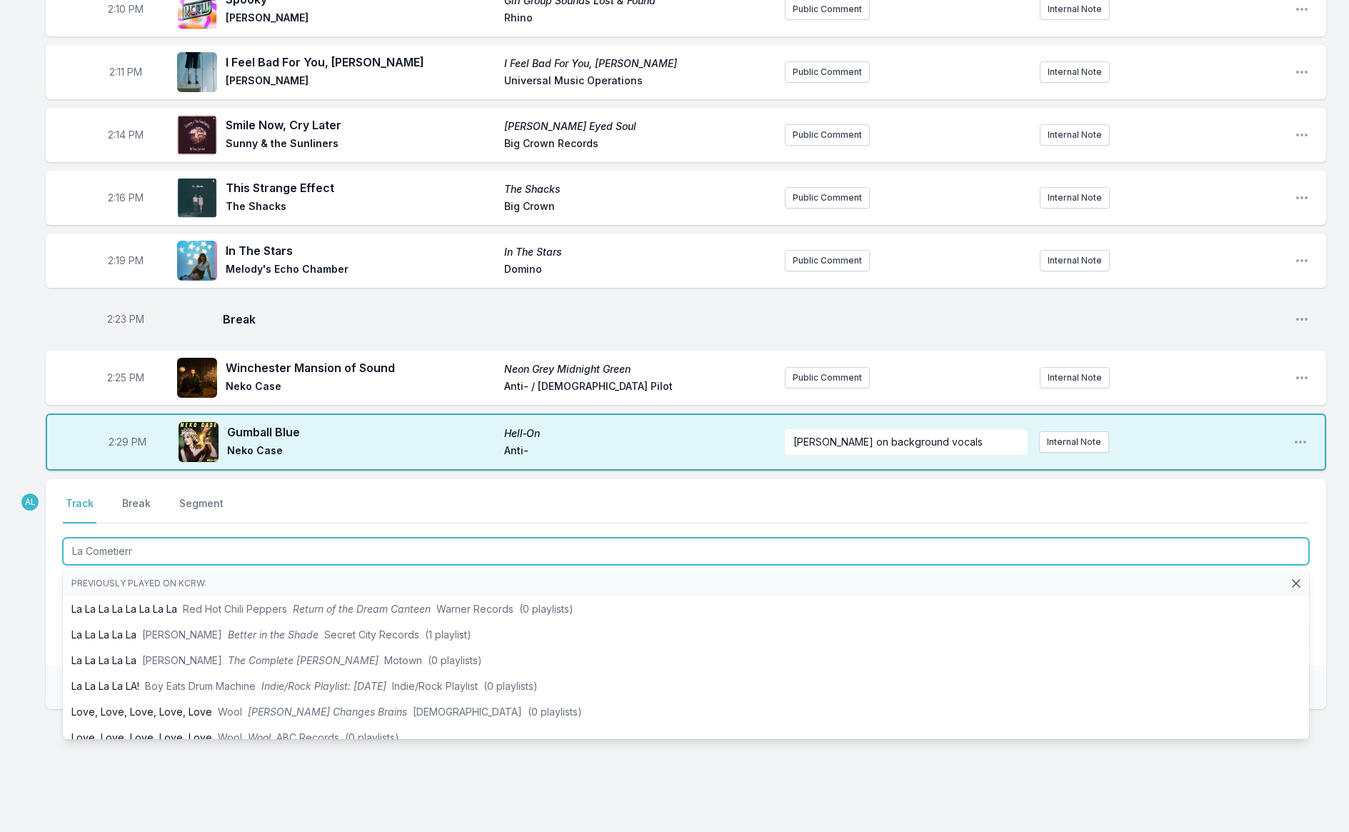
type input "La Cometierra"
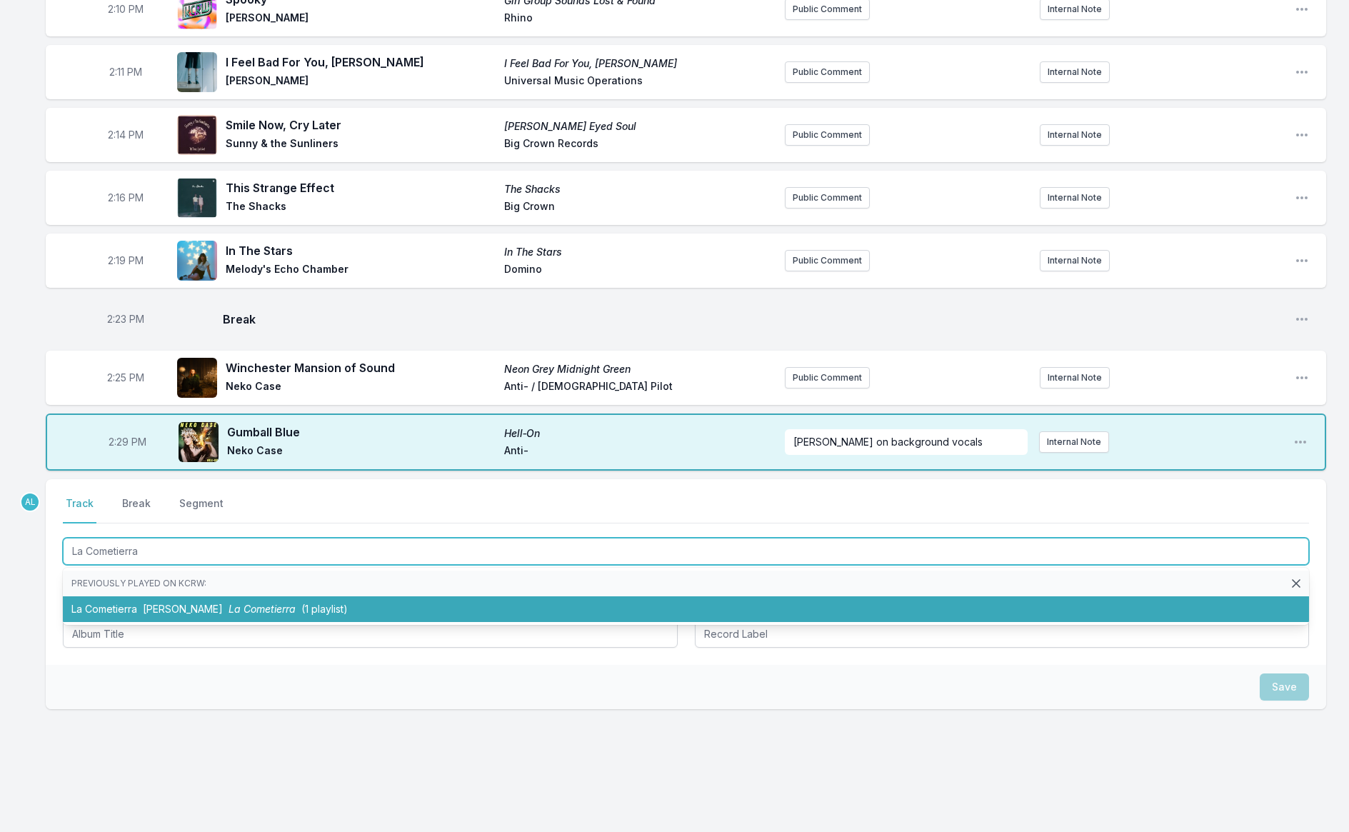
click at [406, 597] on li "La Cometierra [PERSON_NAME] La Cometierra (1 playlist)" at bounding box center [686, 610] width 1247 height 26
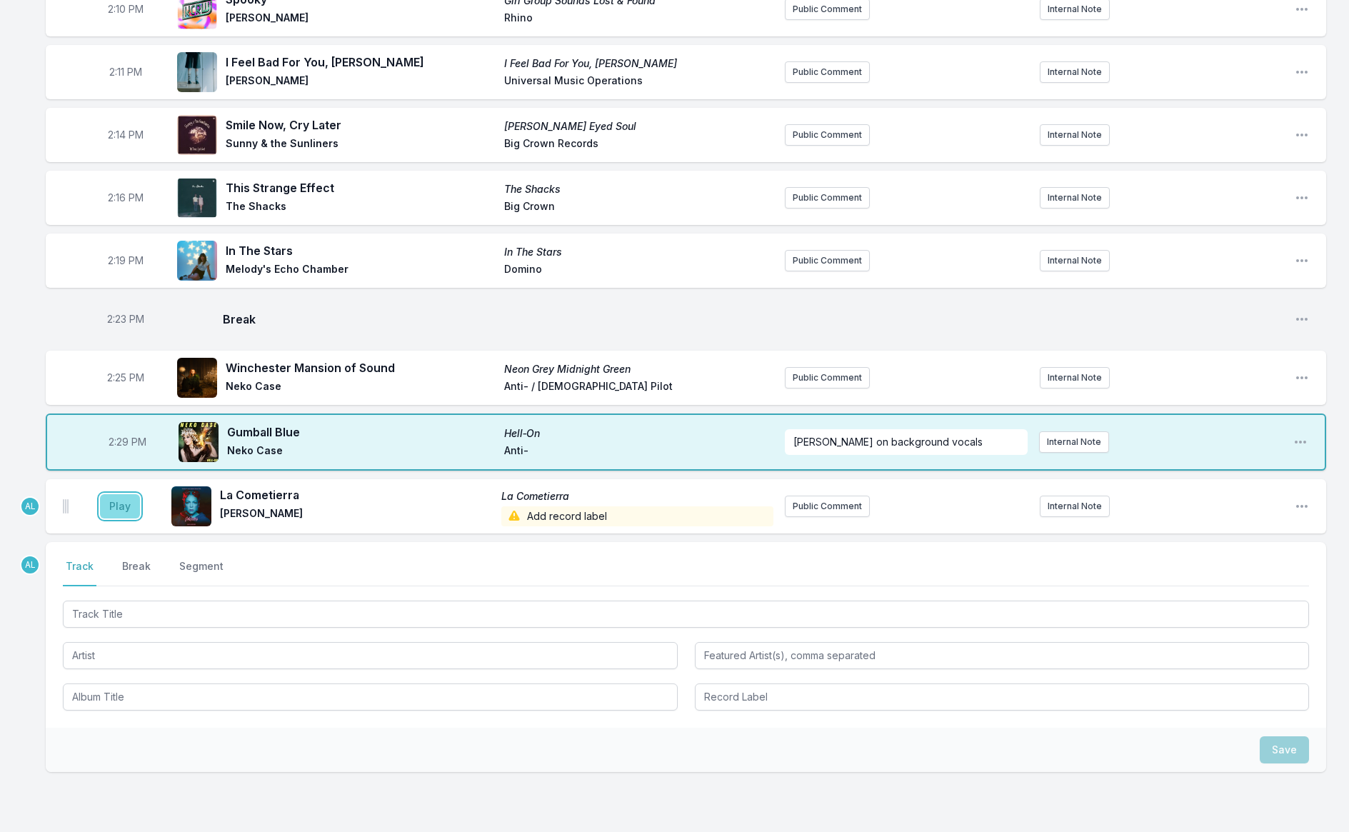
click at [121, 494] on button "Play" at bounding box center [120, 506] width 40 height 24
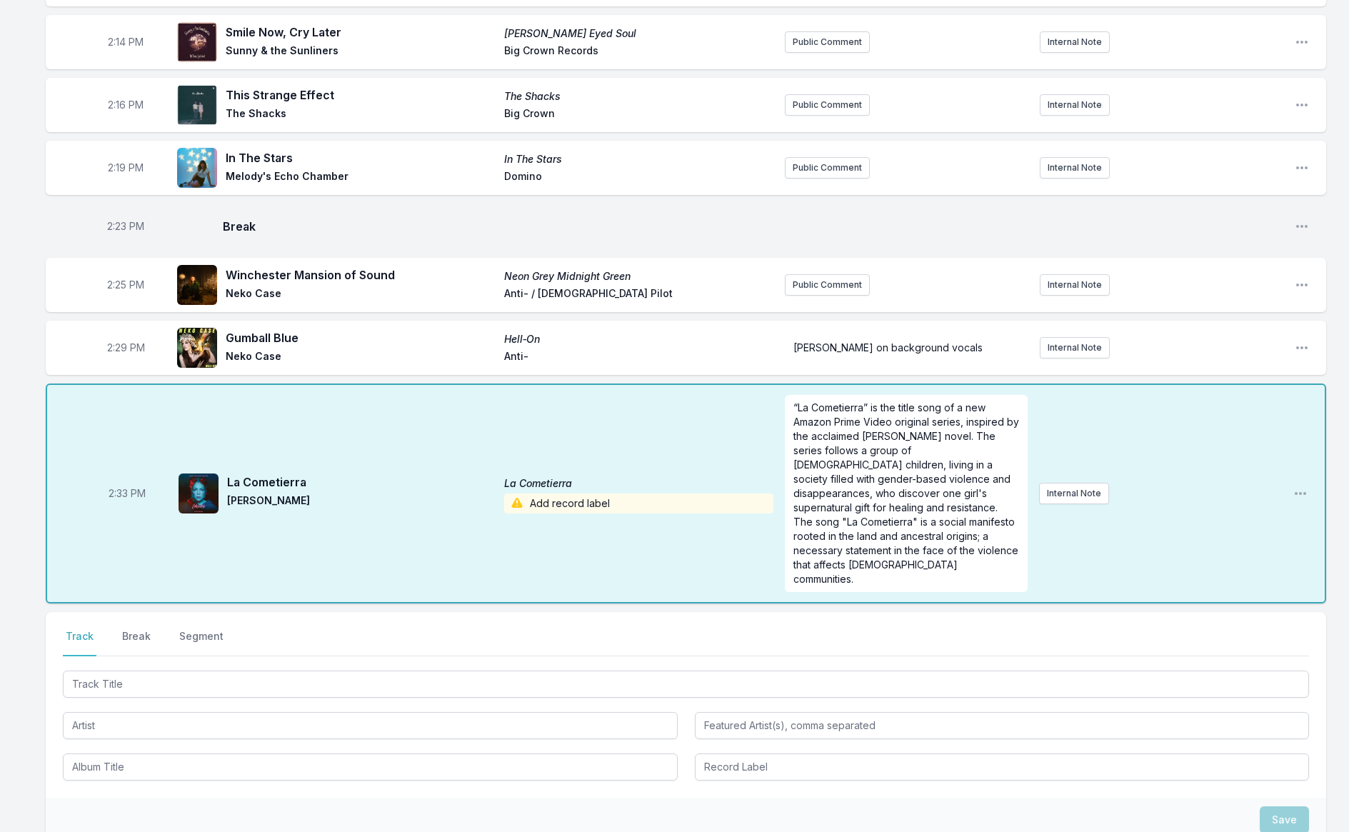
scroll to position [2458, 0]
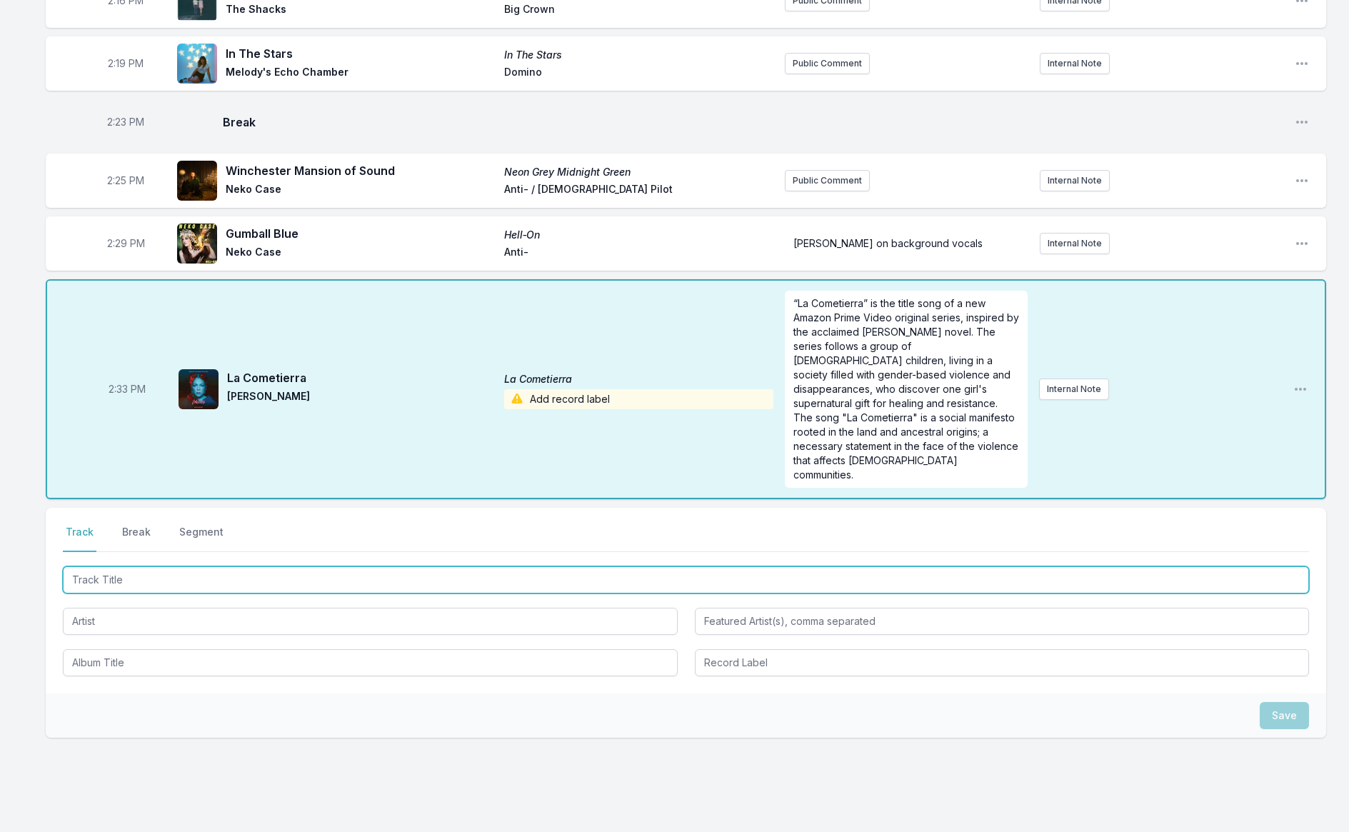
drag, startPoint x: 328, startPoint y: 546, endPoint x: 335, endPoint y: 544, distance: 7.5
click at [328, 567] on input "Track Title" at bounding box center [686, 580] width 1247 height 27
type input "The [DEMOGRAPHIC_DATA]"
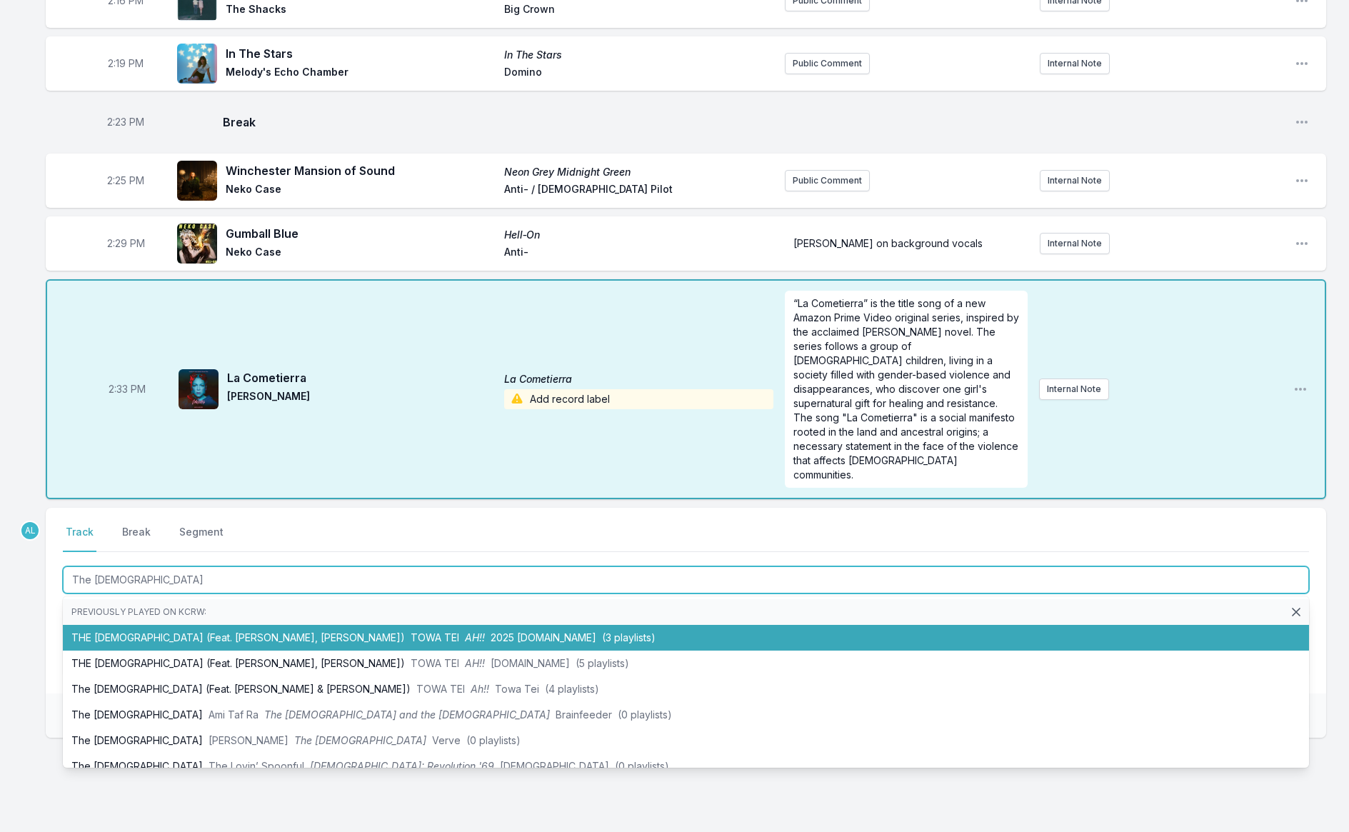
click at [411, 632] on span "TOWA TEI" at bounding box center [435, 638] width 49 height 12
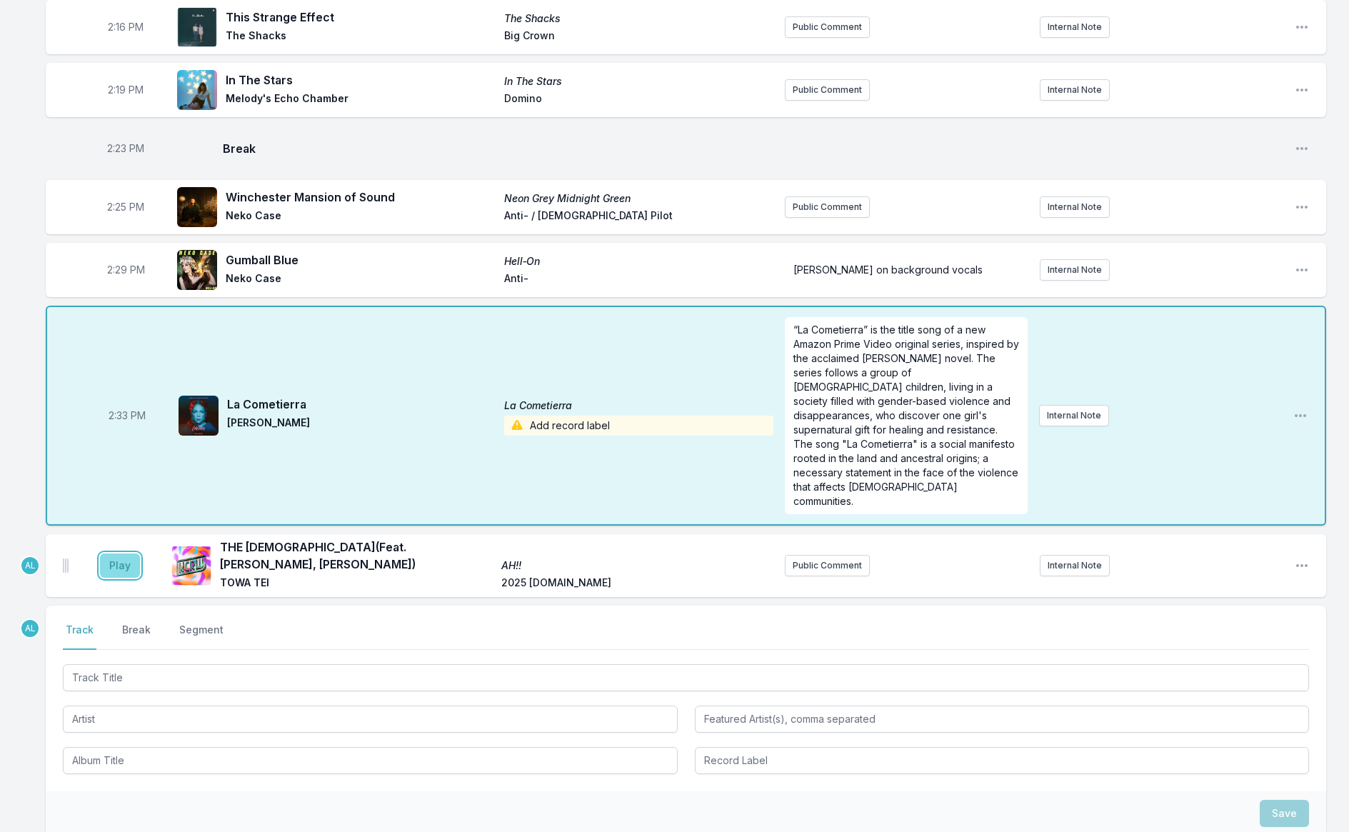
click at [122, 554] on button "Play" at bounding box center [120, 566] width 40 height 24
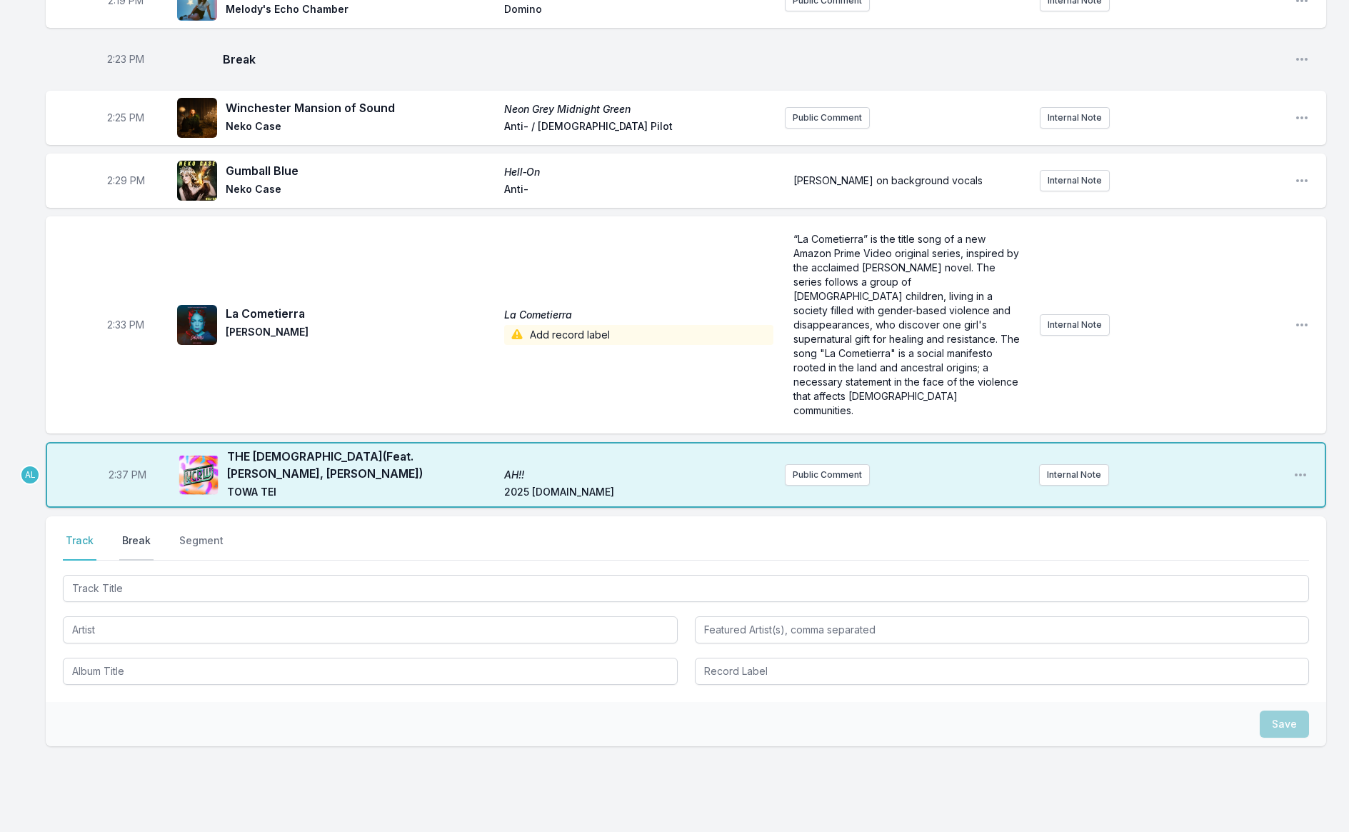
scroll to position [2530, 0]
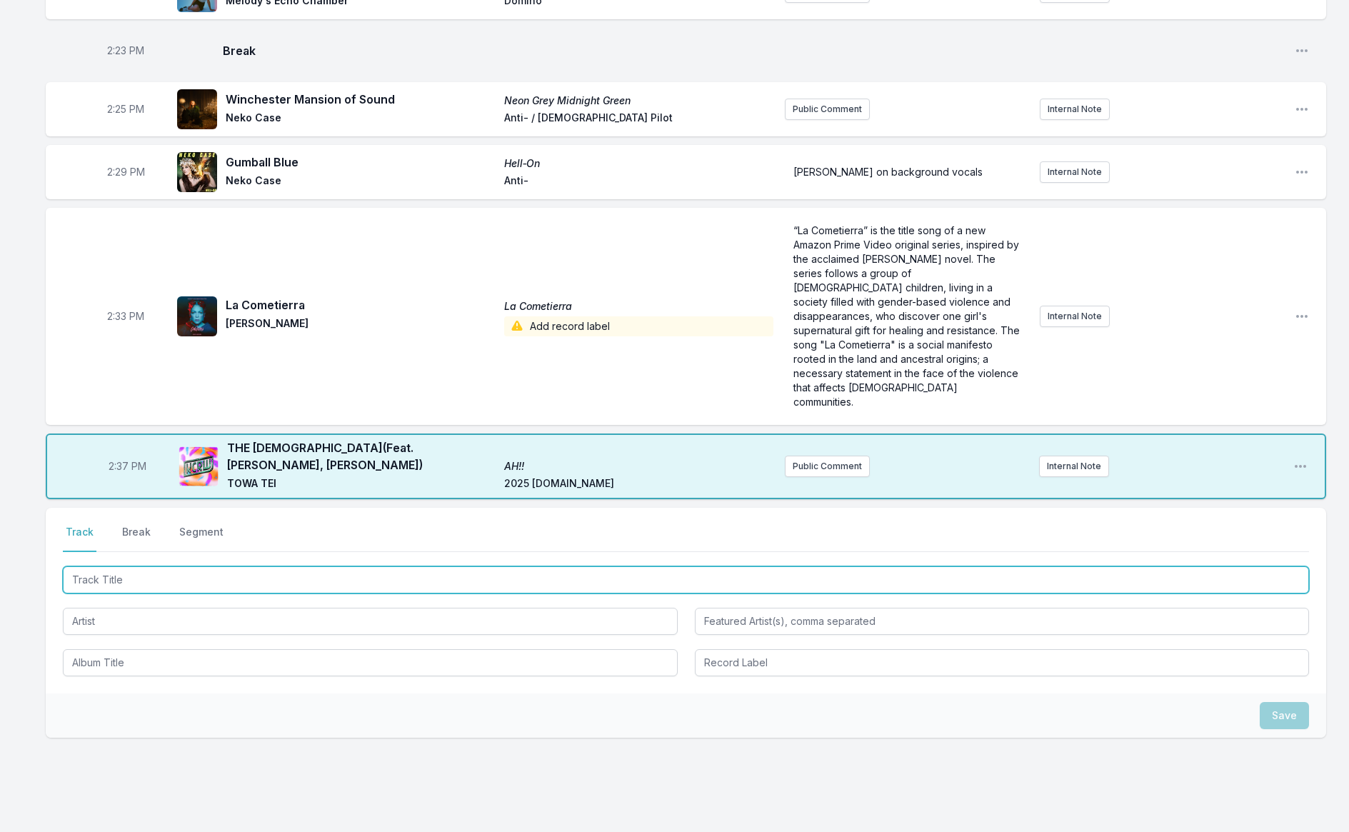
click at [144, 567] on input "Track Title" at bounding box center [686, 580] width 1247 height 27
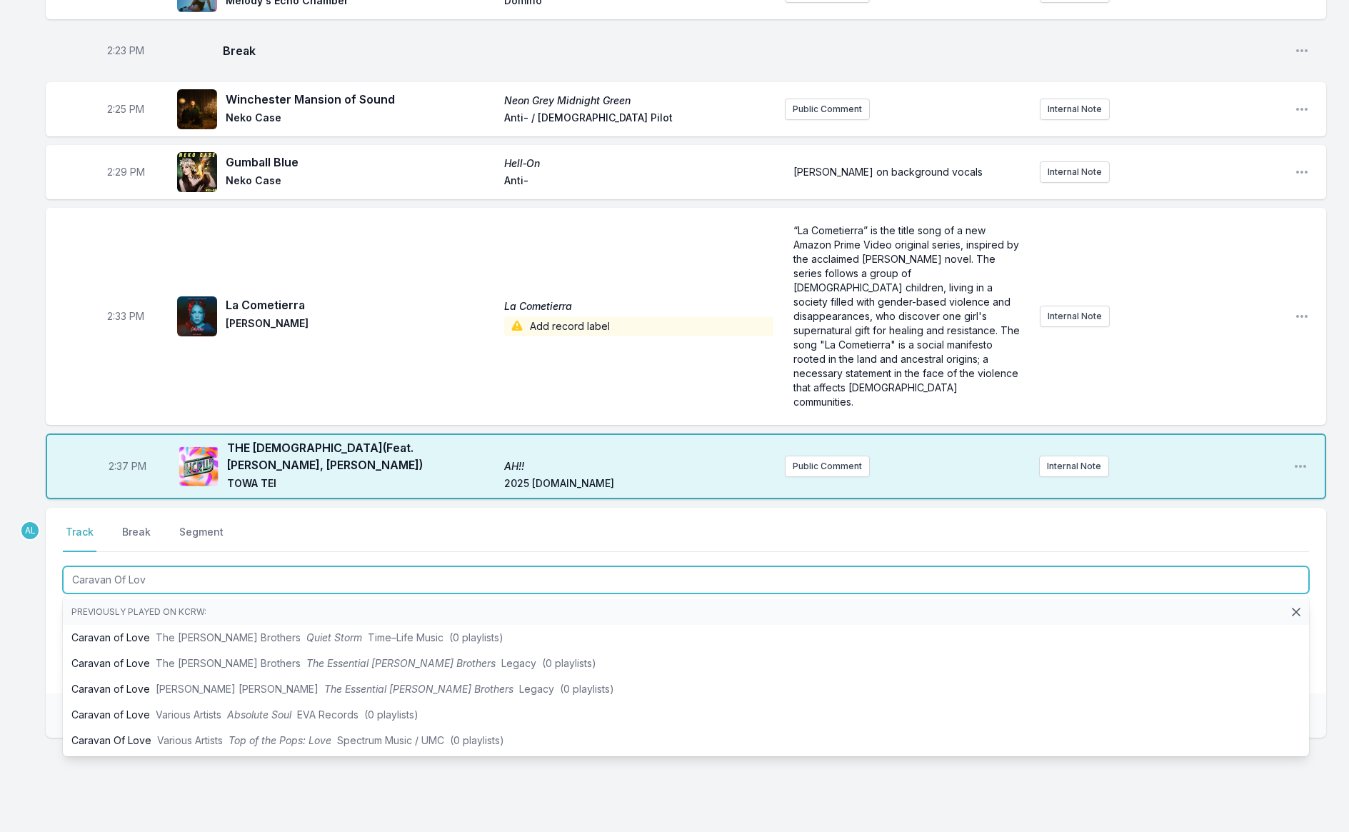
type input "Caravan Of Love"
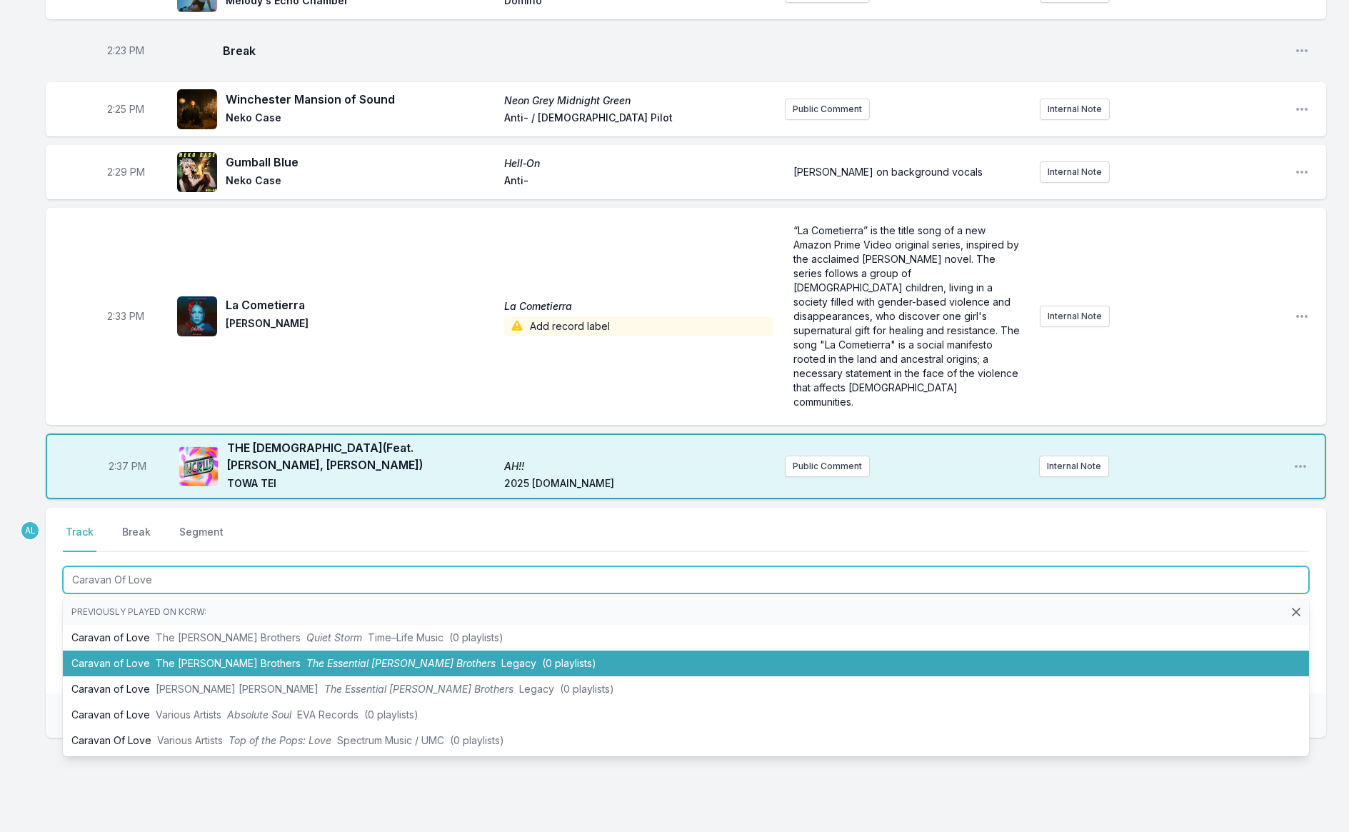
drag, startPoint x: 219, startPoint y: 620, endPoint x: 217, endPoint y: 612, distance: 8.1
click at [219, 657] on span "The [PERSON_NAME] Brothers" at bounding box center [228, 663] width 145 height 12
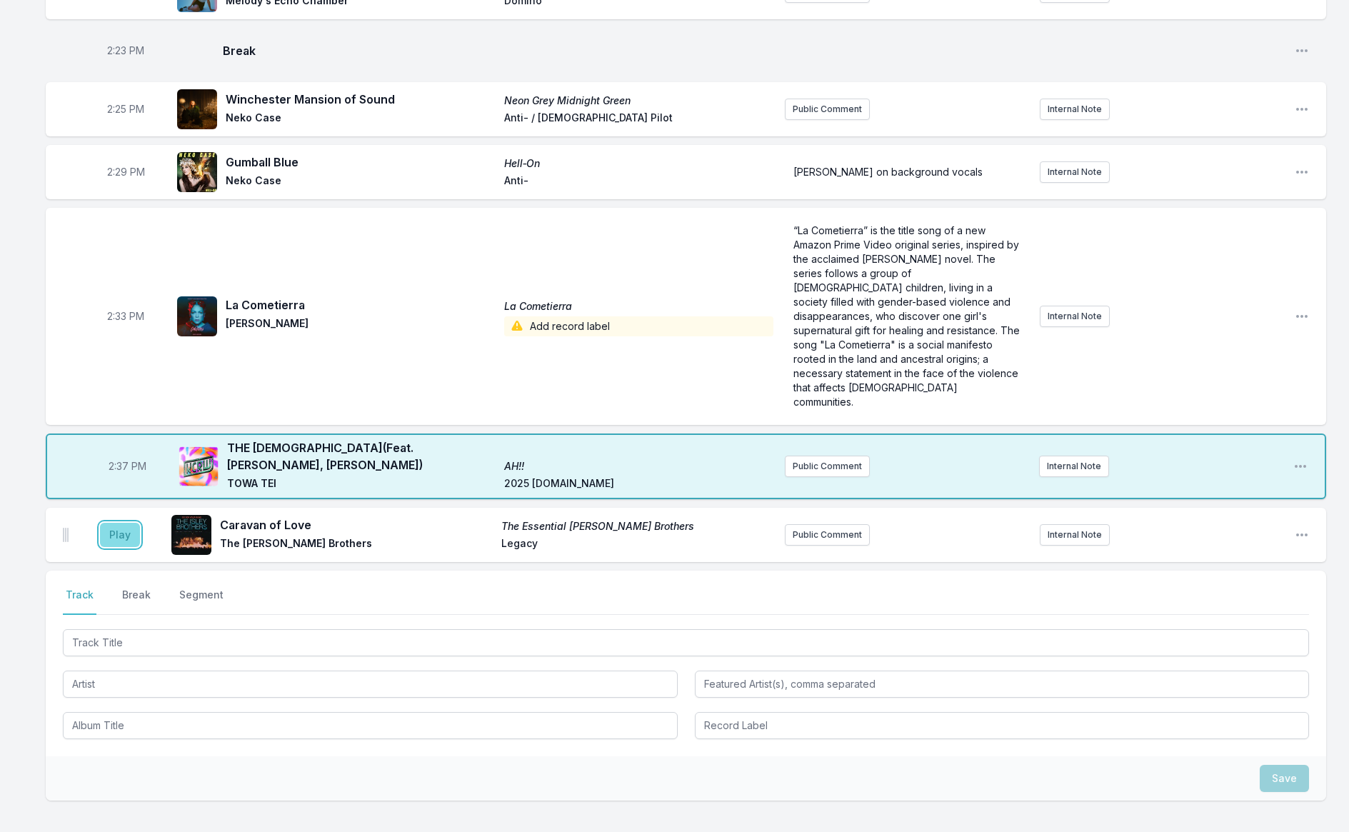
click at [116, 523] on button "Play" at bounding box center [120, 535] width 40 height 24
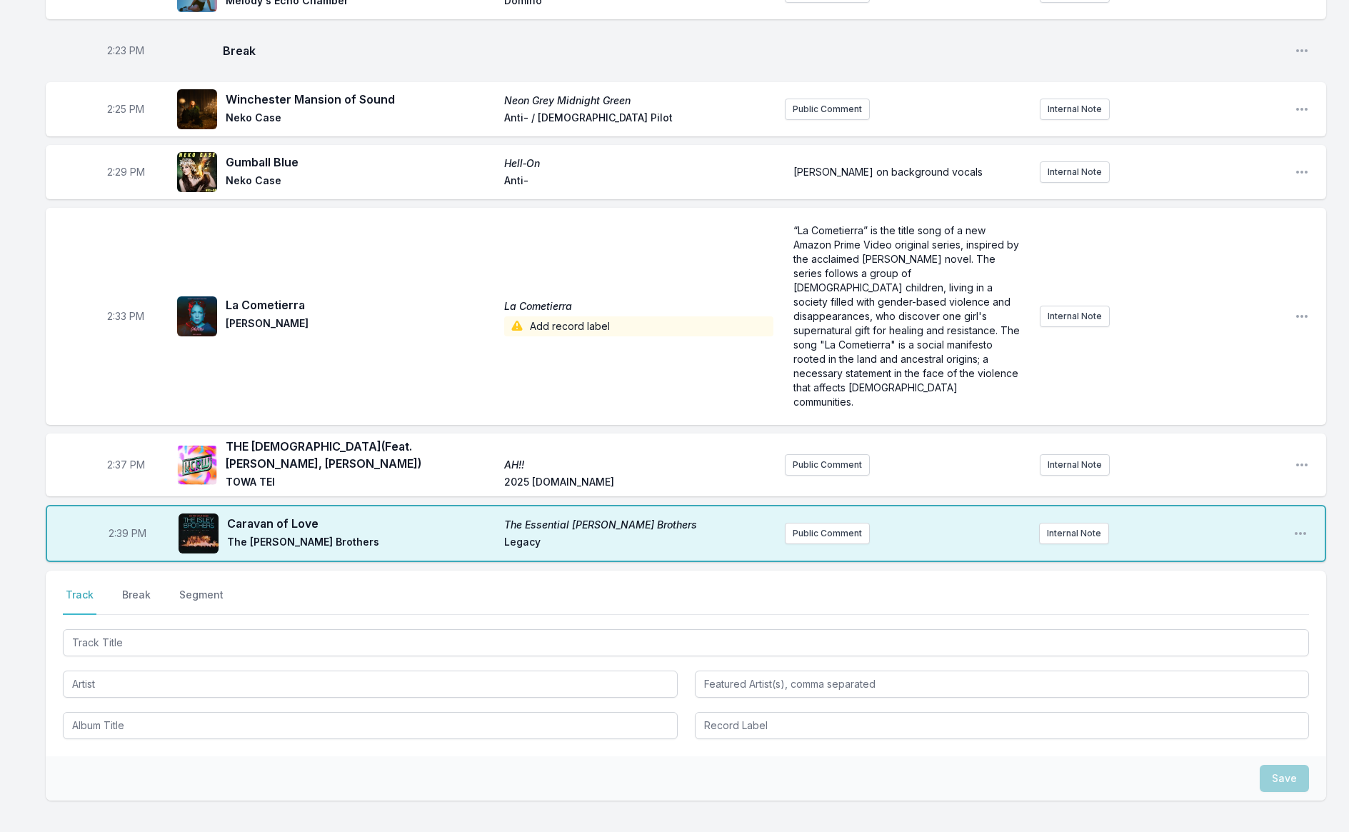
click at [129, 588] on button "Break" at bounding box center [136, 601] width 34 height 27
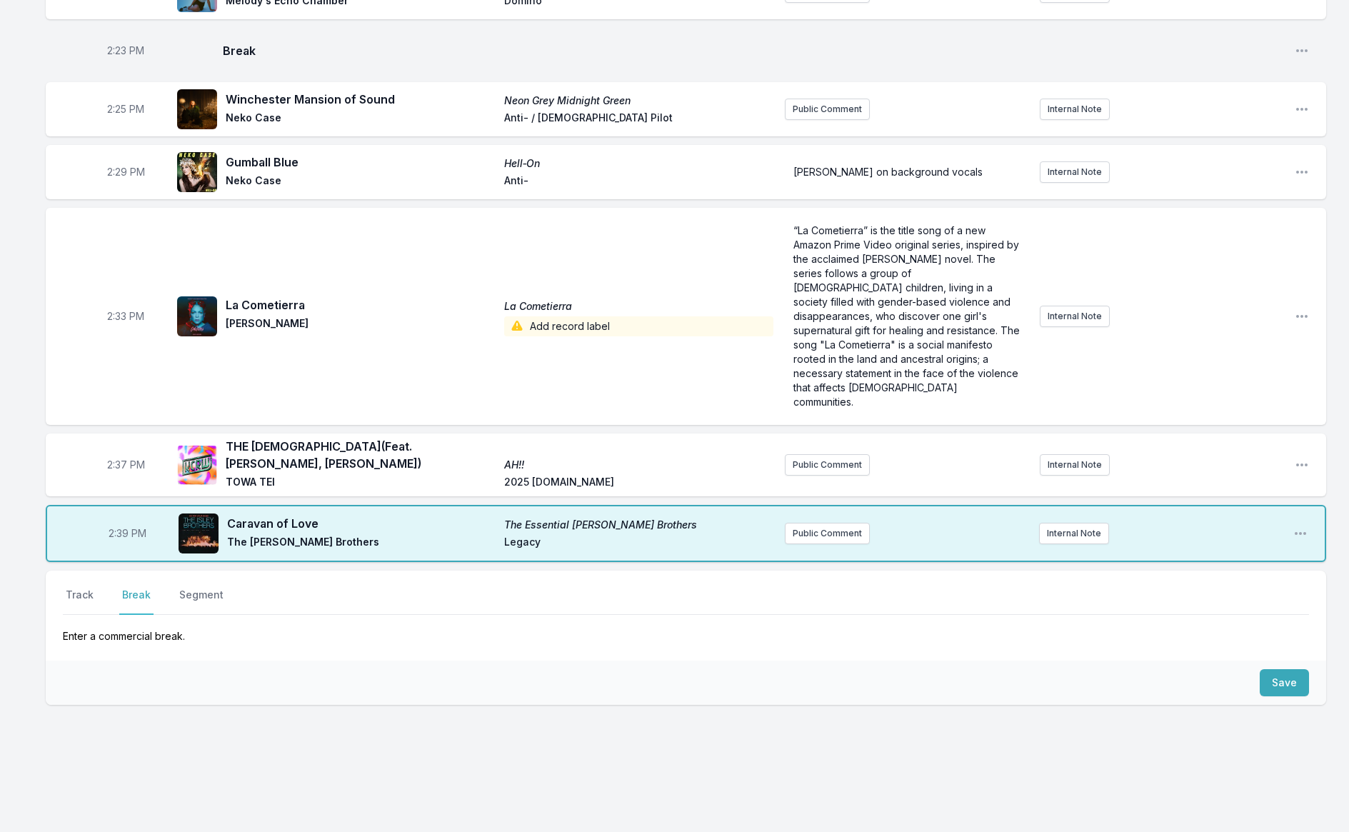
scroll to position [2497, 0]
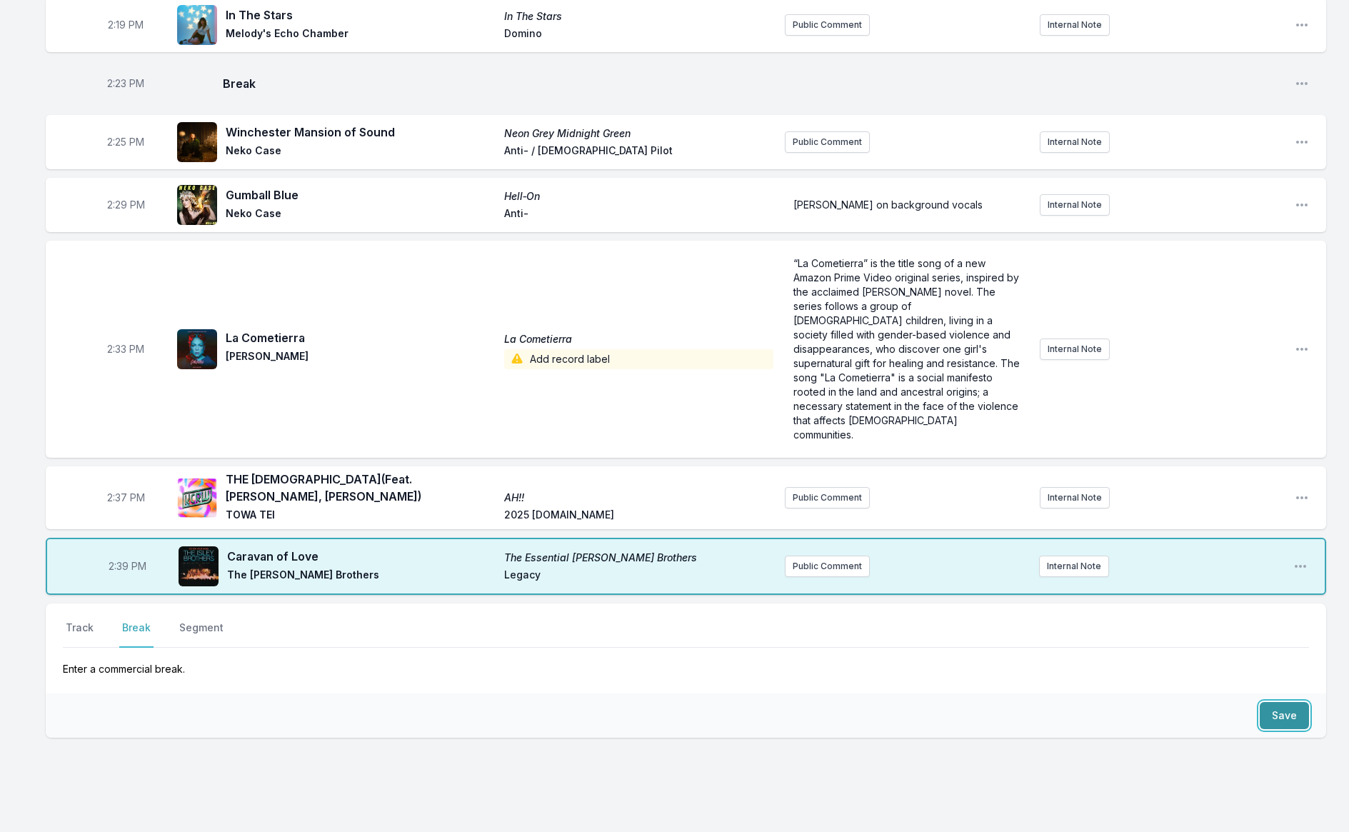
click at [1269, 702] on button "Save" at bounding box center [1284, 715] width 49 height 27
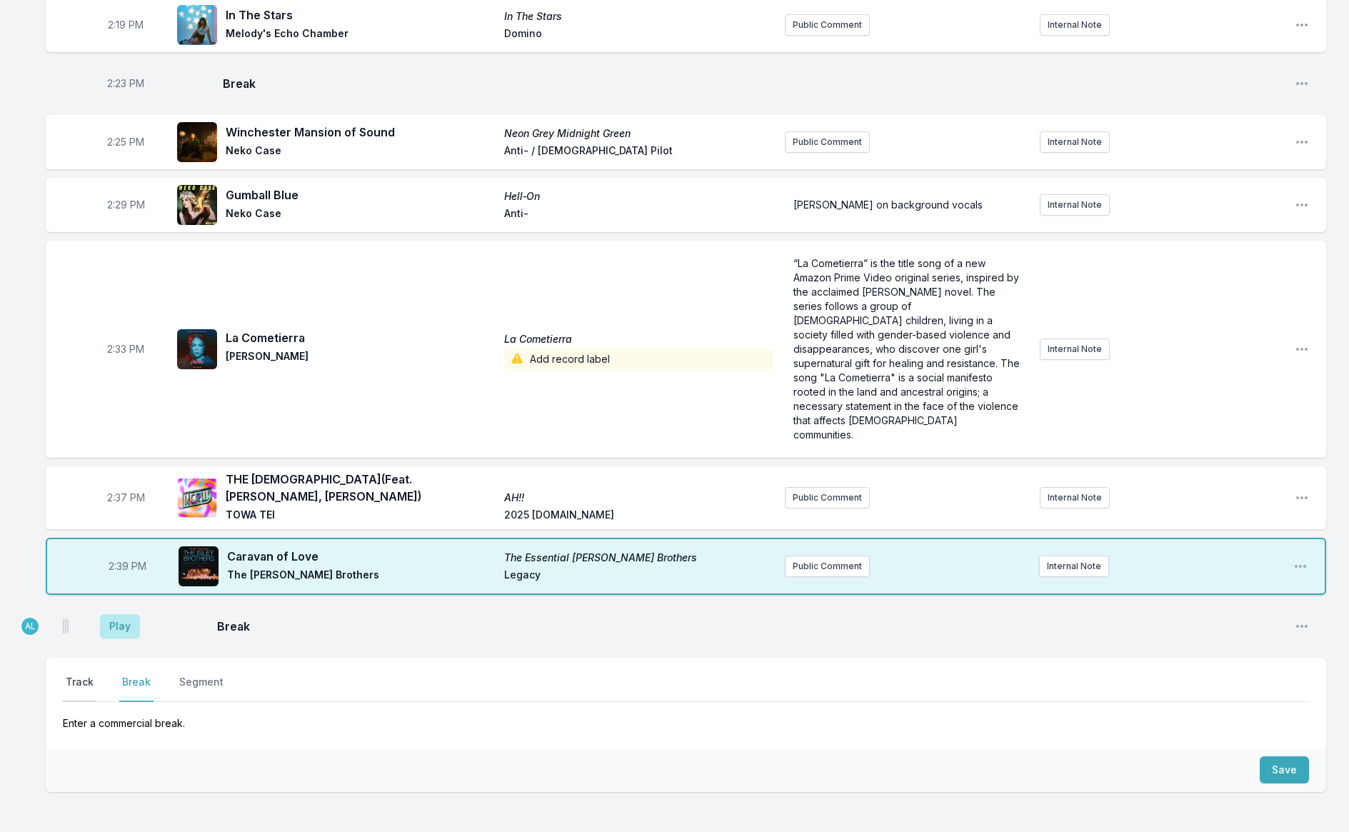
click at [79, 675] on button "Track" at bounding box center [80, 688] width 34 height 27
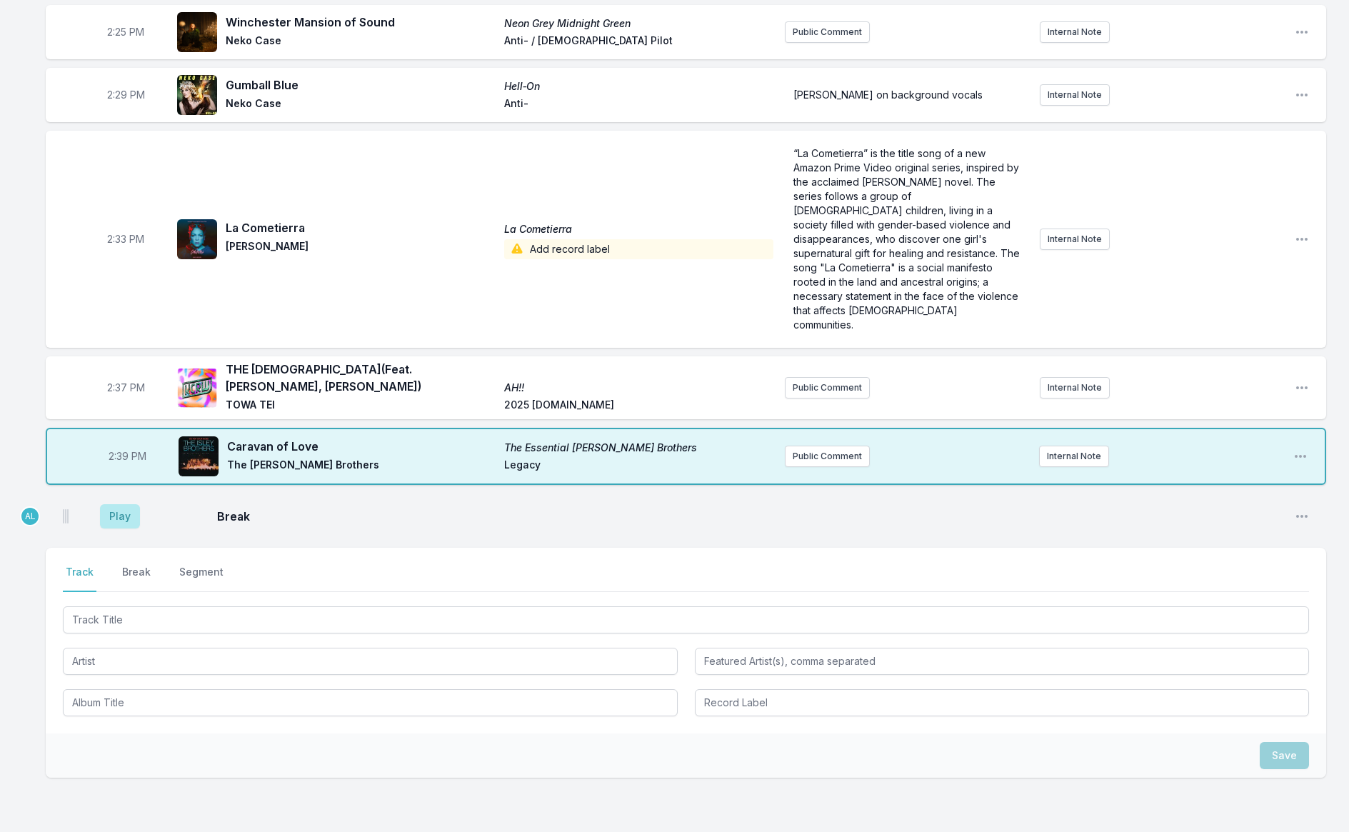
scroll to position [2647, 0]
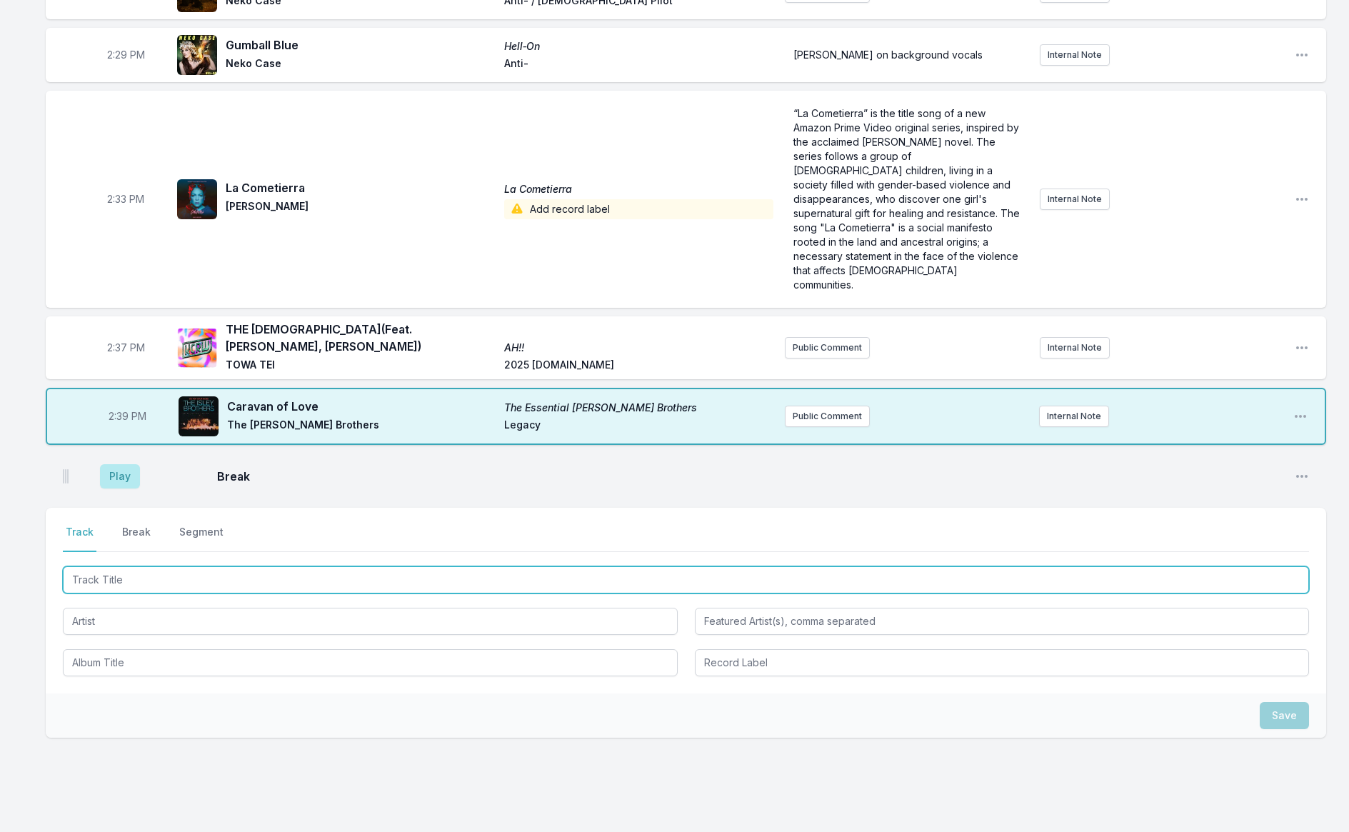
click at [134, 567] on input "Track Title" at bounding box center [686, 580] width 1247 height 27
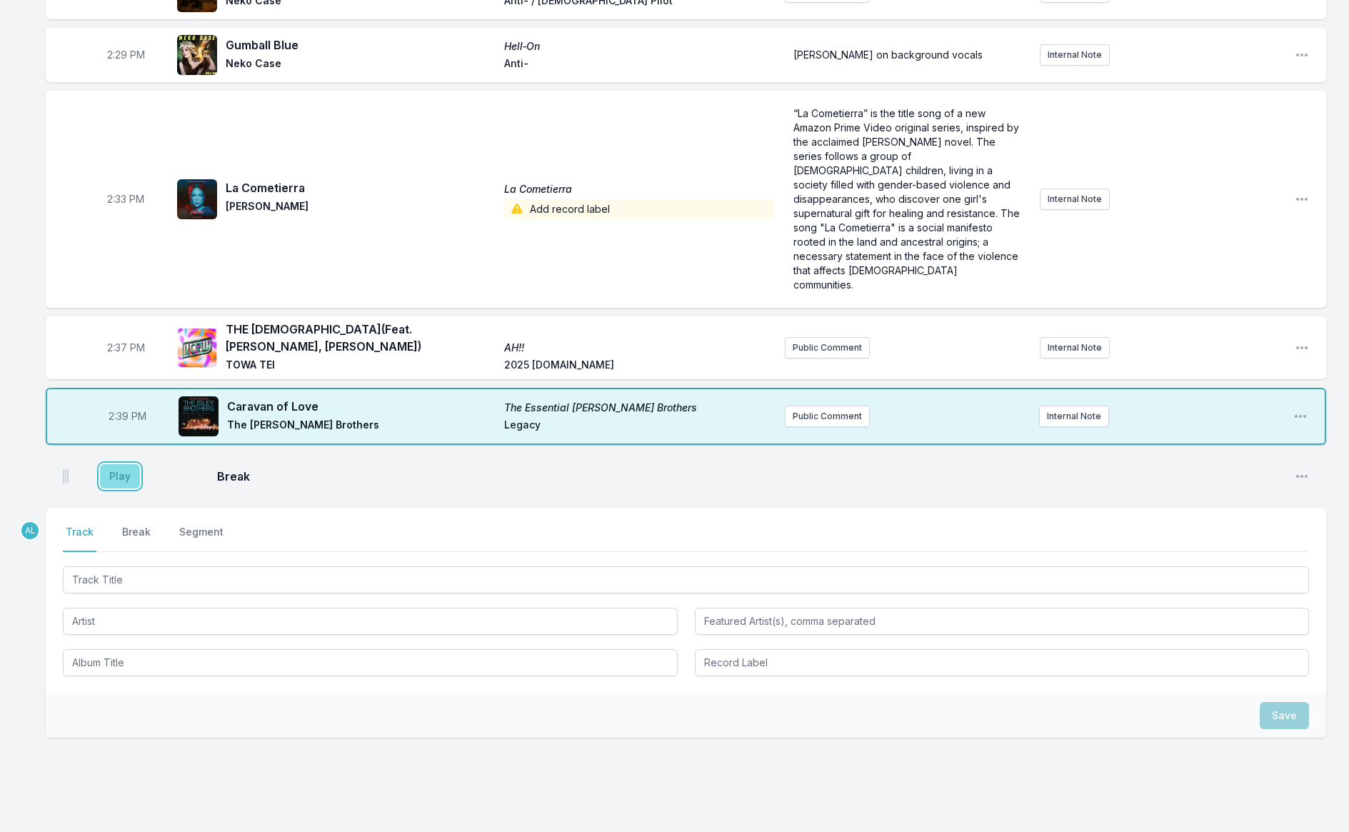
click at [114, 464] on button "Play" at bounding box center [120, 476] width 40 height 24
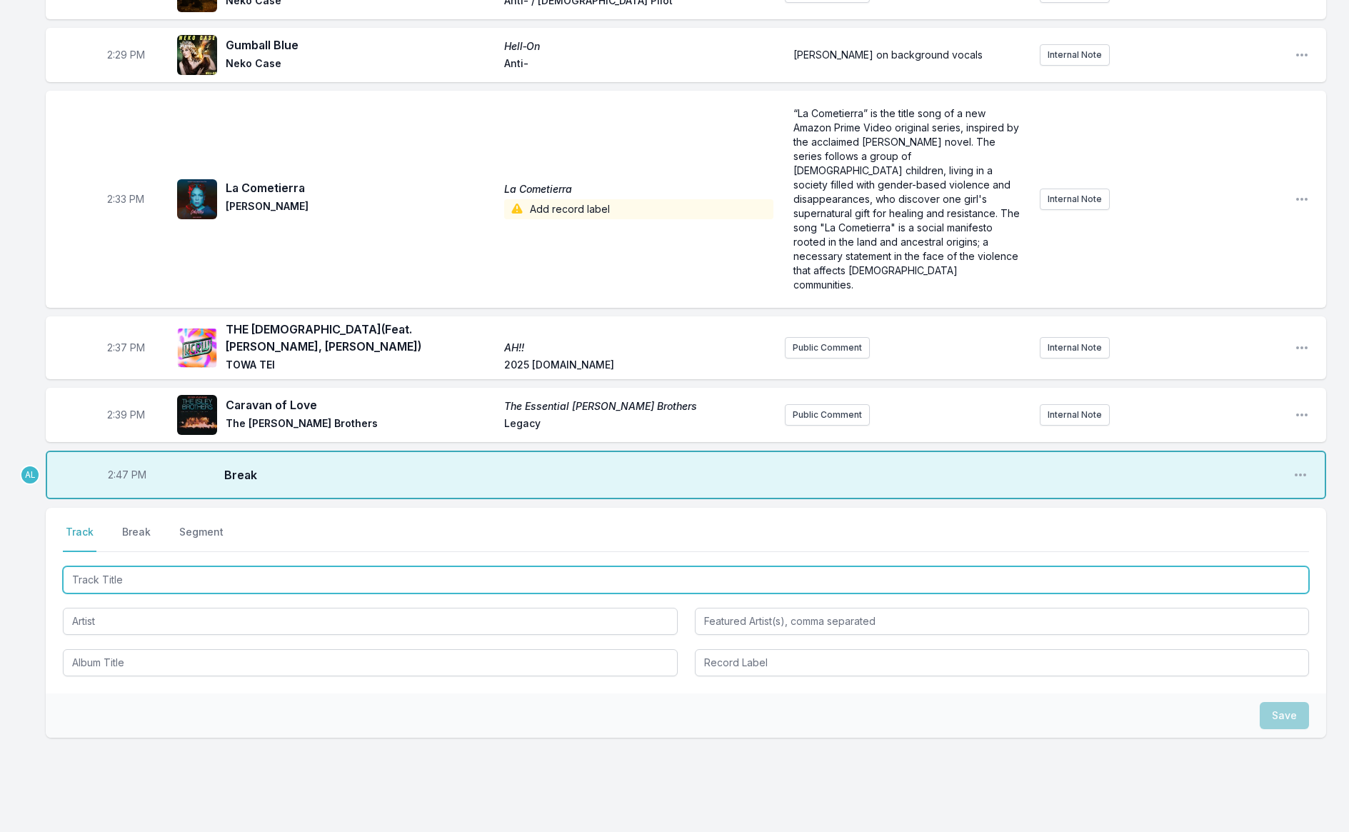
click at [109, 567] on input "Track Title" at bounding box center [686, 580] width 1247 height 27
click at [232, 569] on input "Track Title" at bounding box center [686, 582] width 1247 height 27
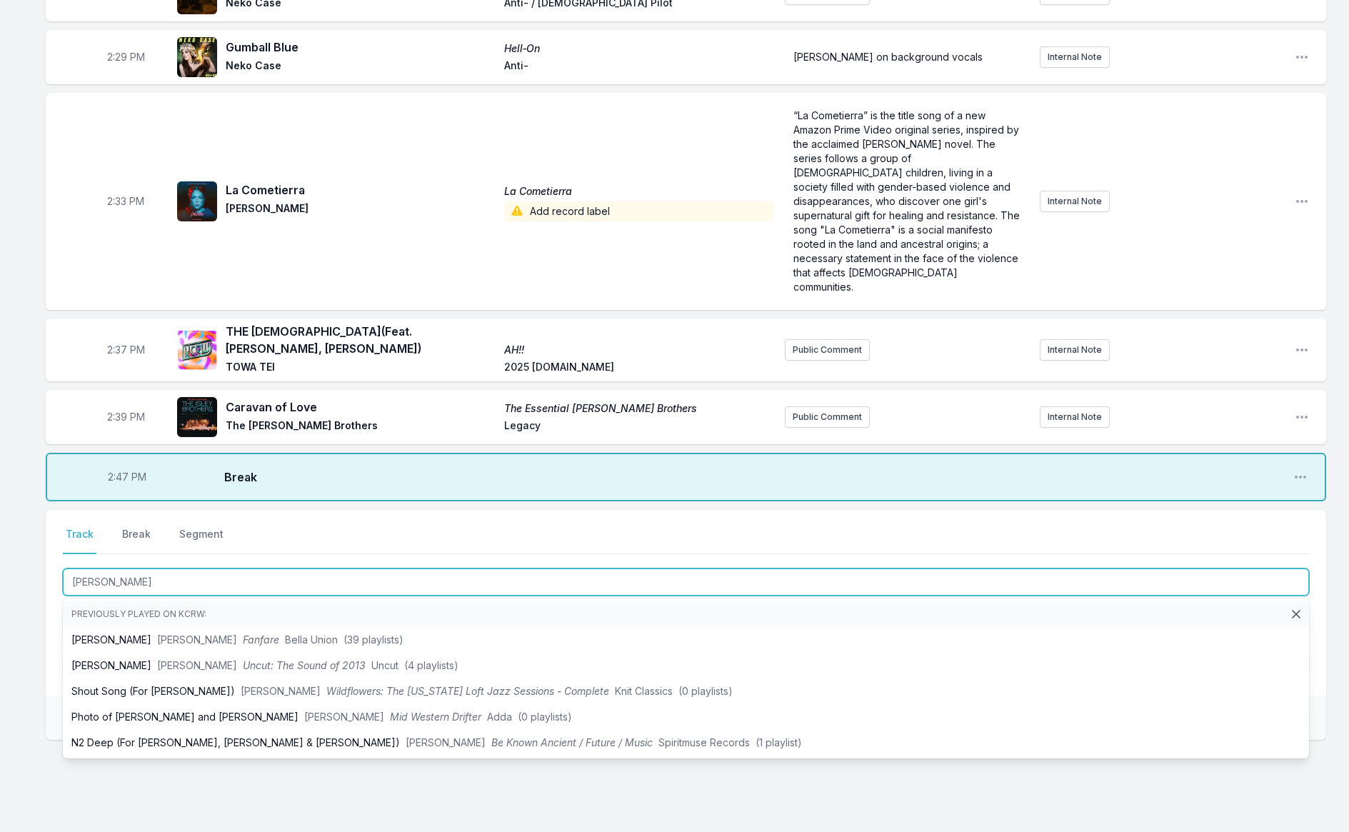
type input "[PERSON_NAME]"
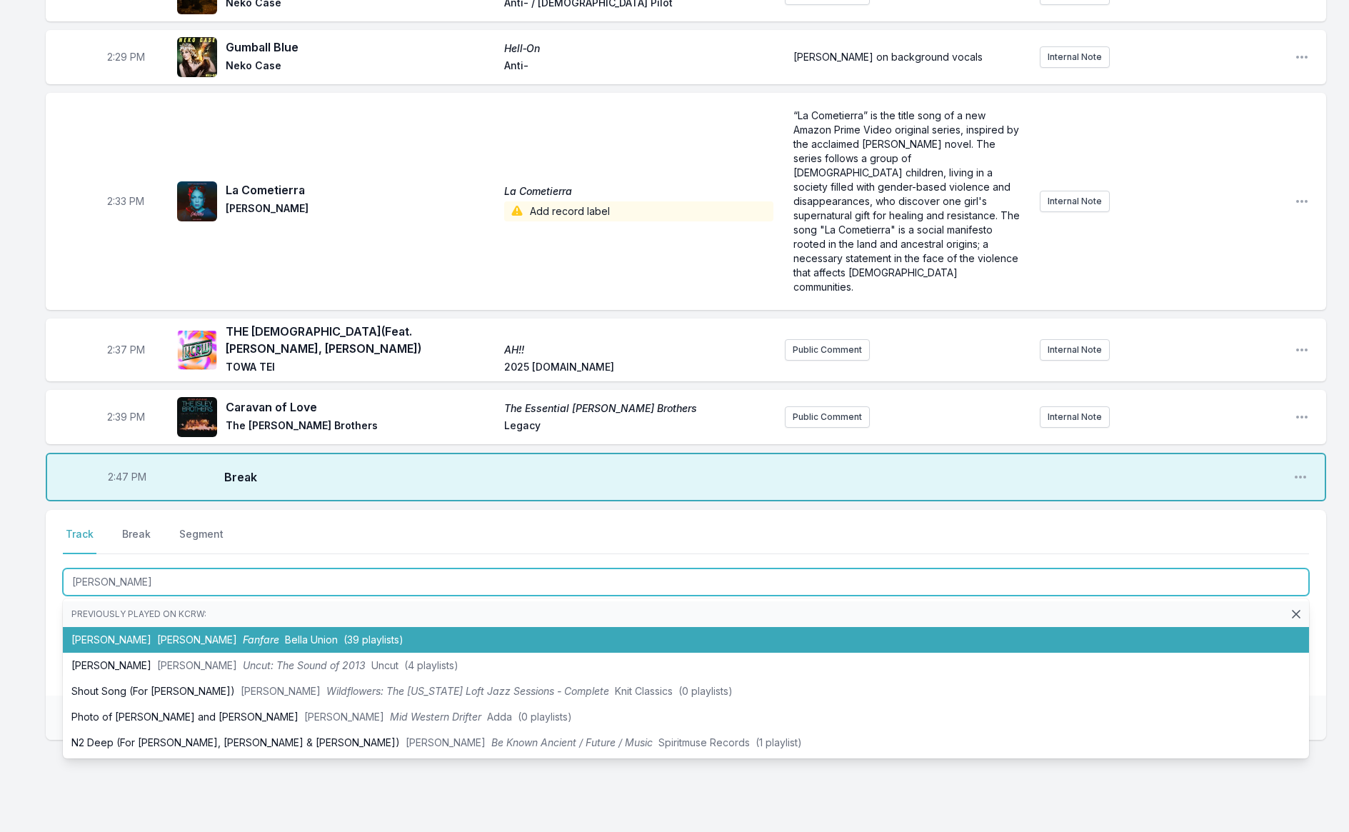
click at [251, 627] on li "[PERSON_NAME] [PERSON_NAME] Fanfare Bella Union (39 playlists)" at bounding box center [686, 640] width 1247 height 26
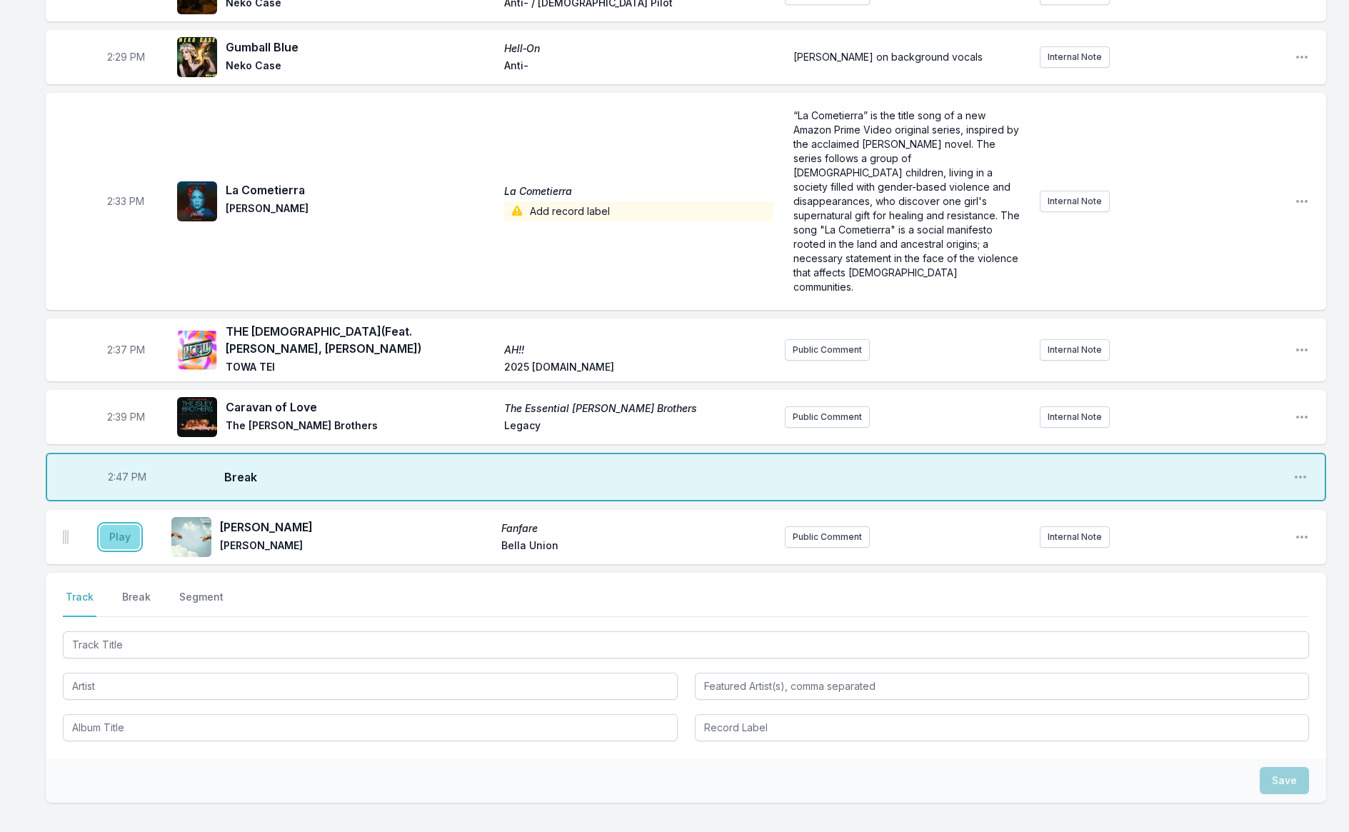
click at [120, 525] on button "Play" at bounding box center [120, 537] width 40 height 24
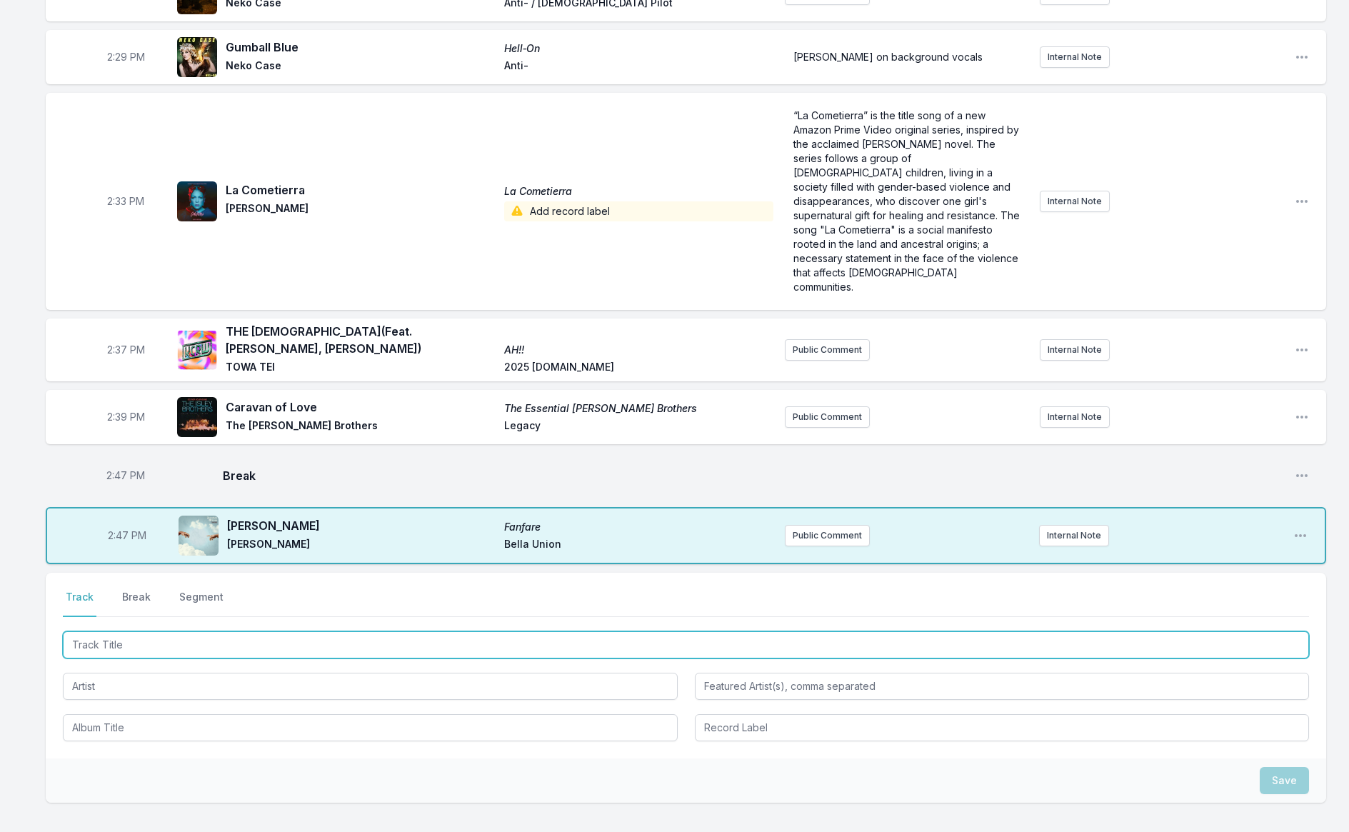
click at [243, 632] on input "Track Title" at bounding box center [686, 645] width 1247 height 27
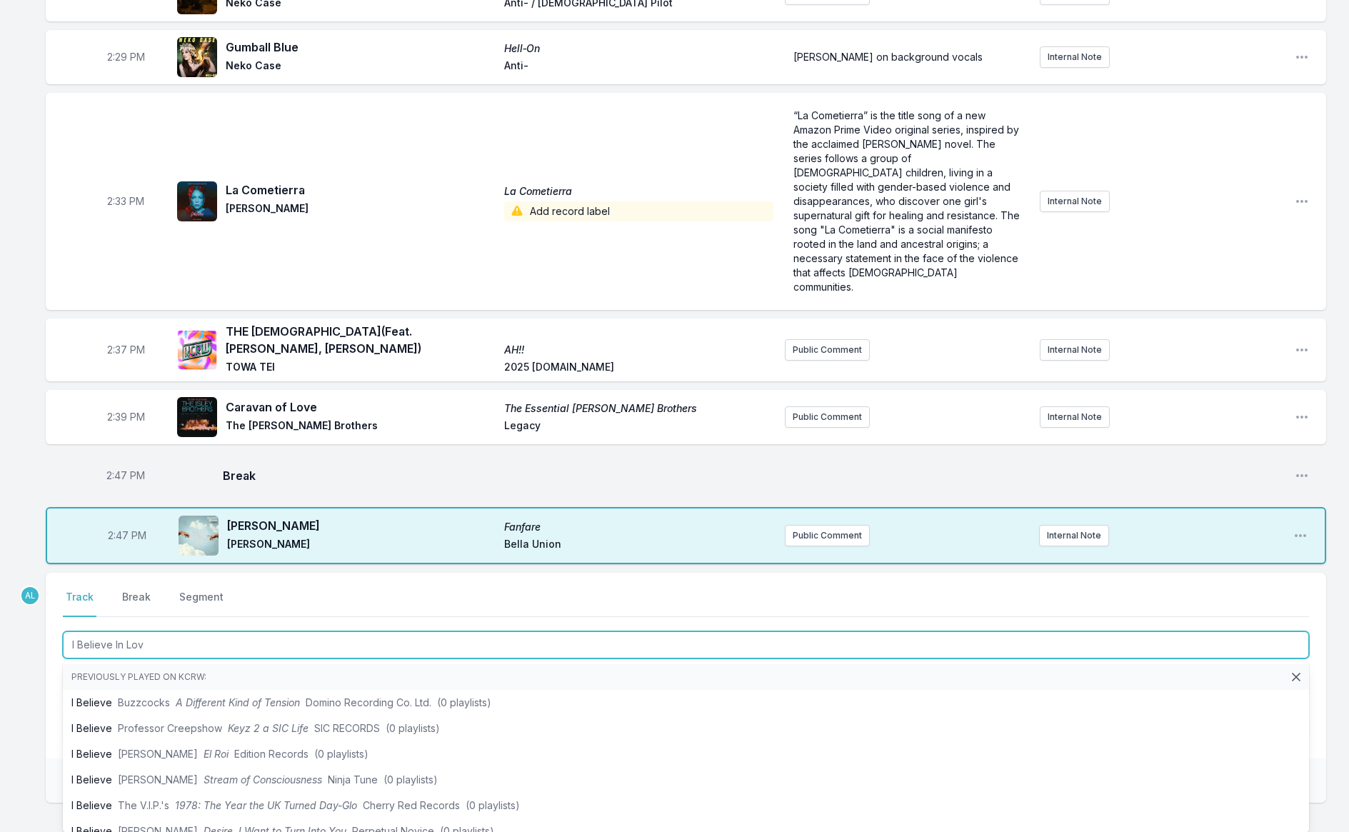
type input "I Believe In Love"
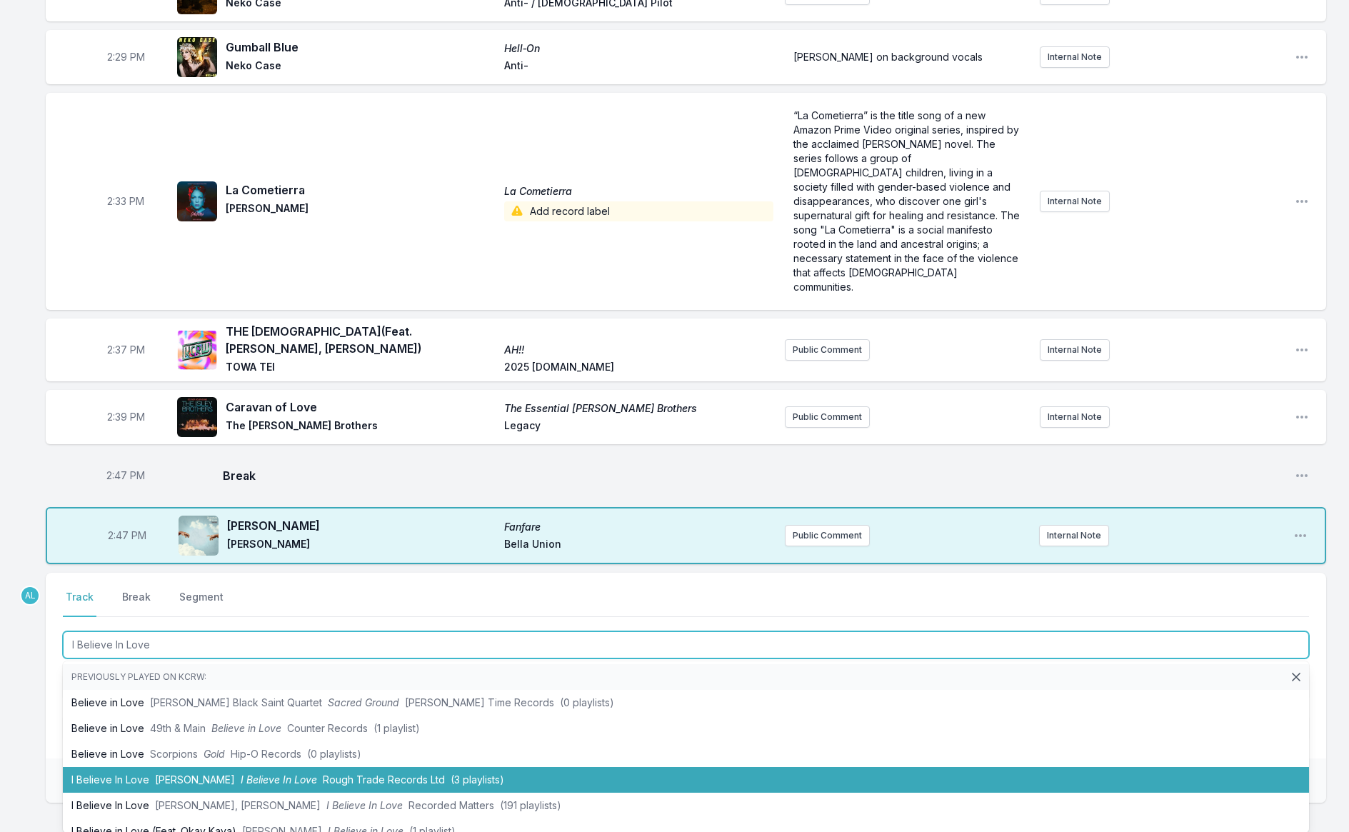
click at [339, 774] on span "Rough Trade Records Ltd" at bounding box center [384, 780] width 122 height 12
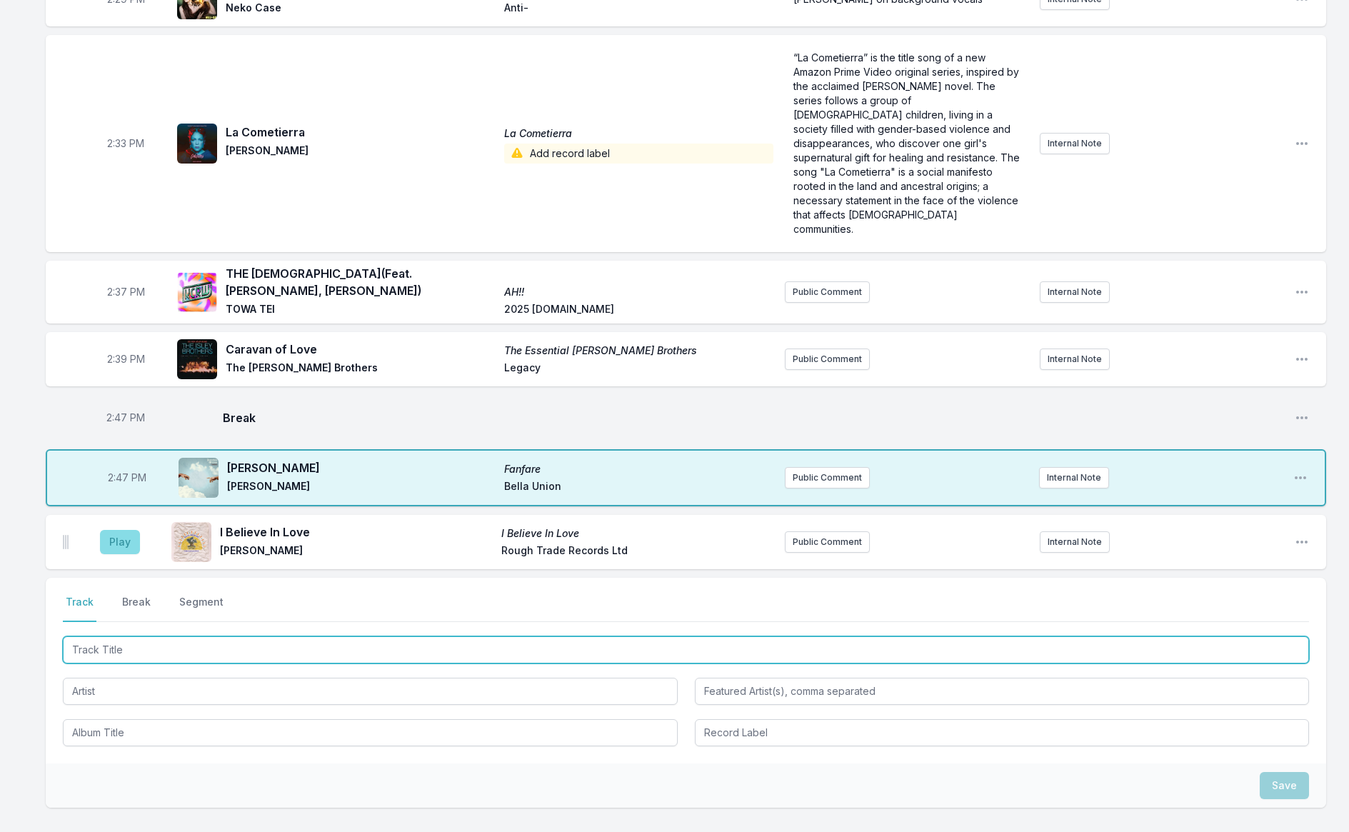
scroll to position [2705, 0]
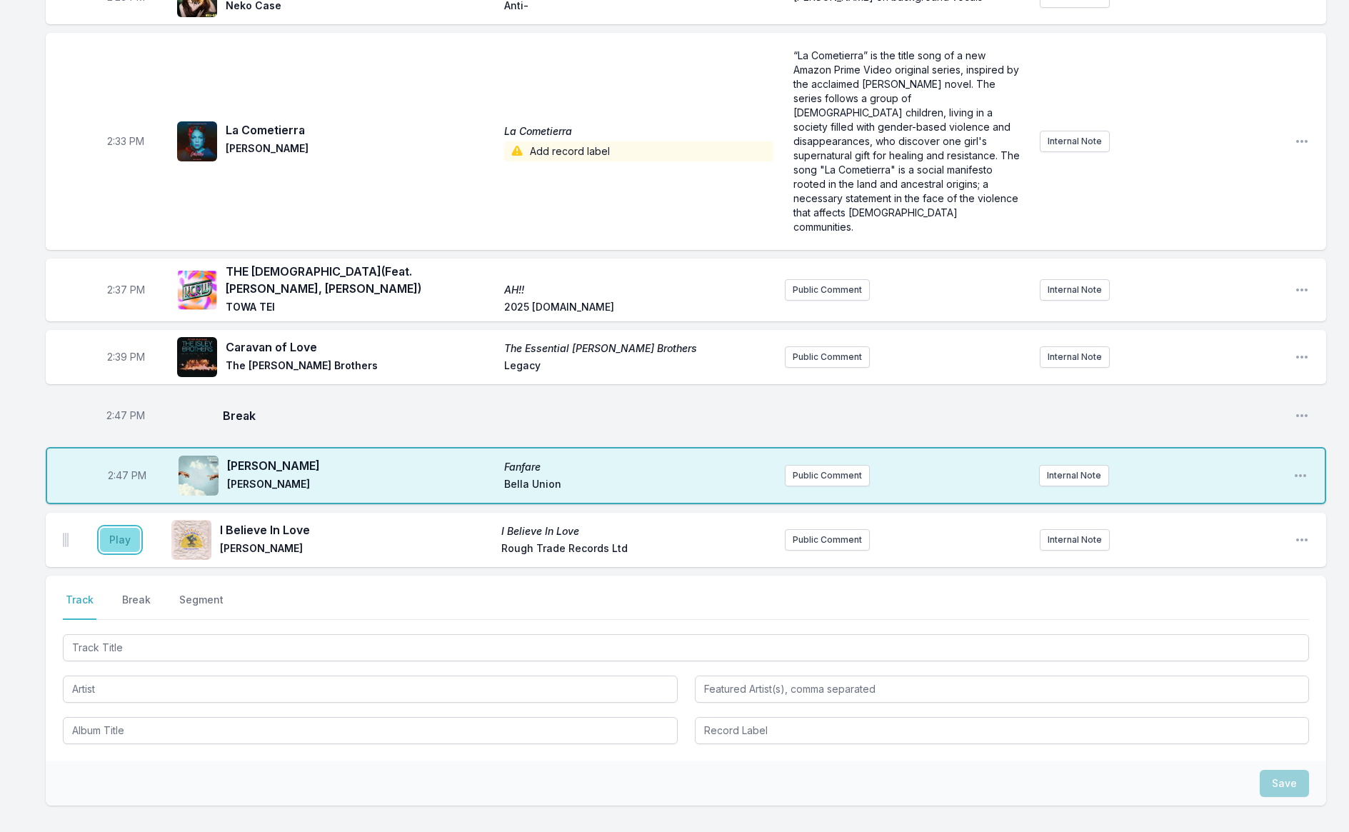
click at [107, 528] on button "Play" at bounding box center [120, 540] width 40 height 24
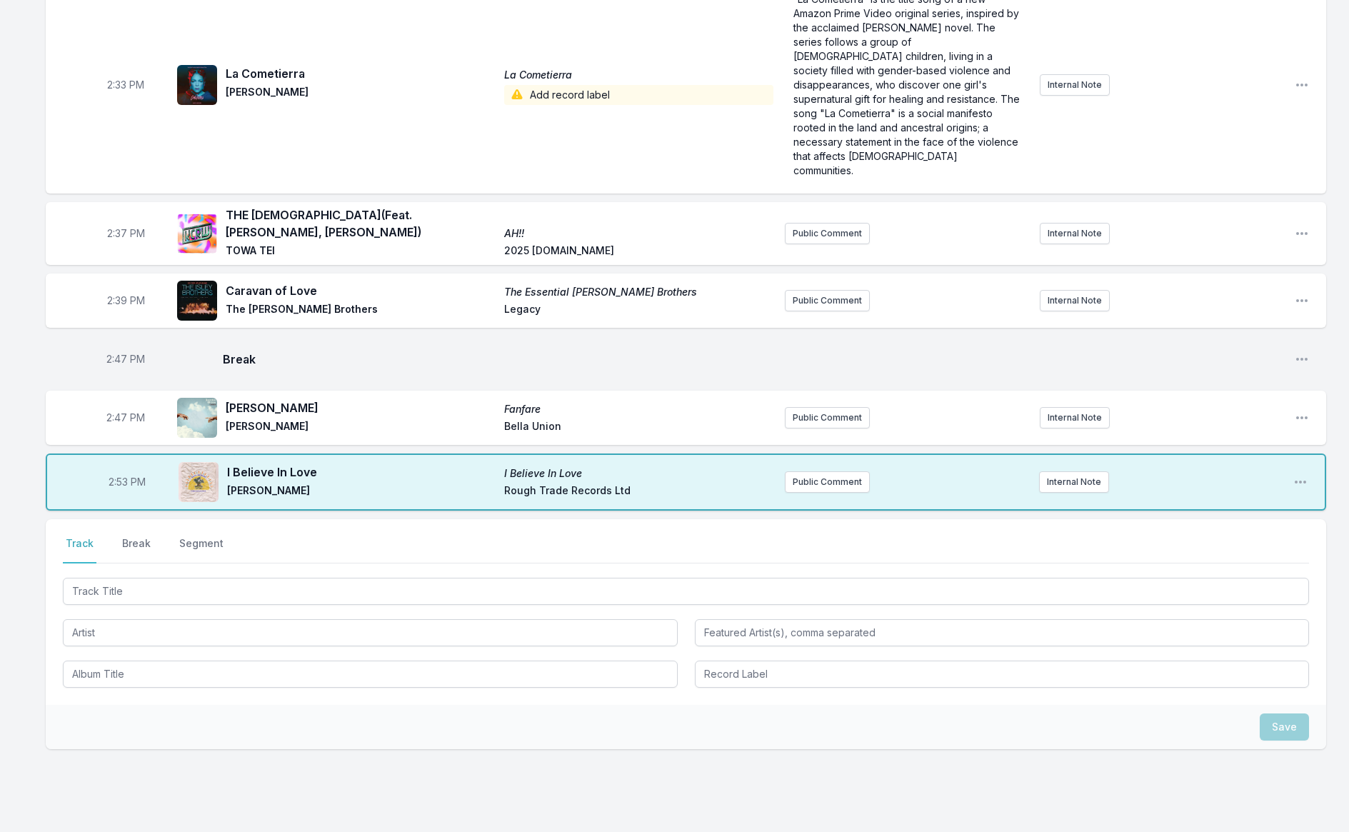
scroll to position [2773, 0]
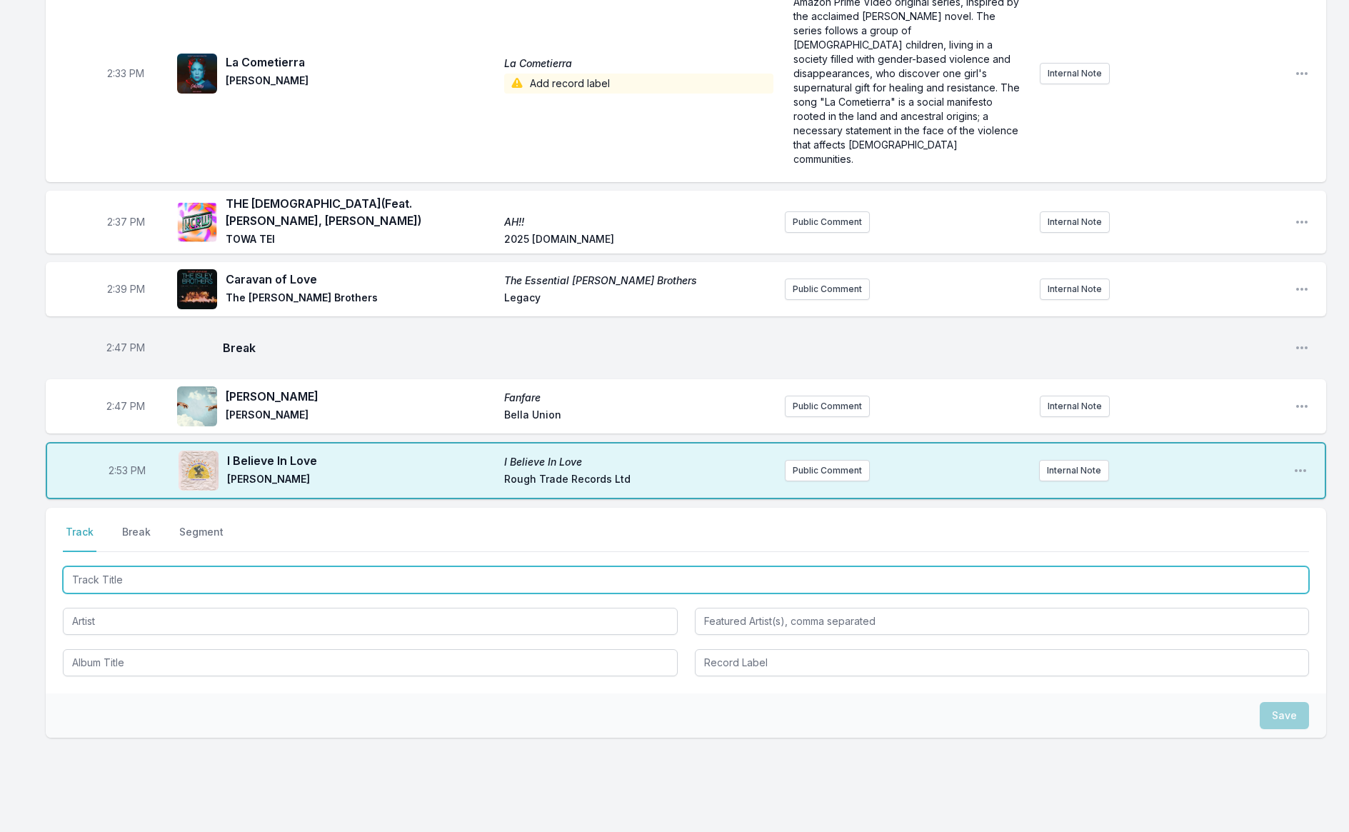
click at [123, 567] on input "Track Title" at bounding box center [686, 580] width 1247 height 27
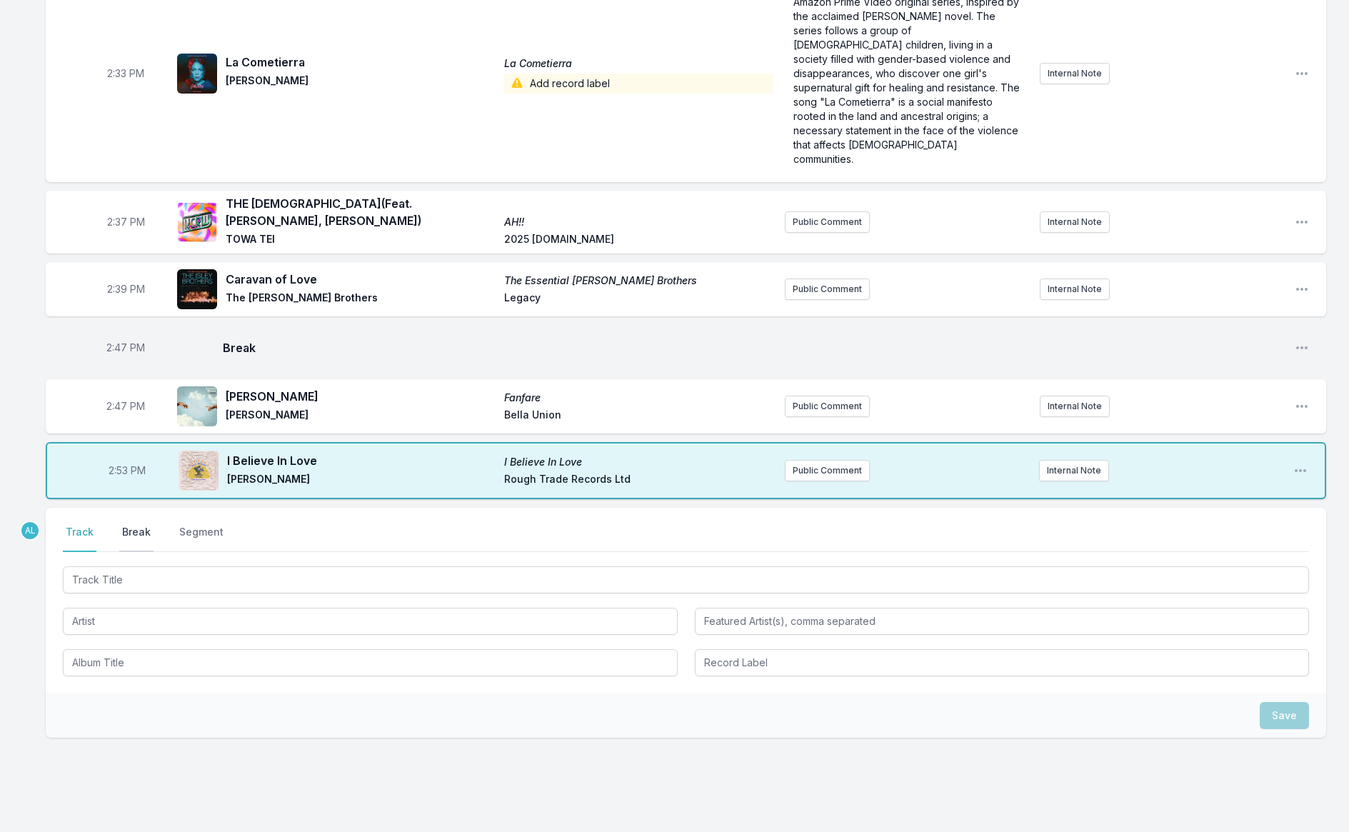
click at [140, 525] on button "Break" at bounding box center [136, 538] width 34 height 27
